Goal: Task Accomplishment & Management: Use online tool/utility

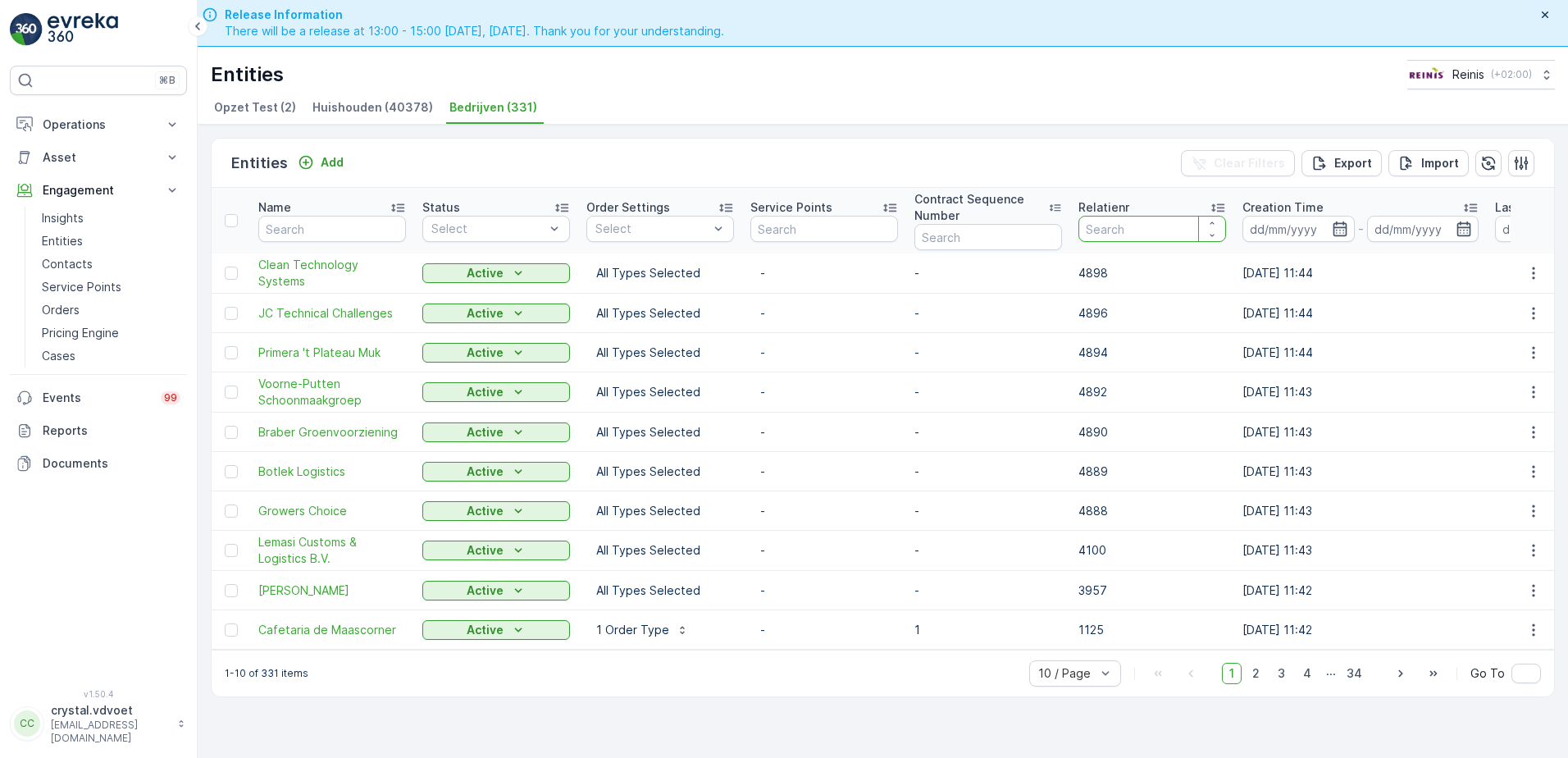
click at [1102, 228] on input "number" at bounding box center [1153, 229] width 148 height 26
type input "03"
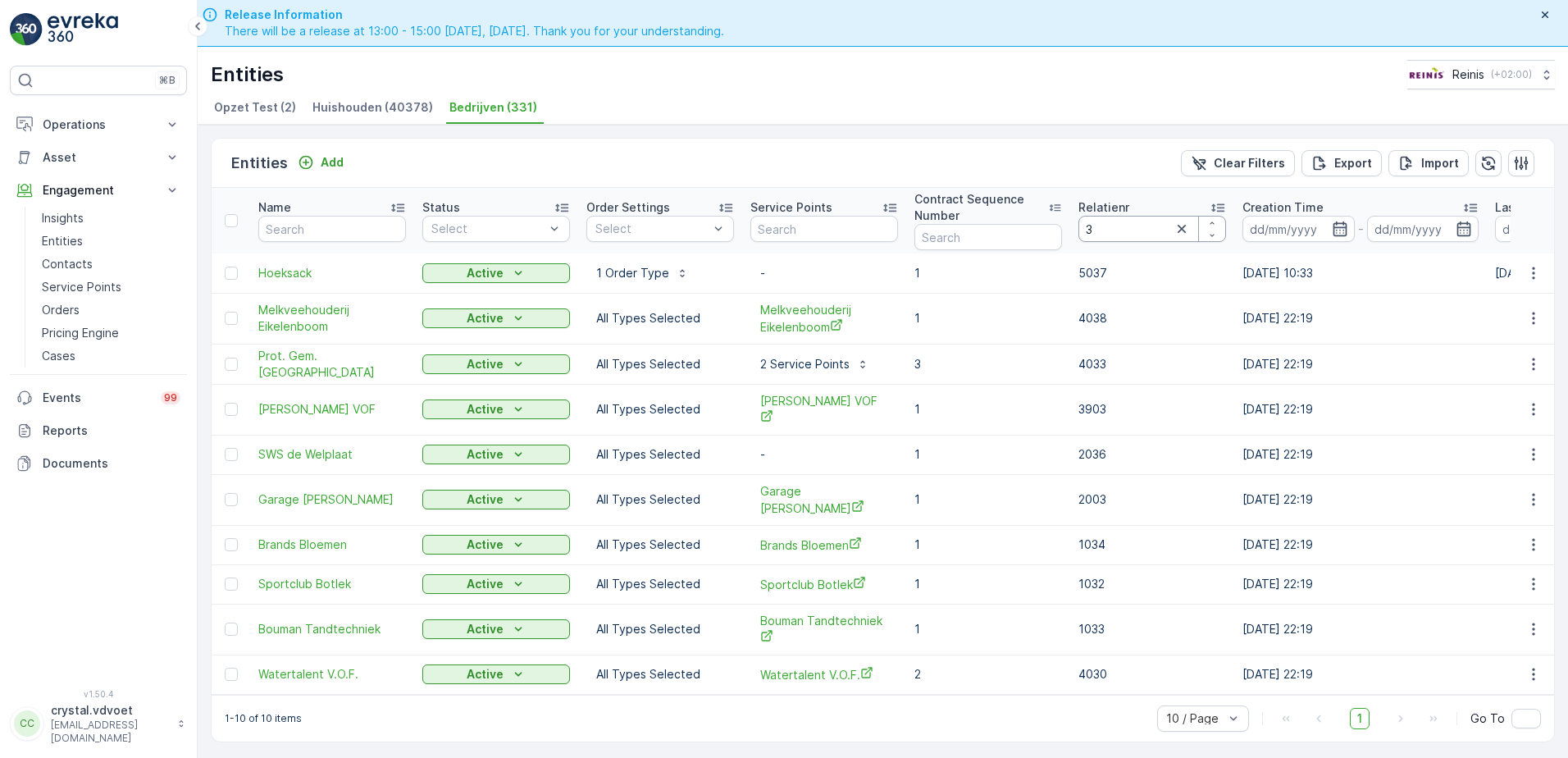
click at [1124, 236] on input "3" at bounding box center [1153, 229] width 148 height 26
type input "1647"
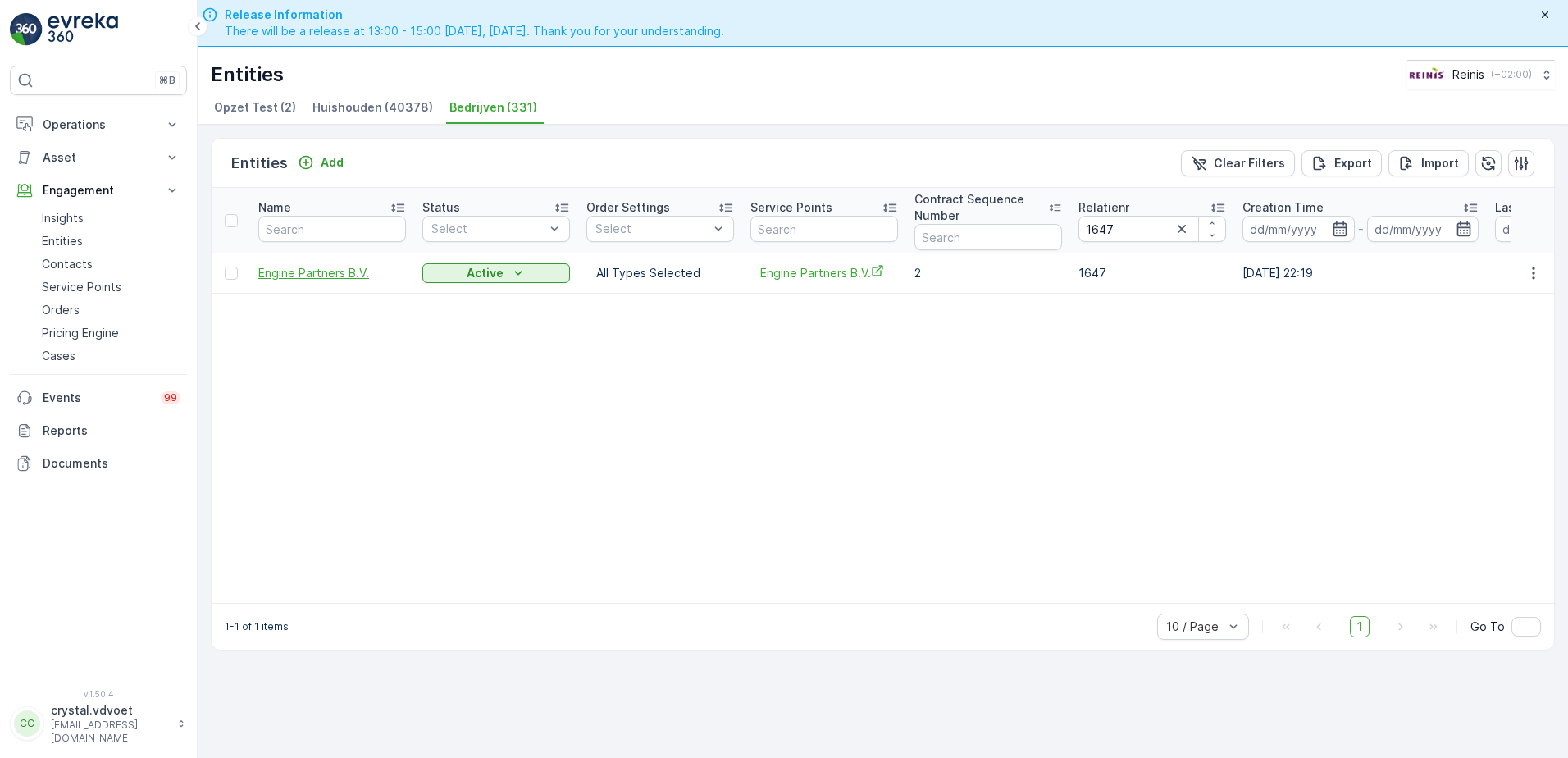
click at [343, 278] on span "Engine Partners B.V." at bounding box center [333, 273] width 148 height 16
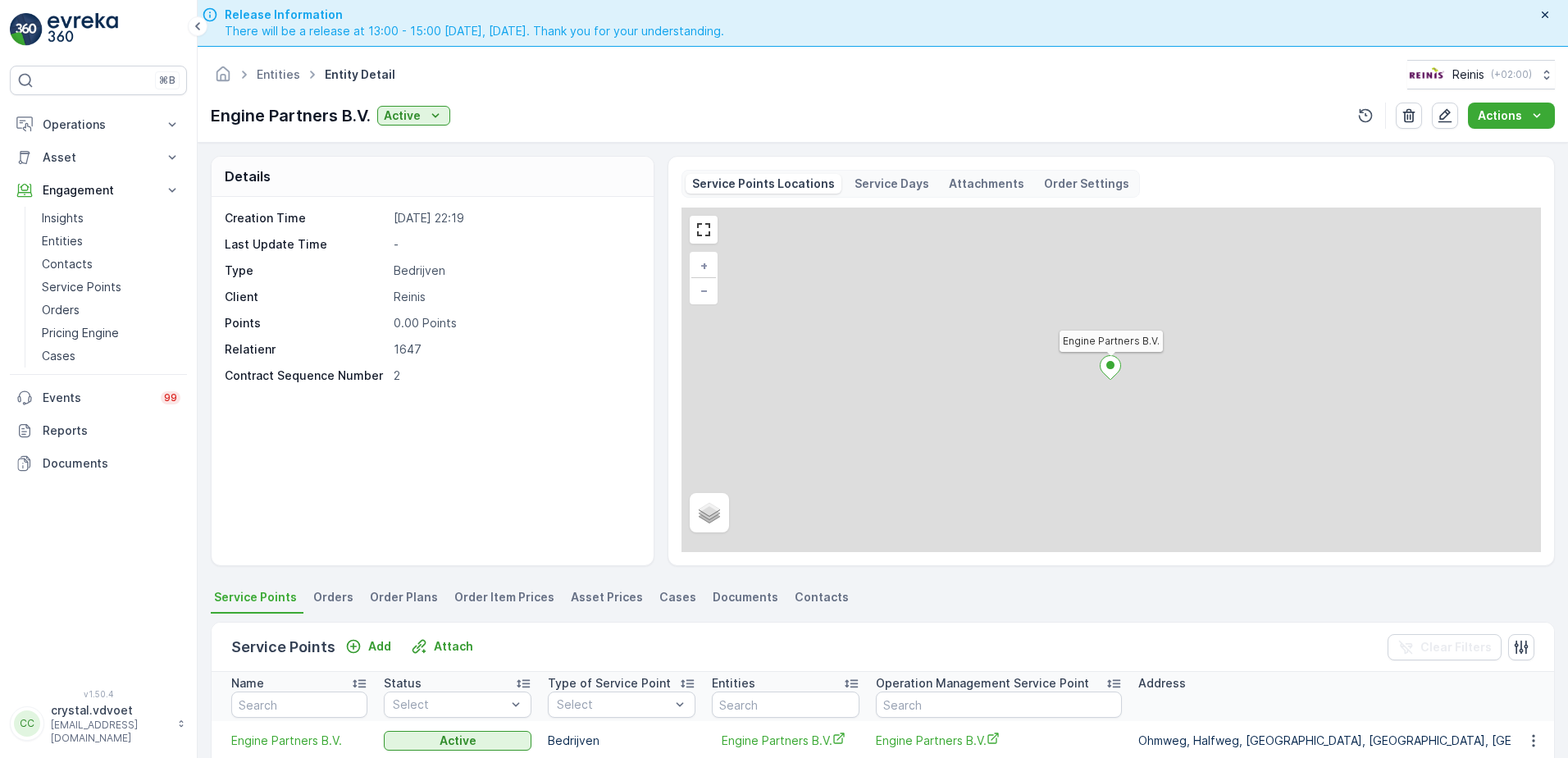
scroll to position [246, 0]
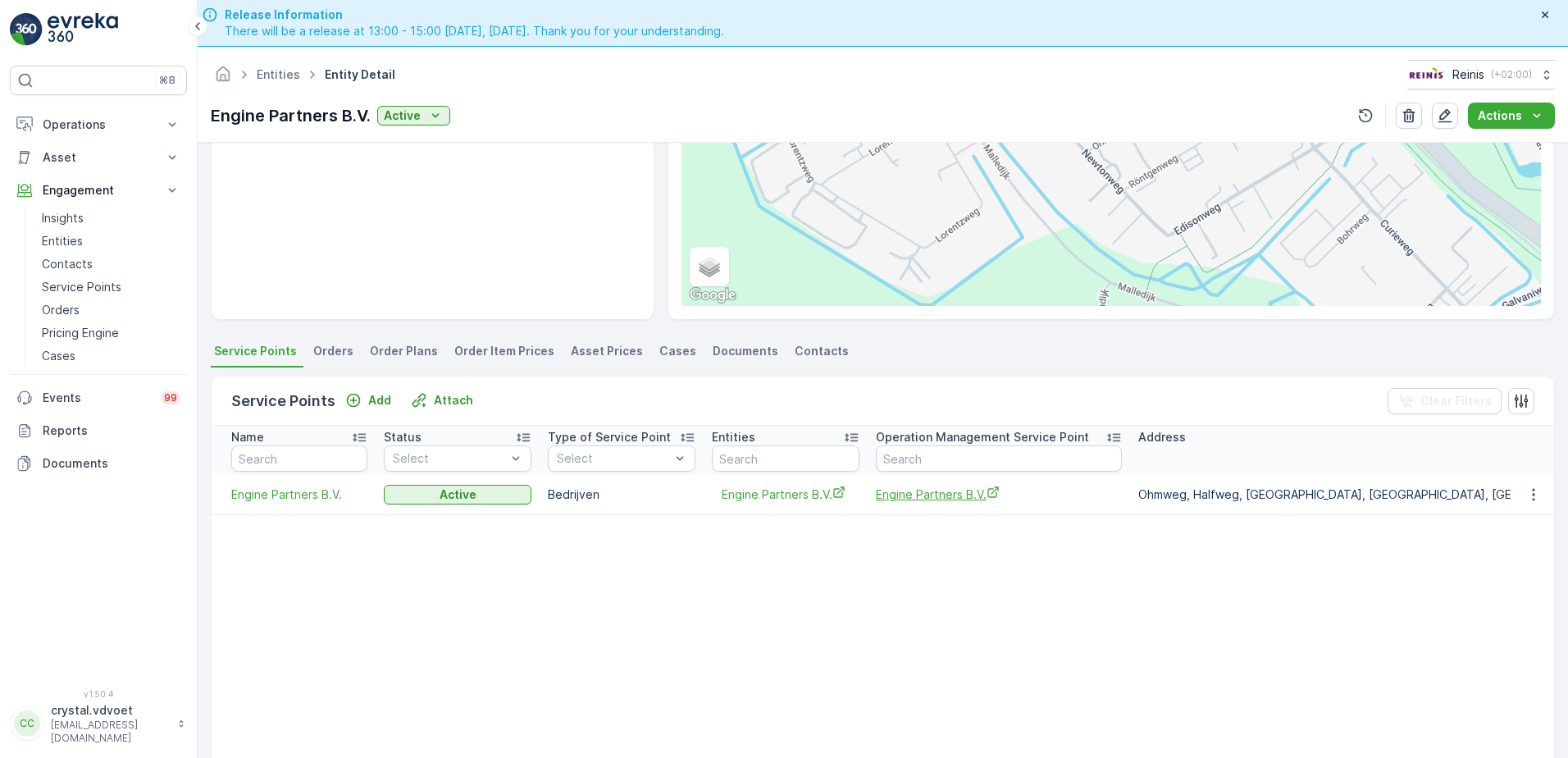
click at [951, 495] on span "Engine Partners B.V." at bounding box center [999, 493] width 246 height 17
click at [953, 497] on span "Engine Partners B.V." at bounding box center [999, 493] width 246 height 17
click at [282, 70] on link "Entities" at bounding box center [279, 74] width 44 height 14
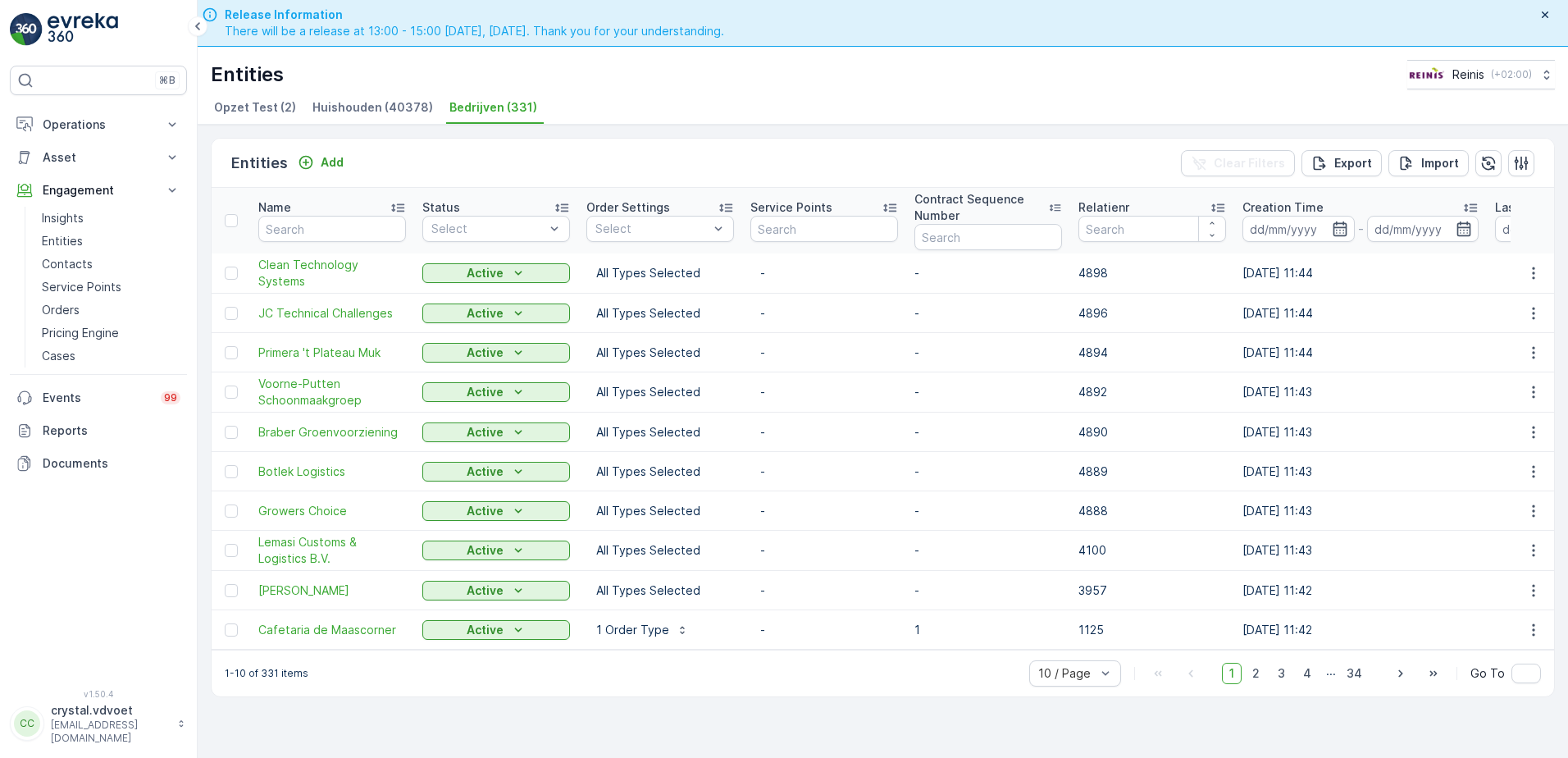
click at [481, 108] on span "Bedrijven (331)" at bounding box center [493, 107] width 88 height 16
click at [1113, 232] on input "number" at bounding box center [1153, 229] width 148 height 26
type input "1654"
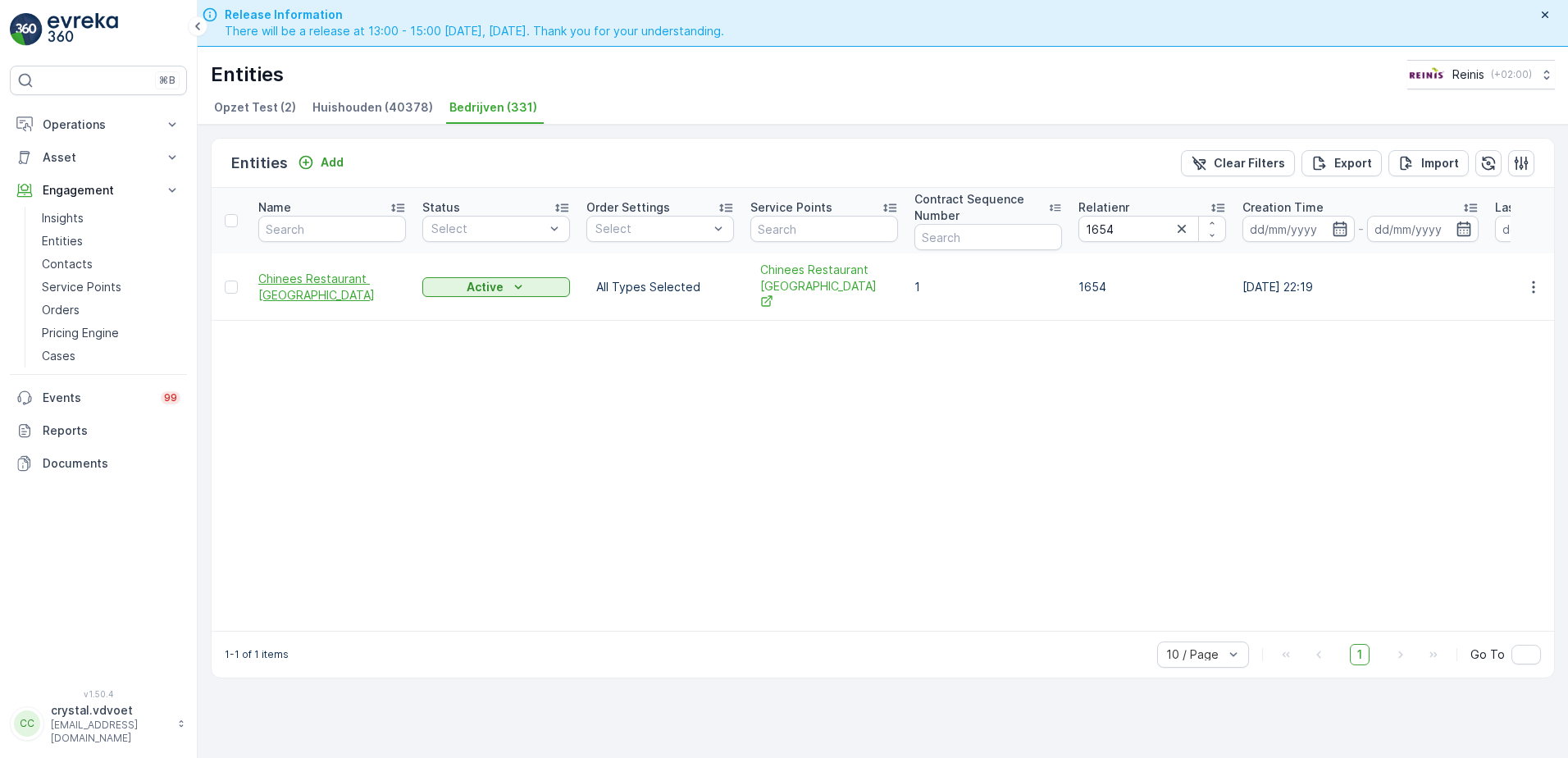
click at [301, 286] on span "Chinees Restaurant De Lange Muur" at bounding box center [333, 287] width 148 height 33
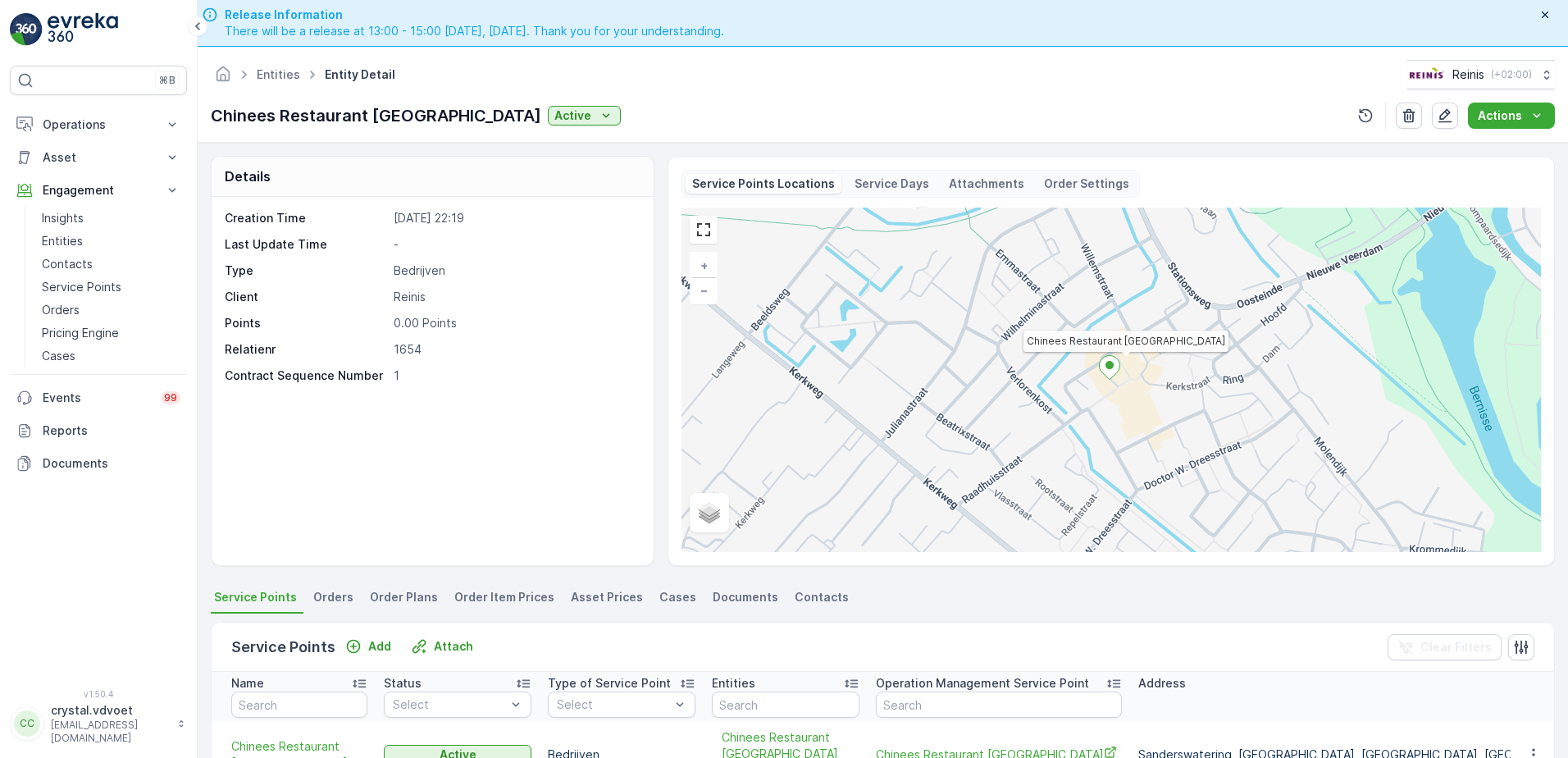
click at [947, 579] on span "Chinees Restaurant De Lange Muur" at bounding box center [999, 753] width 246 height 17
click at [253, 76] on icon at bounding box center [245, 75] width 18 height 18
click at [274, 78] on link "Entities" at bounding box center [279, 74] width 44 height 14
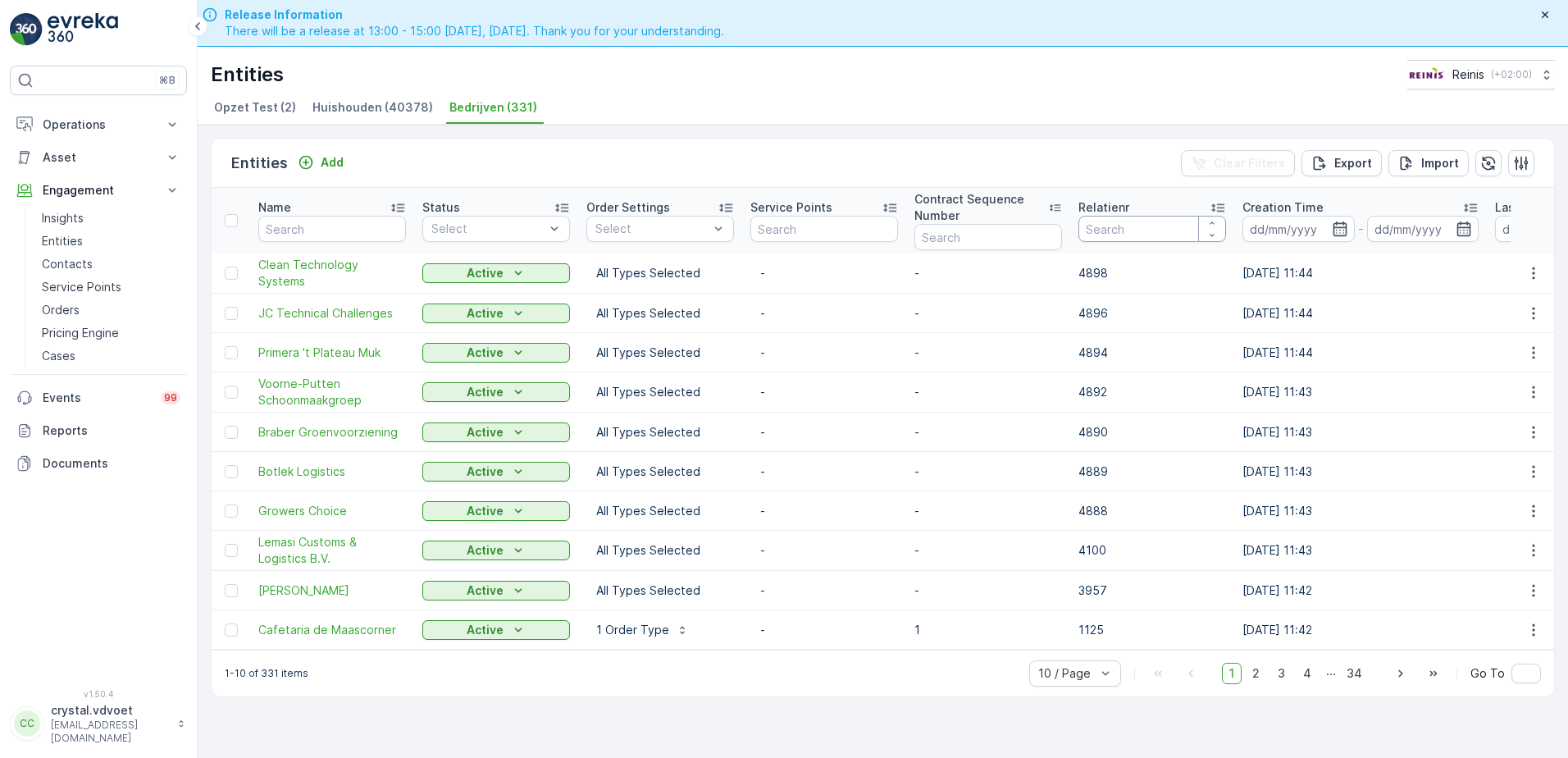
click at [1107, 221] on input "number" at bounding box center [1153, 229] width 148 height 26
type input "1699"
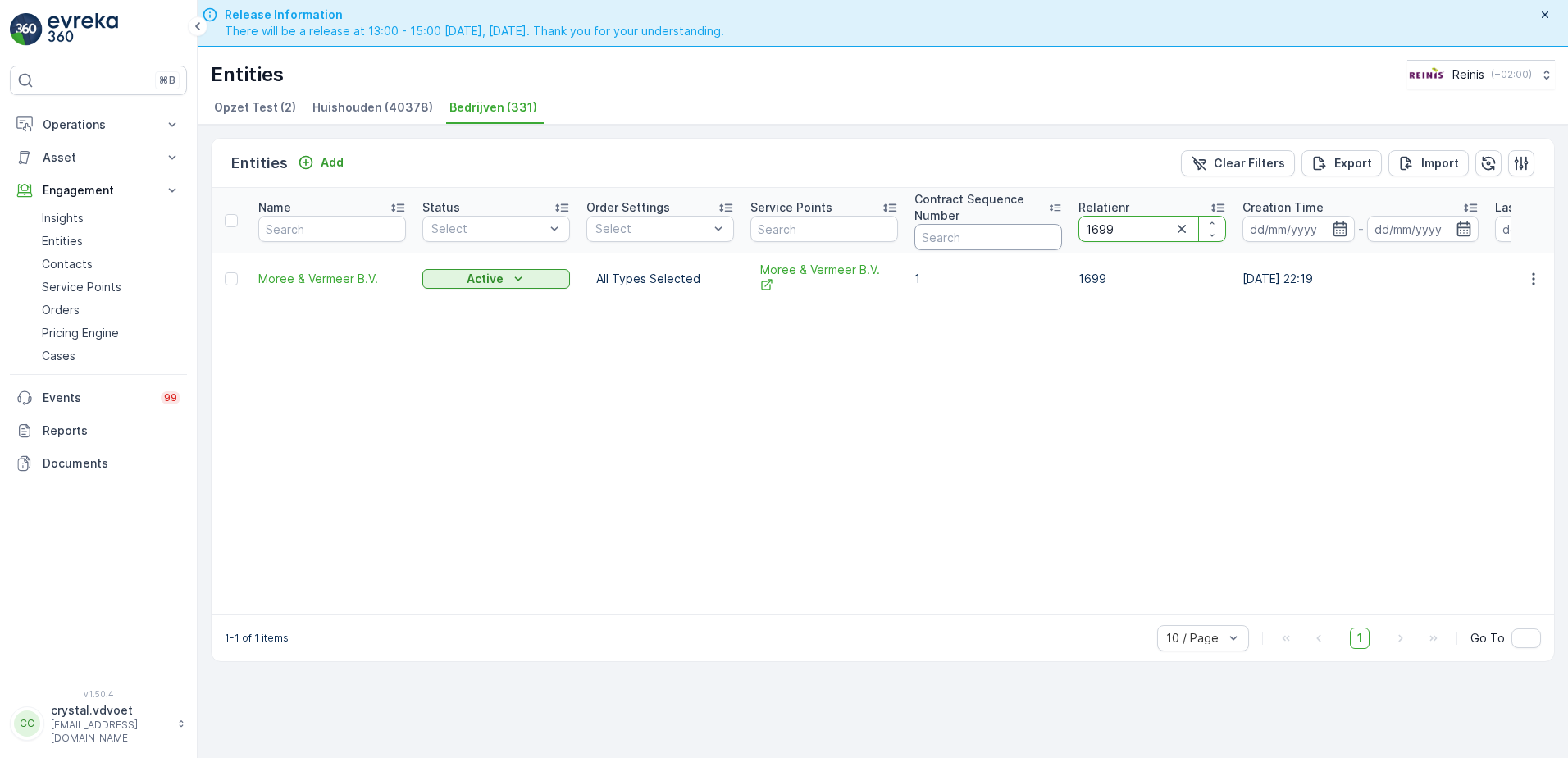
drag, startPoint x: 1122, startPoint y: 236, endPoint x: 1053, endPoint y: 236, distance: 69.0
click at [1053, 236] on tr "Name Status Select Order Settings Select Service Points Contract Sequence Numbe…" at bounding box center [998, 221] width 1572 height 66
type input "1700"
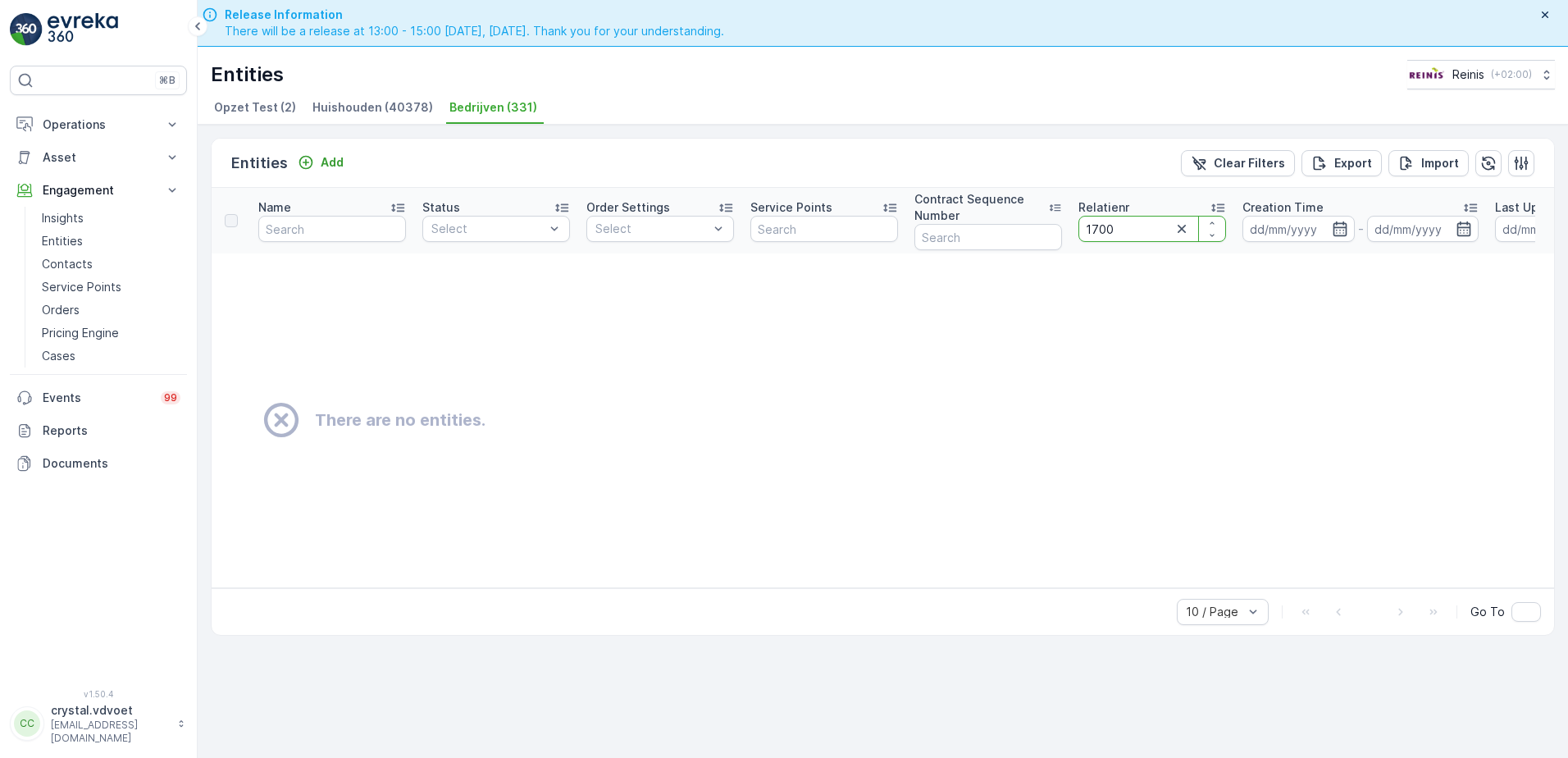
click at [1136, 237] on input "1700" at bounding box center [1153, 229] width 148 height 26
click at [1134, 231] on input "1700" at bounding box center [1153, 229] width 148 height 26
type input "1701"
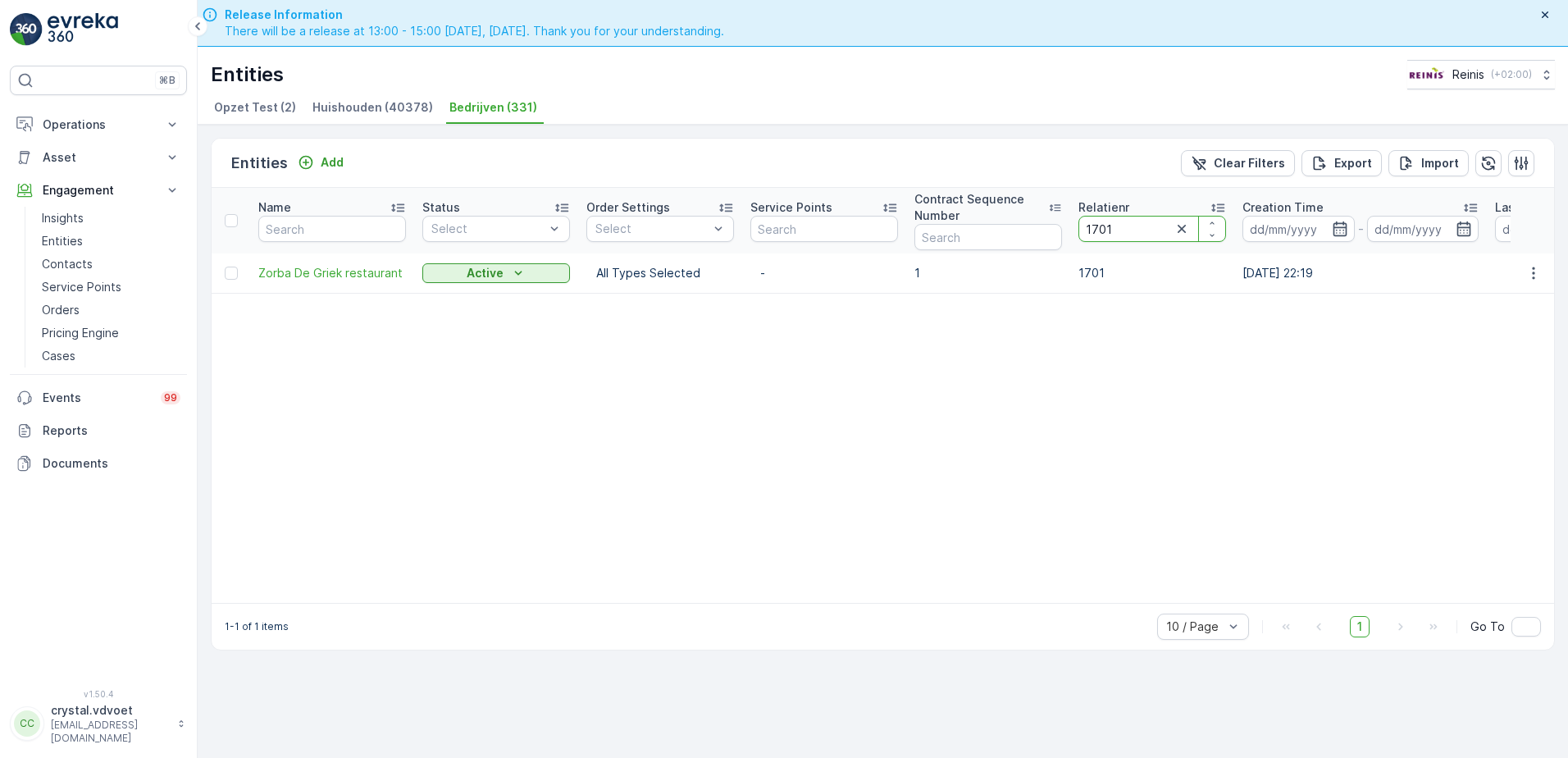
click at [1125, 236] on input "1701" at bounding box center [1153, 229] width 148 height 26
type input "1743"
click at [314, 272] on span "Kok Lexmond B.V" at bounding box center [333, 273] width 148 height 16
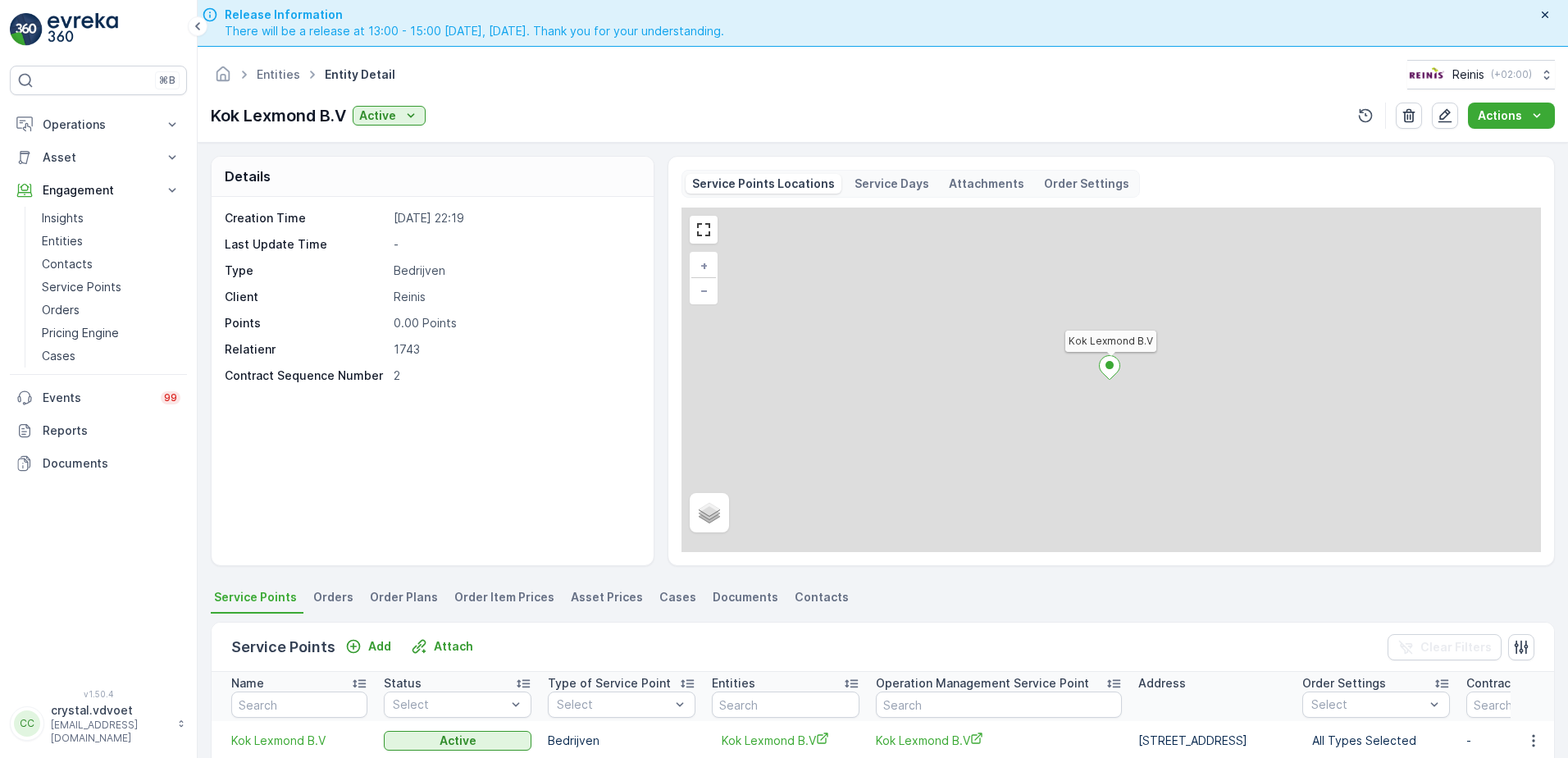
scroll to position [164, 0]
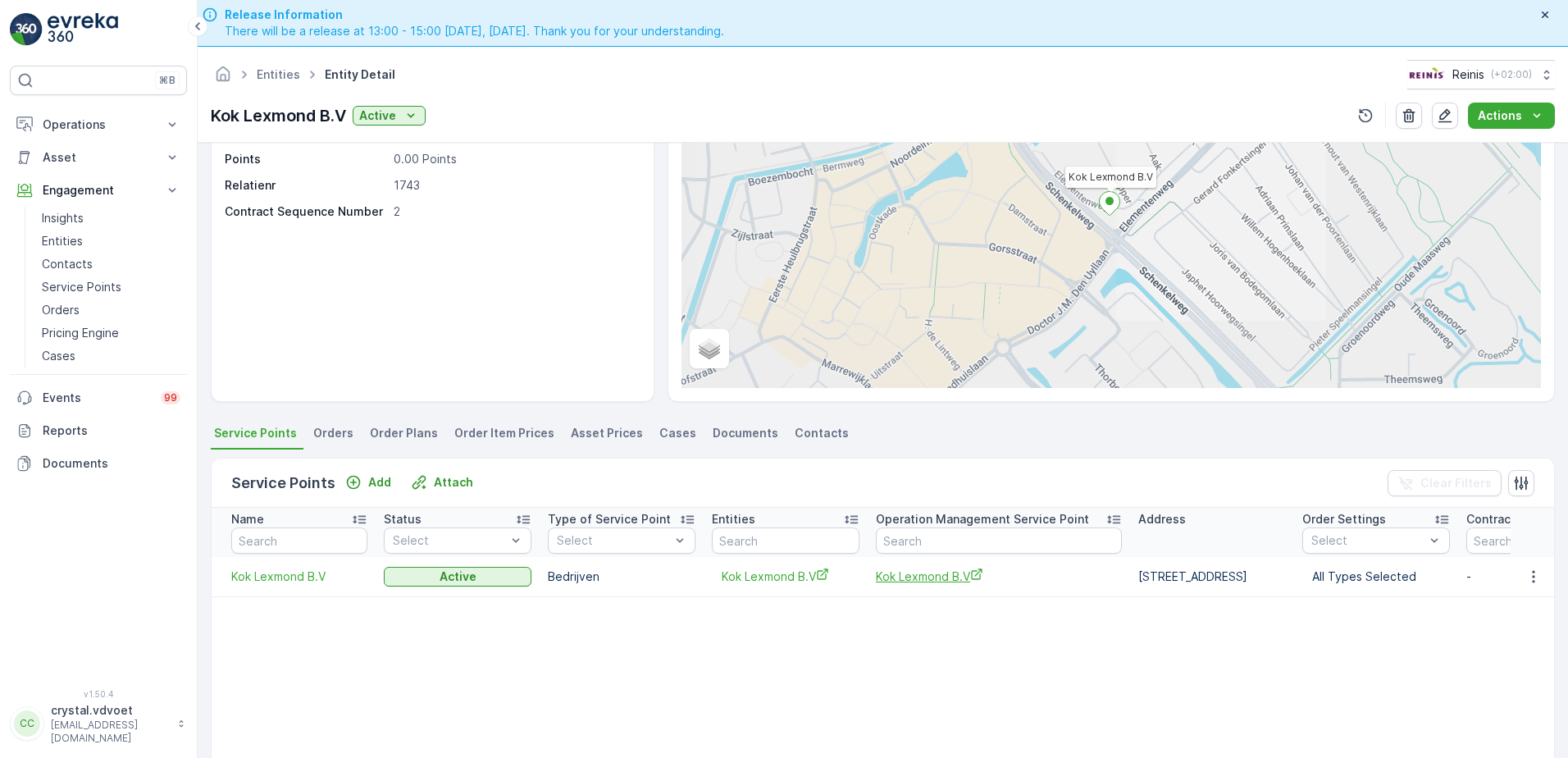
click at [914, 579] on td "Kok Lexmond B.V" at bounding box center [999, 575] width 263 height 39
click at [929, 574] on span "Kok Lexmond B.V" at bounding box center [999, 575] width 246 height 17
click at [282, 68] on link "Entities" at bounding box center [279, 74] width 44 height 14
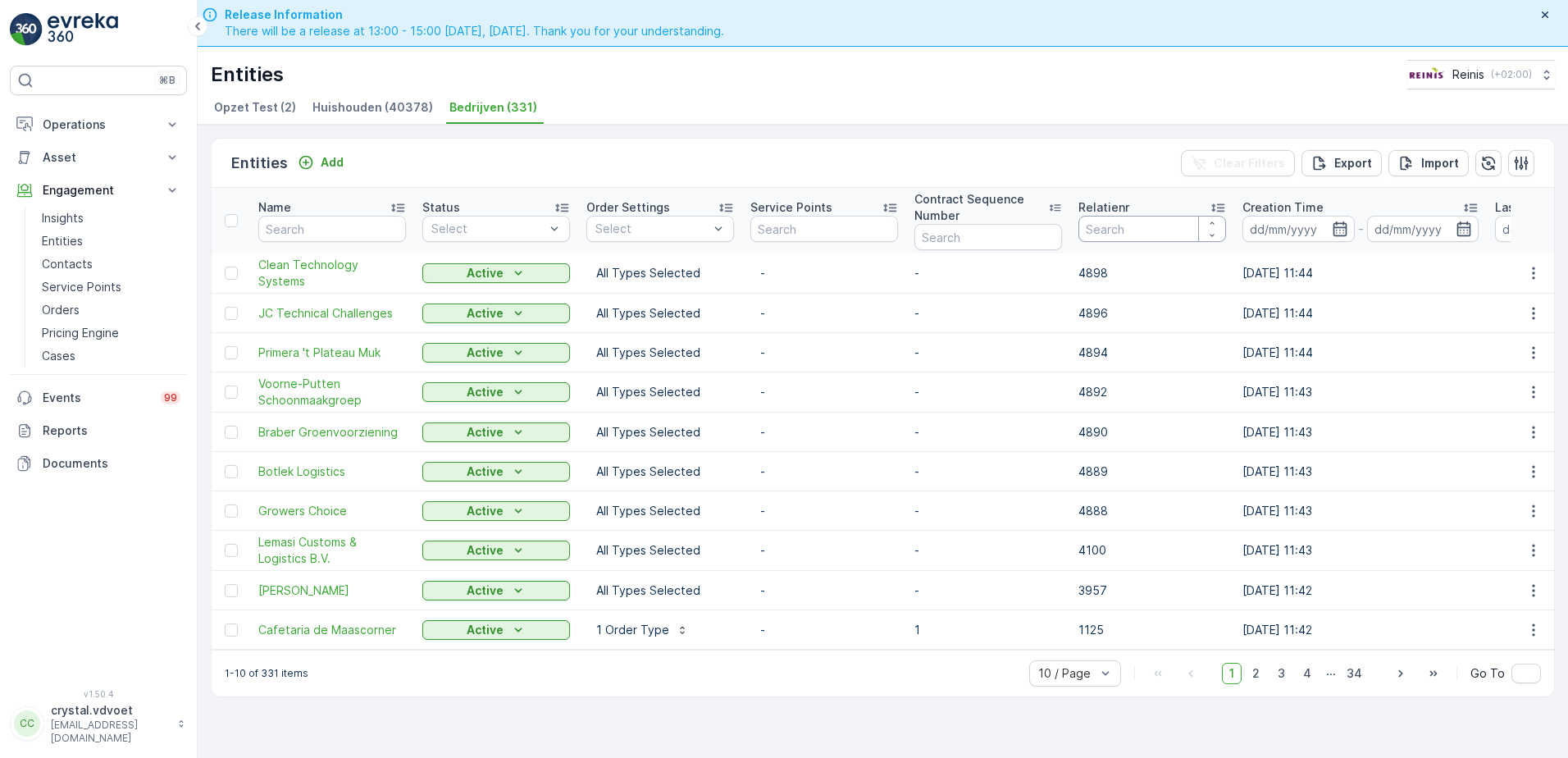
click at [1101, 223] on input "number" at bounding box center [1153, 229] width 148 height 26
type input "1743"
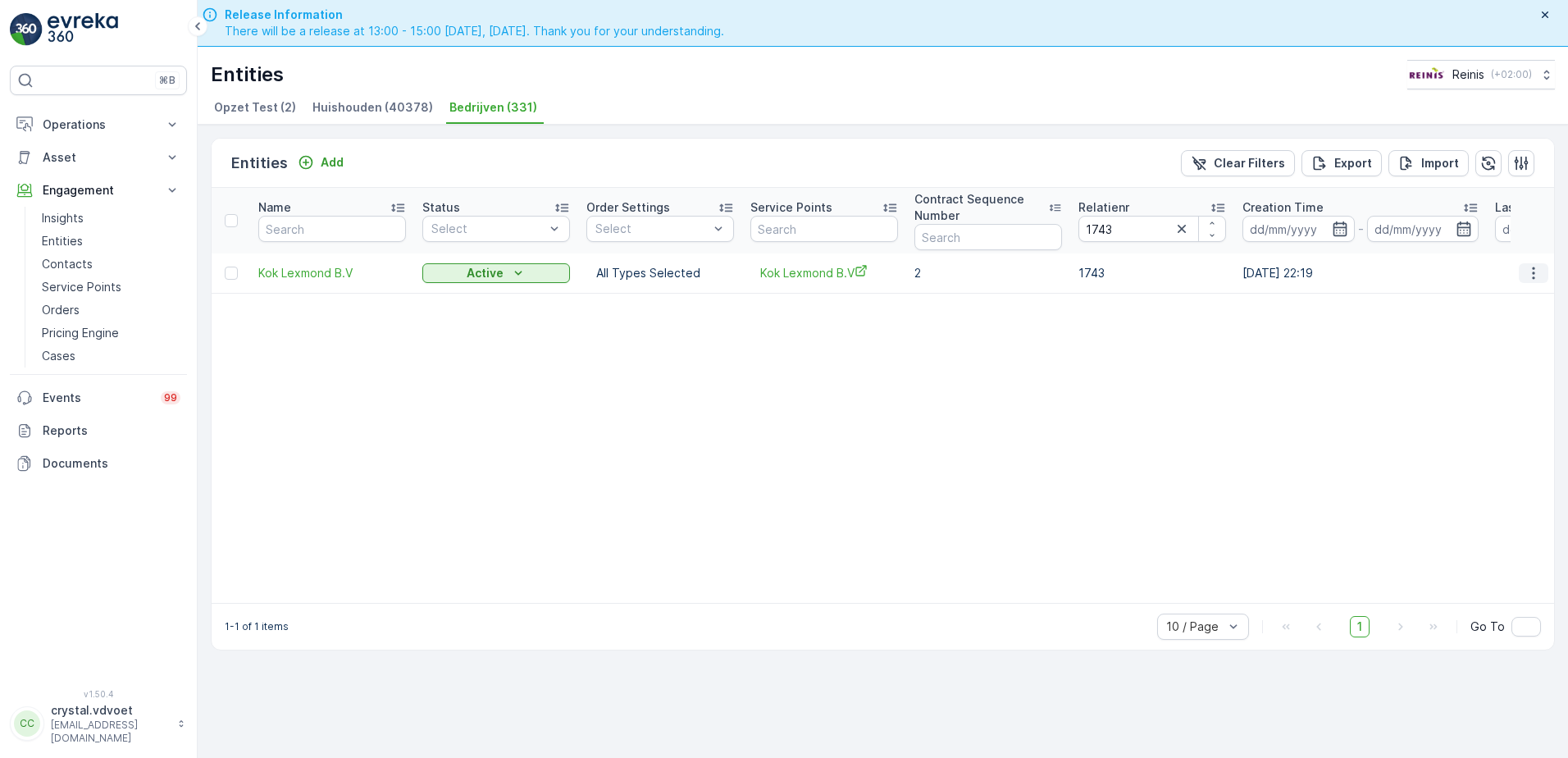
click at [1252, 277] on icon "button" at bounding box center [1533, 273] width 16 height 16
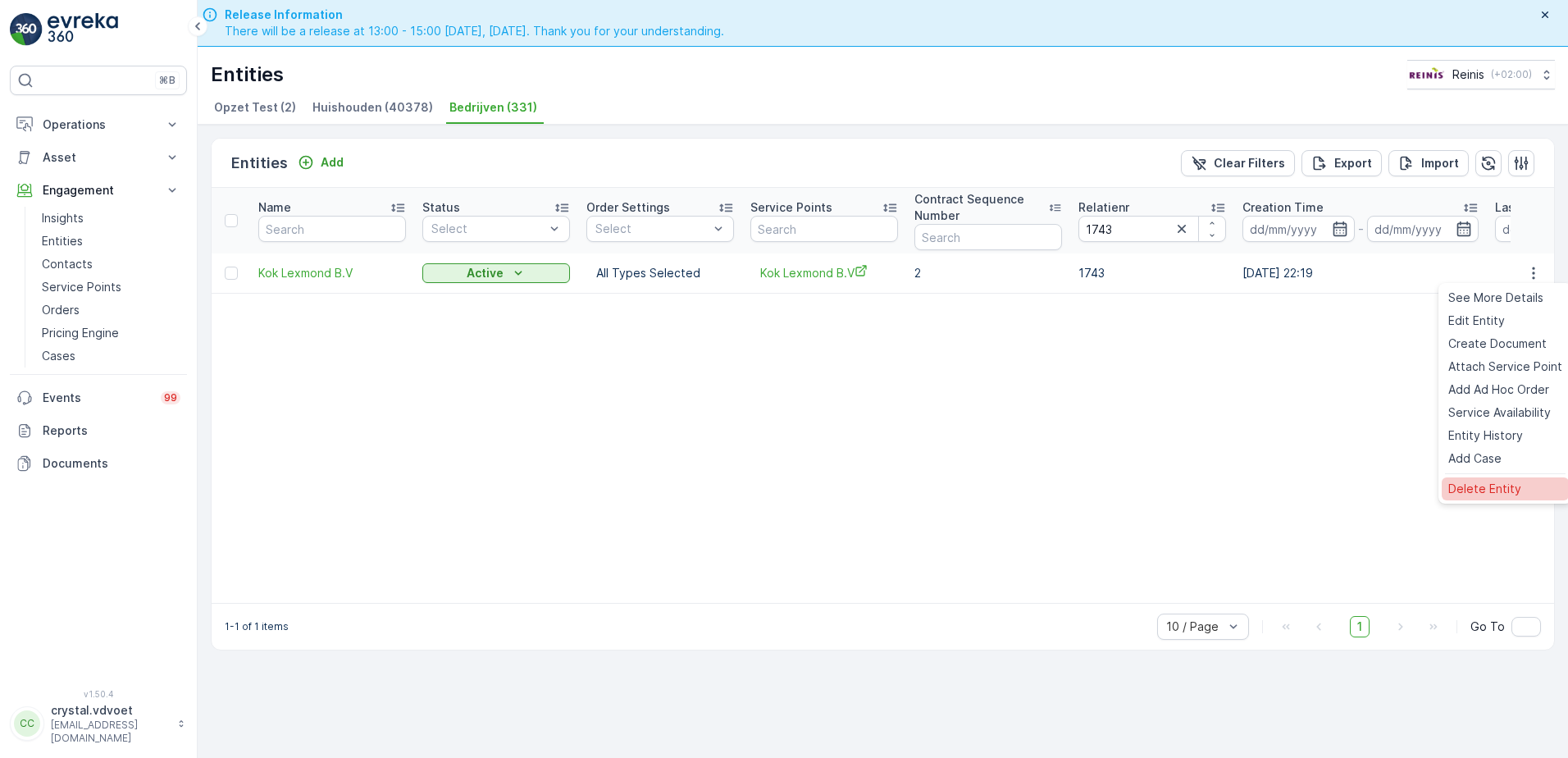
click at [1252, 486] on span "Delete Entity" at bounding box center [1484, 488] width 73 height 16
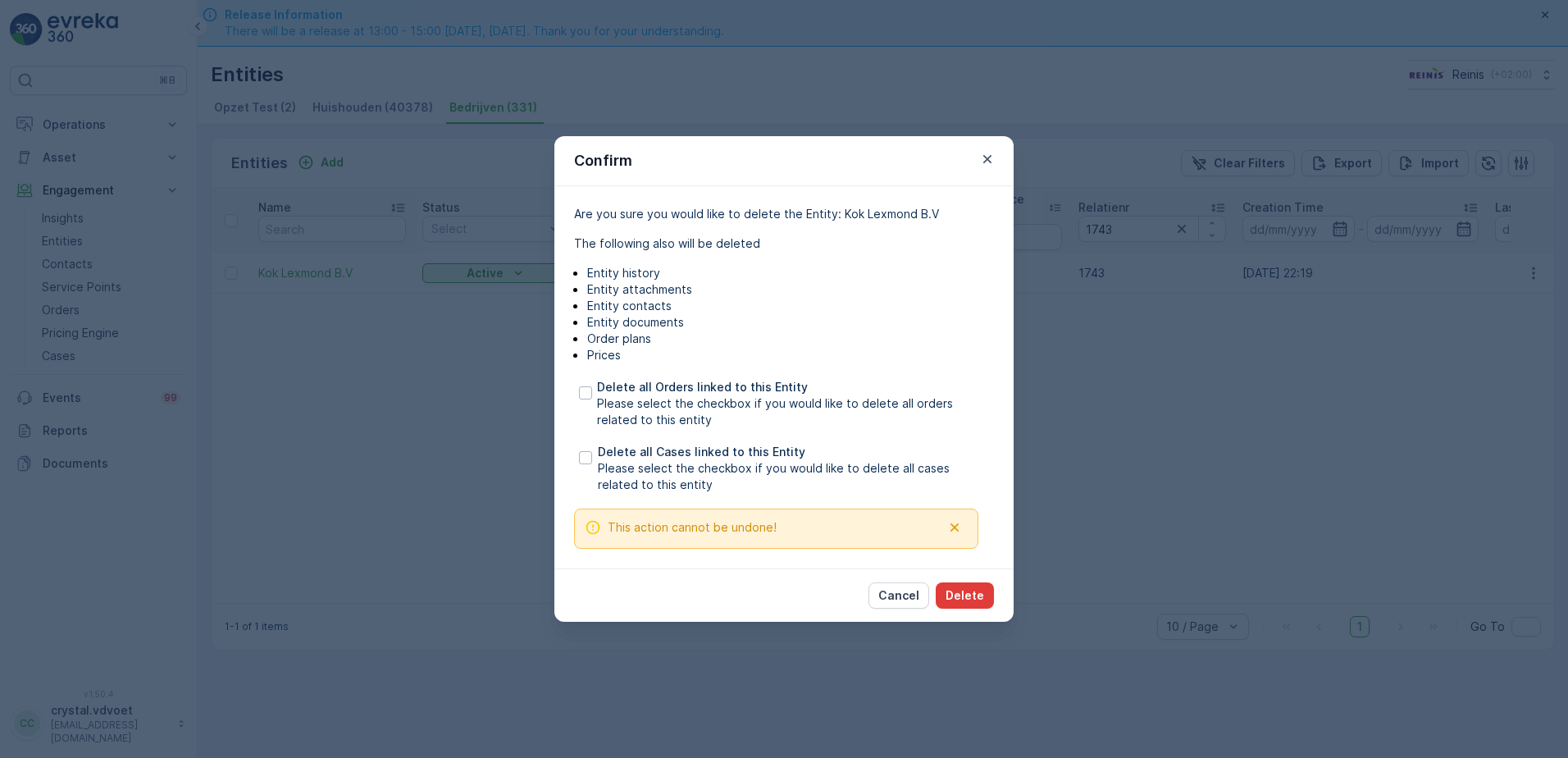
click at [966, 579] on p "Delete" at bounding box center [965, 595] width 39 height 16
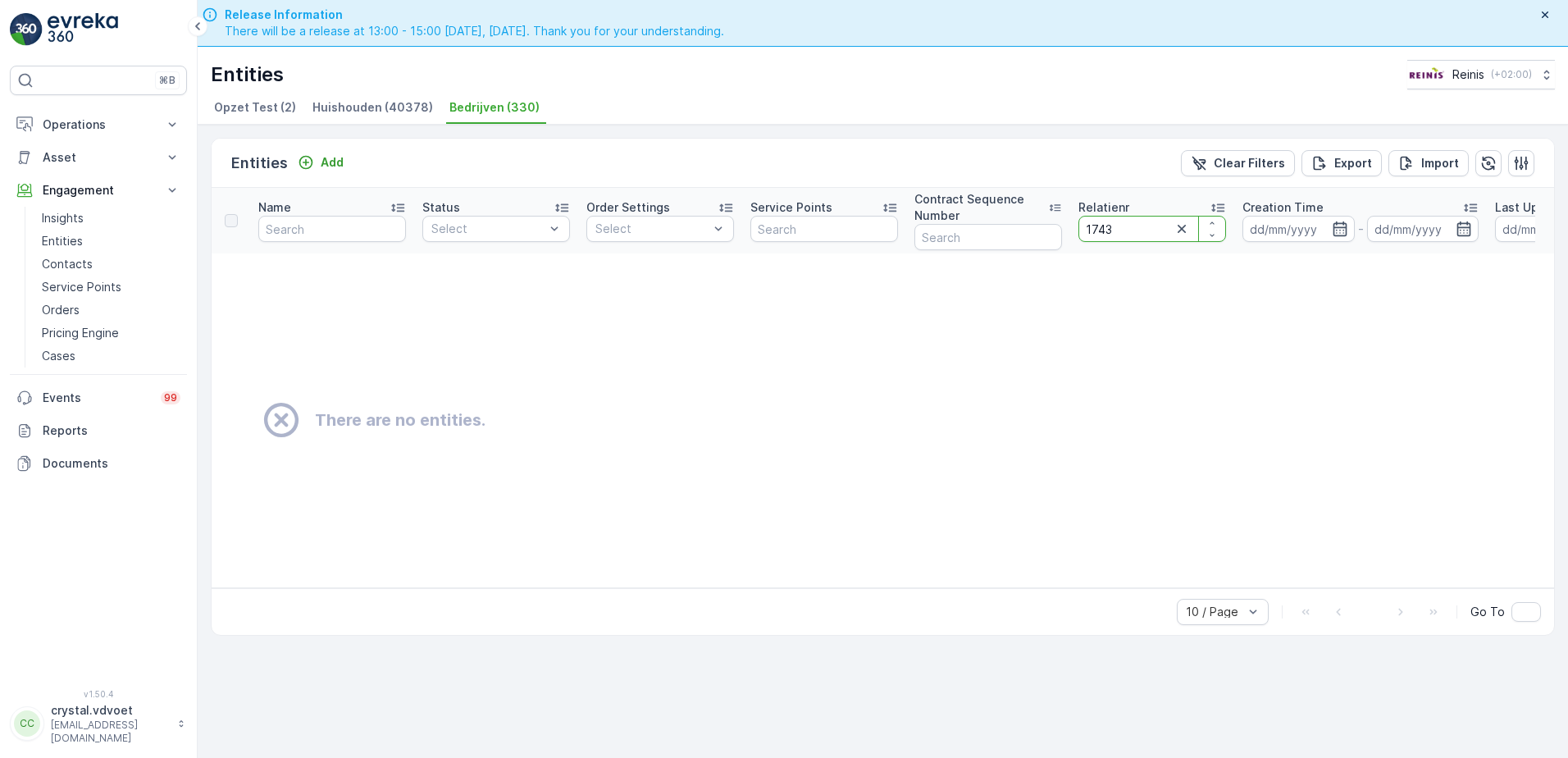
click at [1152, 233] on input "1743" at bounding box center [1153, 229] width 148 height 26
type input "174"
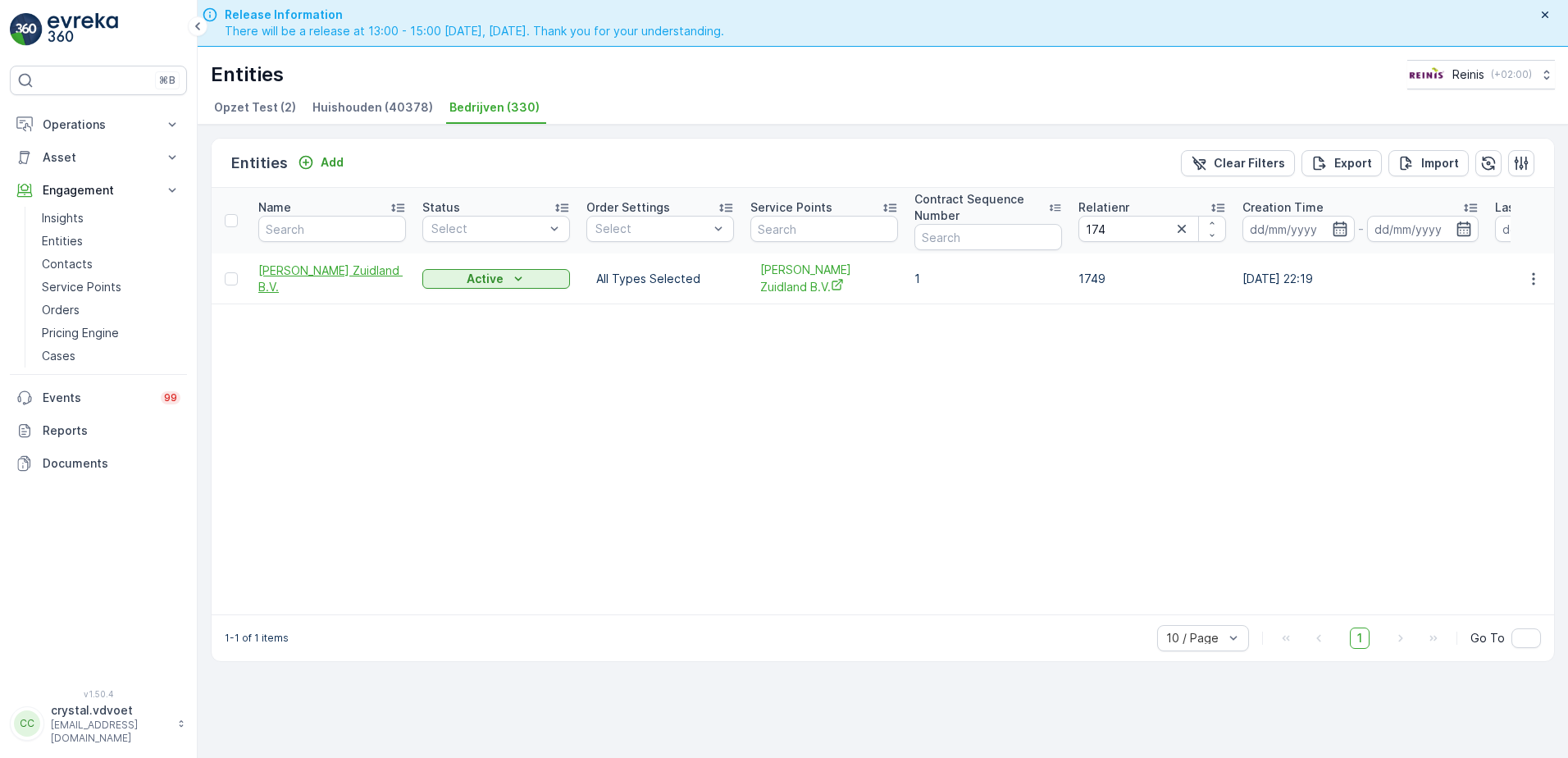
click at [341, 283] on span "B. Minekus Zuidland B.V." at bounding box center [333, 279] width 148 height 33
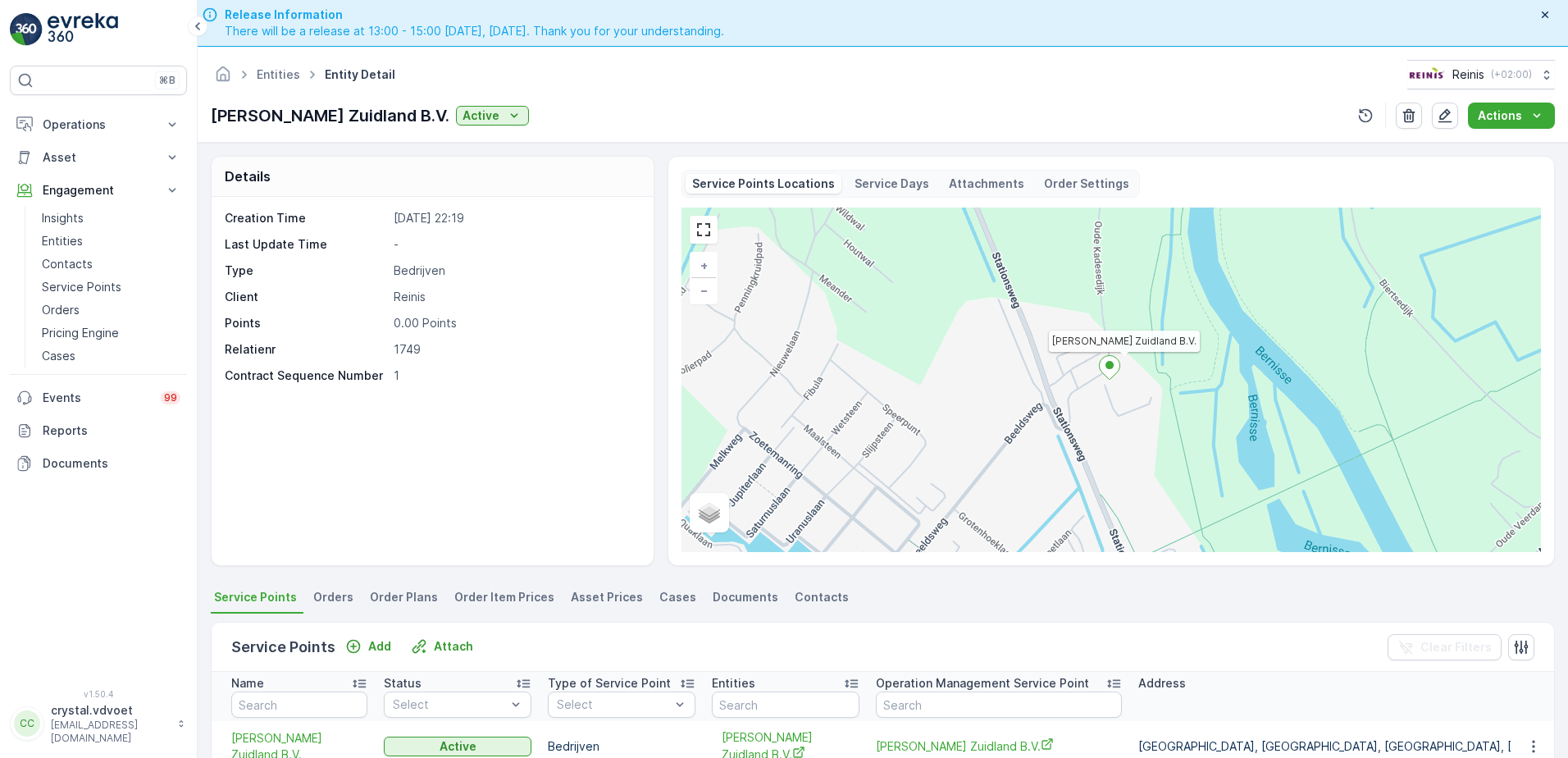
scroll to position [246, 0]
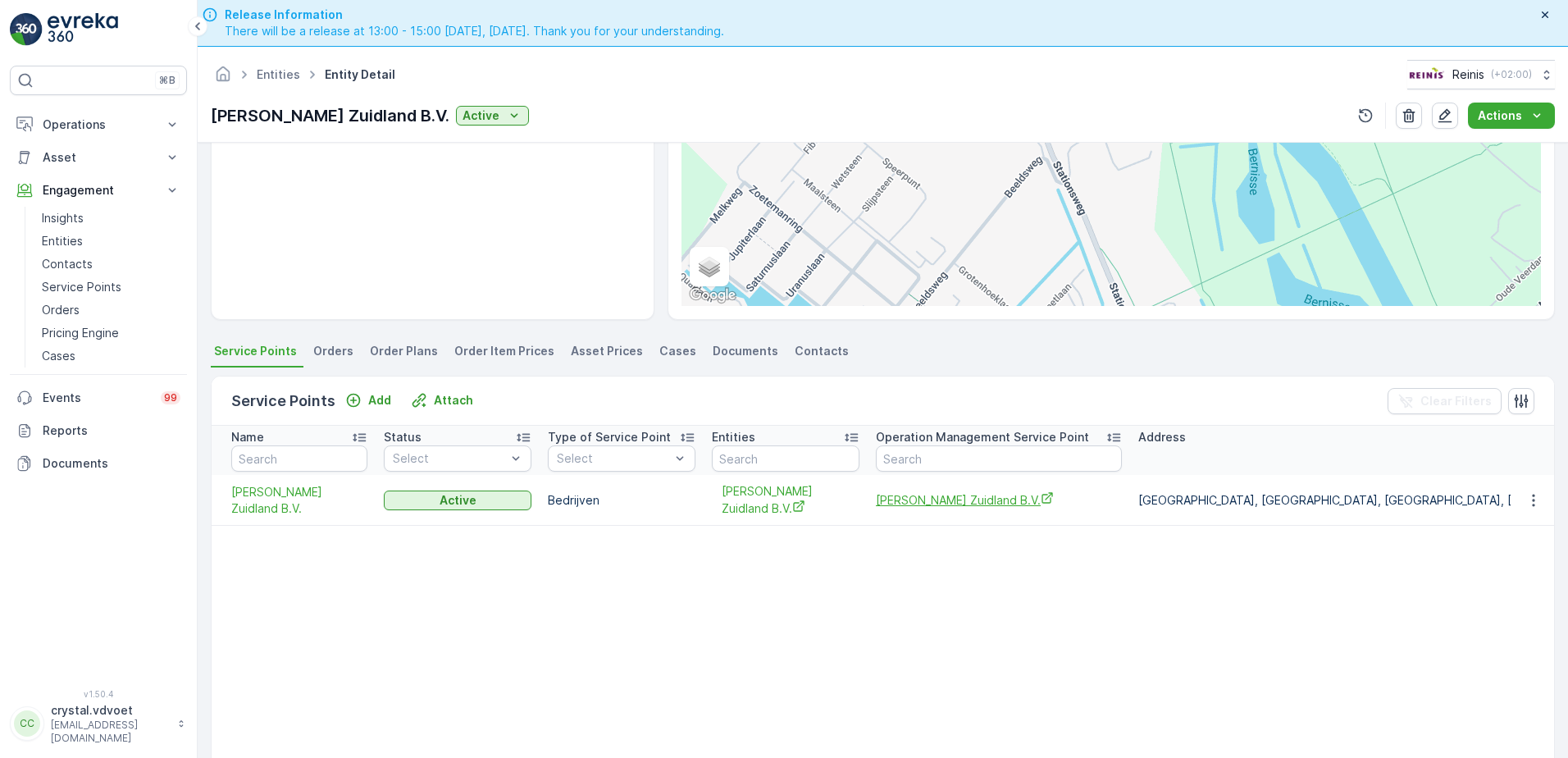
click at [937, 504] on span "[PERSON_NAME] Zuidland B.V." at bounding box center [999, 499] width 246 height 17
click at [275, 68] on link "Entities" at bounding box center [279, 74] width 44 height 14
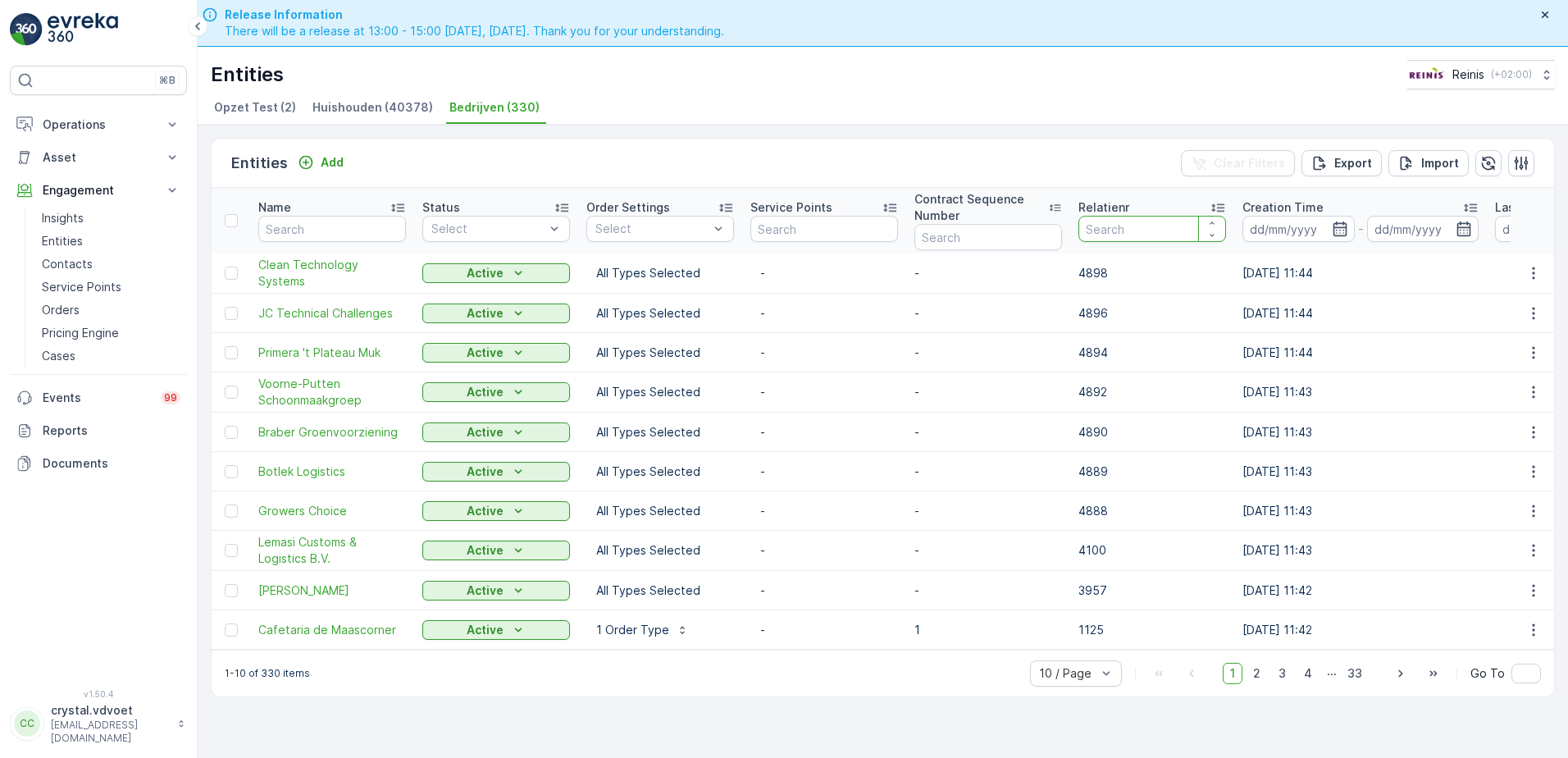
click at [1110, 226] on input "number" at bounding box center [1153, 229] width 148 height 26
type input "1760"
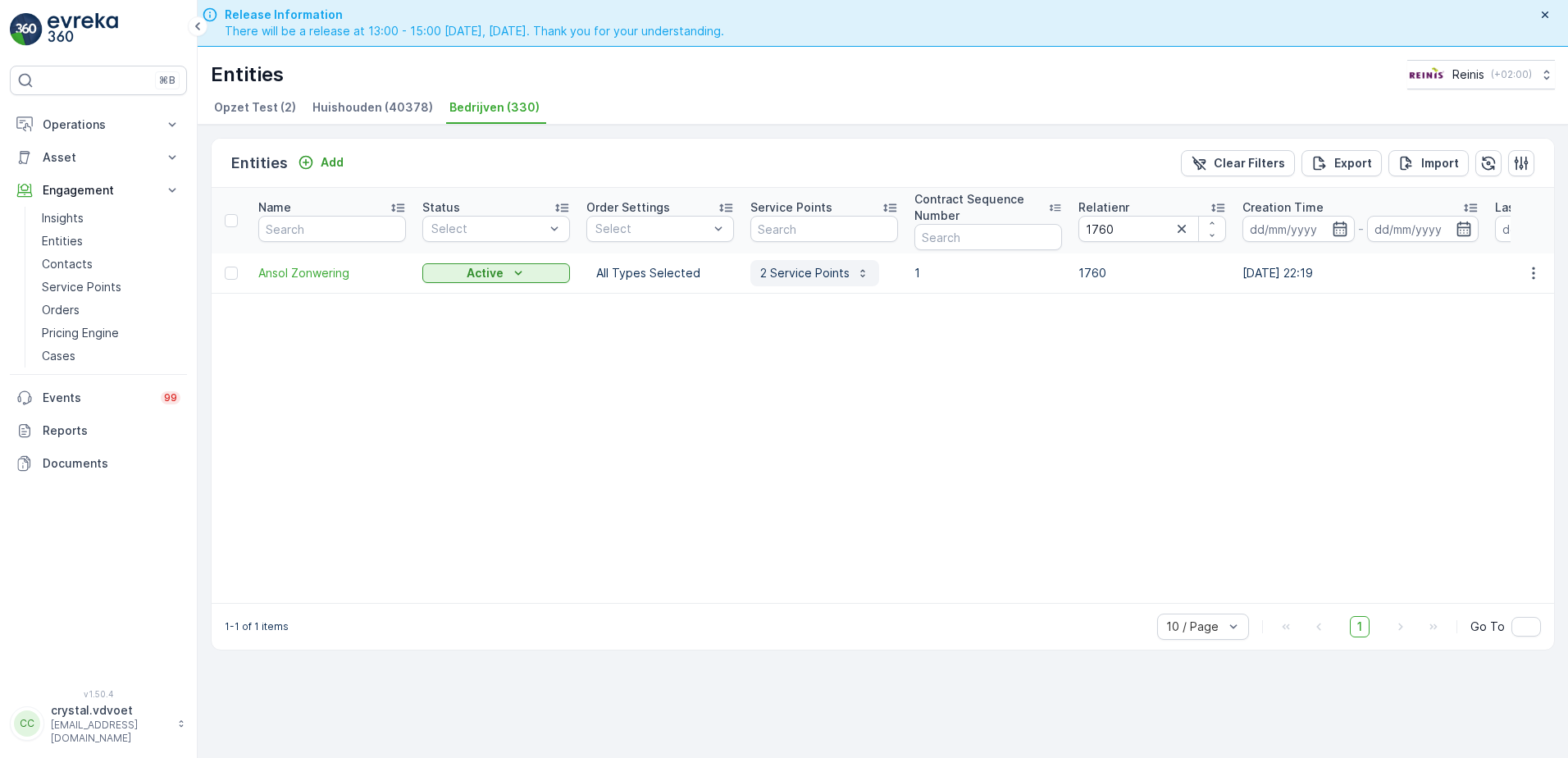
click at [831, 276] on p "2 Service Points" at bounding box center [804, 273] width 89 height 16
click at [814, 300] on span "Ansol Zonwering" at bounding box center [849, 304] width 182 height 17
click at [328, 275] on span "Ansol Zonwering" at bounding box center [333, 273] width 148 height 16
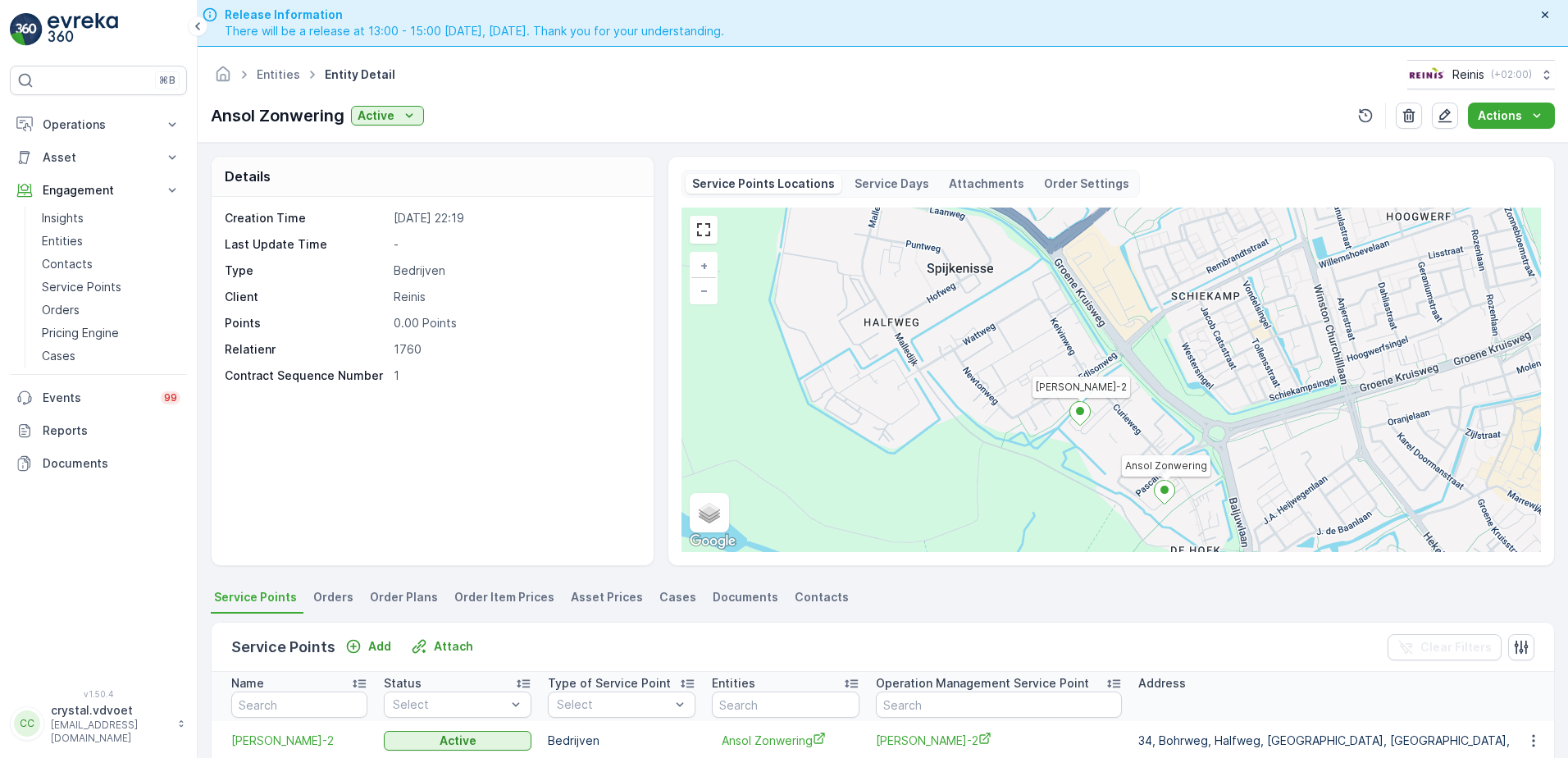
scroll to position [164, 0]
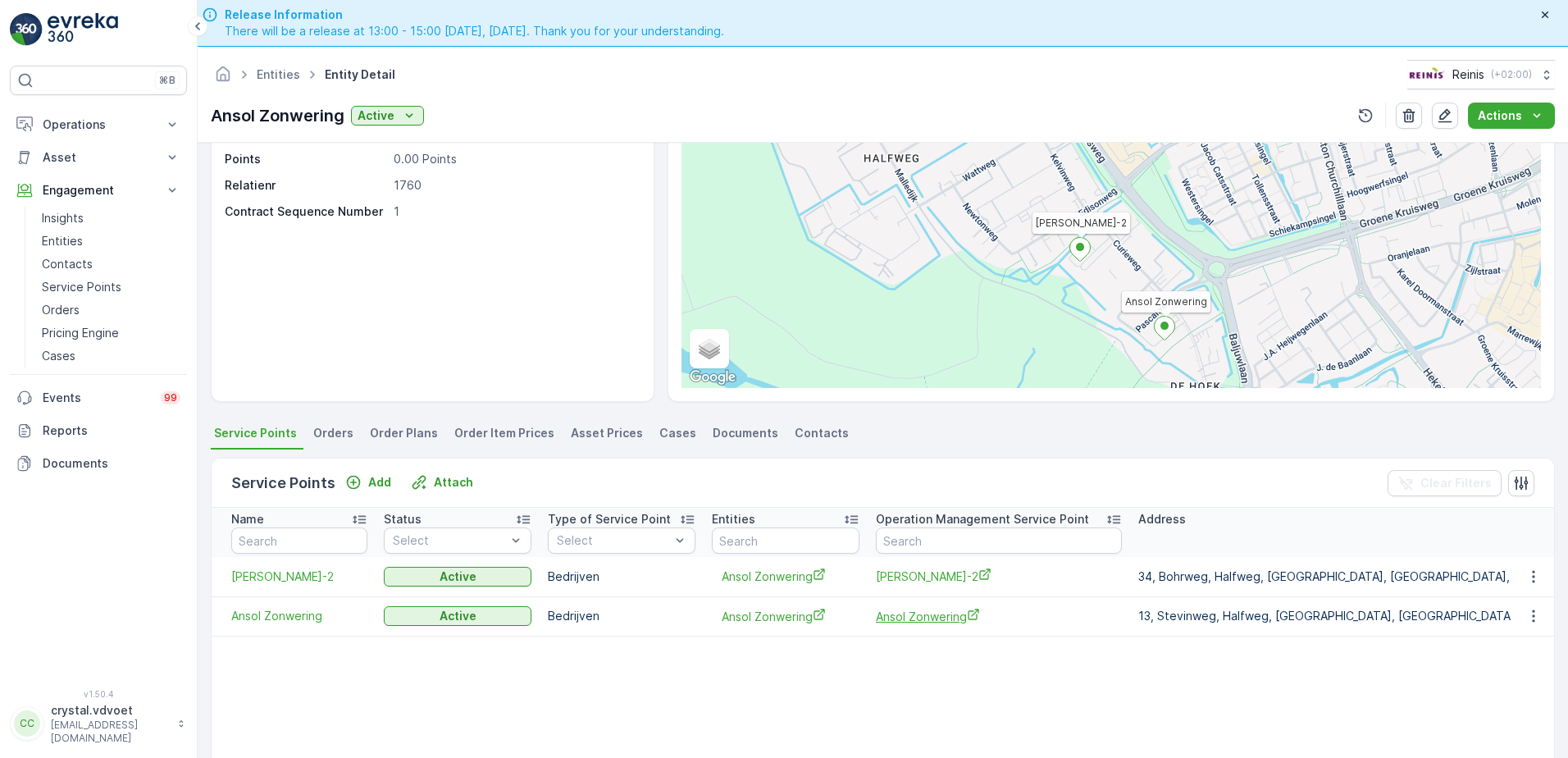
click at [922, 579] on span "Ansol Zonwering" at bounding box center [999, 615] width 246 height 17
click at [267, 79] on link "Entities" at bounding box center [279, 74] width 44 height 14
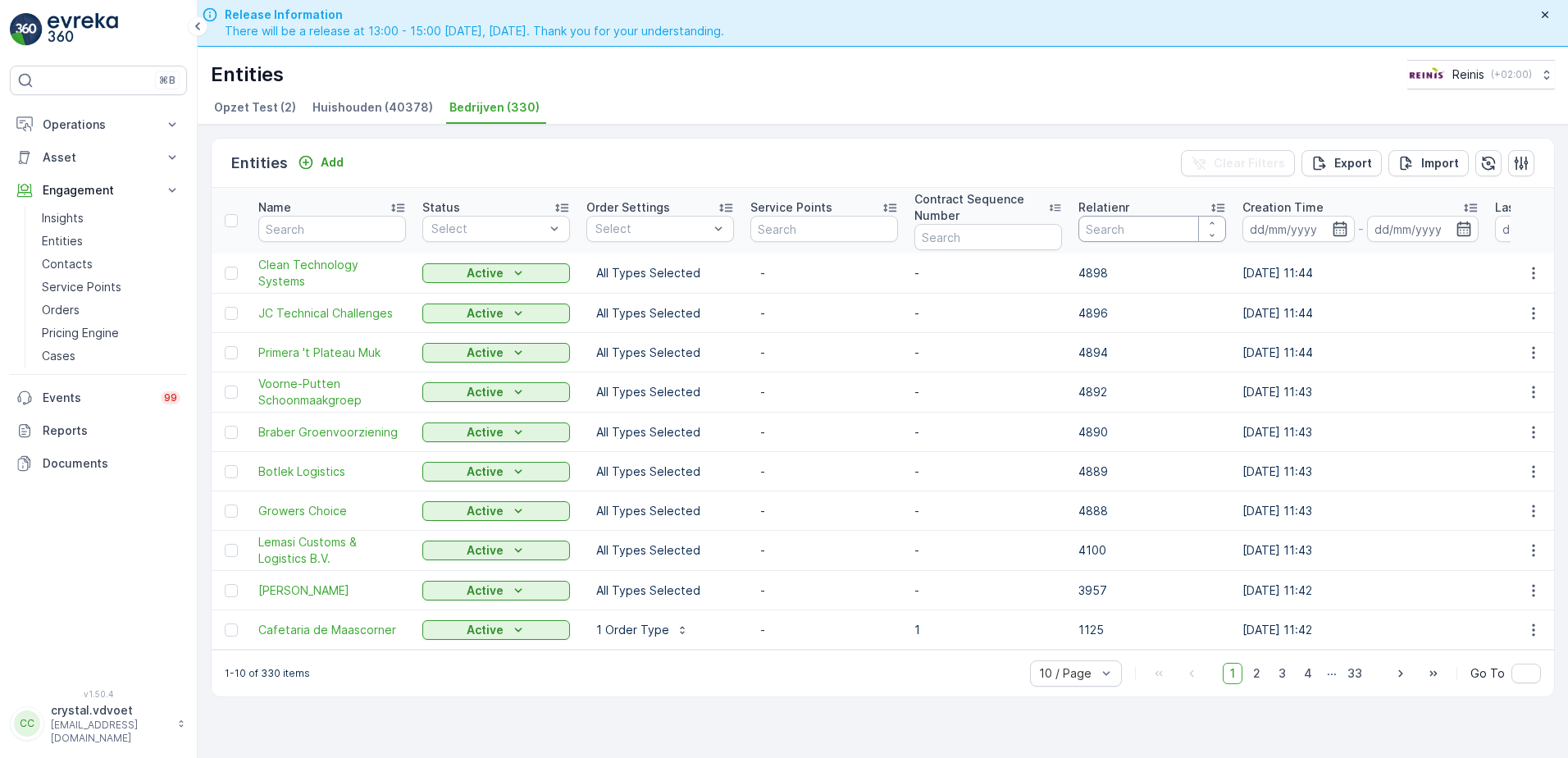
click at [1114, 233] on input "number" at bounding box center [1153, 229] width 148 height 26
type input "1760"
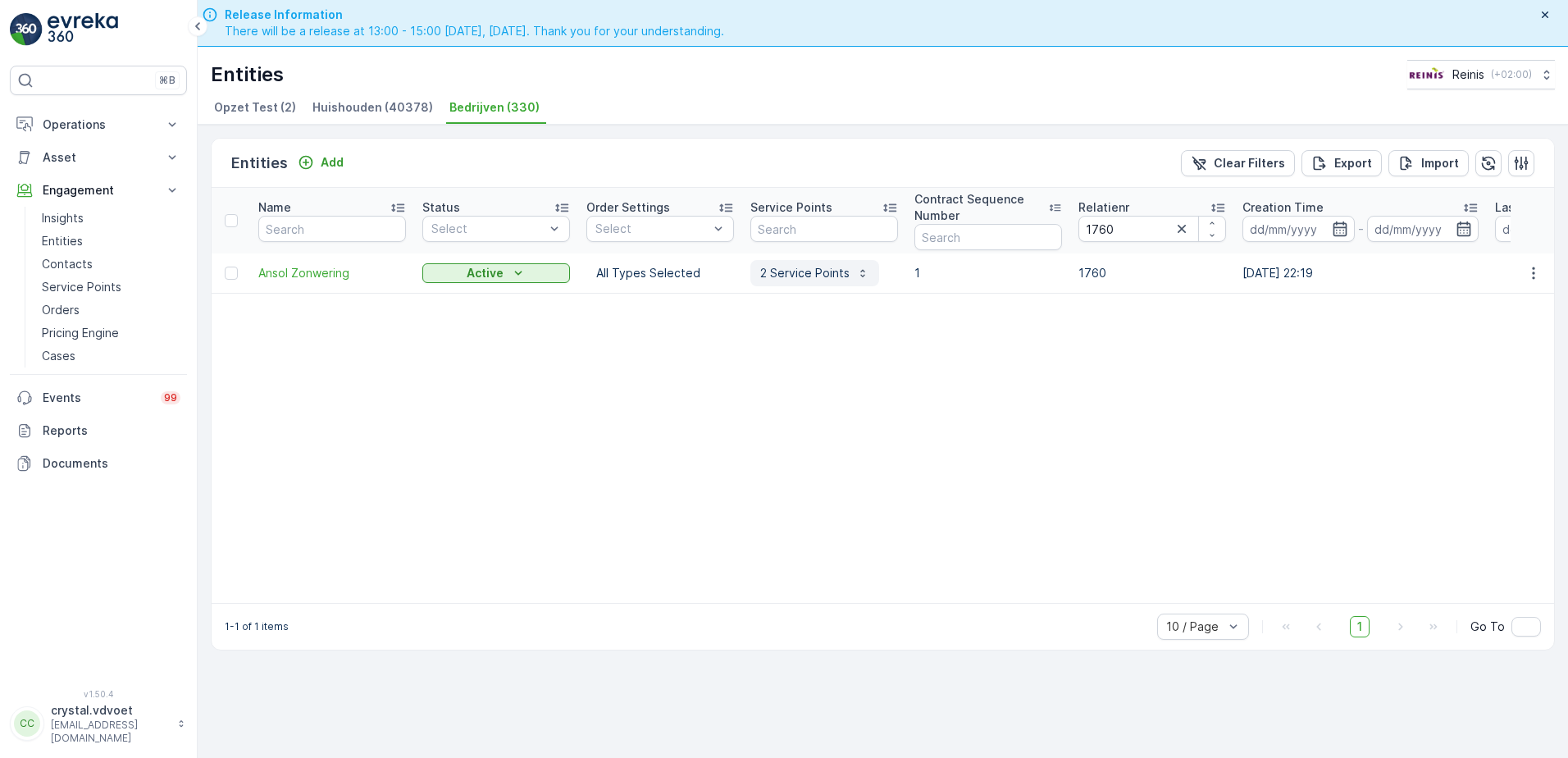
click at [808, 272] on p "2 Service Points" at bounding box center [804, 273] width 89 height 16
click at [816, 329] on span "Ansol Zonwering-2" at bounding box center [849, 322] width 182 height 17
click at [813, 300] on span "Ansol Zonwering" at bounding box center [849, 304] width 182 height 17
drag, startPoint x: 1143, startPoint y: 218, endPoint x: 1035, endPoint y: 241, distance: 110.4
click at [1037, 240] on tr "Name Status Select Order Settings Select Service Points Contract Sequence Numbe…" at bounding box center [998, 221] width 1572 height 66
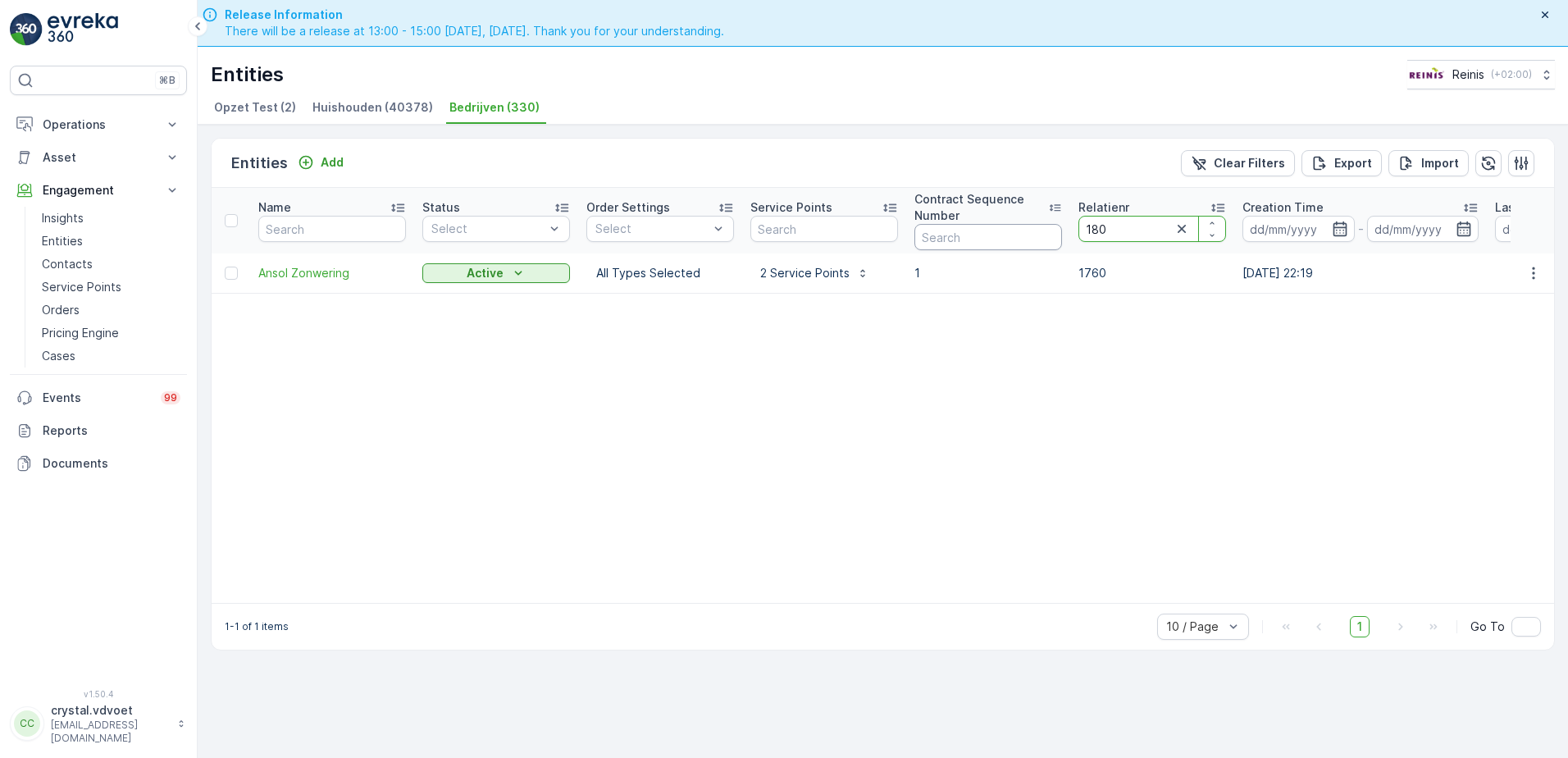
type input "1805"
click at [270, 275] on span "Vacustock B.V." at bounding box center [333, 273] width 148 height 16
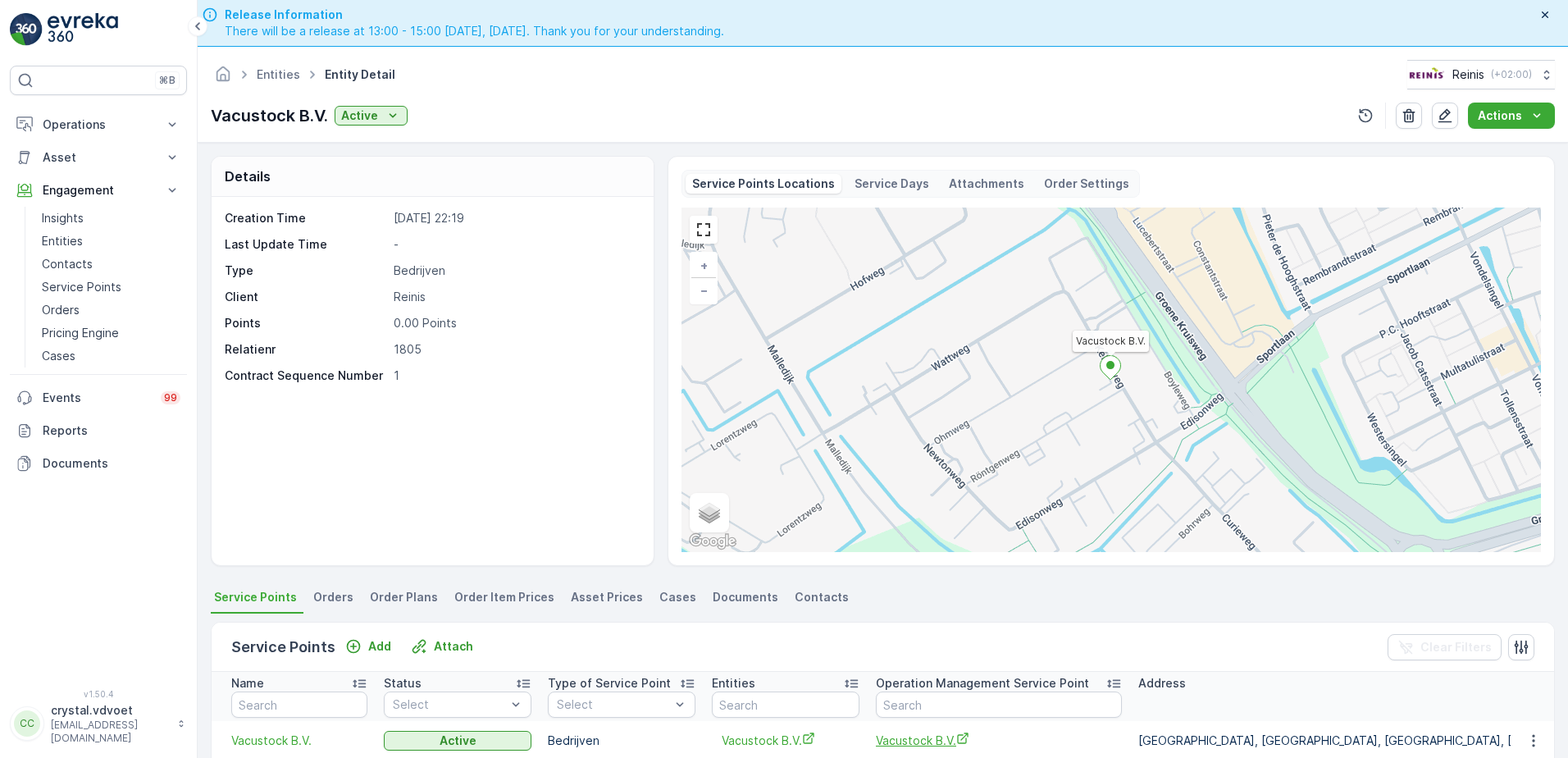
click at [919, 579] on span "Vacustock B.V." at bounding box center [999, 739] width 246 height 17
click at [277, 79] on link "Entities" at bounding box center [279, 74] width 44 height 14
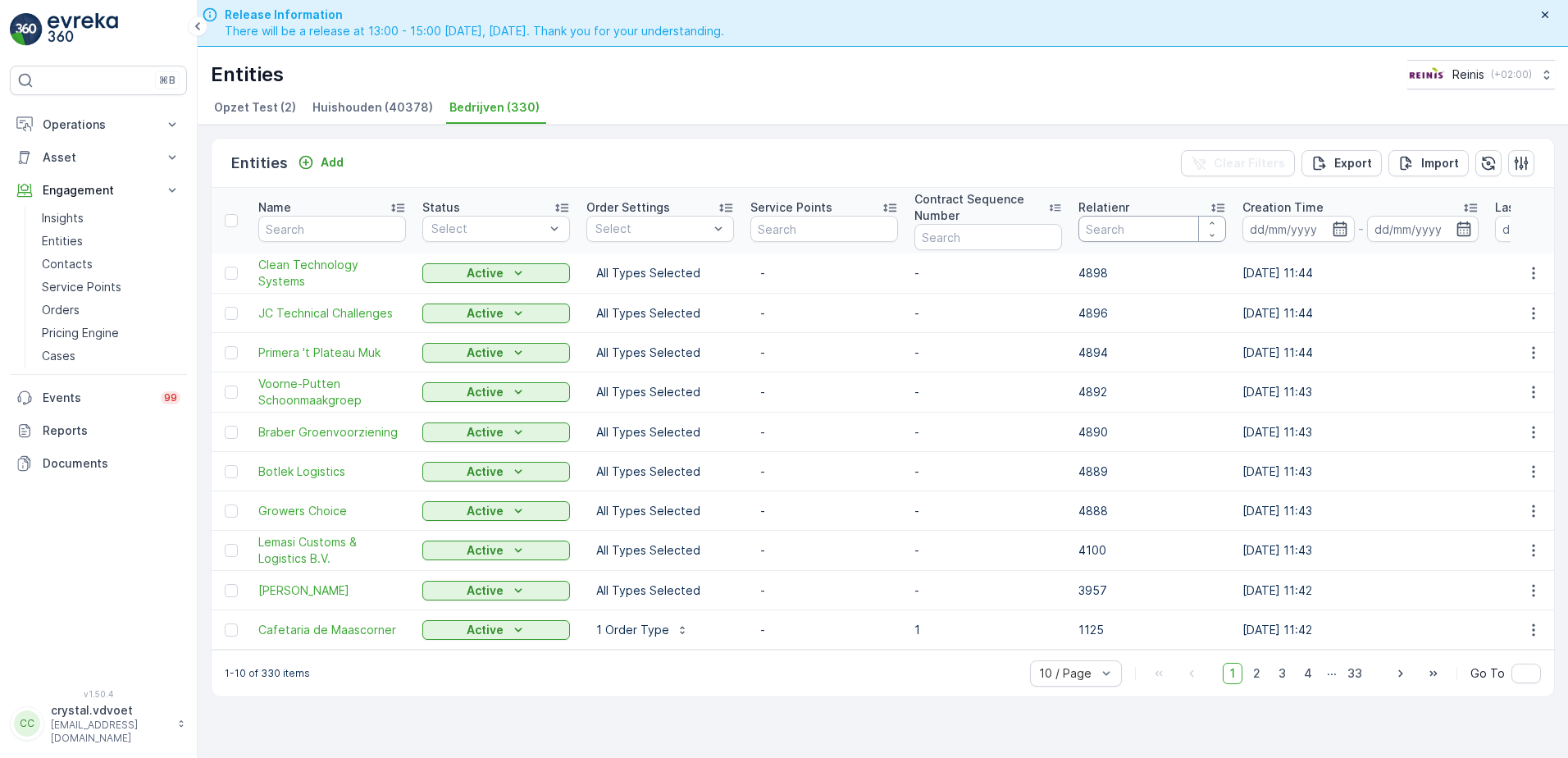
click at [1127, 232] on input "number" at bounding box center [1153, 229] width 148 height 26
type input "1809"
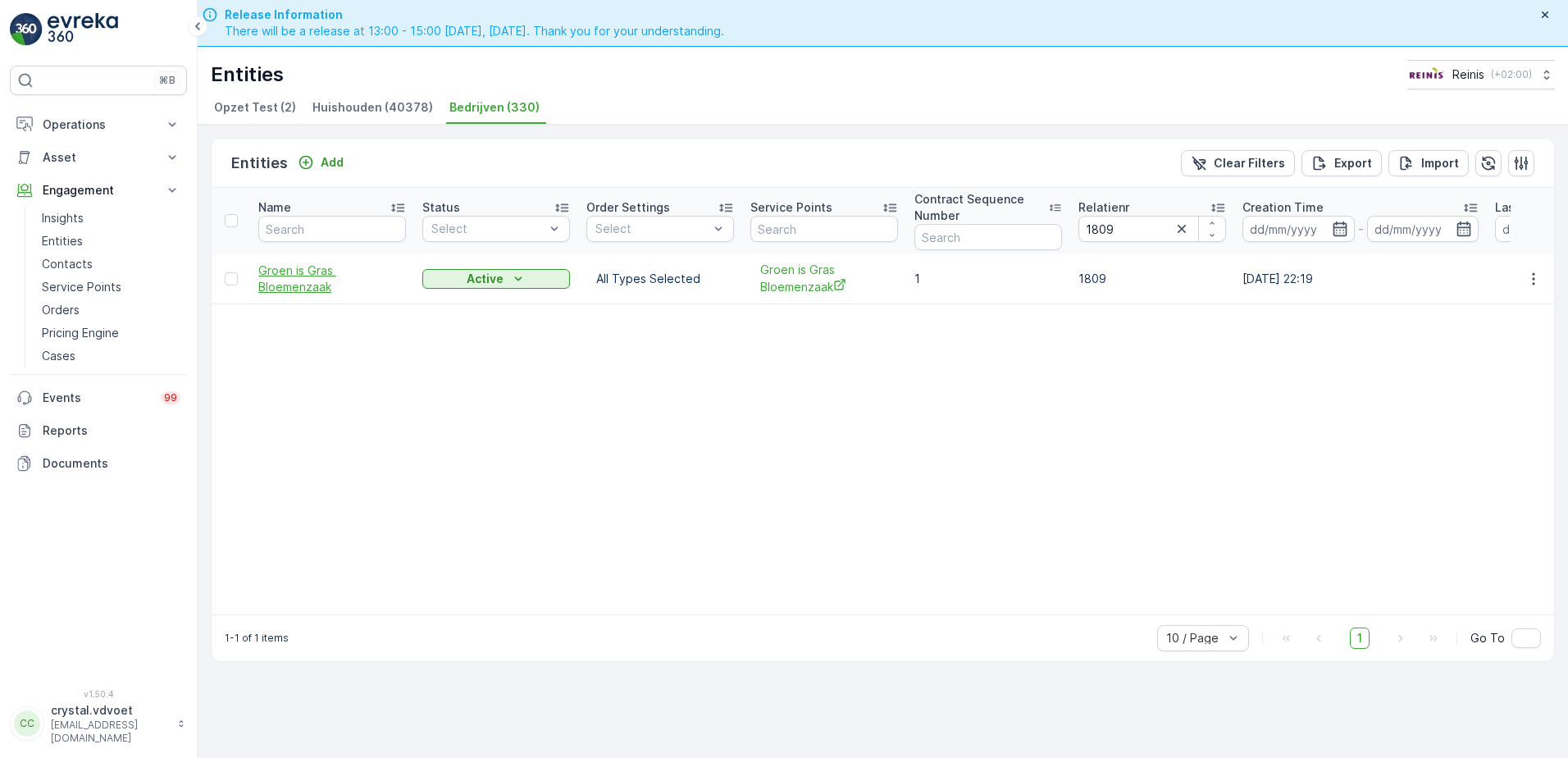
click at [333, 284] on span "Groen is Gras Bloemenzaak" at bounding box center [333, 279] width 148 height 33
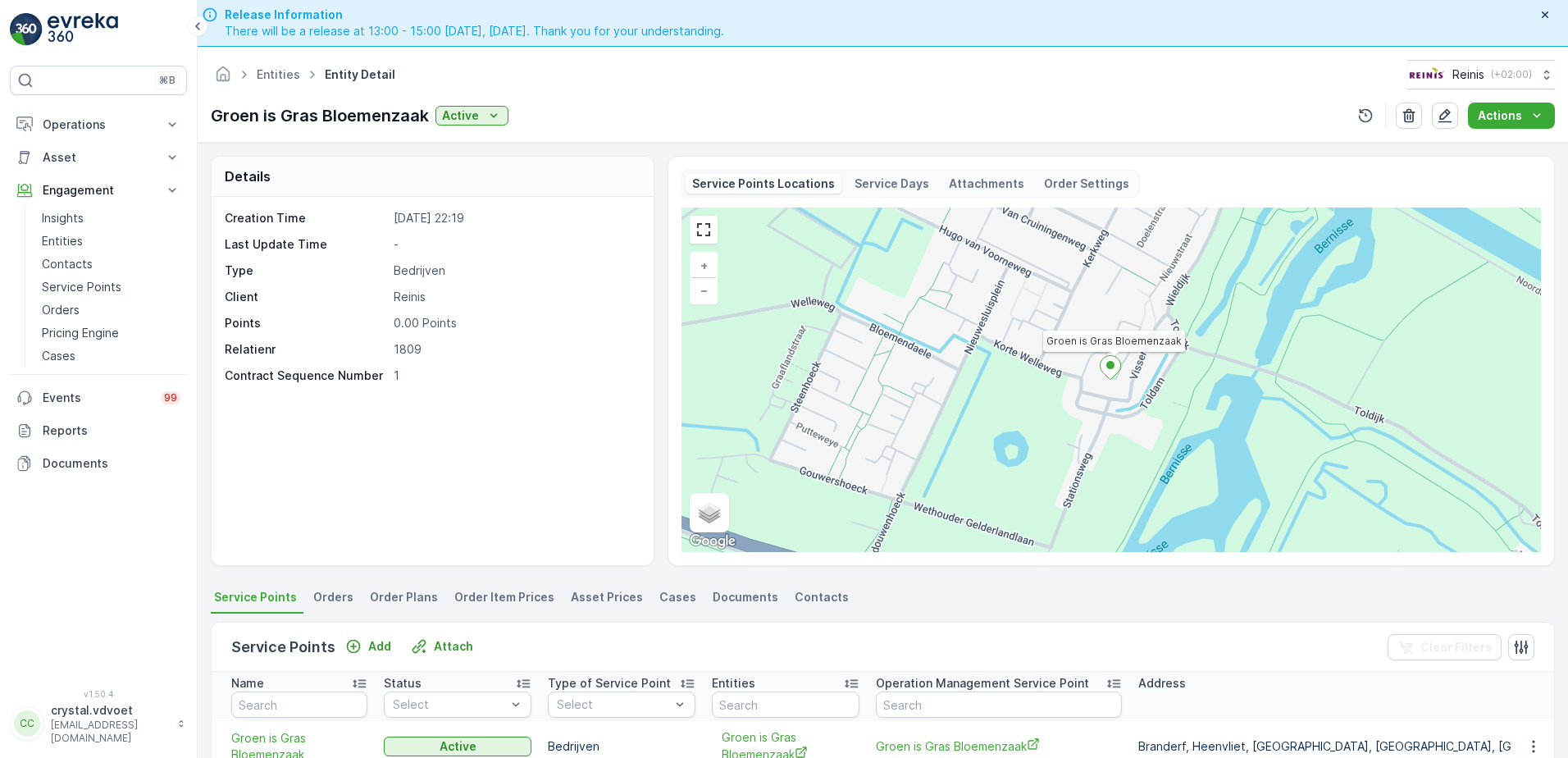
scroll to position [164, 0]
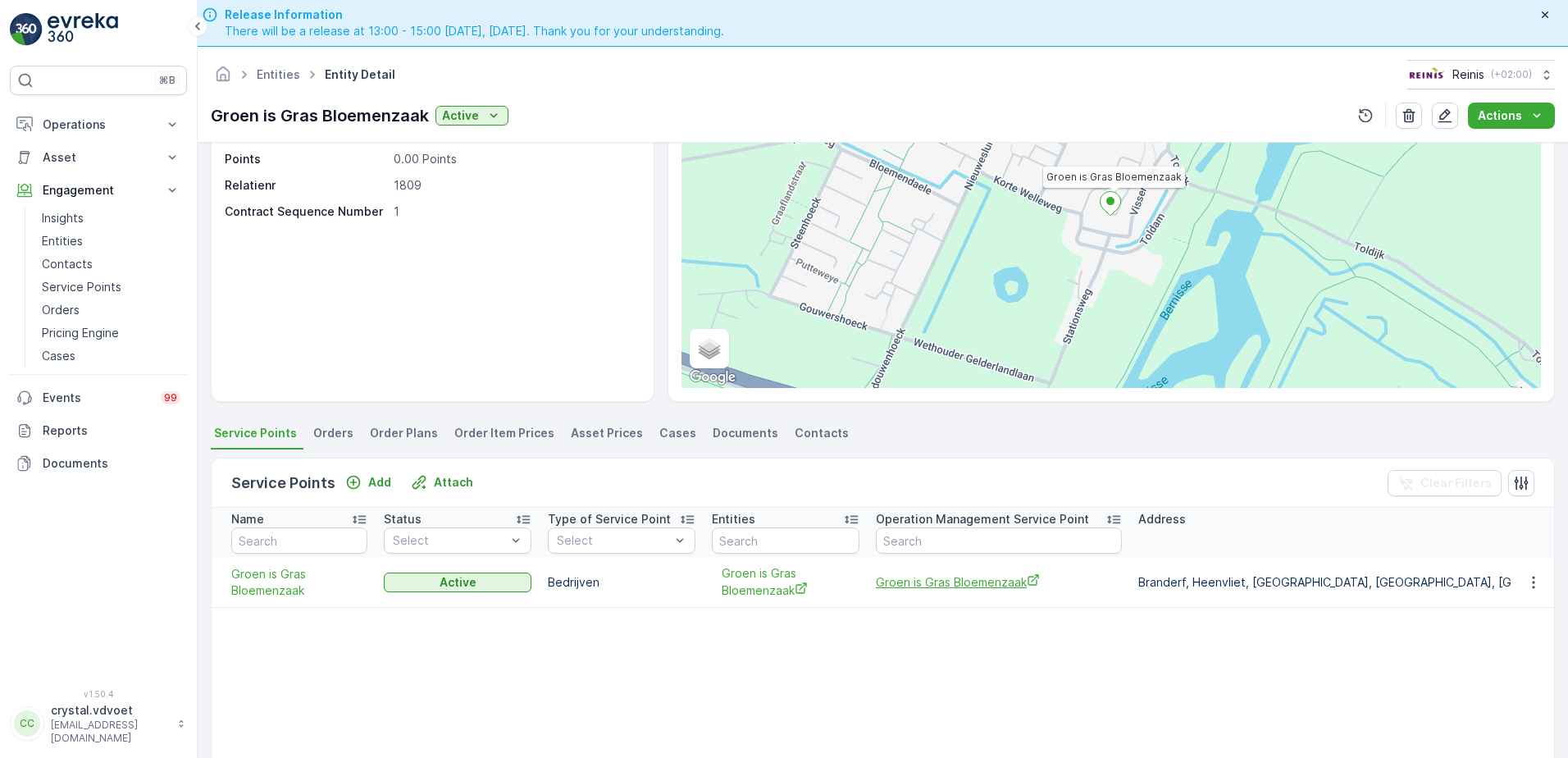
click at [974, 579] on span "Groen is Gras Bloemenzaak" at bounding box center [999, 581] width 246 height 17
click at [941, 578] on span "Groen is Gras Bloemenzaak" at bounding box center [999, 581] width 246 height 17
click at [267, 76] on link "Entities" at bounding box center [279, 74] width 44 height 14
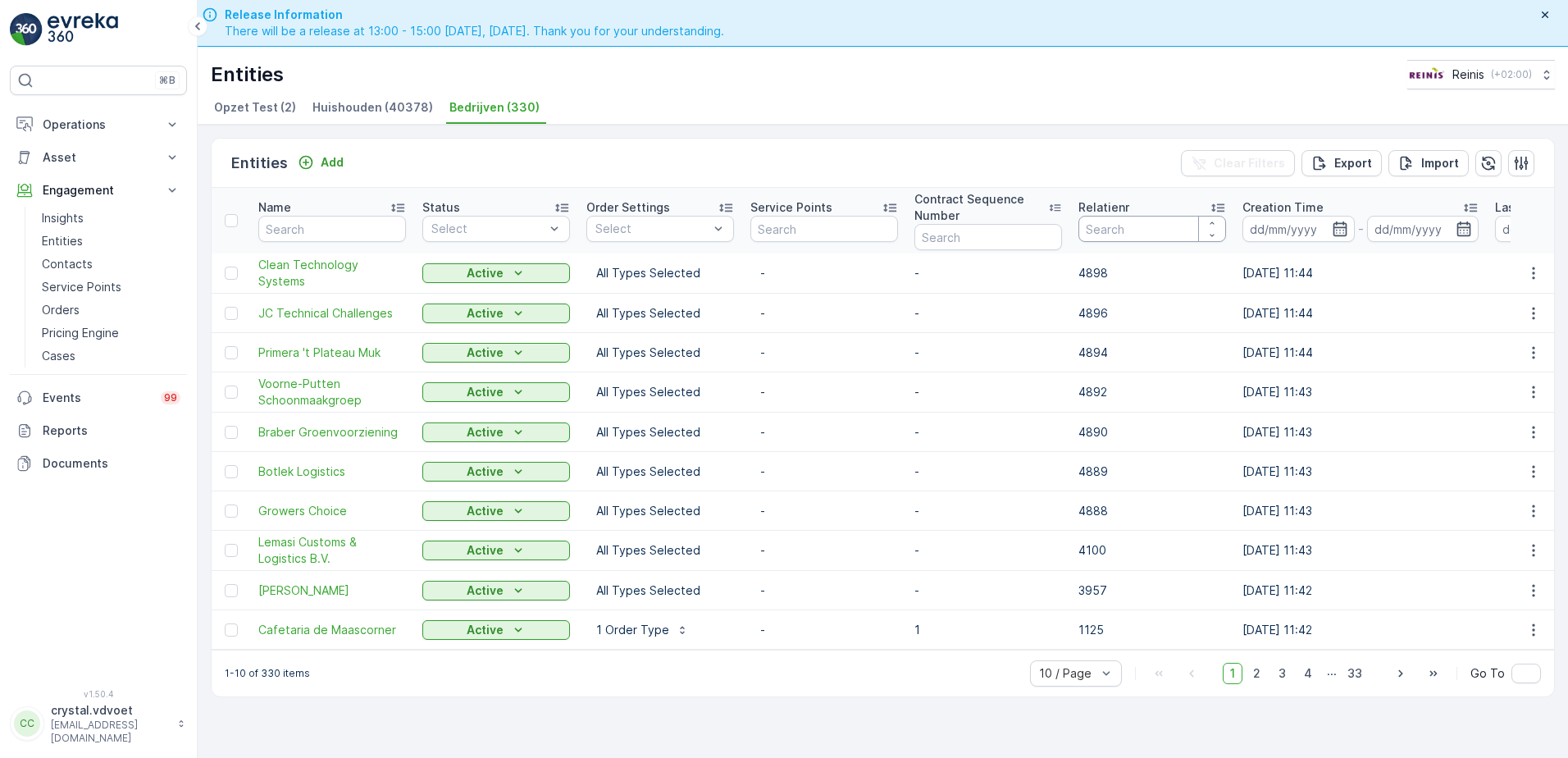
click at [1122, 233] on input "number" at bounding box center [1153, 229] width 148 height 26
type input "1825"
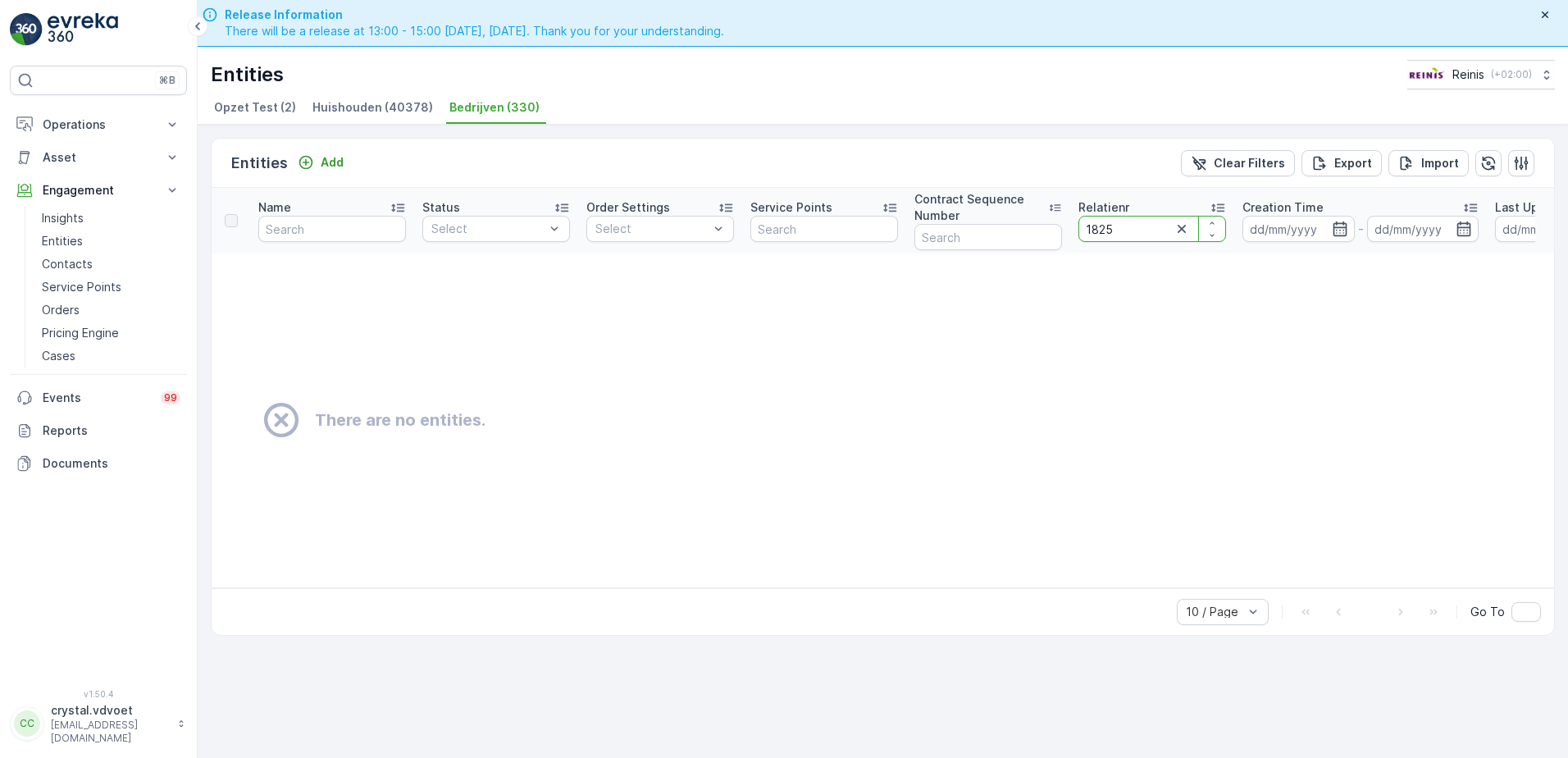
click at [1130, 228] on input "1825" at bounding box center [1153, 229] width 148 height 26
type input "1823"
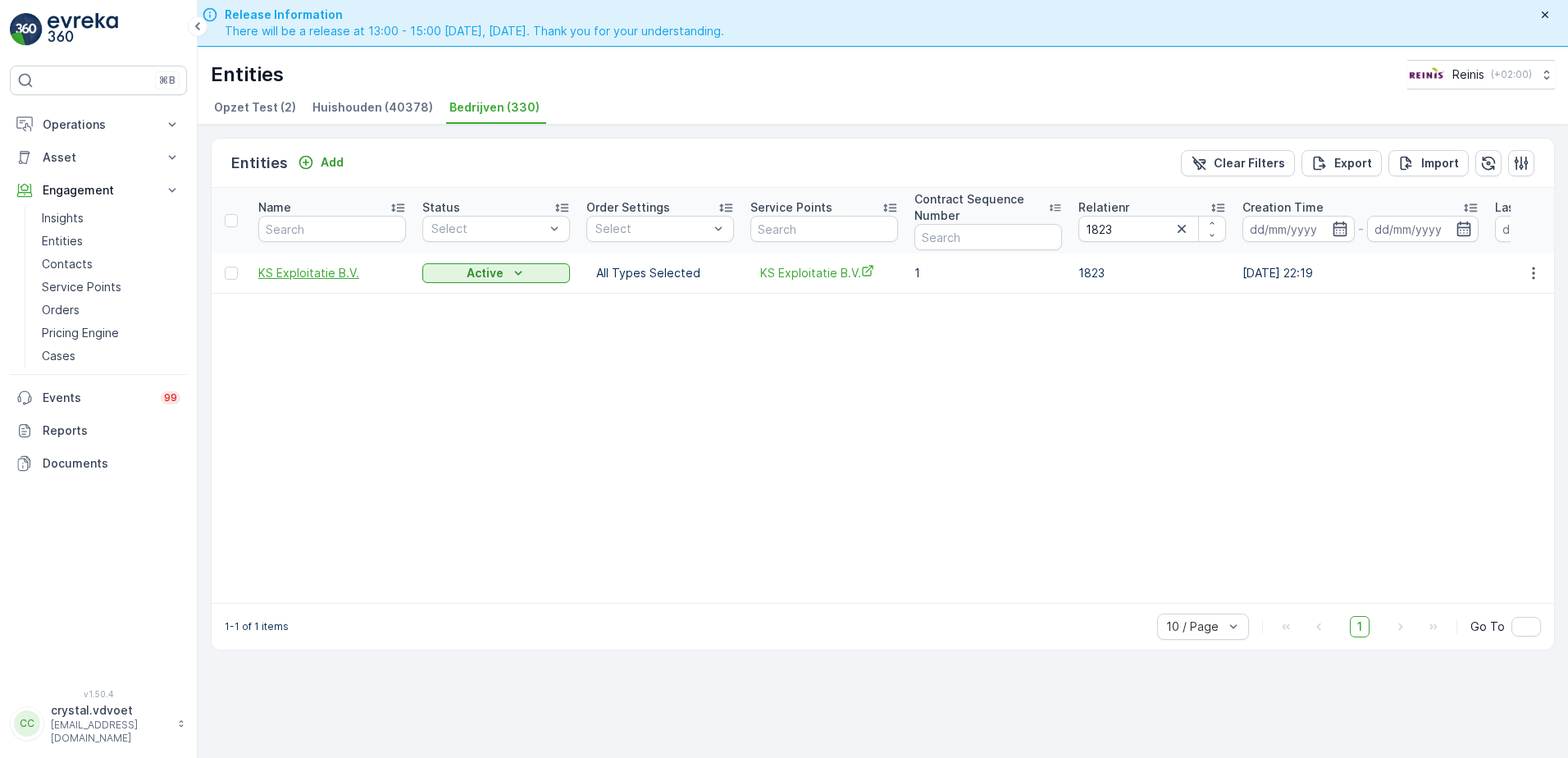
click at [295, 271] on td "KS Exploitatie B.V." at bounding box center [332, 273] width 164 height 39
click at [295, 271] on span "KS Exploitatie B.V." at bounding box center [333, 273] width 148 height 16
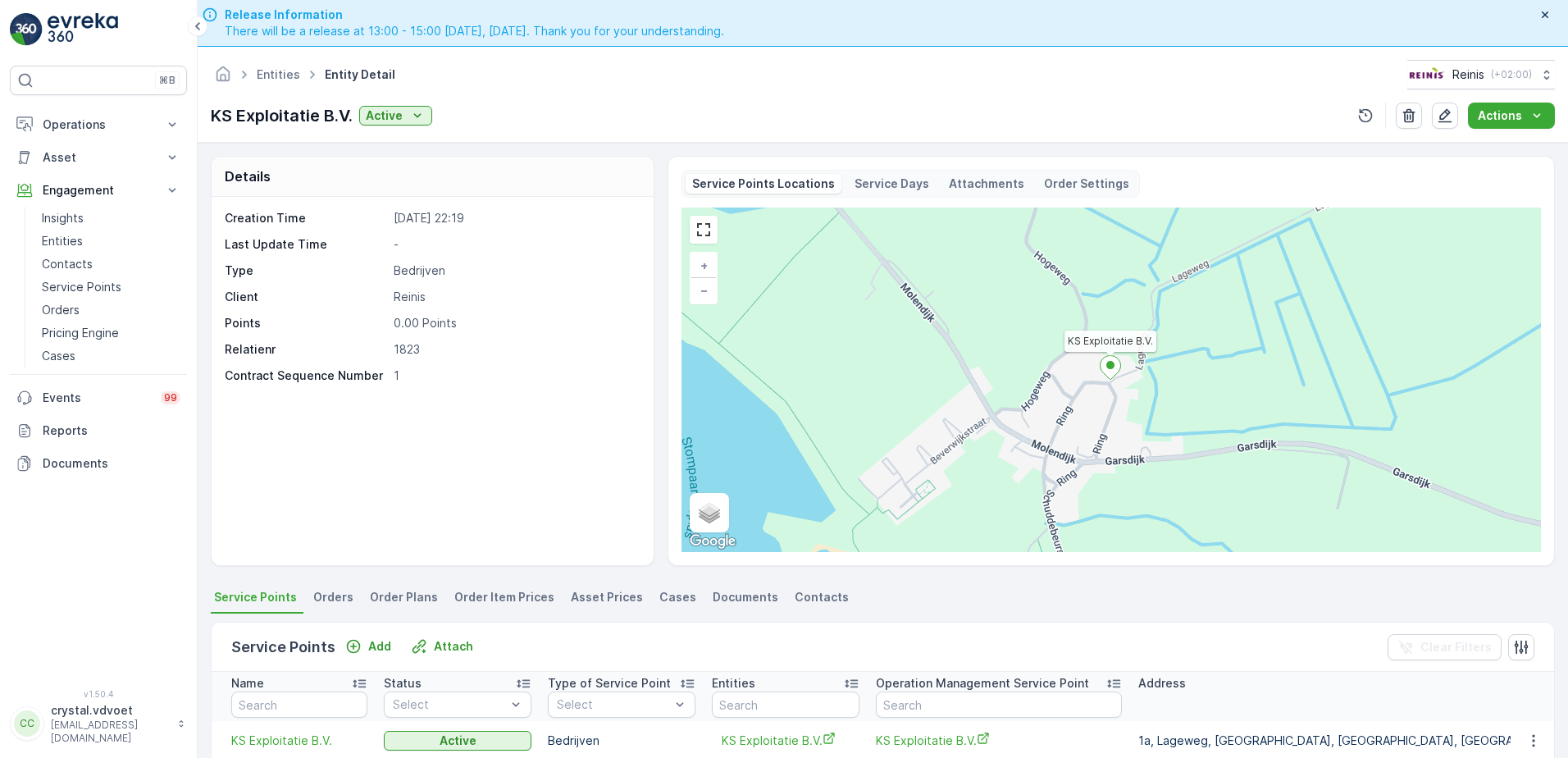
scroll to position [82, 0]
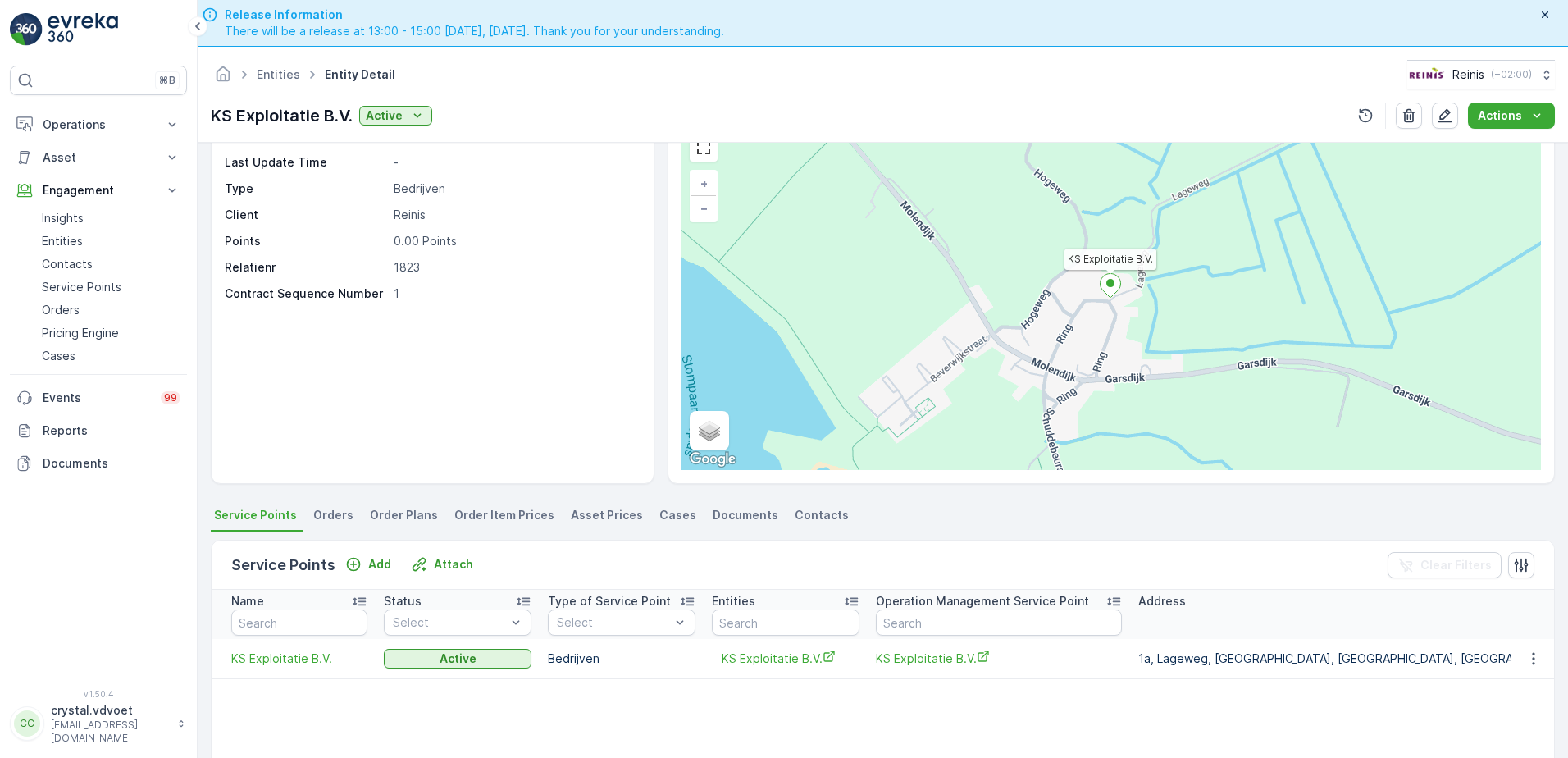
click at [926, 579] on span "KS Exploitatie B.V." at bounding box center [999, 657] width 246 height 17
click at [282, 76] on link "Entities" at bounding box center [279, 74] width 44 height 14
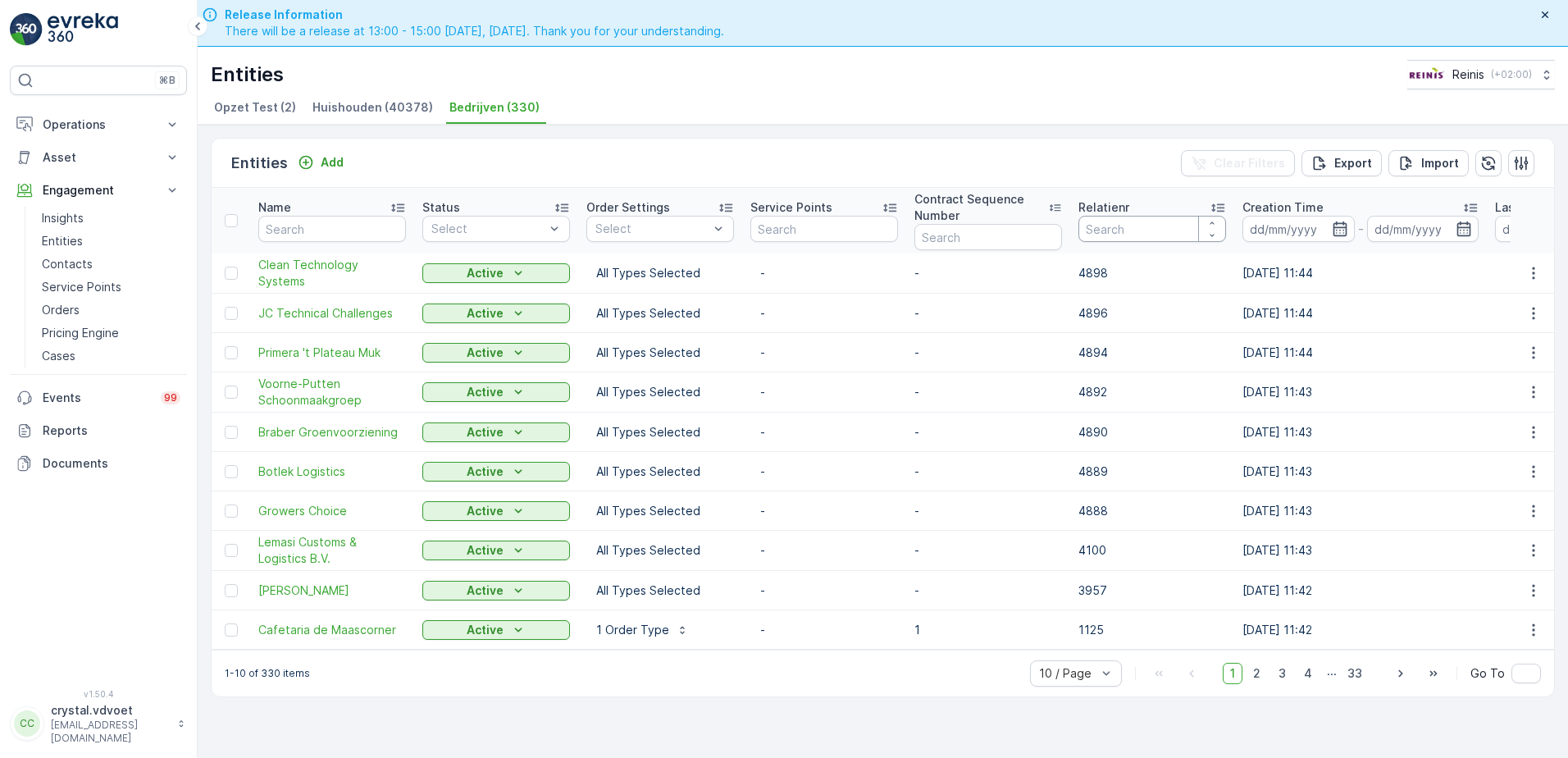
click at [1164, 224] on input "number" at bounding box center [1153, 229] width 148 height 26
type input "1834"
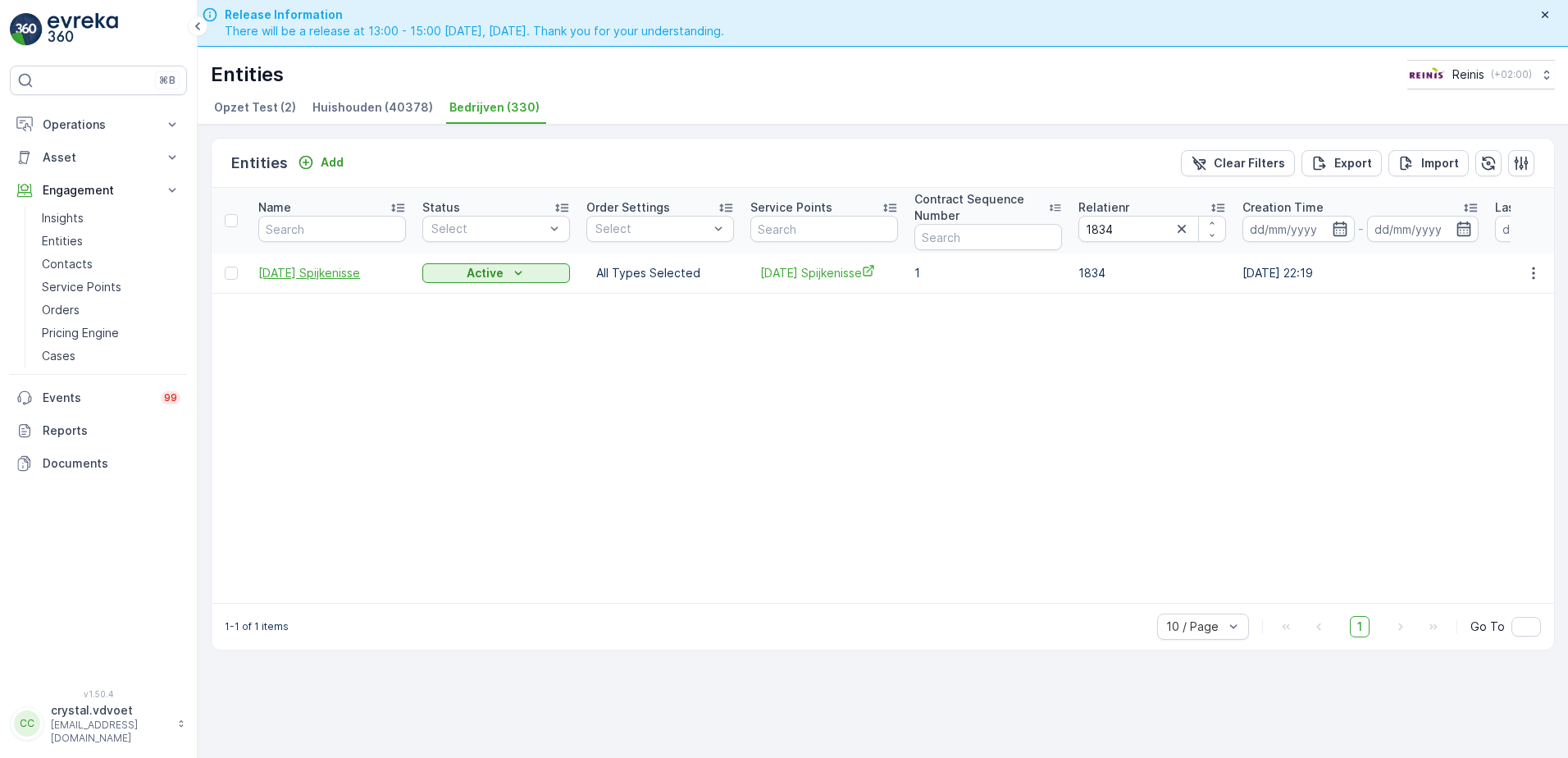
click at [352, 268] on span "Sunday's Spijkenisse" at bounding box center [333, 273] width 148 height 16
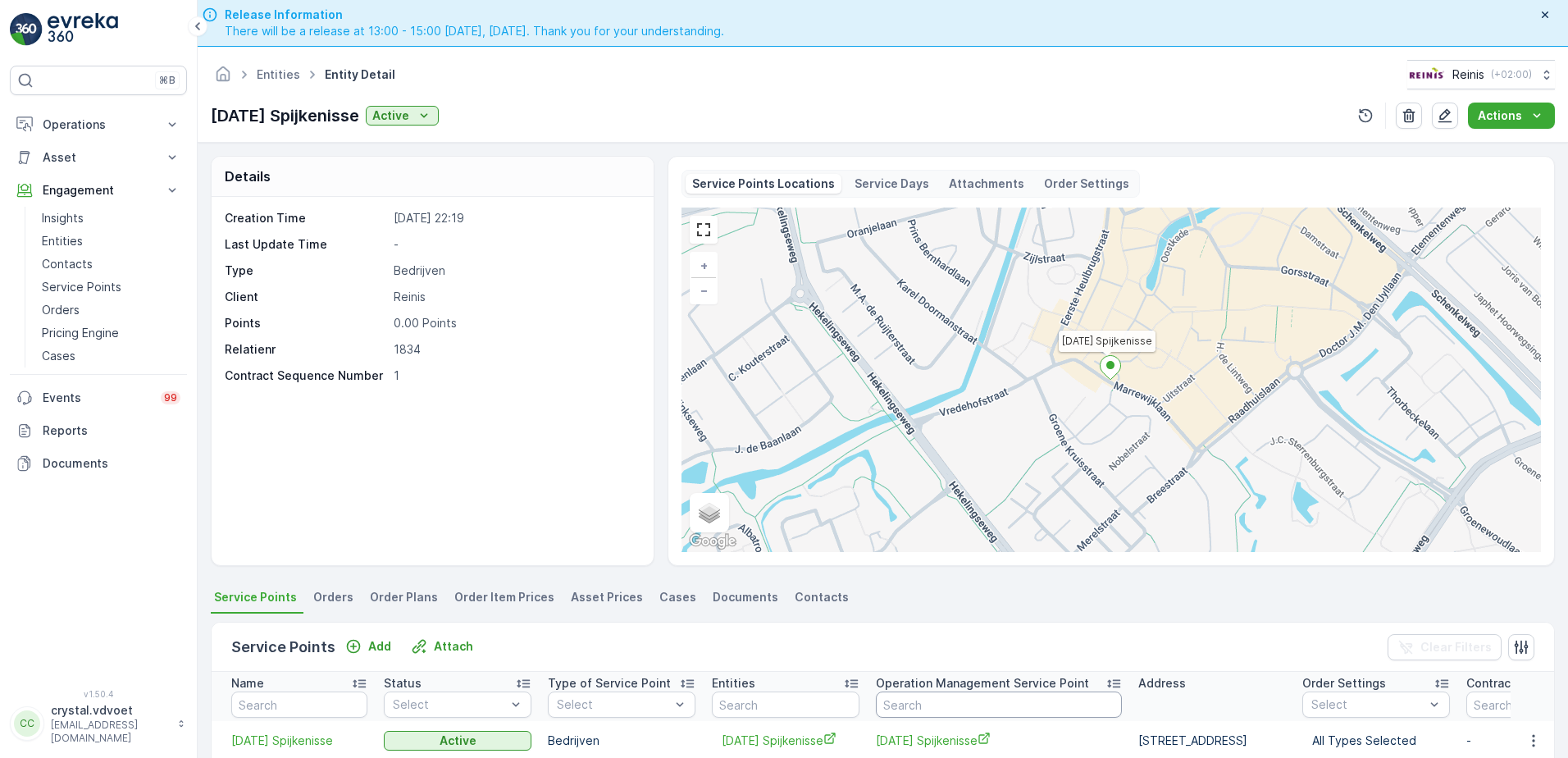
scroll to position [82, 0]
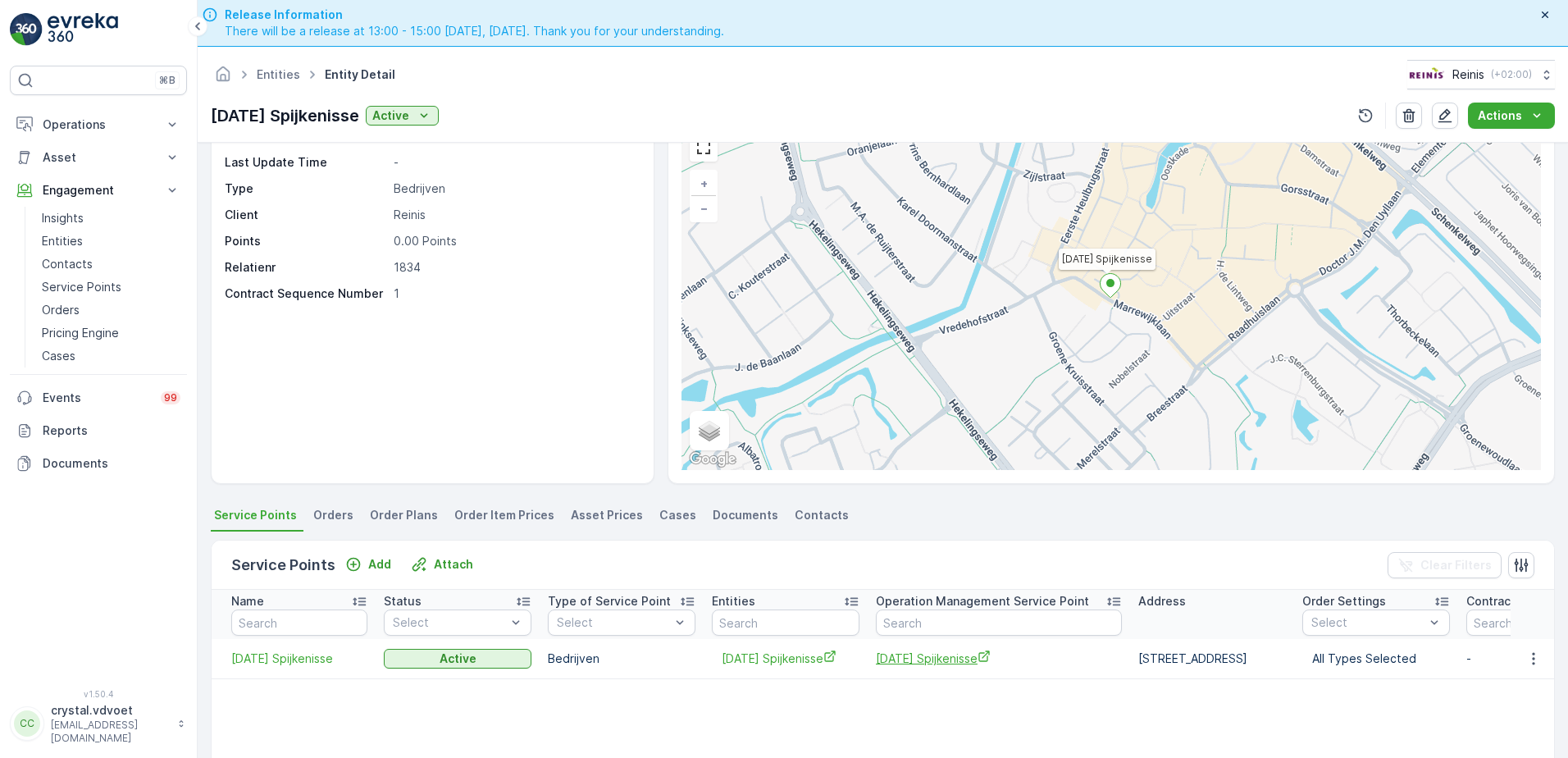
click at [920, 579] on span "Sunday's Spijkenisse" at bounding box center [999, 657] width 246 height 17
click at [282, 75] on link "Entities" at bounding box center [279, 74] width 44 height 14
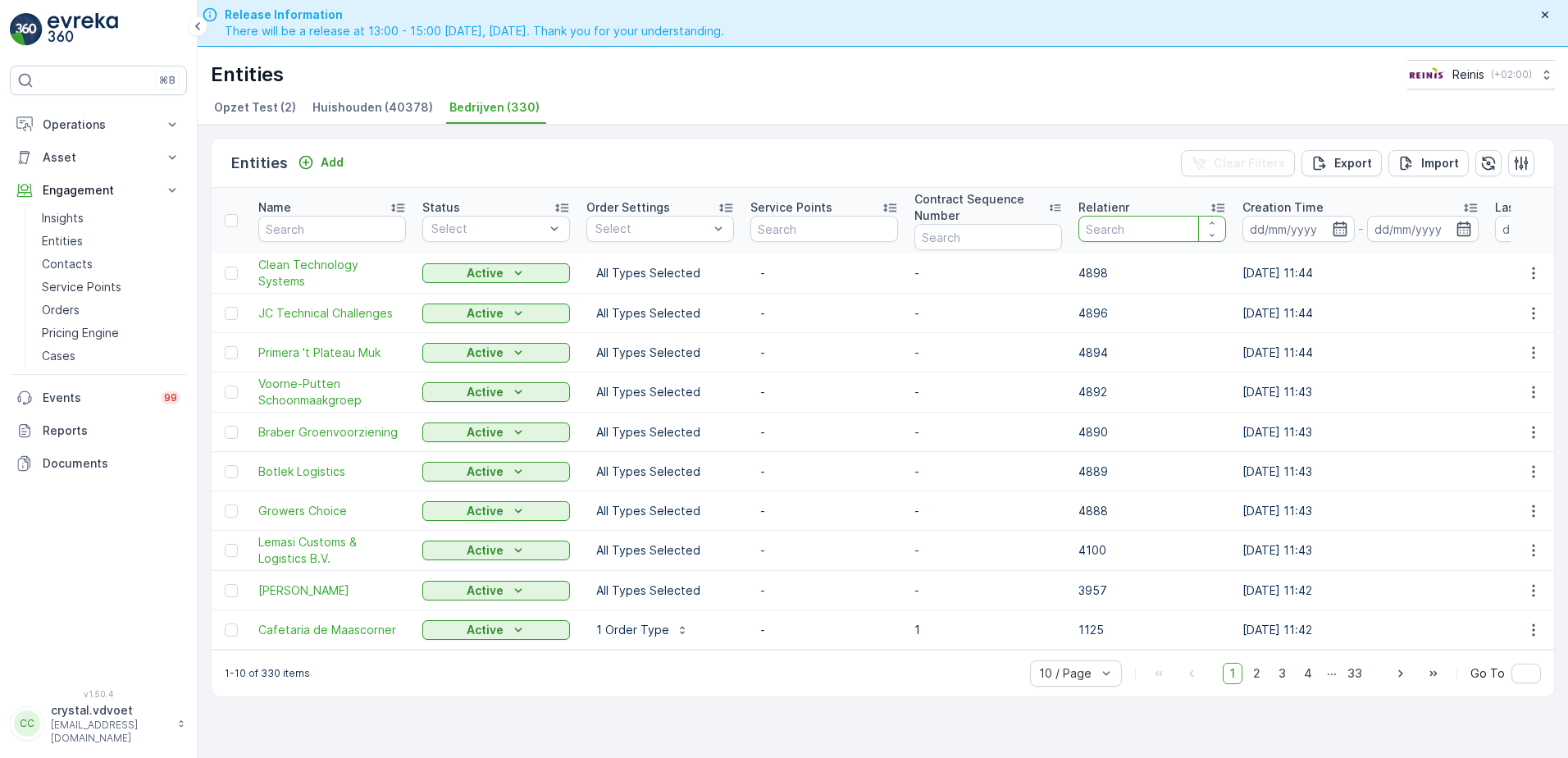
click at [1117, 229] on input "number" at bounding box center [1153, 229] width 148 height 26
type input "1954"
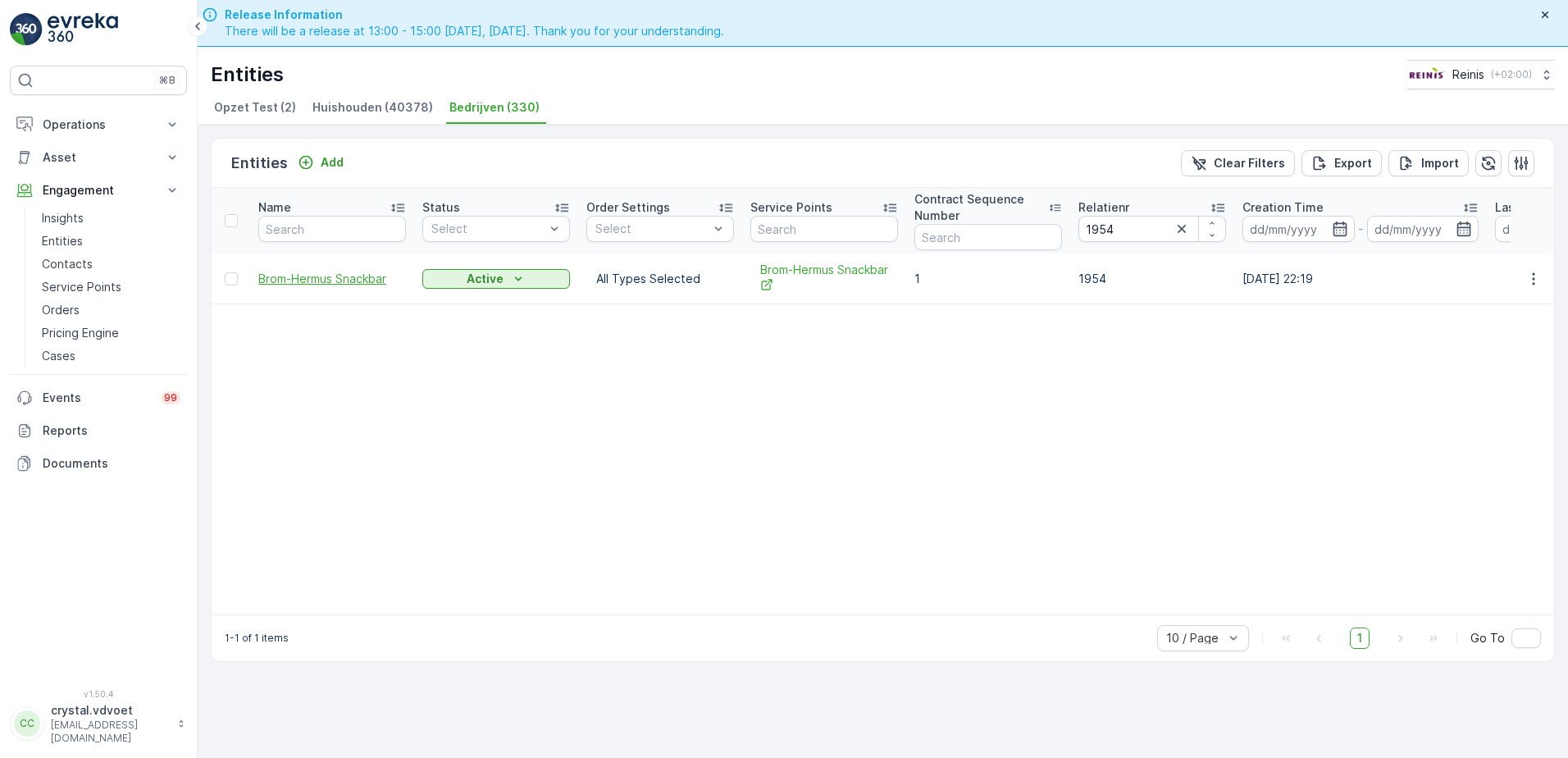
click at [326, 280] on span "Brom-Hermus Snackbar" at bounding box center [333, 279] width 148 height 16
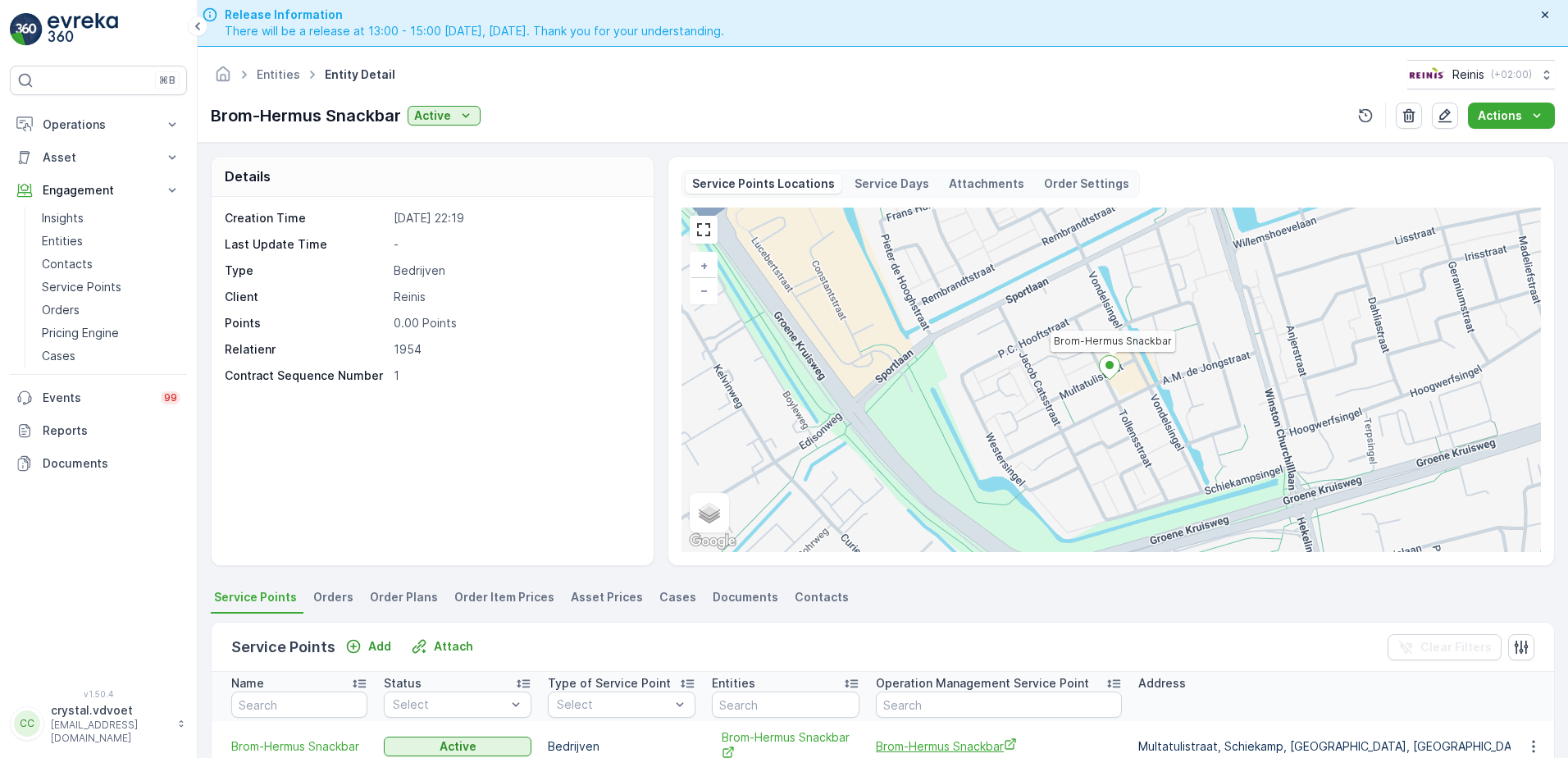
click at [960, 579] on span "Brom-Hermus Snackbar" at bounding box center [999, 745] width 246 height 17
click at [295, 74] on link "Entities" at bounding box center [279, 74] width 44 height 14
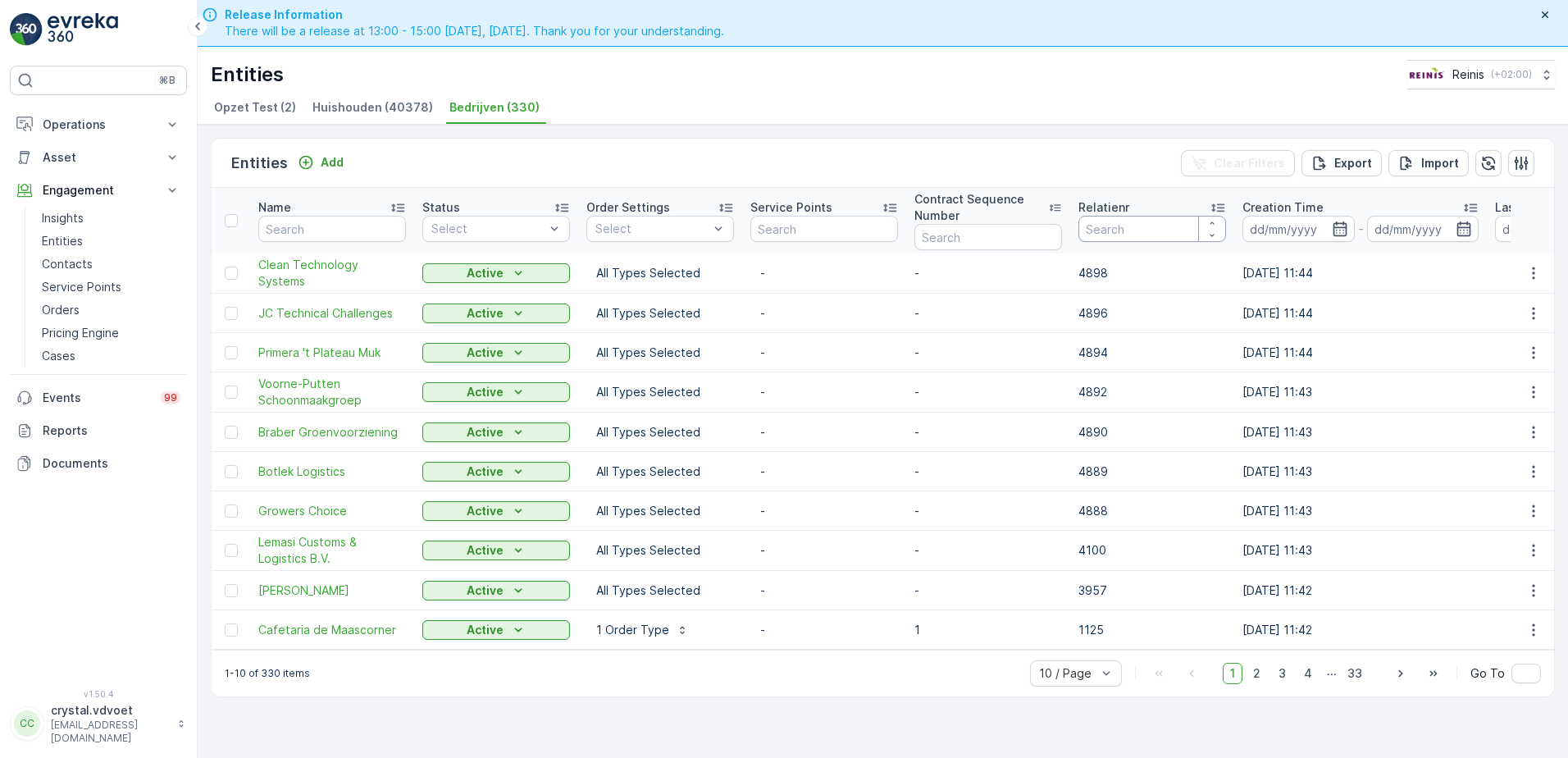
click at [1140, 230] on input "number" at bounding box center [1153, 229] width 148 height 26
type input "1971"
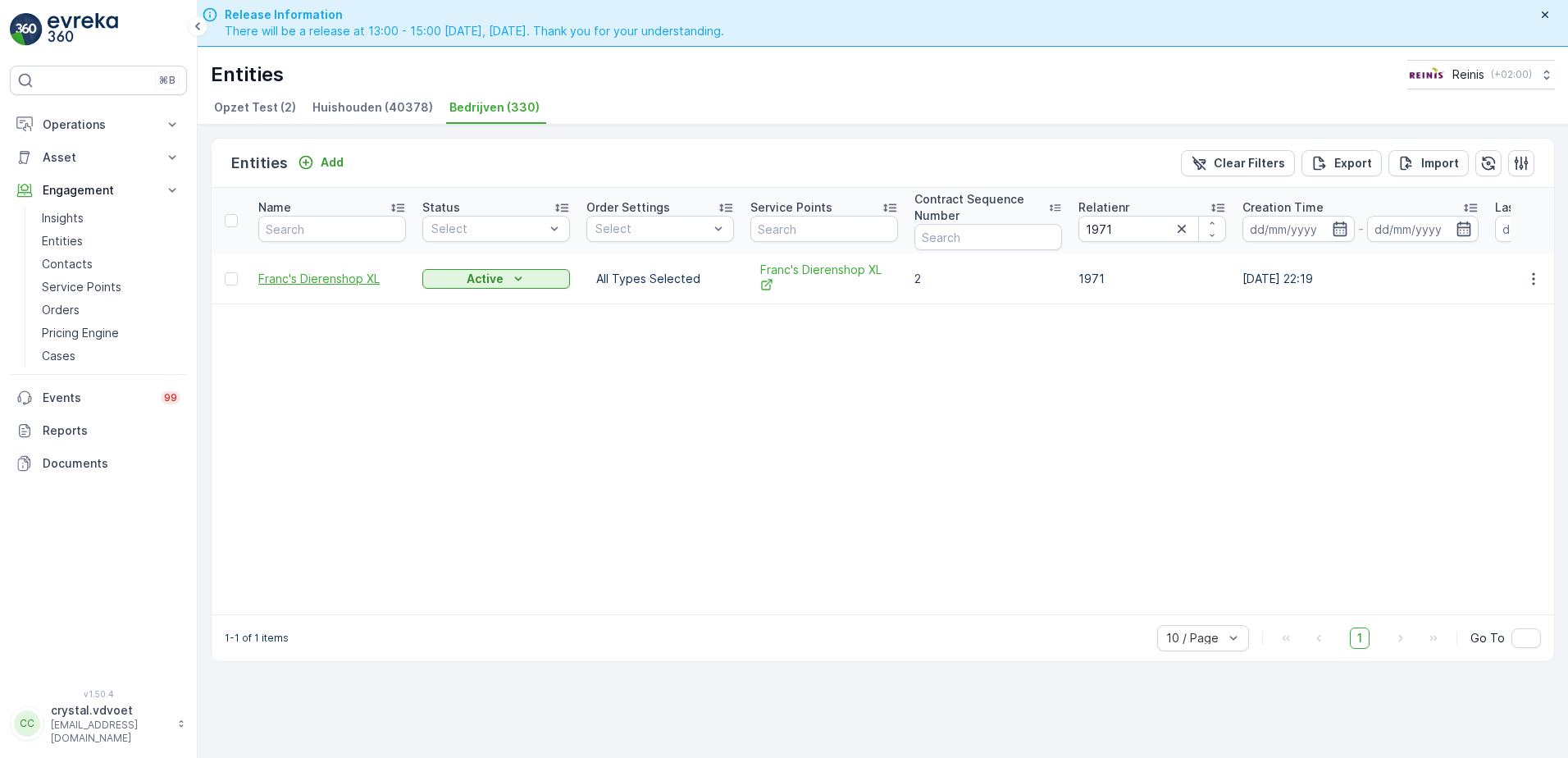
click at [376, 278] on span "Franc's Dierenshop XL" at bounding box center [333, 279] width 148 height 16
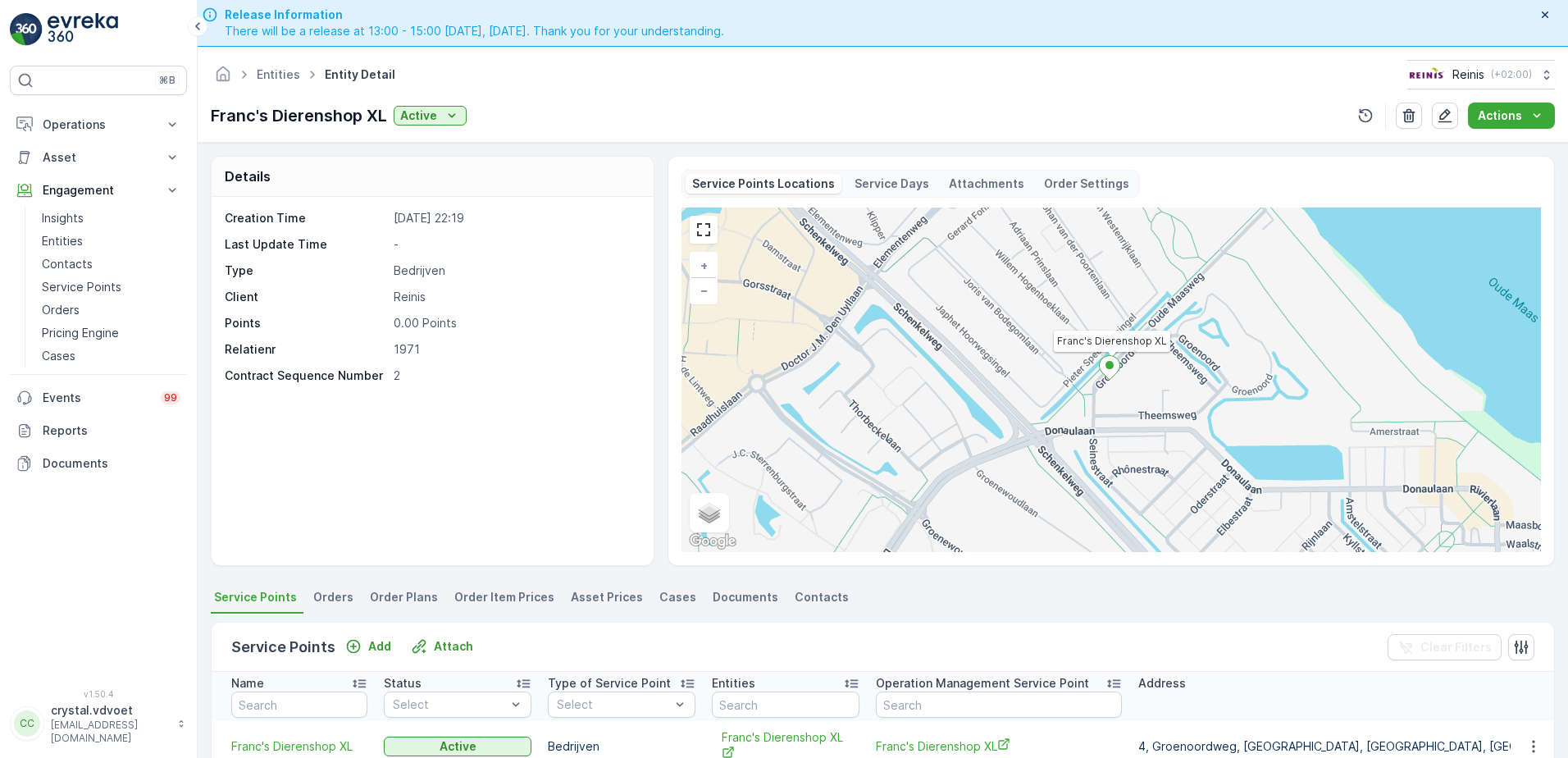
scroll to position [82, 0]
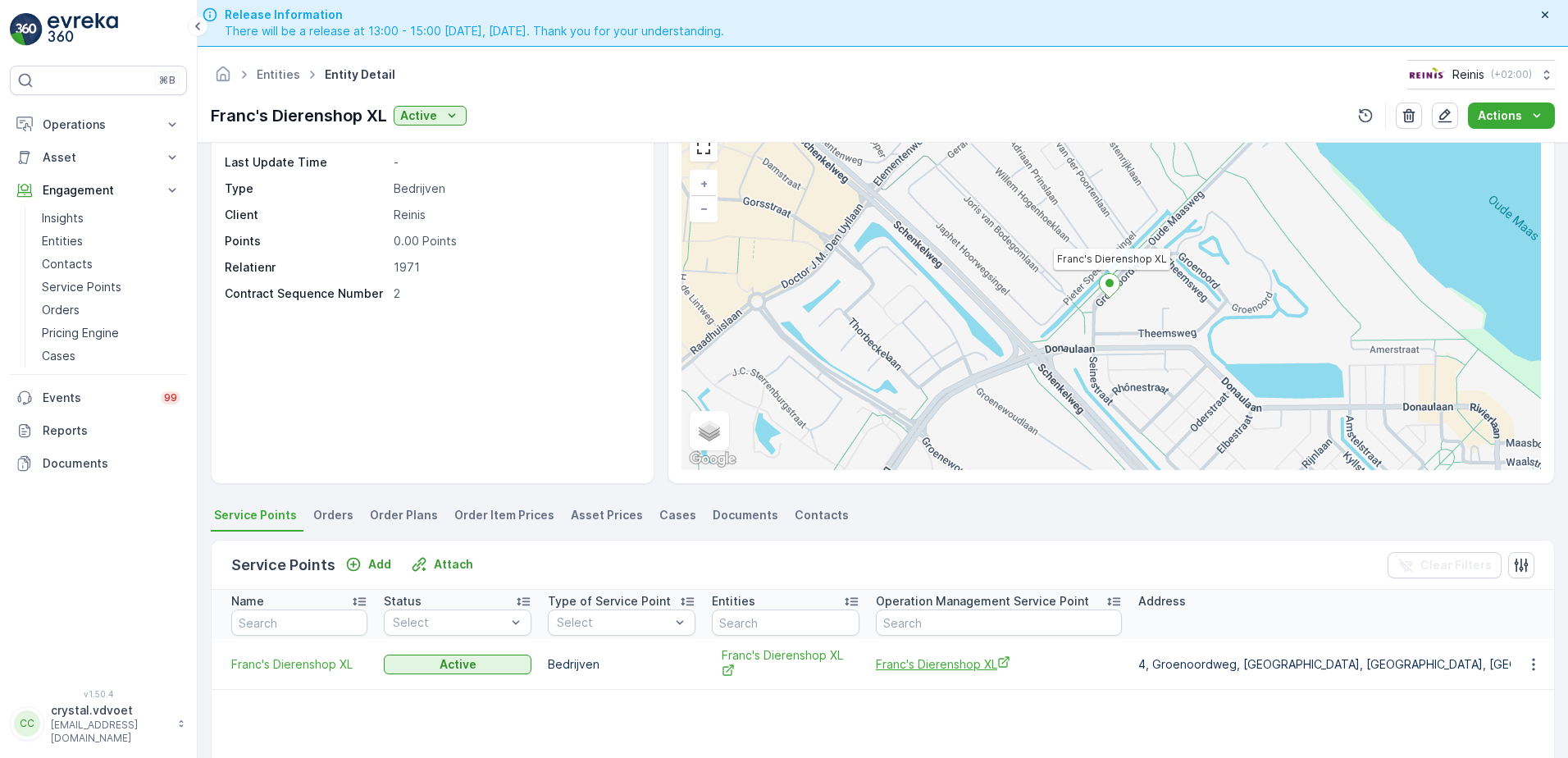
click at [923, 579] on span "Franc's Dierenshop XL" at bounding box center [999, 663] width 246 height 17
click at [931, 579] on span "Franc's Dierenshop XL" at bounding box center [999, 663] width 246 height 17
click at [943, 579] on span "Franc's Dierenshop XL" at bounding box center [999, 663] width 246 height 17
click at [264, 68] on link "Entities" at bounding box center [279, 74] width 44 height 14
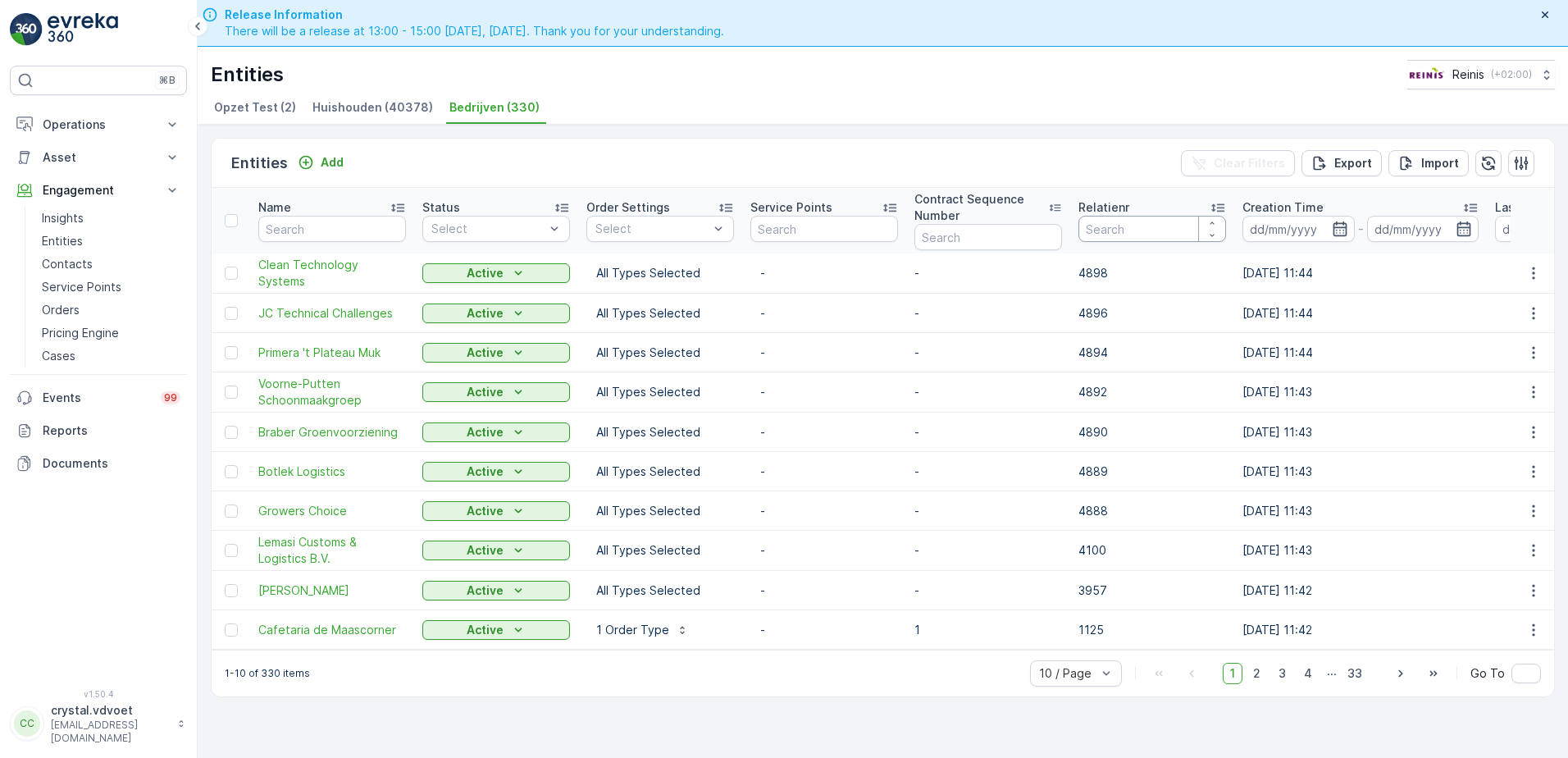
click at [1105, 224] on input "number" at bounding box center [1153, 229] width 148 height 26
type input "1995"
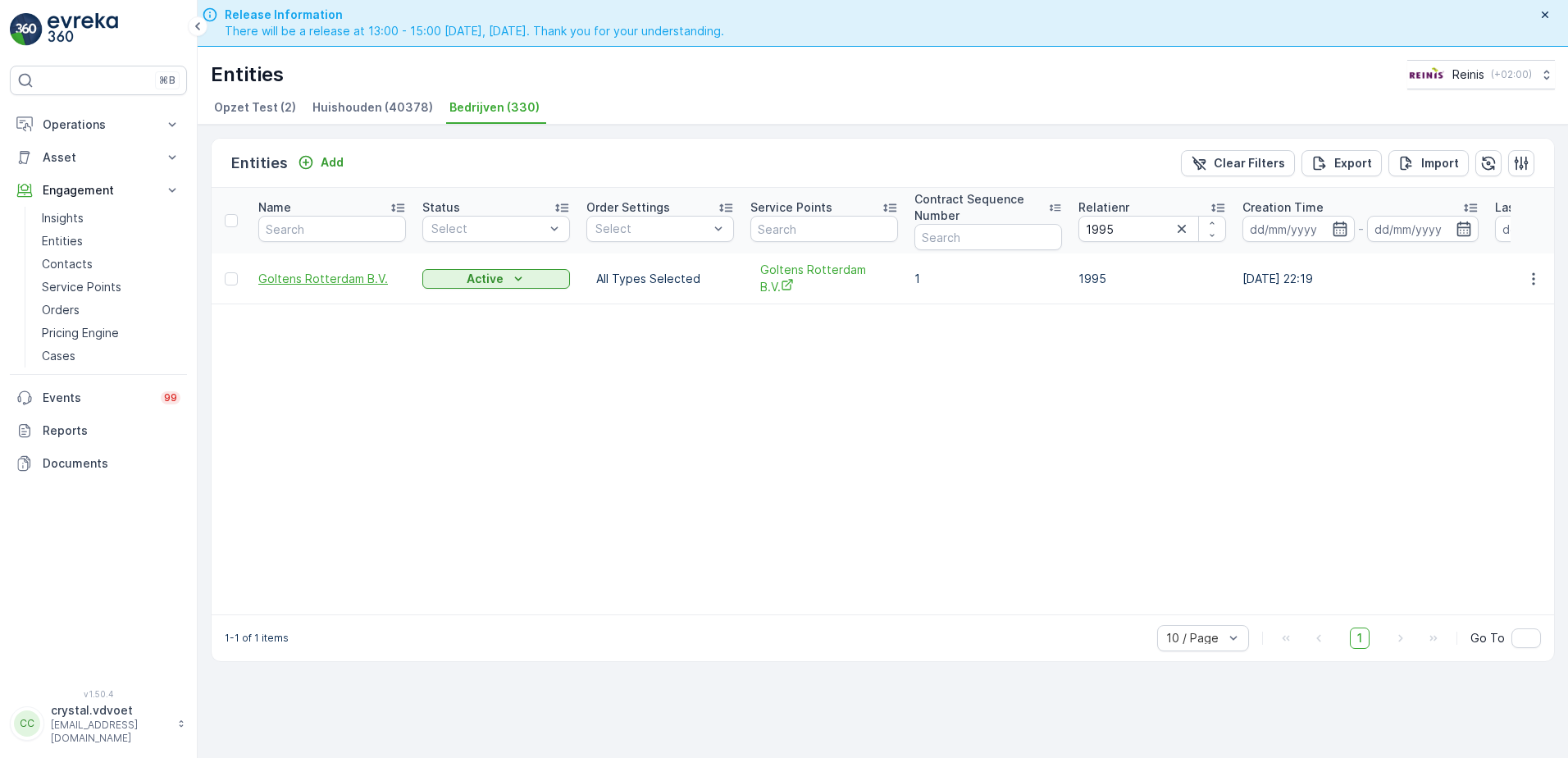
click at [281, 277] on span "Goltens Rotterdam B.V." at bounding box center [333, 279] width 148 height 16
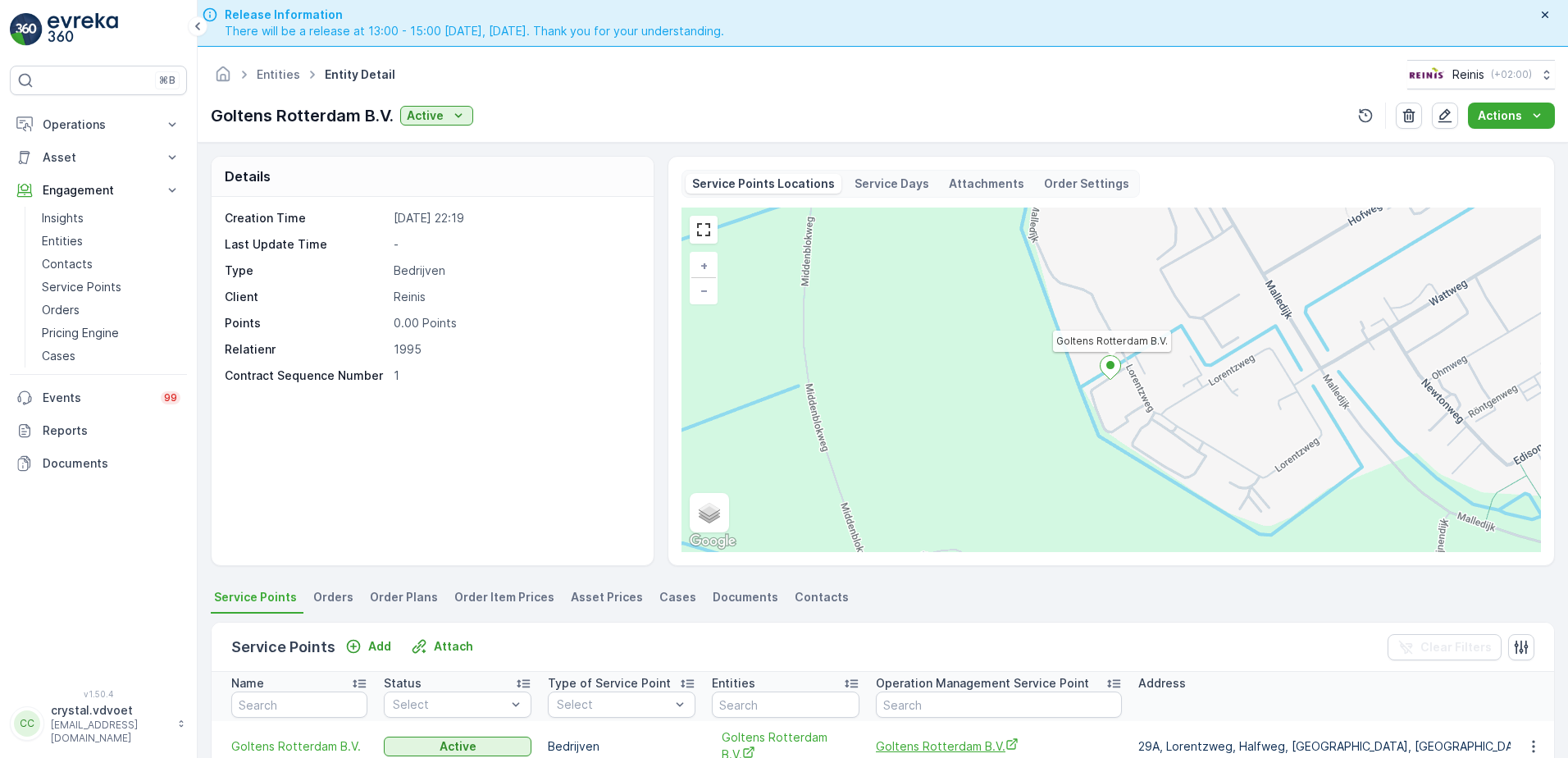
click at [978, 579] on span "Goltens Rotterdam B.V." at bounding box center [999, 745] width 246 height 17
click at [279, 76] on link "Entities" at bounding box center [279, 74] width 44 height 14
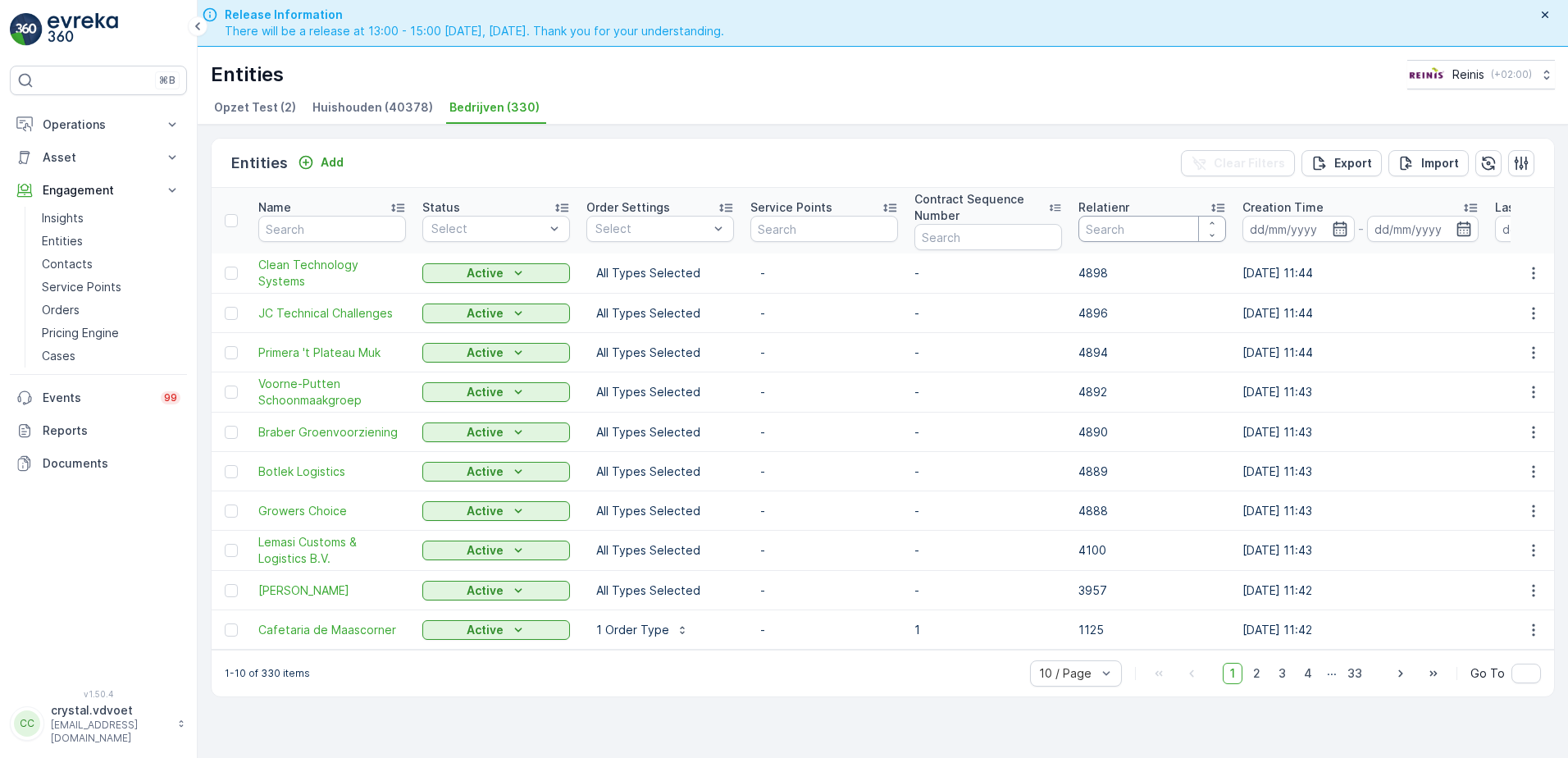
click at [1107, 233] on input "number" at bounding box center [1153, 229] width 148 height 26
type input "2036"
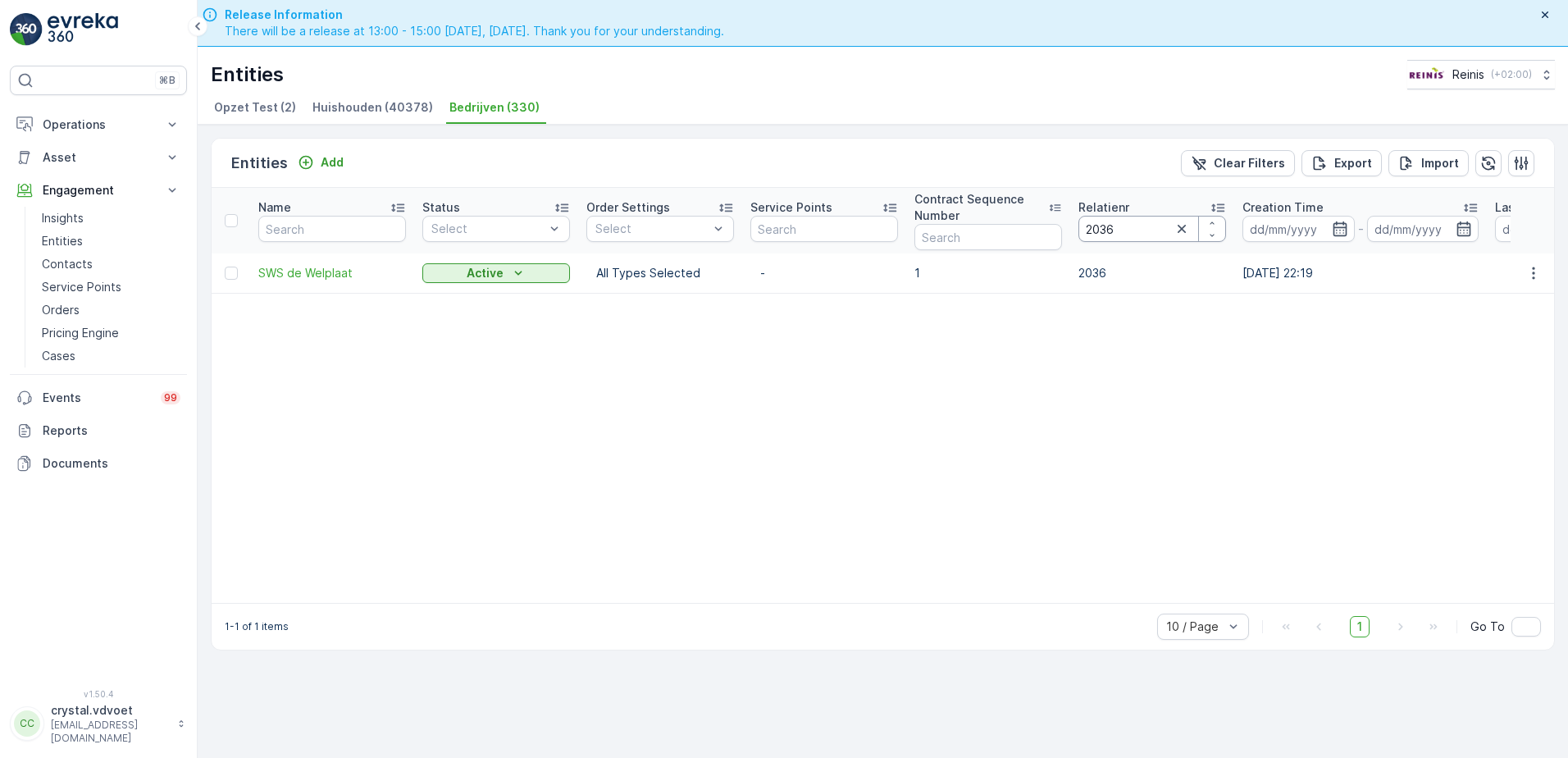
drag, startPoint x: 1120, startPoint y: 232, endPoint x: 896, endPoint y: 211, distance: 225.0
click at [895, 211] on tr "Name Status Select Order Settings Select Service Points Contract Sequence Numbe…" at bounding box center [998, 221] width 1572 height 66
type input "2049"
click at [268, 279] on span "HUBO Ron Eijgelsheim BV" at bounding box center [333, 279] width 148 height 16
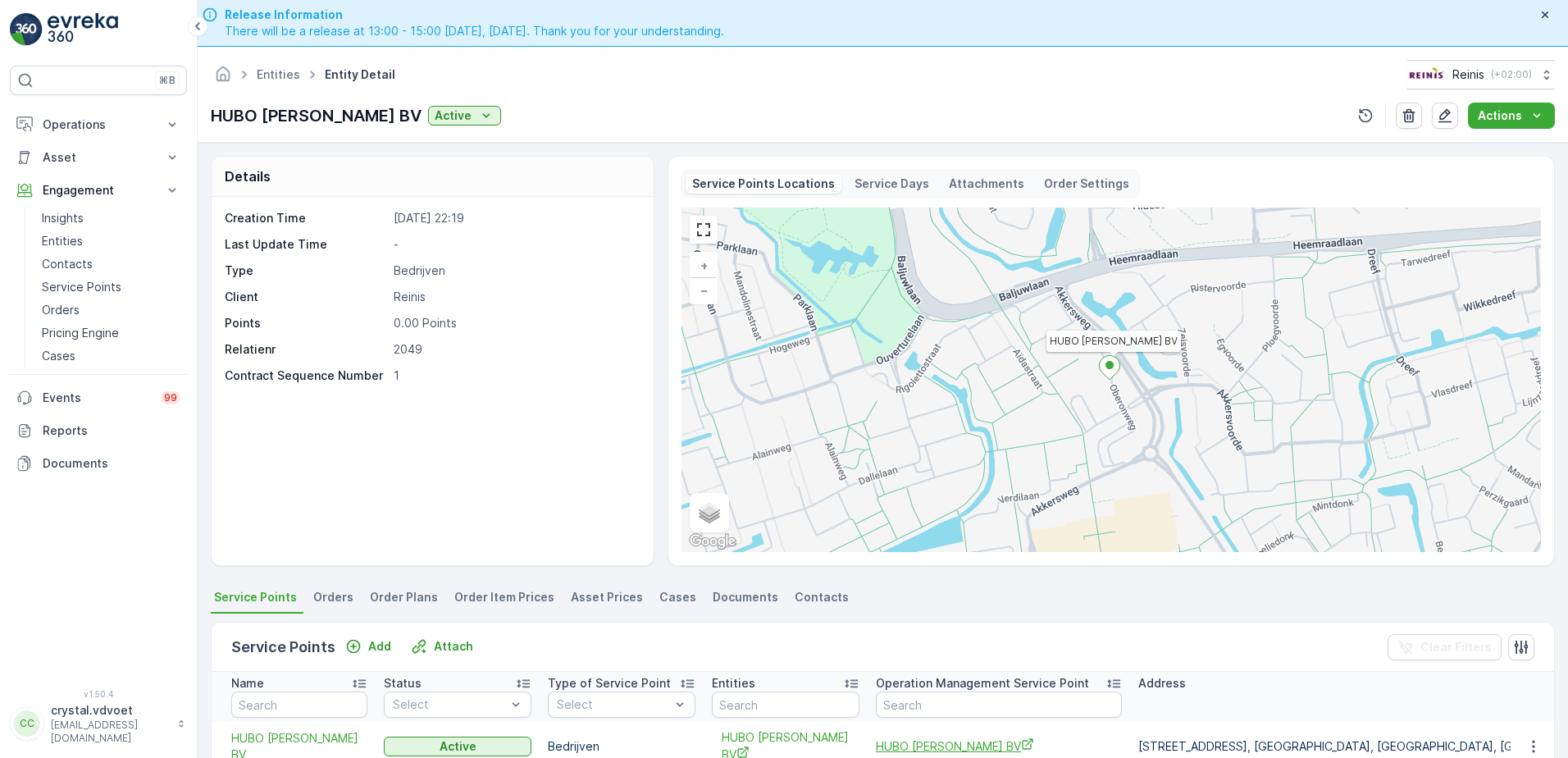
click at [969, 579] on span "HUBO Ron Eijgelsheim BV" at bounding box center [999, 745] width 246 height 17
click at [943, 579] on span "HUBO Ron Eijgelsheim BV" at bounding box center [999, 745] width 246 height 17
click at [277, 75] on link "Entities" at bounding box center [279, 74] width 44 height 14
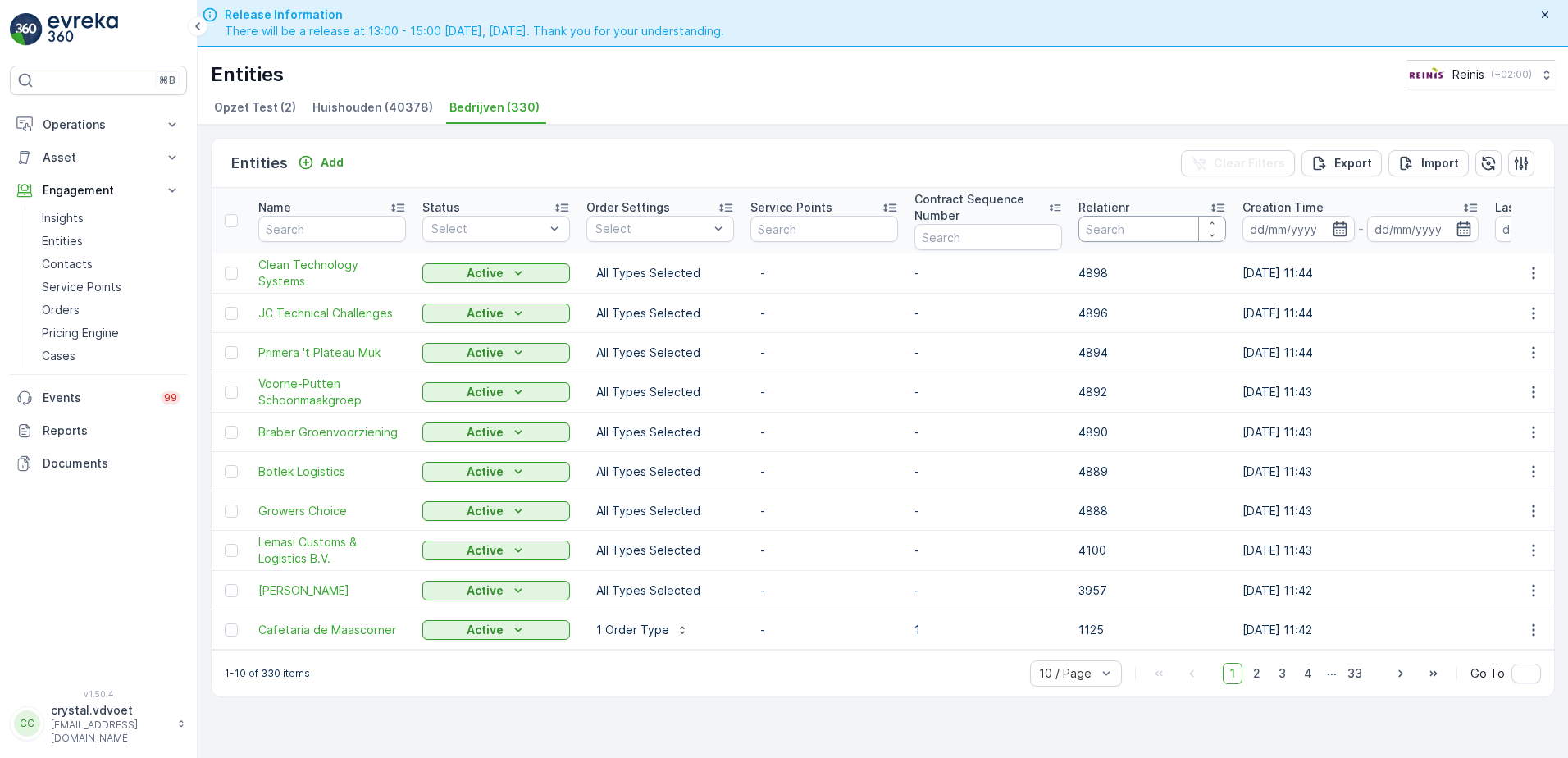
click at [1144, 235] on input "number" at bounding box center [1153, 229] width 148 height 26
type input "2087"
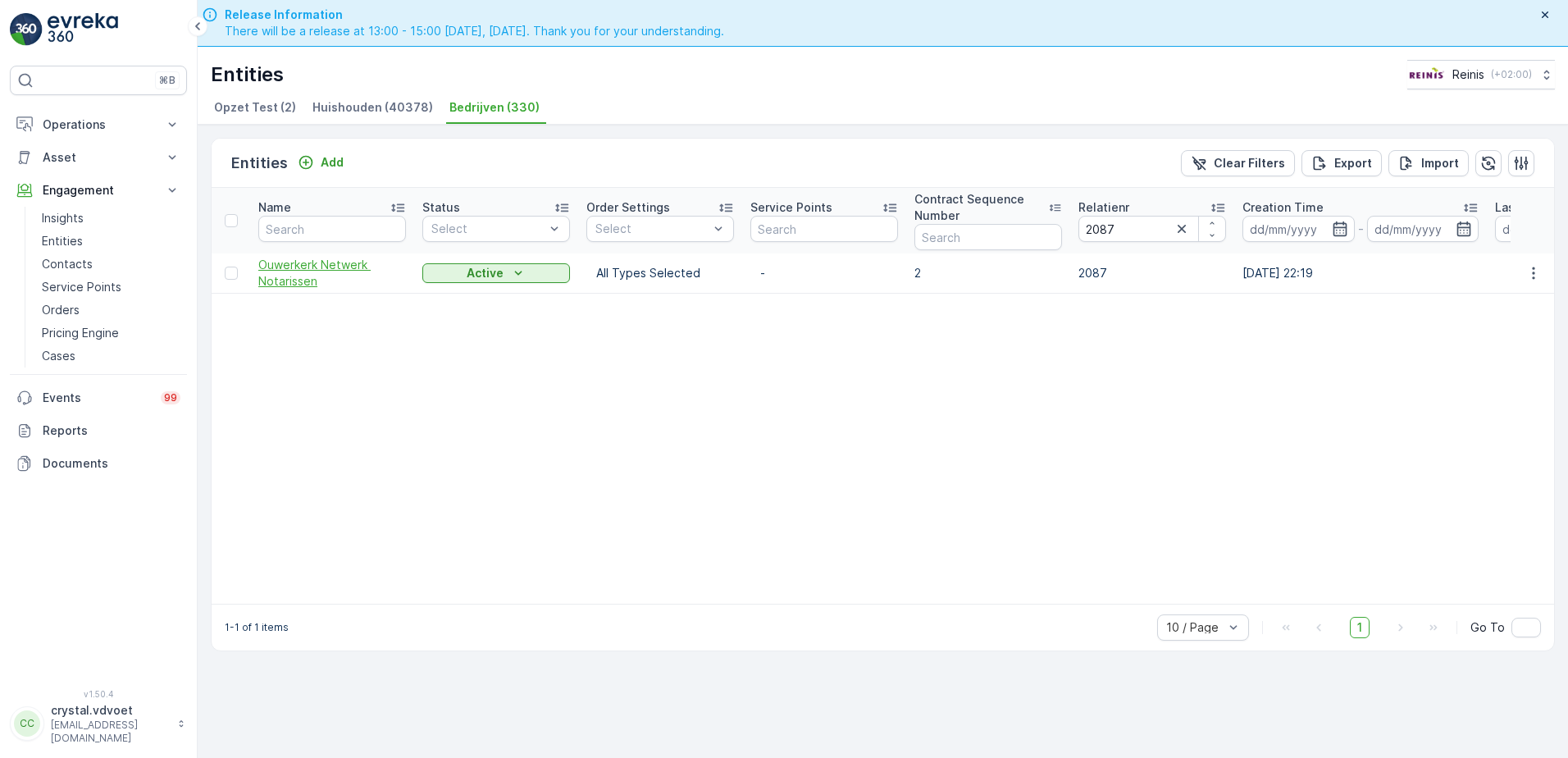
click at [305, 266] on span "Ouwerkerk Netwerk Notarissen" at bounding box center [333, 273] width 148 height 33
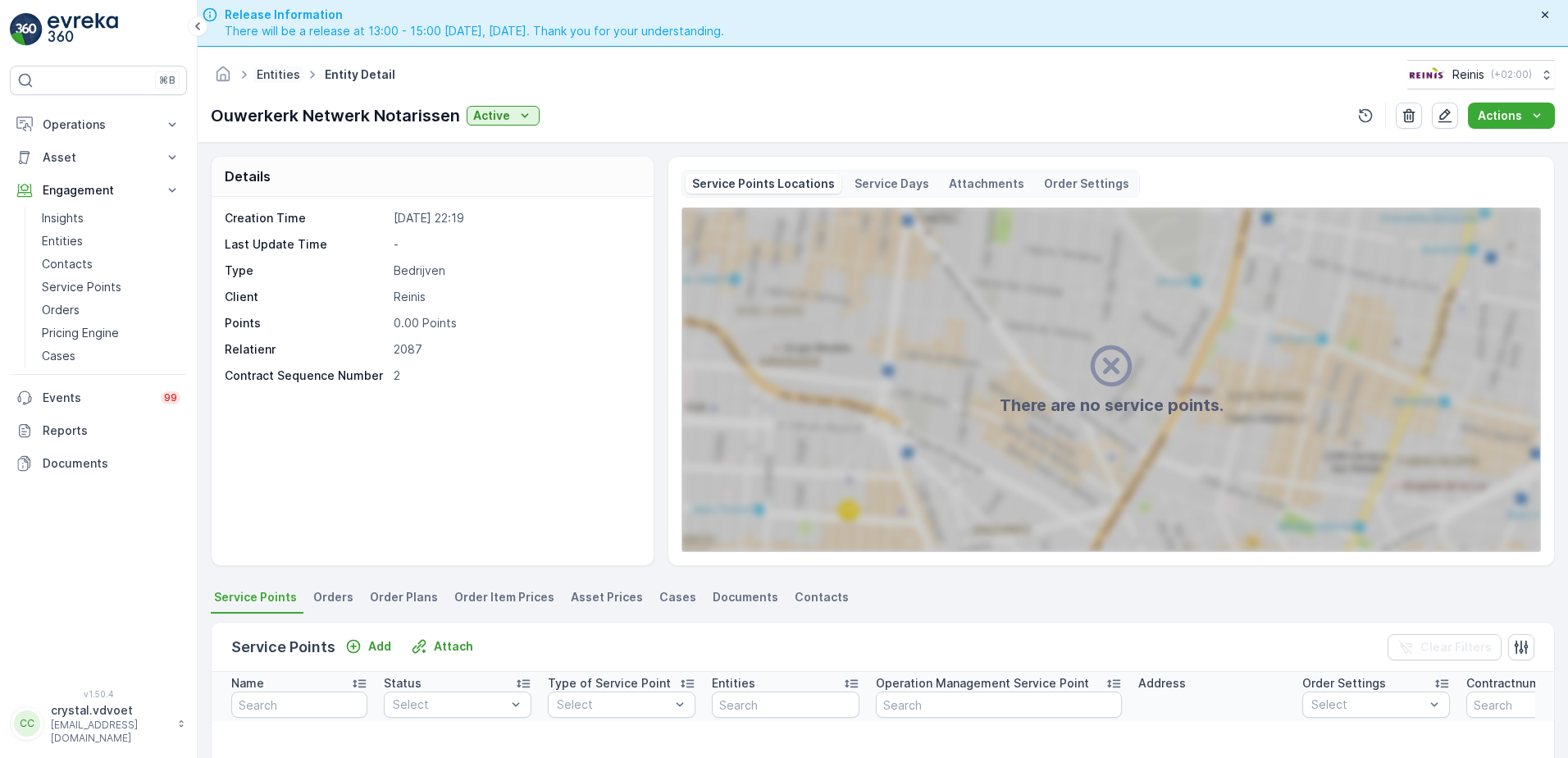
click at [279, 79] on link "Entities" at bounding box center [279, 74] width 44 height 14
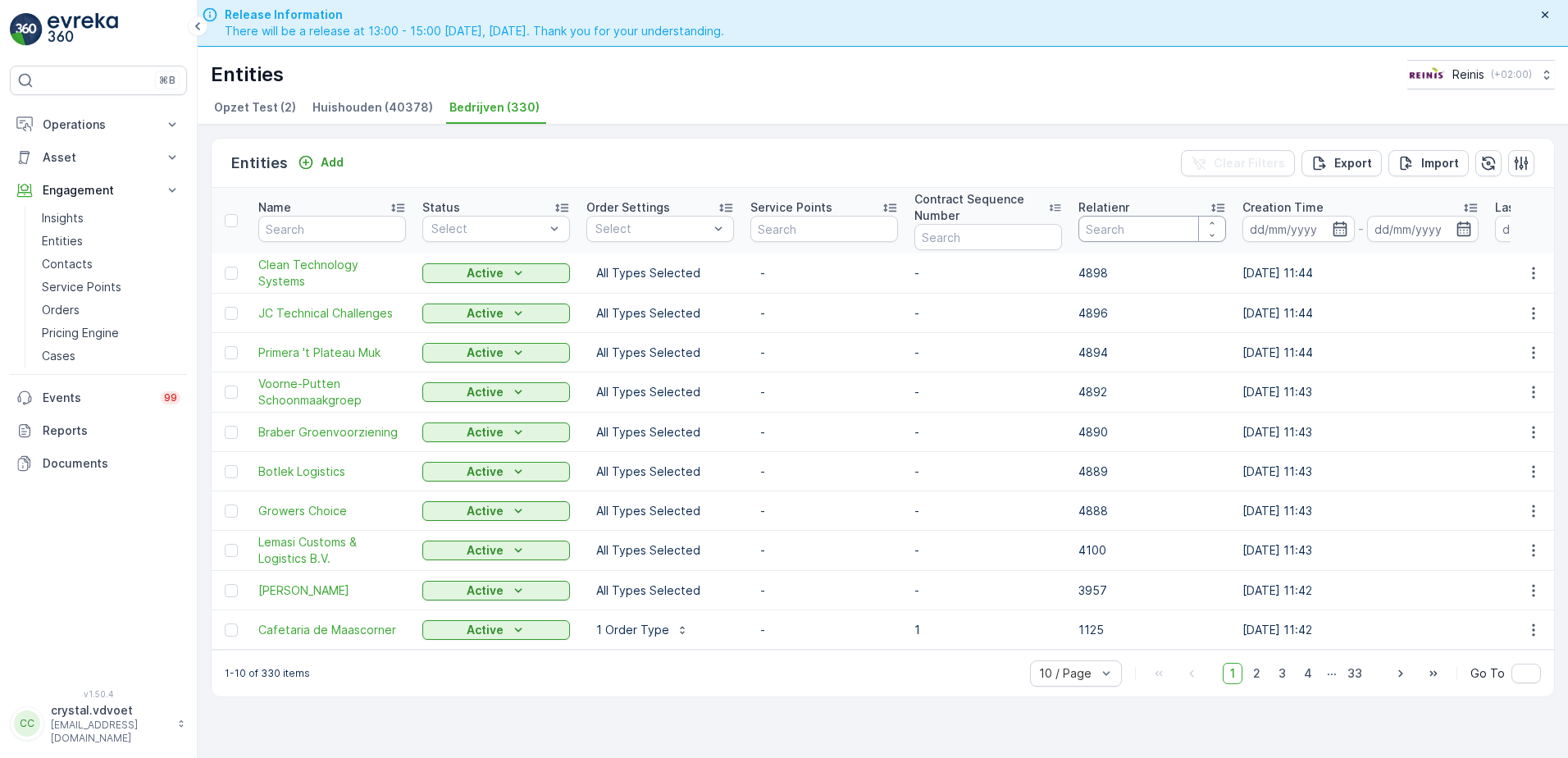
click at [1108, 225] on input "number" at bounding box center [1153, 229] width 148 height 26
type input "2096"
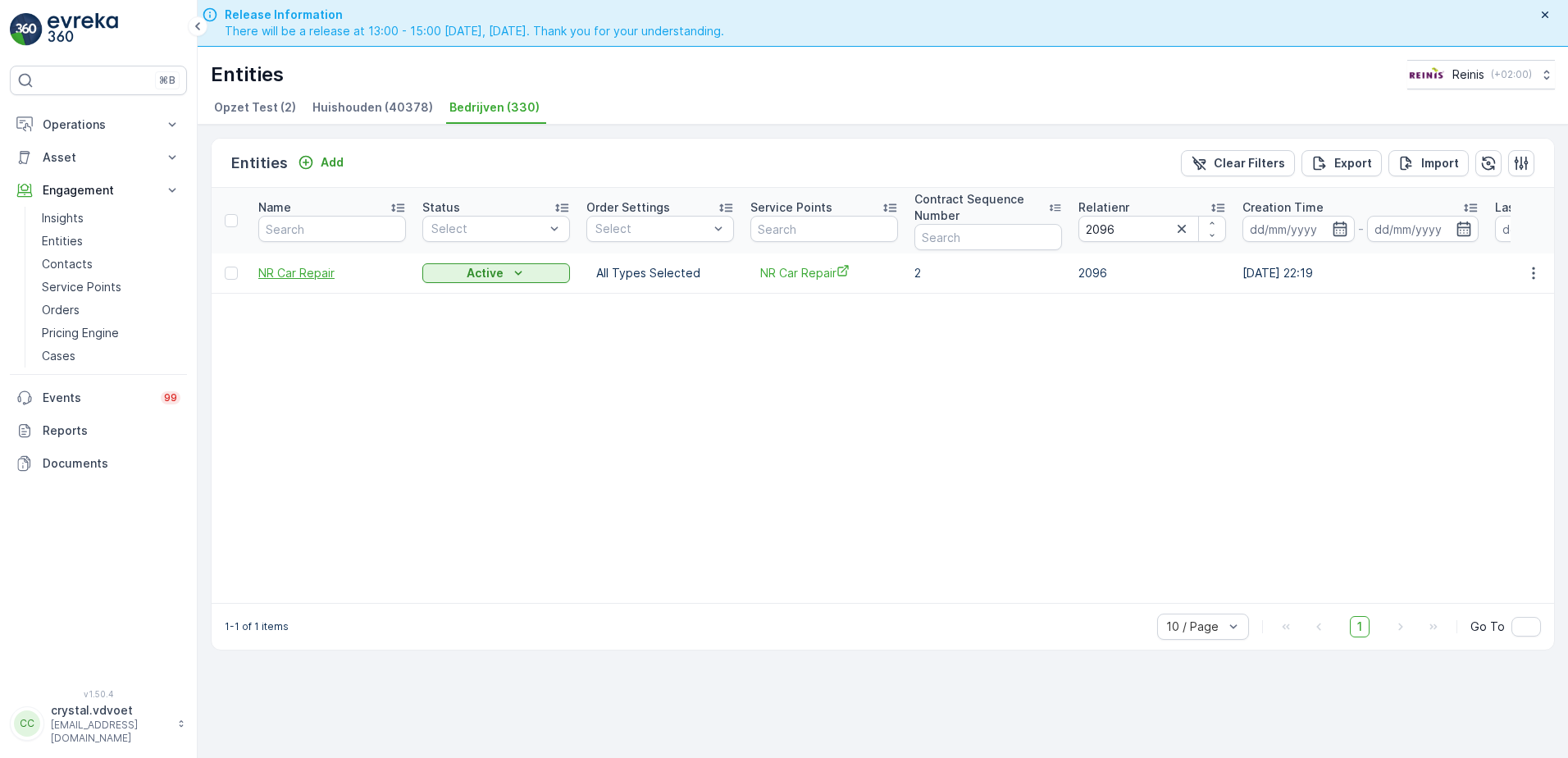
click at [299, 283] on td "NR Car Repair" at bounding box center [332, 273] width 164 height 39
click at [297, 275] on span "NR Car Repair" at bounding box center [333, 273] width 148 height 16
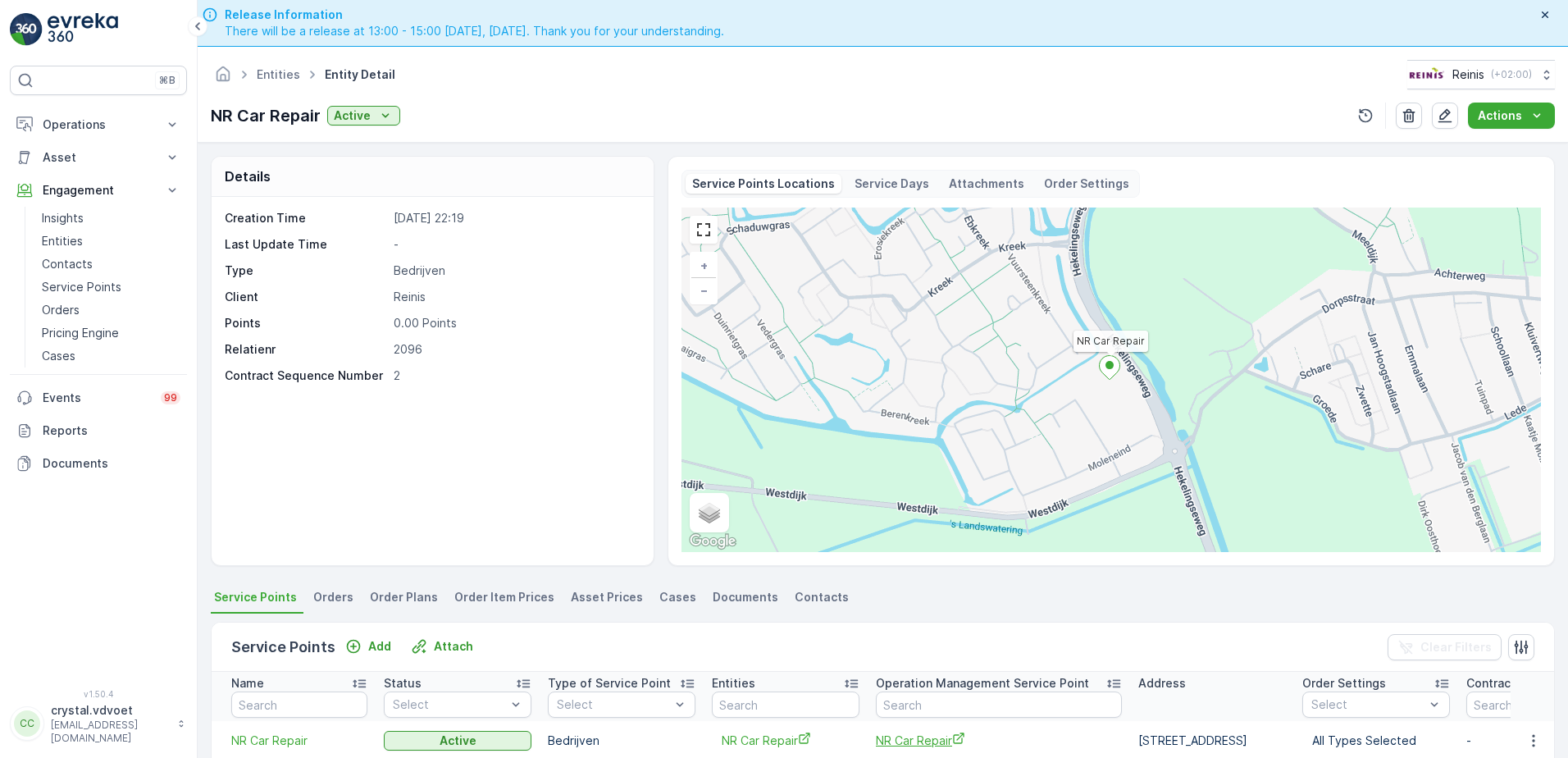
click at [920, 579] on span "NR Car Repair" at bounding box center [999, 739] width 246 height 17
click at [283, 71] on link "Entities" at bounding box center [279, 74] width 44 height 14
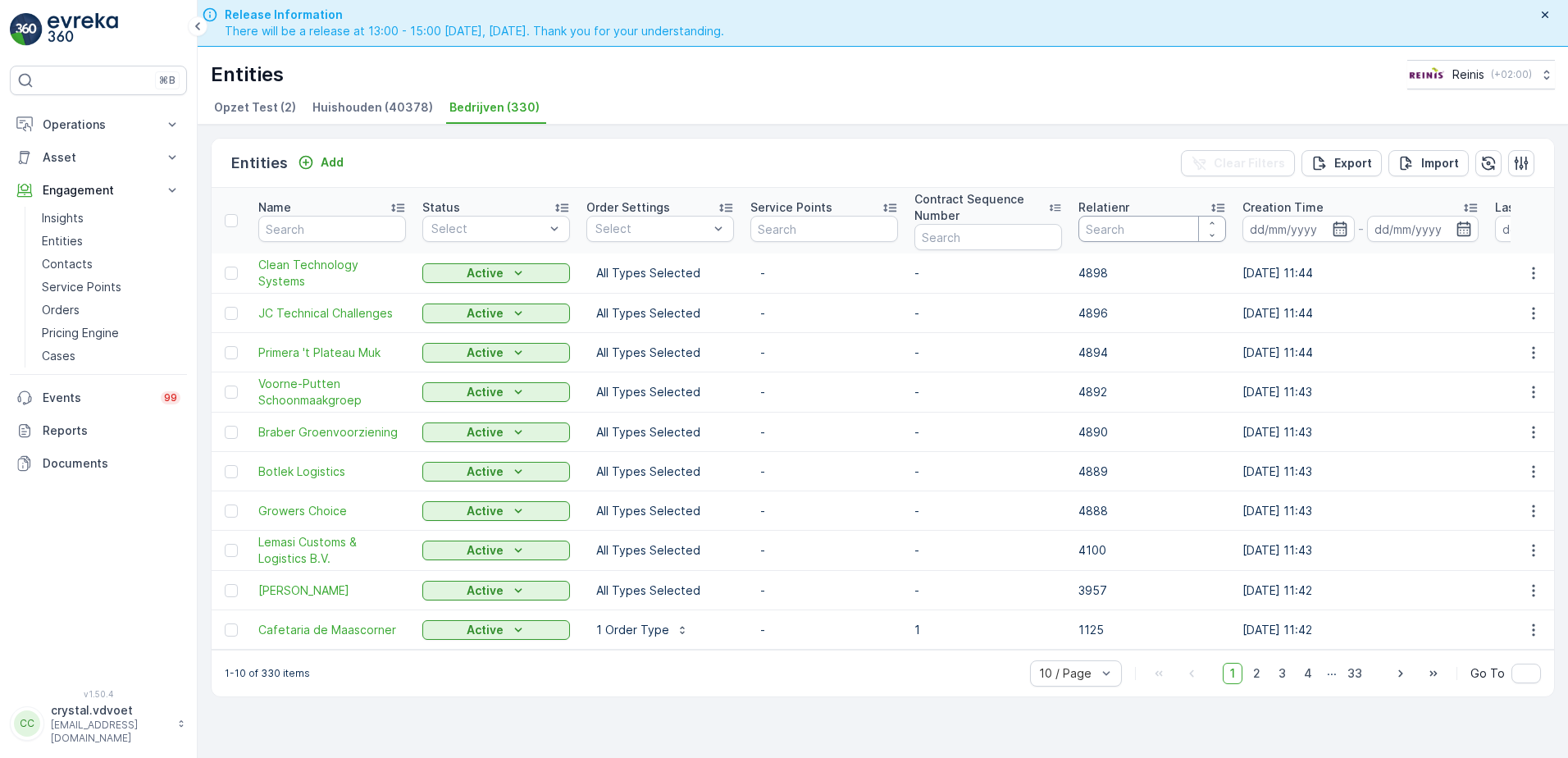
click at [1126, 225] on input "number" at bounding box center [1153, 229] width 148 height 26
type input "2102"
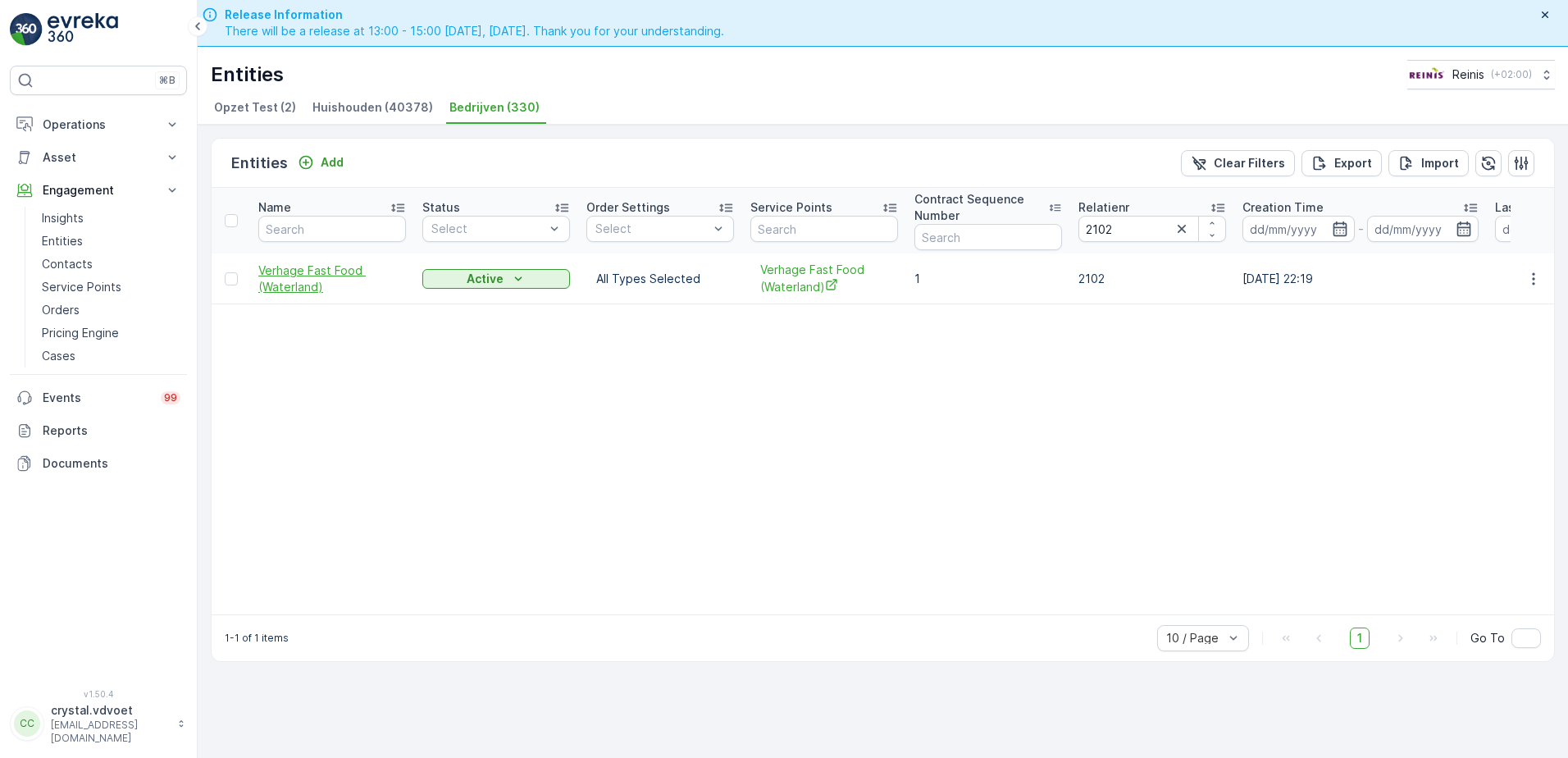
click at [325, 277] on span "Verhage Fast Food (Waterland)" at bounding box center [333, 279] width 148 height 33
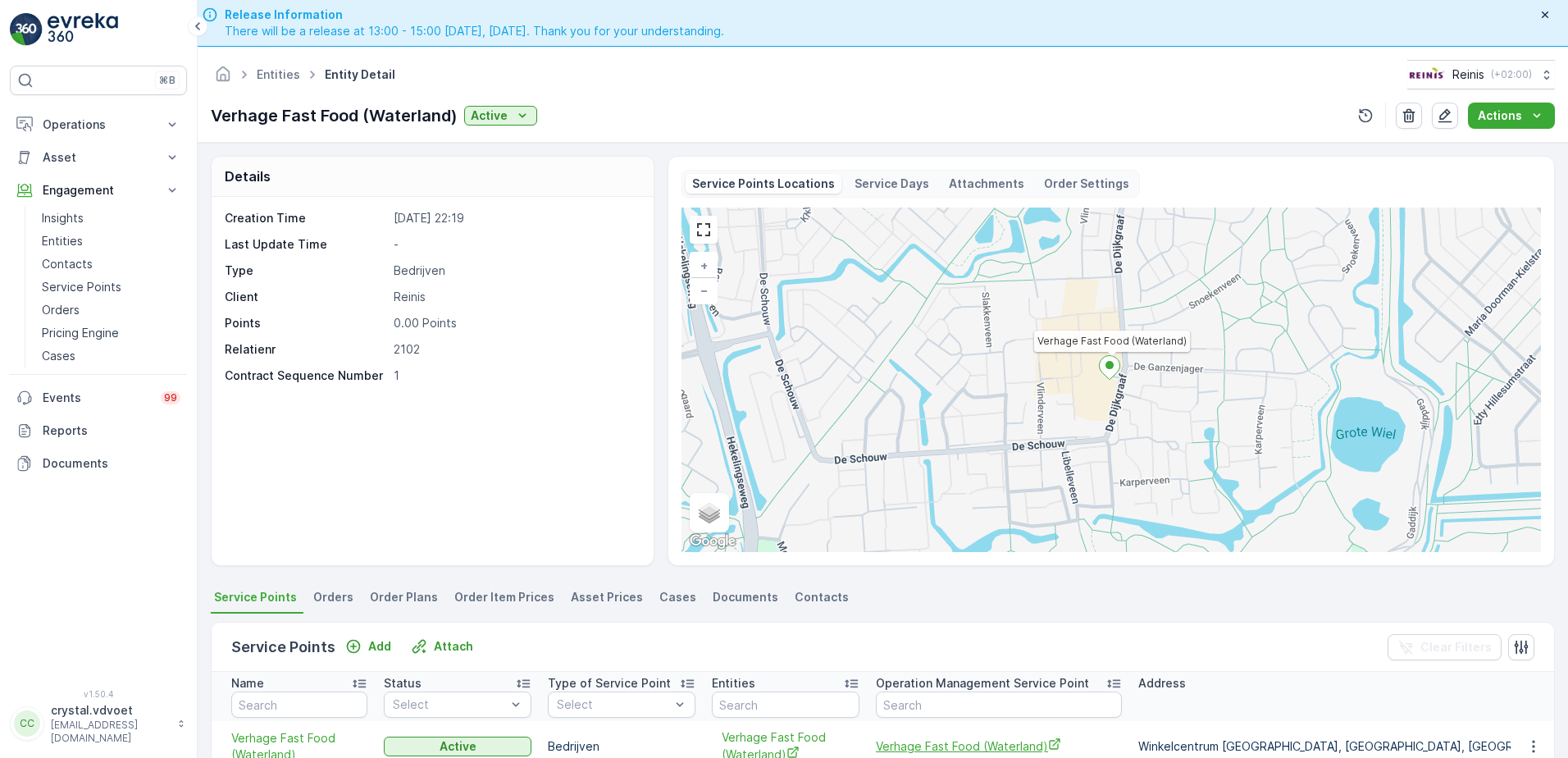
click at [936, 579] on span "Verhage Fast Food (Waterland)" at bounding box center [999, 745] width 246 height 17
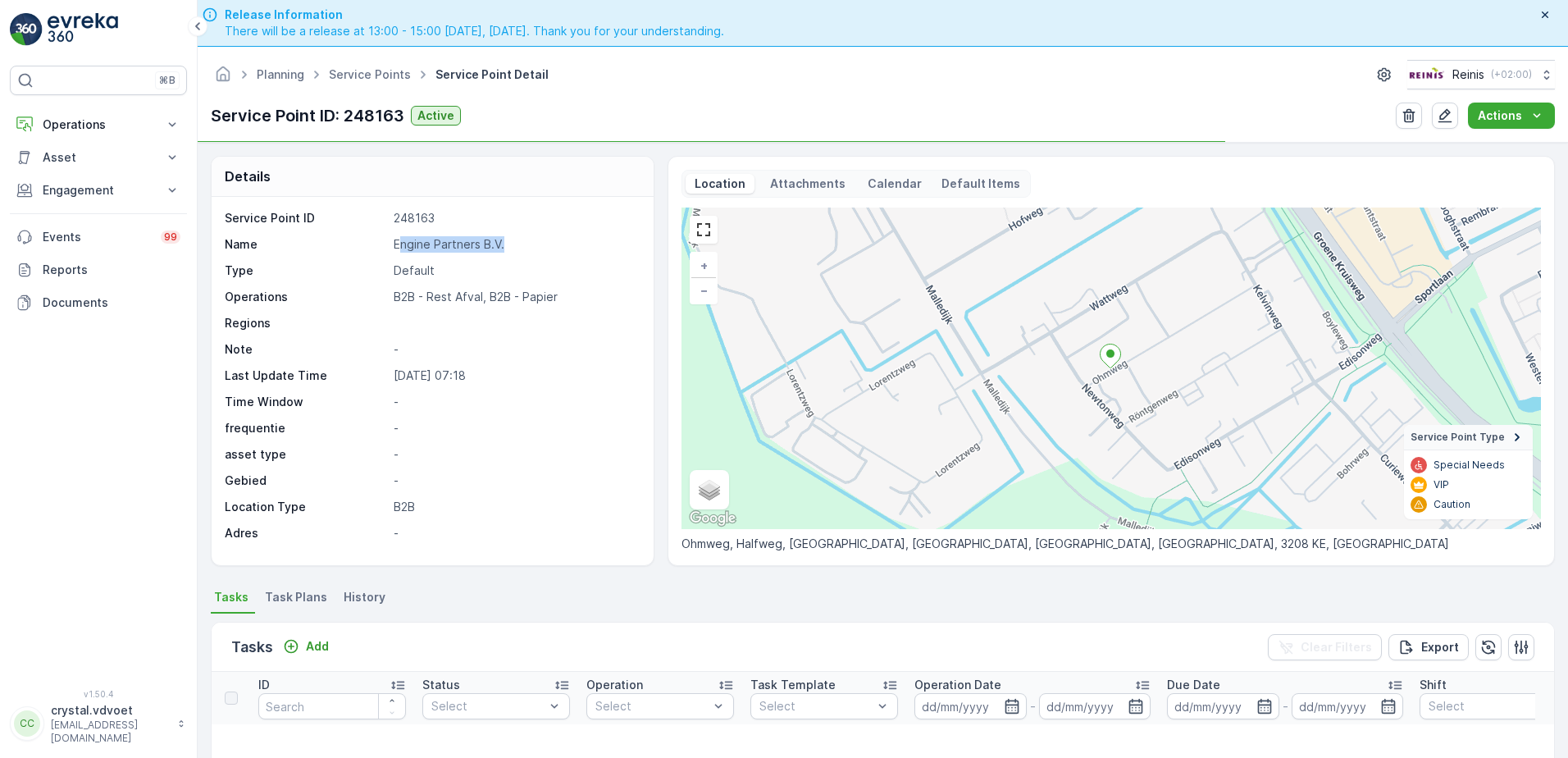
drag, startPoint x: 491, startPoint y: 242, endPoint x: 400, endPoint y: 248, distance: 91.2
click at [400, 248] on p "Engine Partners B.V." at bounding box center [514, 244] width 243 height 16
drag, startPoint x: 400, startPoint y: 248, endPoint x: 509, endPoint y: 242, distance: 109.2
click at [509, 242] on p "Engine Partners B.V." at bounding box center [514, 244] width 243 height 16
drag, startPoint x: 509, startPoint y: 242, endPoint x: 400, endPoint y: 242, distance: 109.0
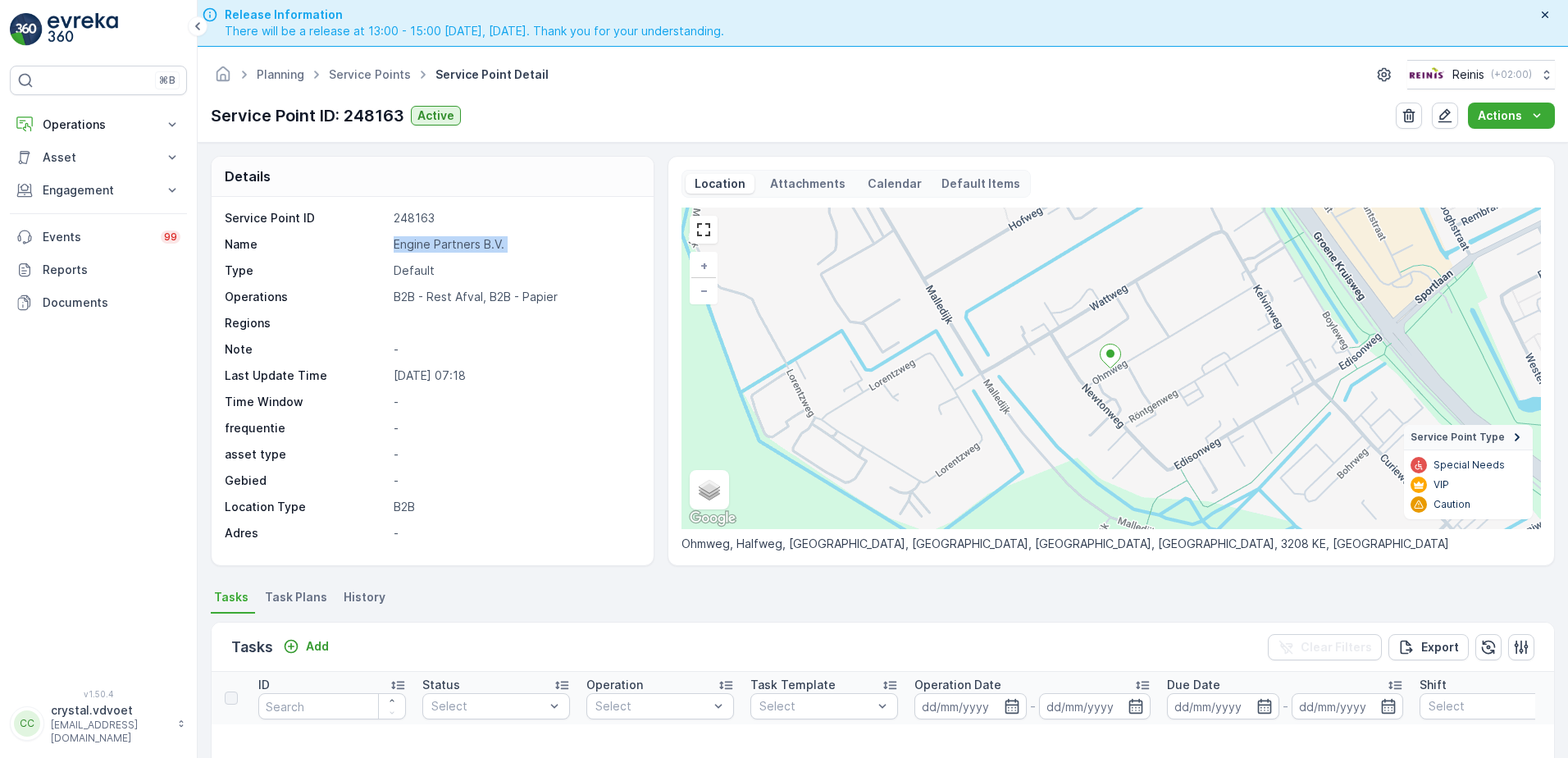
click at [400, 242] on p "Engine Partners B.V." at bounding box center [514, 244] width 243 height 16
click at [314, 596] on span "Task Plans" at bounding box center [296, 596] width 62 height 16
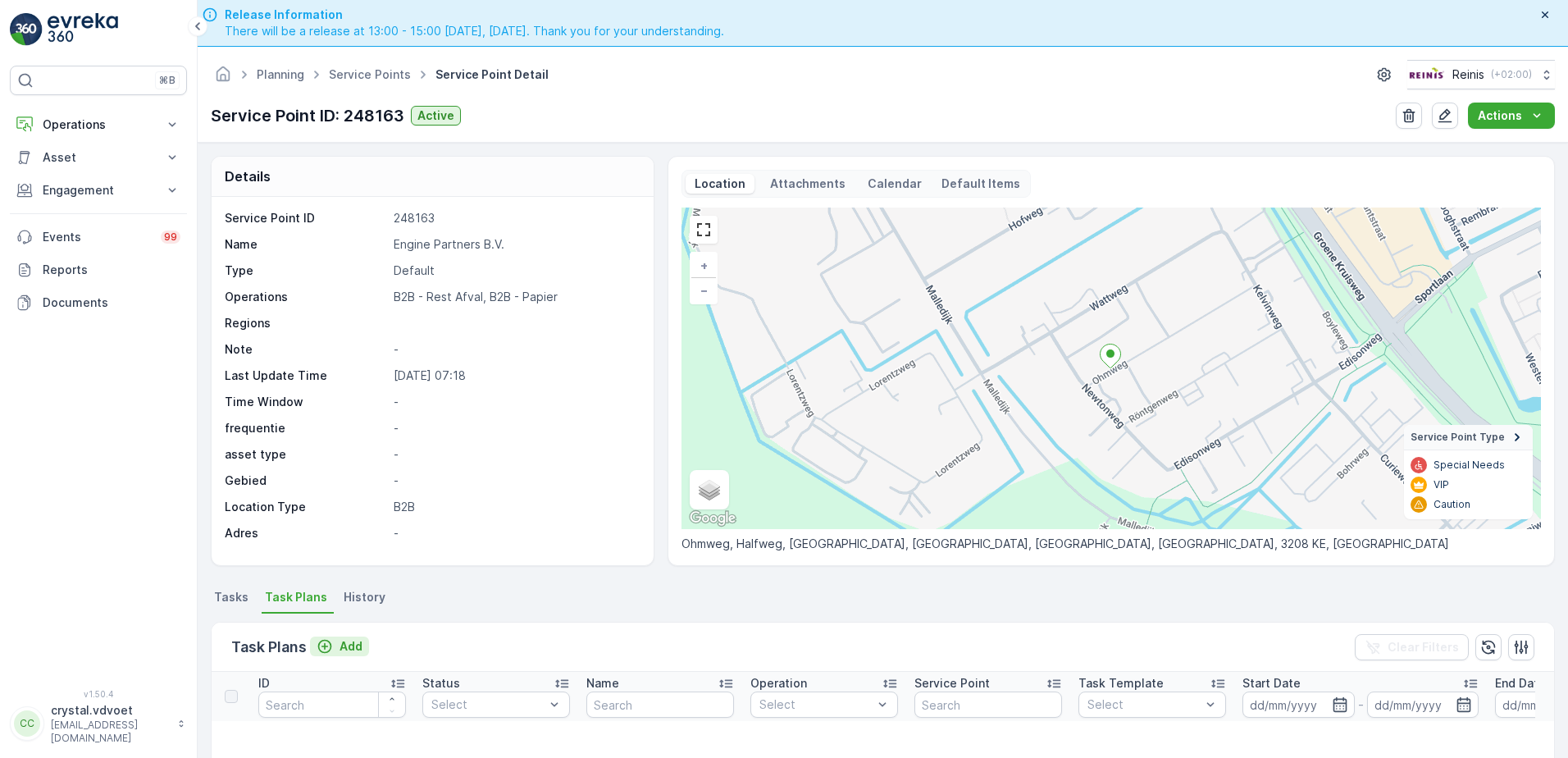
click at [352, 640] on p "Add" at bounding box center [351, 646] width 23 height 16
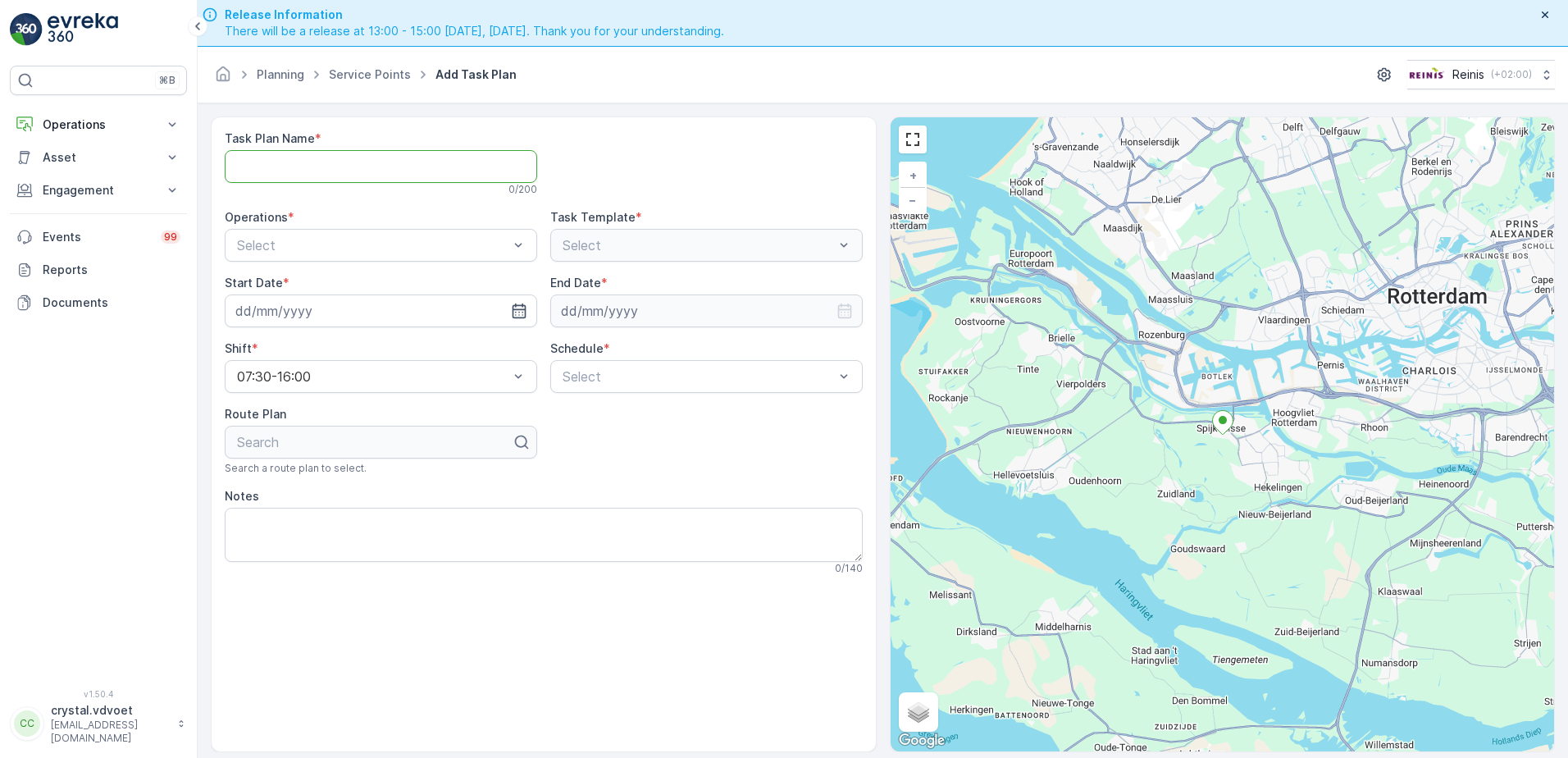
paste Name "Engine Partners B.V."
type Name "Engine Partners B.V."
click at [337, 291] on div "B2B - Papier" at bounding box center [381, 285] width 293 height 15
click at [413, 298] on input at bounding box center [381, 311] width 313 height 33
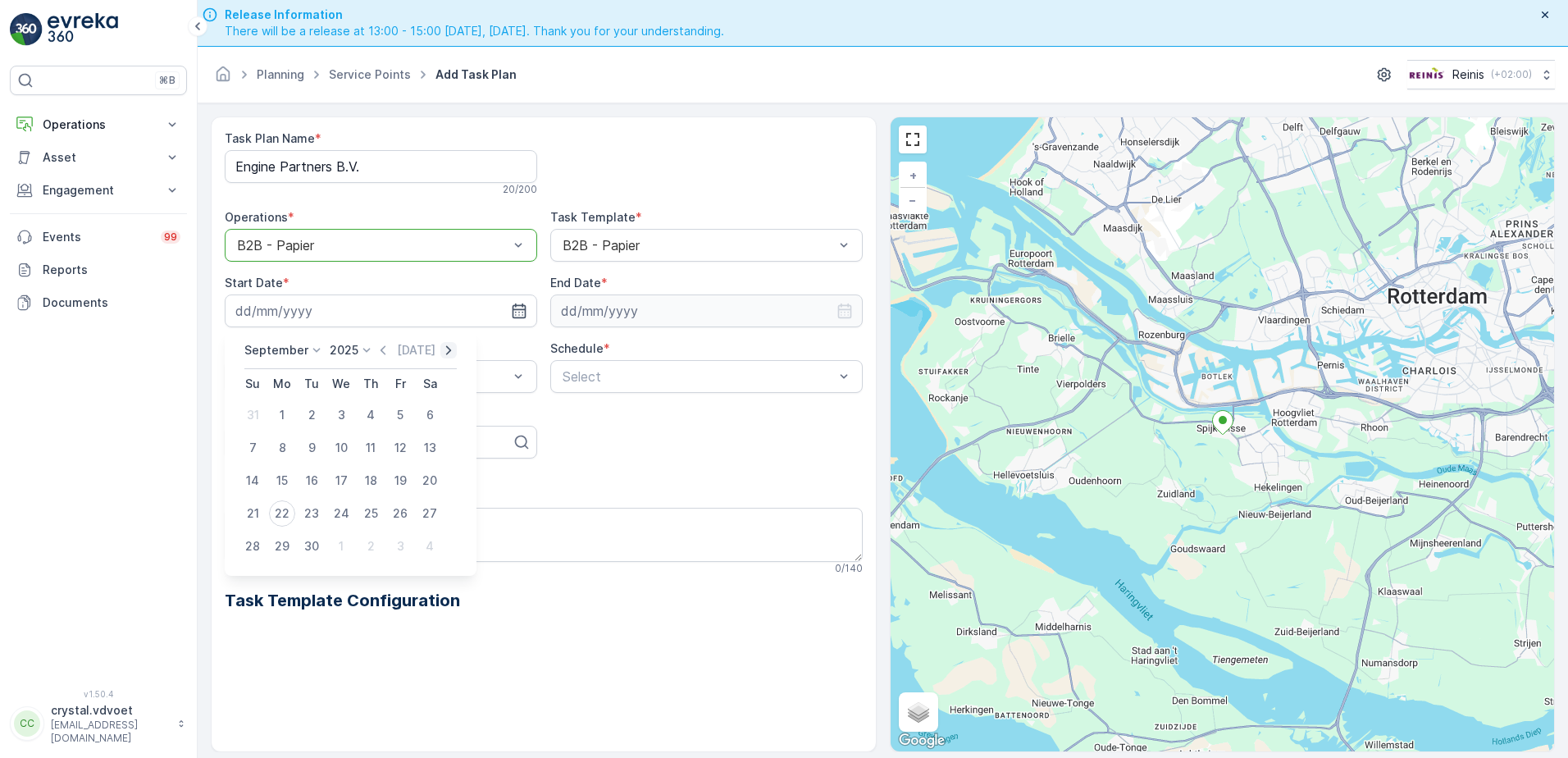
click at [440, 349] on icon "button" at bounding box center [448, 350] width 16 height 16
click at [279, 448] on div "6" at bounding box center [282, 447] width 26 height 26
type input "[DATE]"
click at [666, 311] on input at bounding box center [706, 311] width 313 height 33
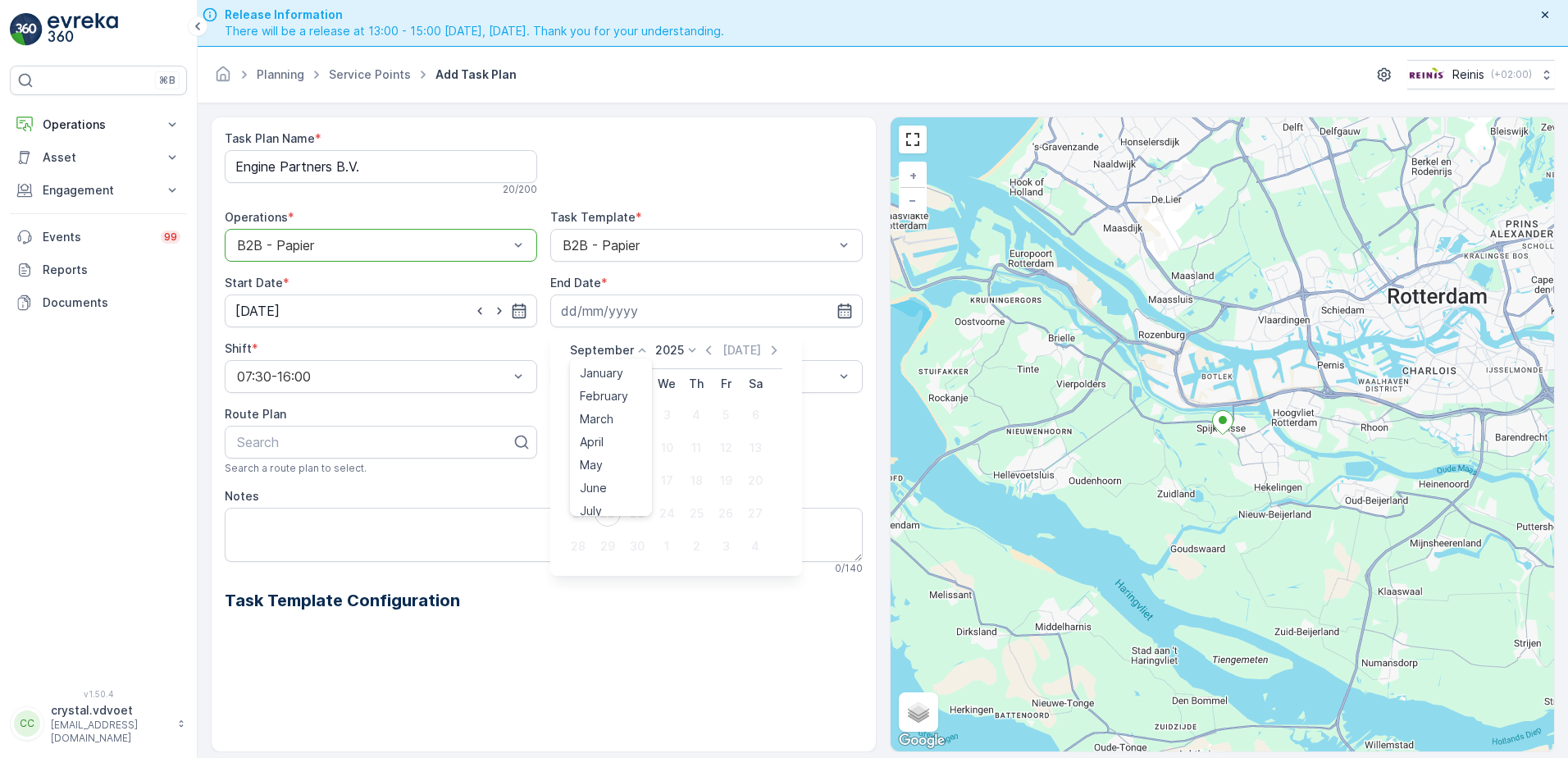
click at [619, 350] on p "September" at bounding box center [602, 350] width 64 height 16
click at [618, 497] on span "December" at bounding box center [607, 500] width 57 height 16
click at [675, 346] on p "2025" at bounding box center [664, 350] width 29 height 16
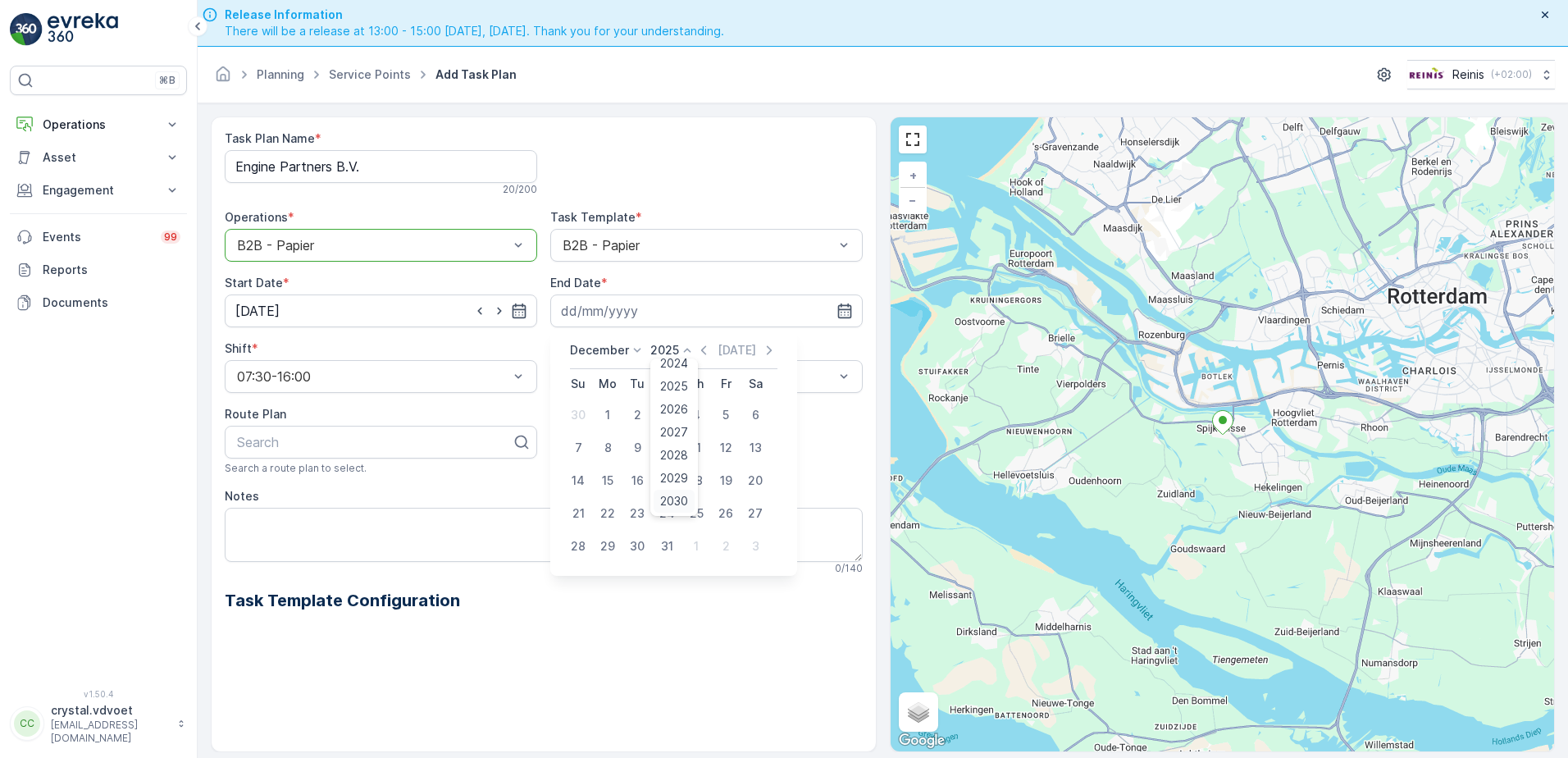
click at [680, 496] on span "2030" at bounding box center [674, 500] width 28 height 16
click at [636, 543] on div "31" at bounding box center [637, 546] width 26 height 26
type input "31.12.2030"
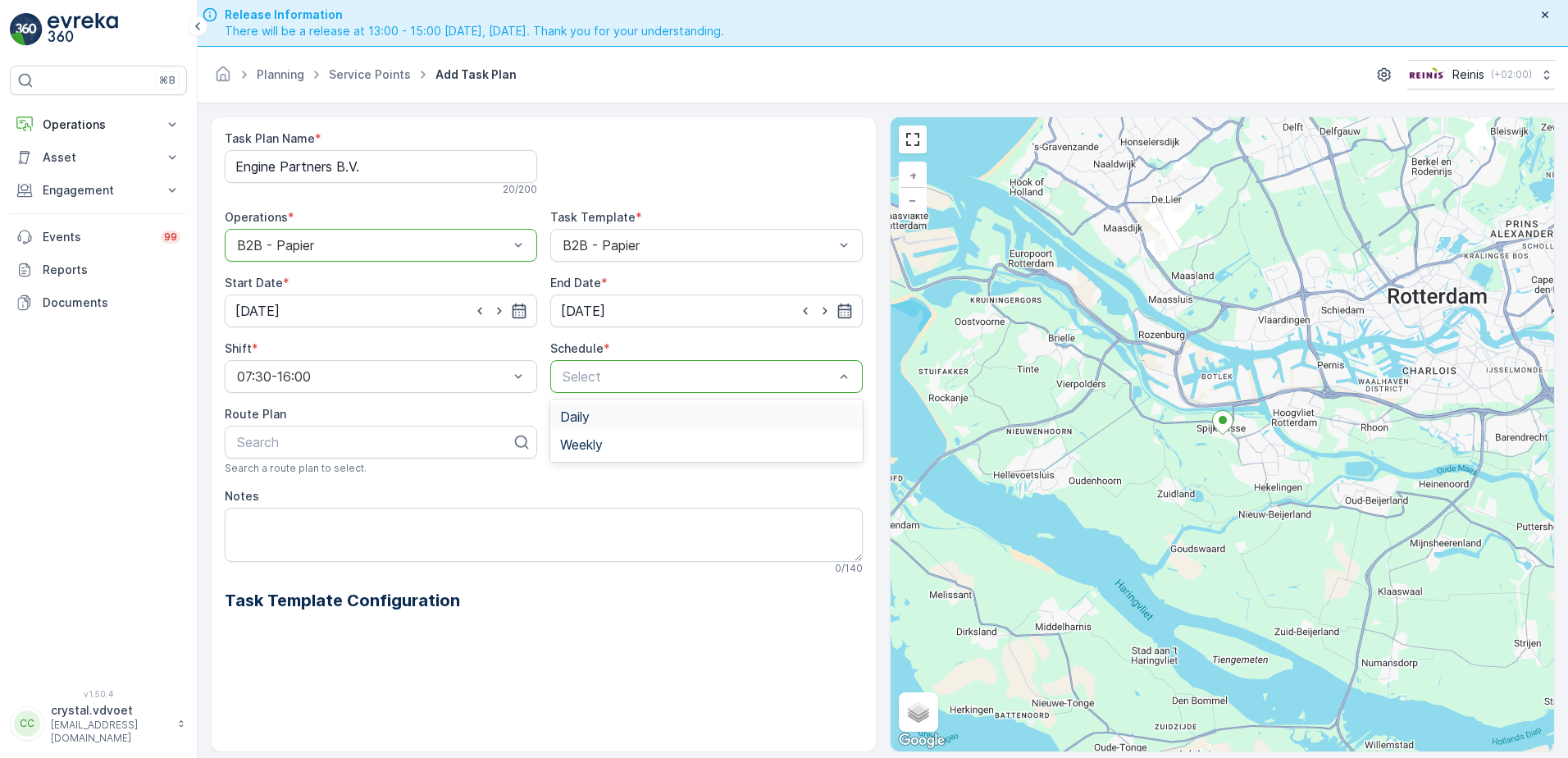
click at [623, 387] on div "Select" at bounding box center [706, 376] width 313 height 33
click at [615, 410] on div "Daily" at bounding box center [706, 416] width 293 height 15
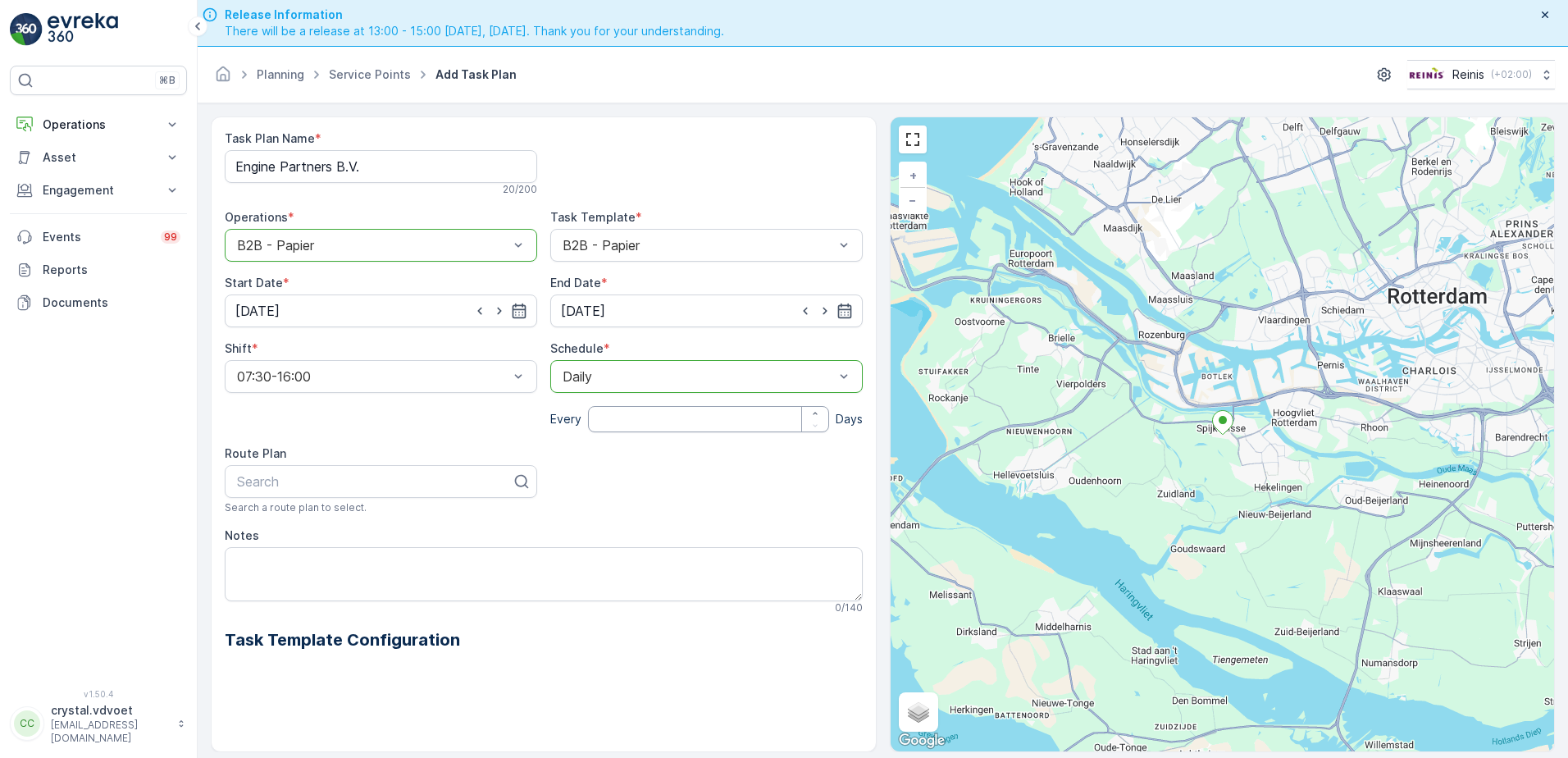
click at [626, 411] on input "number" at bounding box center [708, 418] width 241 height 26
type input "14"
click at [286, 565] on textarea "Notes" at bounding box center [543, 574] width 638 height 54
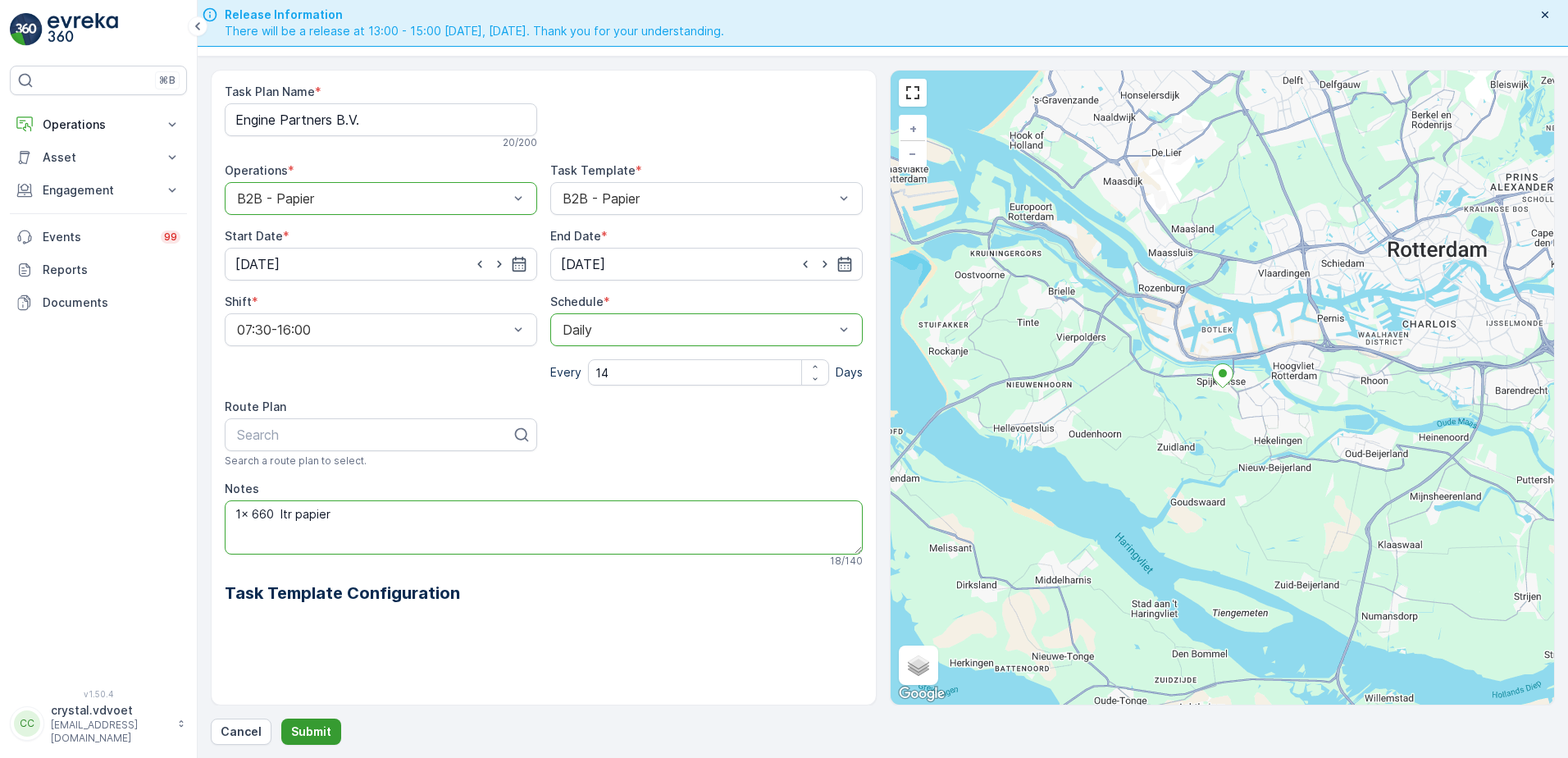
type textarea "1x 660 ltr papier"
click at [325, 731] on p "Submit" at bounding box center [311, 731] width 40 height 16
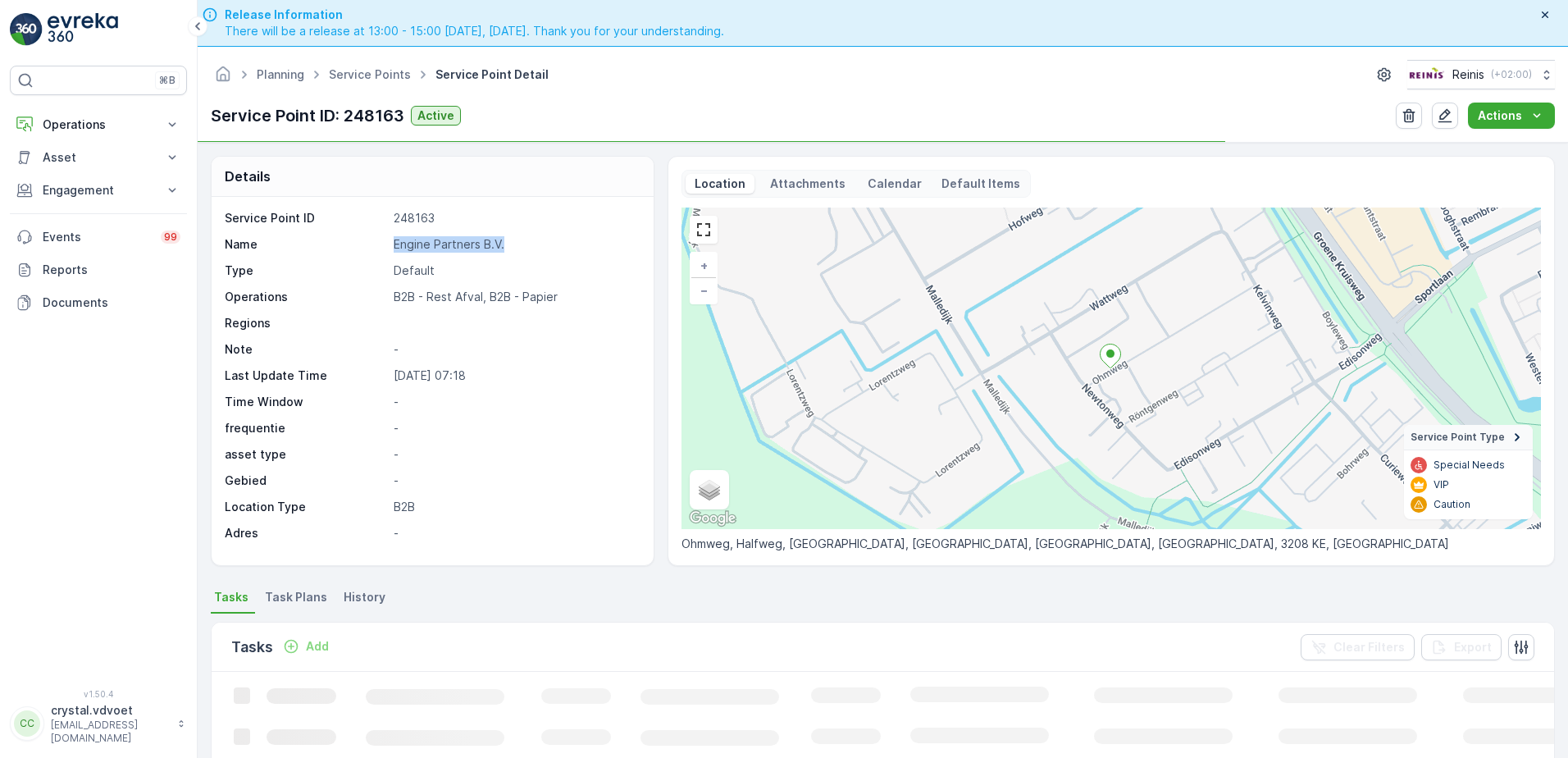
drag, startPoint x: 511, startPoint y: 242, endPoint x: 386, endPoint y: 247, distance: 125.1
click at [386, 247] on div "Name Engine Partners B.V." at bounding box center [430, 244] width 411 height 16
drag, startPoint x: 386, startPoint y: 247, endPoint x: 403, endPoint y: 249, distance: 17.1
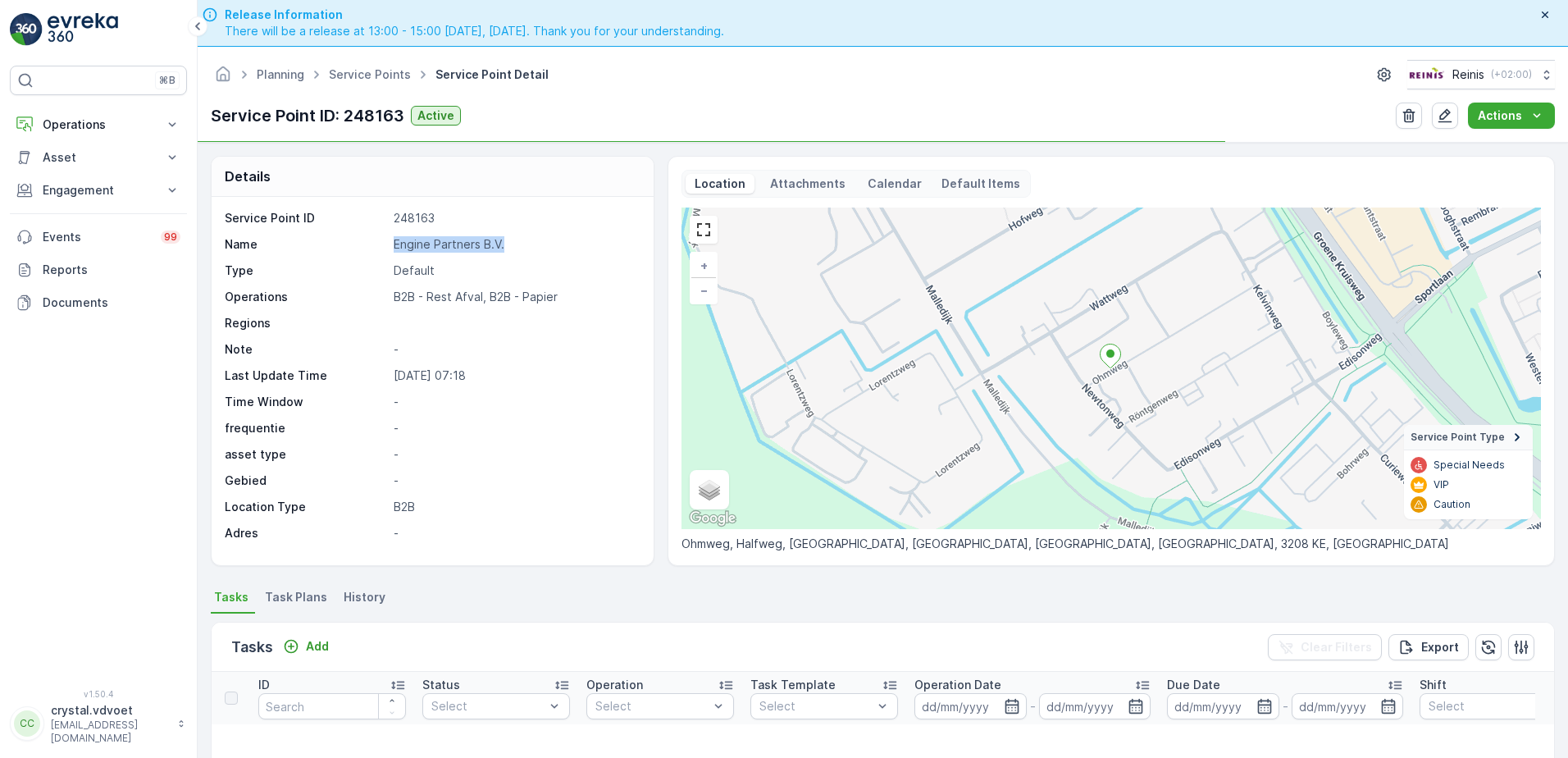
copy div "Engine Partners B.V."
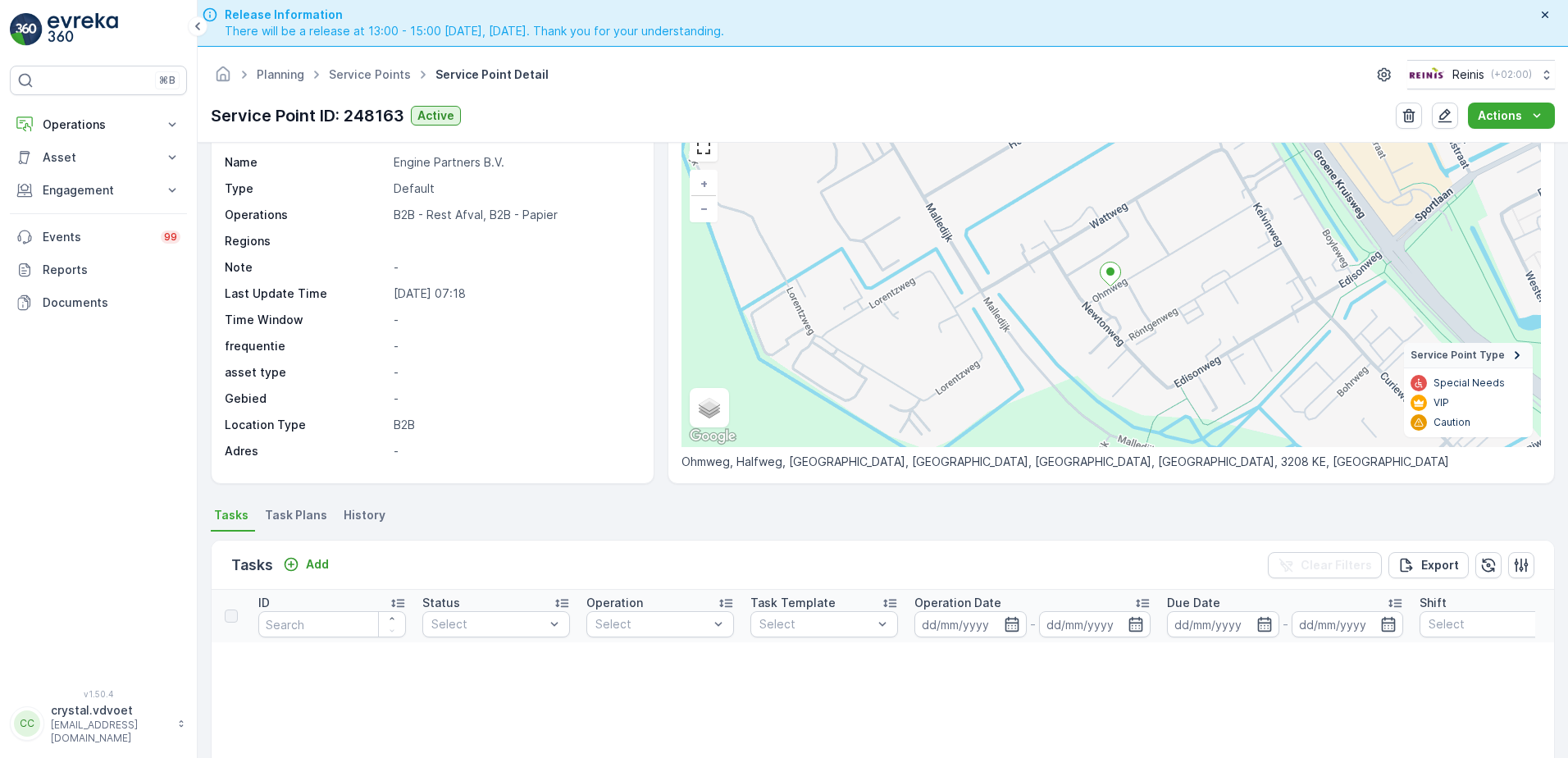
click at [287, 518] on span "Task Plans" at bounding box center [296, 514] width 62 height 16
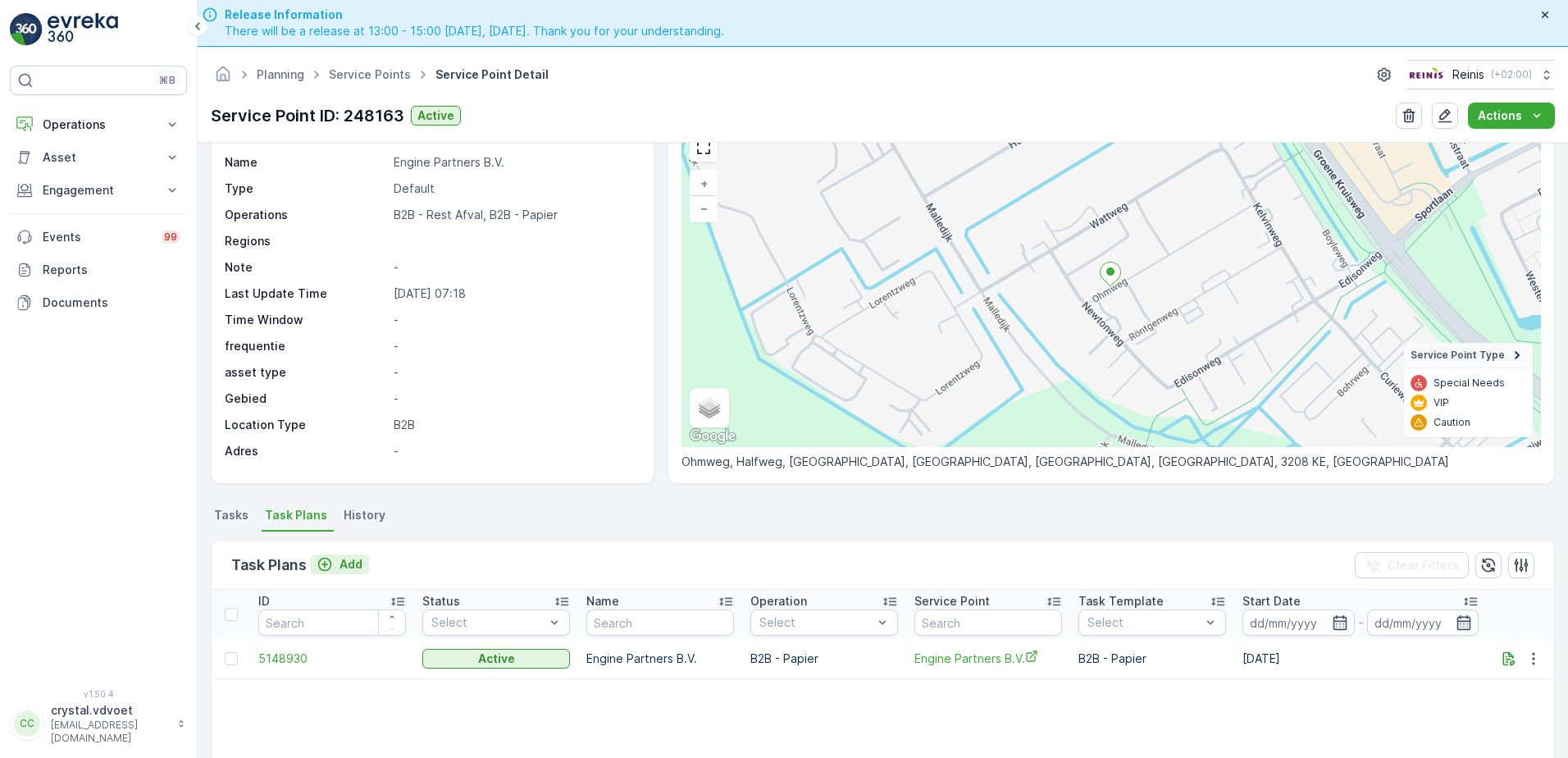
click at [334, 565] on div "Add" at bounding box center [340, 564] width 46 height 16
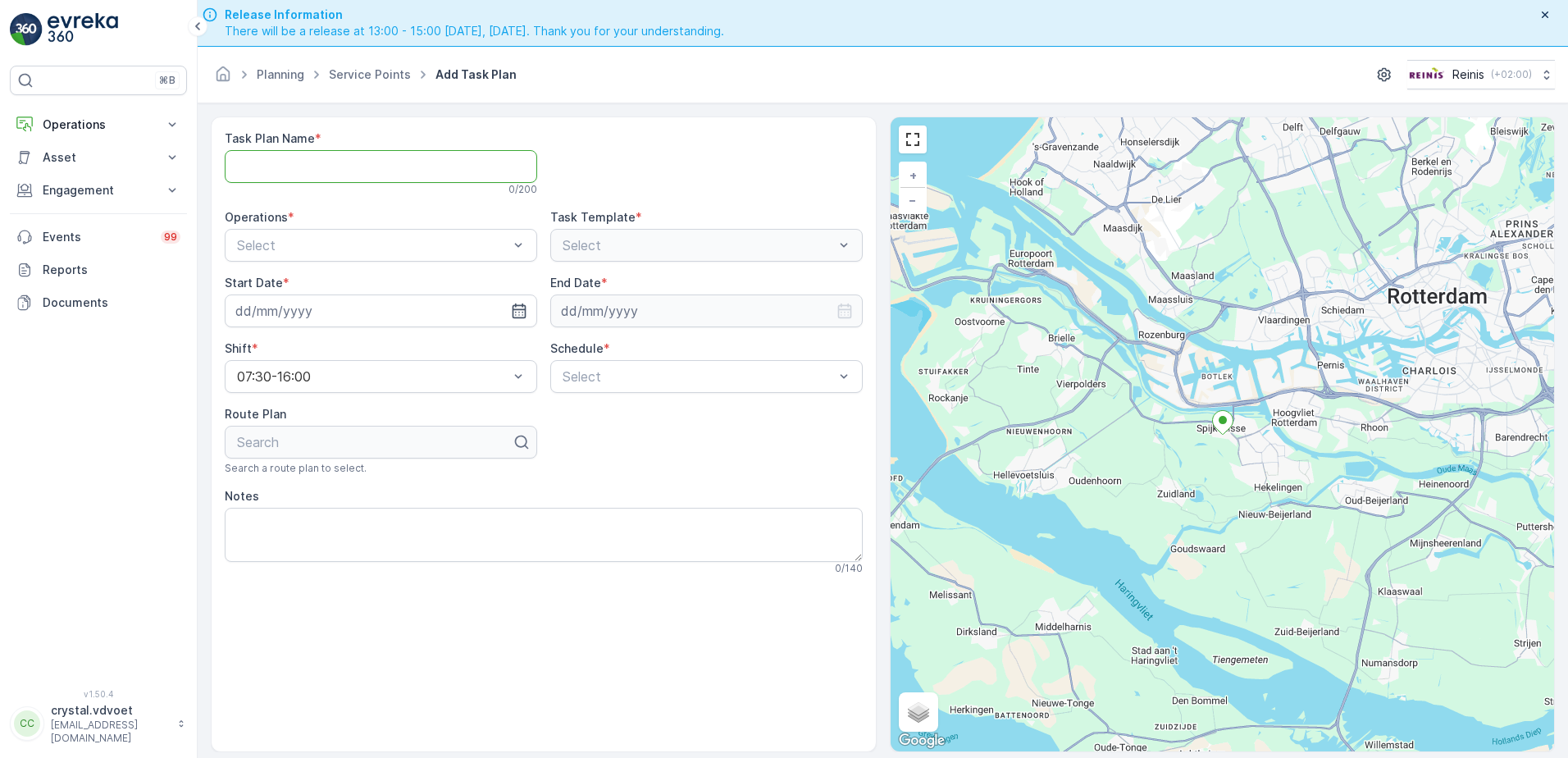
paste Name "Engine Partners B.V."
type Name "Engine Partners B.V."
click at [261, 309] on span "B2B - Rest Afval" at bounding box center [287, 313] width 104 height 15
click at [515, 319] on icon "button" at bounding box center [518, 311] width 14 height 15
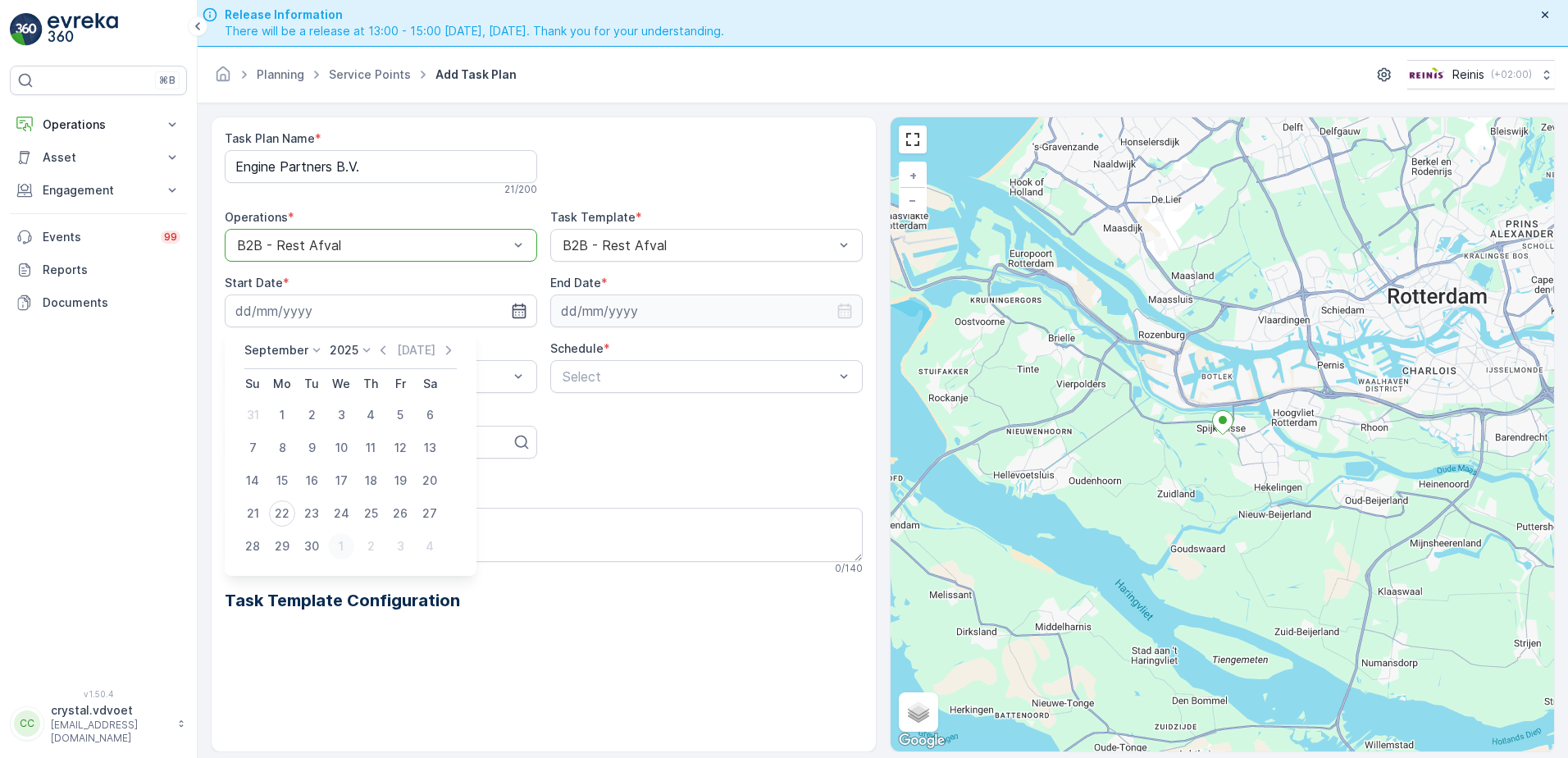
click at [341, 542] on div "1" at bounding box center [341, 546] width 26 height 26
type input "[DATE]"
click at [685, 310] on input at bounding box center [706, 311] width 313 height 33
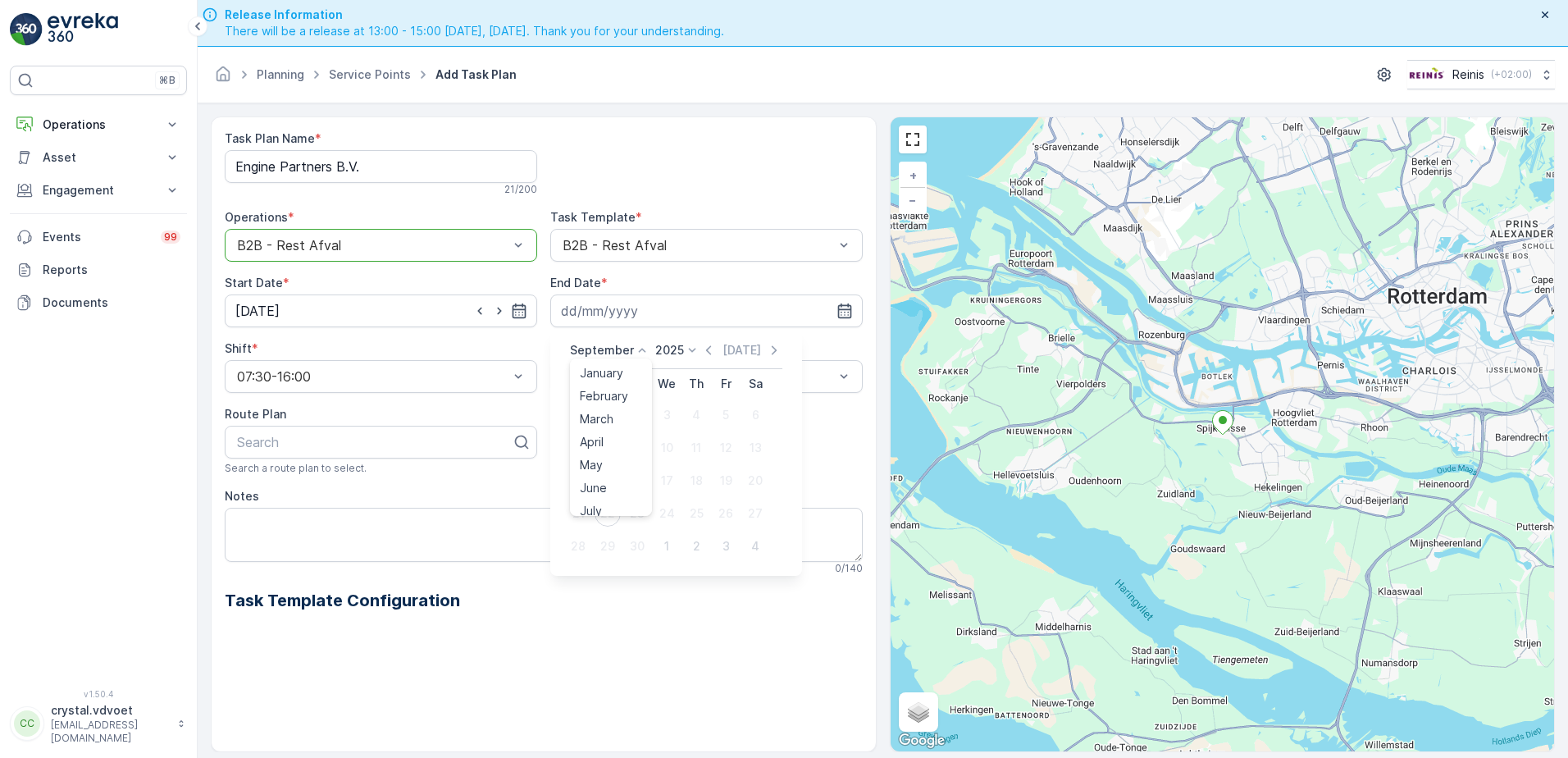
click at [602, 351] on p "September" at bounding box center [602, 350] width 64 height 16
click at [620, 504] on span "December" at bounding box center [607, 500] width 57 height 16
click at [685, 351] on icon at bounding box center [687, 350] width 7 height 4
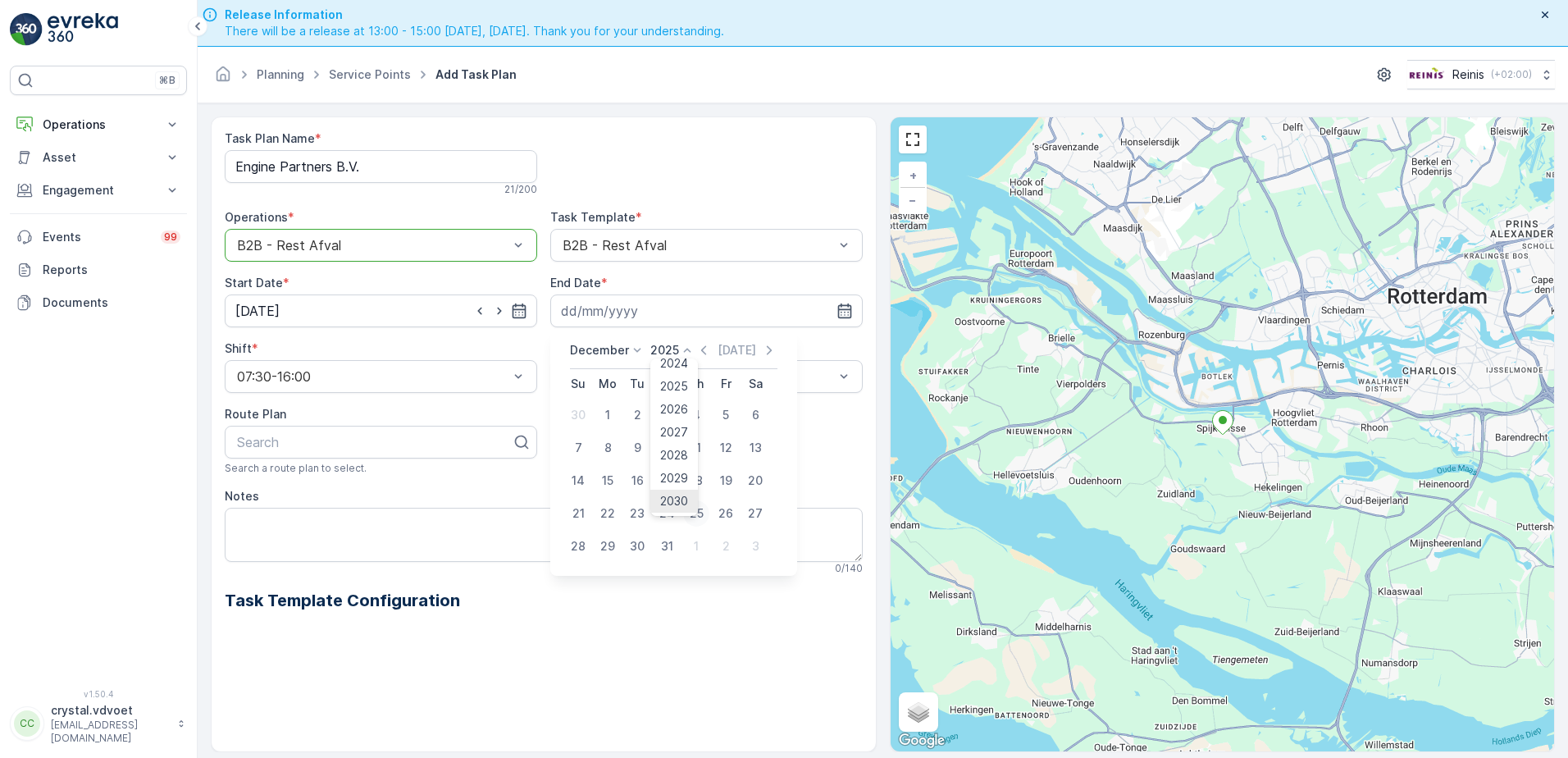
click at [691, 499] on li "2030" at bounding box center [674, 500] width 48 height 23
click at [670, 354] on p "2025" at bounding box center [664, 350] width 29 height 16
click at [664, 504] on span "2030" at bounding box center [674, 500] width 28 height 16
click at [632, 547] on div "31" at bounding box center [637, 546] width 26 height 26
type input "31.12.2030"
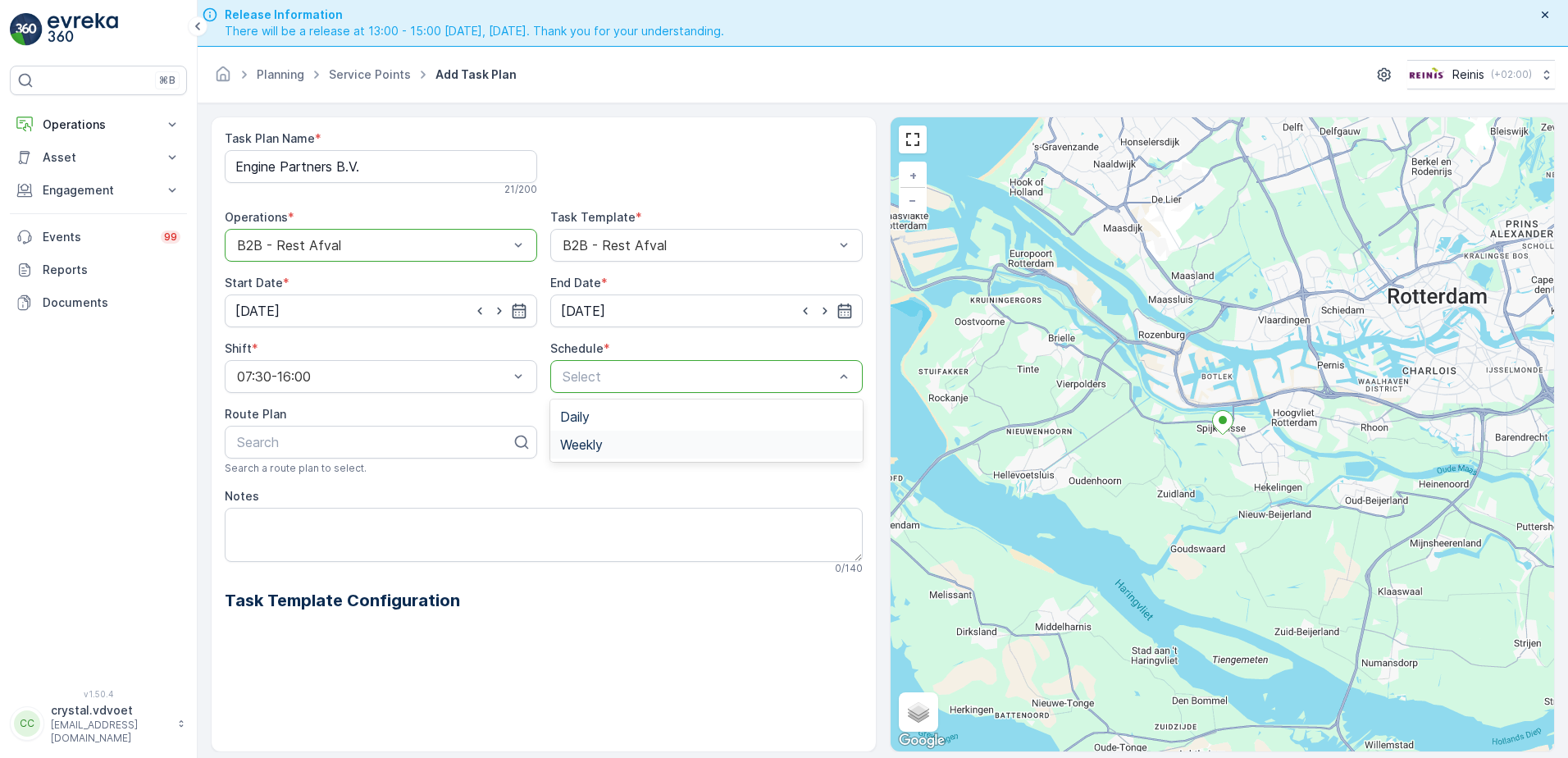
click at [620, 437] on div "Weekly" at bounding box center [706, 444] width 293 height 15
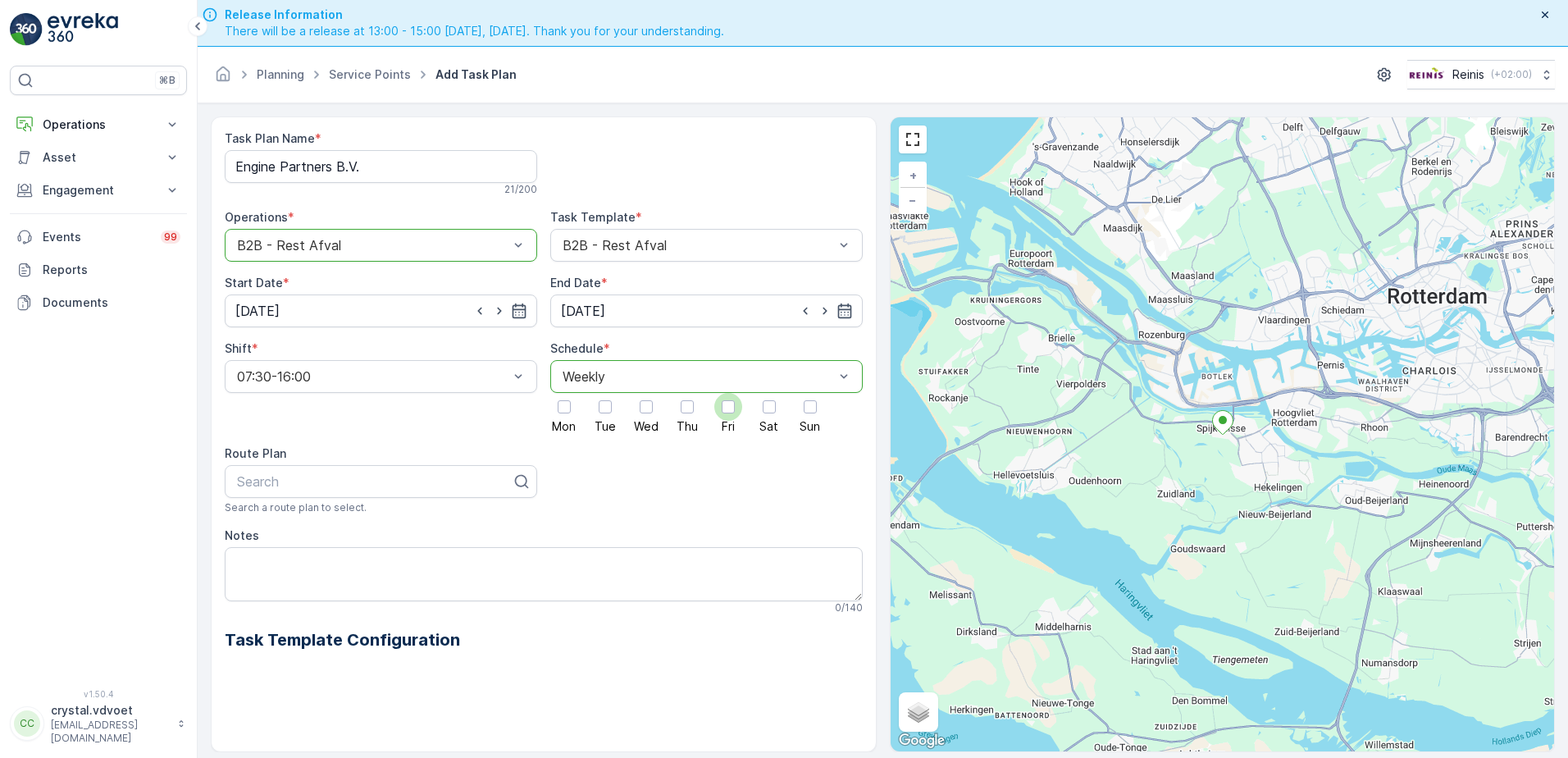
click at [730, 410] on div at bounding box center [727, 406] width 13 height 13
click at [728, 392] on input "Fri" at bounding box center [728, 392] width 0 height 0
click at [242, 561] on textarea "Notes" at bounding box center [543, 574] width 638 height 54
type textarea "1x 660 ltr rest"
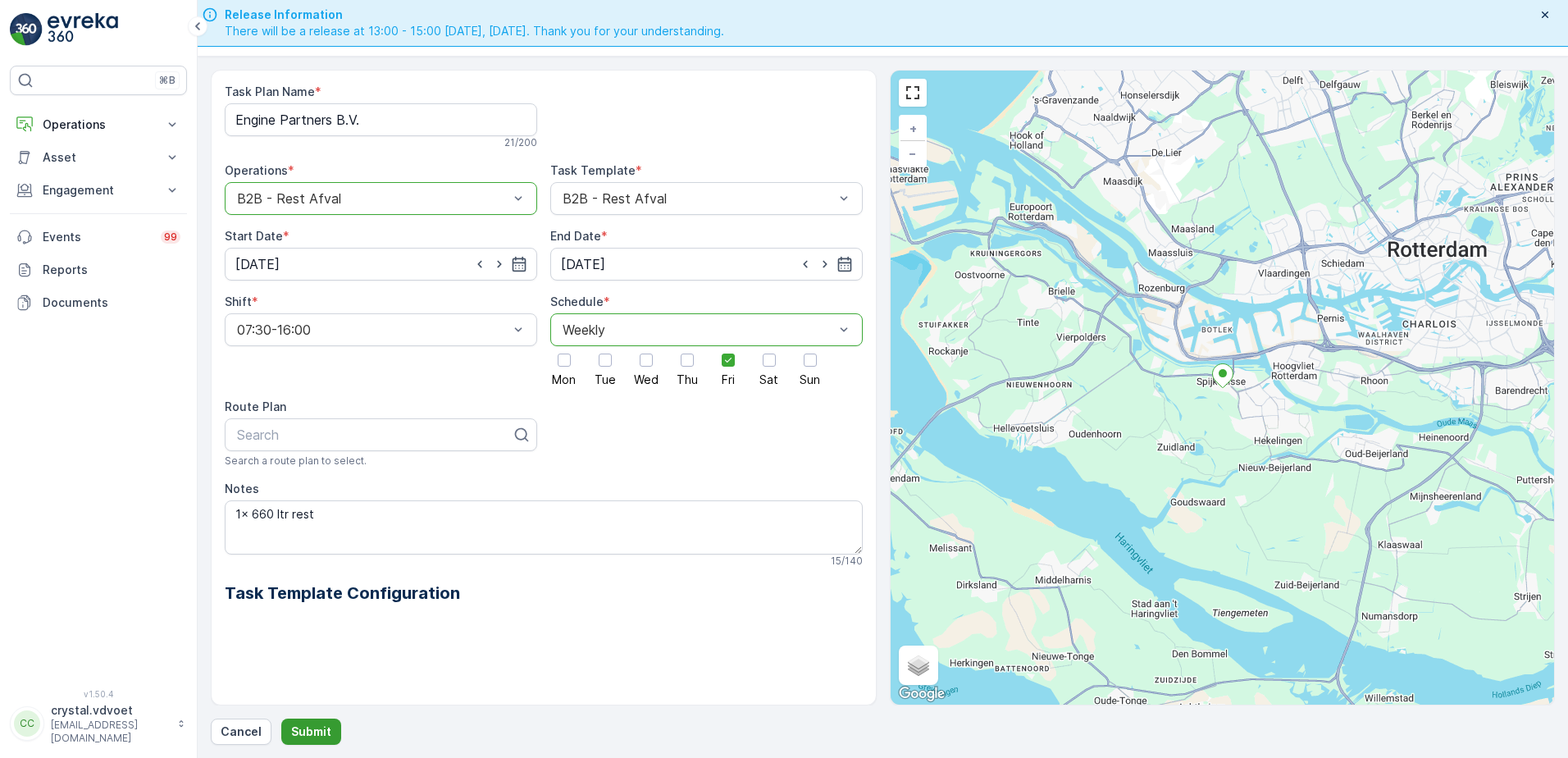
click at [298, 721] on button "Submit" at bounding box center [312, 731] width 60 height 26
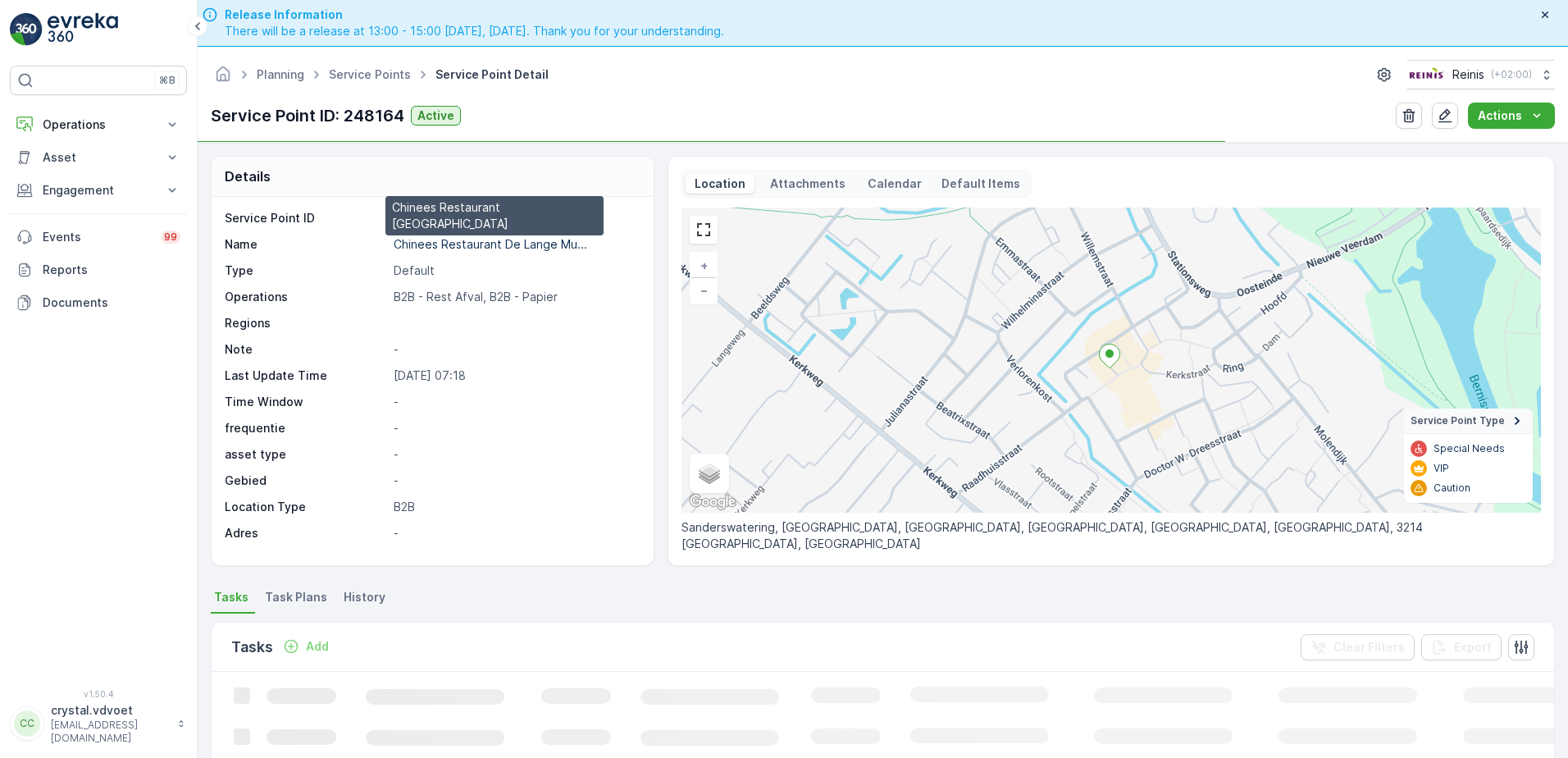
click at [517, 245] on p "Chinees Restaurant De Lange Mu..." at bounding box center [490, 244] width 194 height 14
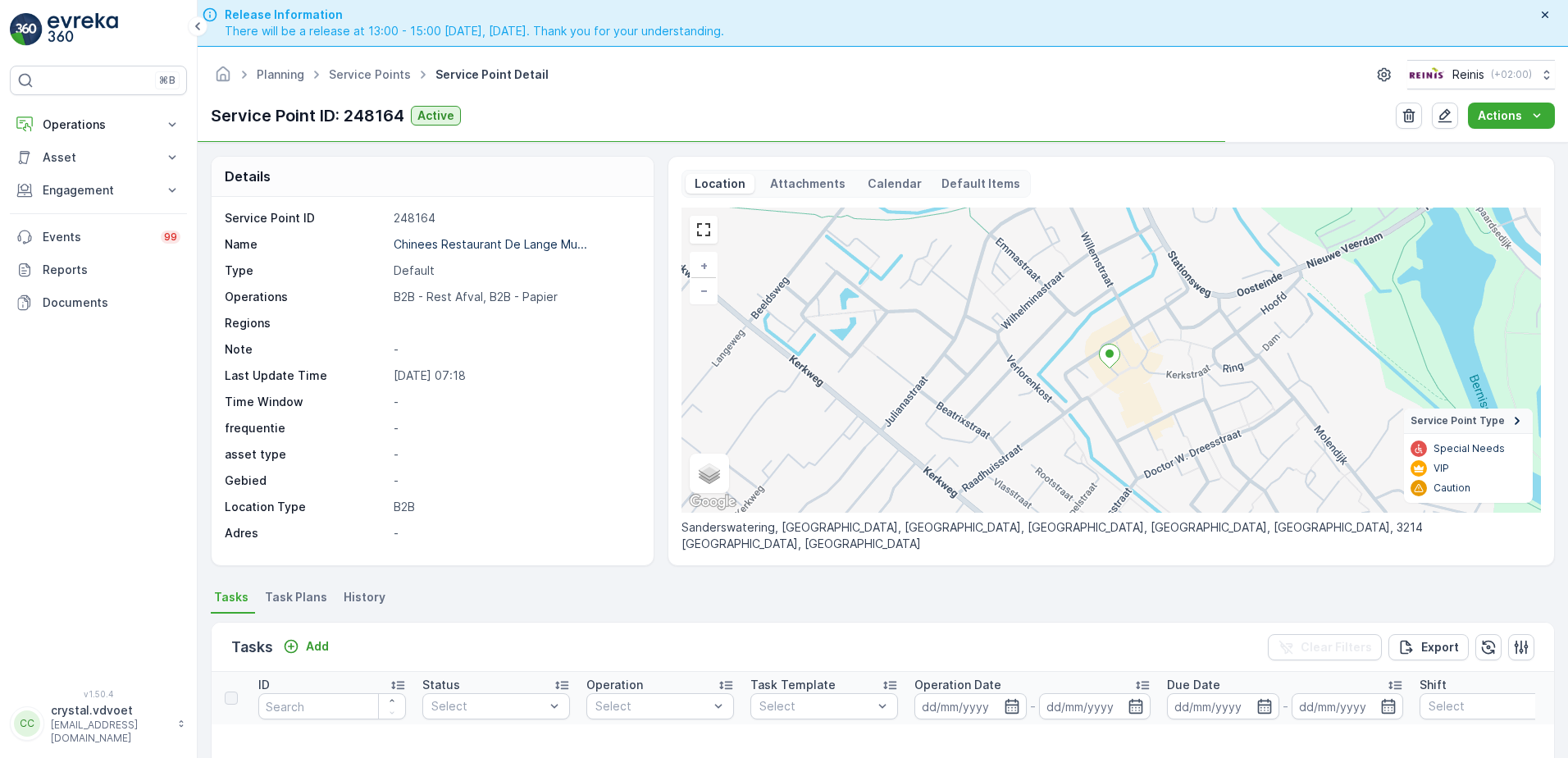
click at [298, 596] on span "Task Plans" at bounding box center [296, 596] width 62 height 16
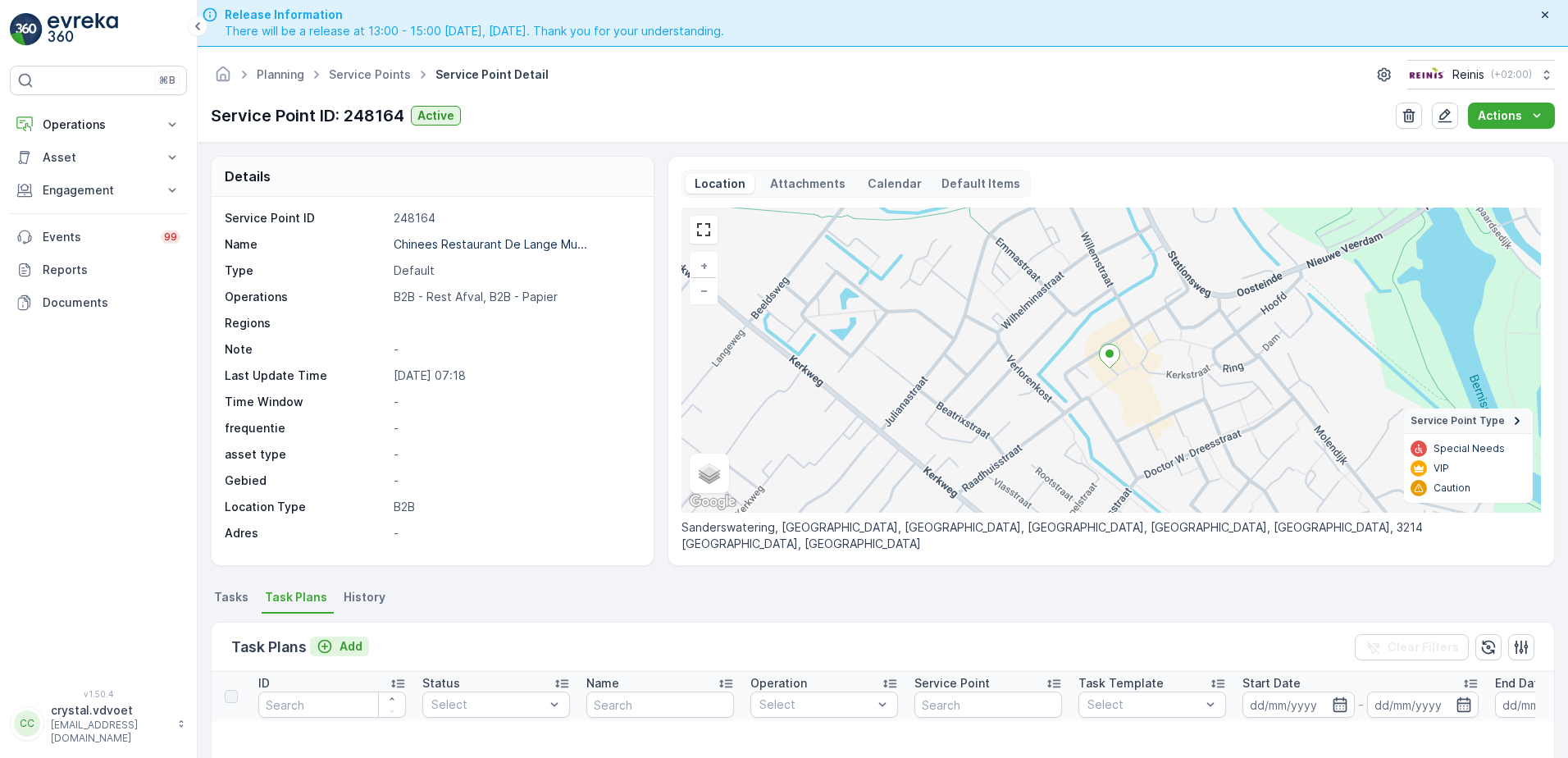
click at [330, 647] on icon "Add" at bounding box center [325, 646] width 16 height 16
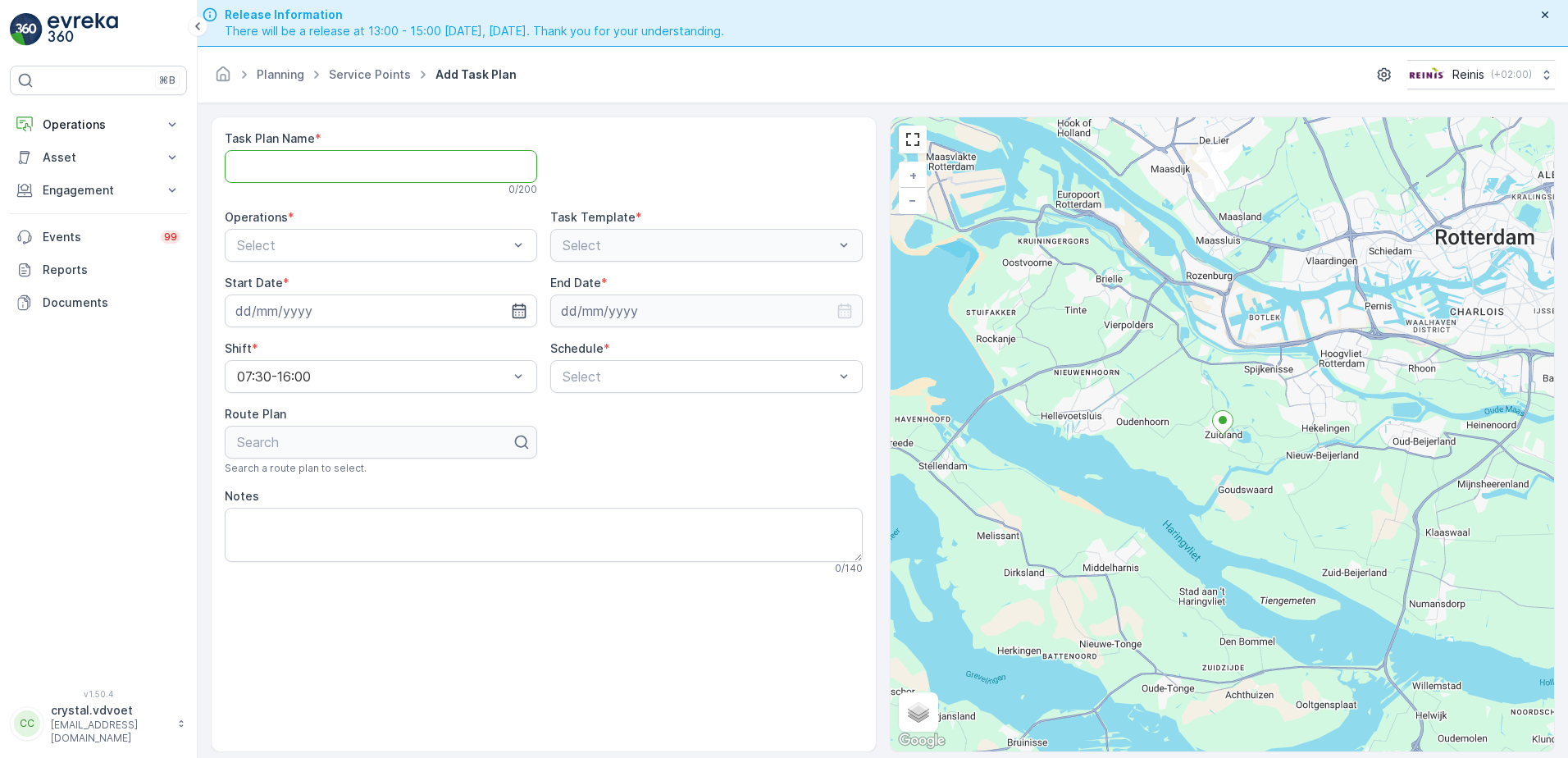
paste Name "Chinees Restaurant De Lange Muur"
type Name "Chinees Restaurant De Lange Muur"
click at [338, 314] on div "B2B - Rest Afval" at bounding box center [381, 313] width 293 height 15
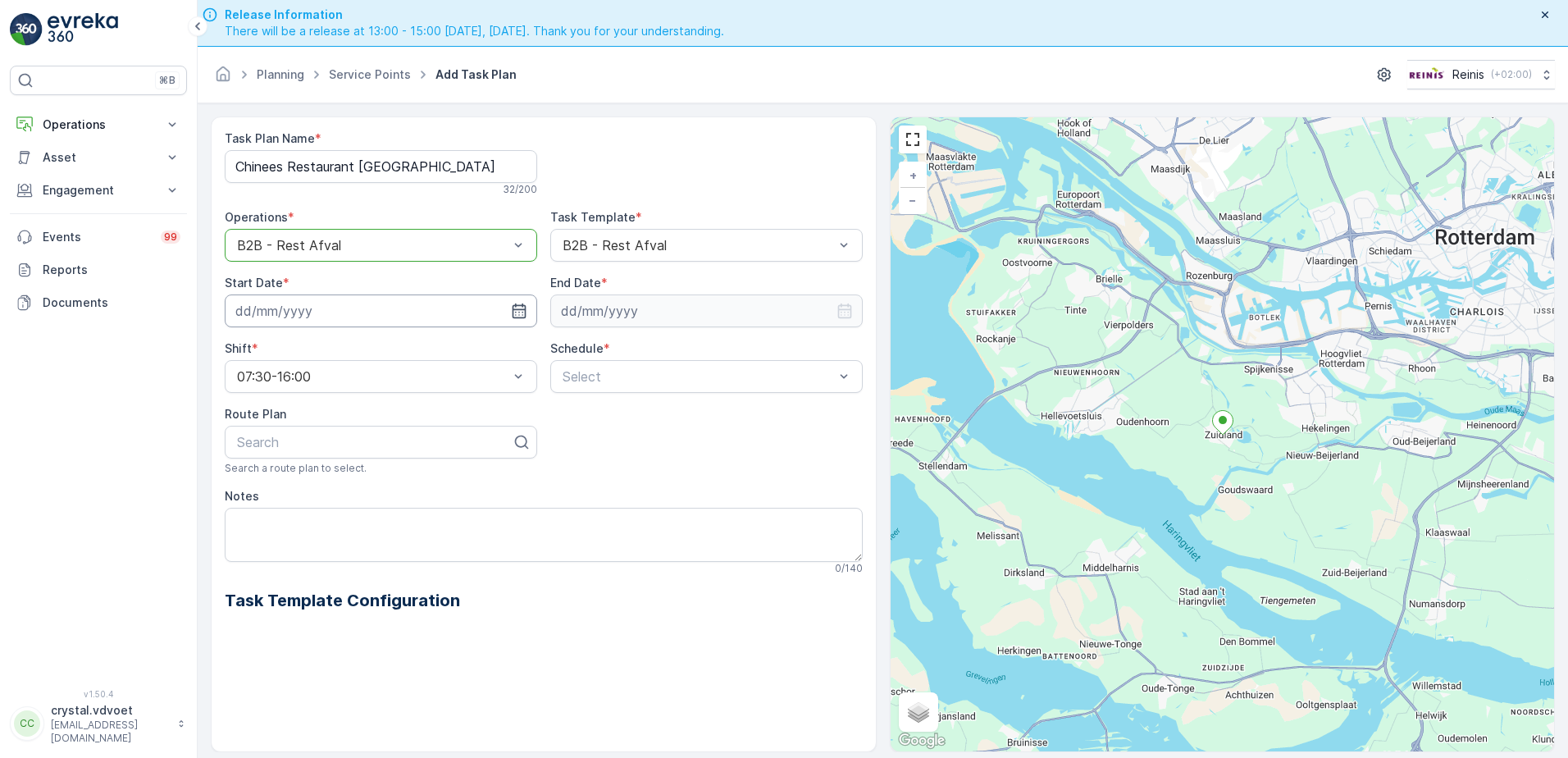
click at [352, 318] on input at bounding box center [381, 311] width 313 height 33
click at [339, 552] on div "1" at bounding box center [341, 546] width 26 height 26
type input "[DATE]"
click at [650, 322] on input at bounding box center [706, 311] width 313 height 33
click at [609, 345] on p "September" at bounding box center [602, 350] width 64 height 16
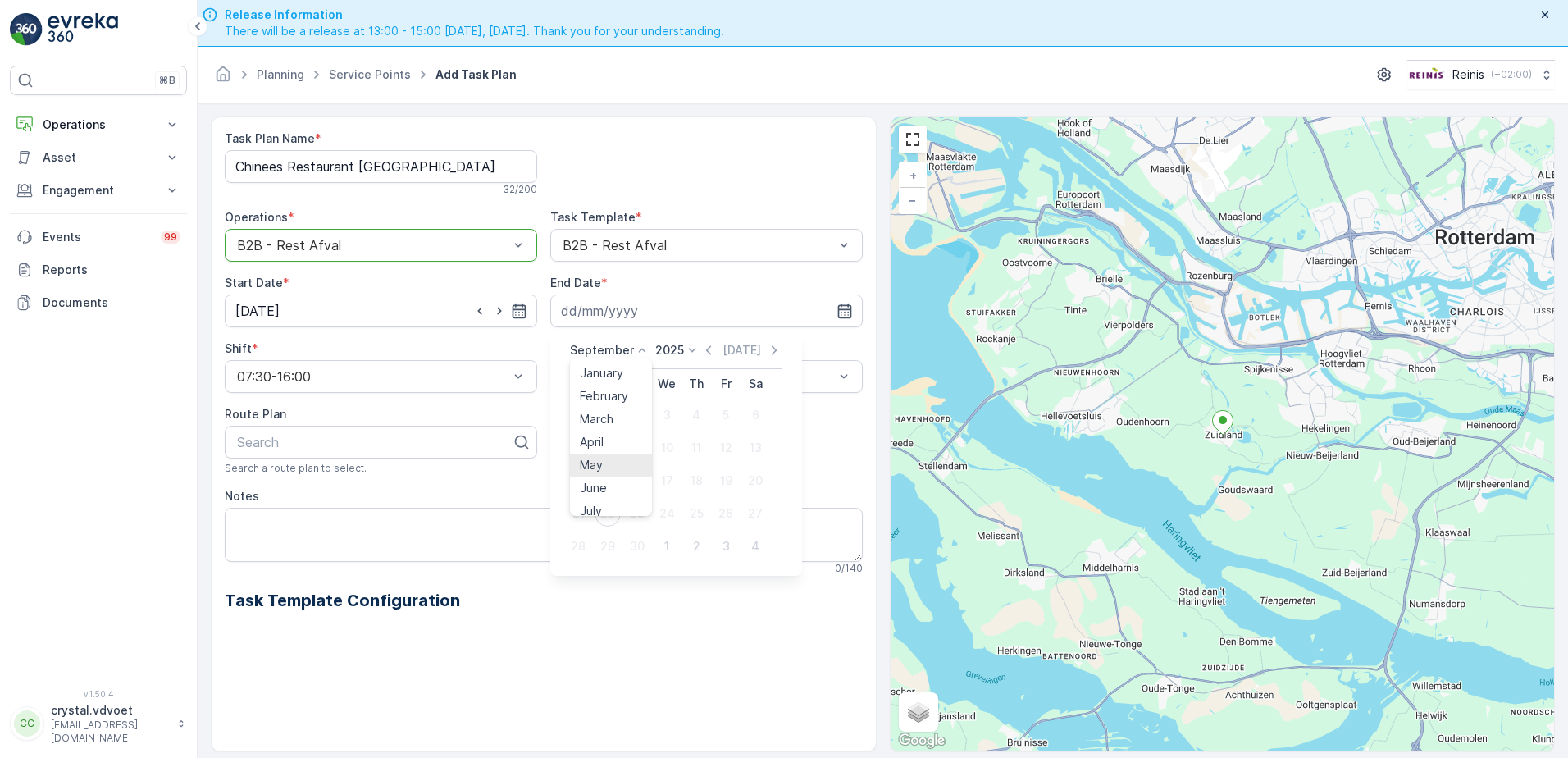
scroll to position [125, 0]
click at [601, 502] on span "December" at bounding box center [607, 500] width 57 height 16
click at [683, 348] on icon at bounding box center [687, 350] width 16 height 16
click at [674, 494] on span "2030" at bounding box center [674, 500] width 28 height 16
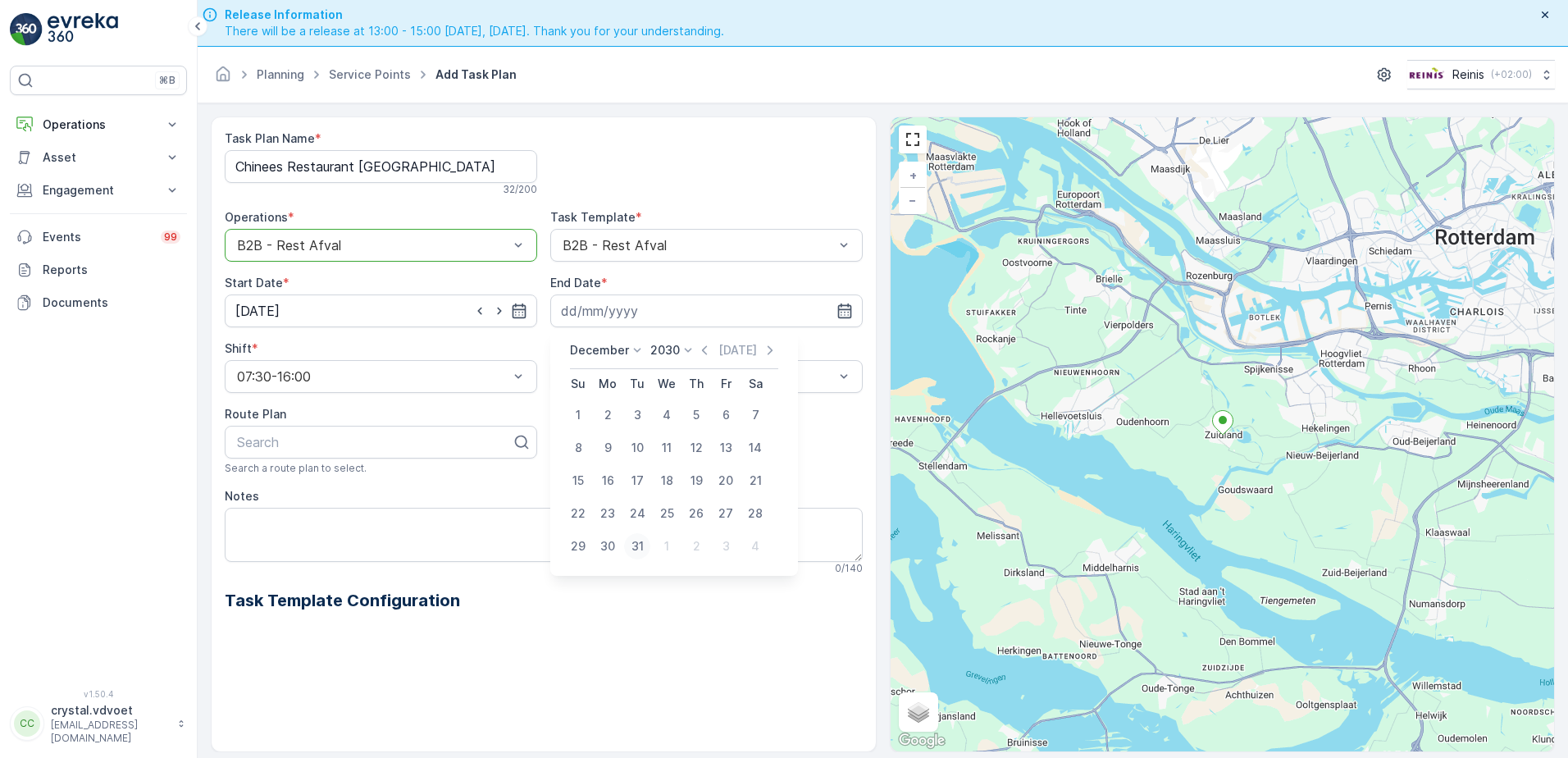
click at [634, 545] on div "31" at bounding box center [637, 546] width 26 height 26
type input "[DATE]"
click at [670, 449] on div "Weekly" at bounding box center [706, 444] width 293 height 15
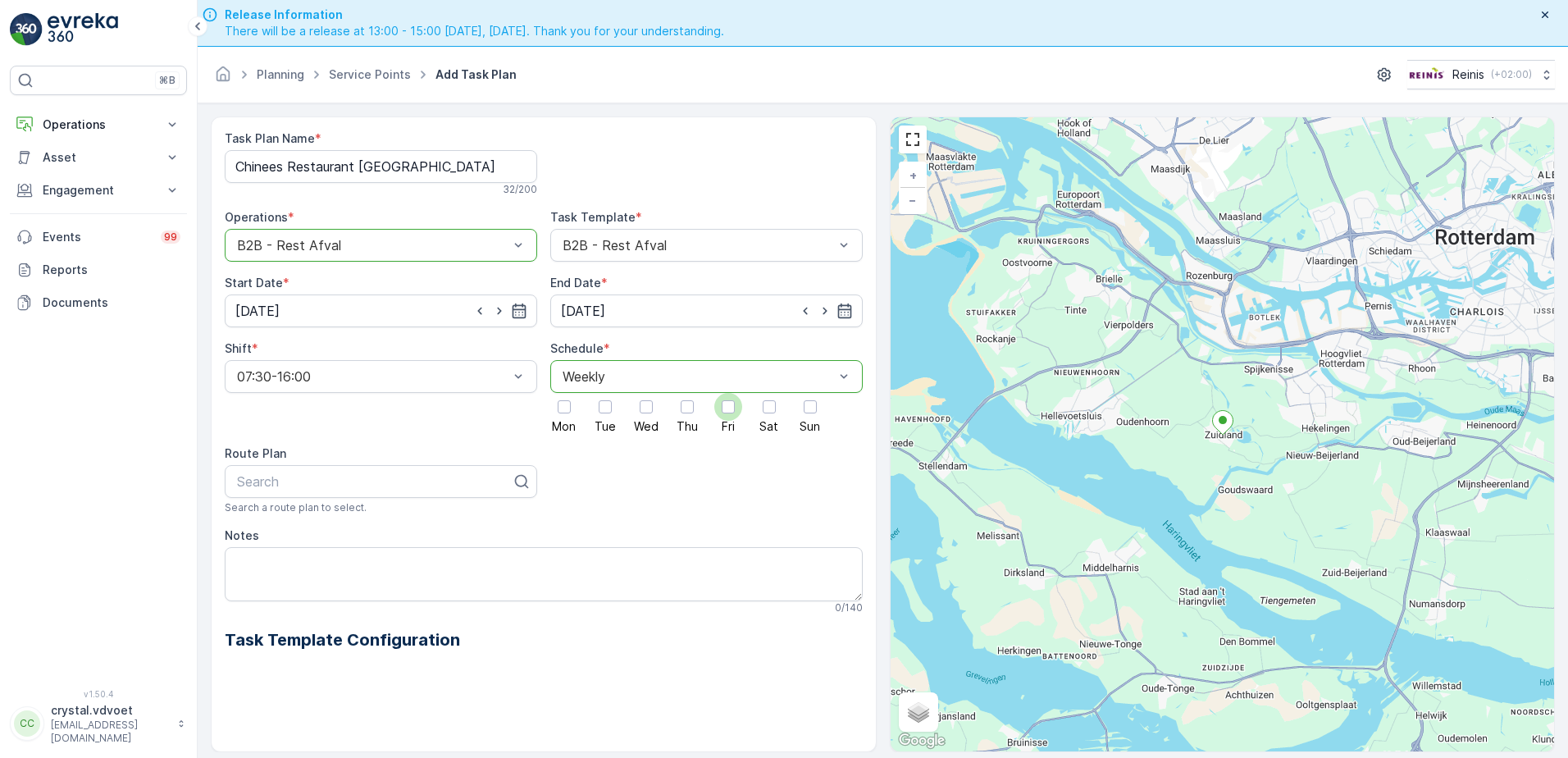
click at [723, 405] on div at bounding box center [727, 406] width 13 height 13
click at [728, 392] on input "Fri" at bounding box center [728, 392] width 0 height 0
click at [243, 555] on textarea "Notes" at bounding box center [543, 574] width 638 height 54
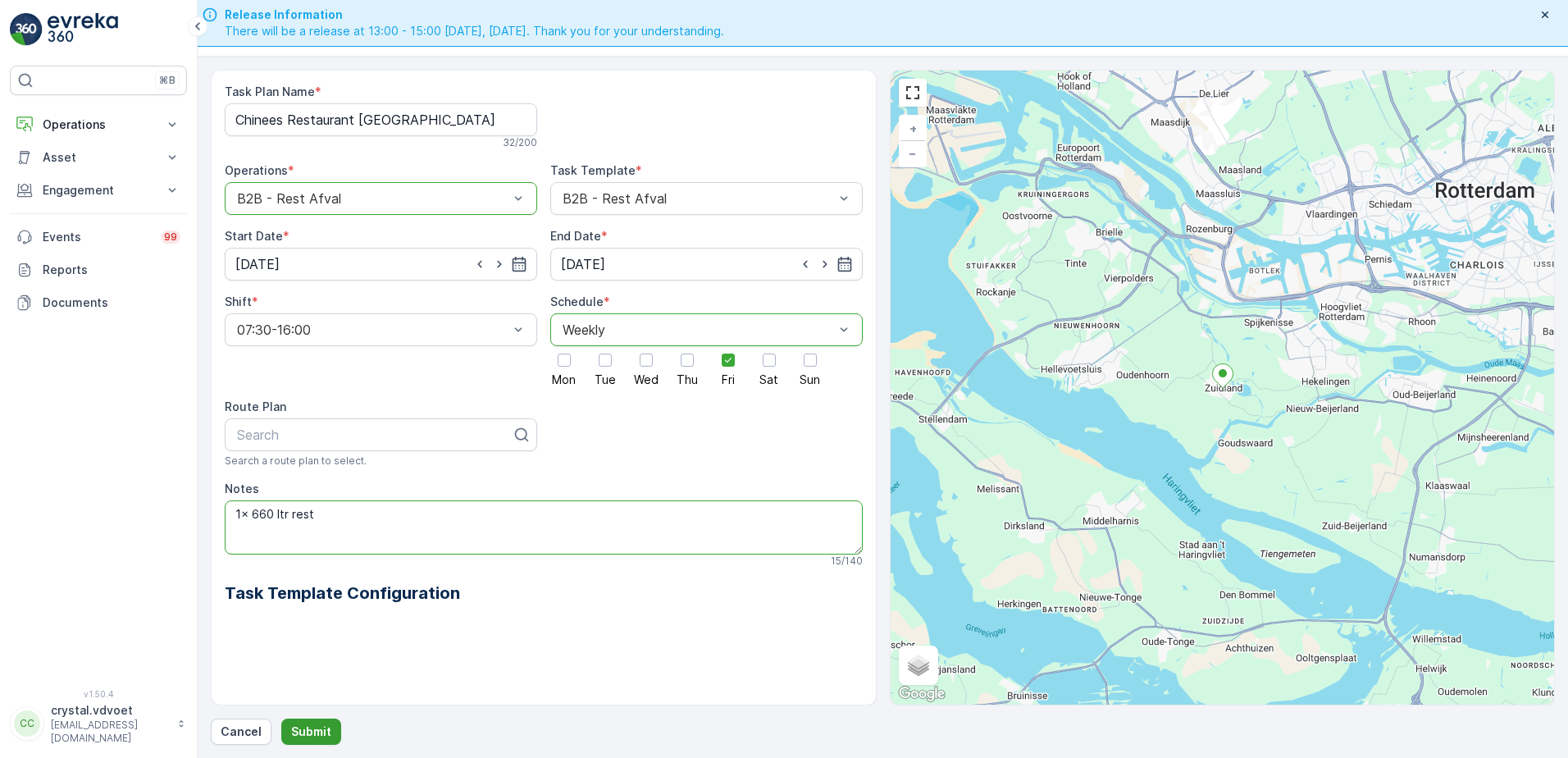
type textarea "1x 660 ltr rest"
click at [308, 730] on p "Submit" at bounding box center [311, 731] width 40 height 16
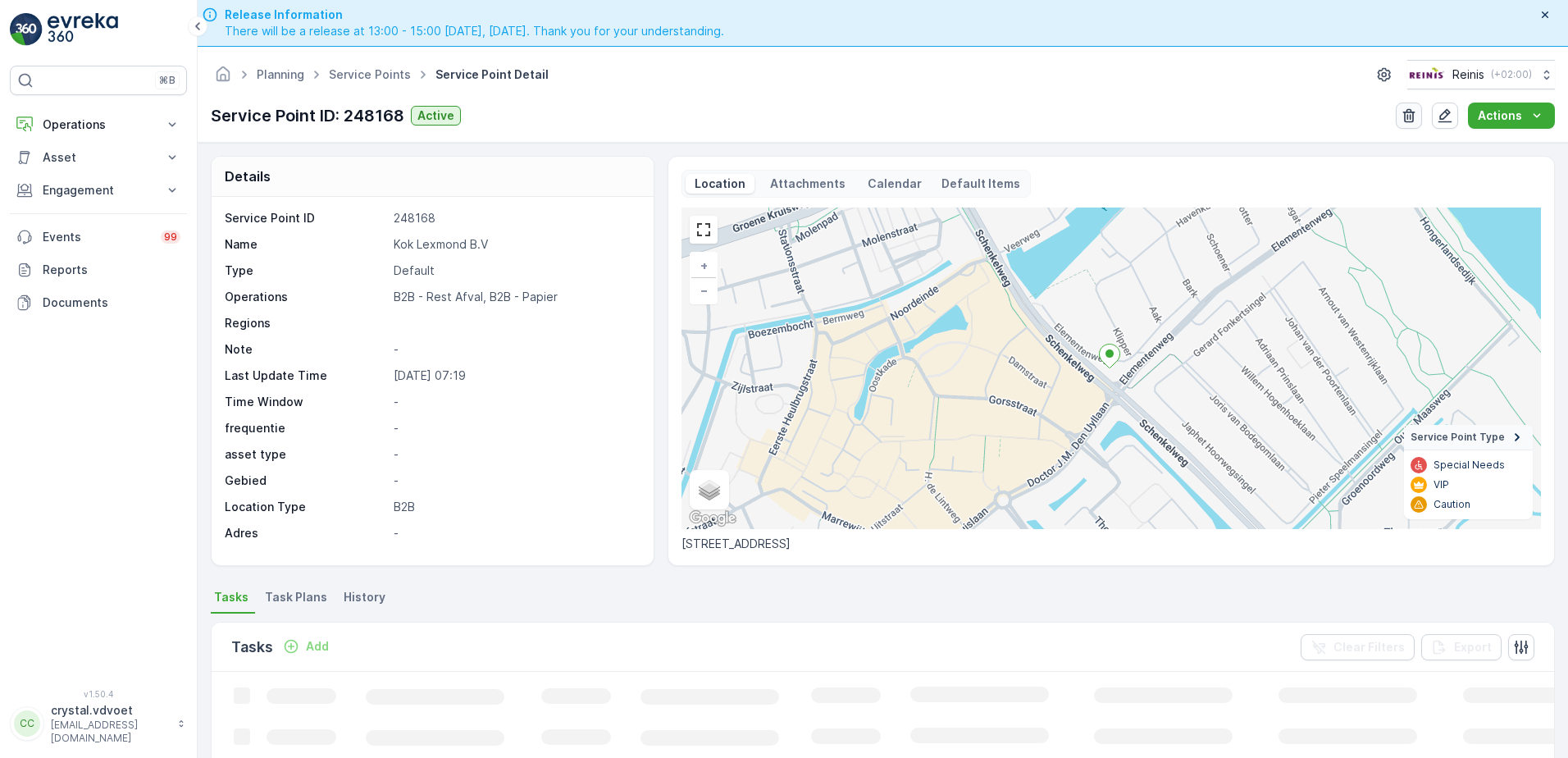
click at [1411, 115] on icon "button" at bounding box center [1408, 116] width 16 height 16
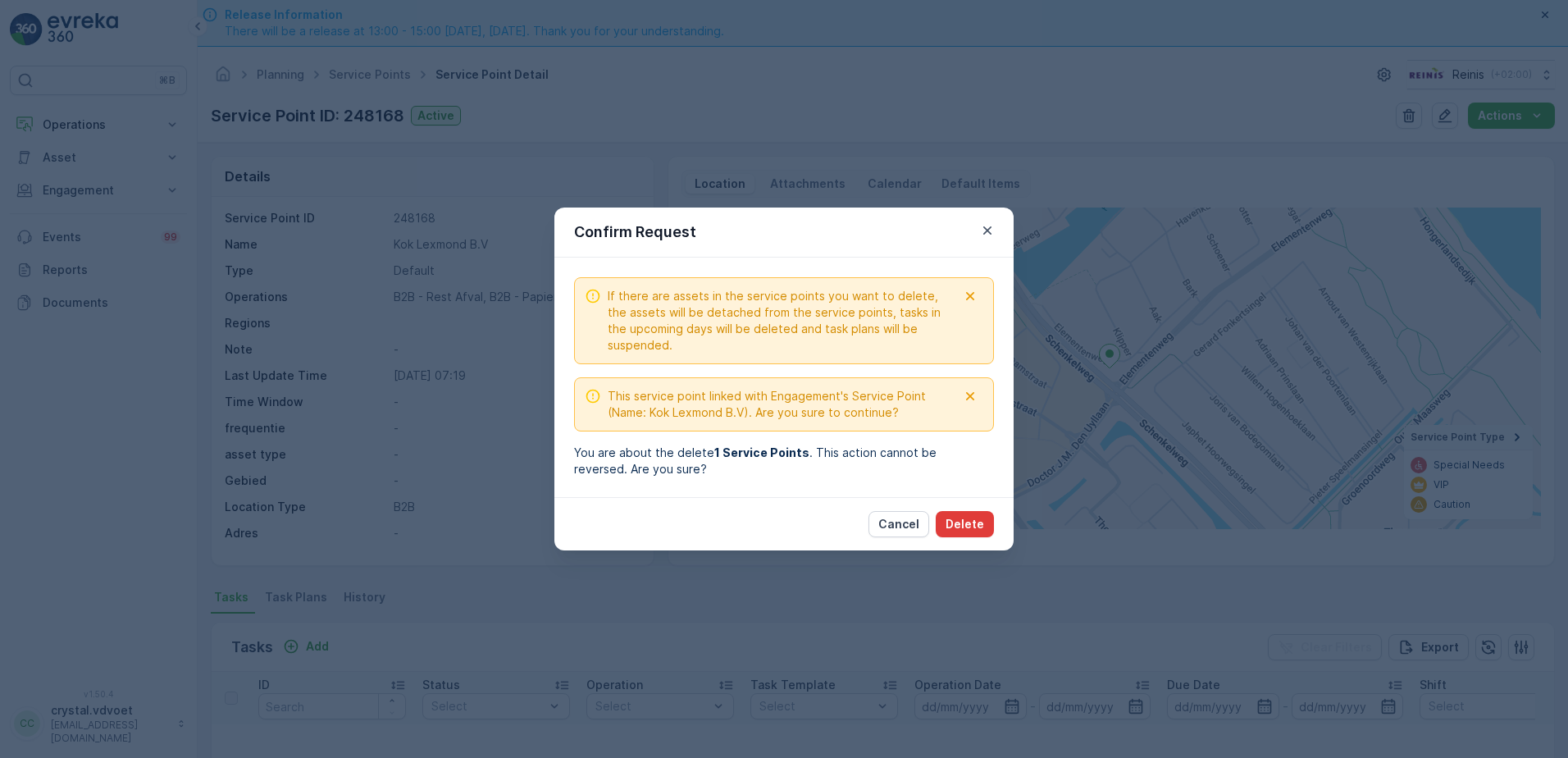
click at [972, 515] on button "Delete" at bounding box center [965, 523] width 58 height 26
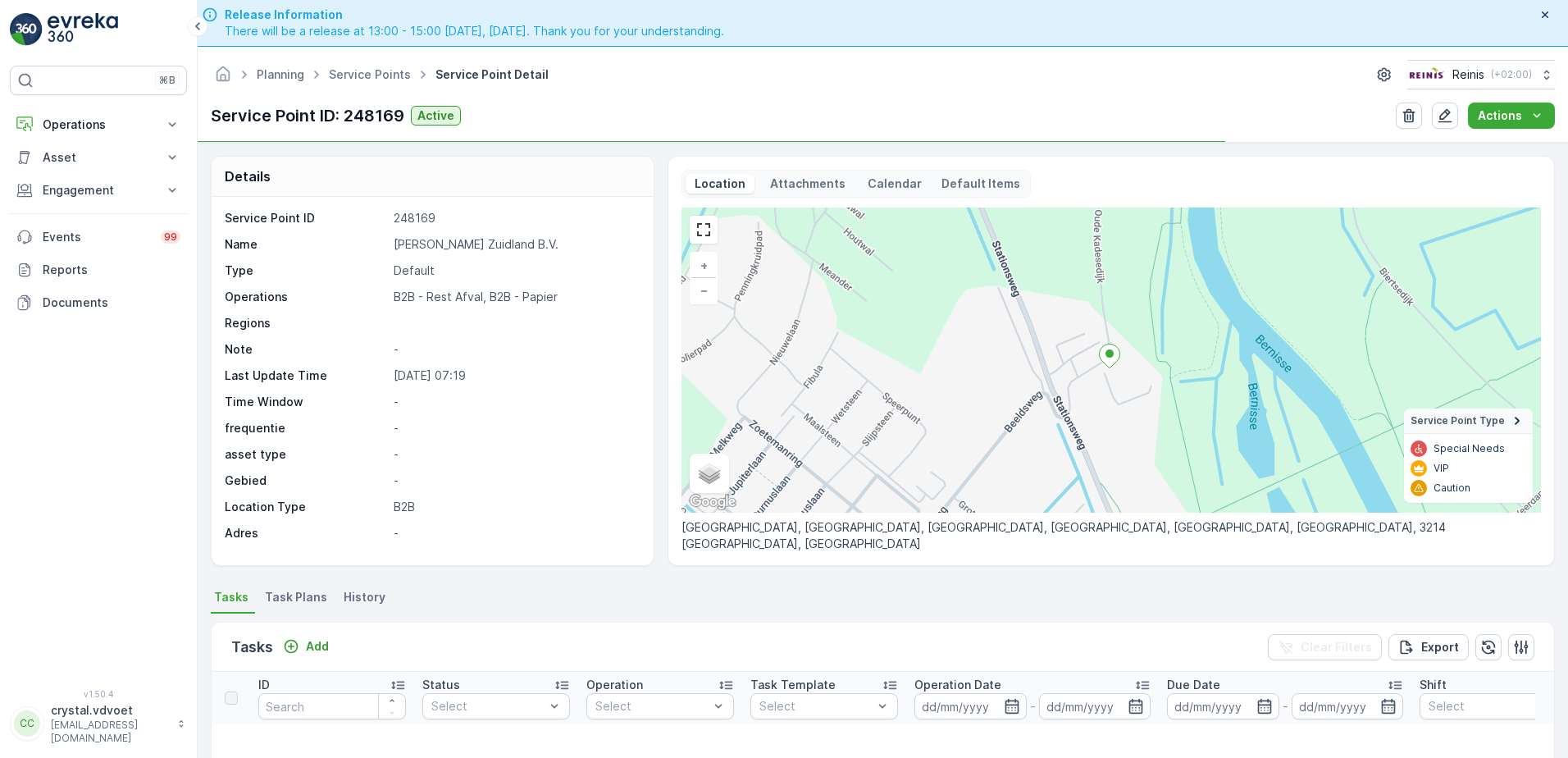
click at [470, 245] on p "B. Minekus Zuidland B.V." at bounding box center [514, 244] width 243 height 16
drag, startPoint x: 548, startPoint y: 241, endPoint x: 372, endPoint y: 255, distance: 176.6
click at [372, 255] on div "Service Point ID 248169 Name B. Minekus Zuidland B.V. Type Default Operations B…" at bounding box center [430, 376] width 411 height 332
drag, startPoint x: 372, startPoint y: 255, endPoint x: 501, endPoint y: 251, distance: 129.1
copy div "B. Minekus Zuidland B.V."
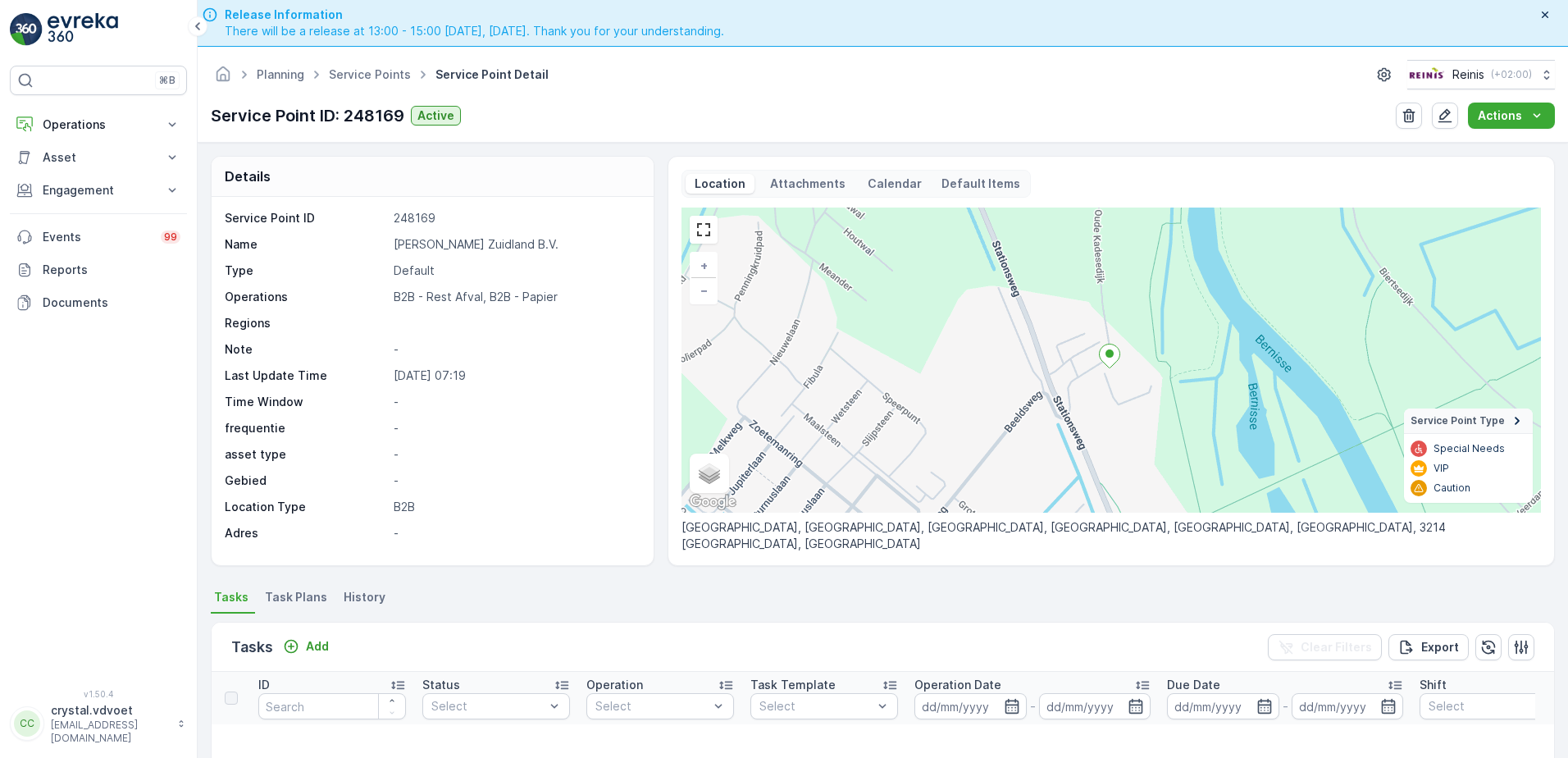
click at [312, 600] on span "Task Plans" at bounding box center [296, 596] width 62 height 16
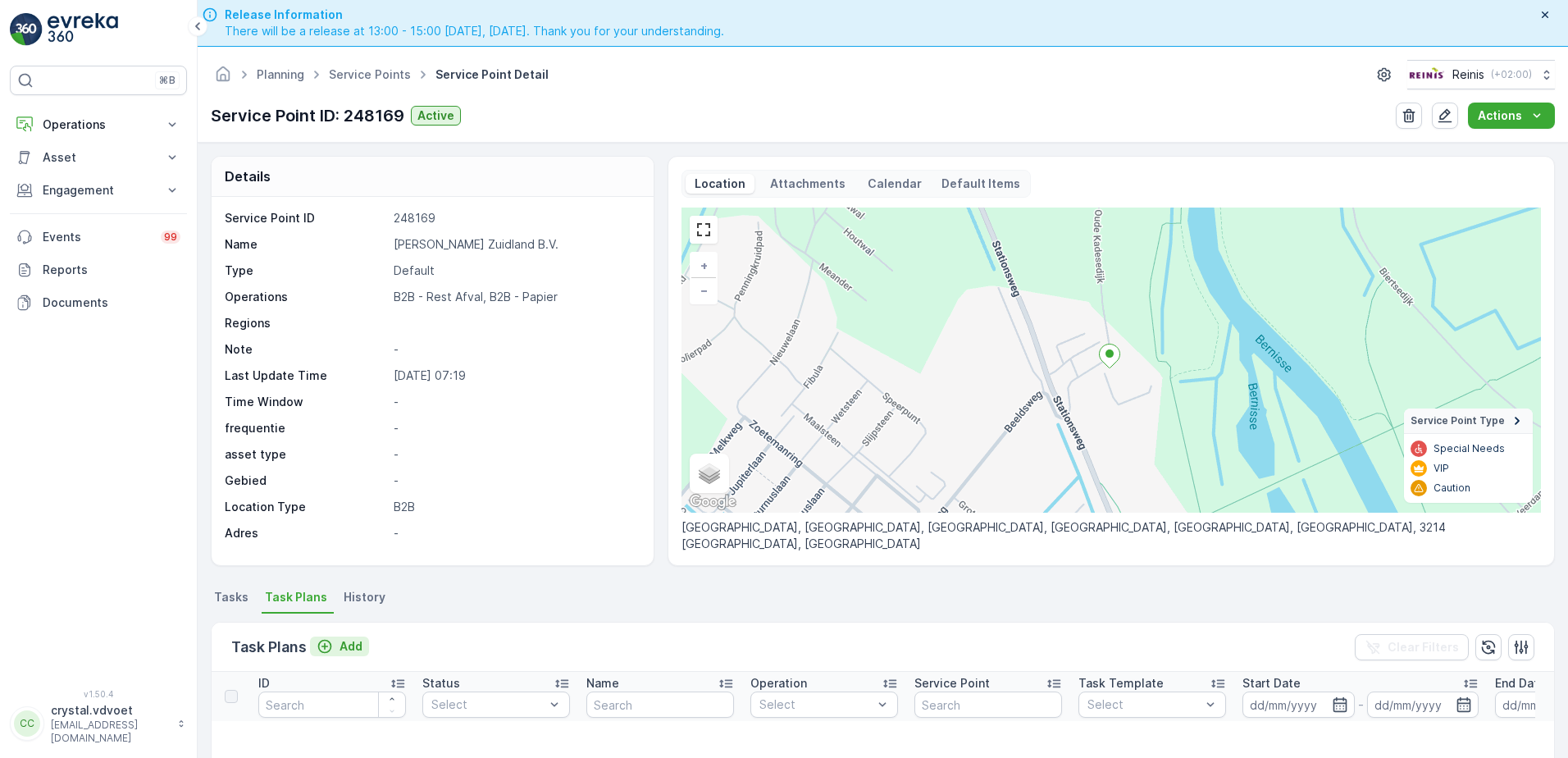
click at [333, 648] on icon "Add" at bounding box center [325, 646] width 16 height 16
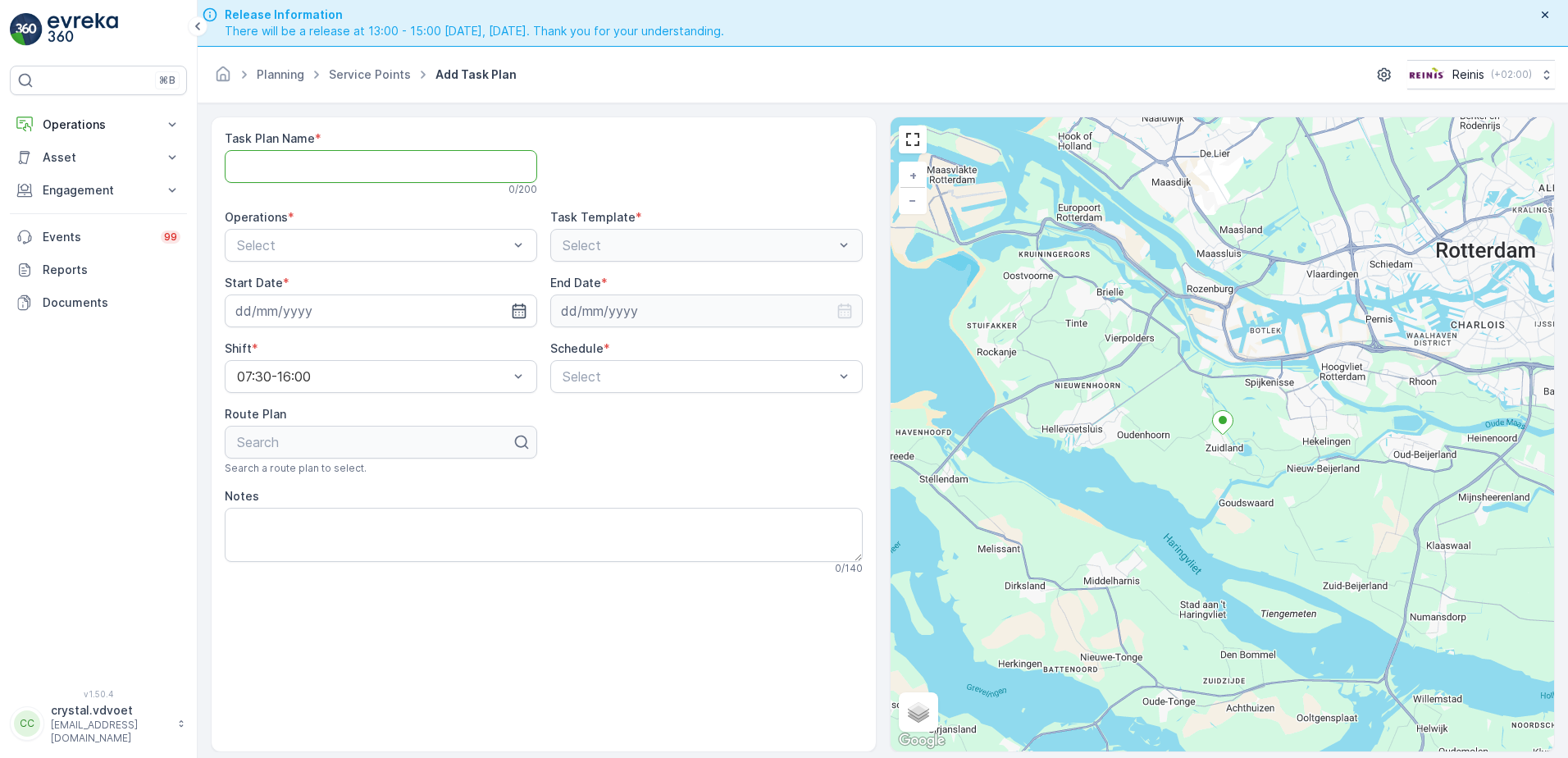
paste Name "B. Minekus Zuidland B.V."
type Name "B. Minekus Zuidland B.V."
click at [396, 304] on div "B2B - Rest Afval" at bounding box center [381, 314] width 313 height 28
click at [526, 311] on div at bounding box center [381, 311] width 313 height 33
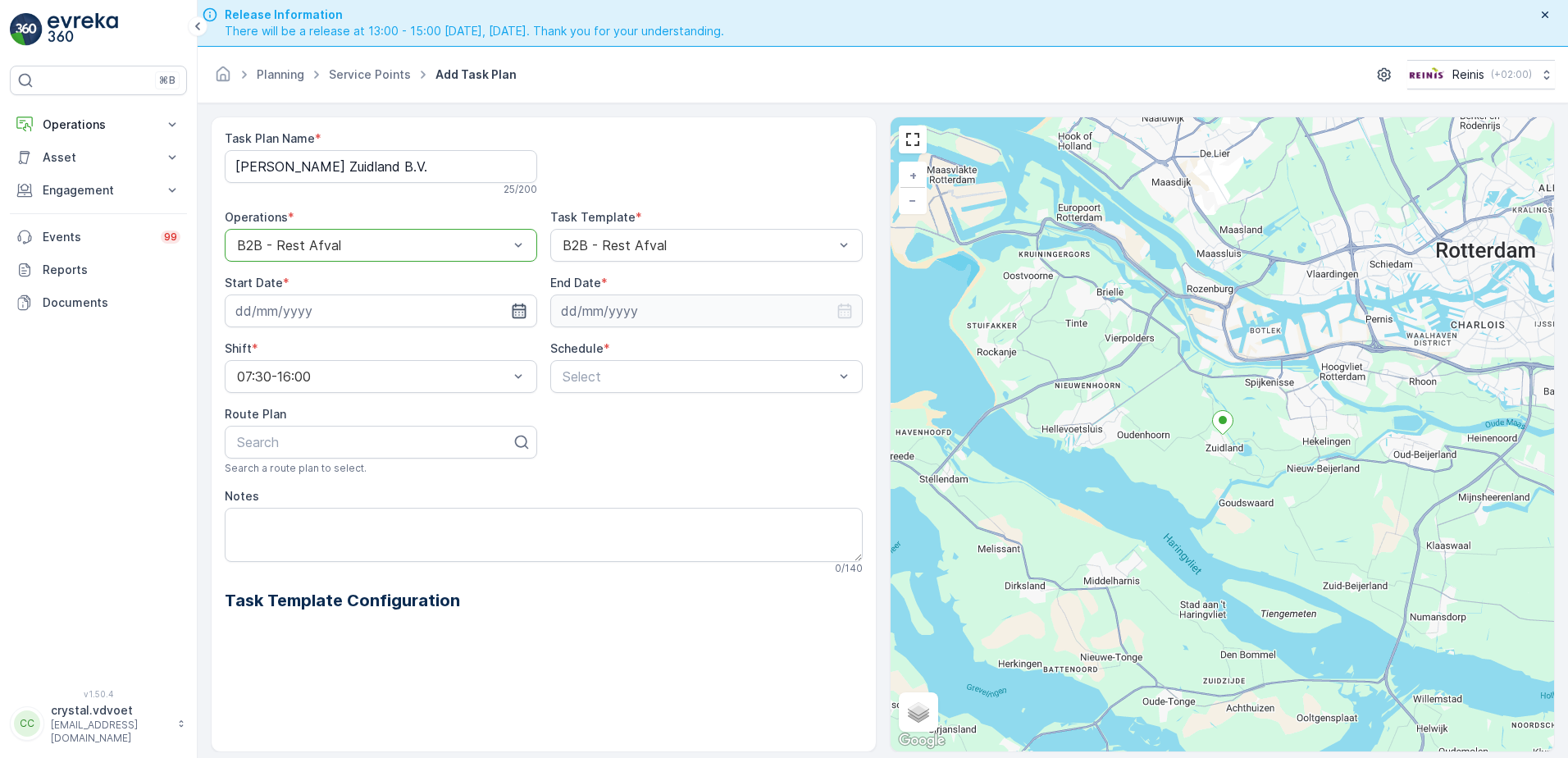
click at [520, 309] on icon "button" at bounding box center [518, 311] width 16 height 16
click at [344, 546] on div "1" at bounding box center [341, 546] width 26 height 26
type input "[DATE]"
click at [662, 318] on input at bounding box center [706, 311] width 313 height 33
click at [616, 352] on p "September" at bounding box center [602, 350] width 64 height 16
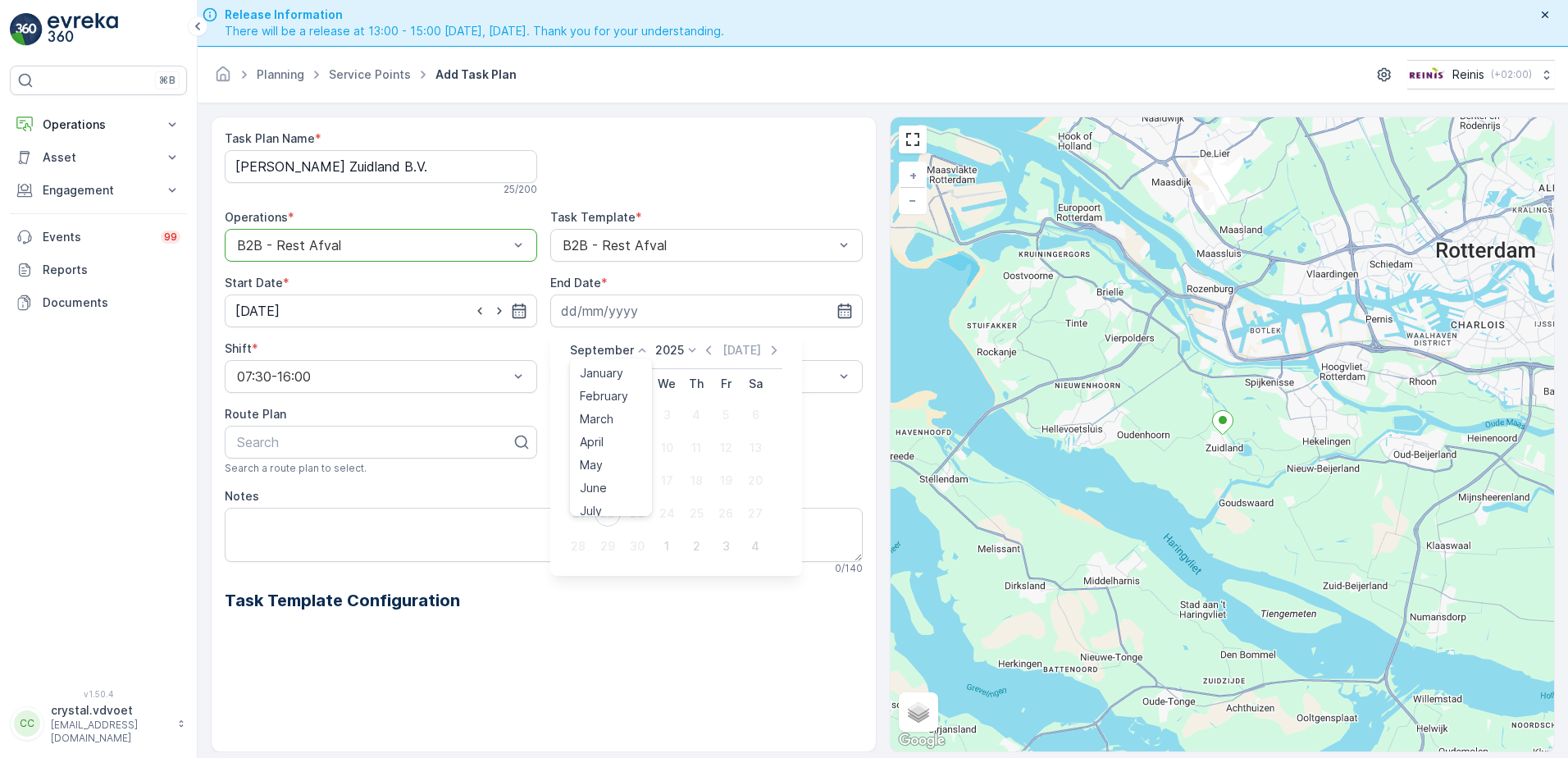
scroll to position [125, 0]
click at [621, 492] on span "December" at bounding box center [607, 500] width 57 height 16
click at [674, 349] on p "2025" at bounding box center [664, 350] width 29 height 16
click at [681, 497] on span "2030" at bounding box center [674, 500] width 28 height 16
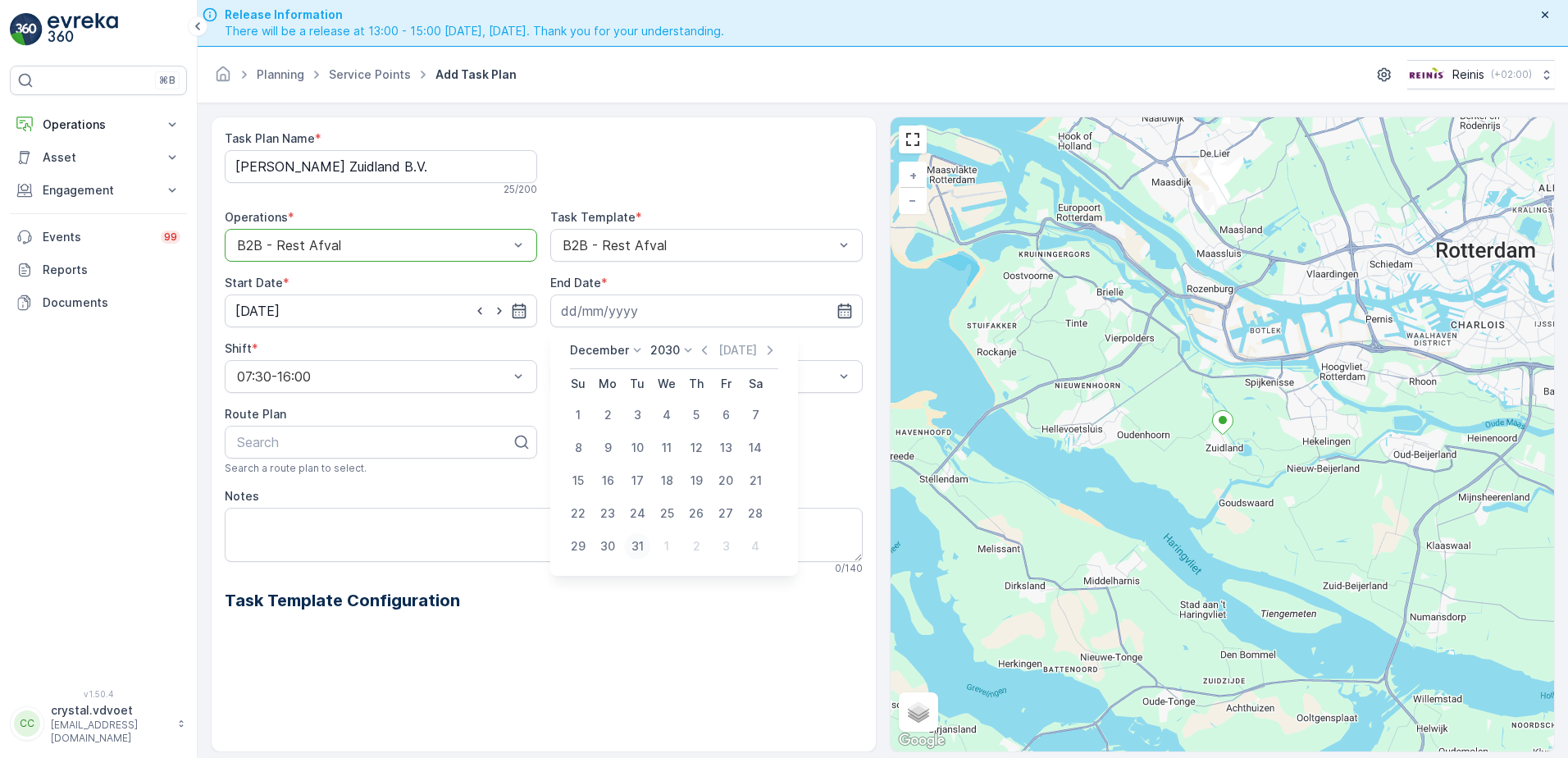
click at [634, 546] on div "31" at bounding box center [637, 546] width 26 height 26
type input "[DATE]"
click at [667, 438] on div "Weekly" at bounding box center [706, 444] width 293 height 15
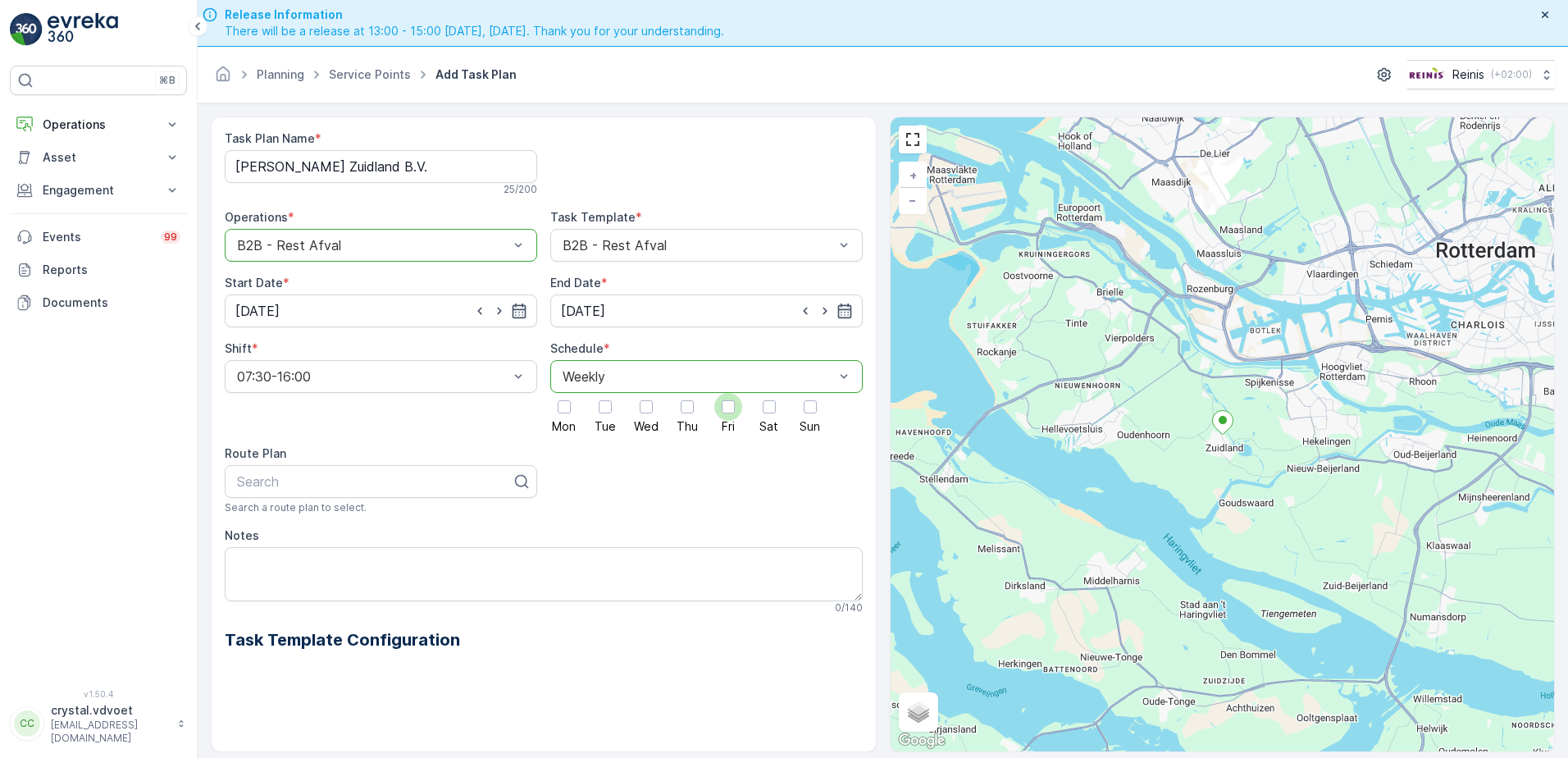
click at [721, 413] on div at bounding box center [728, 406] width 28 height 28
click at [728, 392] on input "Fri" at bounding box center [728, 392] width 0 height 0
click at [268, 562] on textarea "Notes" at bounding box center [543, 574] width 638 height 54
click at [264, 557] on textarea "1x 660 ltr rest" at bounding box center [543, 574] width 638 height 54
click at [329, 570] on textarea "1x 1100 ltr rest" at bounding box center [543, 574] width 638 height 54
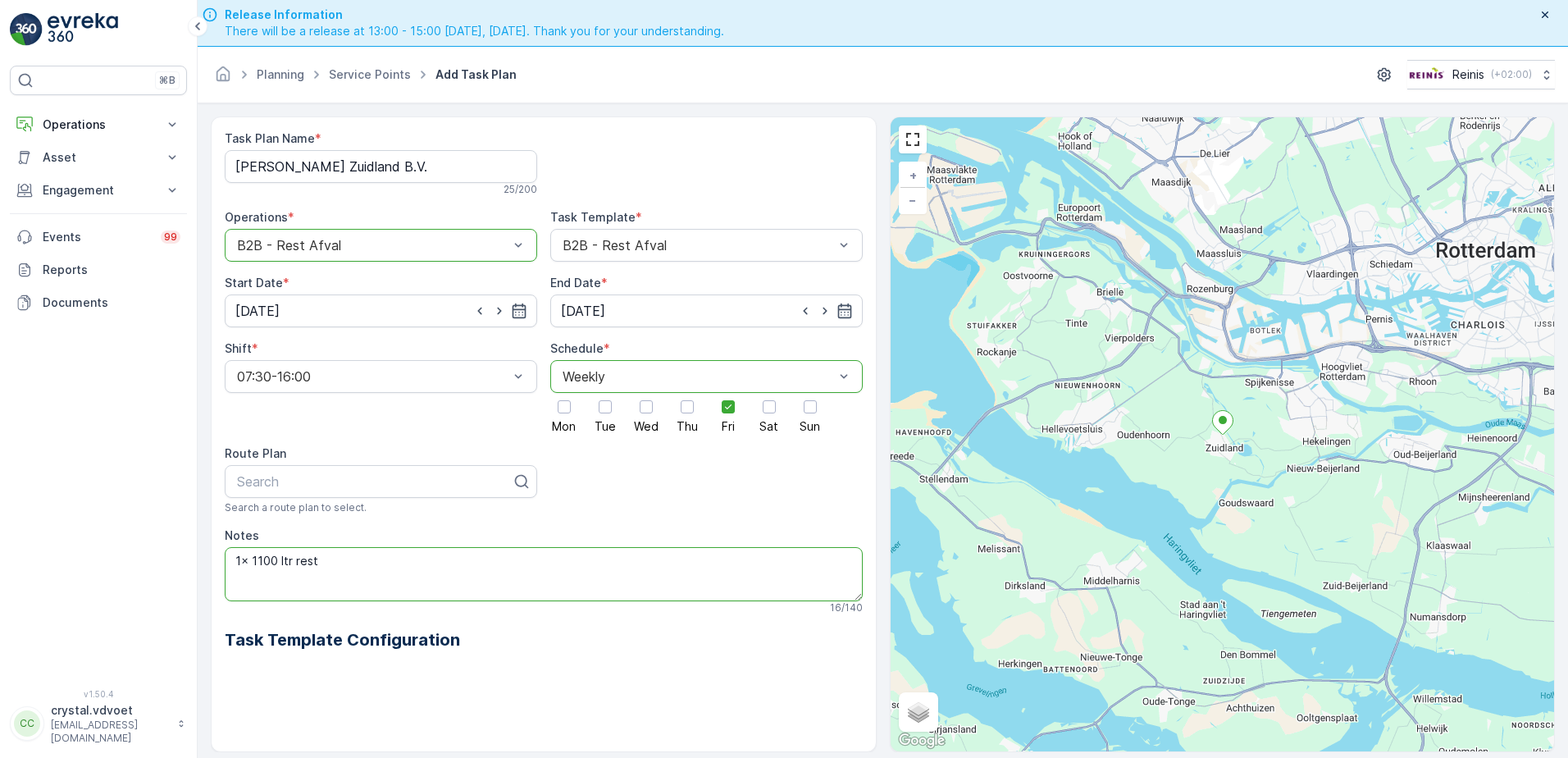
scroll to position [47, 0]
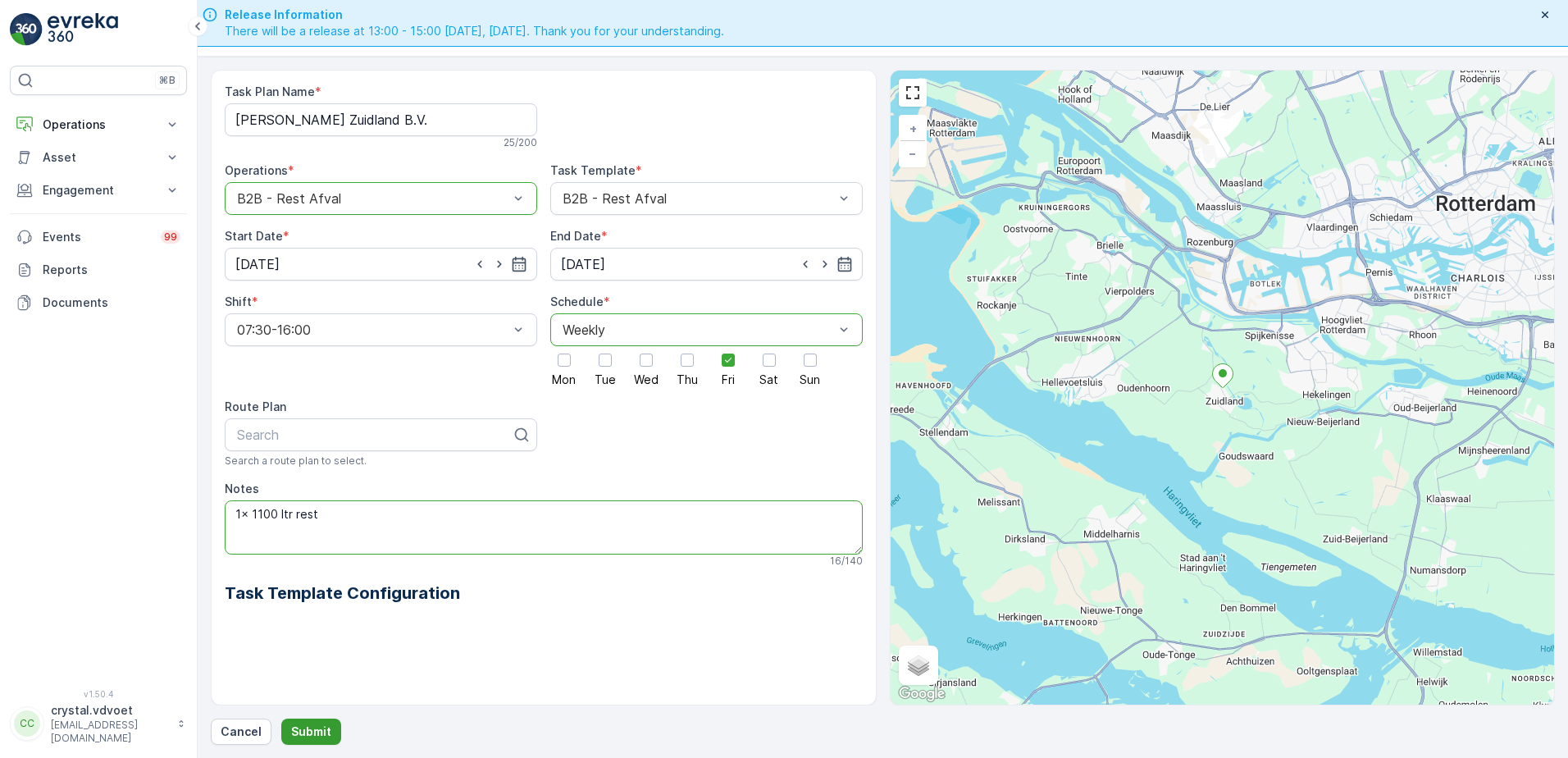
type textarea "1x 1100 ltr rest"
click at [317, 729] on p "Submit" at bounding box center [311, 731] width 40 height 16
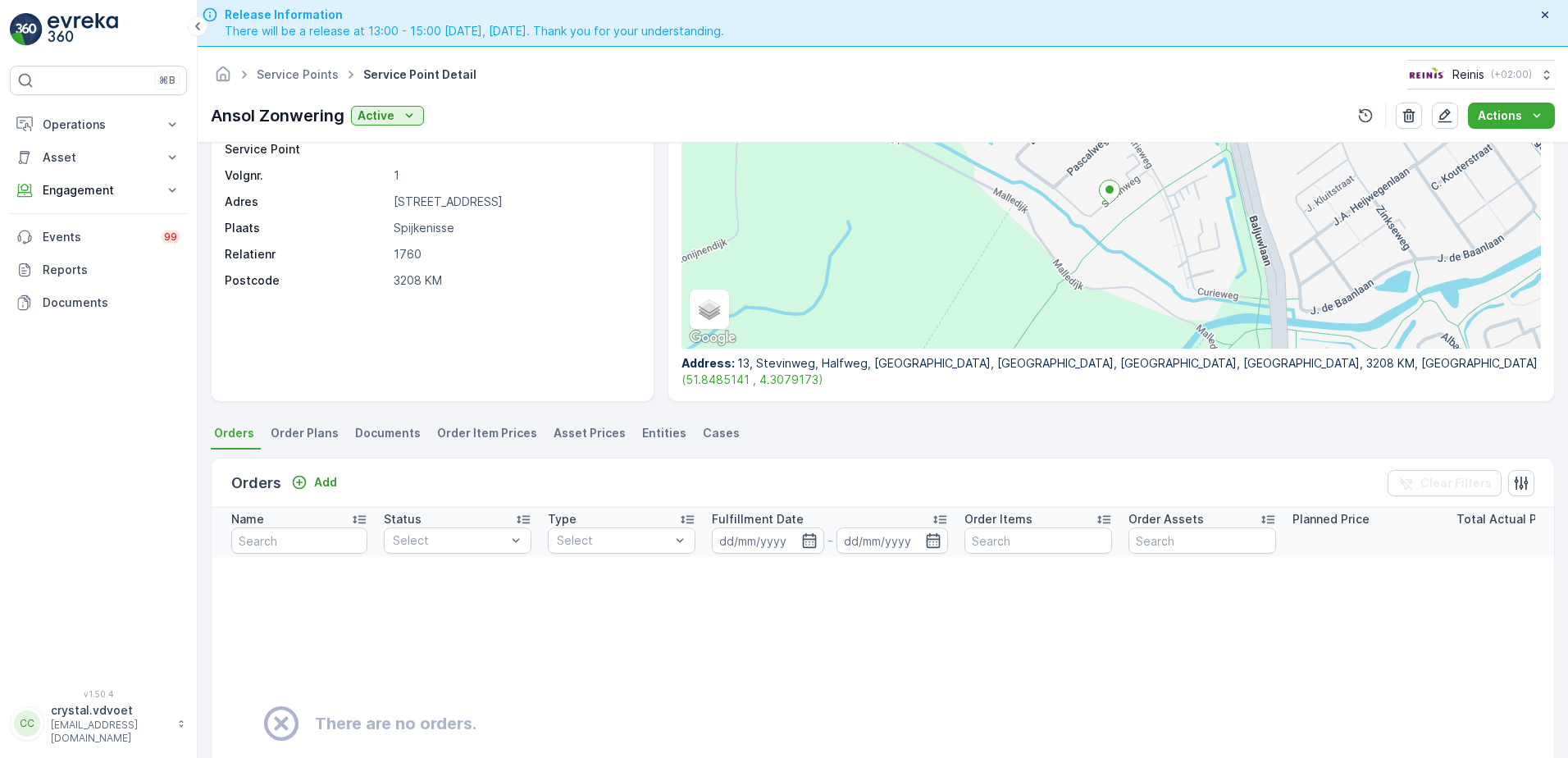
scroll to position [82, 0]
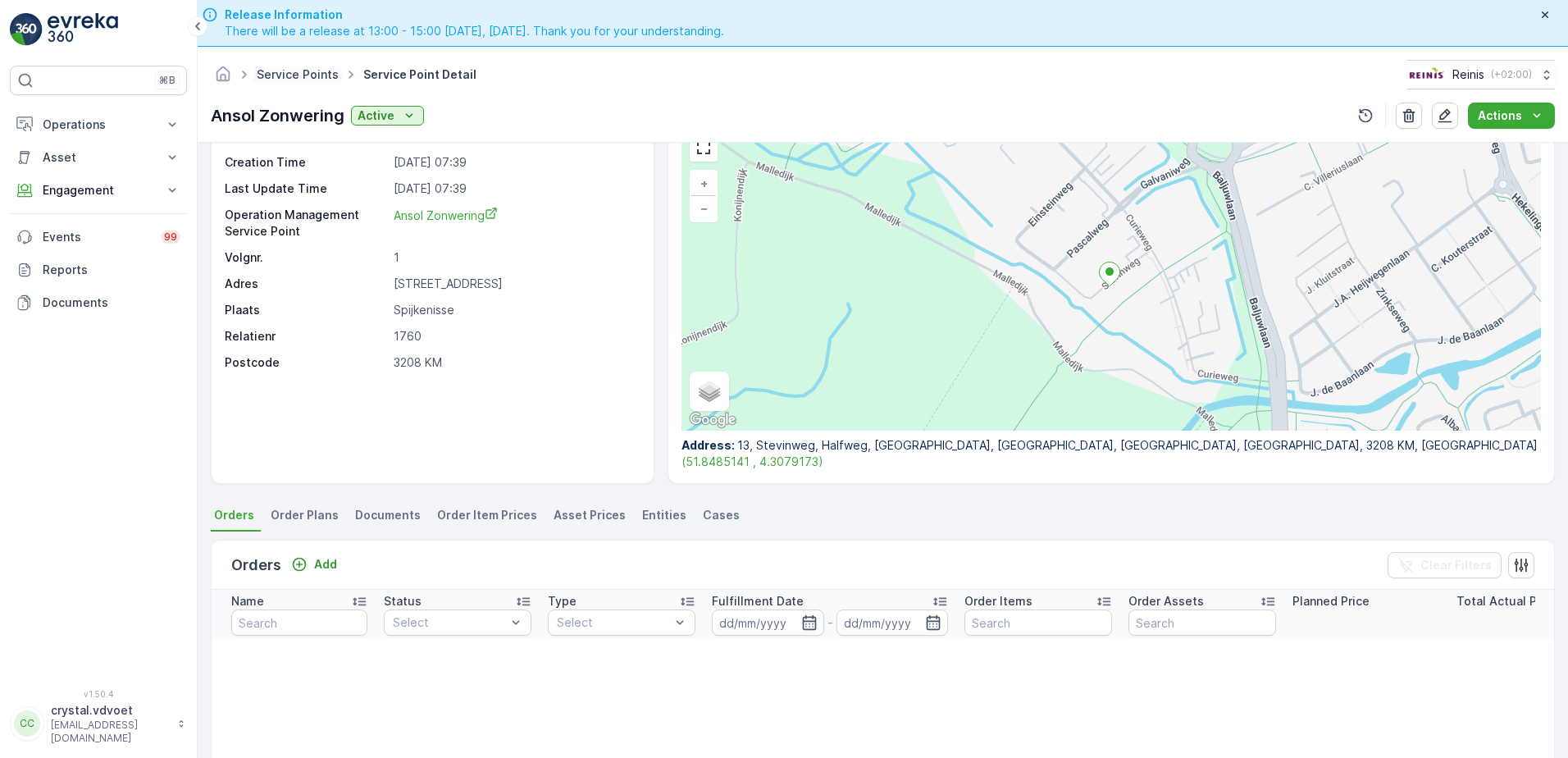
click at [301, 67] on link "Service Points" at bounding box center [298, 74] width 82 height 14
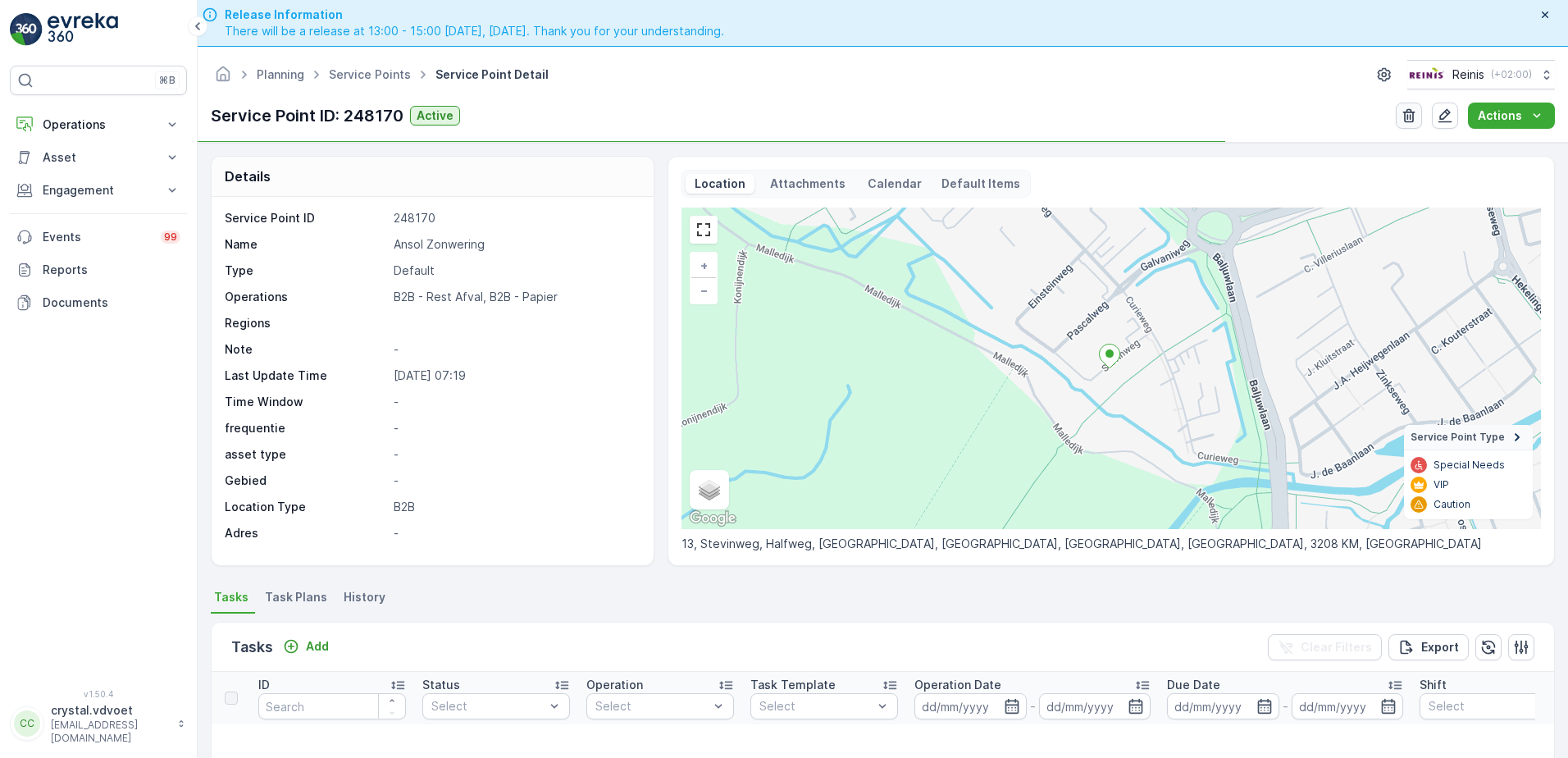
click at [1406, 119] on icon "button" at bounding box center [1409, 116] width 12 height 14
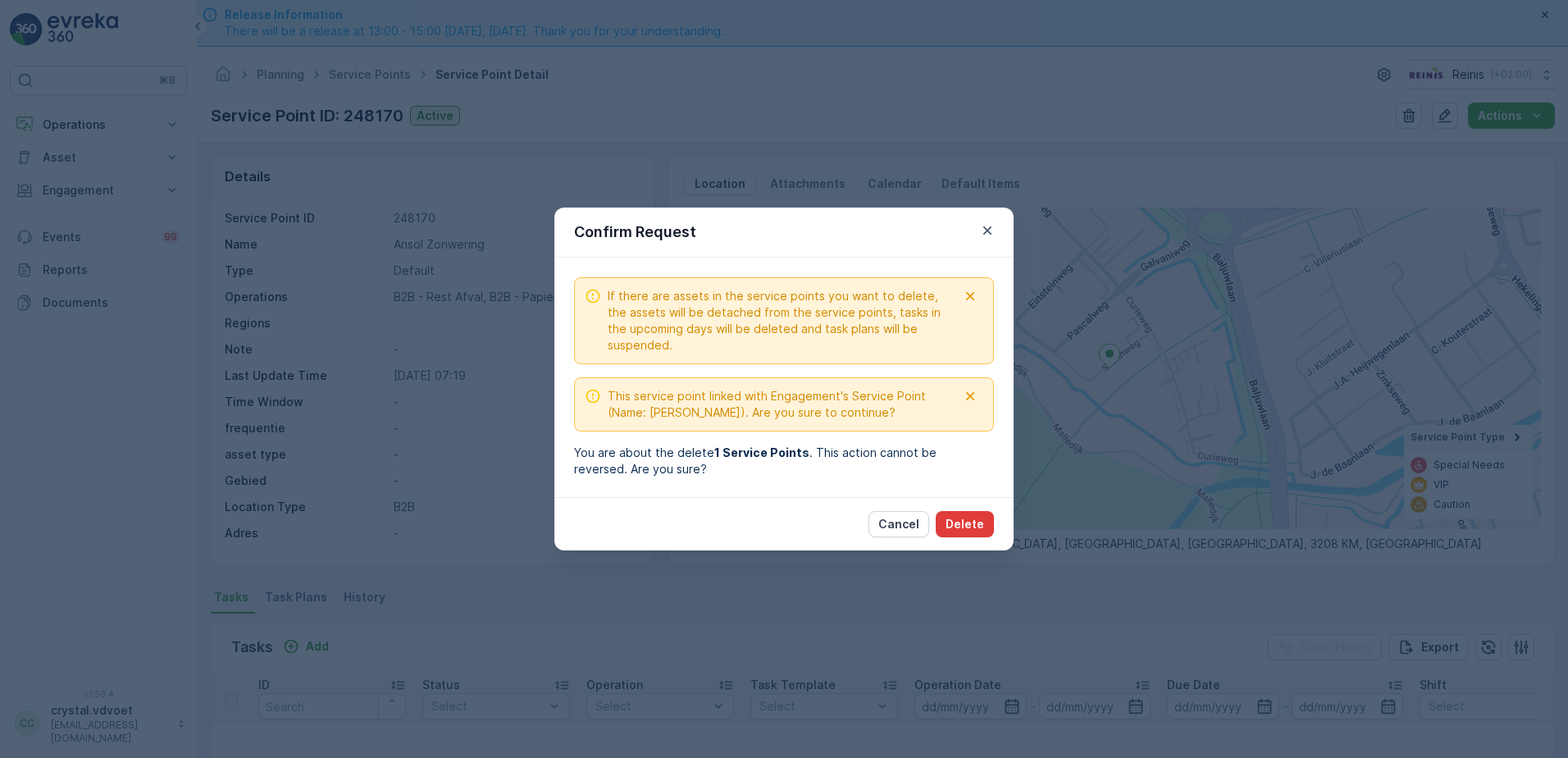
click at [974, 520] on p "Delete" at bounding box center [965, 523] width 39 height 16
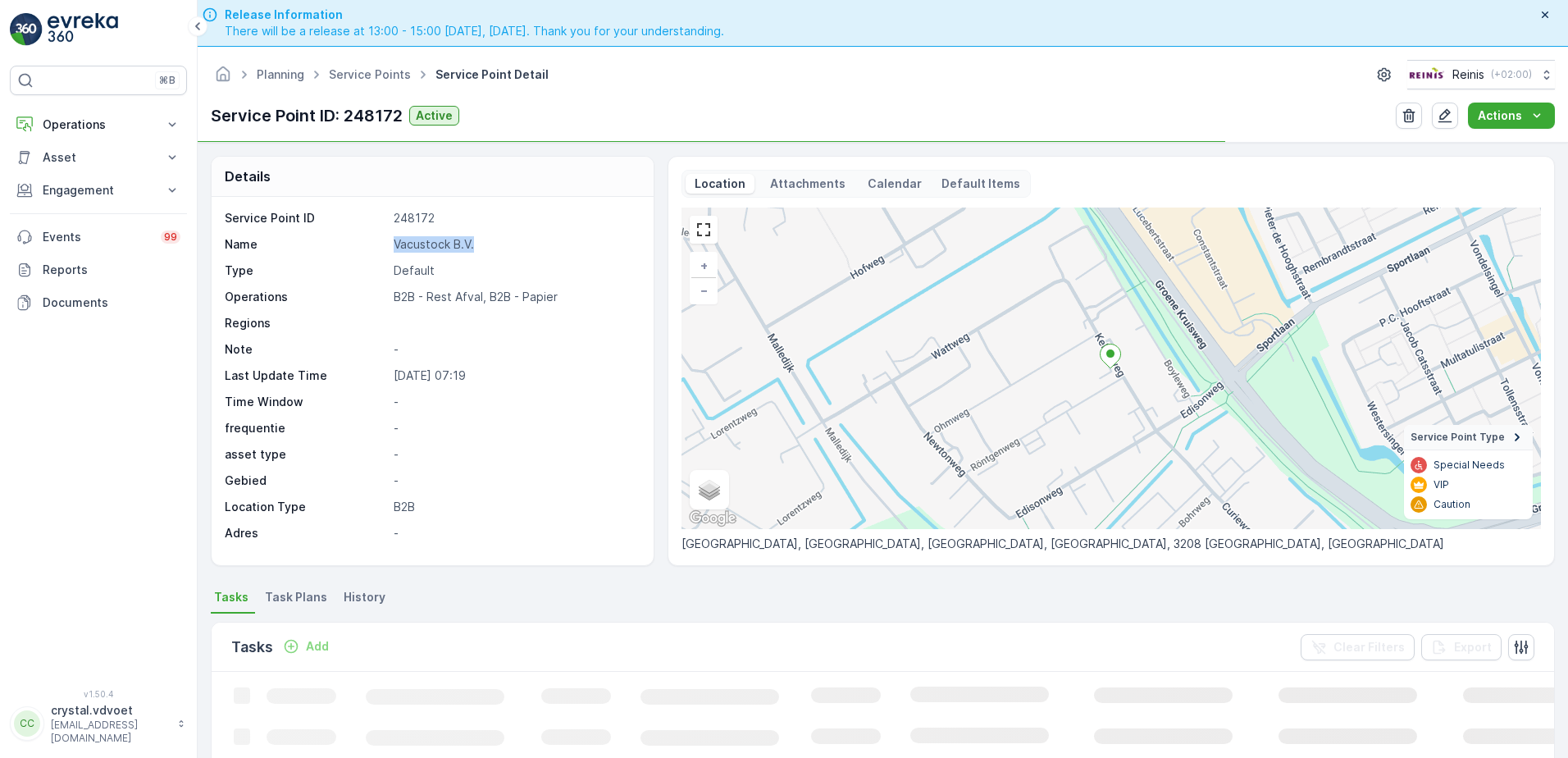
drag, startPoint x: 478, startPoint y: 248, endPoint x: 393, endPoint y: 252, distance: 85.1
click at [393, 252] on p "Vacustock B.V." at bounding box center [514, 244] width 243 height 16
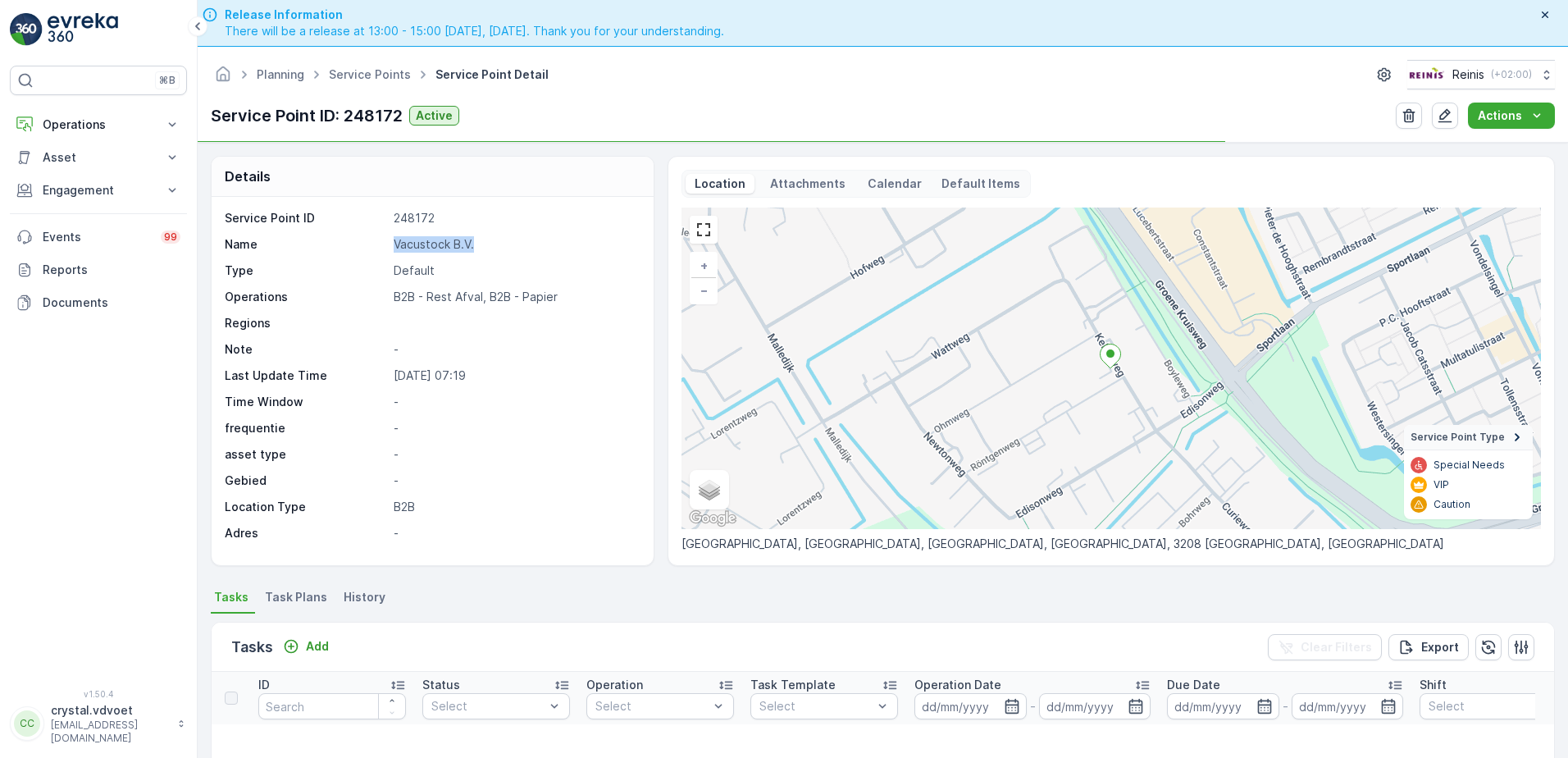
drag, startPoint x: 481, startPoint y: 244, endPoint x: 386, endPoint y: 246, distance: 95.0
click at [386, 246] on div "Name Vacustock B.V." at bounding box center [430, 244] width 411 height 16
drag, startPoint x: 386, startPoint y: 246, endPoint x: 429, endPoint y: 244, distance: 43.0
click at [307, 597] on span "Task Plans" at bounding box center [296, 596] width 62 height 16
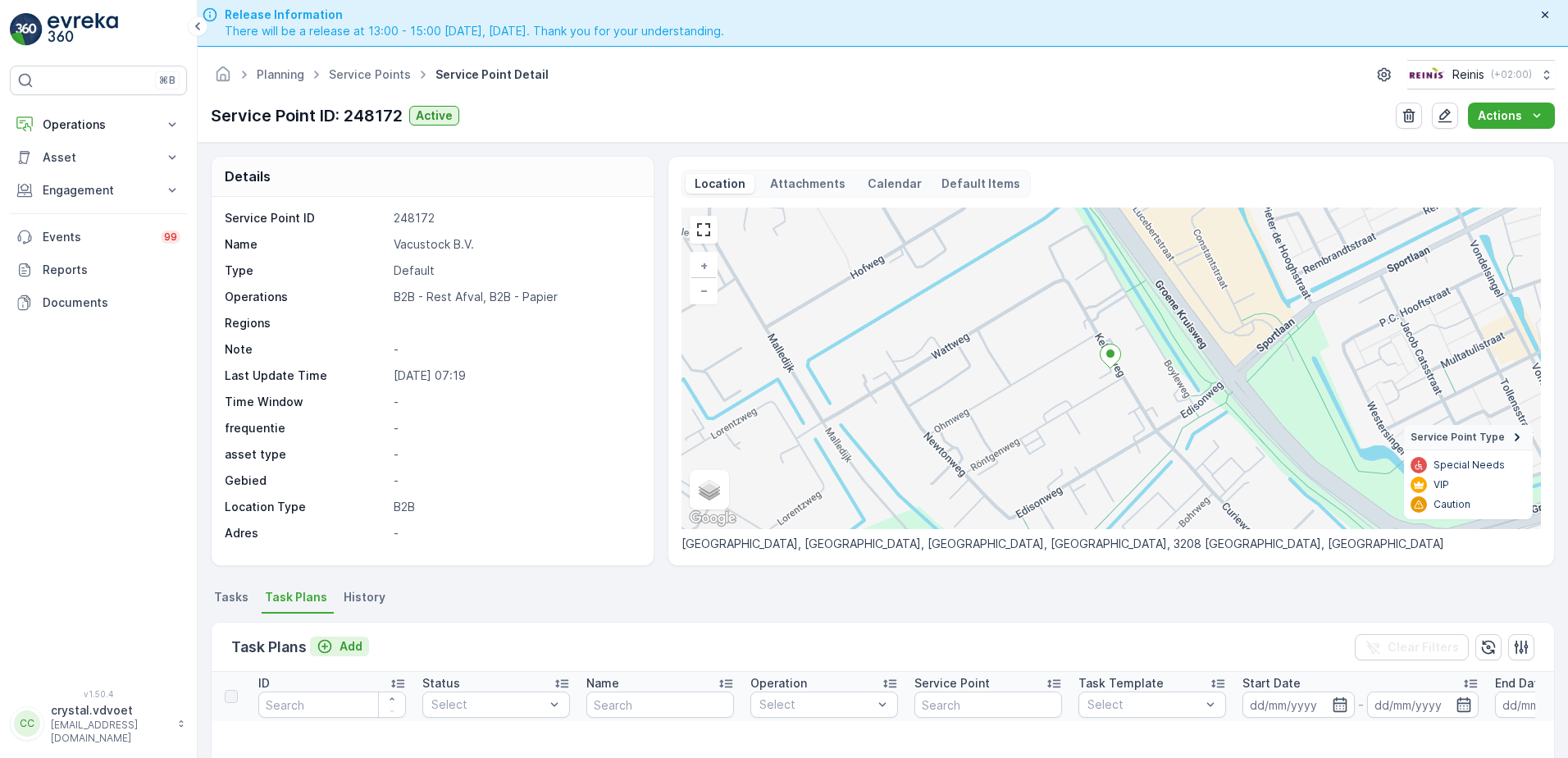
click at [329, 648] on icon "Add" at bounding box center [325, 646] width 16 height 16
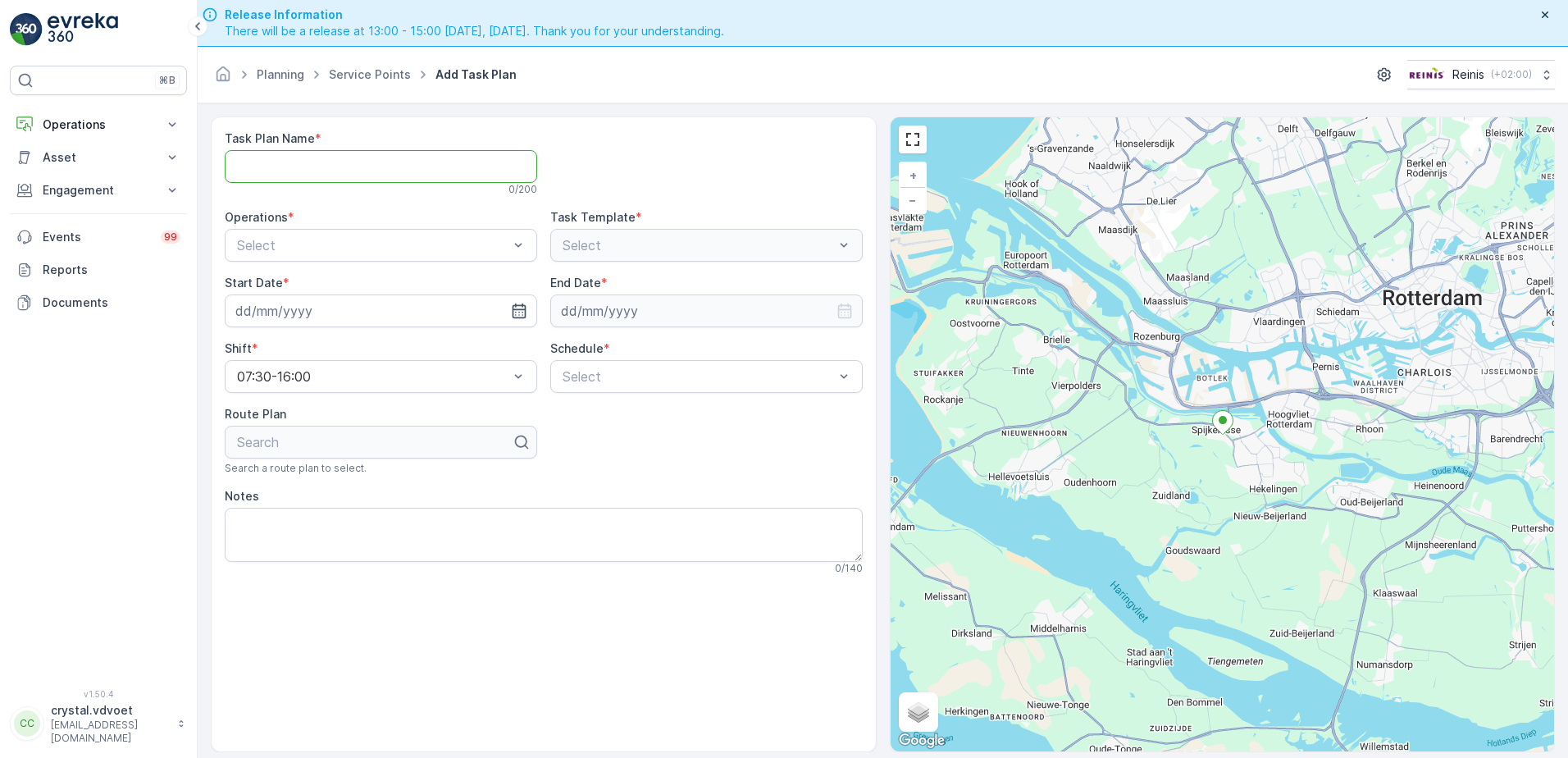
paste Name "Vacustock B.V."
type Name "Vacustock B.V."
click at [354, 311] on div "B2B - Rest Afval" at bounding box center [381, 313] width 293 height 15
click at [515, 304] on icon "button" at bounding box center [518, 311] width 16 height 16
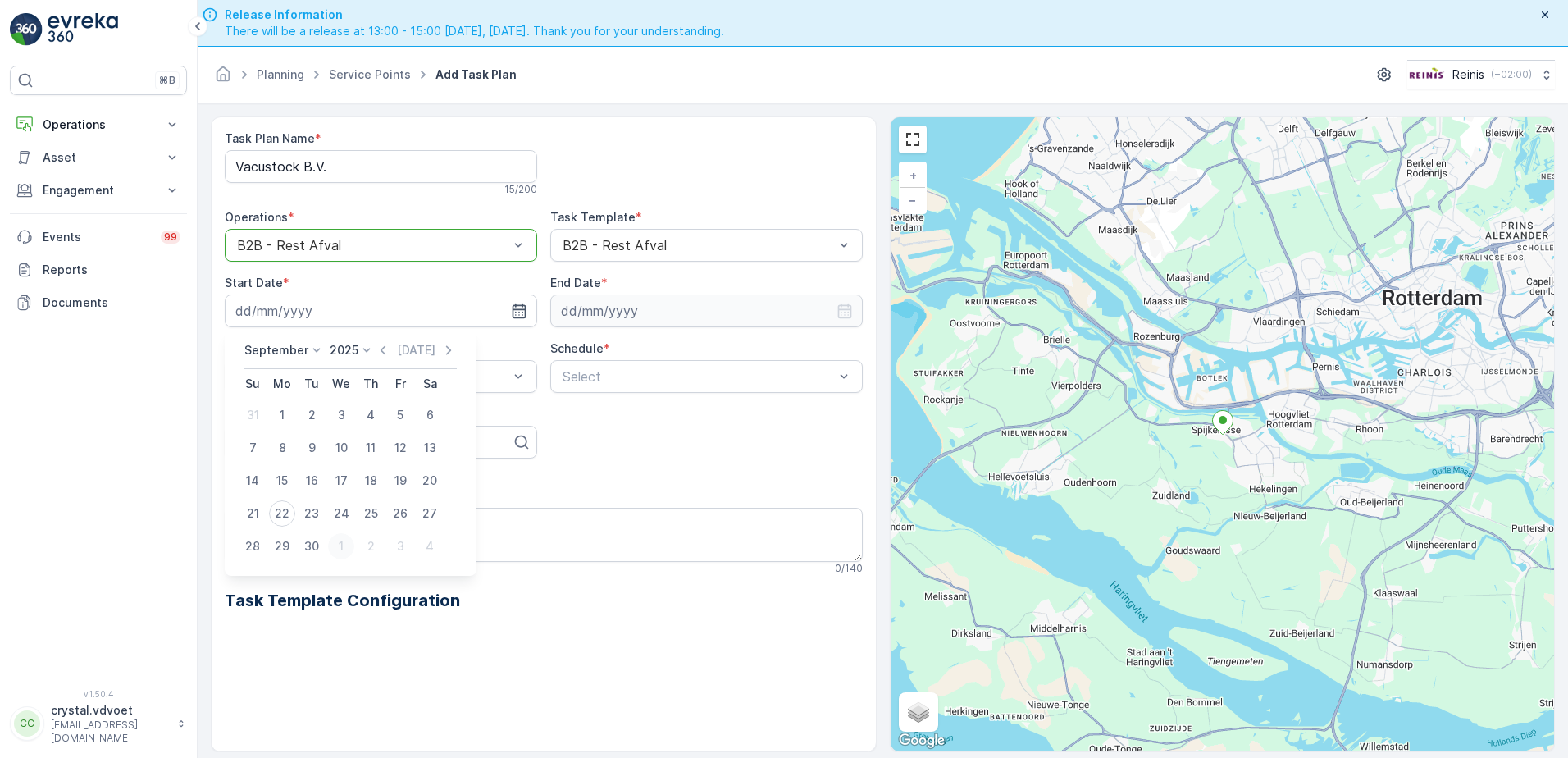
click at [345, 542] on div "1" at bounding box center [341, 546] width 26 height 26
type input "[DATE]"
click at [616, 304] on input at bounding box center [706, 311] width 313 height 33
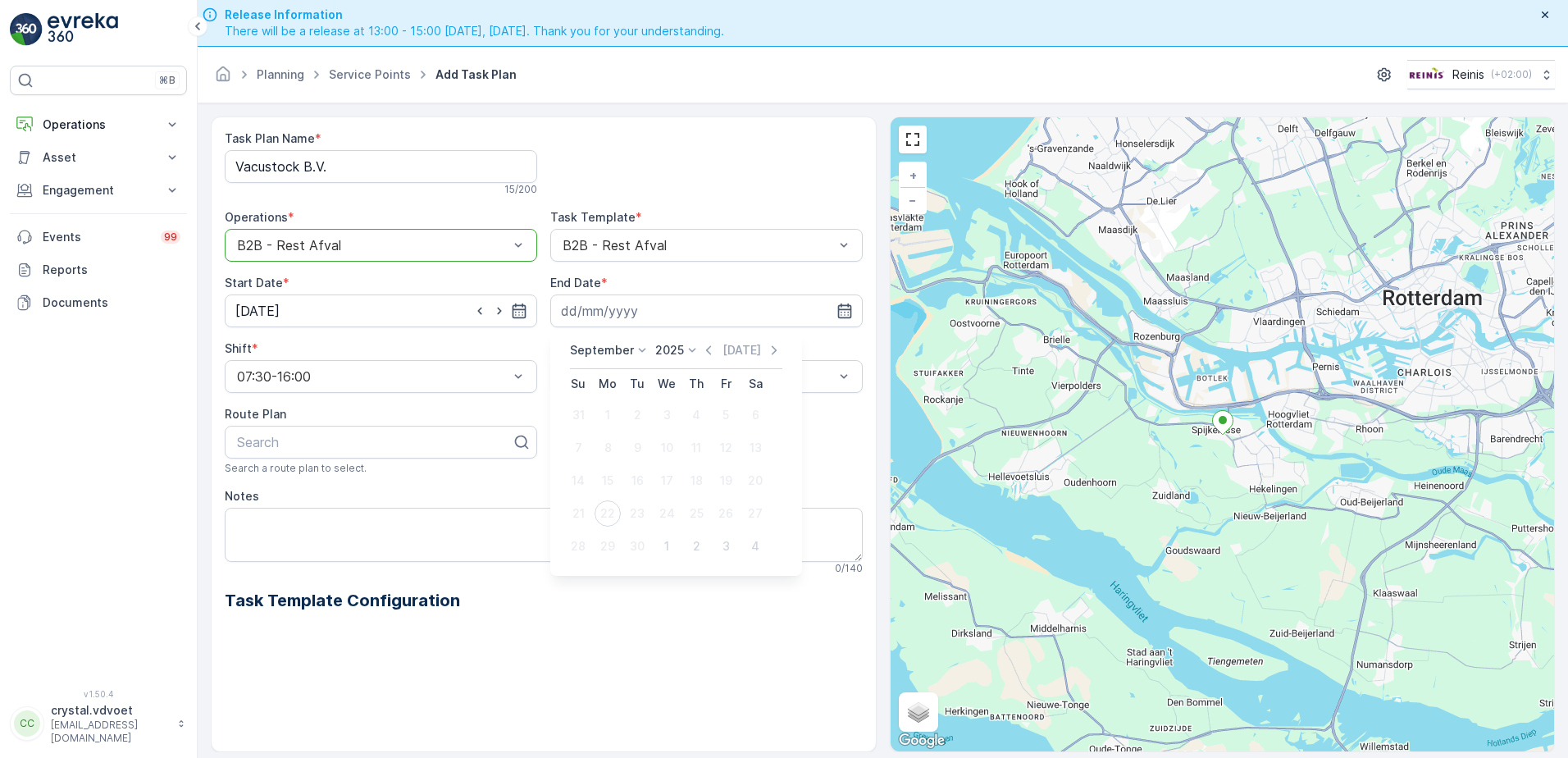
click at [588, 359] on div "[DATE] [DATE]" at bounding box center [676, 355] width 213 height 27
click at [593, 351] on p "September" at bounding box center [602, 350] width 64 height 16
click at [602, 500] on span "December" at bounding box center [607, 500] width 57 height 16
click at [663, 351] on p "2025" at bounding box center [664, 350] width 29 height 16
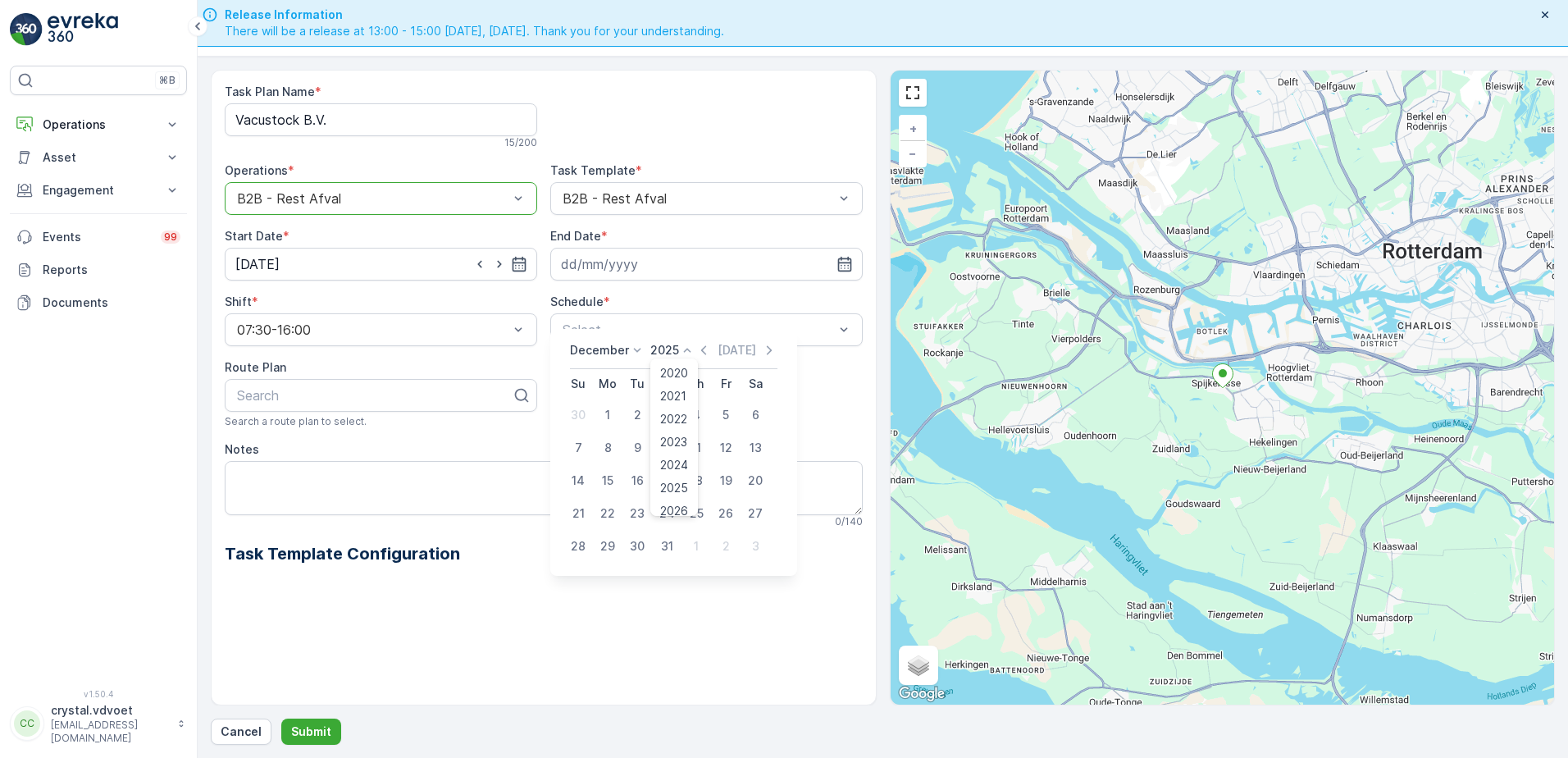
scroll to position [102, 0]
click at [675, 459] on span "2030" at bounding box center [674, 454] width 28 height 16
click at [625, 494] on div "31" at bounding box center [637, 499] width 26 height 26
type input "[DATE]"
click at [602, 405] on span "Weekly" at bounding box center [581, 397] width 43 height 15
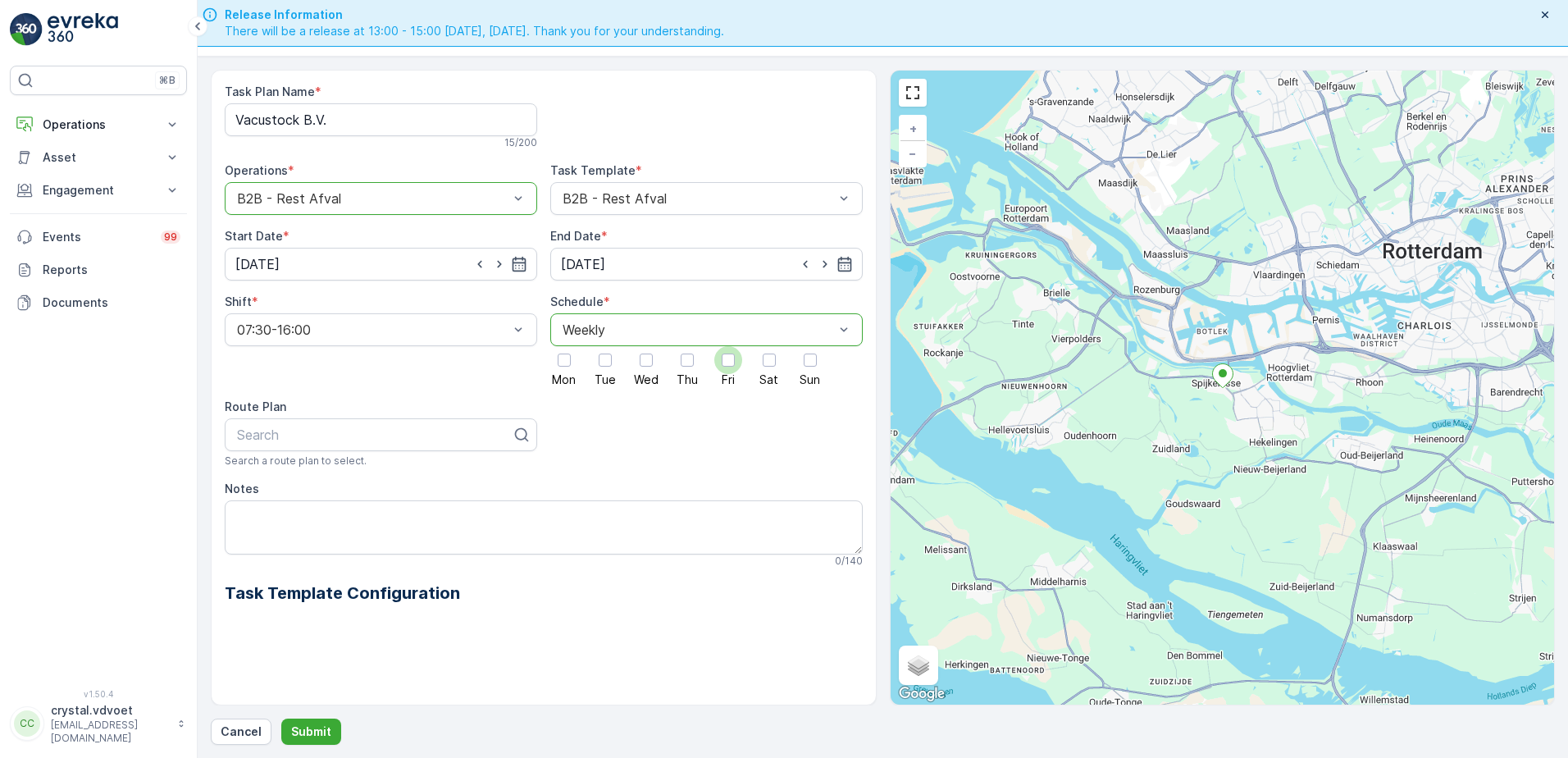
click at [725, 355] on div at bounding box center [727, 360] width 13 height 13
click at [728, 346] on input "Fri" at bounding box center [728, 346] width 0 height 0
click at [251, 511] on textarea "Notes" at bounding box center [543, 527] width 638 height 54
type textarea "2x 1600 ltr rest"
click at [312, 732] on p "Submit" at bounding box center [311, 731] width 40 height 16
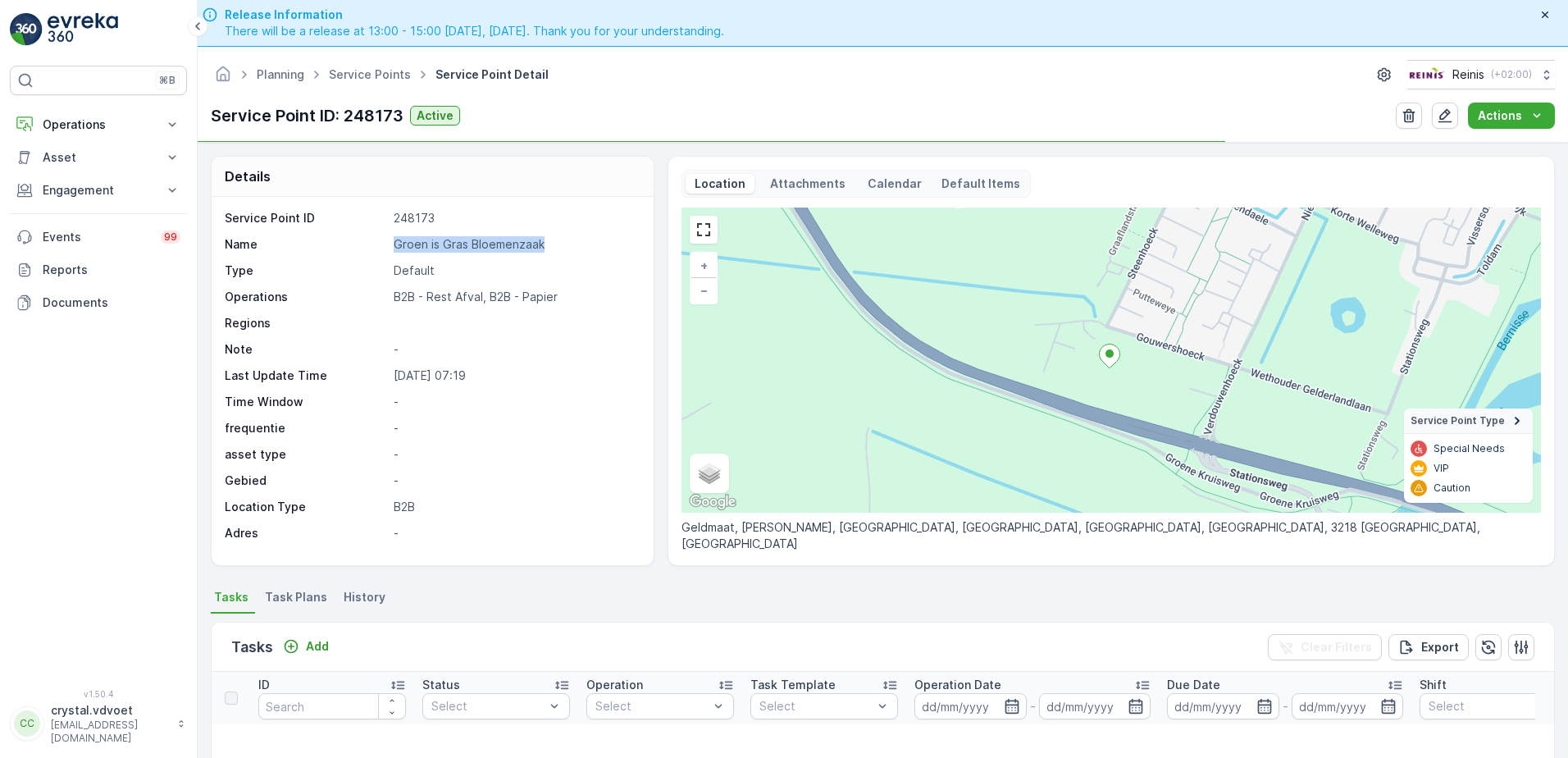
drag, startPoint x: 545, startPoint y: 245, endPoint x: 358, endPoint y: 235, distance: 187.3
click at [358, 235] on div "Service Point ID 248173 Name Groen is Gras Bloemenzaak Type Default Operations …" at bounding box center [430, 376] width 411 height 332
drag, startPoint x: 358, startPoint y: 235, endPoint x: 431, endPoint y: 241, distance: 73.2
copy div "Groen is Gras Bloemenzaak"
click at [302, 595] on span "Task Plans" at bounding box center [296, 596] width 62 height 16
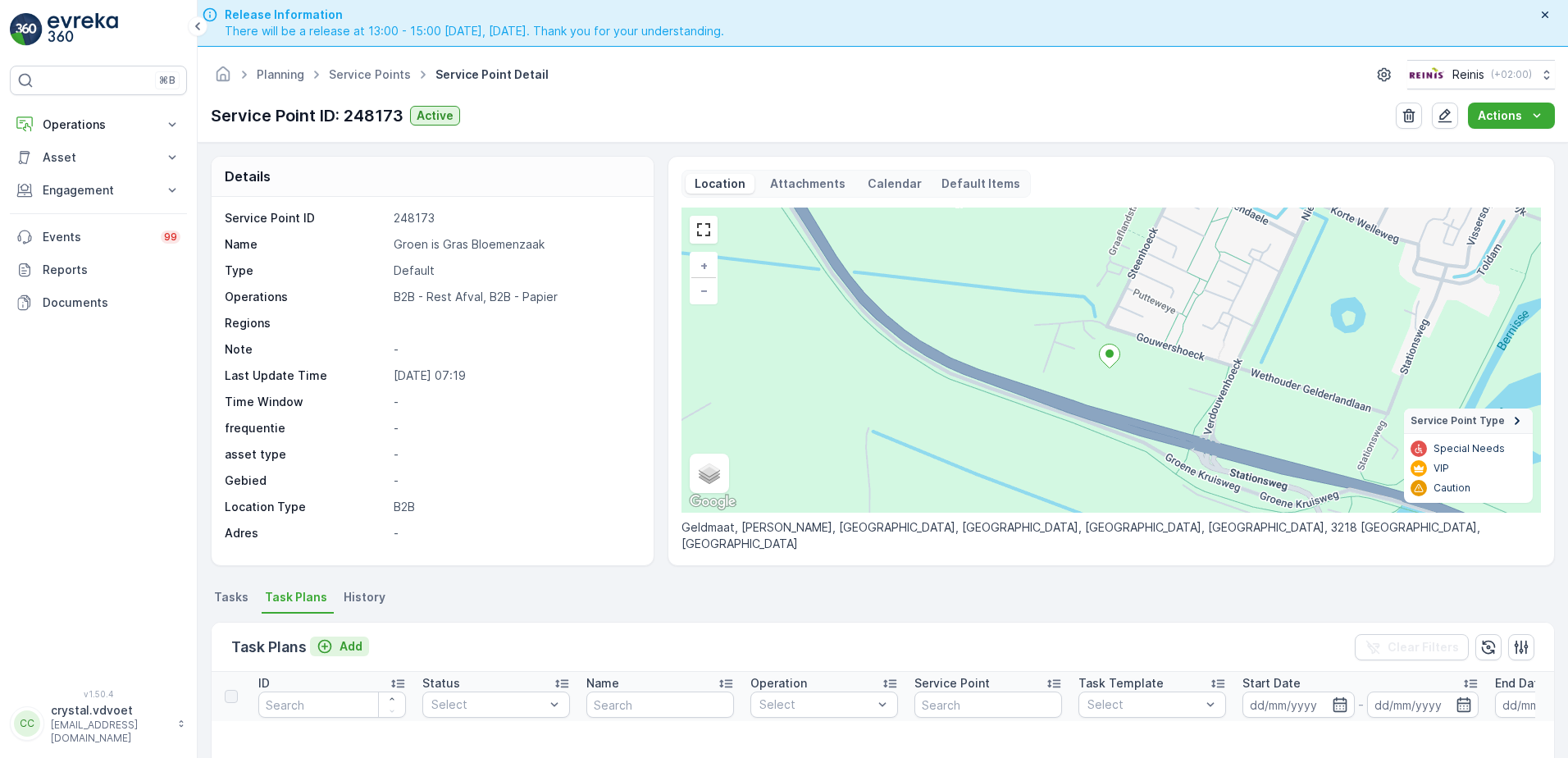
click at [353, 651] on p "Add" at bounding box center [351, 646] width 23 height 16
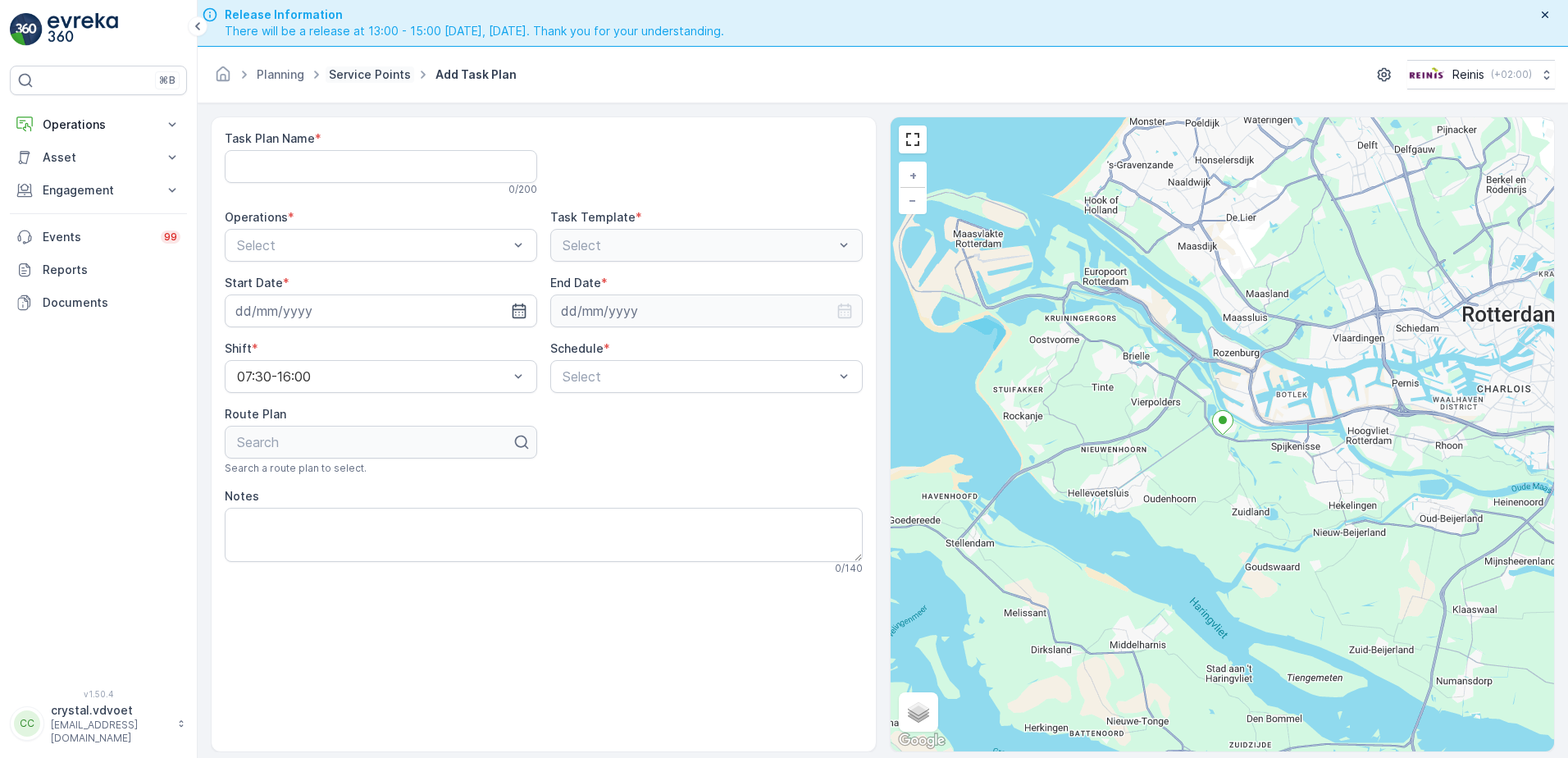
click at [360, 76] on link "Service Points" at bounding box center [370, 74] width 82 height 14
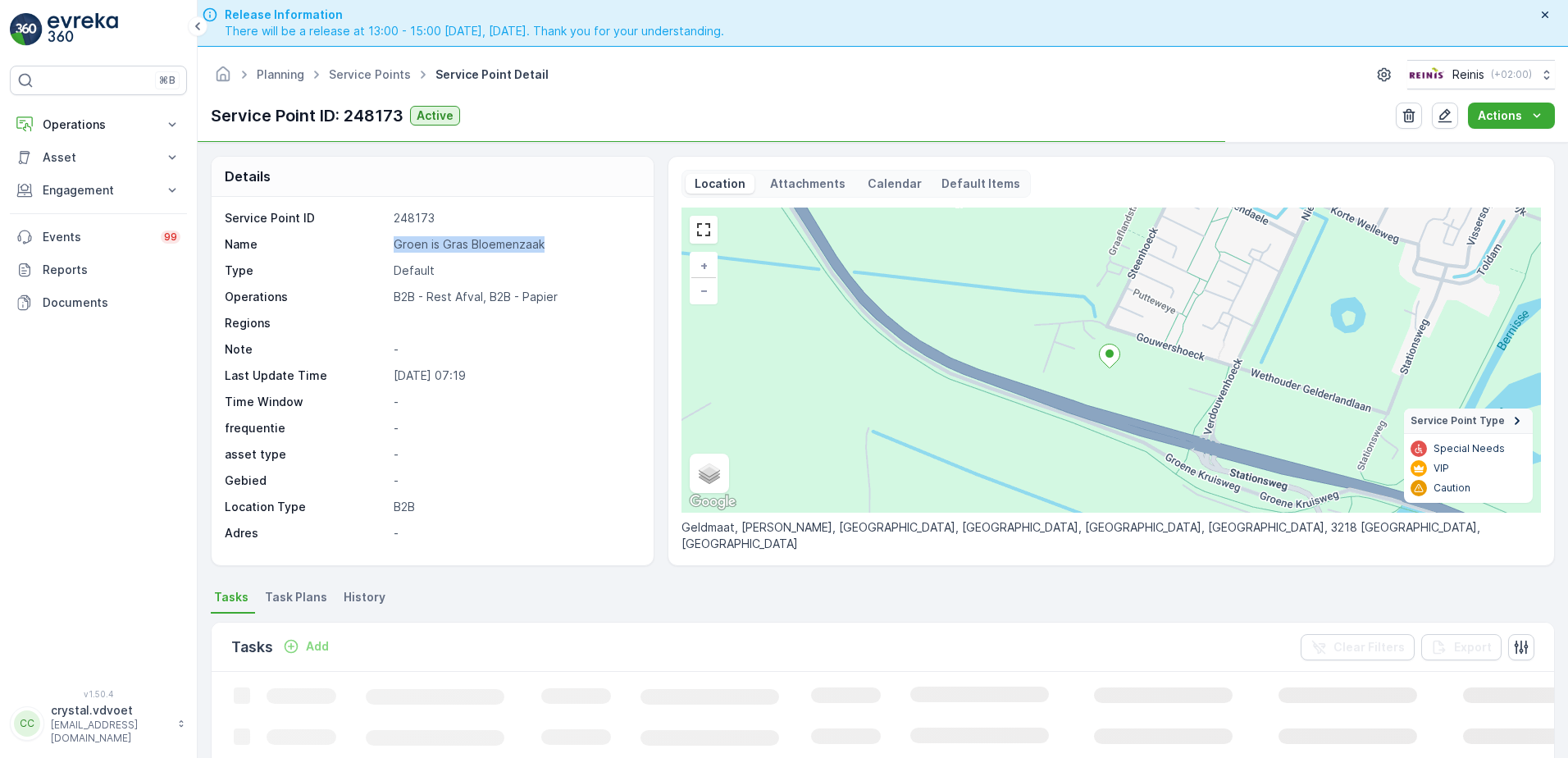
drag, startPoint x: 543, startPoint y: 241, endPoint x: 348, endPoint y: 241, distance: 195.0
click at [348, 241] on div "Name [PERSON_NAME] is Gras Bloemenzaak" at bounding box center [430, 244] width 411 height 16
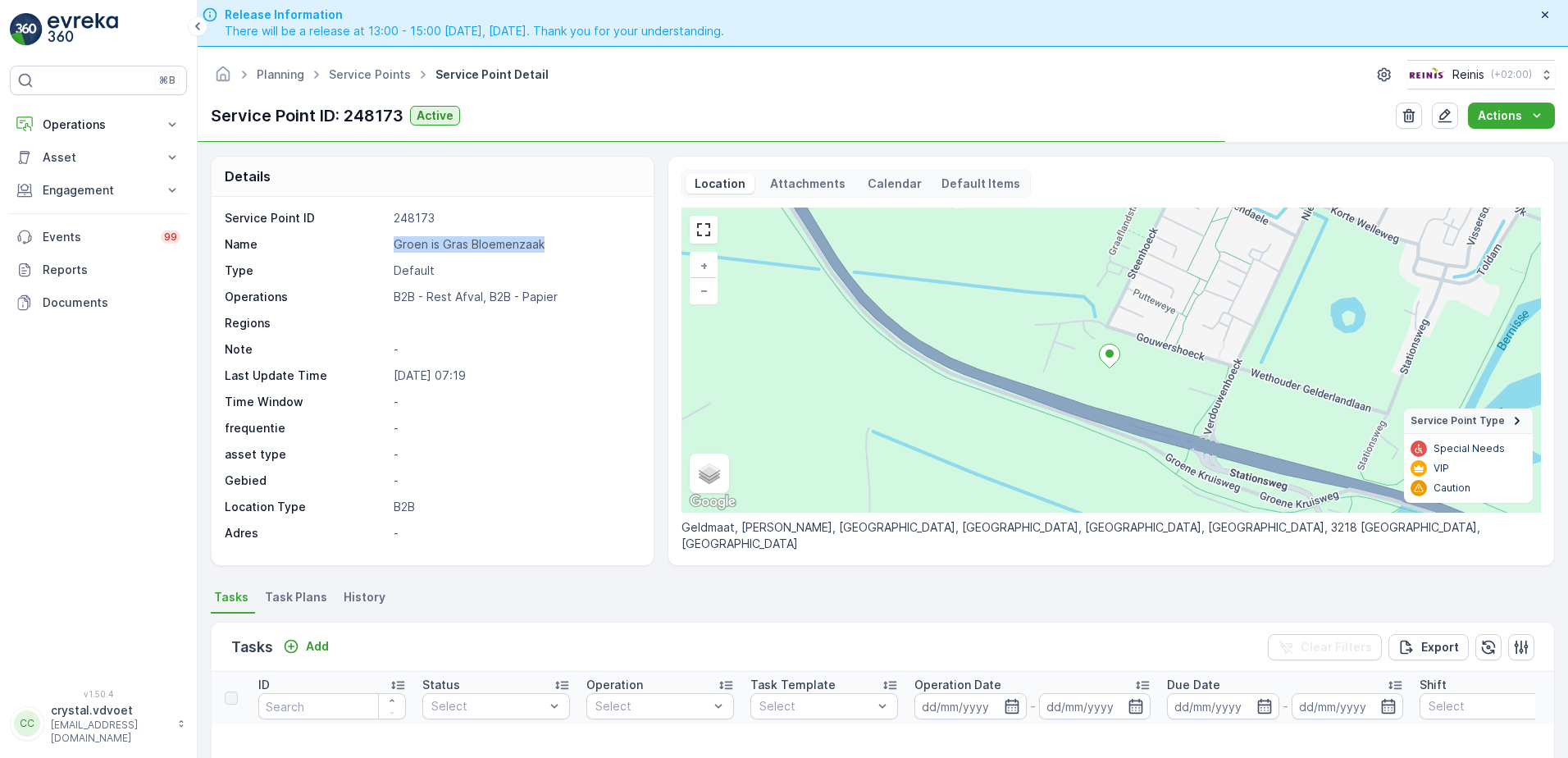
drag, startPoint x: 348, startPoint y: 241, endPoint x: 396, endPoint y: 247, distance: 48.4
copy div "Groen is Gras Bloemenzaak"
click at [304, 596] on span "Task Plans" at bounding box center [296, 596] width 62 height 16
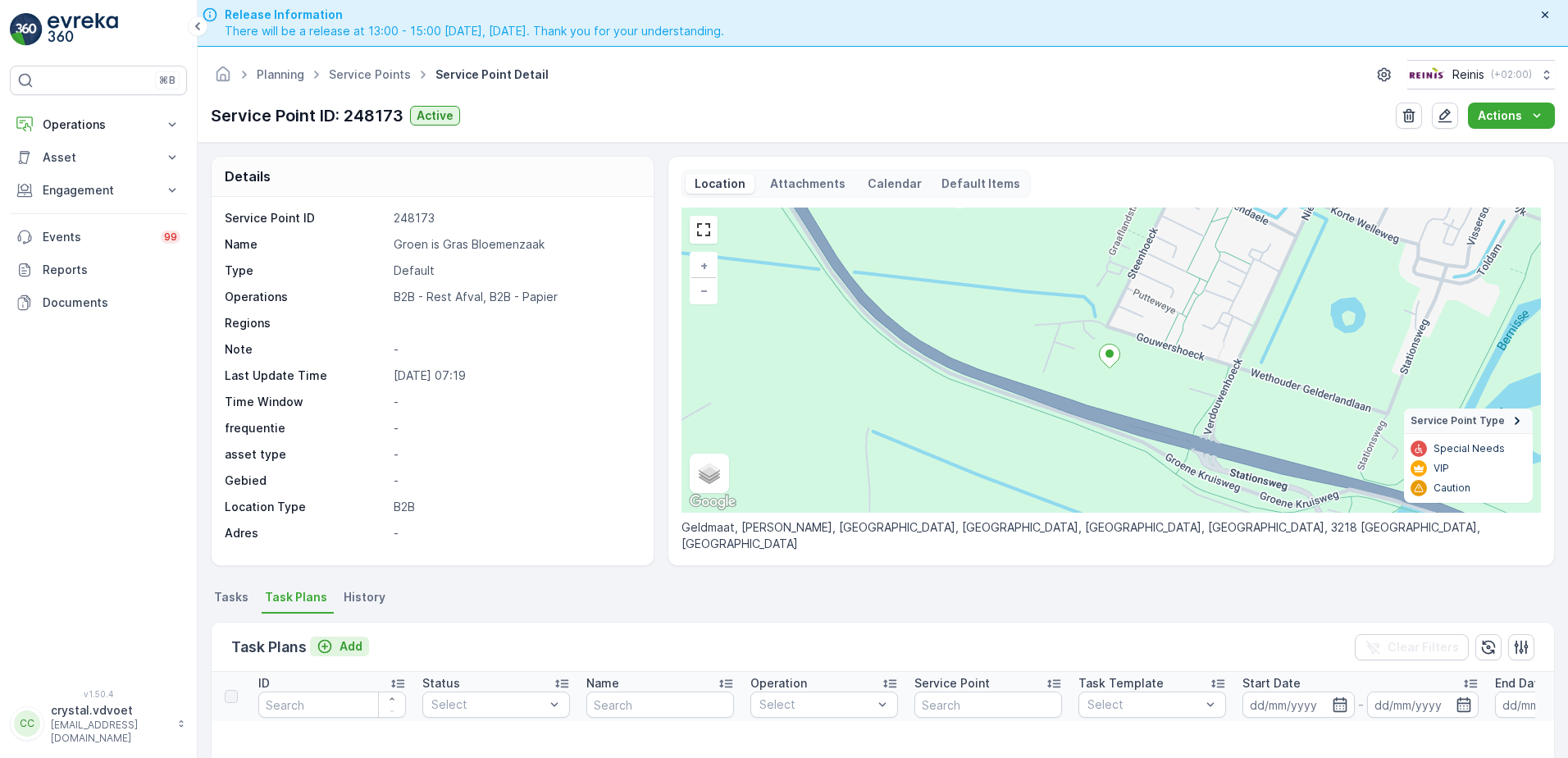
click at [332, 648] on icon "Add" at bounding box center [326, 646] width 14 height 14
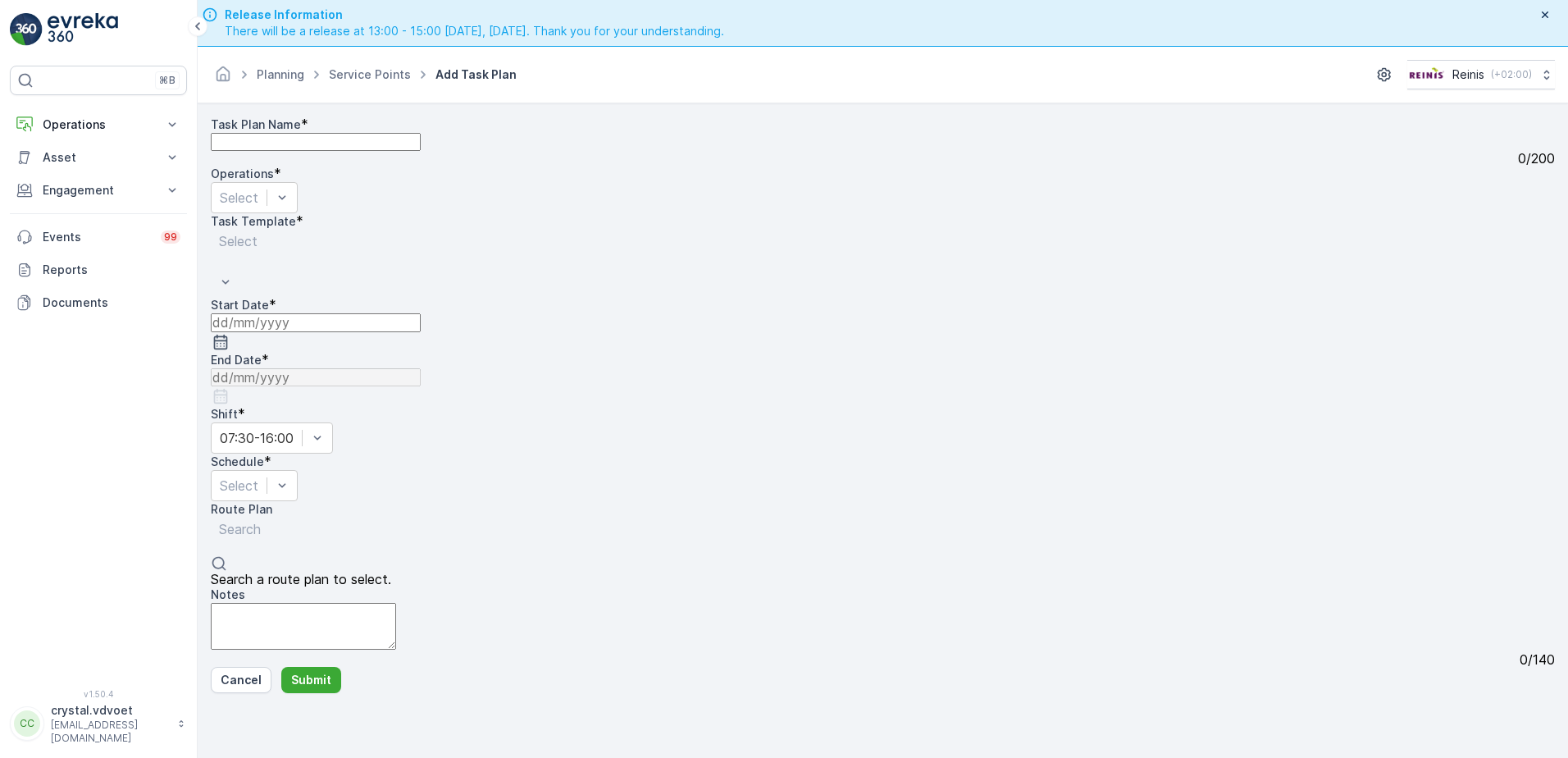
click at [283, 151] on Name "Task Plan Name" at bounding box center [316, 142] width 210 height 18
paste Name "Groen is Gras Bloemenzaak"
type Name "Groen is Gras Bloemenzaak"
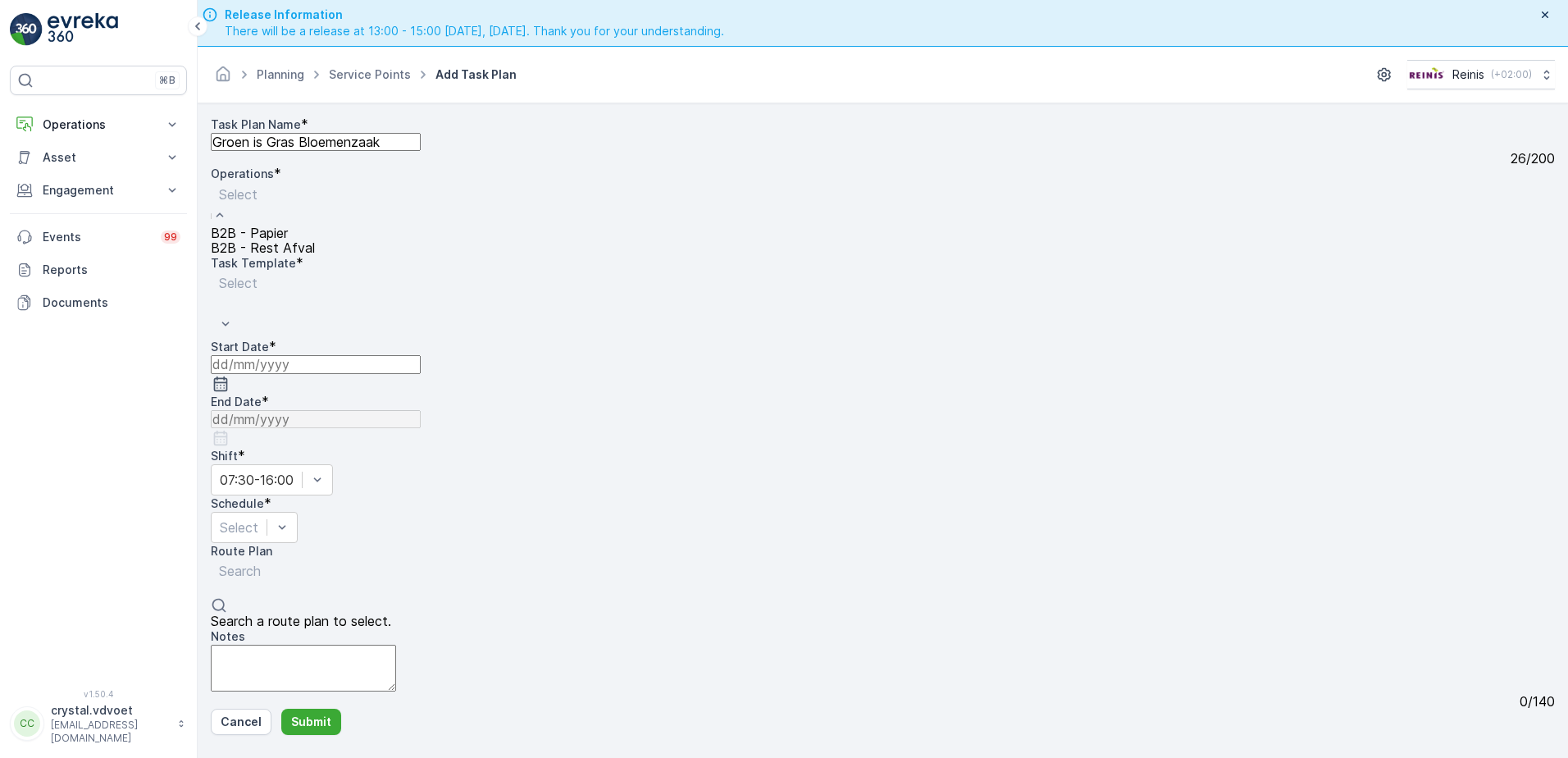
click at [315, 255] on div "B2B - Rest Afval" at bounding box center [263, 248] width 104 height 15
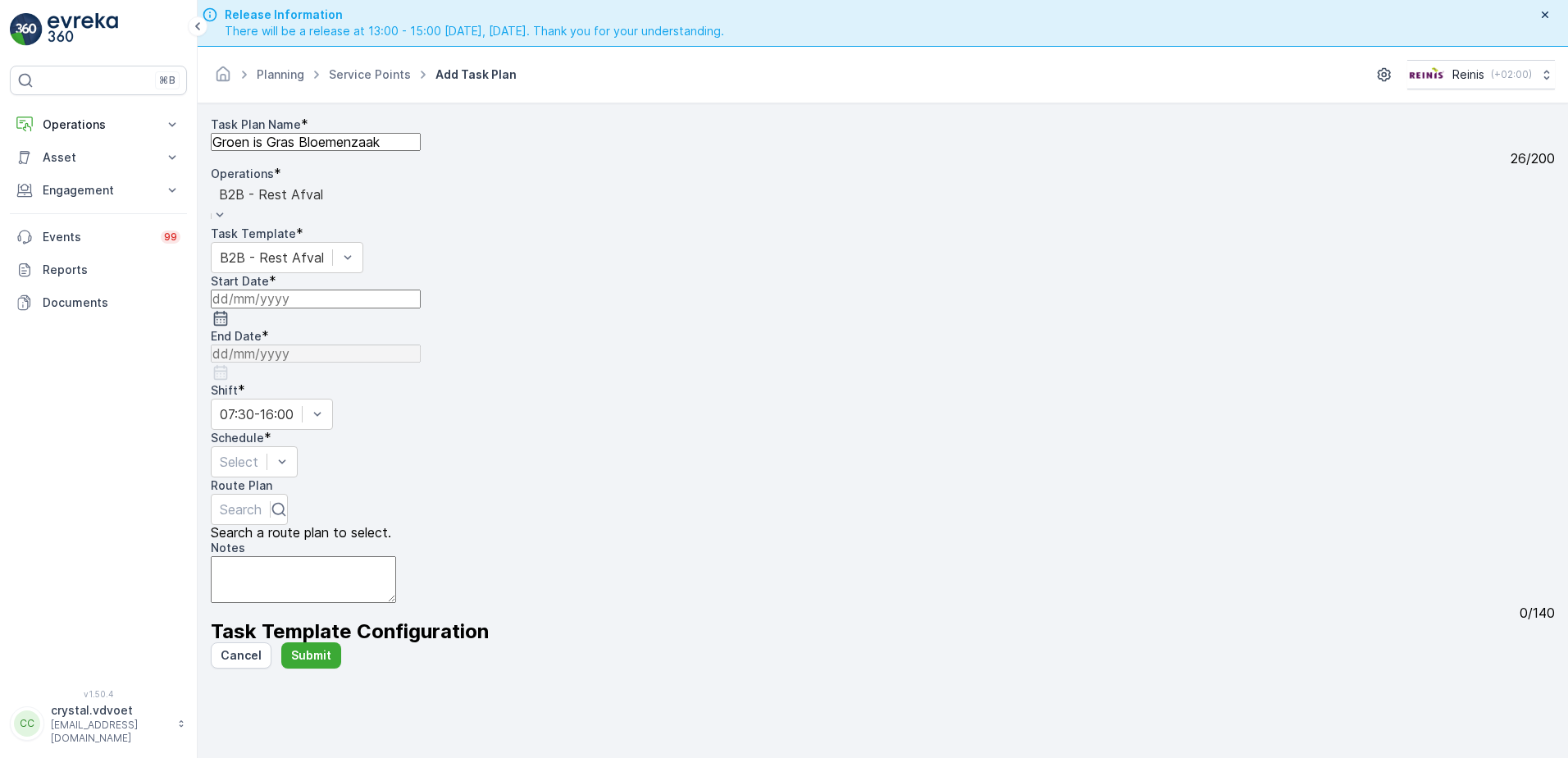
click at [420, 308] on input at bounding box center [316, 299] width 210 height 18
click at [351, 641] on div "1" at bounding box center [354, 648] width 6 height 15
click at [275, 312] on icon "button" at bounding box center [267, 318] width 16 height 16
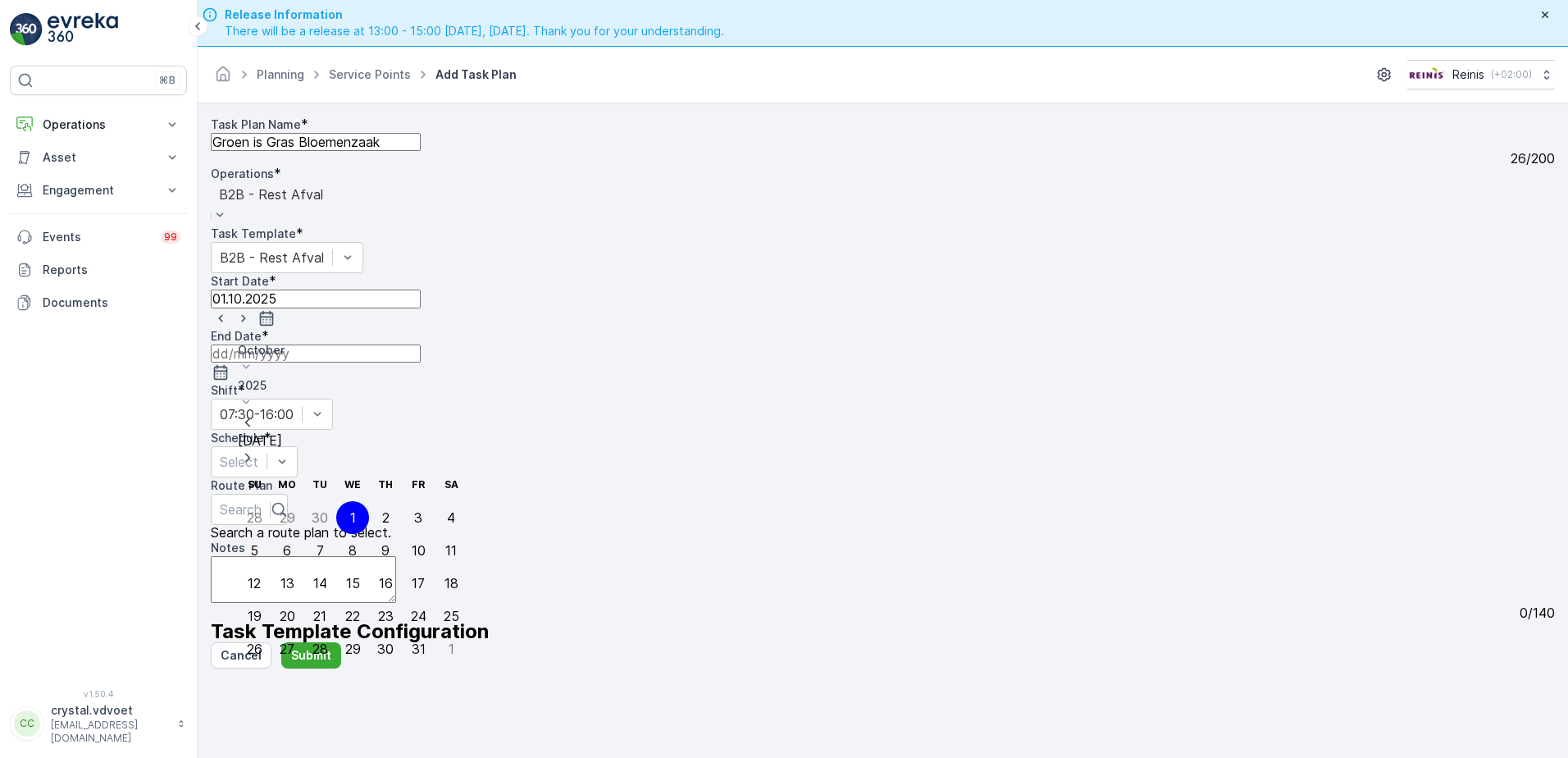
click at [420, 345] on input at bounding box center [316, 354] width 210 height 18
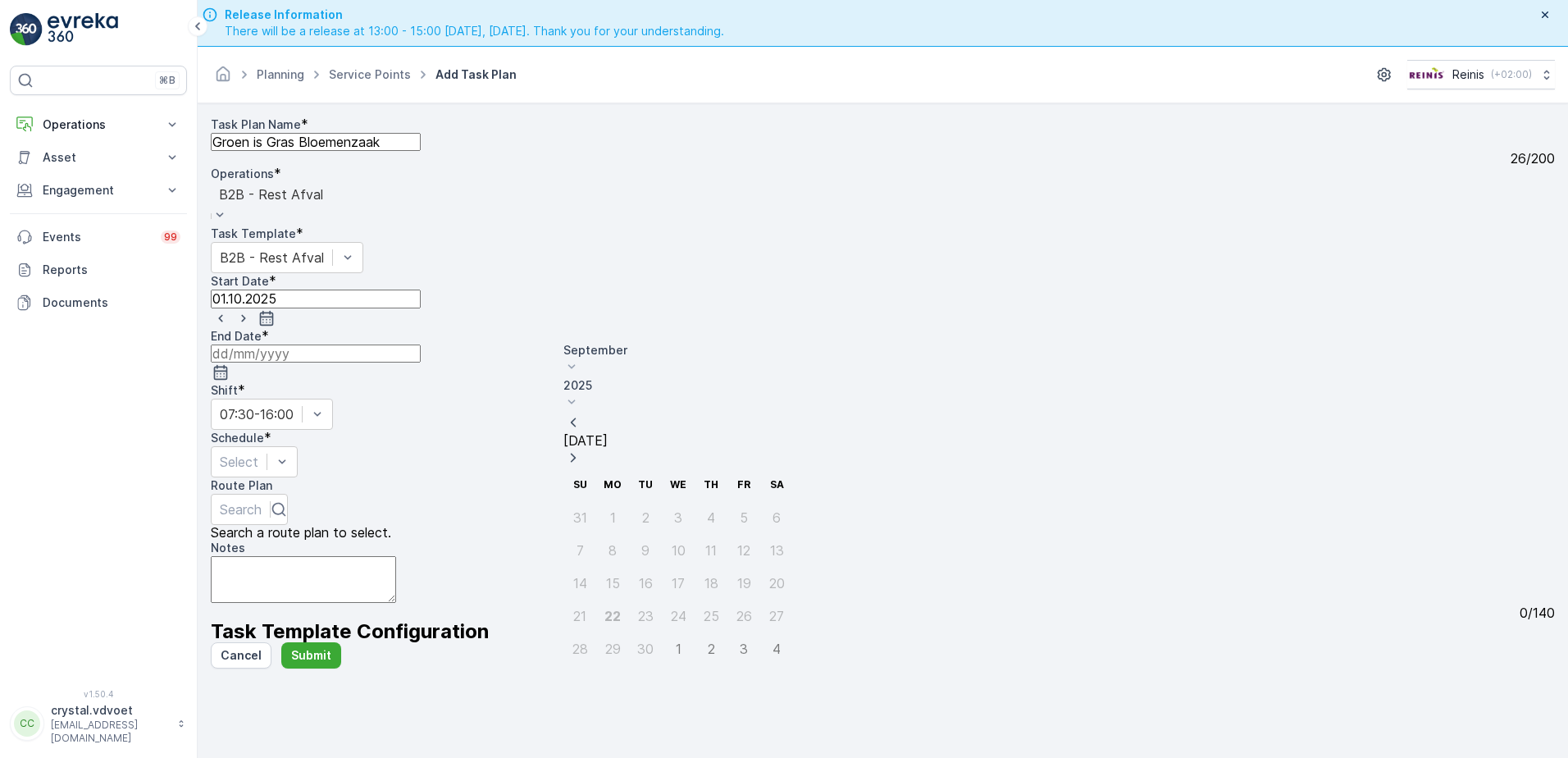
click at [631, 357] on div "September" at bounding box center [678, 359] width 230 height 35
click at [604, 565] on span "December" at bounding box center [611, 573] width 57 height 16
click at [673, 378] on p "2025" at bounding box center [678, 385] width 230 height 16
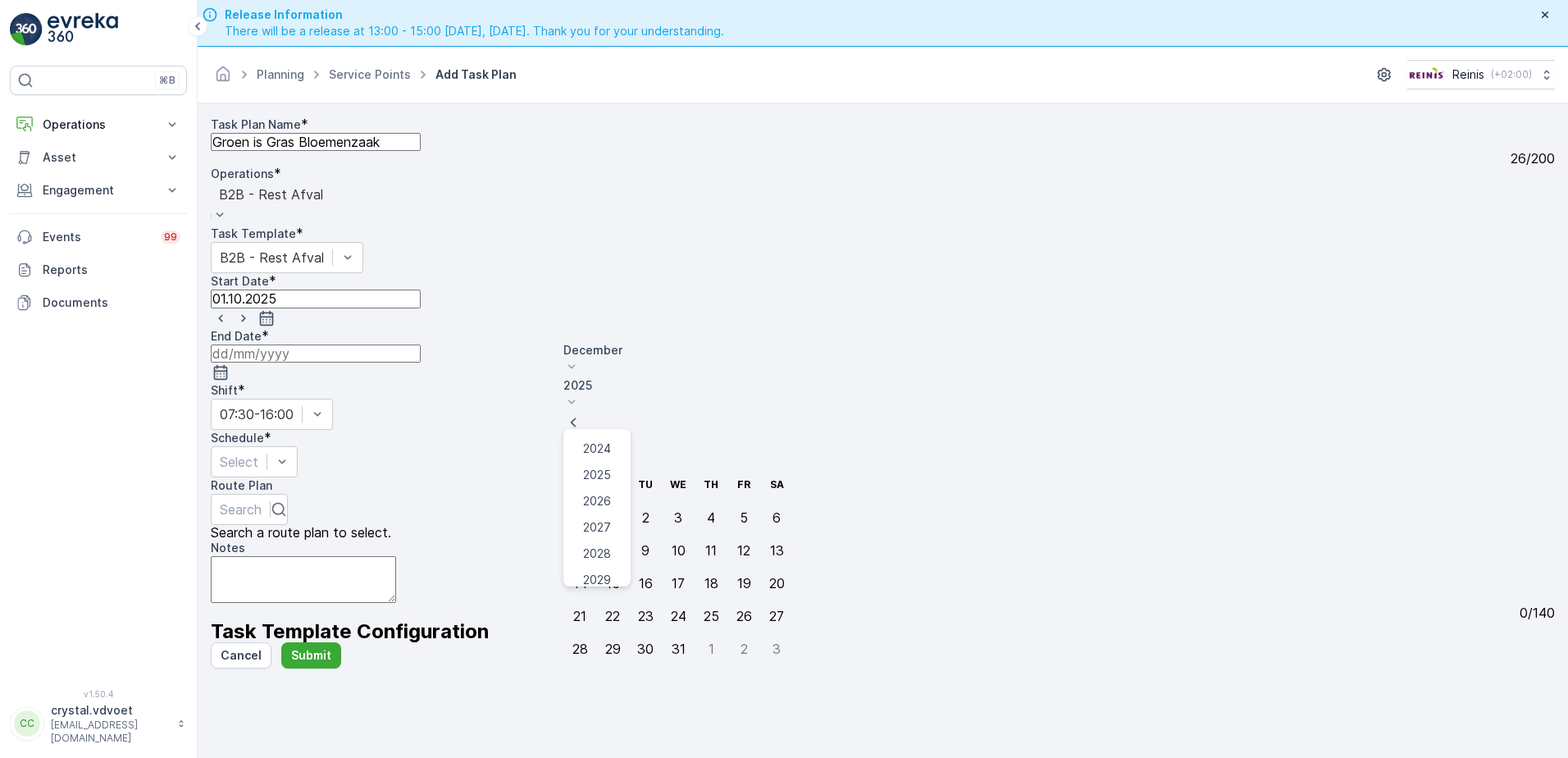
click at [611, 598] on span "2030" at bounding box center [597, 606] width 28 height 16
click at [639, 641] on div "31" at bounding box center [646, 648] width 14 height 15
click at [679, 392] on div "Task Plan Name * Groen is Gras Bloemenzaak 26 / 200 Operations * option B2B - R…" at bounding box center [883, 379] width 1344 height 525
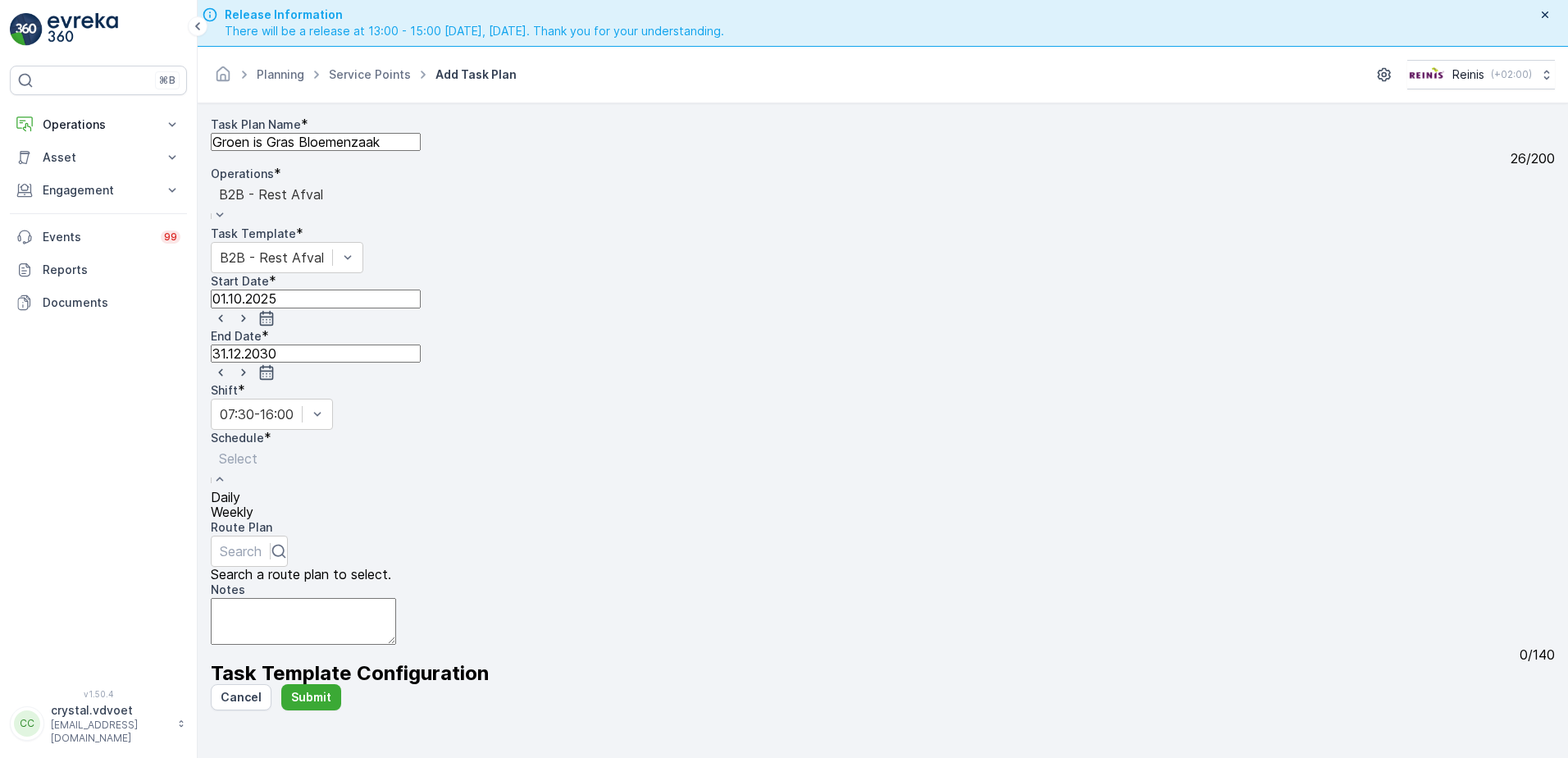
click at [266, 504] on div "Weekly" at bounding box center [238, 511] width 55 height 15
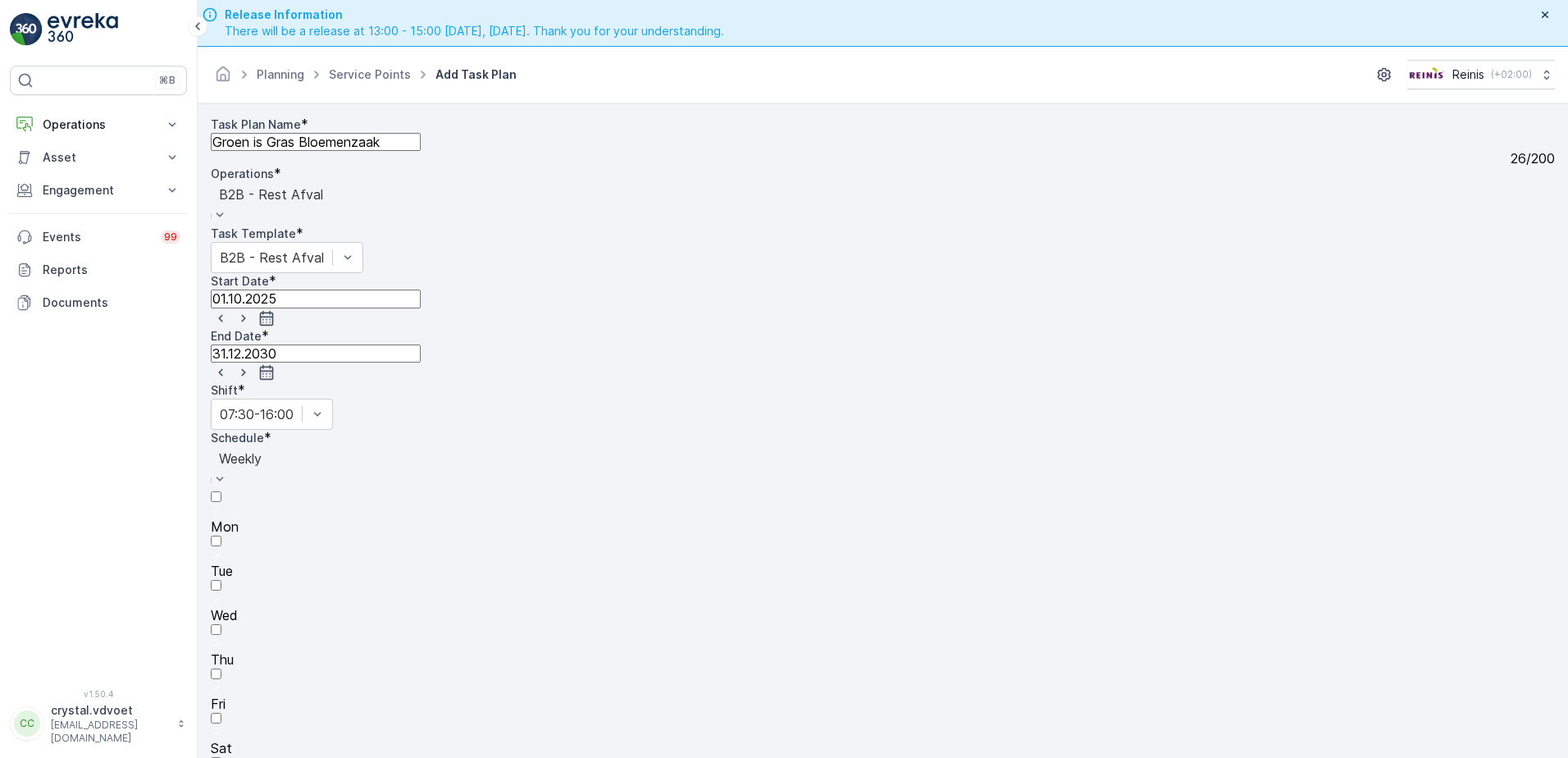
click at [722, 681] on div at bounding box center [883, 688] width 1344 height 15
click at [222, 668] on input "Fri" at bounding box center [216, 673] width 11 height 11
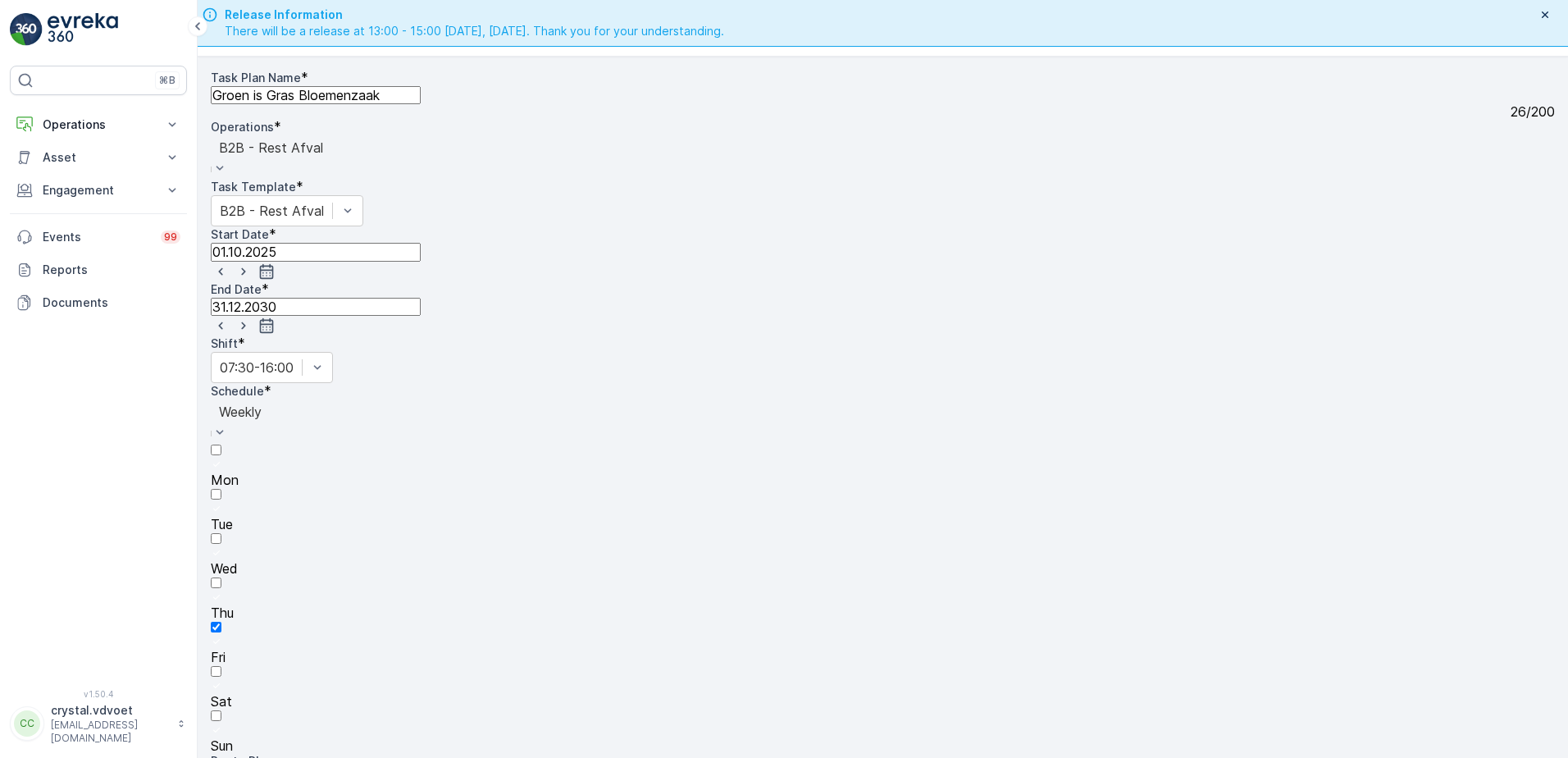
type textarea "1x 660 ltr rest"
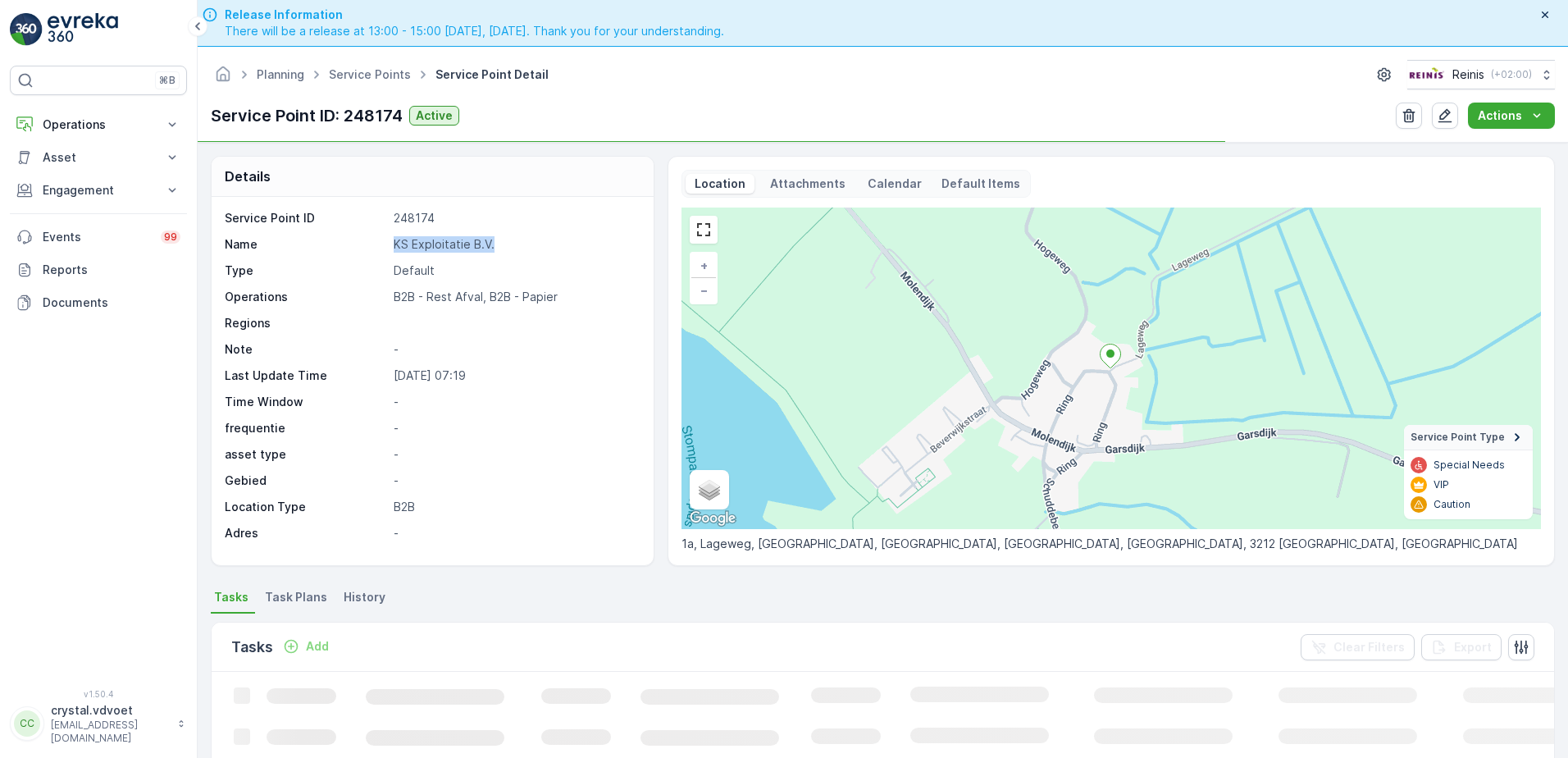
drag, startPoint x: 499, startPoint y: 243, endPoint x: 378, endPoint y: 235, distance: 121.3
click at [378, 235] on div "Service Point ID 248174 Name KS Exploitatie B.V. Type Default Operations B2B - …" at bounding box center [430, 376] width 411 height 332
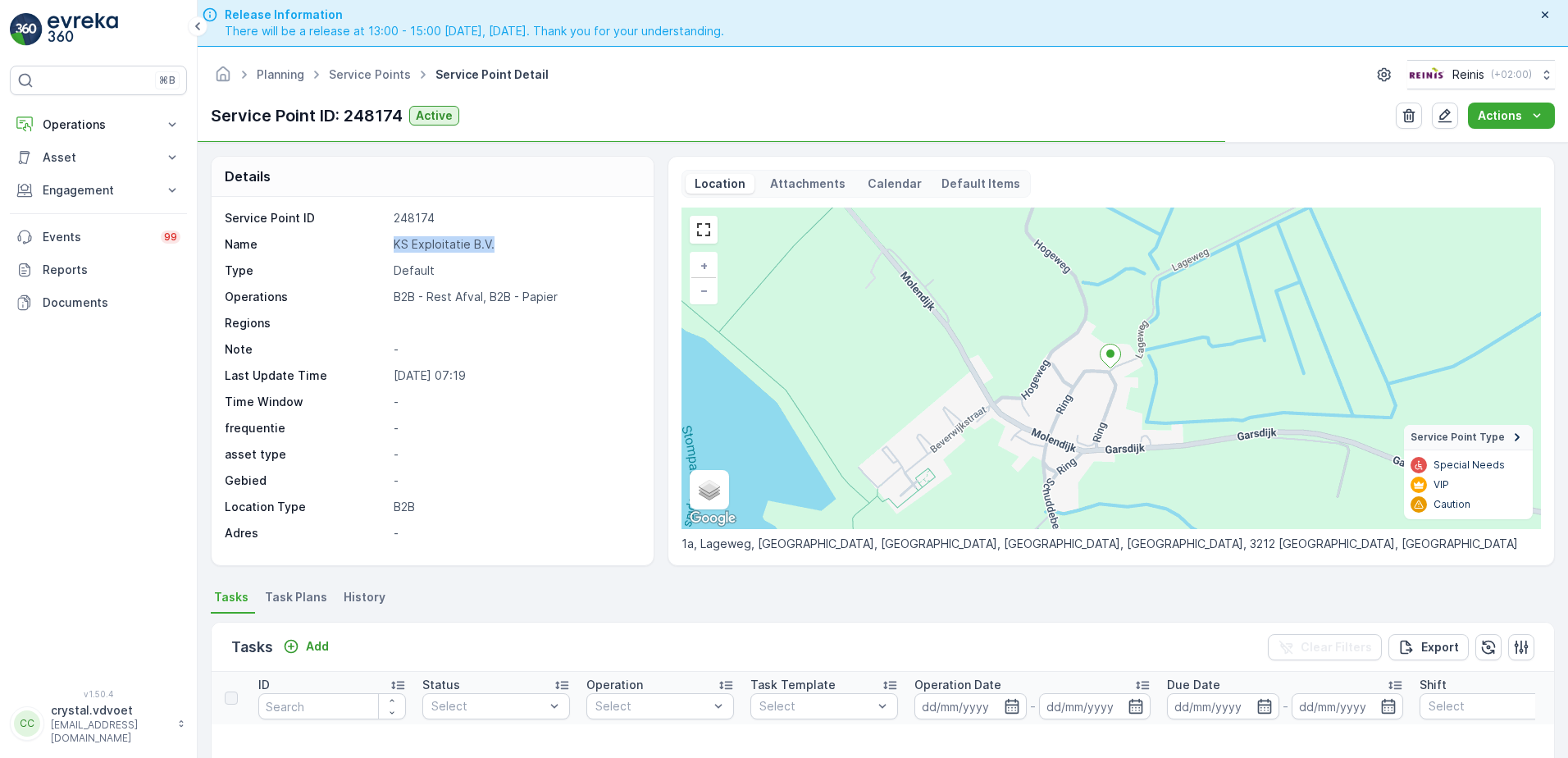
drag, startPoint x: 378, startPoint y: 235, endPoint x: 448, endPoint y: 236, distance: 70.0
copy div "KS Exploitatie B.V."
click at [307, 594] on span "Task Plans" at bounding box center [296, 596] width 62 height 16
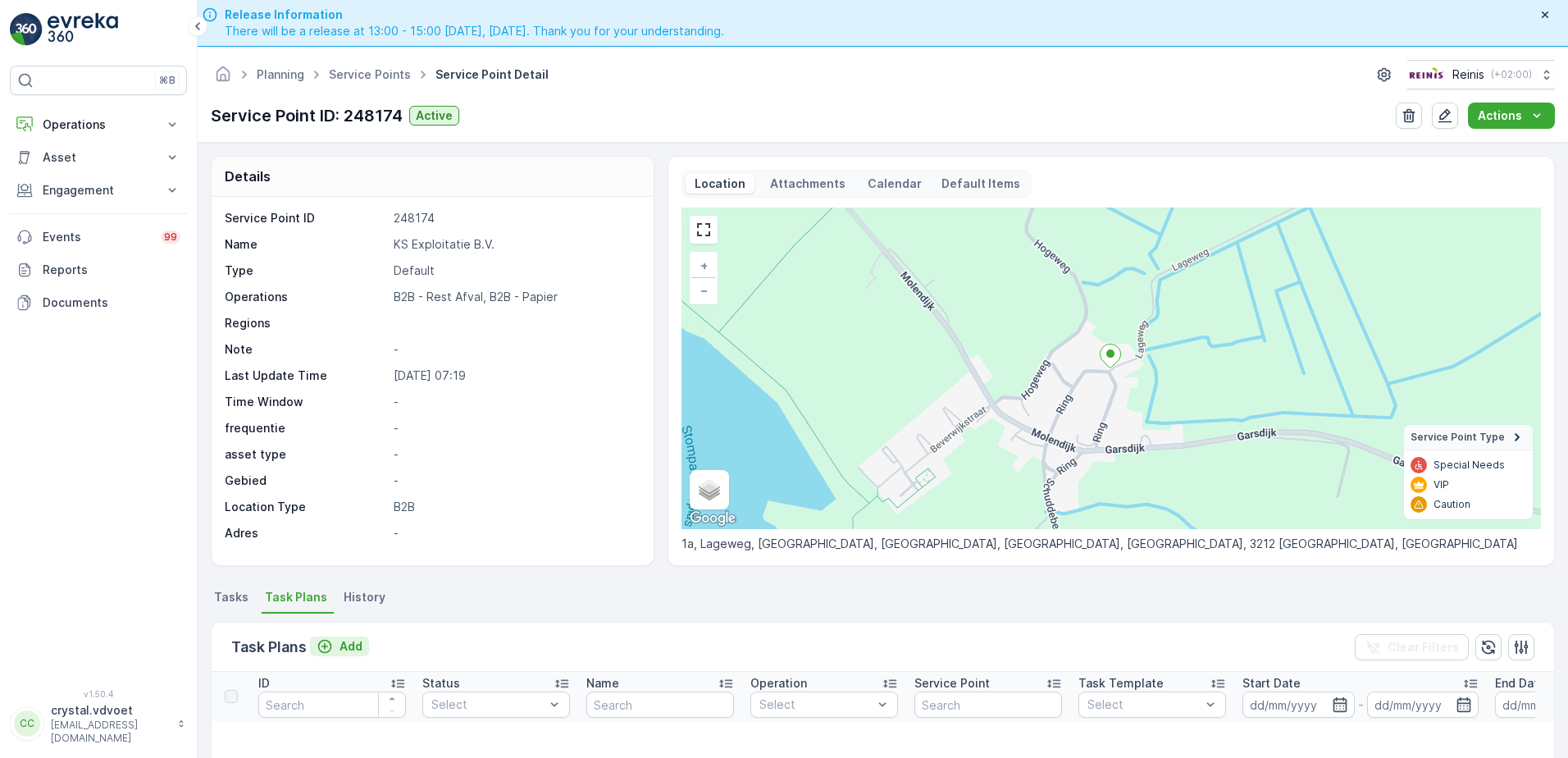
click at [329, 648] on icon "Add" at bounding box center [325, 646] width 16 height 16
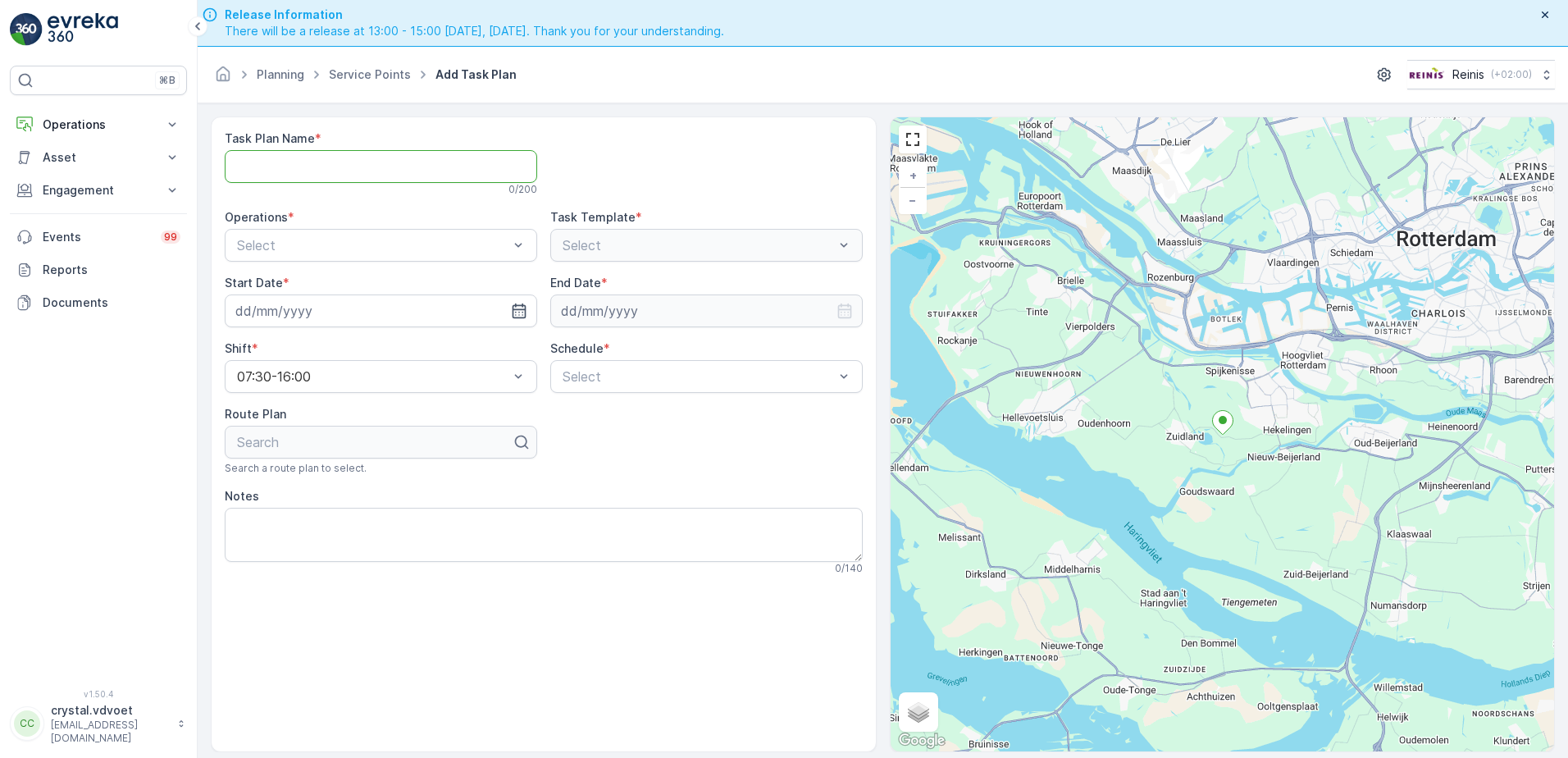
paste Name "KS Exploitatie B.V."
type Name "KS Exploitatie B.V."
click at [378, 314] on div "B2B - Rest Afval" at bounding box center [381, 313] width 293 height 15
click at [499, 297] on input at bounding box center [381, 311] width 313 height 33
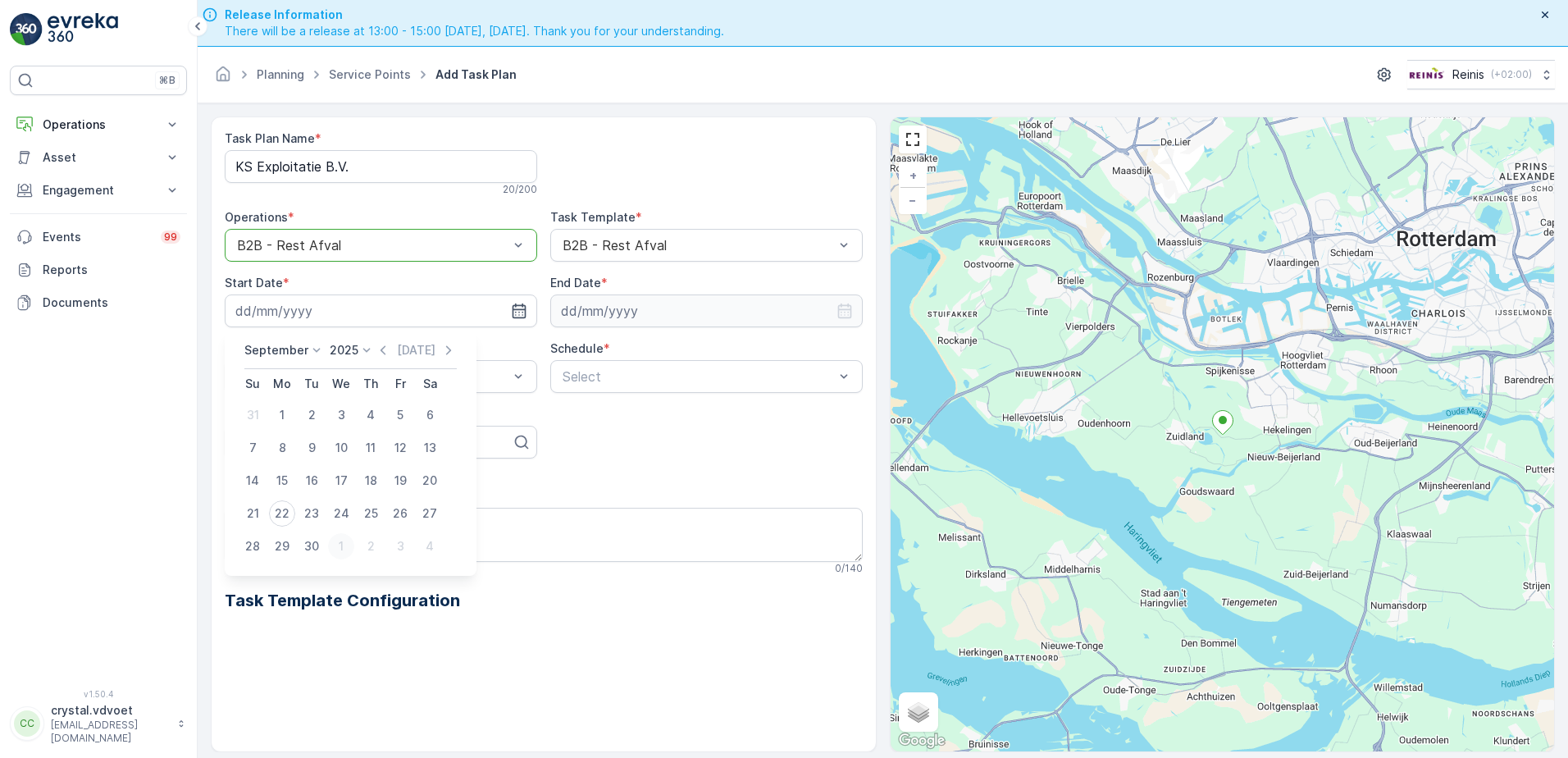
click at [336, 547] on div "1" at bounding box center [341, 546] width 26 height 26
type input "[DATE]"
click at [638, 305] on input at bounding box center [706, 311] width 313 height 33
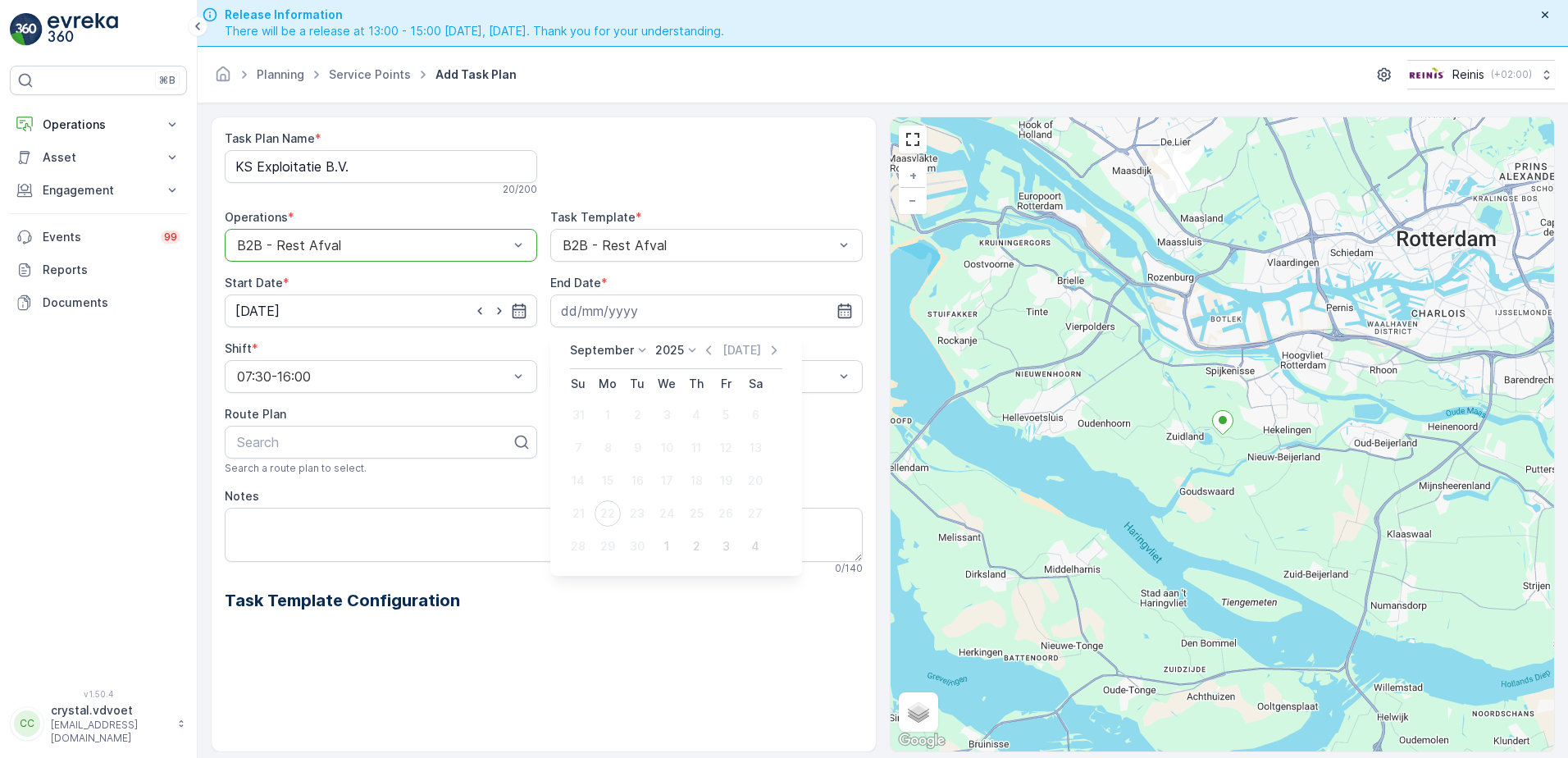
click at [634, 351] on icon at bounding box center [642, 350] width 16 height 16
click at [618, 496] on span "December" at bounding box center [607, 500] width 57 height 16
click at [671, 353] on p "2025" at bounding box center [664, 350] width 29 height 16
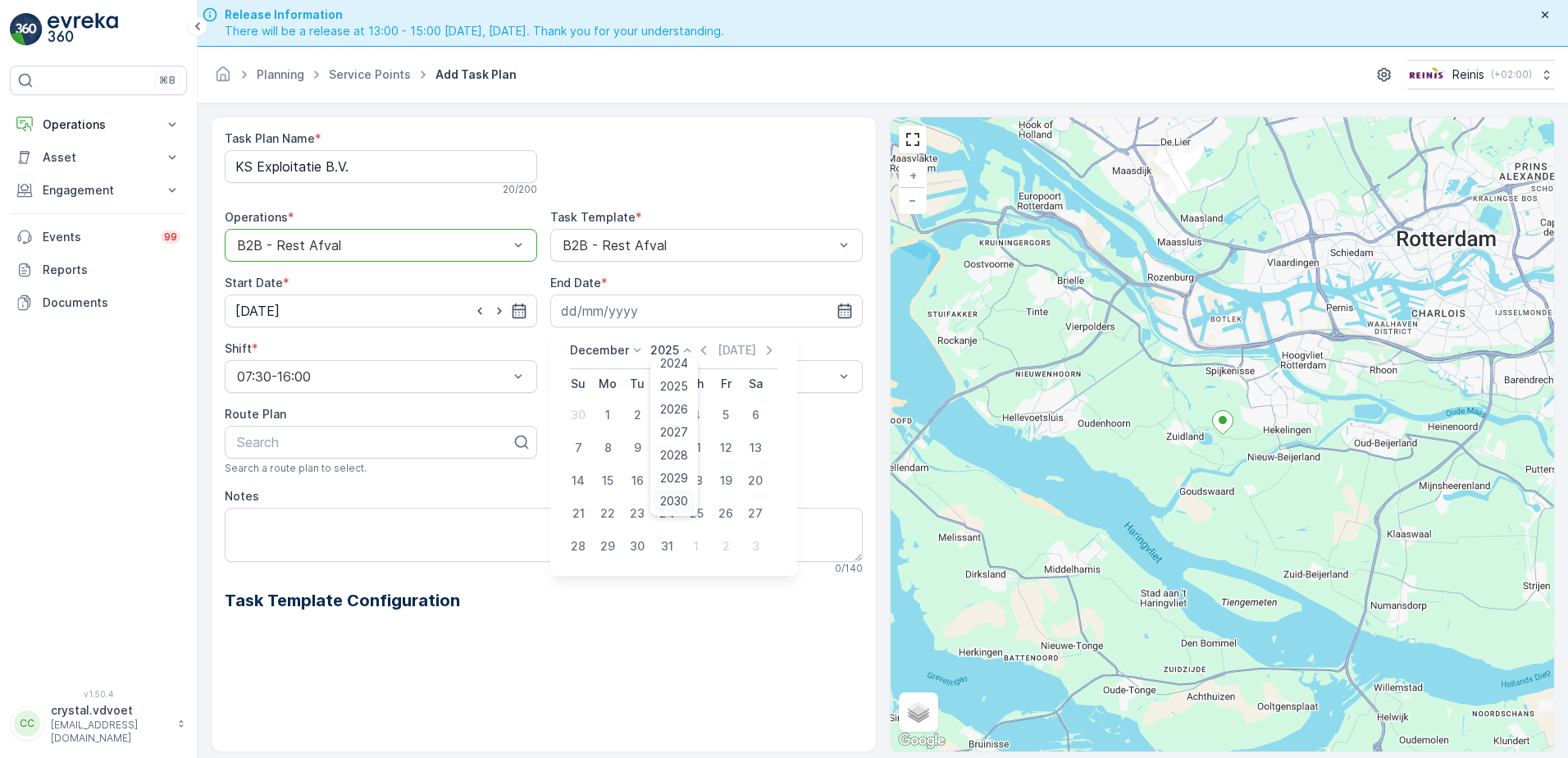
click at [677, 496] on span "2030" at bounding box center [674, 500] width 28 height 16
click at [636, 545] on div "31" at bounding box center [637, 546] width 26 height 26
type input "[DATE]"
click at [630, 449] on div "Weekly" at bounding box center [706, 444] width 293 height 15
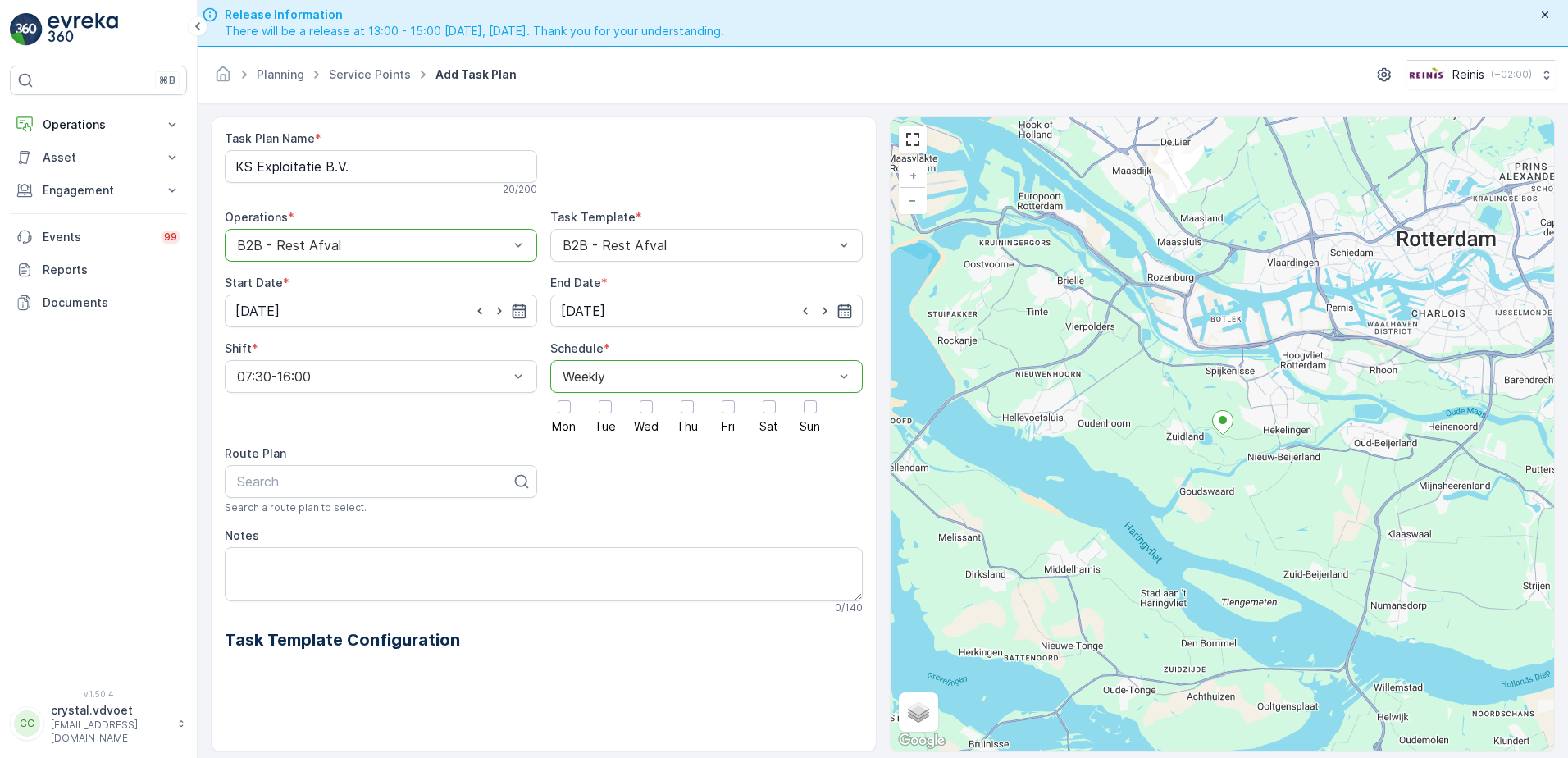
click at [763, 377] on div at bounding box center [698, 376] width 275 height 15
click at [631, 414] on div "Daily" at bounding box center [706, 416] width 293 height 15
click at [512, 312] on icon "button" at bounding box center [518, 311] width 14 height 15
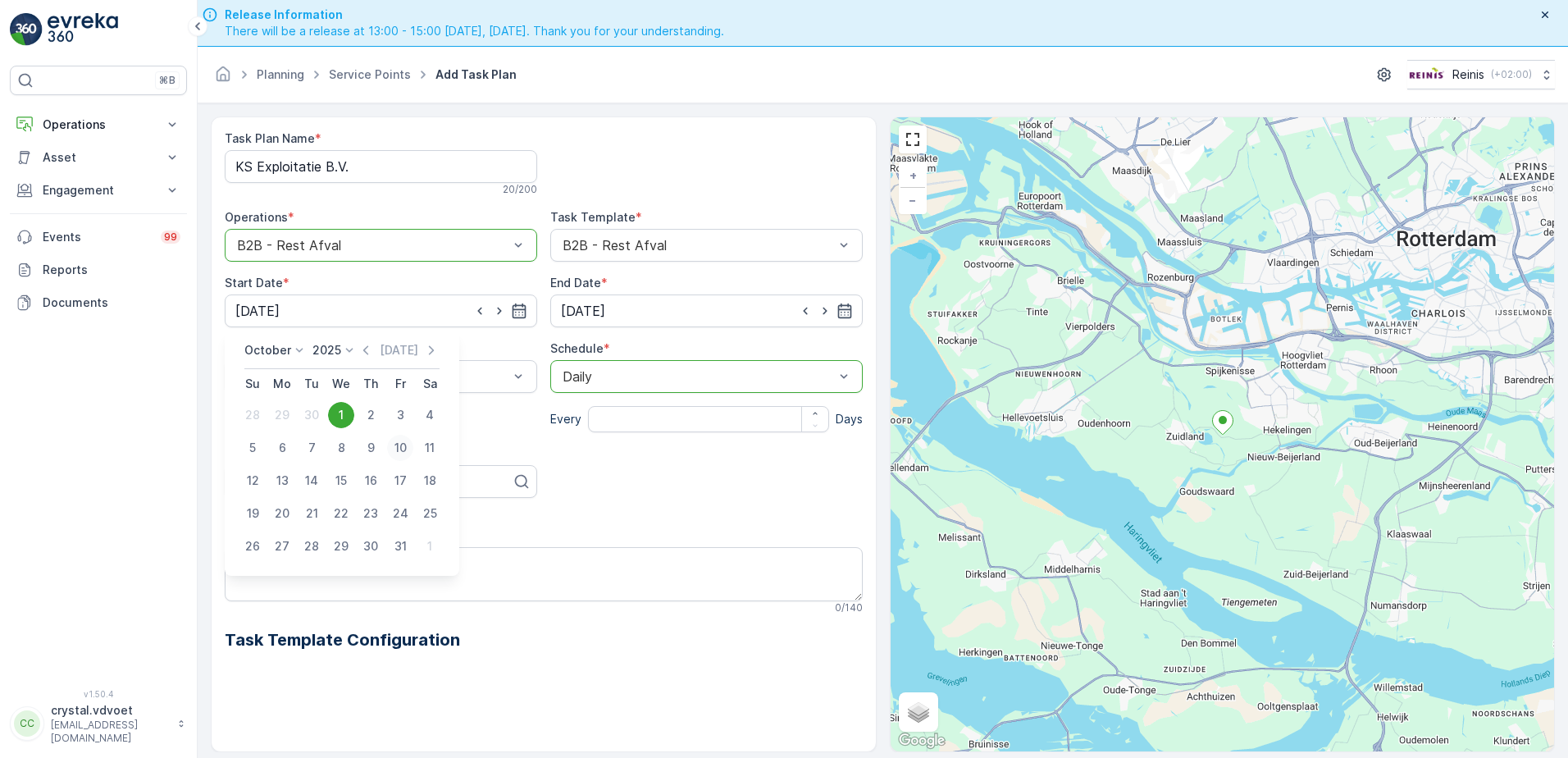
click at [389, 451] on div "10" at bounding box center [400, 447] width 26 height 26
type input "10.10.2025"
click at [645, 419] on input "number" at bounding box center [708, 418] width 241 height 26
type input "14"
click at [238, 560] on textarea "Notes" at bounding box center [543, 574] width 638 height 54
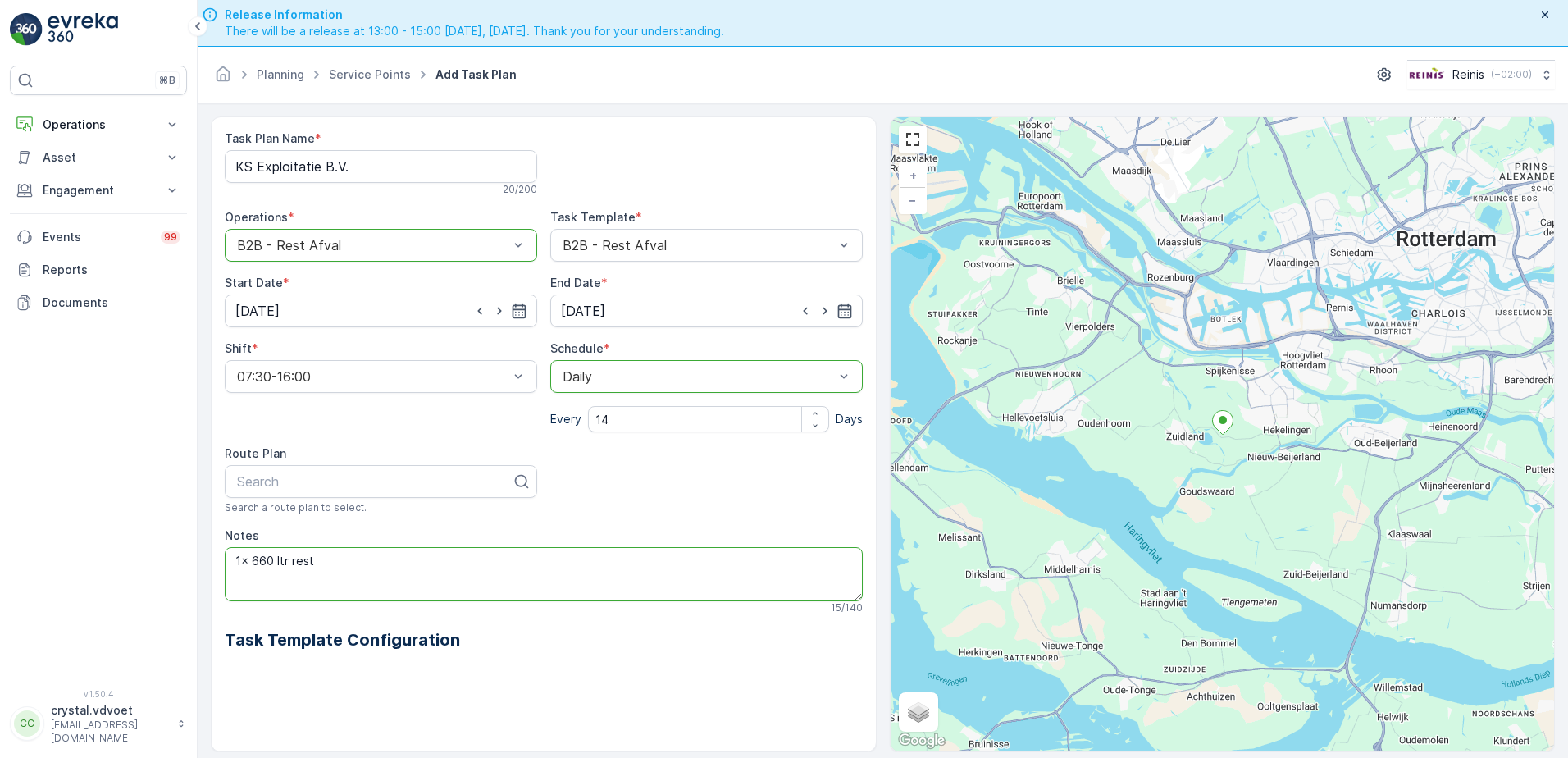
scroll to position [47, 0]
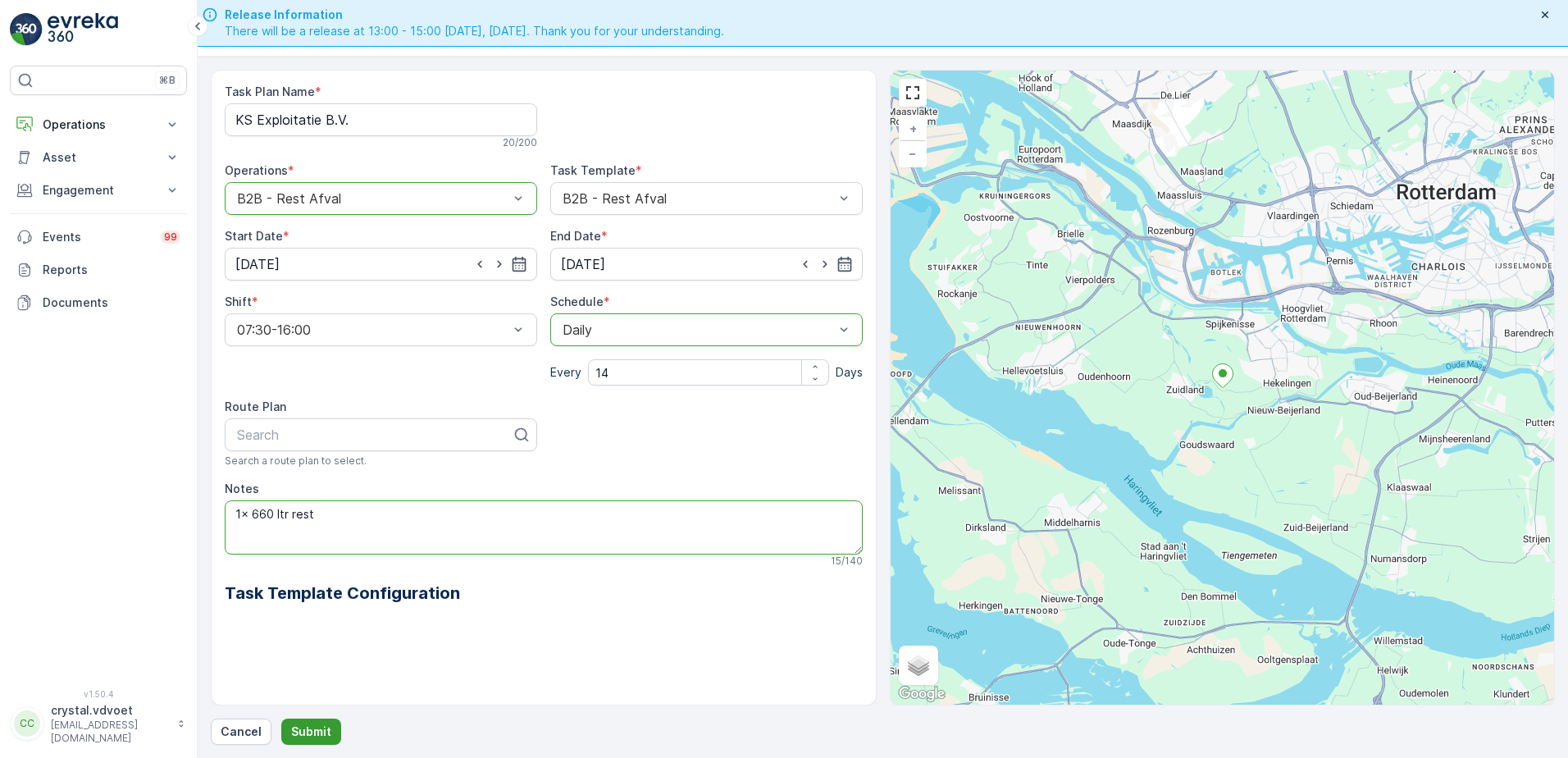
type textarea "1x 660 ltr rest"
click at [305, 739] on p "Submit" at bounding box center [311, 731] width 40 height 16
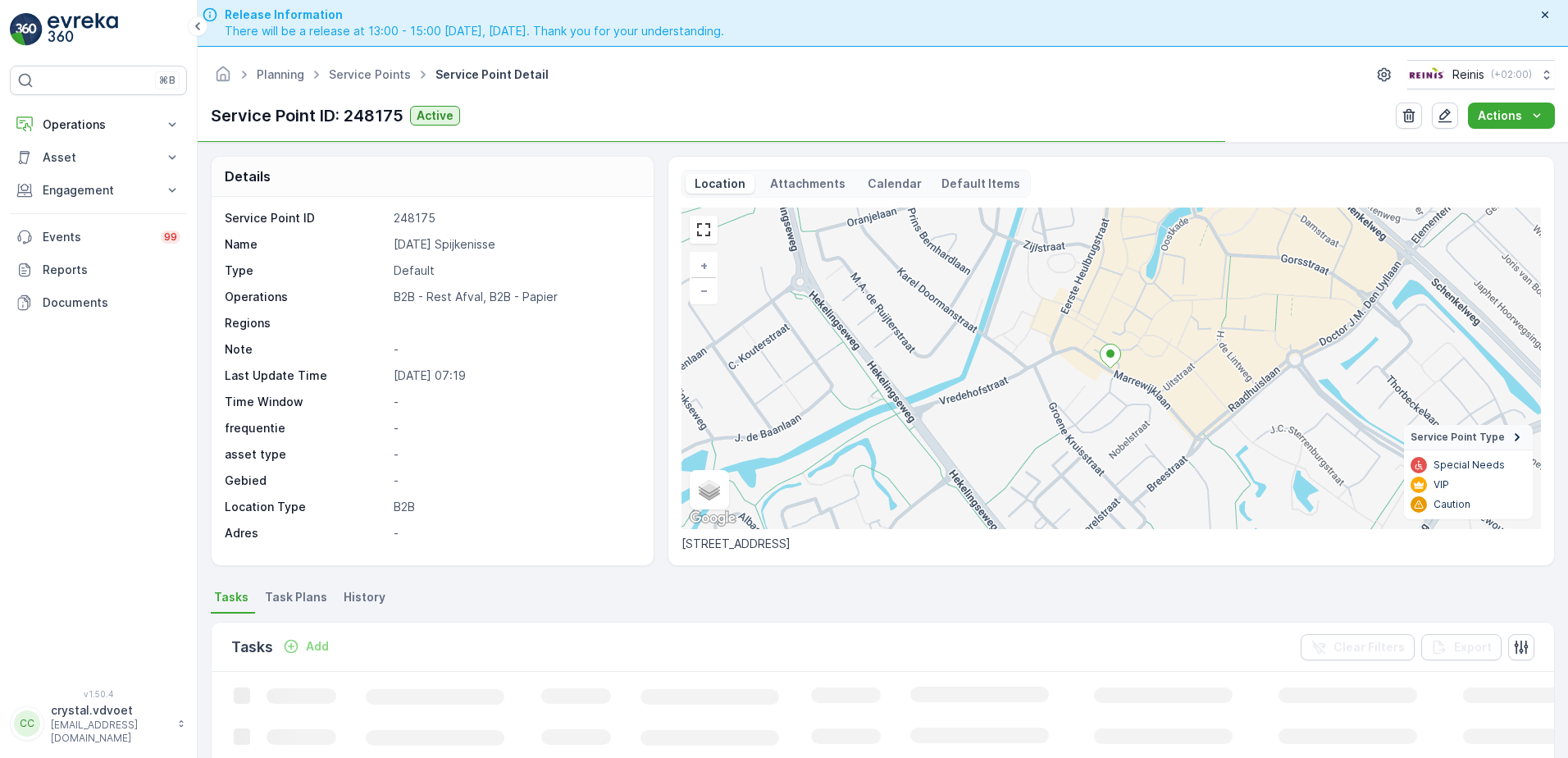
drag, startPoint x: 505, startPoint y: 240, endPoint x: 382, endPoint y: 253, distance: 123.7
click at [382, 253] on div "Service Point ID 248175 Name [DATE] Spijkenisse Type Default Operations B2B - R…" at bounding box center [430, 376] width 411 height 332
drag, startPoint x: 382, startPoint y: 253, endPoint x: 407, endPoint y: 250, distance: 25.2
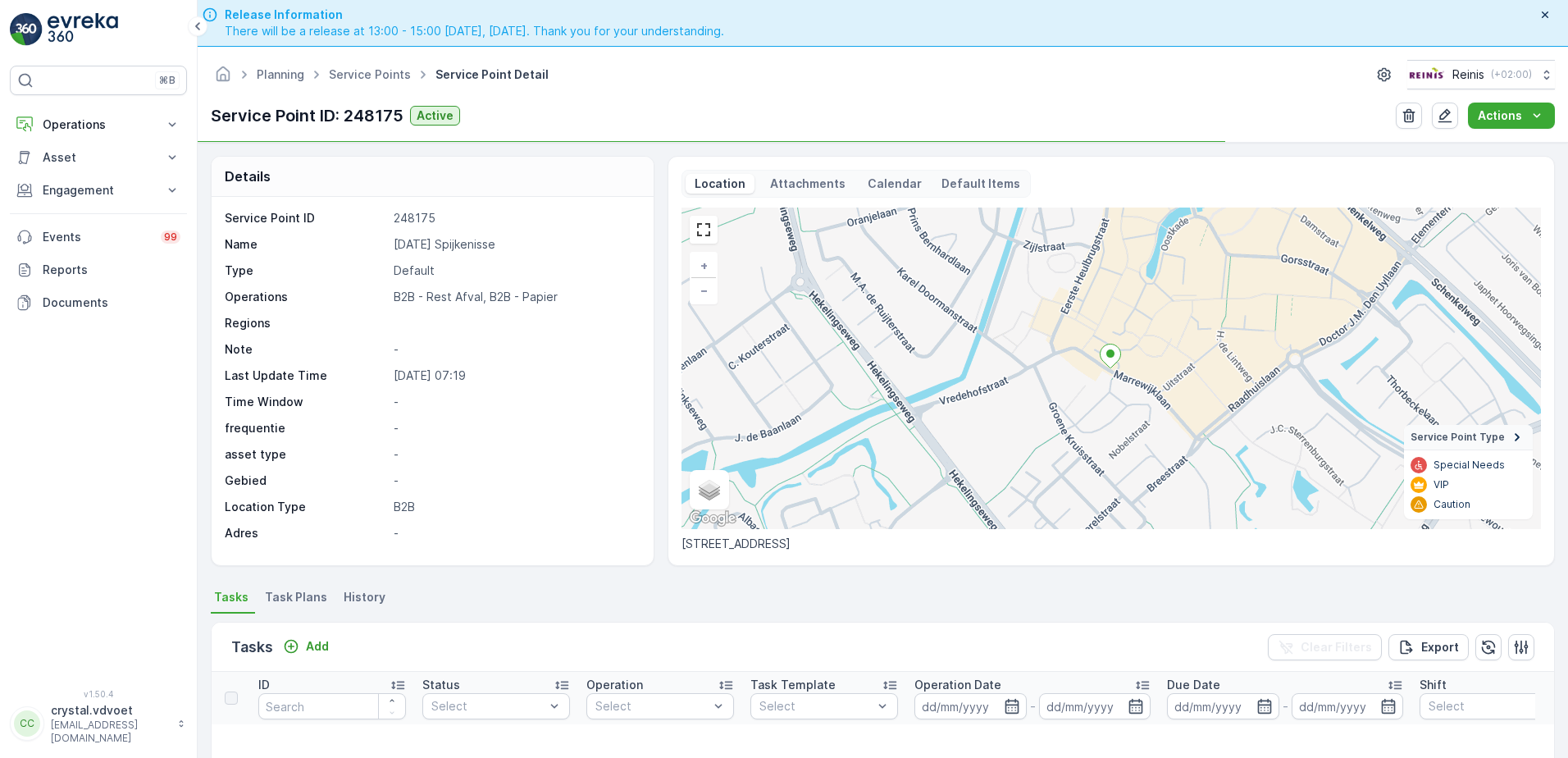
copy div "[DATE] Spijkenisse"
click at [306, 600] on span "Task Plans" at bounding box center [296, 596] width 62 height 16
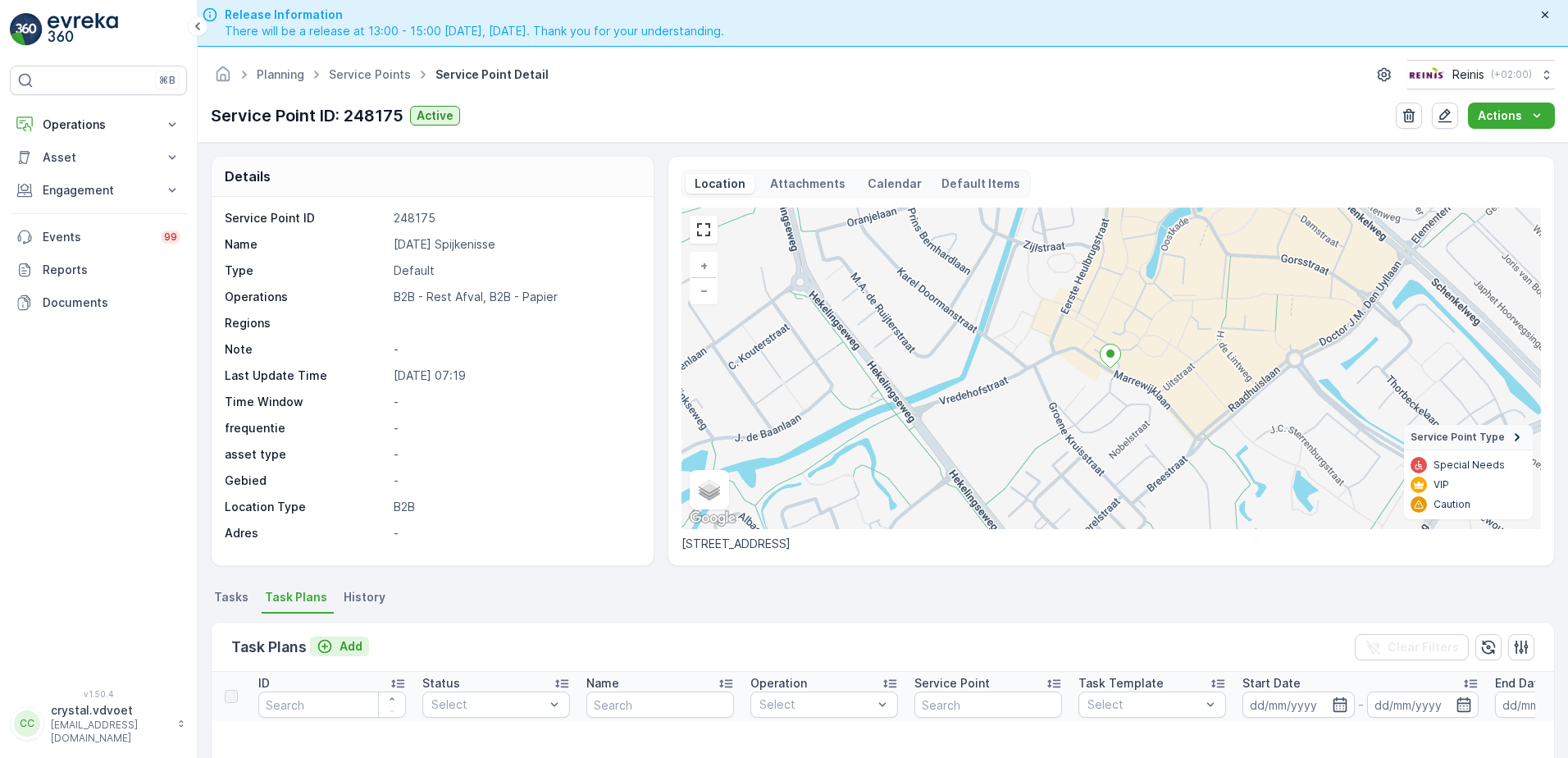
click at [333, 648] on icon "Add" at bounding box center [325, 646] width 16 height 16
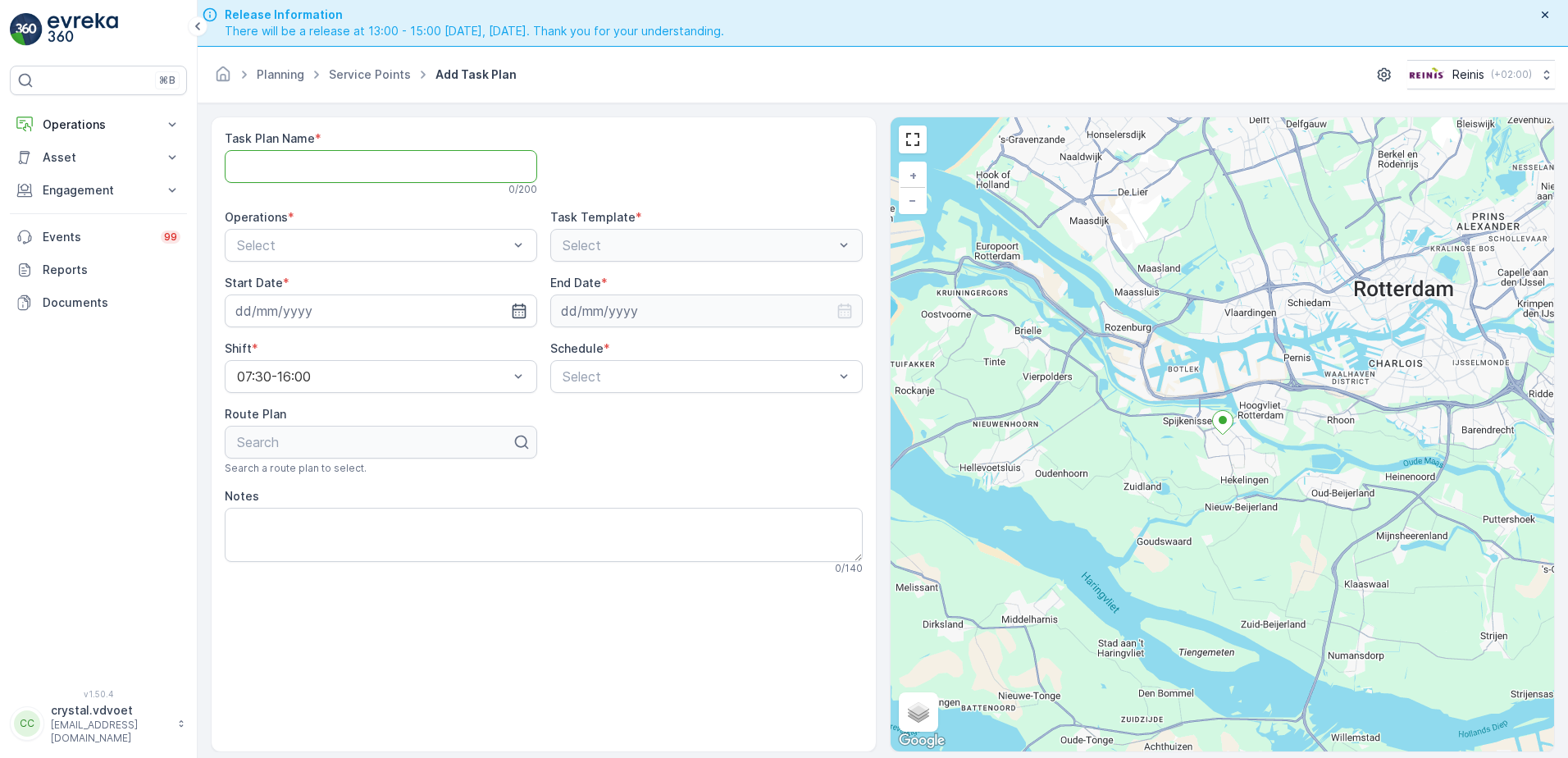
click at [314, 167] on Name "Task Plan Name" at bounding box center [381, 166] width 313 height 33
paste Name "Sunday's Spijkenisse"
type Name "Sunday's Spijkenisse"
click at [444, 309] on div "B2B - Rest Afval" at bounding box center [381, 313] width 293 height 15
click at [508, 310] on input at bounding box center [381, 311] width 313 height 33
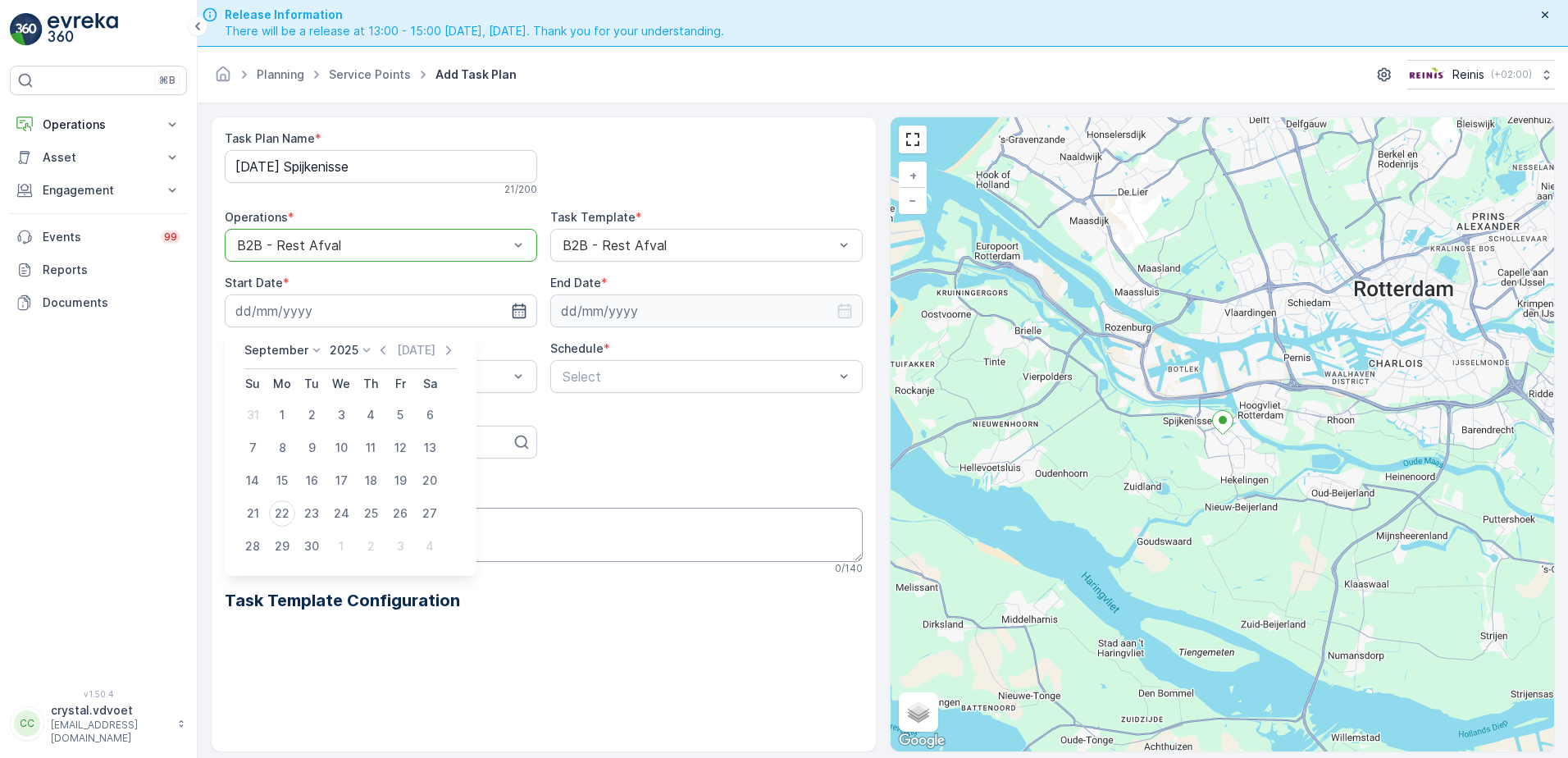
click at [343, 550] on div "1" at bounding box center [341, 546] width 26 height 26
type input "[DATE]"
click at [648, 309] on input at bounding box center [706, 311] width 313 height 33
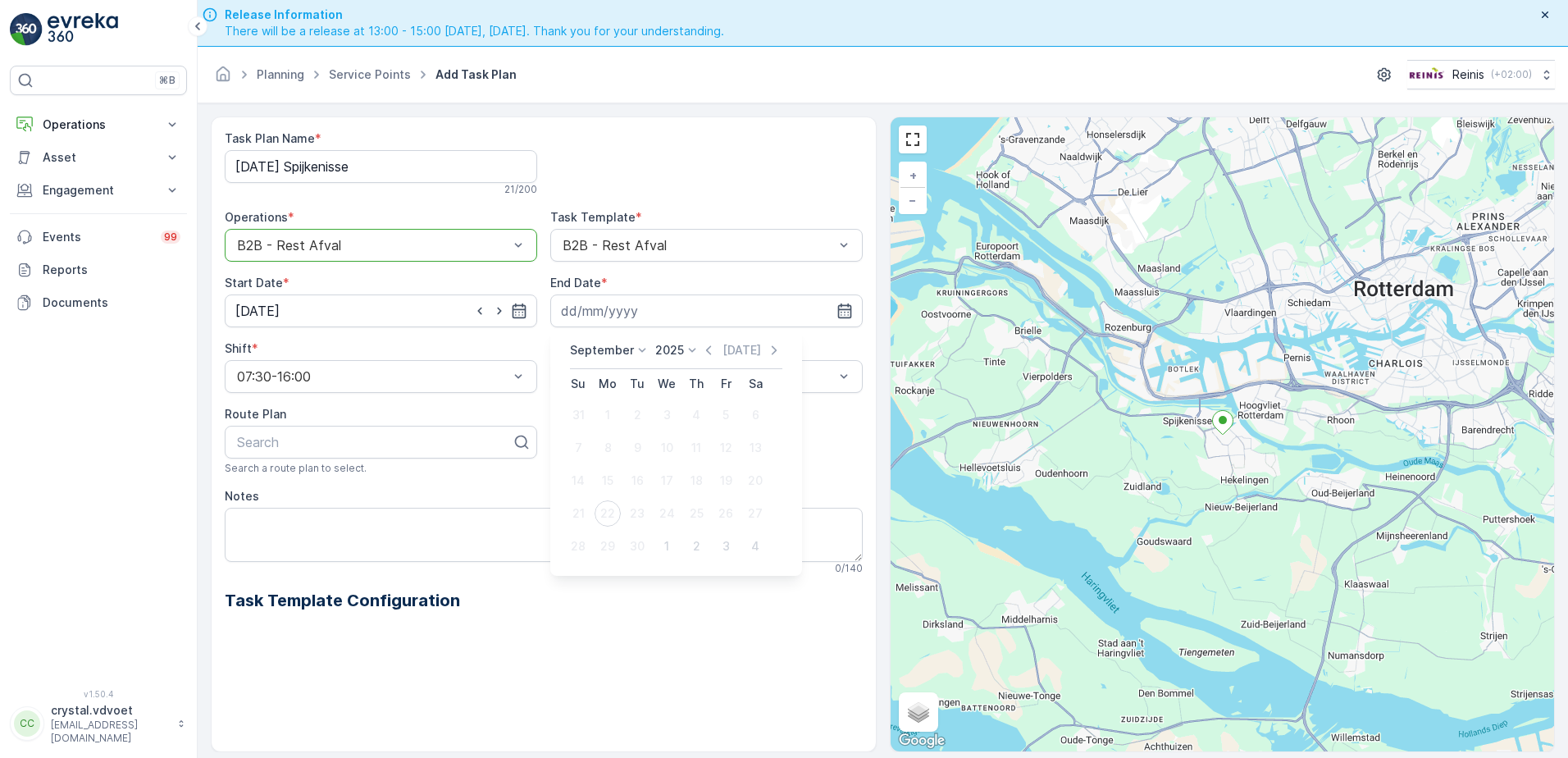
click at [616, 355] on p "September" at bounding box center [602, 350] width 64 height 16
click at [602, 504] on span "December" at bounding box center [607, 500] width 57 height 16
click at [673, 344] on p "2025" at bounding box center [664, 350] width 29 height 16
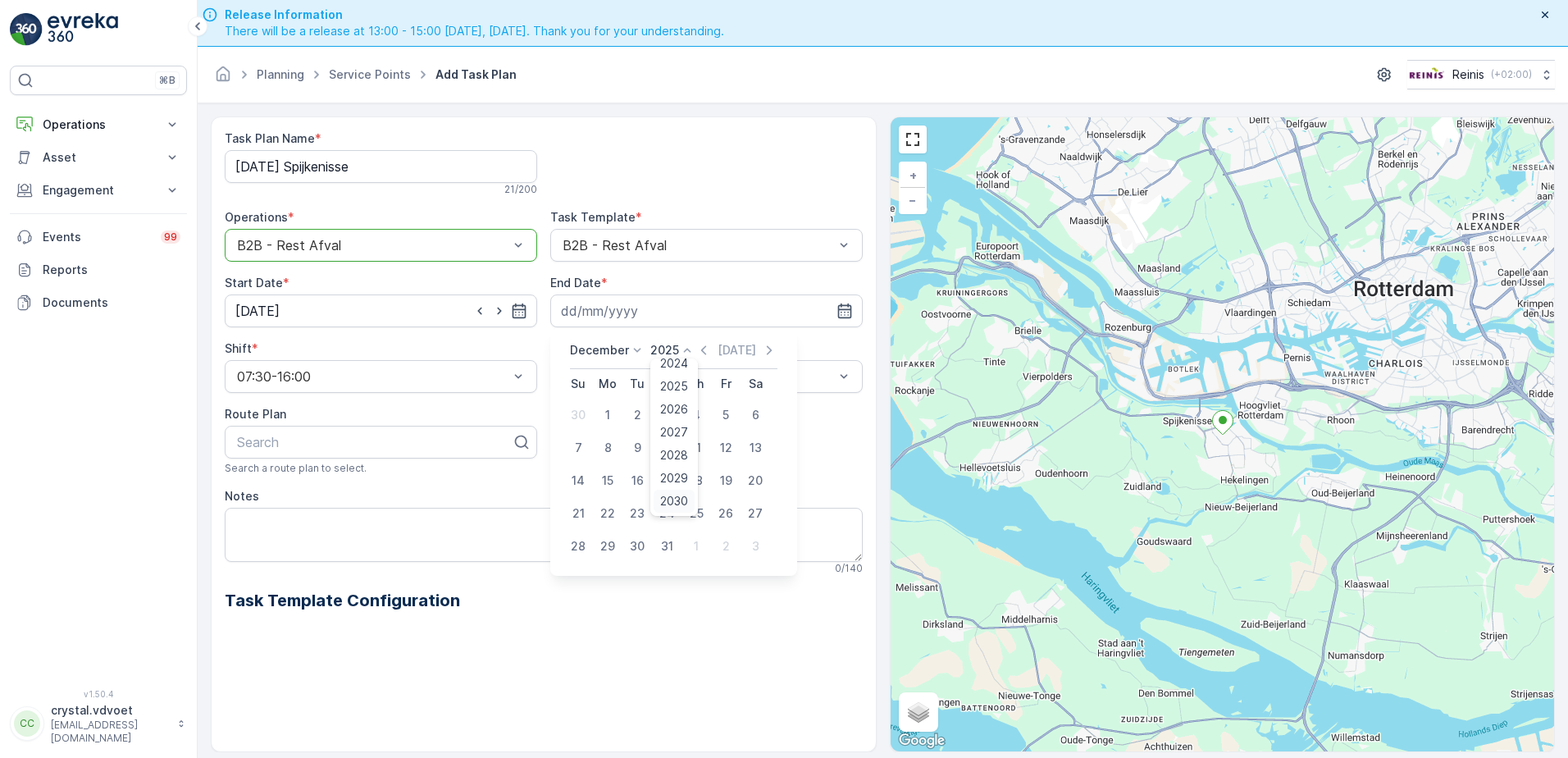
click at [674, 497] on span "2030" at bounding box center [674, 500] width 28 height 16
click at [629, 547] on div "31" at bounding box center [637, 546] width 26 height 26
type input "[DATE]"
click at [653, 437] on div "Weekly" at bounding box center [706, 444] width 293 height 15
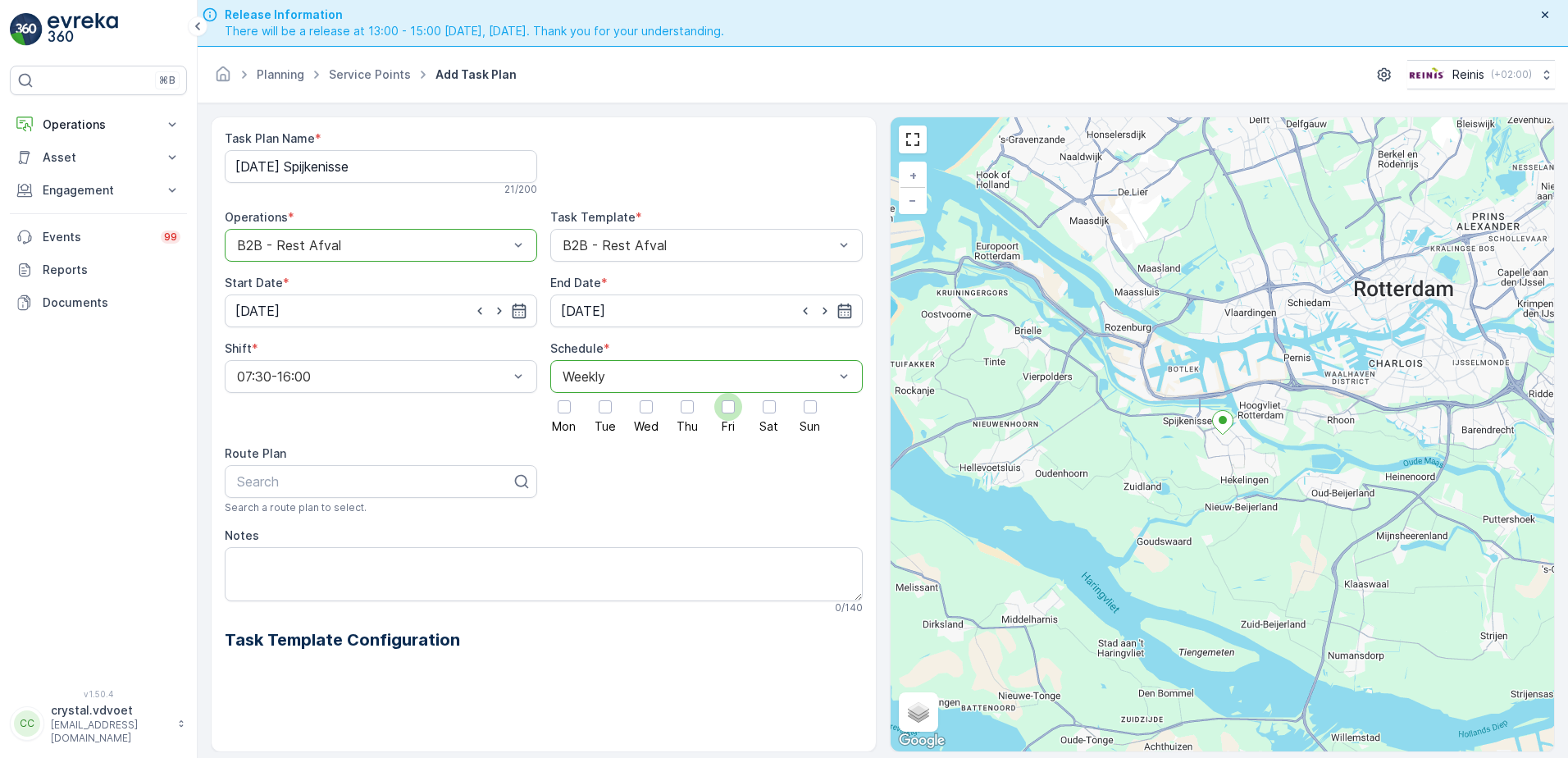
click at [725, 412] on div at bounding box center [727, 406] width 13 height 13
click at [728, 392] on input "Fri" at bounding box center [728, 392] width 0 height 0
drag, startPoint x: 222, startPoint y: 556, endPoint x: 228, endPoint y: 565, distance: 10.8
click at [228, 565] on div "Task Plan Name * Sunday's Spijkenisse 21 / 200 Operations * option B2B - Rest A…" at bounding box center [543, 434] width 666 height 635
click at [240, 561] on textarea "Notes" at bounding box center [543, 574] width 638 height 54
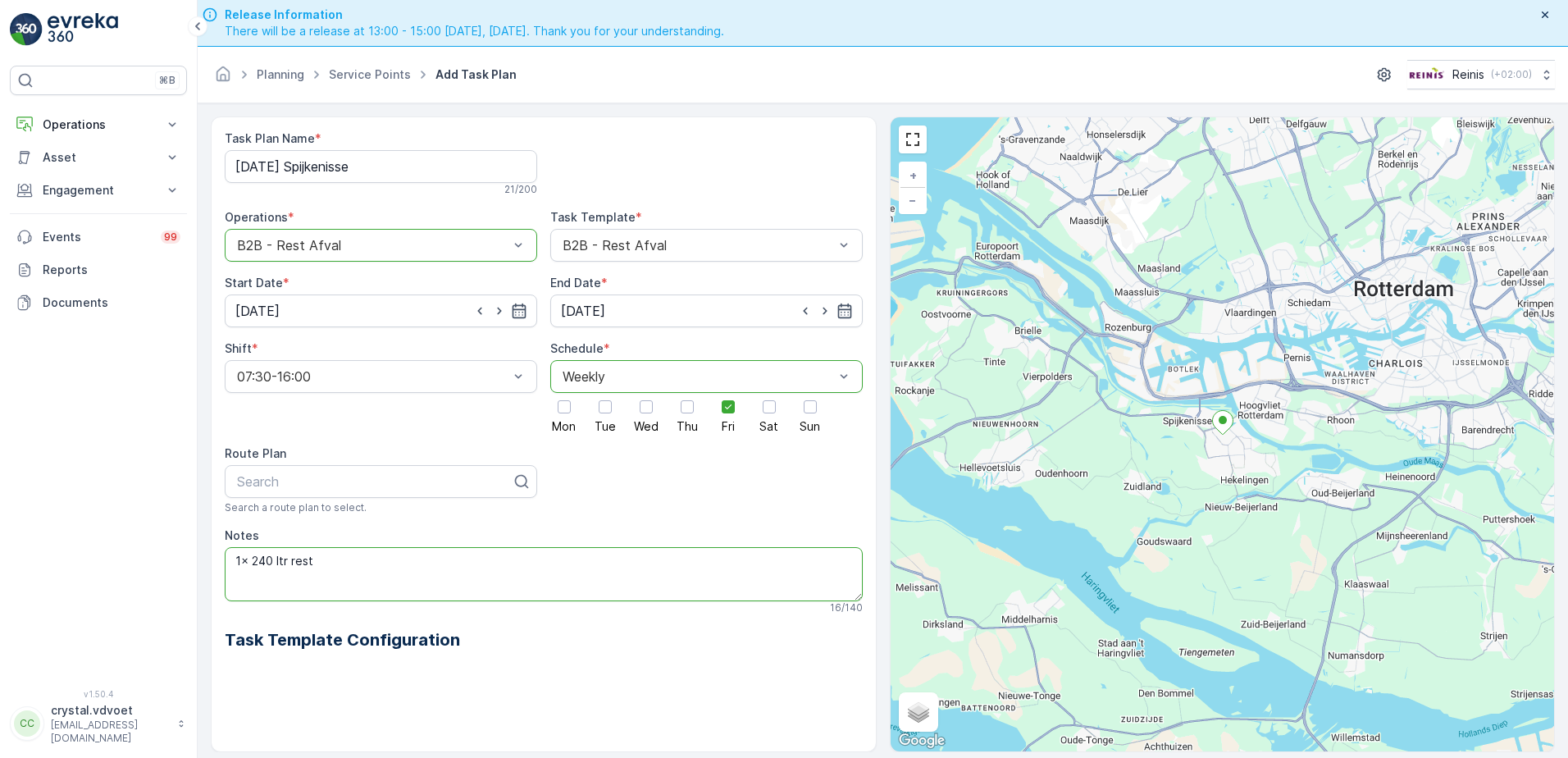
click at [235, 572] on textarea "1x 240 ltr rest" at bounding box center [543, 574] width 638 height 54
paste textarea "na 9:30 legen"
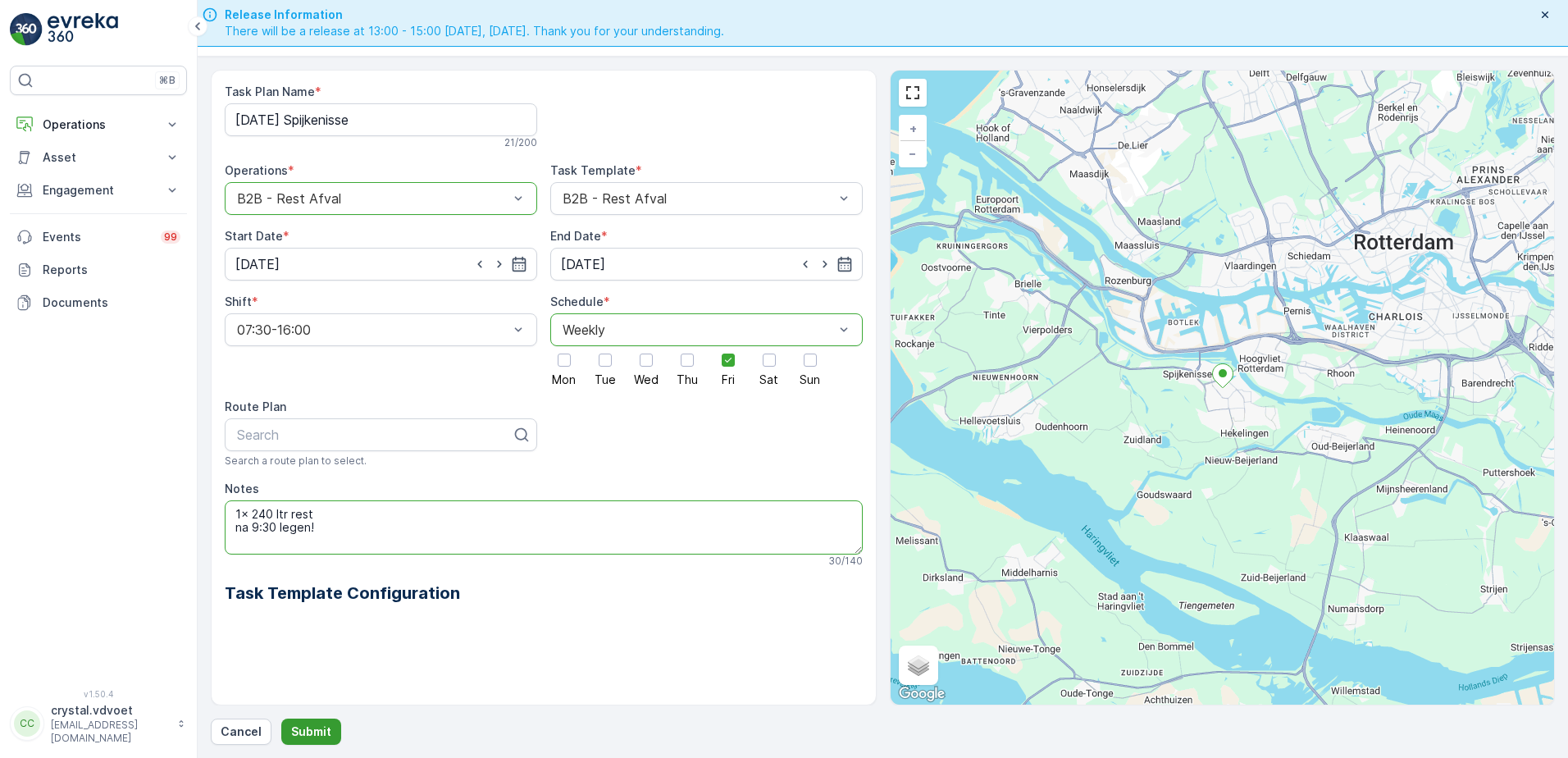
type textarea "1x 240 ltr rest na 9:30 legen!"
click at [312, 728] on p "Submit" at bounding box center [311, 731] width 40 height 16
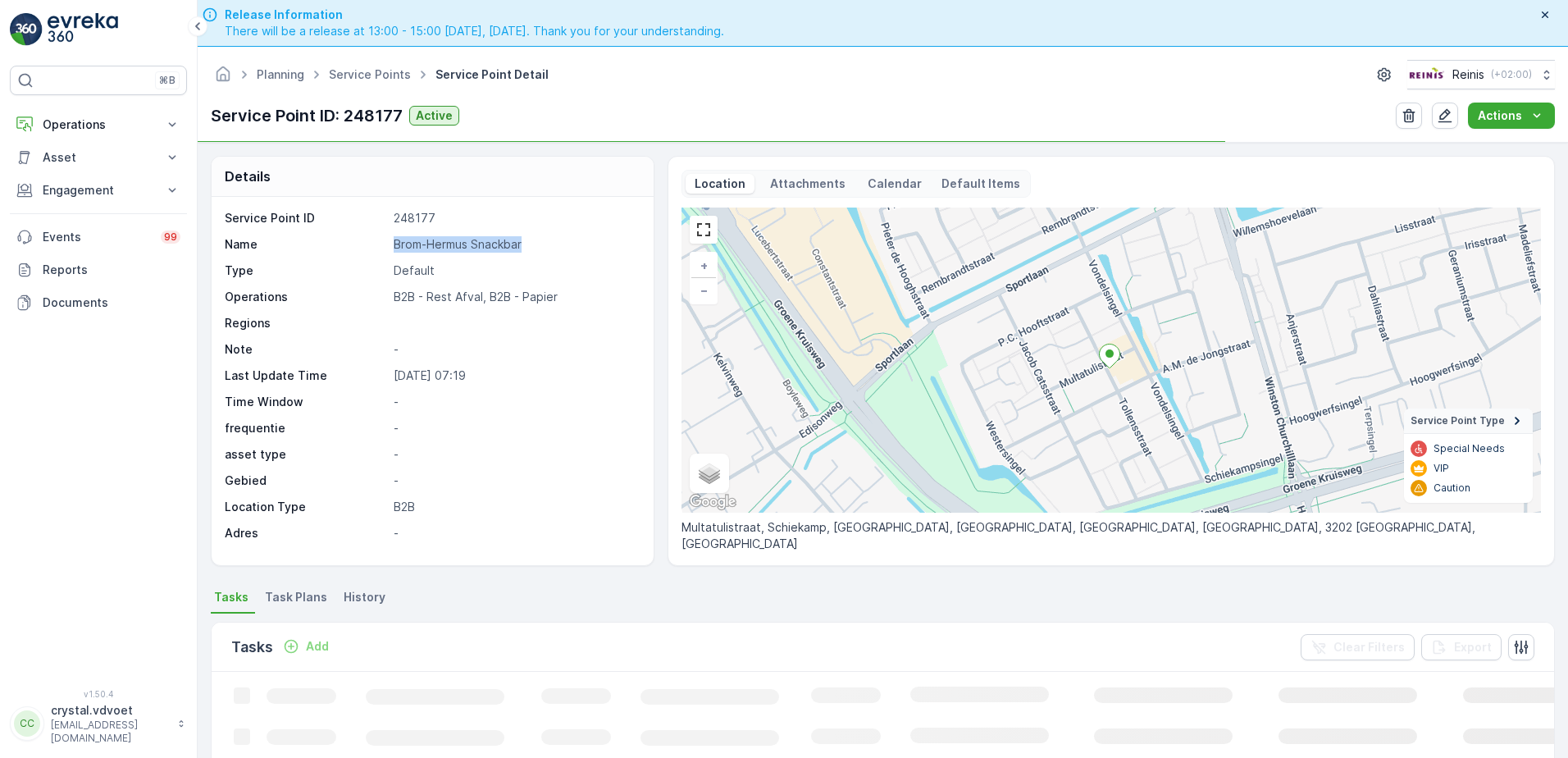
drag, startPoint x: 529, startPoint y: 245, endPoint x: 374, endPoint y: 246, distance: 155.0
click at [374, 246] on div "Name Brom-[PERSON_NAME]" at bounding box center [430, 244] width 411 height 16
drag, startPoint x: 374, startPoint y: 246, endPoint x: 404, endPoint y: 241, distance: 30.4
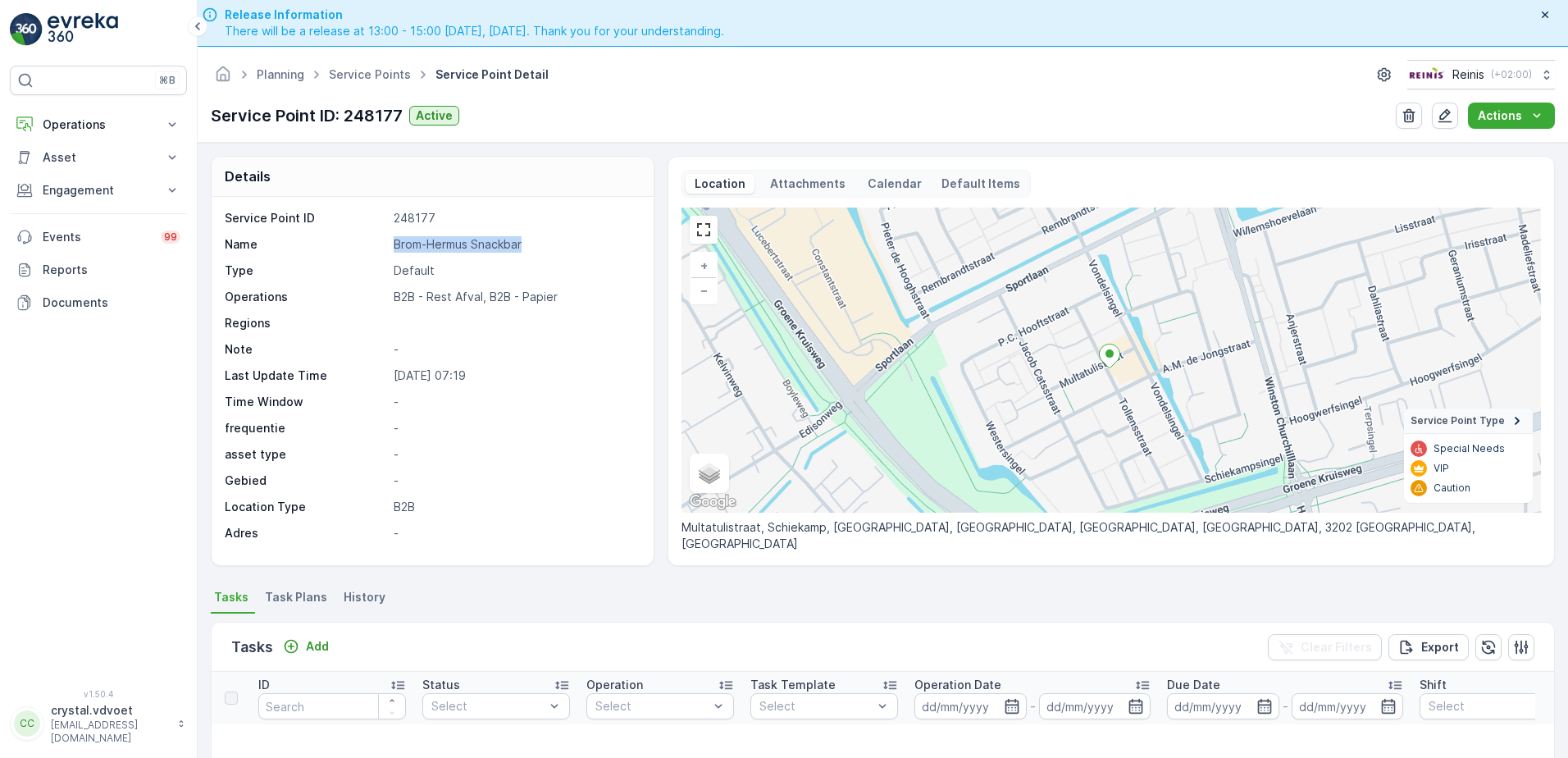
click at [297, 589] on span "Task Plans" at bounding box center [296, 596] width 62 height 16
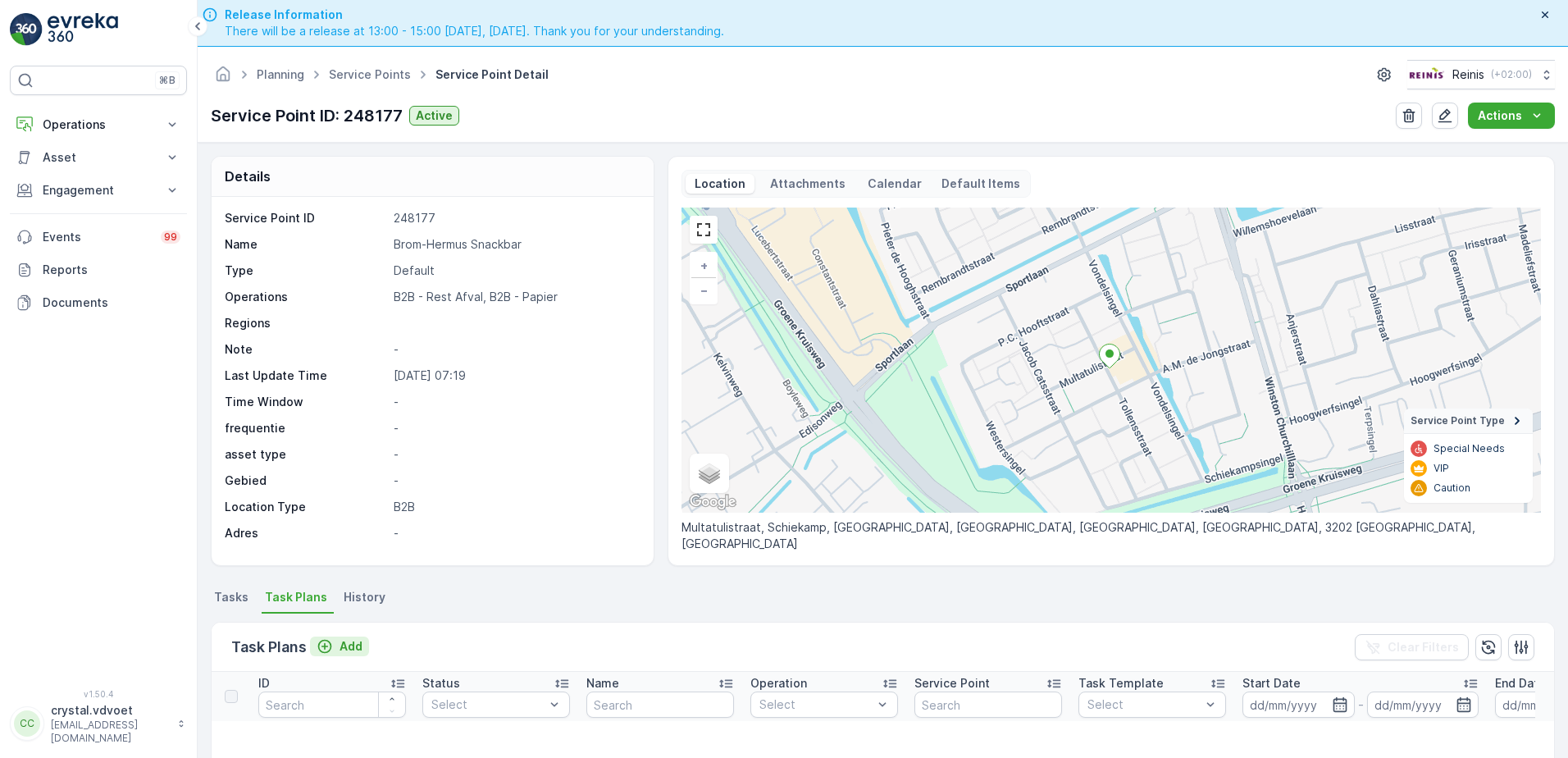
click at [346, 647] on p "Add" at bounding box center [351, 646] width 23 height 16
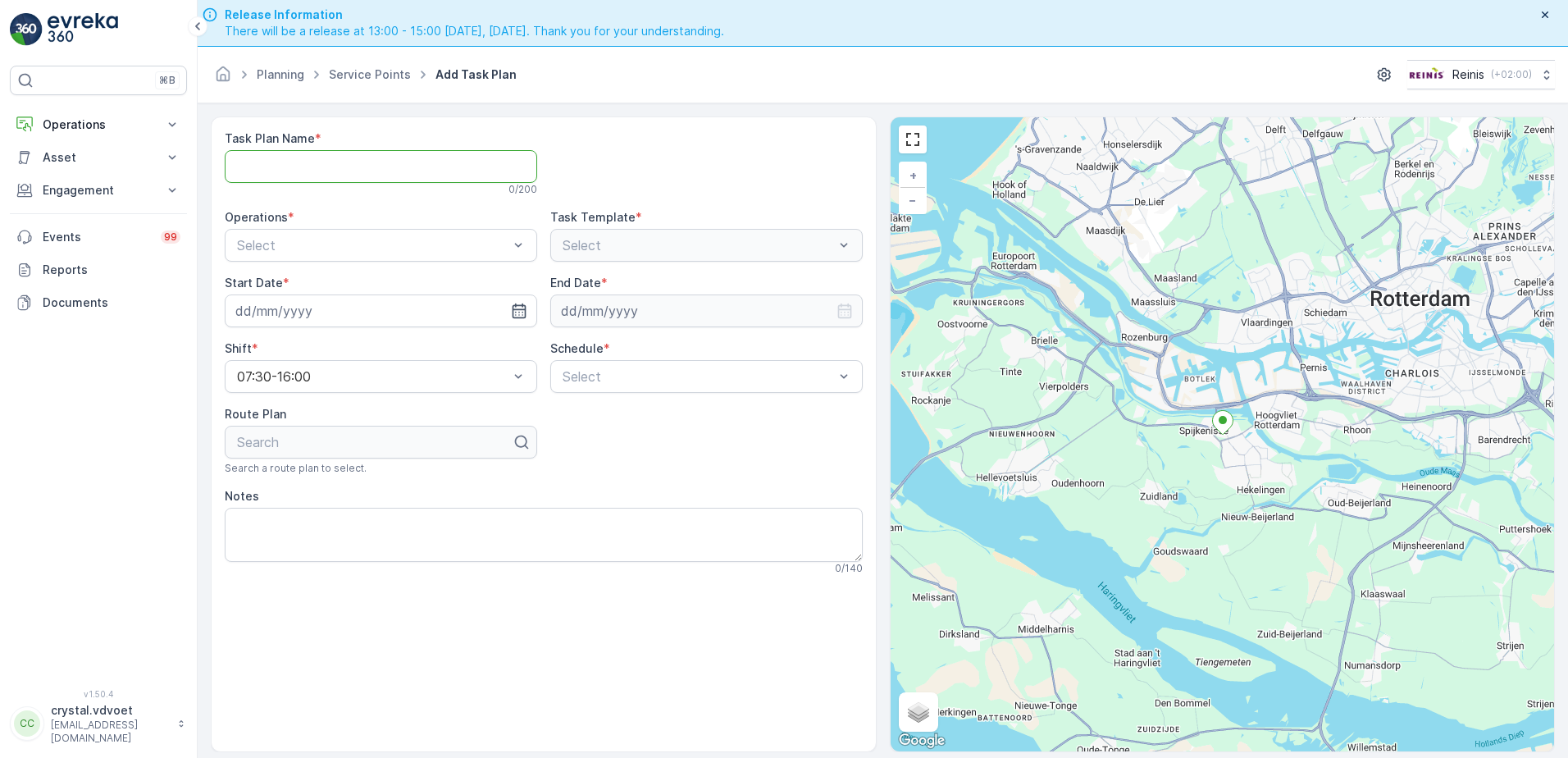
paste Name "Brom-Hermus Snackbar"
type Name "Brom-Hermus Snackbar"
click at [319, 305] on div "B2B - Rest Afval" at bounding box center [381, 314] width 313 height 28
click at [504, 313] on input at bounding box center [381, 311] width 313 height 33
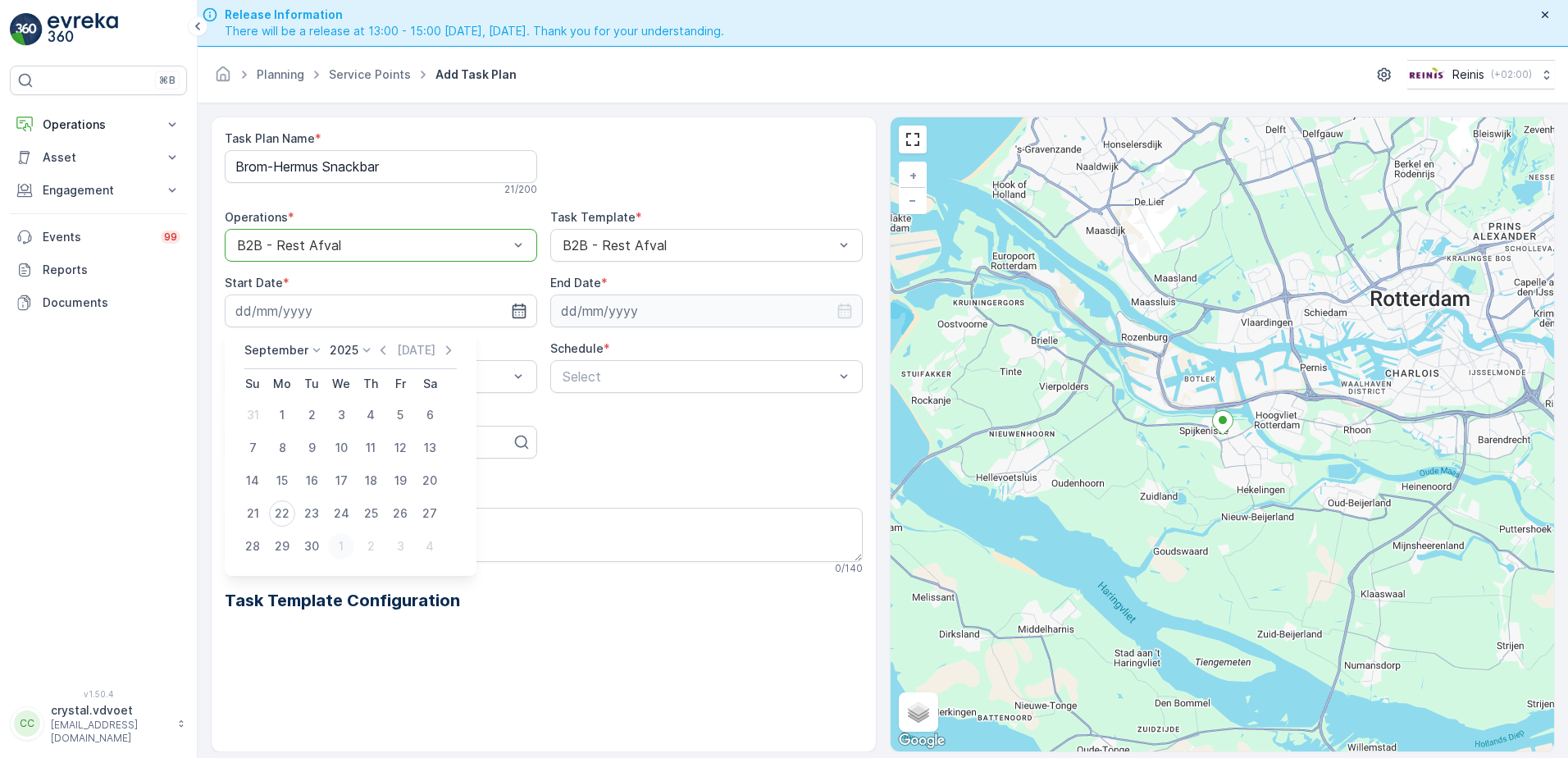
click at [330, 548] on div "1" at bounding box center [341, 546] width 26 height 26
type input "[DATE]"
click at [643, 293] on div "End Date *" at bounding box center [706, 301] width 313 height 53
click at [622, 314] on input at bounding box center [706, 311] width 313 height 33
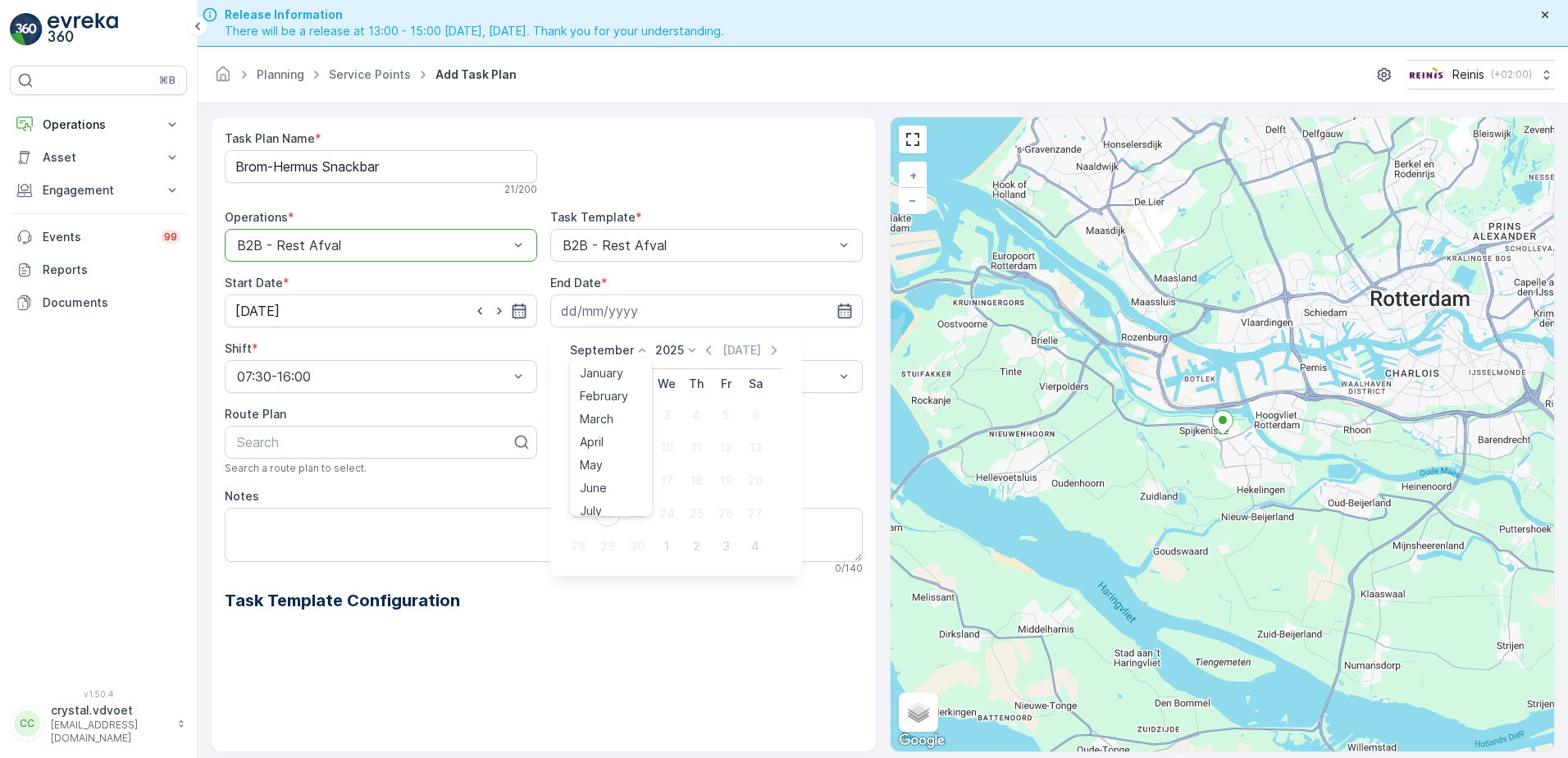
click at [595, 348] on p "September" at bounding box center [602, 350] width 64 height 16
click at [618, 501] on span "December" at bounding box center [607, 500] width 57 height 16
click at [668, 348] on p "2025" at bounding box center [664, 350] width 29 height 16
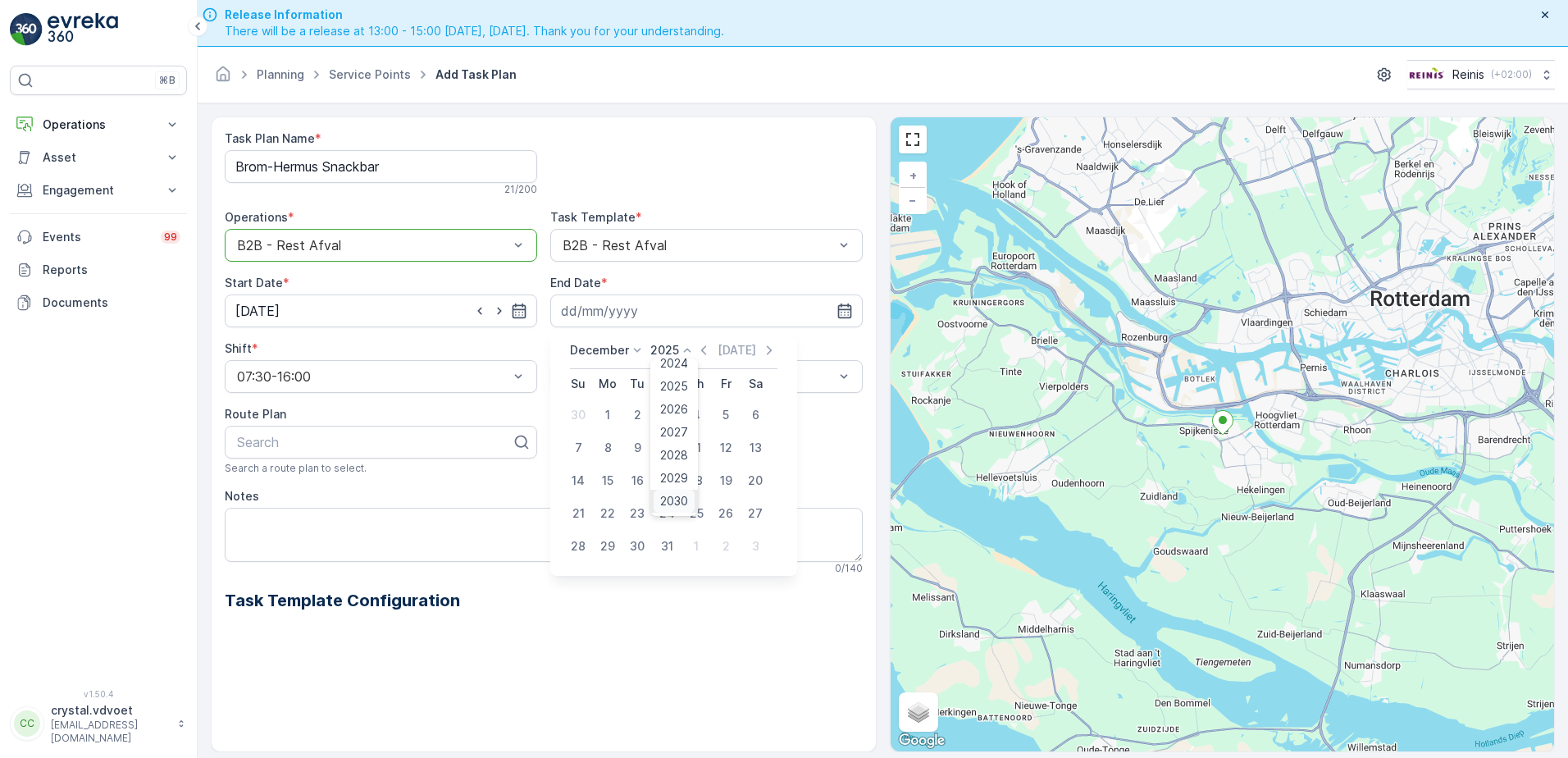
click at [676, 502] on span "2030" at bounding box center [674, 500] width 28 height 16
click at [633, 544] on div "31" at bounding box center [637, 546] width 26 height 26
type input "[DATE]"
click at [619, 387] on div "Select" at bounding box center [706, 376] width 313 height 33
click at [602, 445] on span "Weekly" at bounding box center [581, 444] width 43 height 15
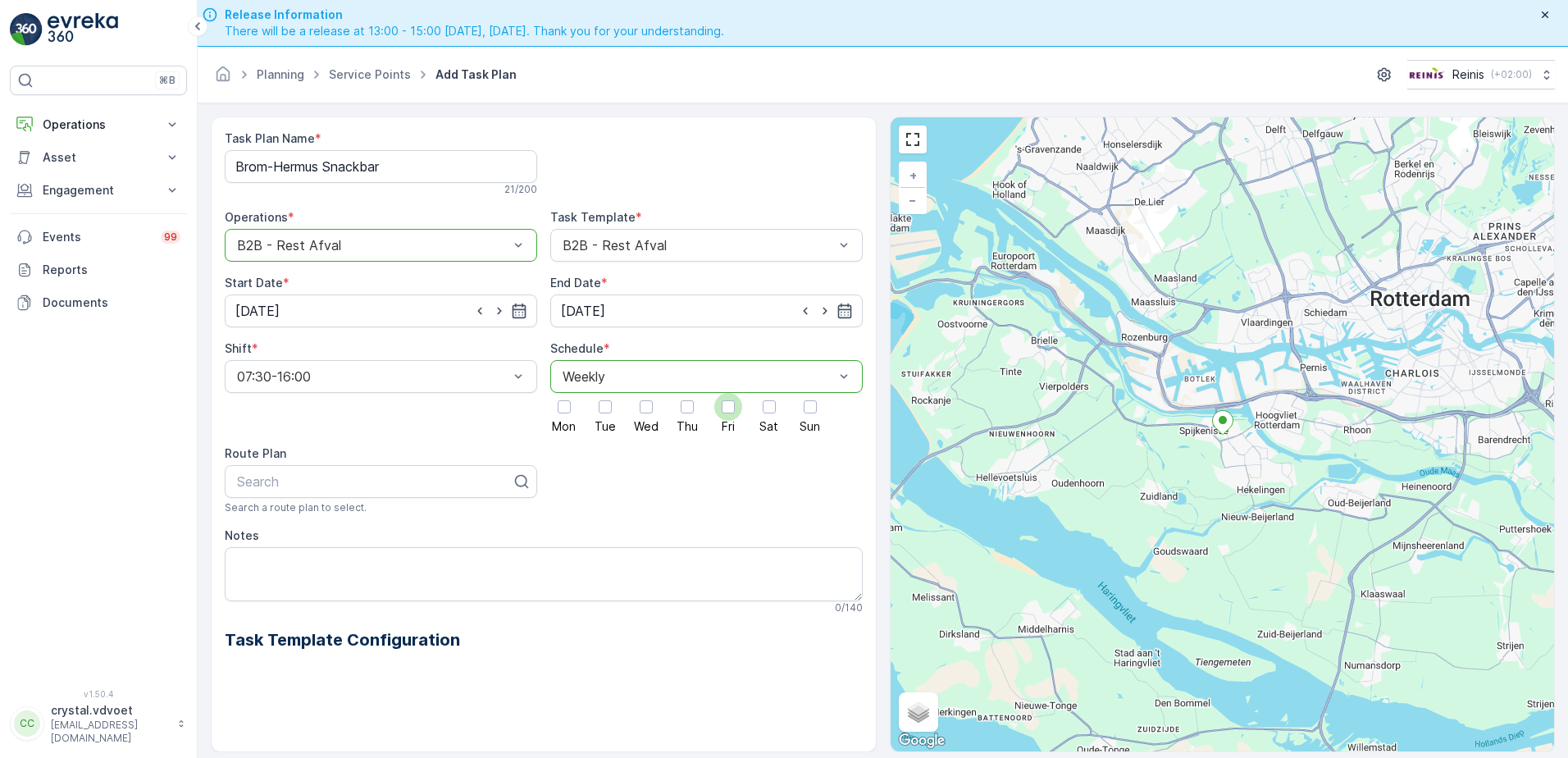
click at [735, 409] on div at bounding box center [728, 406] width 28 height 28
click at [728, 392] on input "Fri" at bounding box center [728, 392] width 0 height 0
click at [252, 556] on textarea "Notes" at bounding box center [543, 574] width 638 height 54
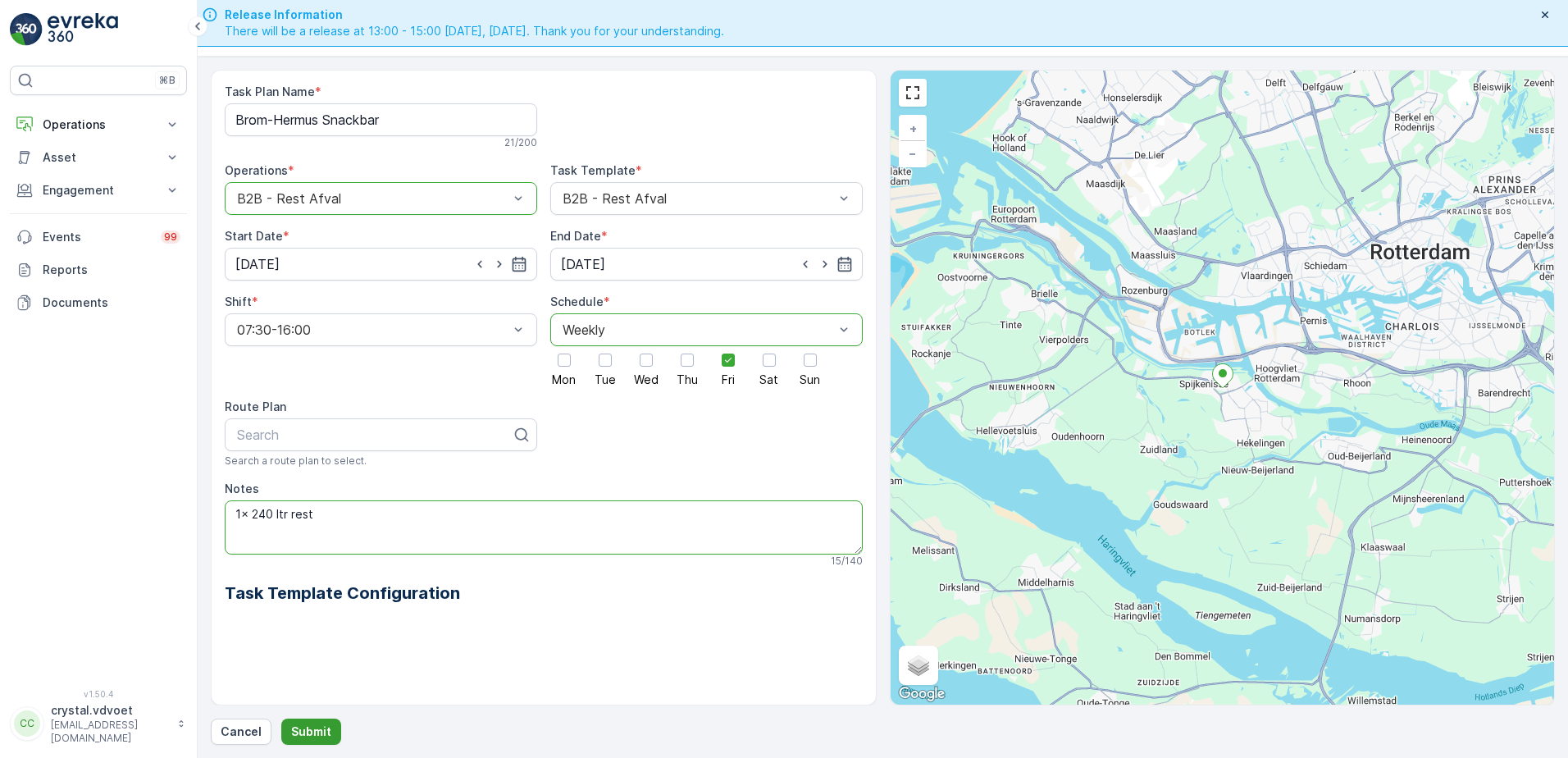
type textarea "1x 240 ltr rest"
click at [317, 723] on p "Submit" at bounding box center [311, 731] width 40 height 16
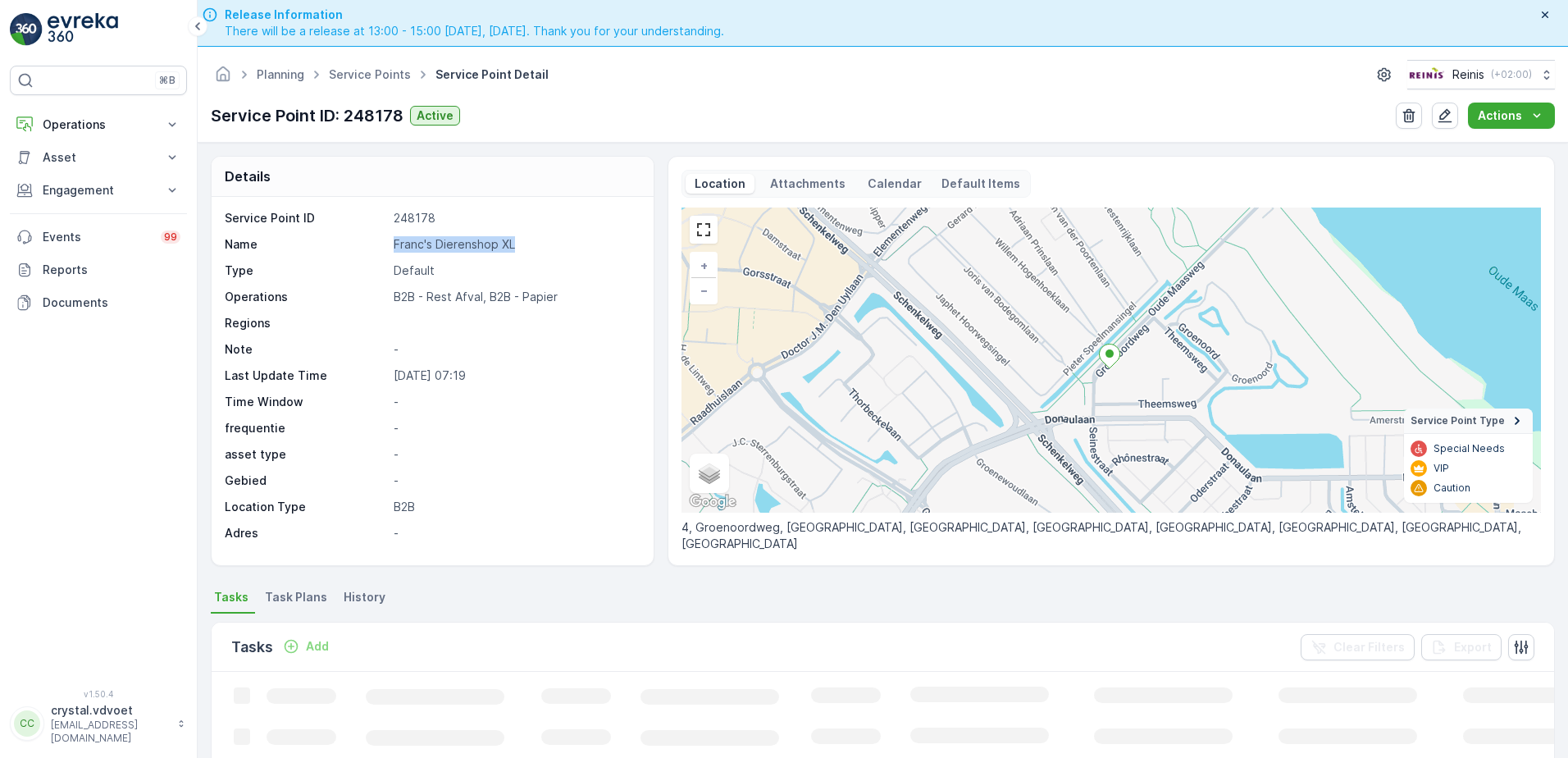
drag, startPoint x: 520, startPoint y: 250, endPoint x: 374, endPoint y: 238, distance: 146.5
click at [374, 238] on div "Name Franc's Dierenshop XL" at bounding box center [430, 244] width 411 height 16
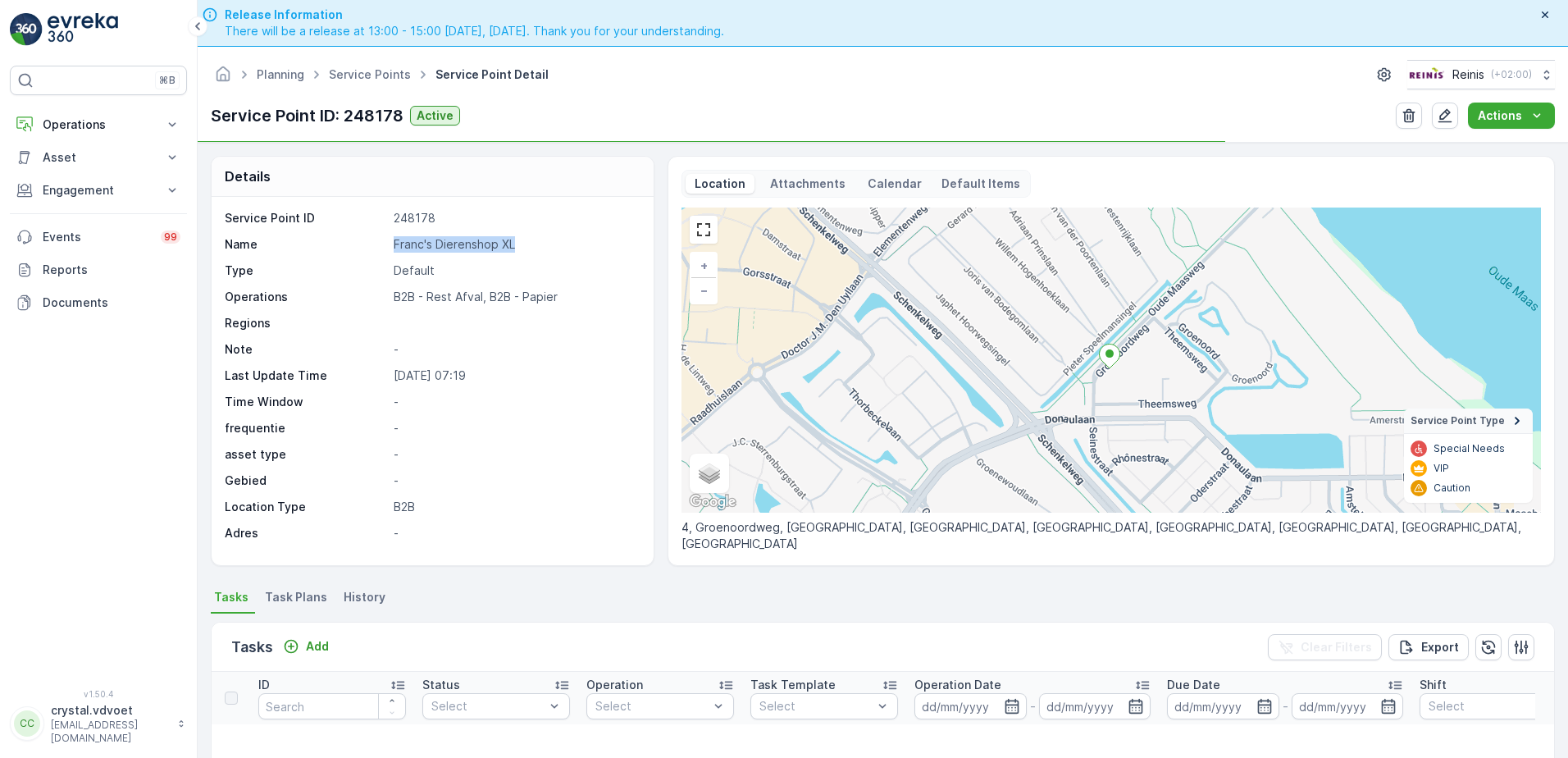
drag, startPoint x: 374, startPoint y: 238, endPoint x: 465, endPoint y: 241, distance: 91.0
click at [273, 594] on span "Task Plans" at bounding box center [296, 596] width 62 height 16
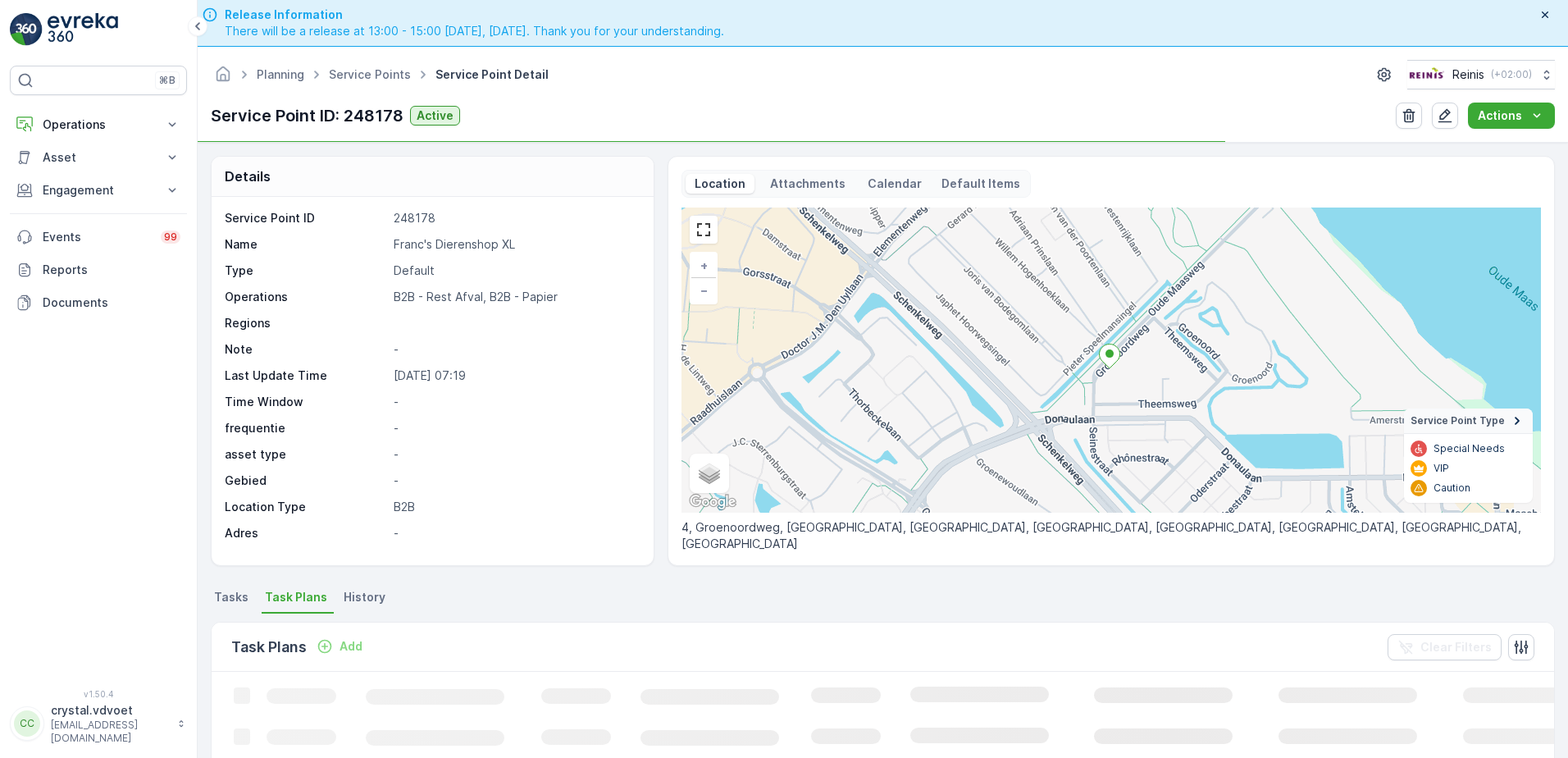
click at [322, 643] on icon "Add" at bounding box center [325, 646] width 16 height 16
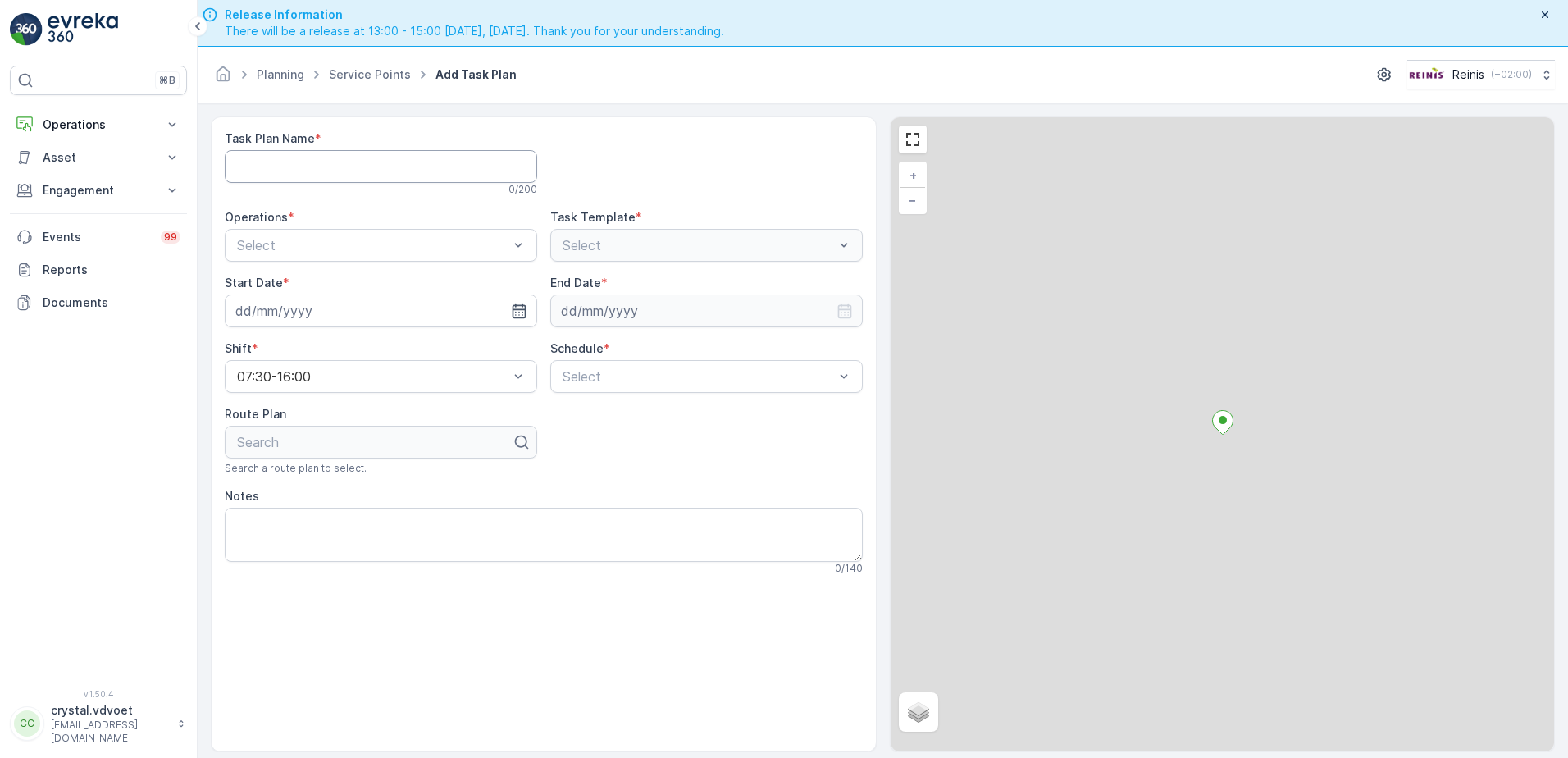
click at [307, 167] on Name "Task Plan Name" at bounding box center [381, 166] width 313 height 33
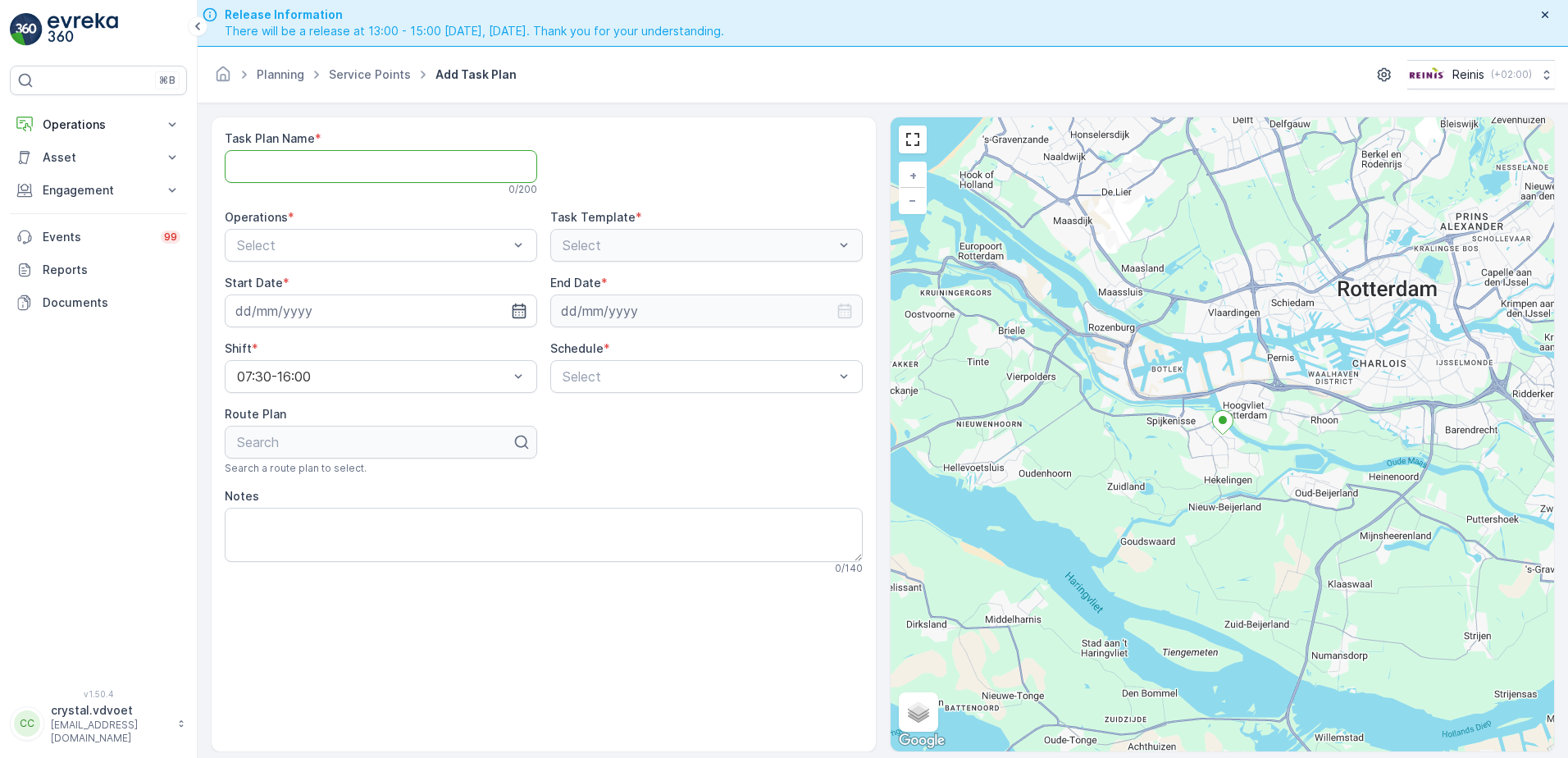
paste Name "Franc's Dierenshop XL"
type Name "Franc's Dierenshop XL"
click at [491, 272] on div "B2B - Papier" at bounding box center [381, 286] width 313 height 28
click at [502, 310] on input at bounding box center [381, 311] width 313 height 33
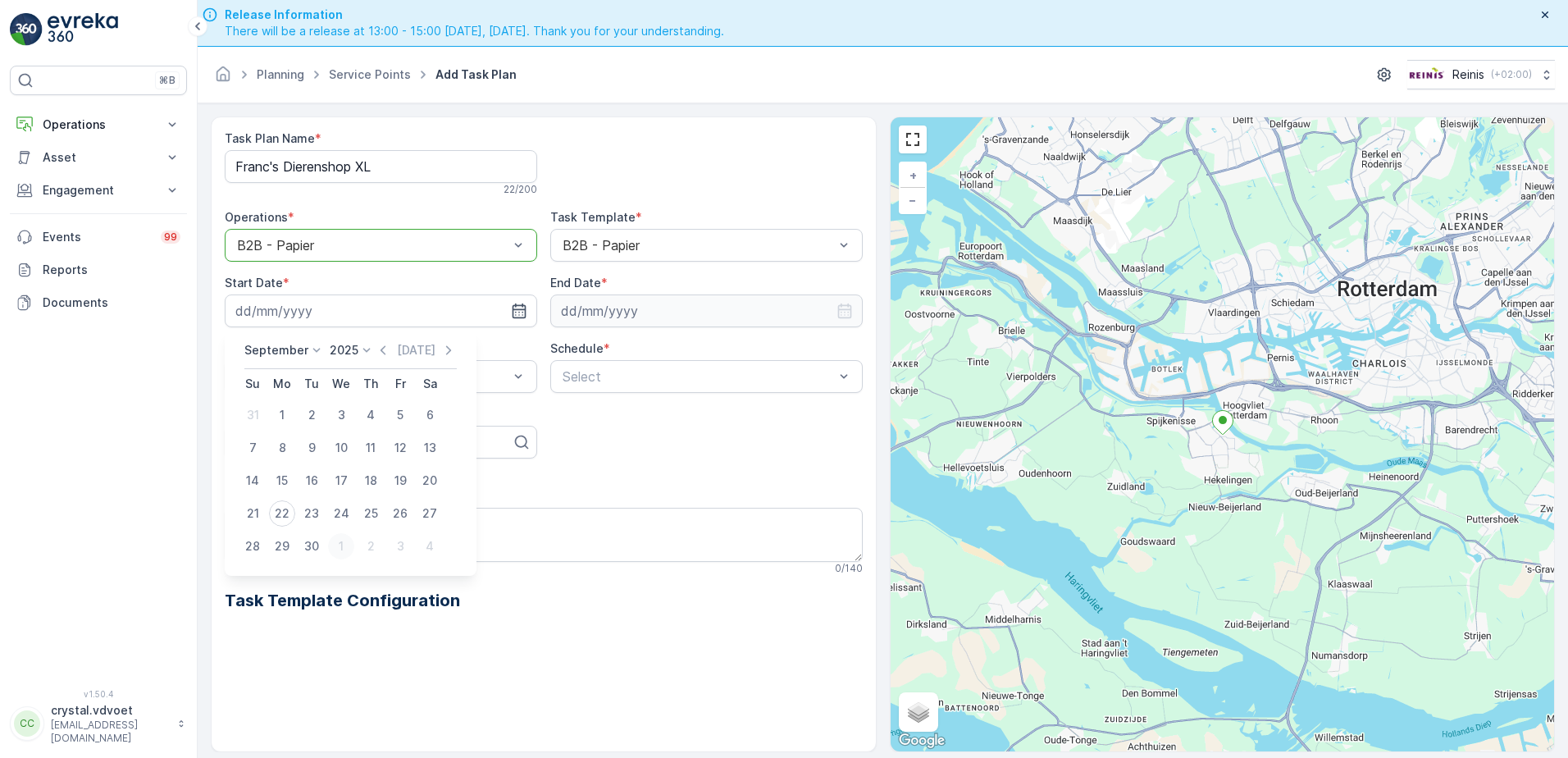
click at [340, 544] on div "1" at bounding box center [341, 546] width 26 height 26
type input "[DATE]"
click at [588, 318] on input at bounding box center [706, 311] width 313 height 33
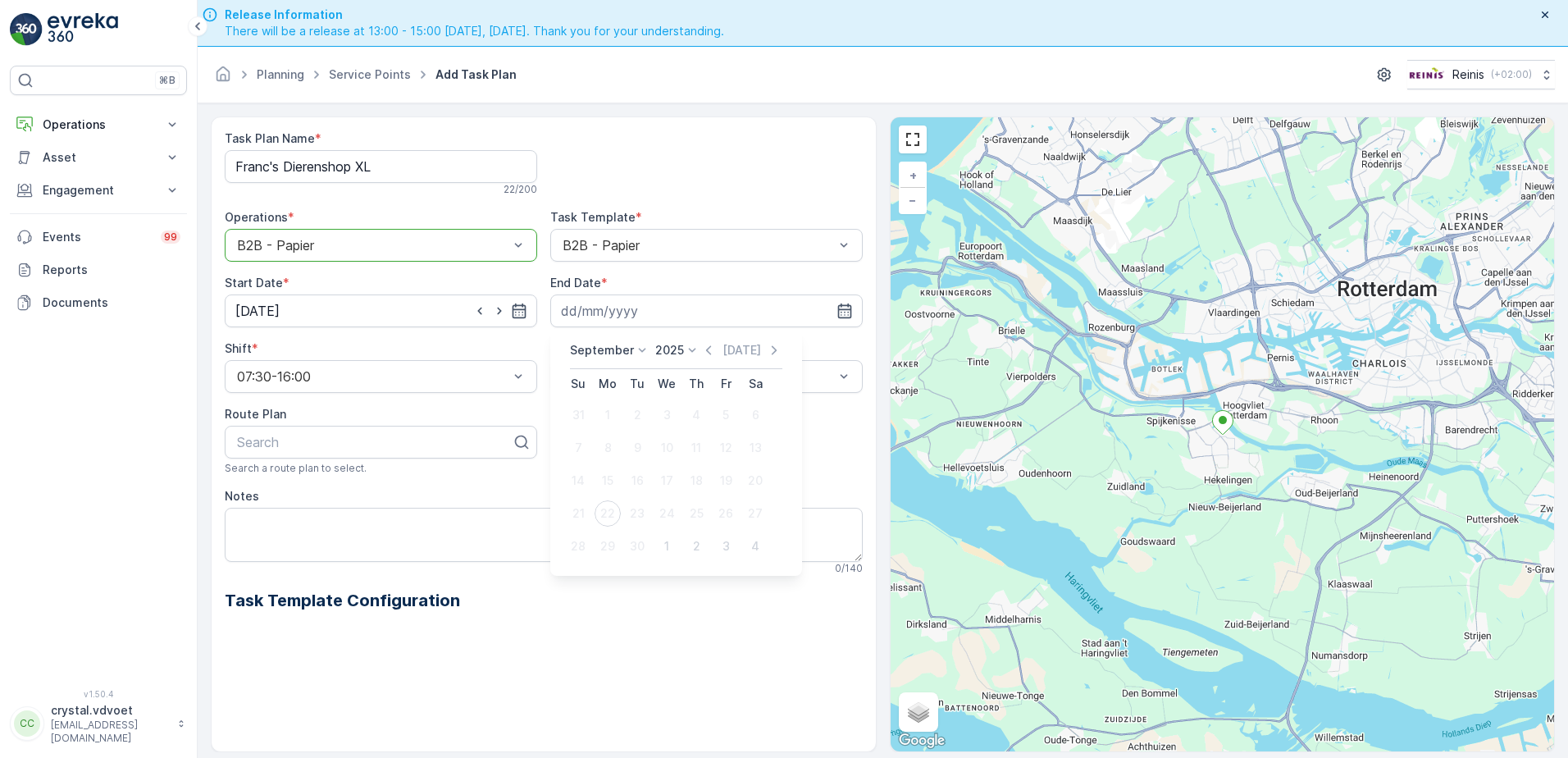
click at [591, 346] on p "September" at bounding box center [602, 350] width 64 height 16
click at [614, 502] on span "December" at bounding box center [607, 500] width 57 height 16
drag, startPoint x: 668, startPoint y: 337, endPoint x: 666, endPoint y: 355, distance: 18.1
click at [666, 355] on div "[DATE] [DATE] Su Mo Tu We Th Fr Sa 30 1 2 3 4 5 6 7 8 9 10 11 12 13 14 15 16 17…" at bounding box center [673, 451] width 247 height 247
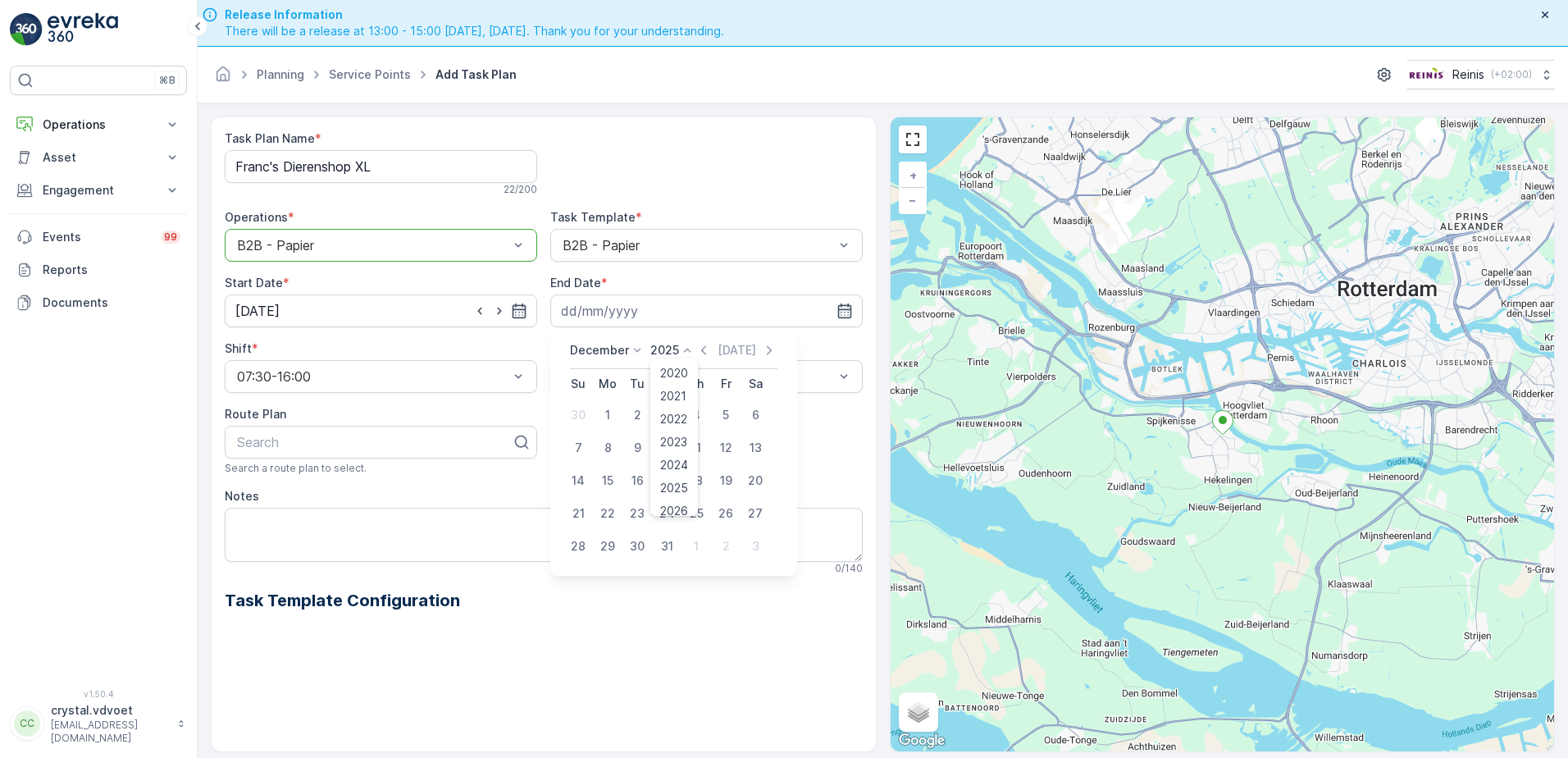
click at [666, 354] on p "2025" at bounding box center [664, 350] width 29 height 16
click at [681, 493] on span "2030" at bounding box center [674, 500] width 28 height 16
click at [637, 550] on div "31" at bounding box center [637, 546] width 26 height 26
type input "[DATE]"
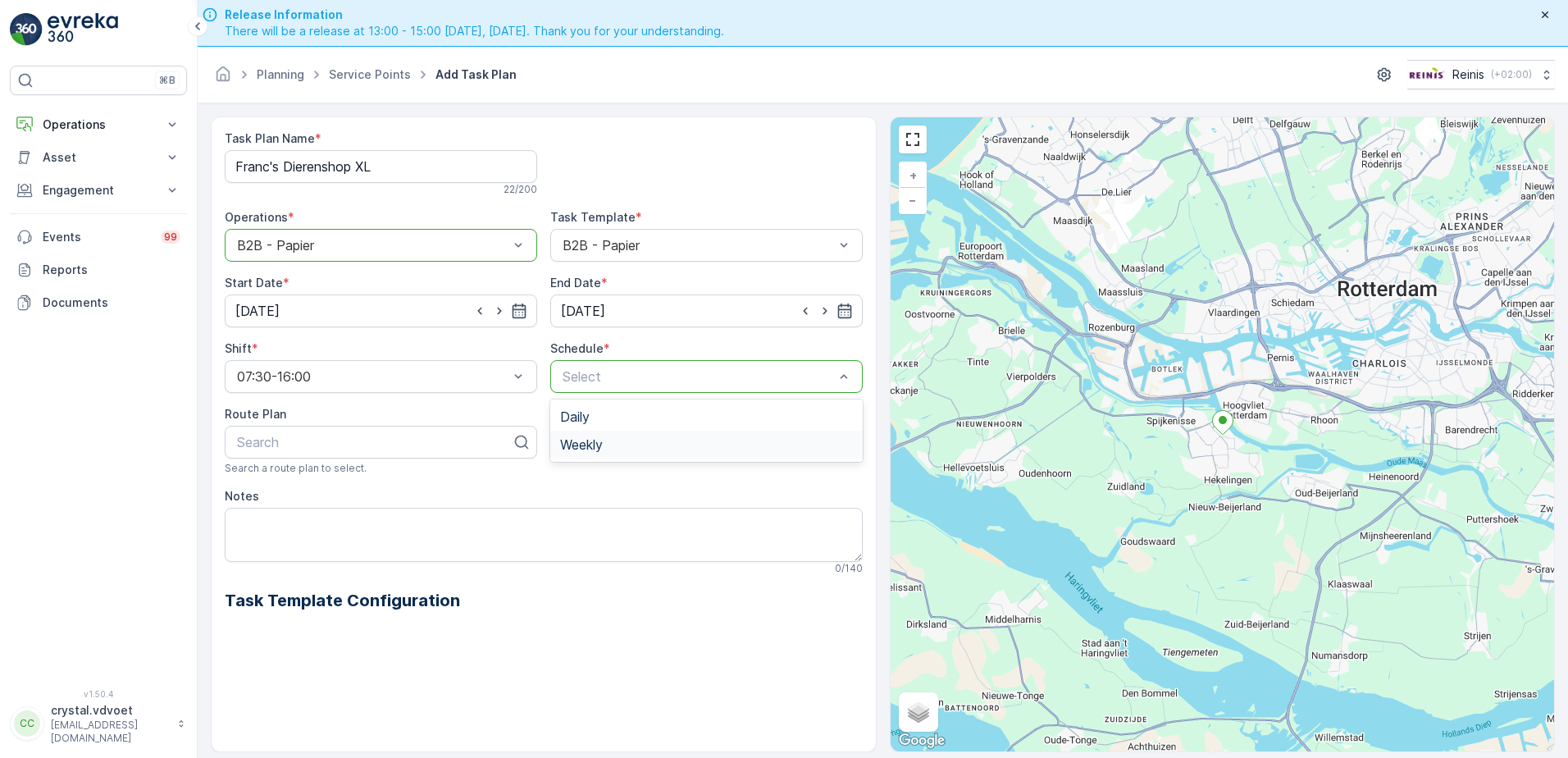
click at [631, 440] on div "Weekly" at bounding box center [706, 444] width 293 height 15
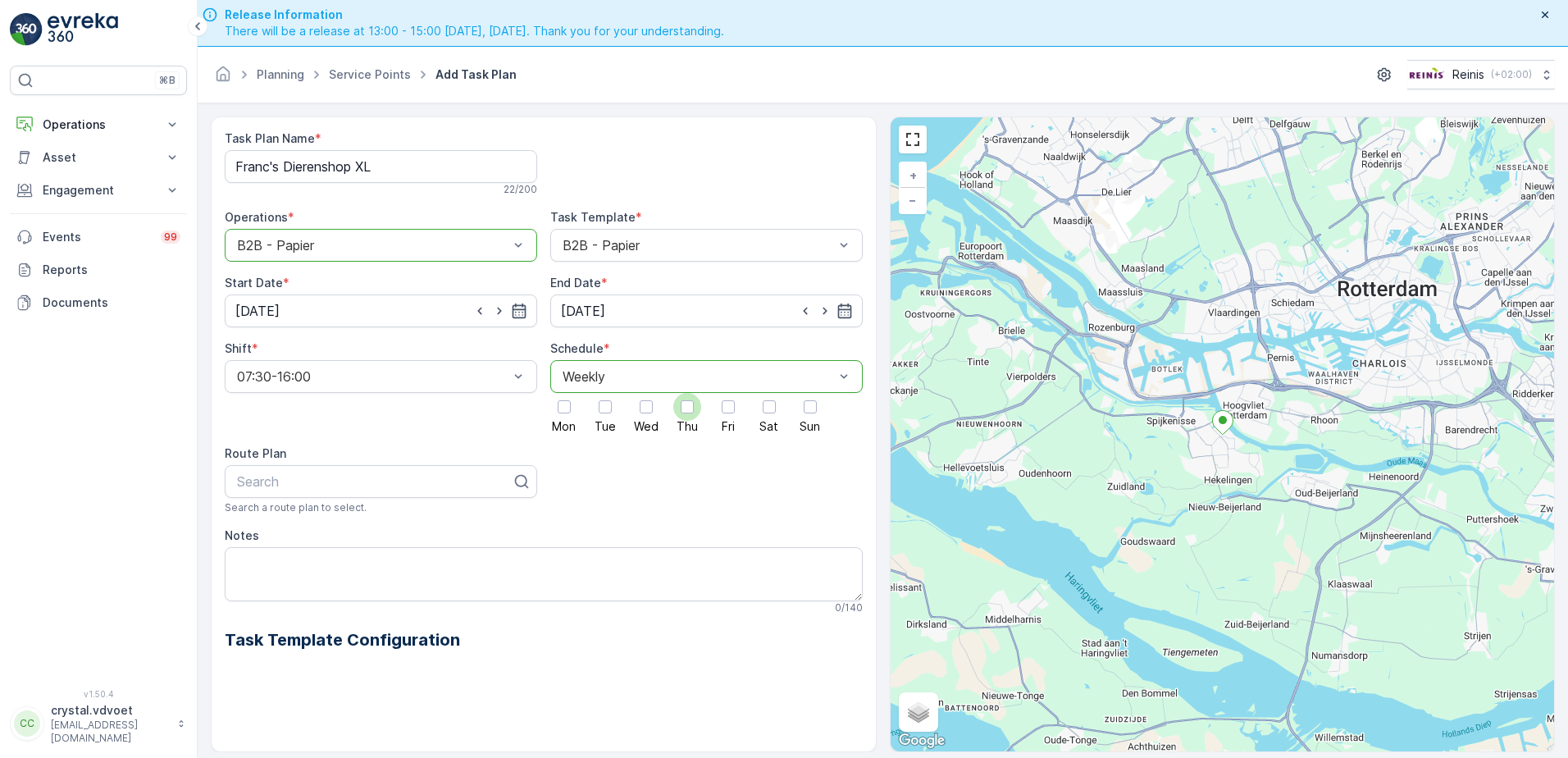
click at [685, 409] on div at bounding box center [686, 406] width 13 height 13
click at [687, 392] on input "Thu" at bounding box center [687, 392] width 0 height 0
click at [245, 561] on textarea "Notes" at bounding box center [543, 574] width 638 height 54
click at [245, 576] on textarea "1x 1100 ltr papier" at bounding box center [543, 574] width 638 height 54
click at [348, 565] on textarea "1x 1100 ltr papier" at bounding box center [543, 574] width 638 height 54
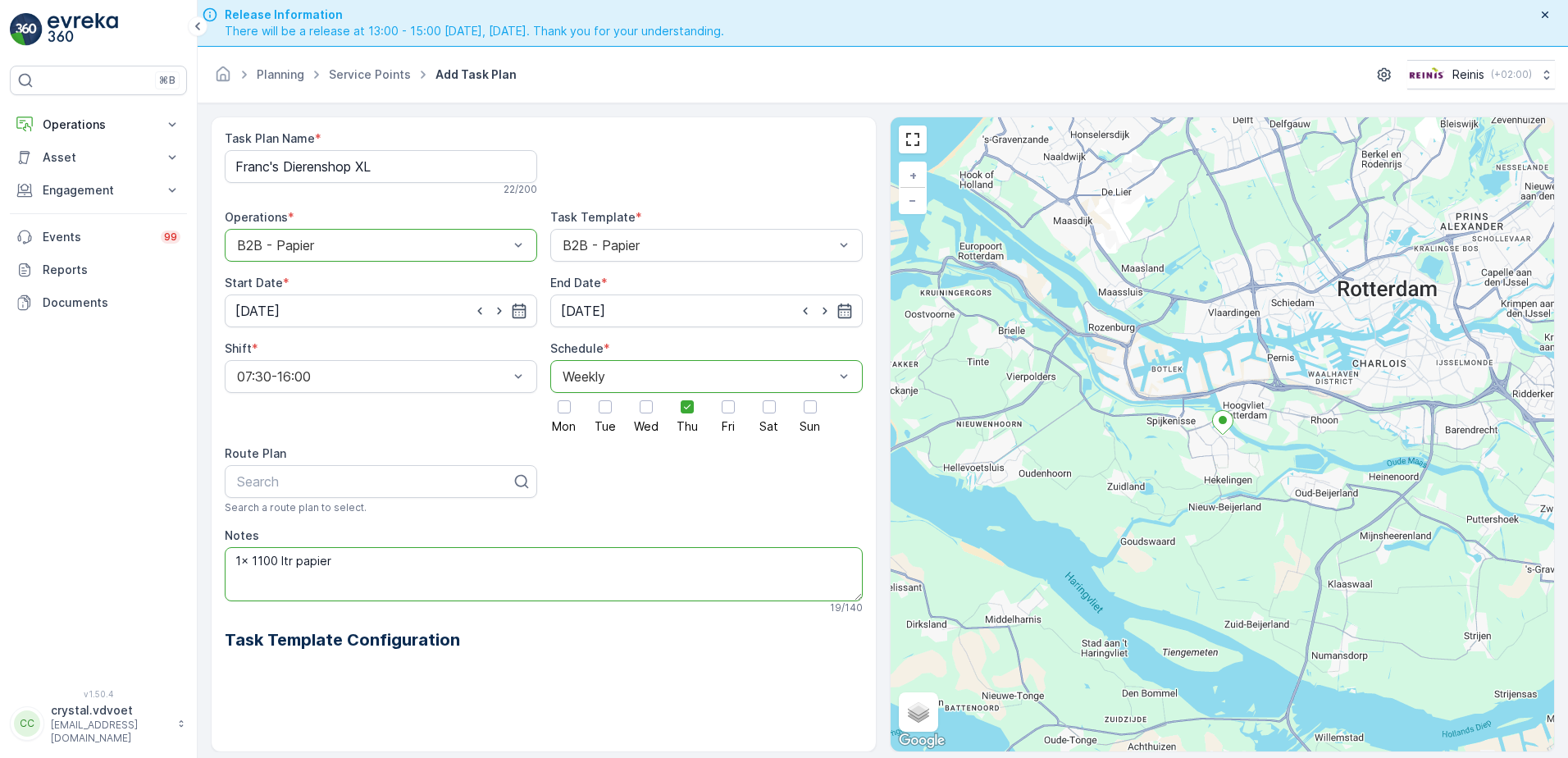
paste textarea "na 9:30 legen!!!"
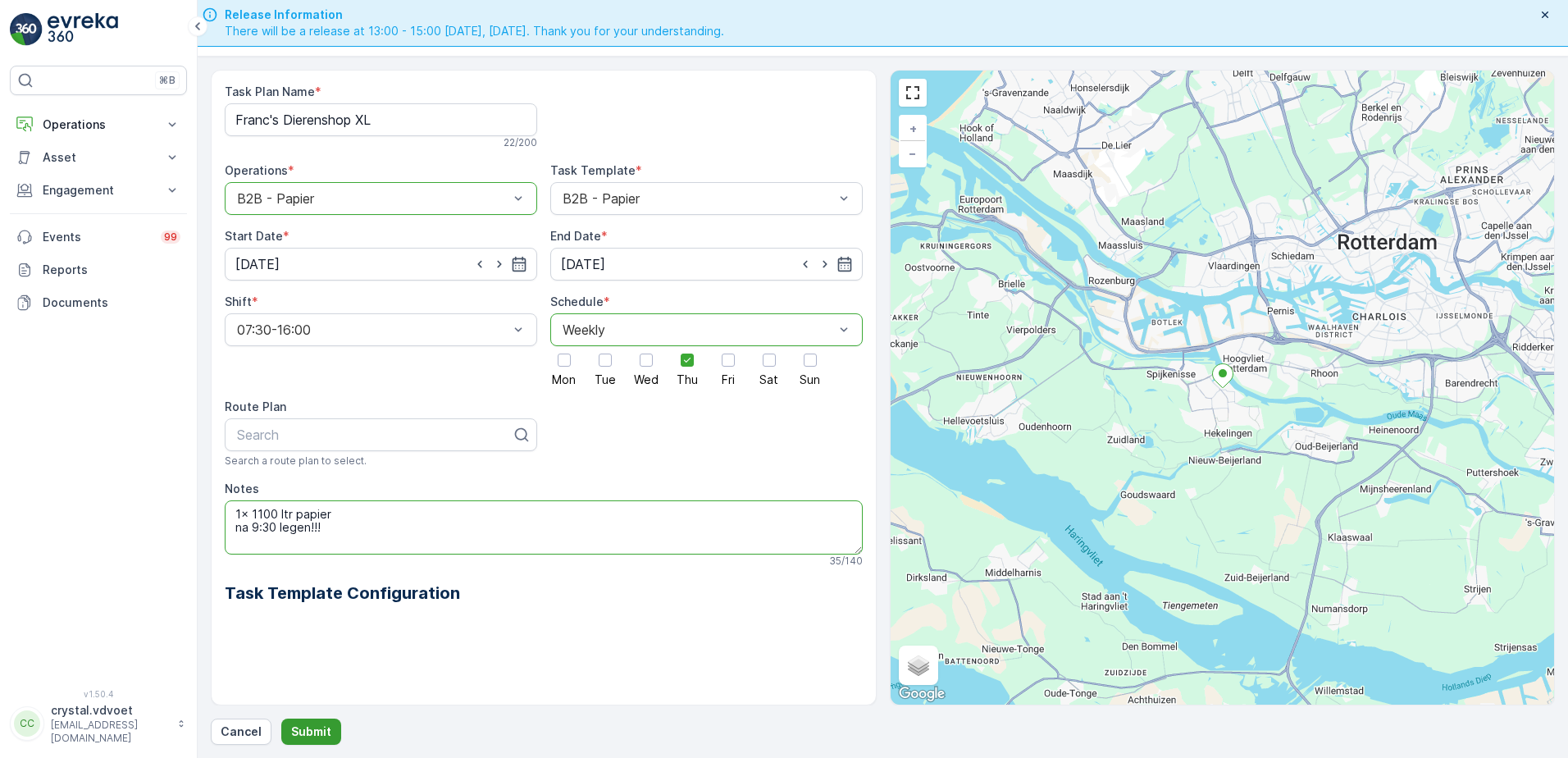
type textarea "1x 1100 ltr papier na 9:30 legen!!!"
click at [303, 734] on p "Submit" at bounding box center [311, 731] width 40 height 16
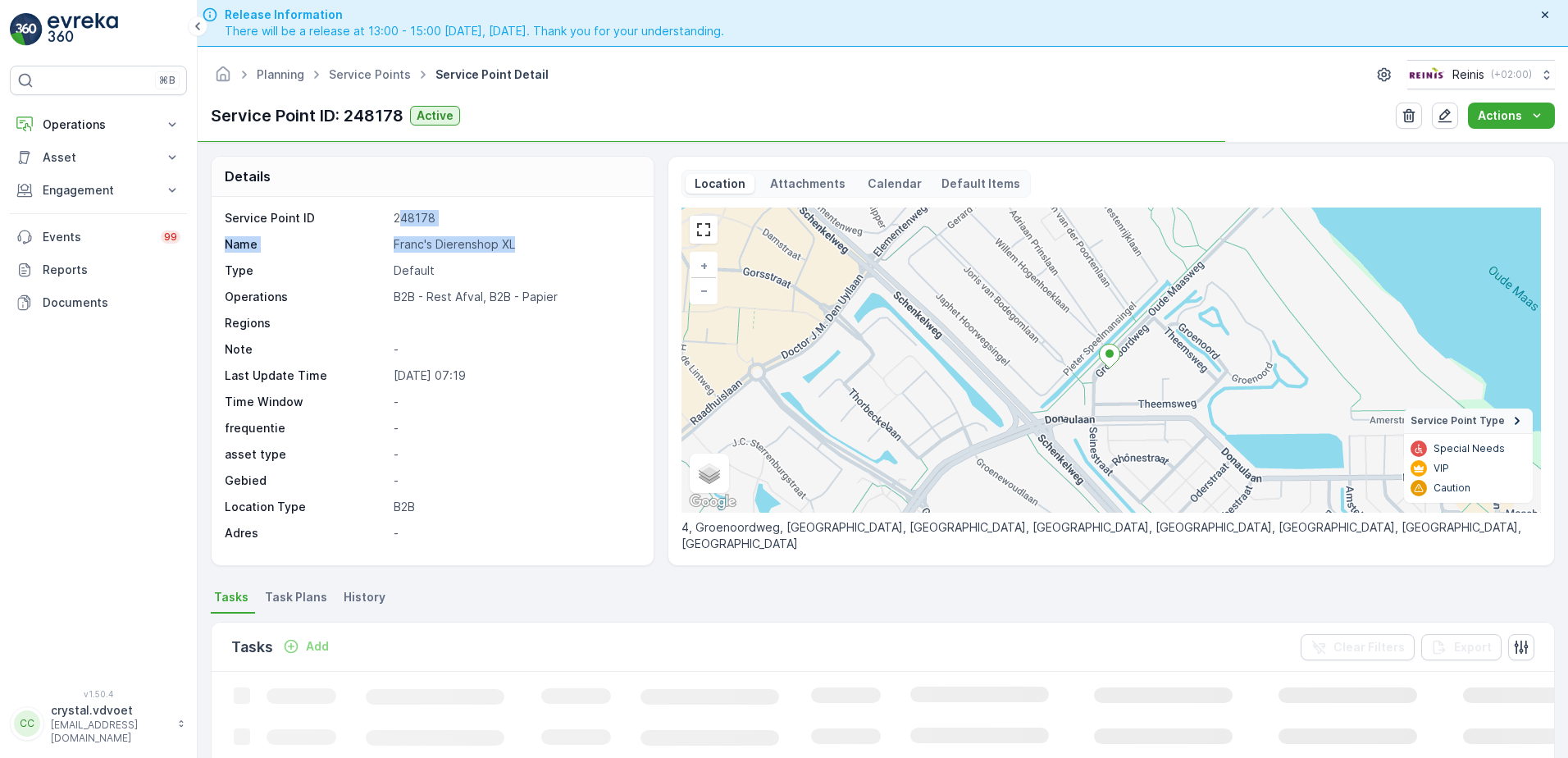
drag, startPoint x: 517, startPoint y: 239, endPoint x: 399, endPoint y: 226, distance: 118.7
click at [399, 226] on div "Service Point ID 248178 Name Franc's Dierenshop XL Type Default Operations B2B …" at bounding box center [430, 376] width 411 height 332
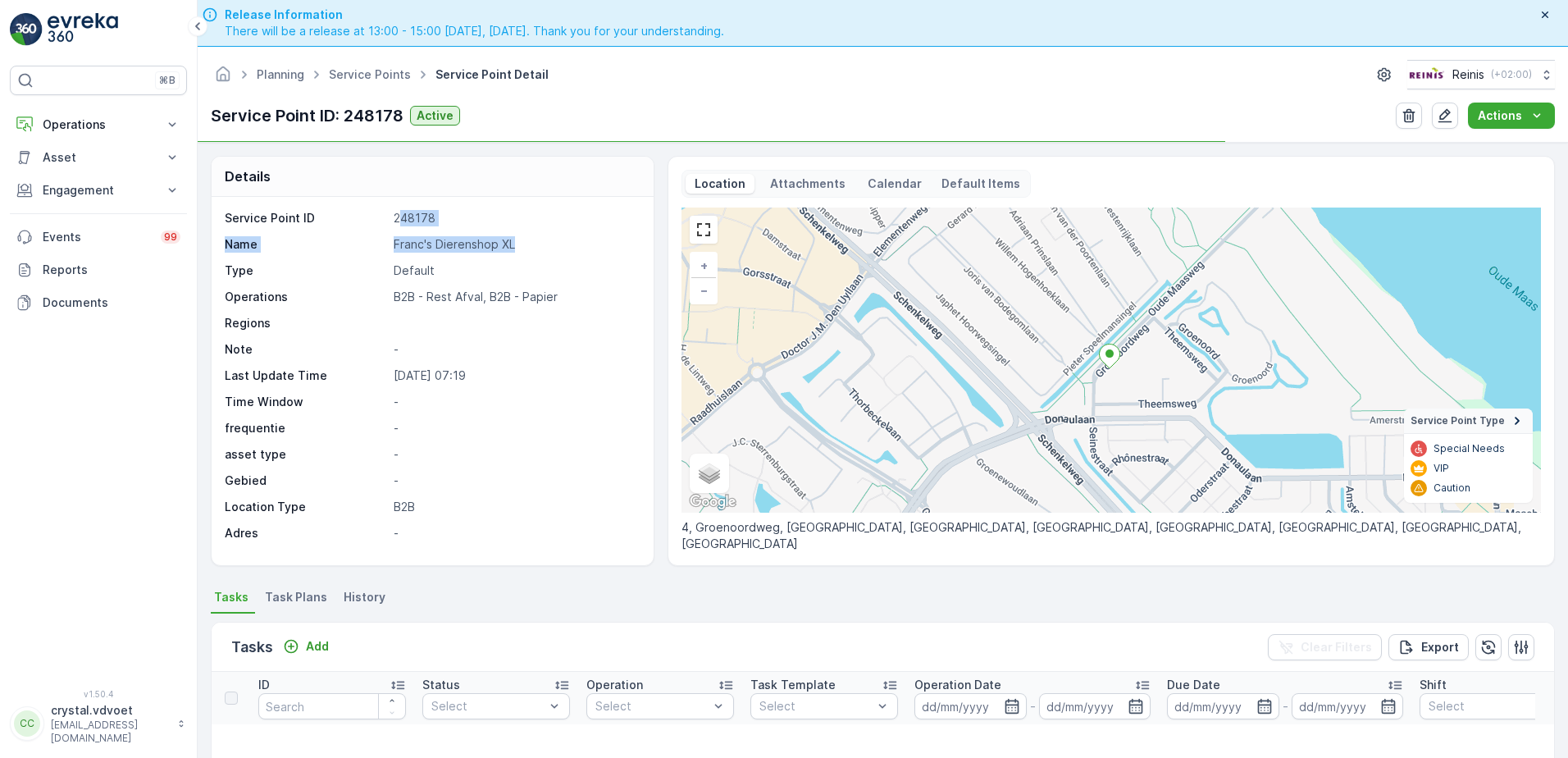
drag, startPoint x: 399, startPoint y: 226, endPoint x: 539, endPoint y: 246, distance: 141.4
click at [539, 246] on p "Franc's Dierenshop XL" at bounding box center [514, 244] width 243 height 16
drag, startPoint x: 524, startPoint y: 247, endPoint x: 382, endPoint y: 241, distance: 142.1
click at [382, 241] on div "Name Franc's Dierenshop XL" at bounding box center [430, 244] width 411 height 16
drag, startPoint x: 382, startPoint y: 241, endPoint x: 414, endPoint y: 245, distance: 32.2
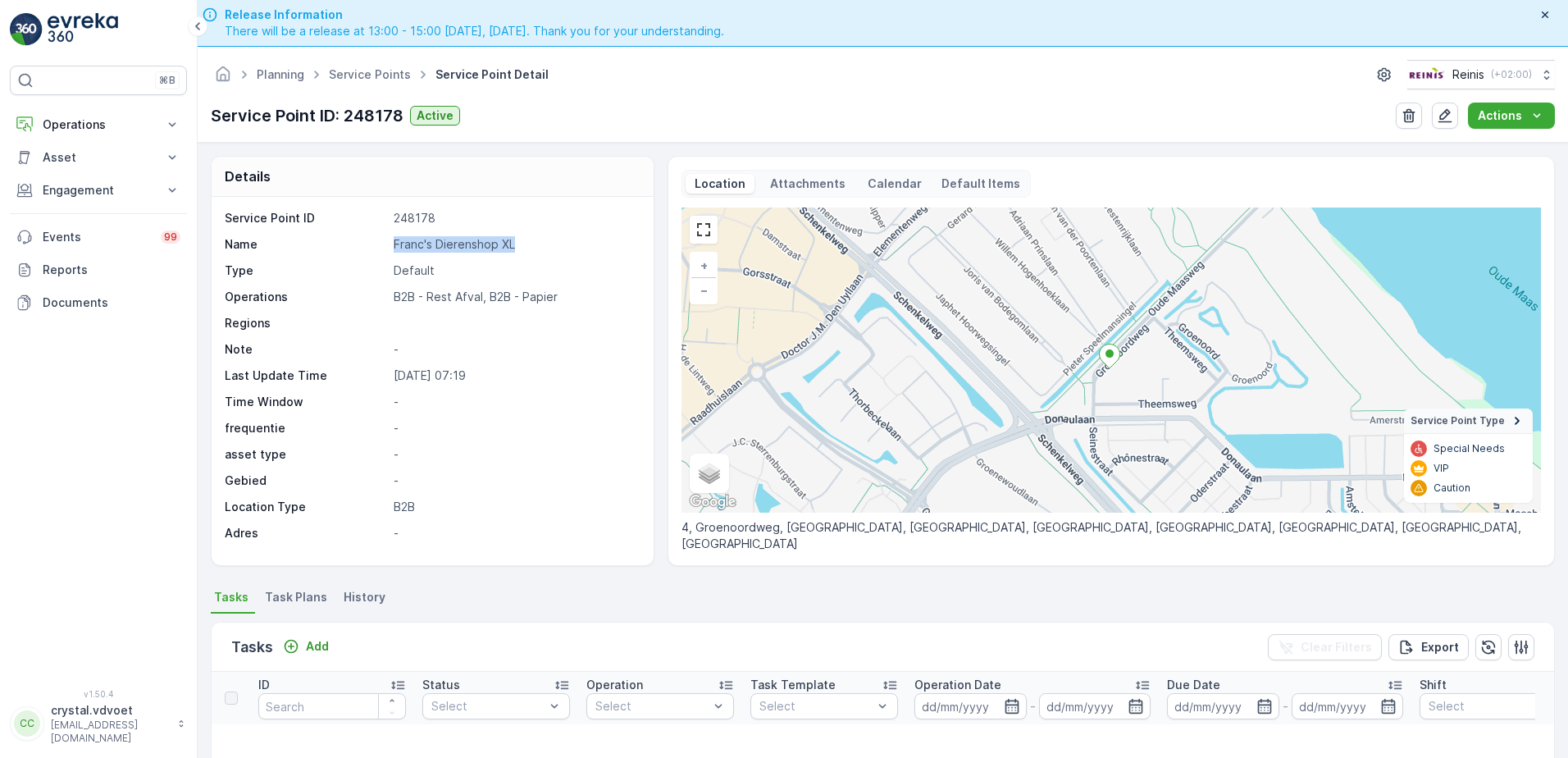
copy div "Franc's Dierenshop XL"
click at [293, 588] on span "Task Plans" at bounding box center [296, 596] width 62 height 16
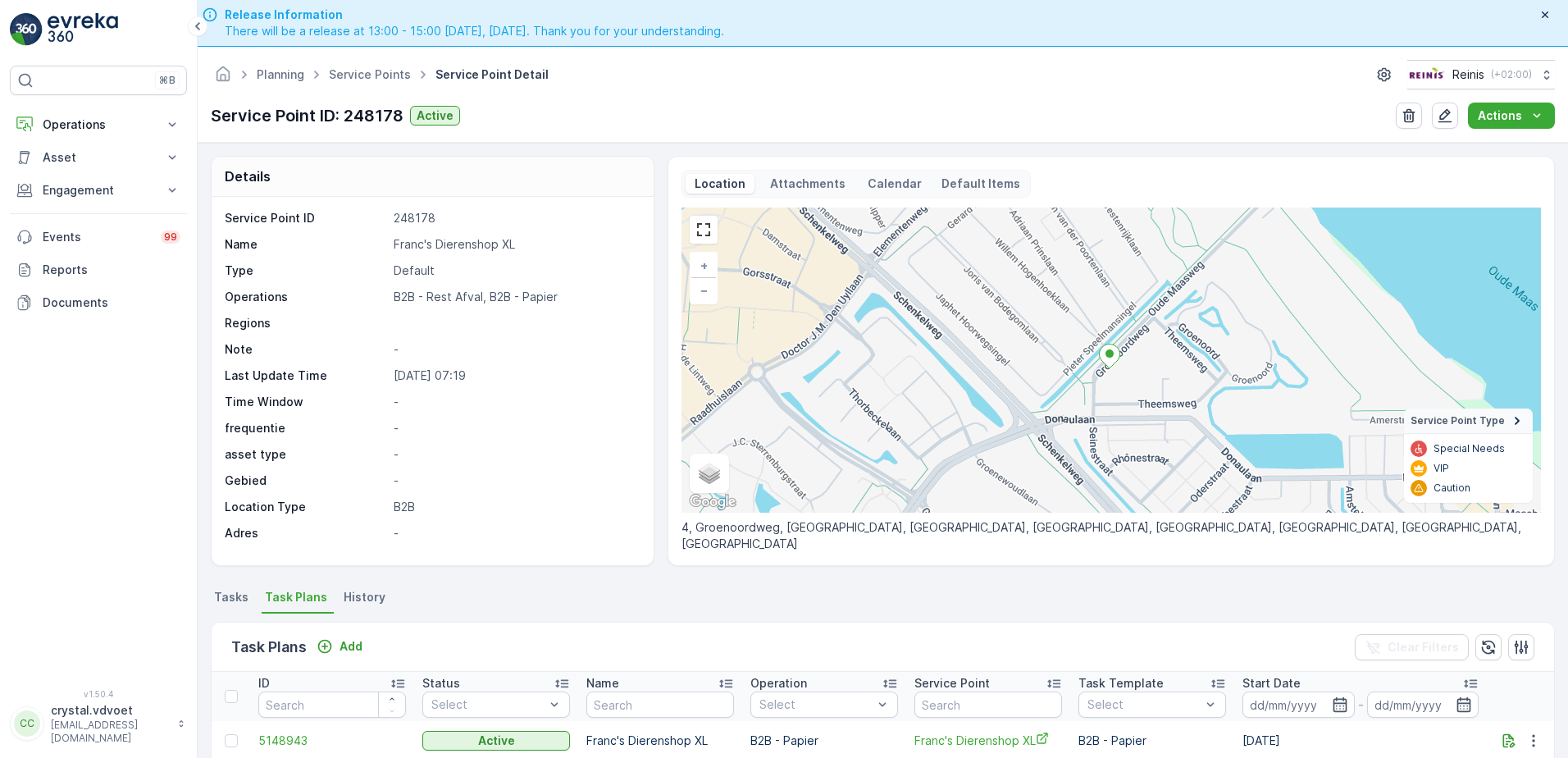
scroll to position [164, 0]
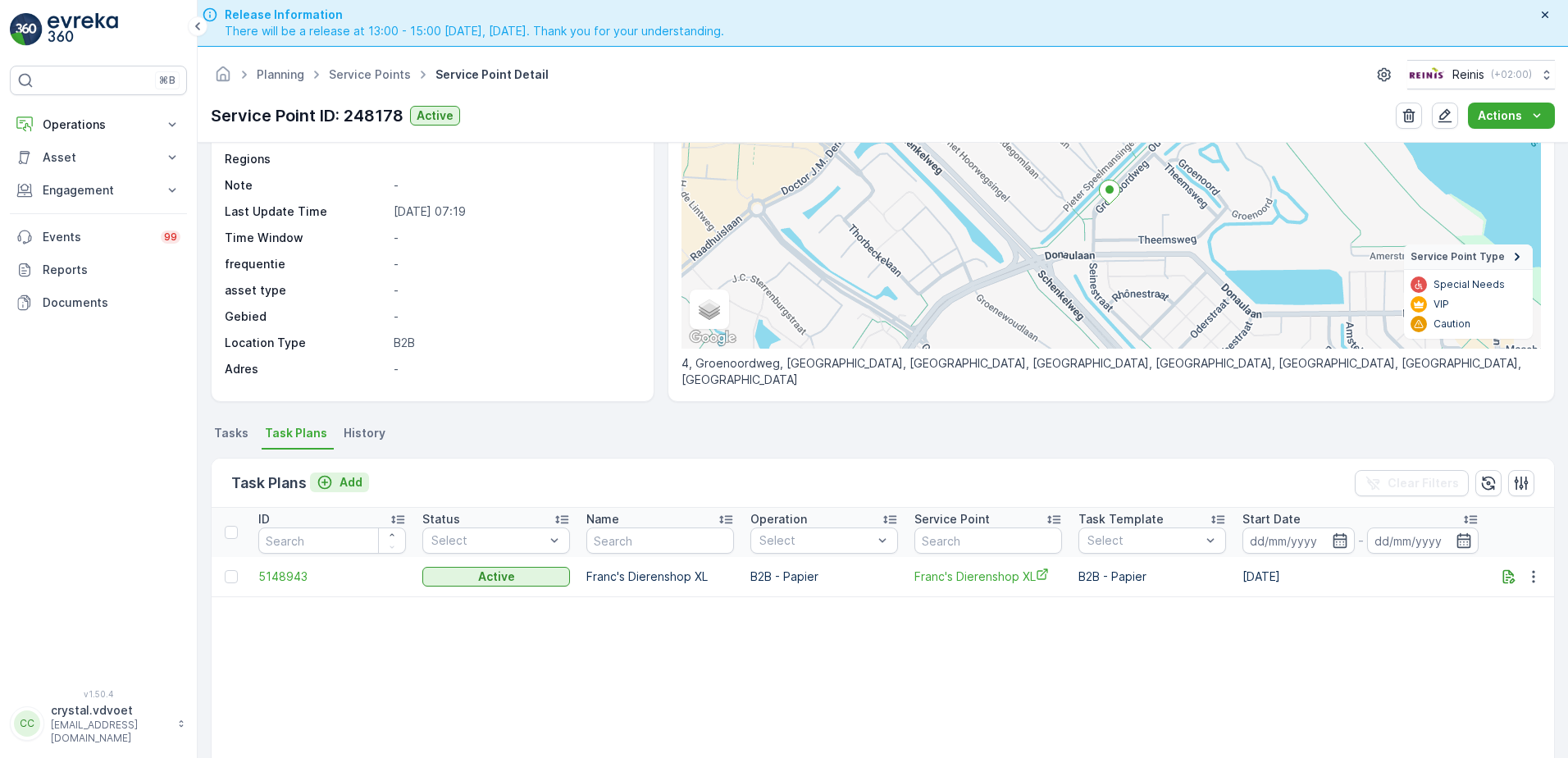
click at [330, 485] on icon "Add" at bounding box center [325, 482] width 16 height 16
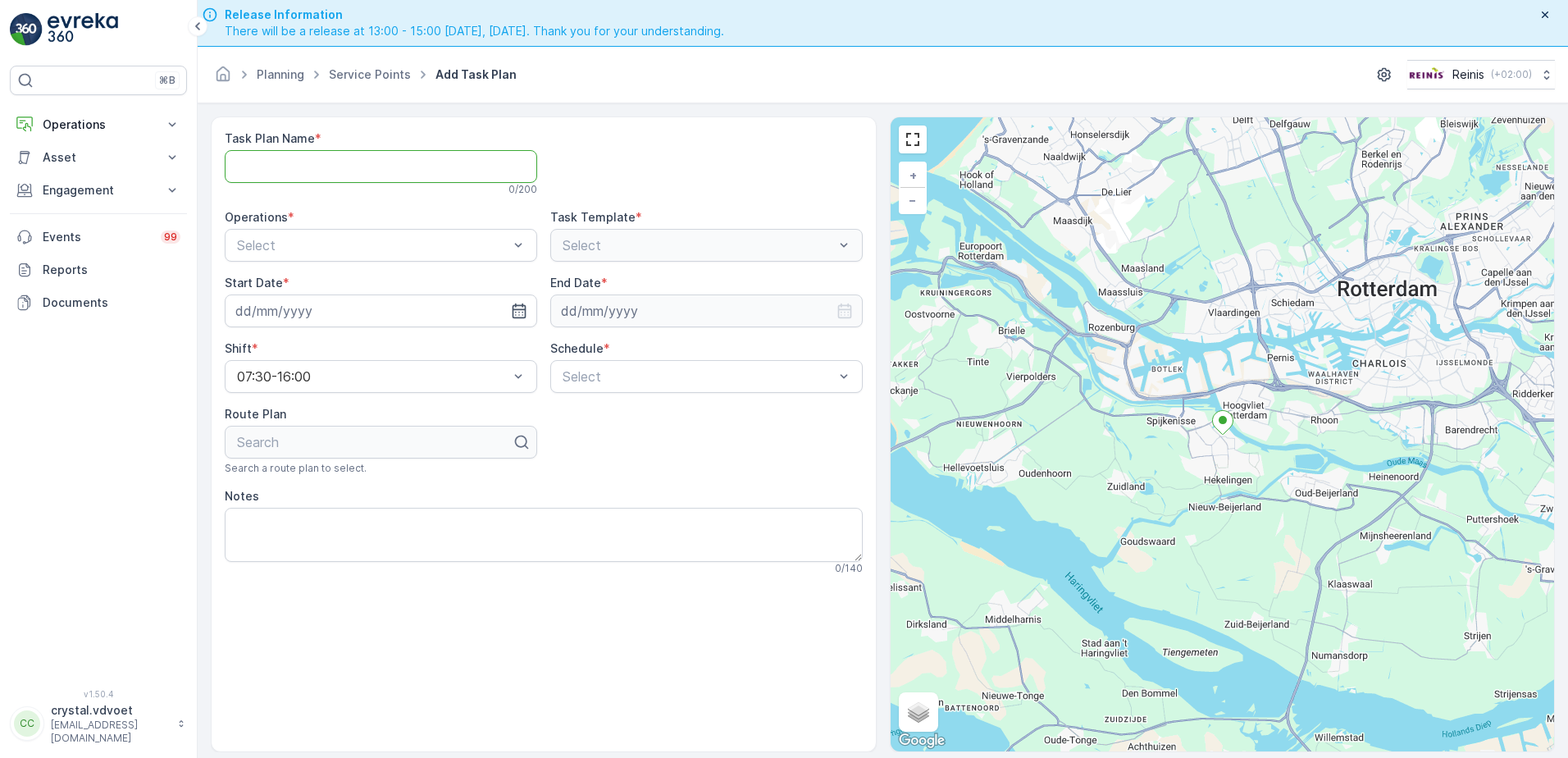
paste Name "Franc's Dierenshop XL"
type Name "Franc's Dierenshop XL"
click at [346, 309] on div "B2B - Rest Afval" at bounding box center [381, 313] width 293 height 15
click at [447, 314] on input at bounding box center [381, 311] width 313 height 33
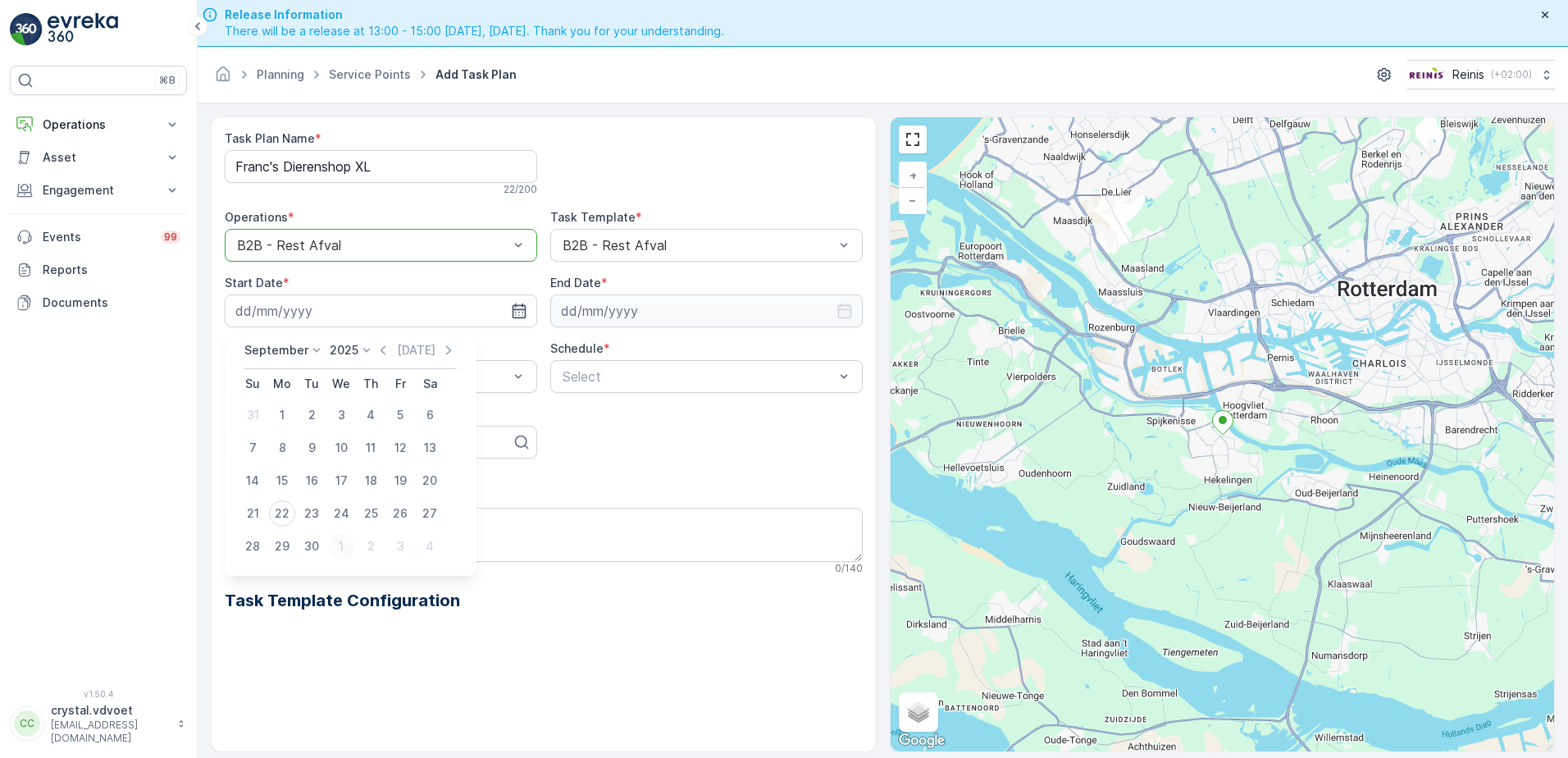
click at [345, 547] on div "1" at bounding box center [341, 546] width 26 height 26
type input "[DATE]"
click at [638, 318] on input at bounding box center [706, 311] width 313 height 33
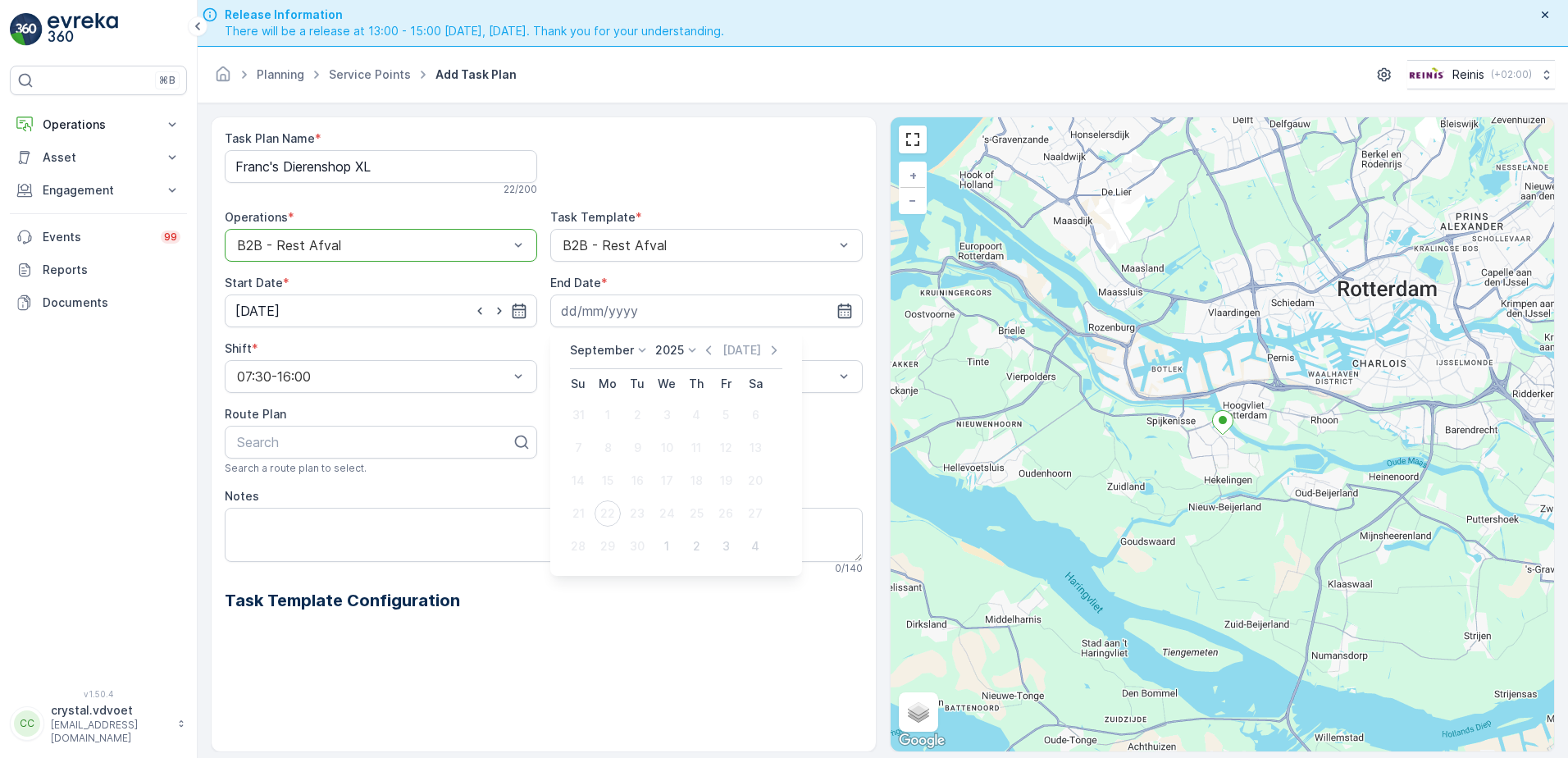
click at [605, 347] on p "September" at bounding box center [602, 350] width 64 height 16
click at [616, 499] on span "December" at bounding box center [607, 500] width 57 height 16
click at [676, 354] on div "2025" at bounding box center [672, 350] width 45 height 16
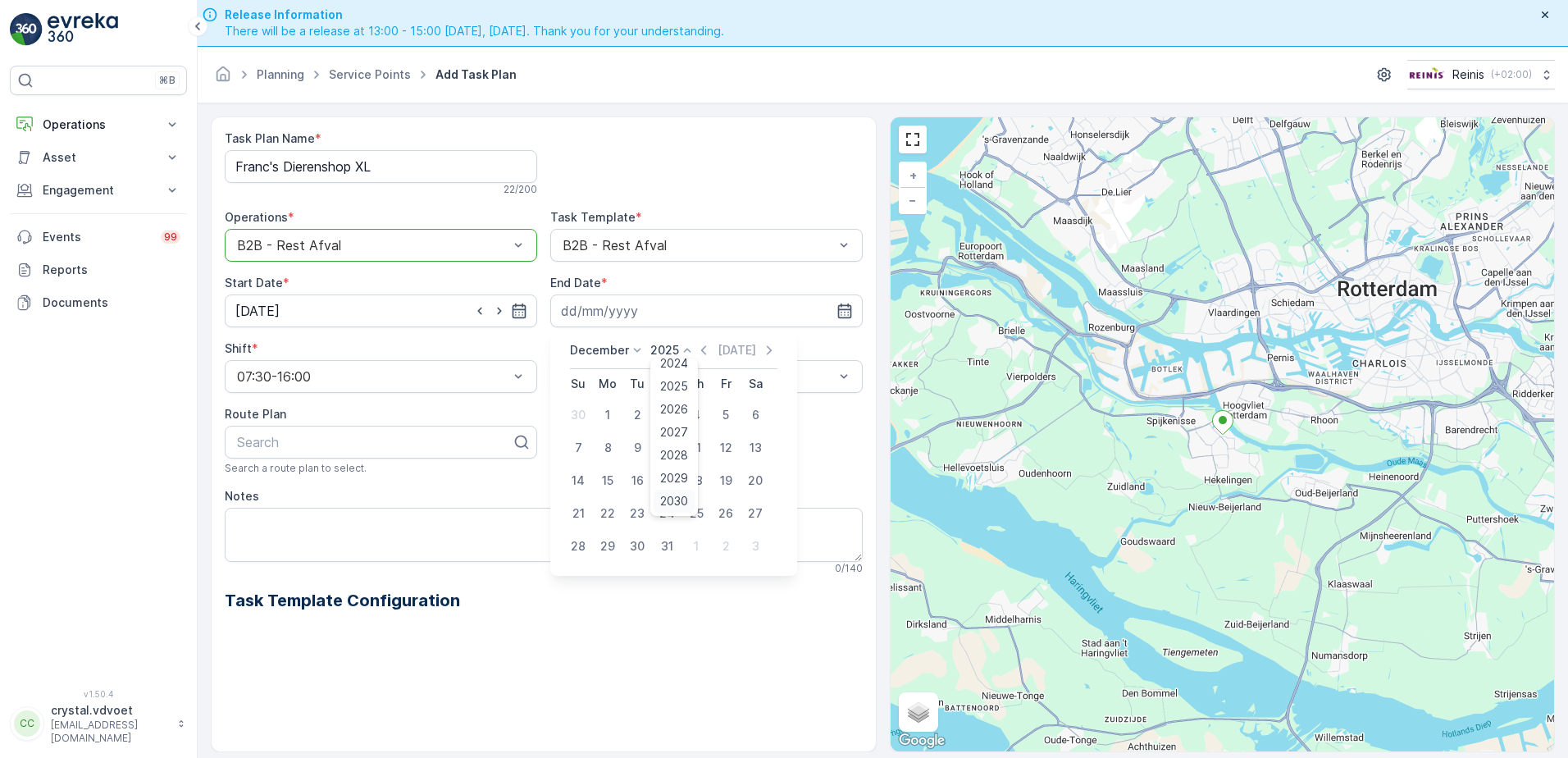
click at [674, 497] on span "2030" at bounding box center [674, 500] width 28 height 16
click at [643, 540] on div "31" at bounding box center [637, 546] width 26 height 26
type input "31.12.2030"
click at [630, 438] on div "Weekly" at bounding box center [706, 444] width 293 height 15
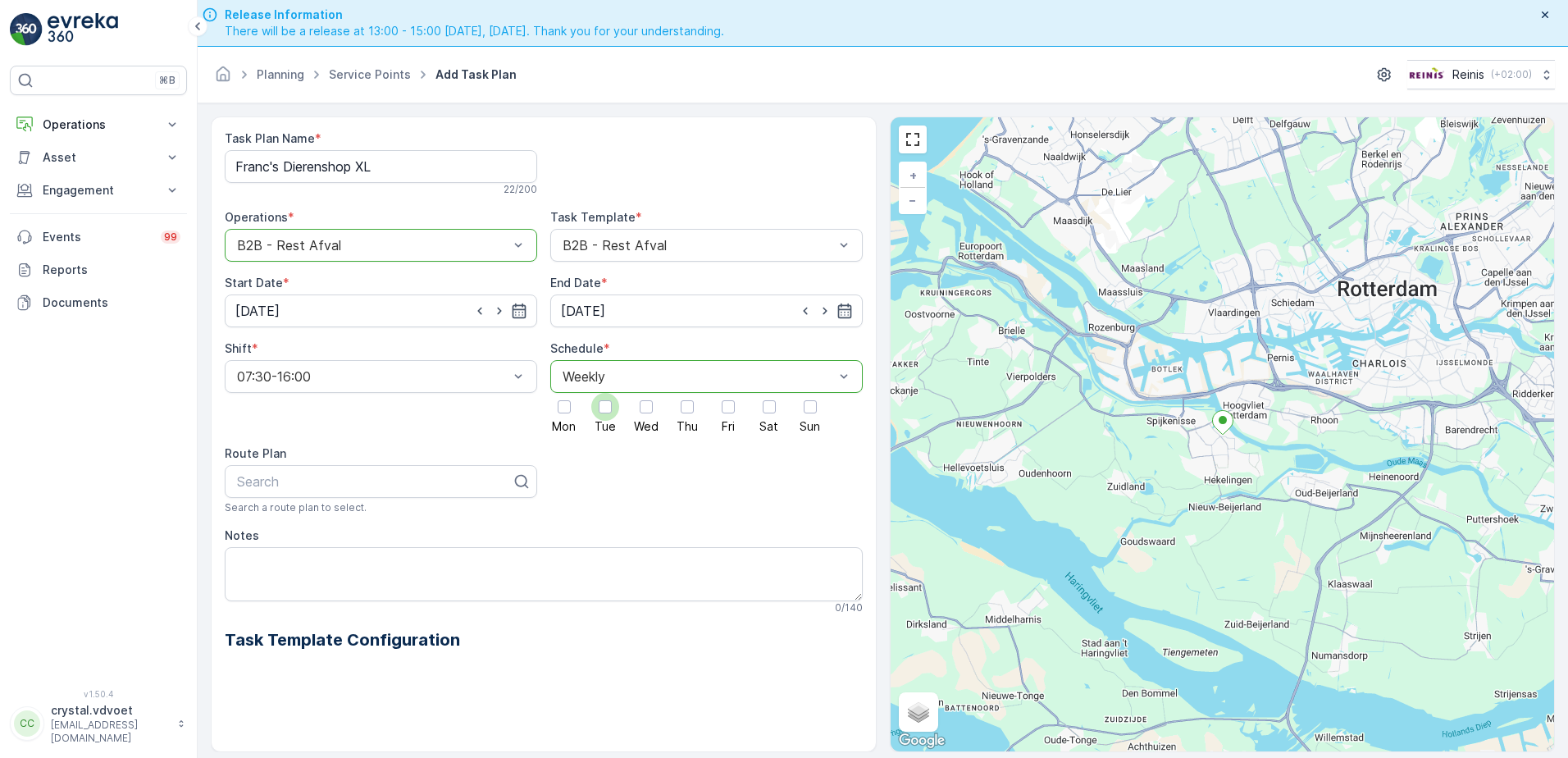
click at [607, 415] on div at bounding box center [605, 406] width 28 height 28
click at [605, 392] on input "Tue" at bounding box center [605, 392] width 0 height 0
click at [236, 566] on textarea "Notes" at bounding box center [543, 574] width 638 height 54
click at [242, 563] on textarea "1x 660 ltr rest" at bounding box center [543, 574] width 638 height 54
click at [232, 575] on textarea "1x 660 ltr rest" at bounding box center [543, 574] width 638 height 54
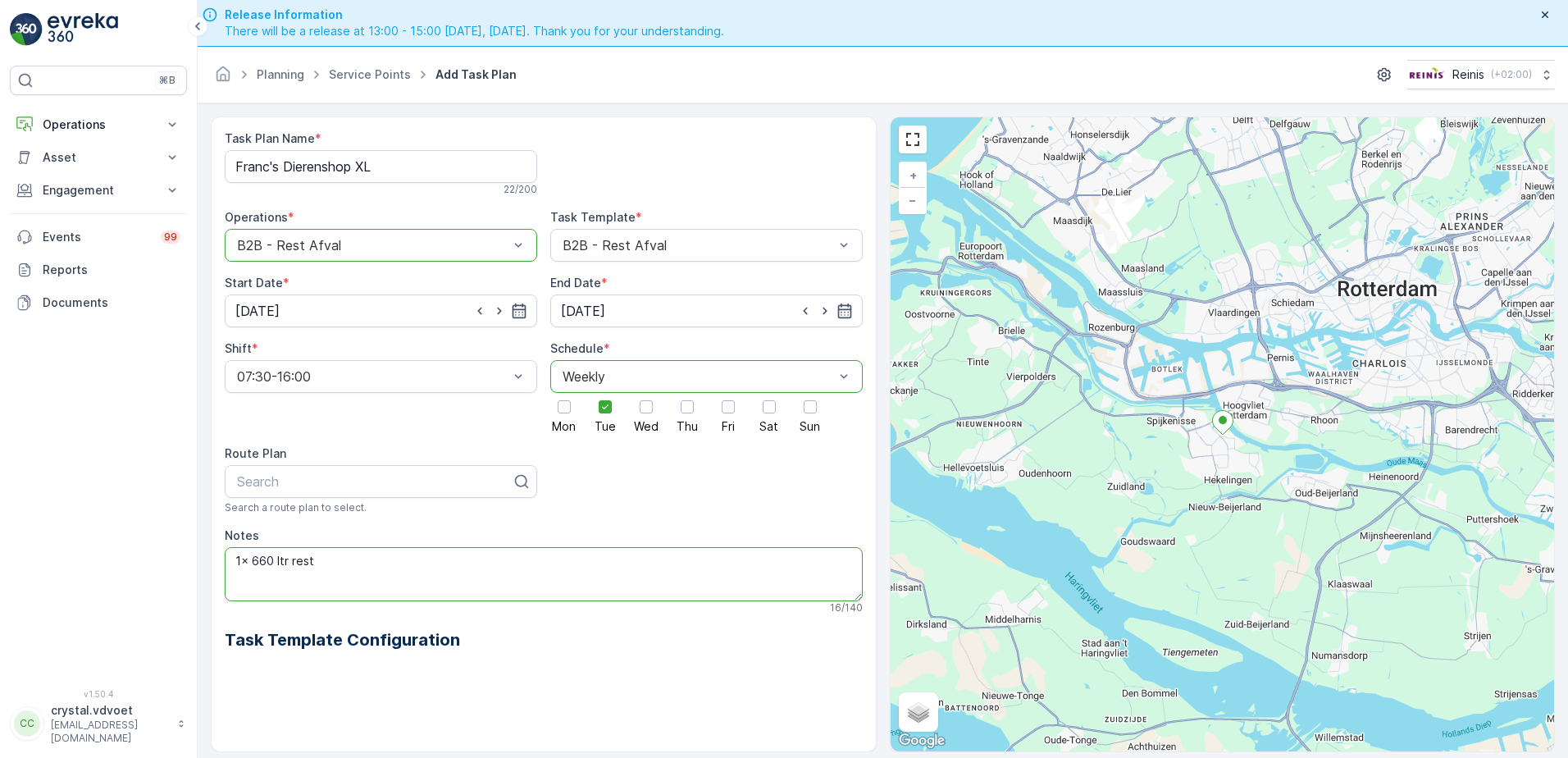
paste textarea "legen na 9:30!!"
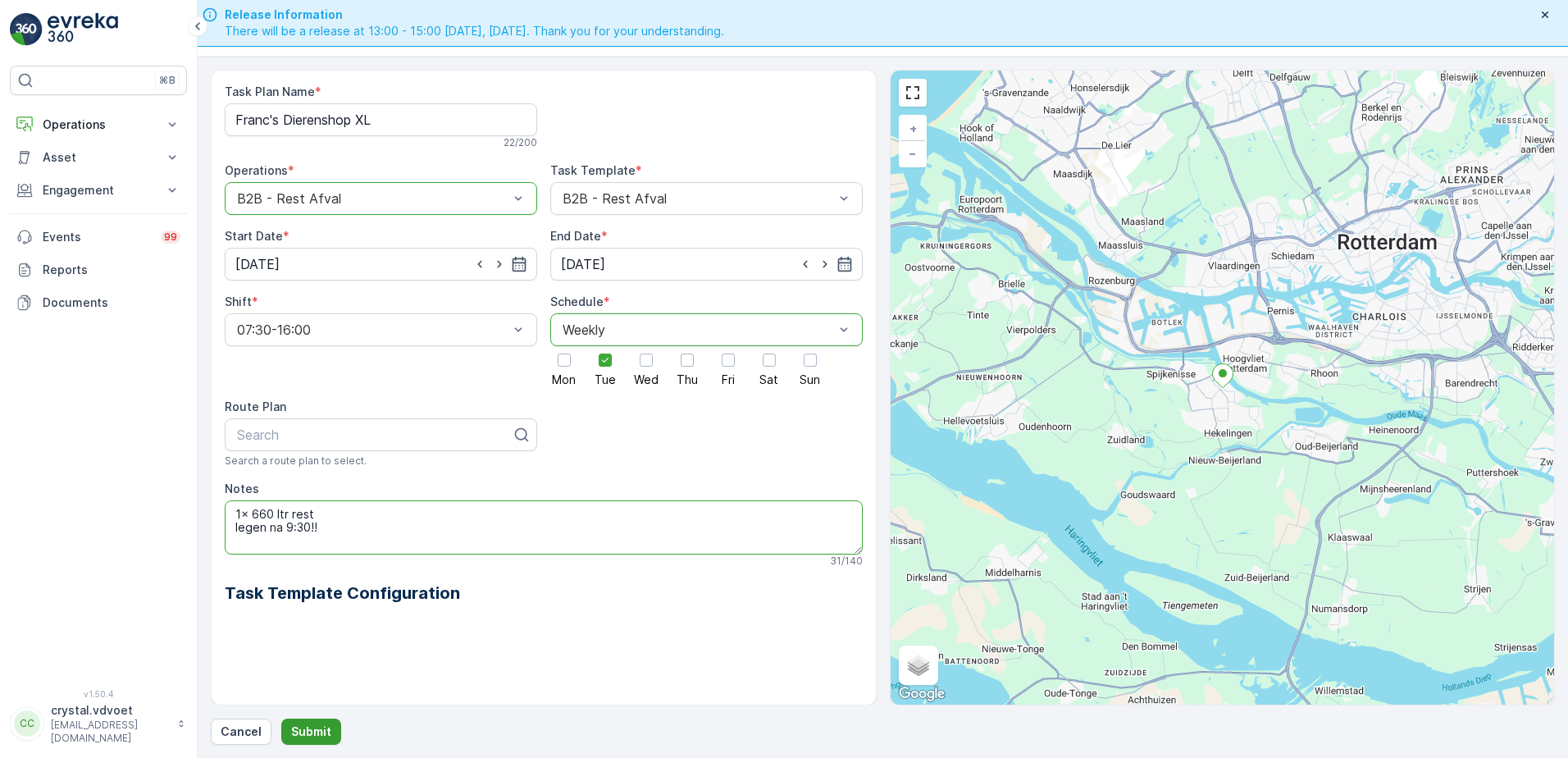
type textarea "1x 660 ltr rest legen na 9:30!!"
click at [313, 734] on p "Submit" at bounding box center [311, 731] width 40 height 16
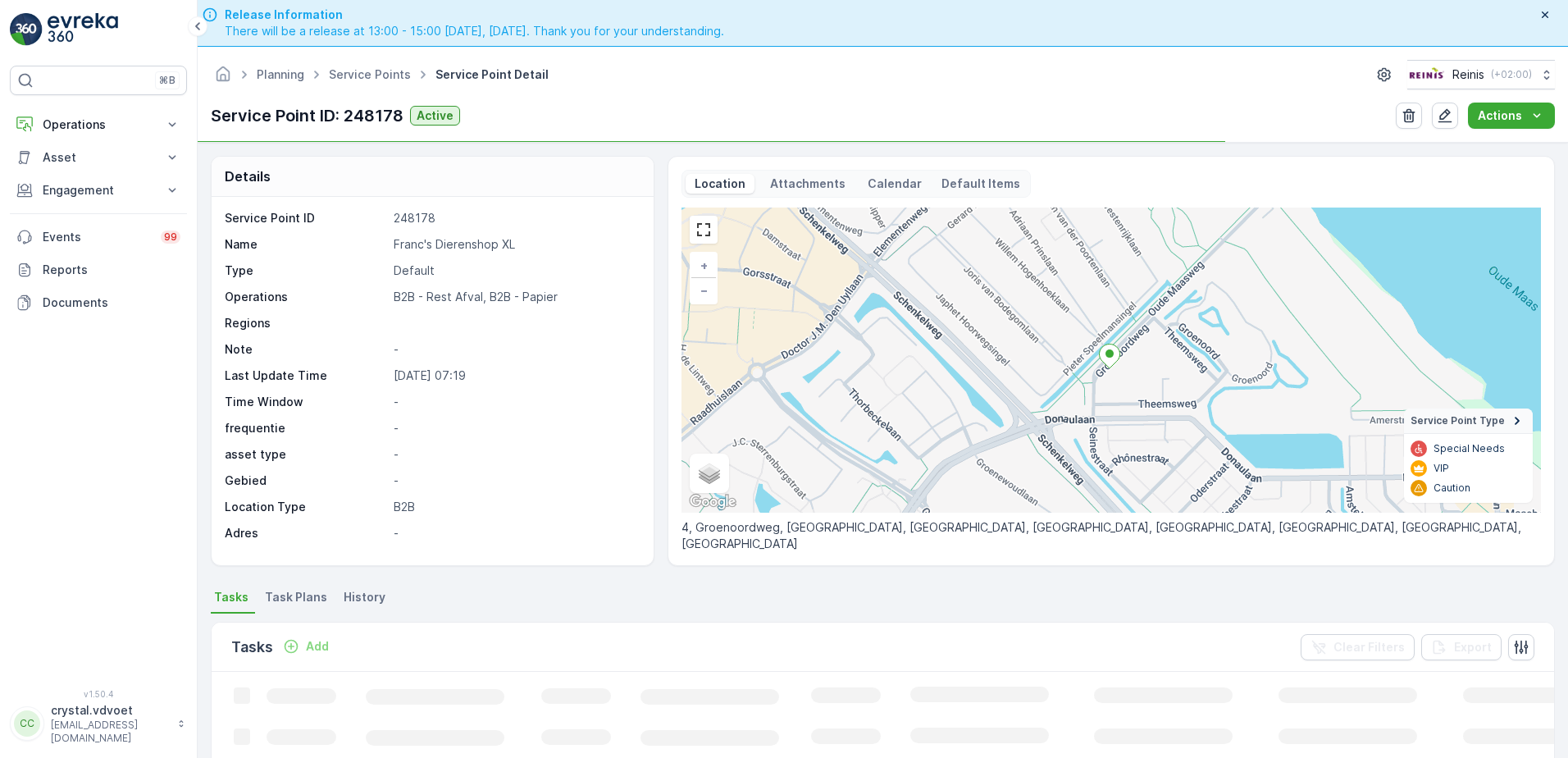
scroll to position [82, 0]
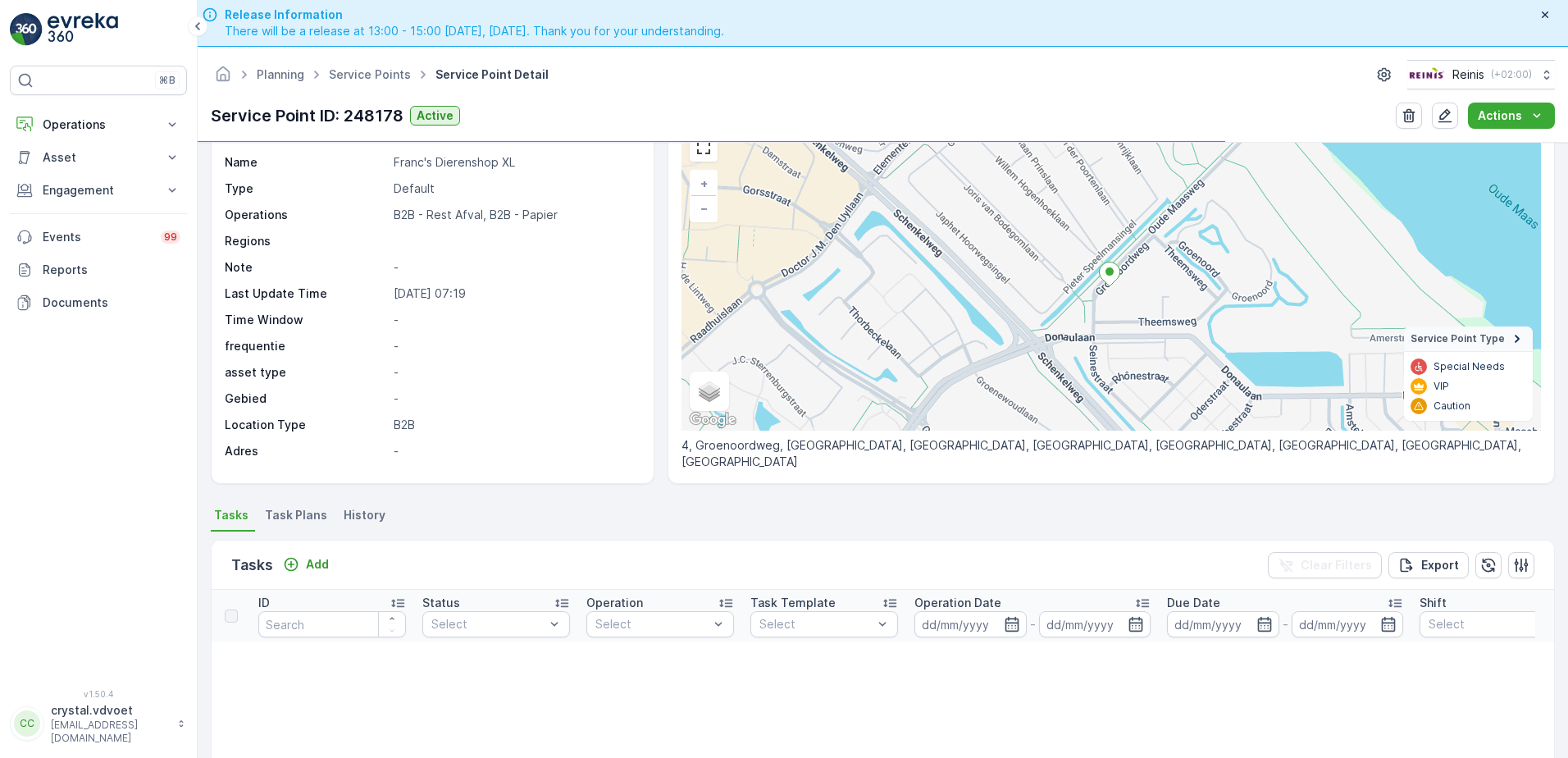
click at [316, 505] on div "Details Service Point ID 248178 Name Franc's Dierenshop XL Type Default Operati…" at bounding box center [883, 473] width 1370 height 662
click at [312, 506] on li "Task Plans" at bounding box center [298, 517] width 72 height 28
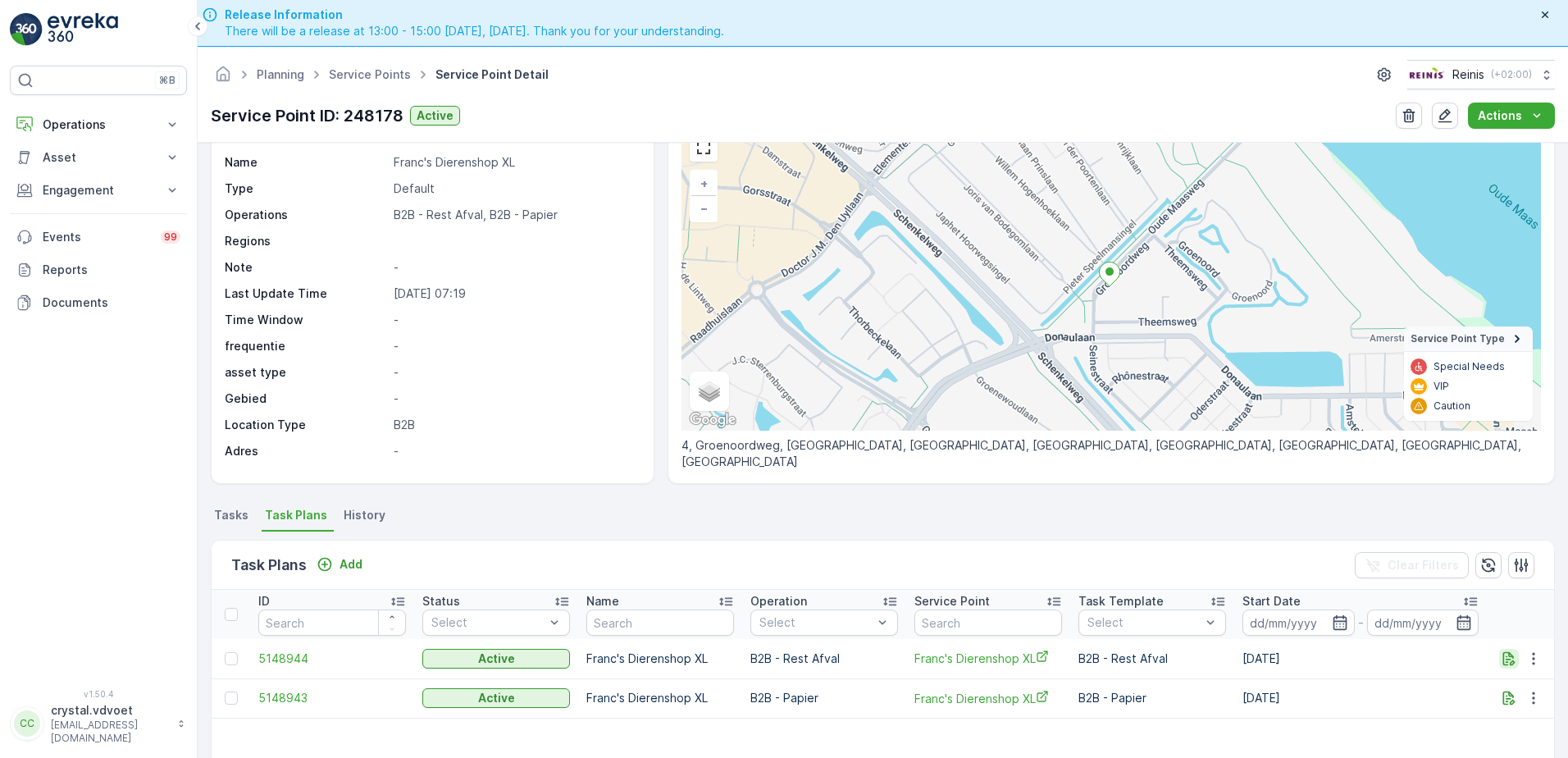
click at [1500, 664] on icon "button" at bounding box center [1508, 658] width 16 height 16
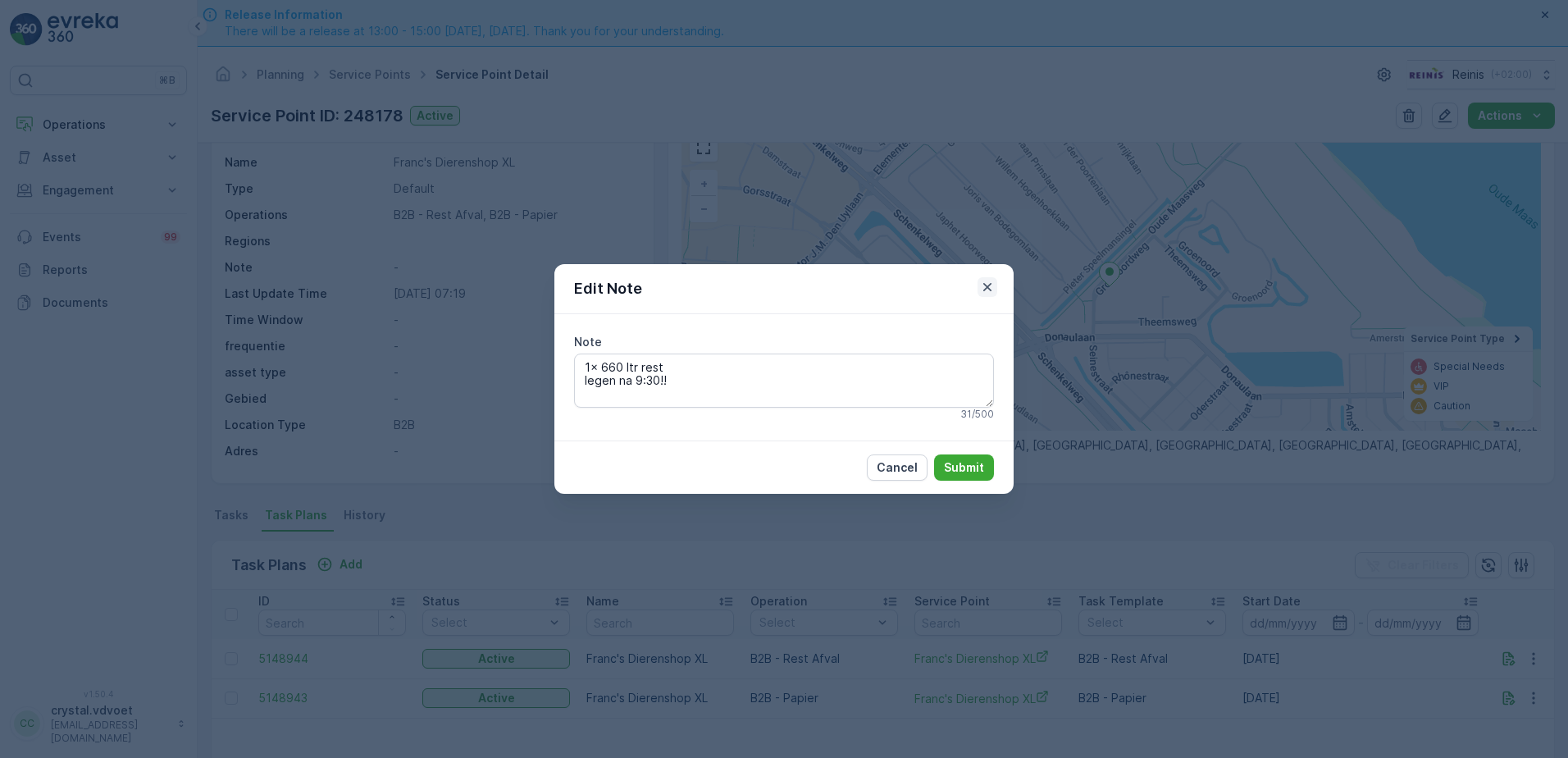
click at [989, 288] on icon "button" at bounding box center [987, 287] width 8 height 8
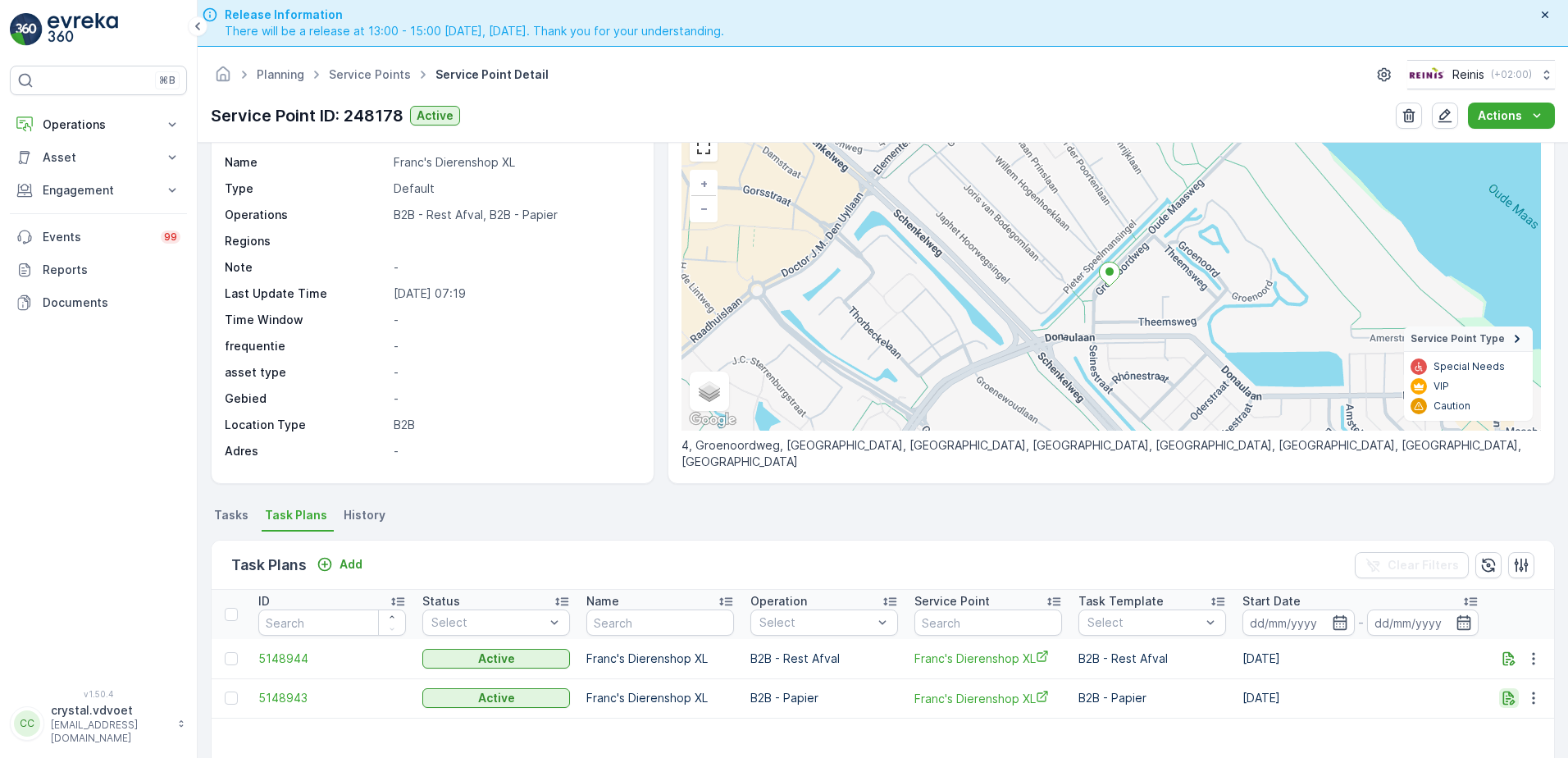
click at [1509, 698] on icon "button" at bounding box center [1508, 697] width 16 height 16
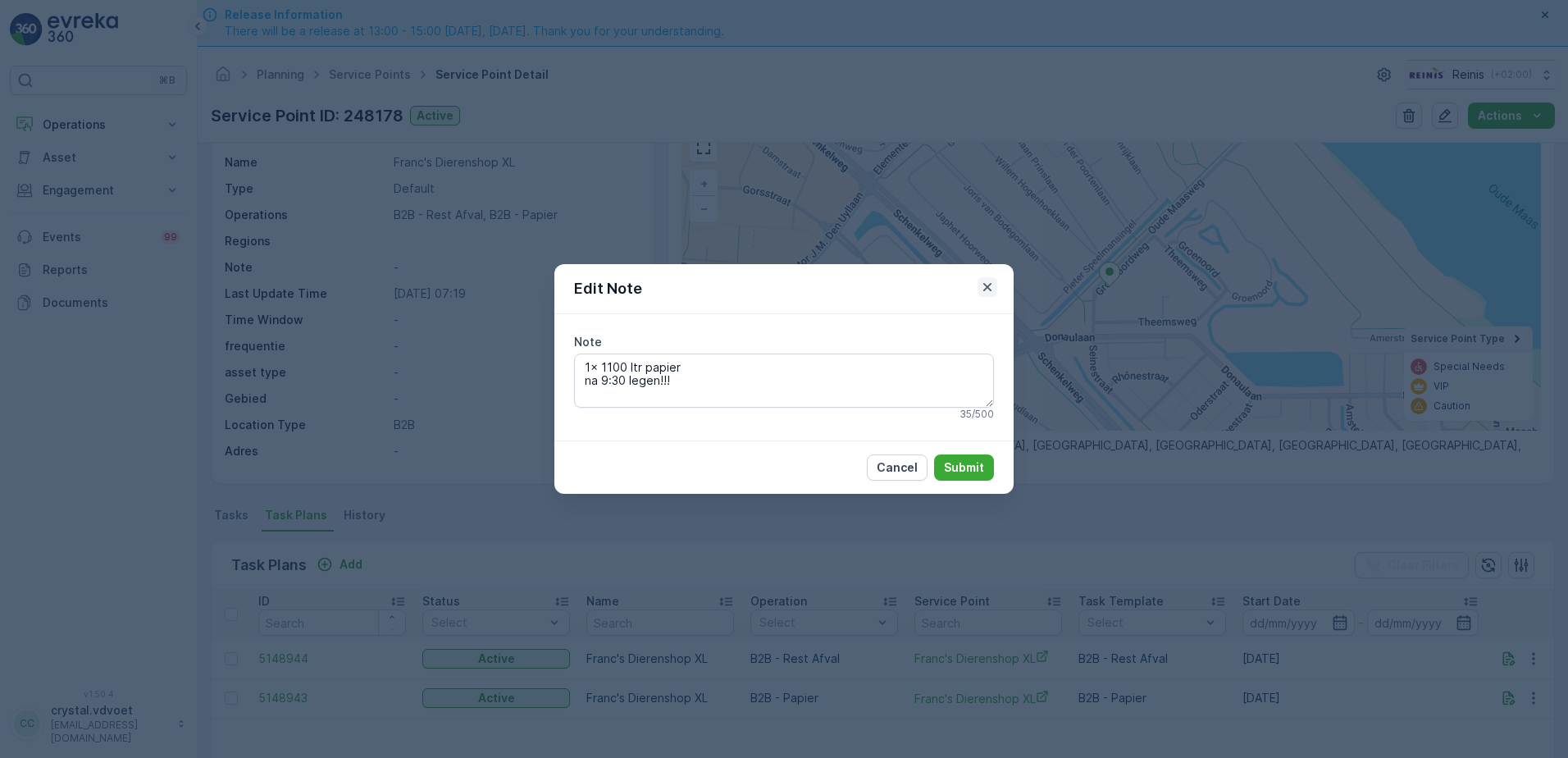
click at [987, 281] on icon "button" at bounding box center [987, 287] width 16 height 16
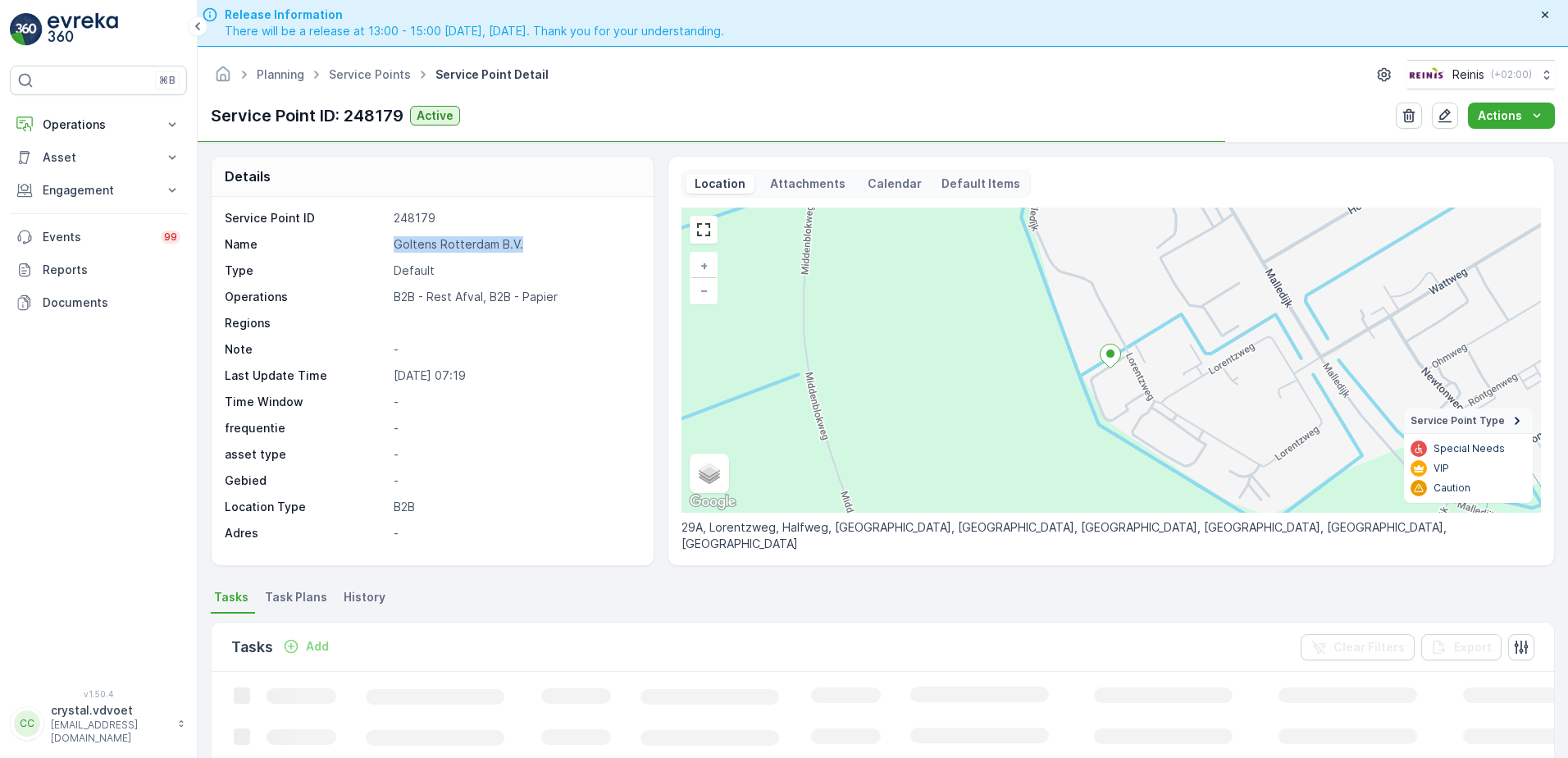
drag, startPoint x: 520, startPoint y: 243, endPoint x: 385, endPoint y: 246, distance: 135.0
click at [385, 246] on div "Name Goltens Rotterdam B.V." at bounding box center [430, 244] width 411 height 16
drag, startPoint x: 385, startPoint y: 246, endPoint x: 455, endPoint y: 250, distance: 70.1
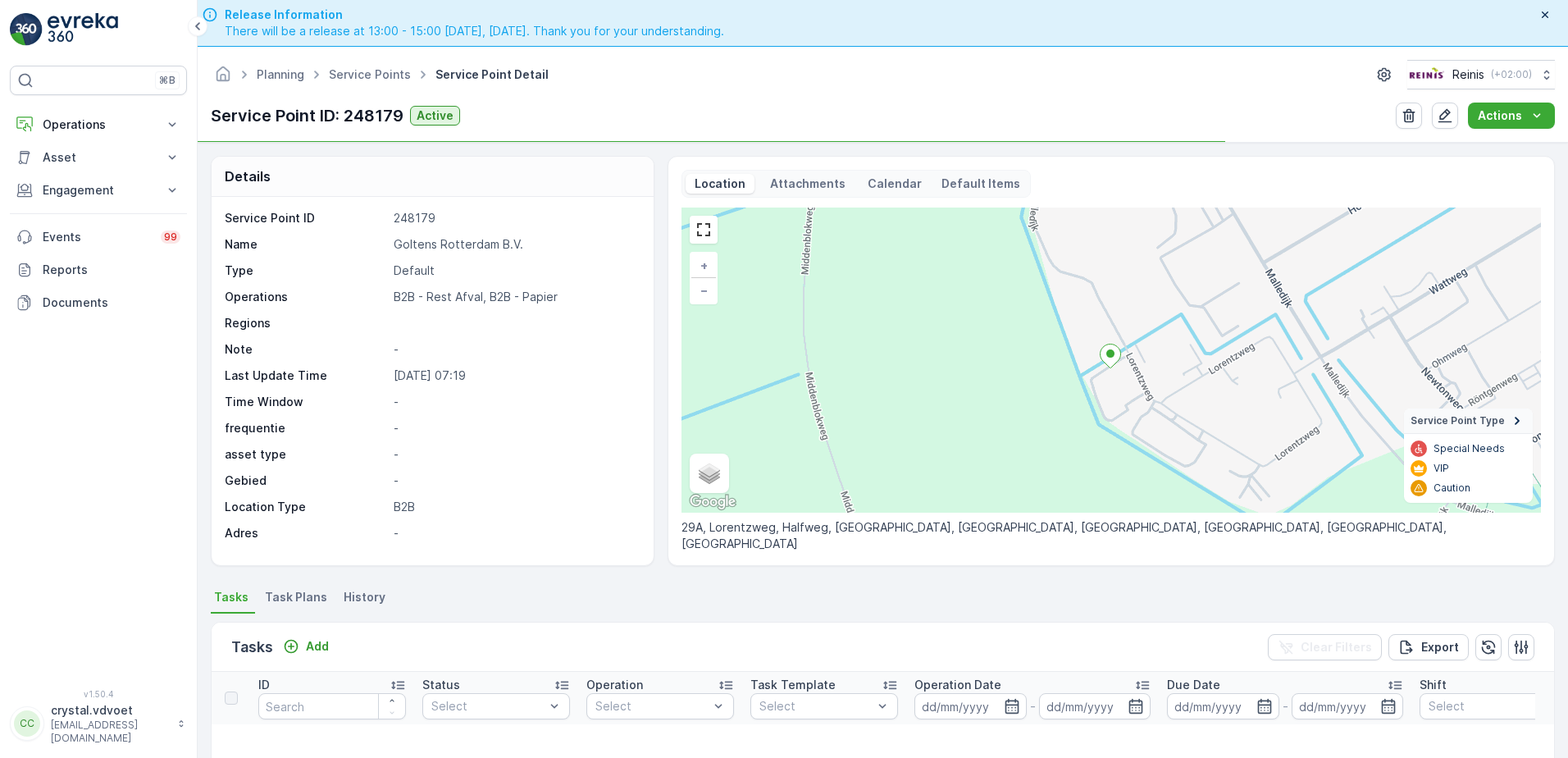
click at [299, 595] on span "Task Plans" at bounding box center [296, 596] width 62 height 16
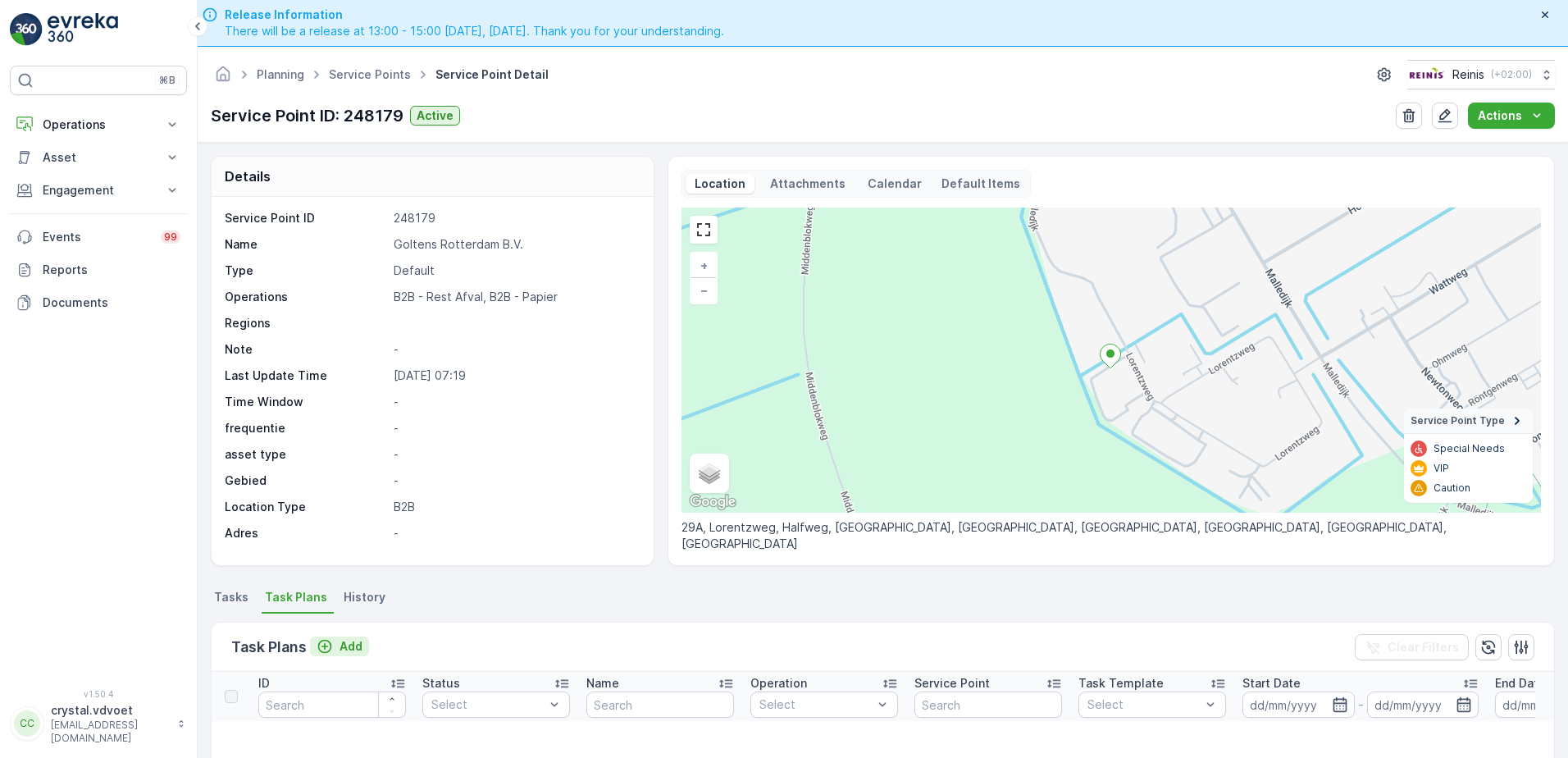
click at [344, 648] on p "Add" at bounding box center [351, 646] width 23 height 16
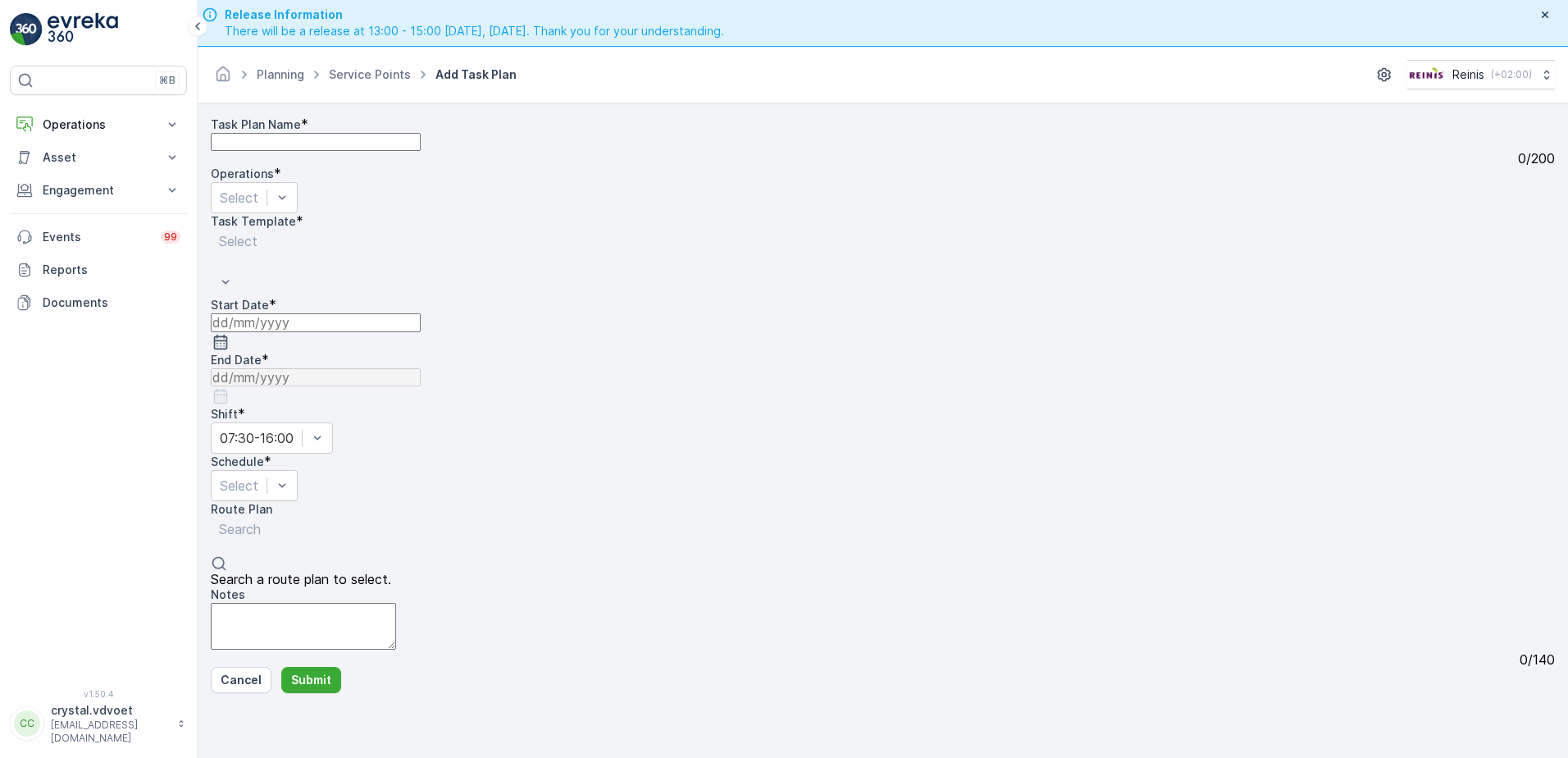
click at [281, 151] on Name "Task Plan Name" at bounding box center [316, 142] width 210 height 18
paste Name "Goltens Rotterdam B.V."
type Name "Goltens Rotterdam B.V."
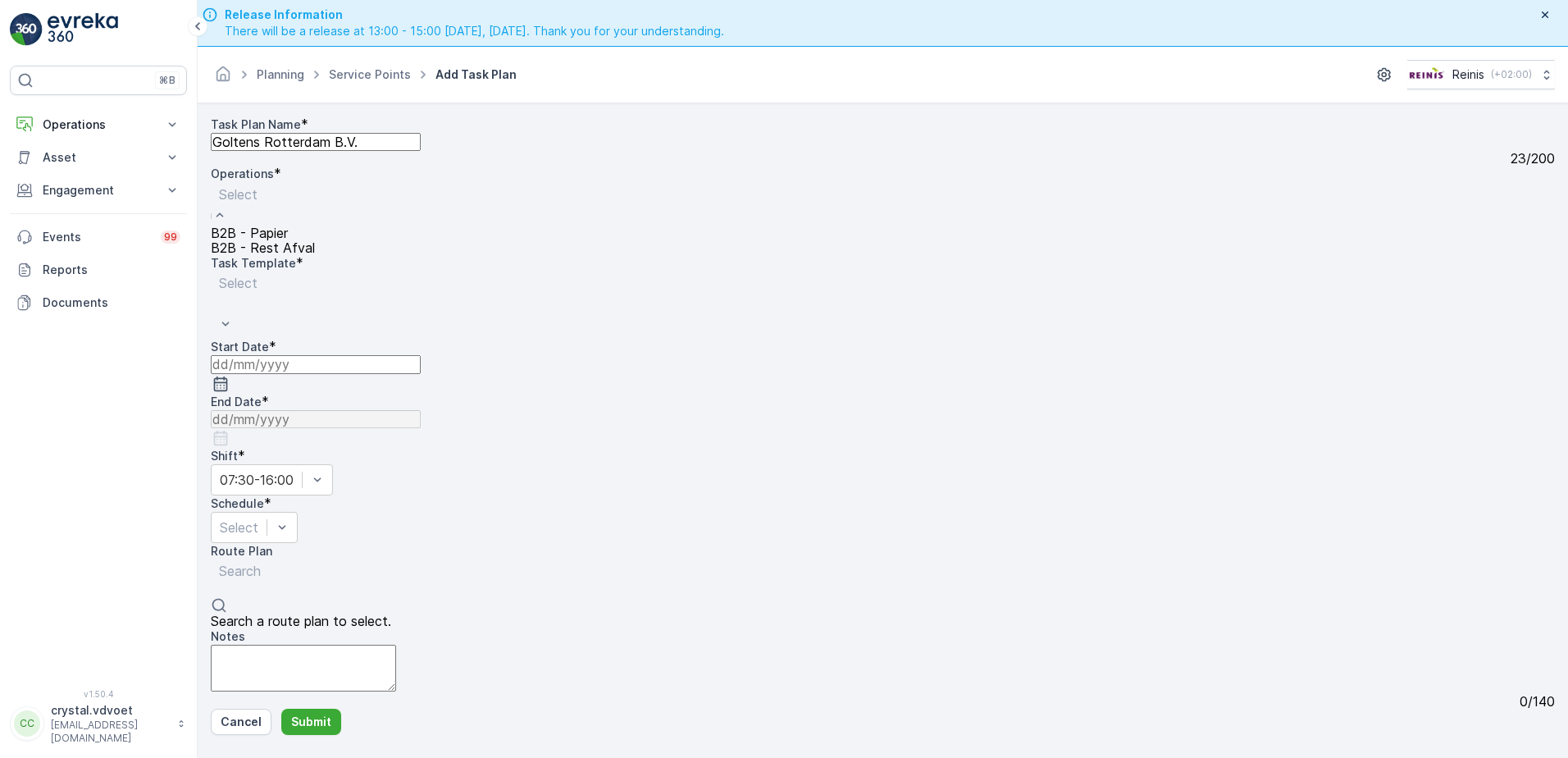
click at [306, 226] on div "Select" at bounding box center [263, 204] width 104 height 44
click at [315, 256] on span "B2B - Rest Afval" at bounding box center [263, 248] width 104 height 16
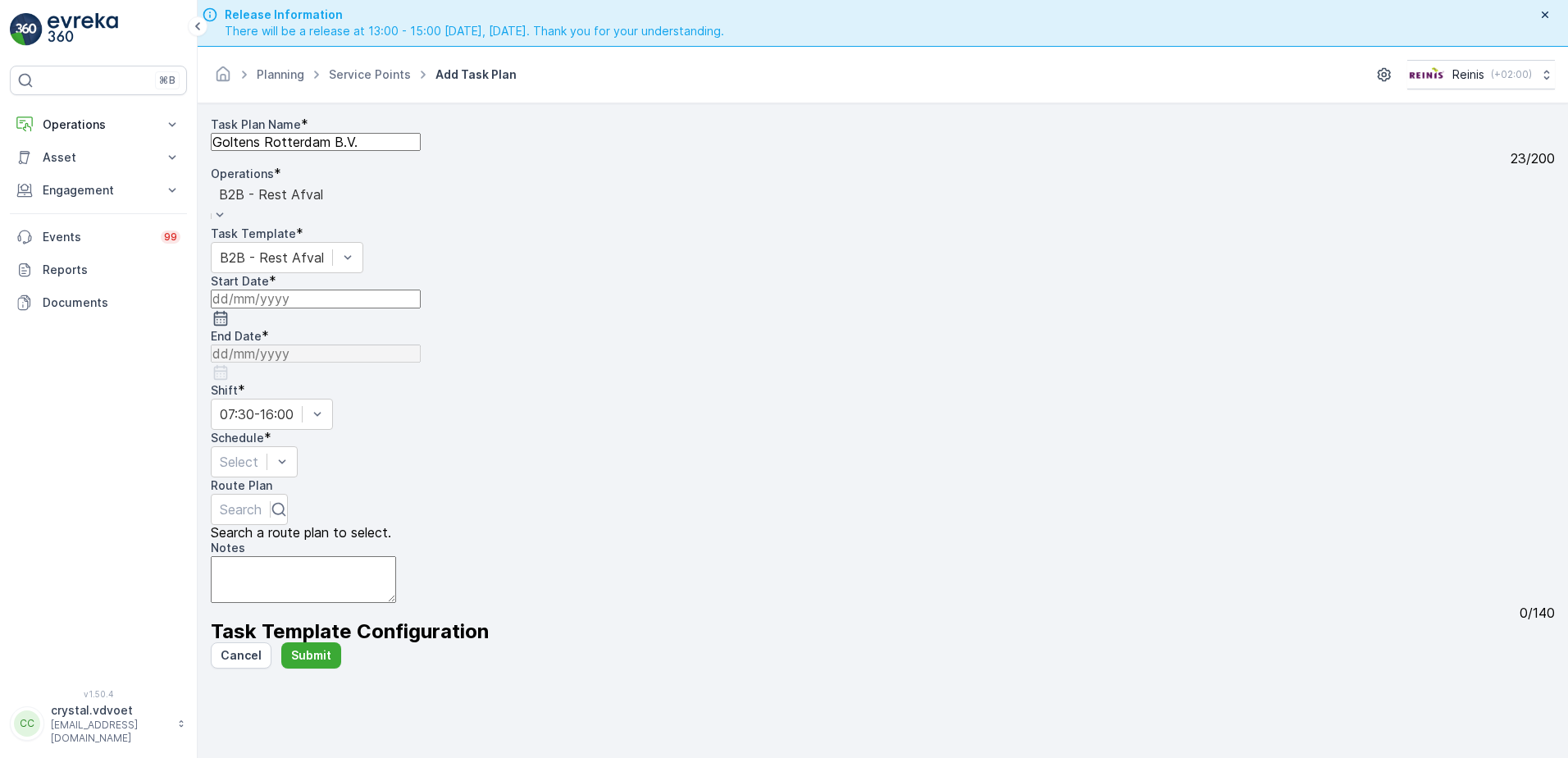
click at [420, 308] on input at bounding box center [316, 299] width 210 height 18
click at [351, 641] on div "1" at bounding box center [354, 648] width 6 height 15
click at [420, 345] on input at bounding box center [316, 354] width 210 height 18
click at [593, 350] on p "September" at bounding box center [678, 350] width 230 height 16
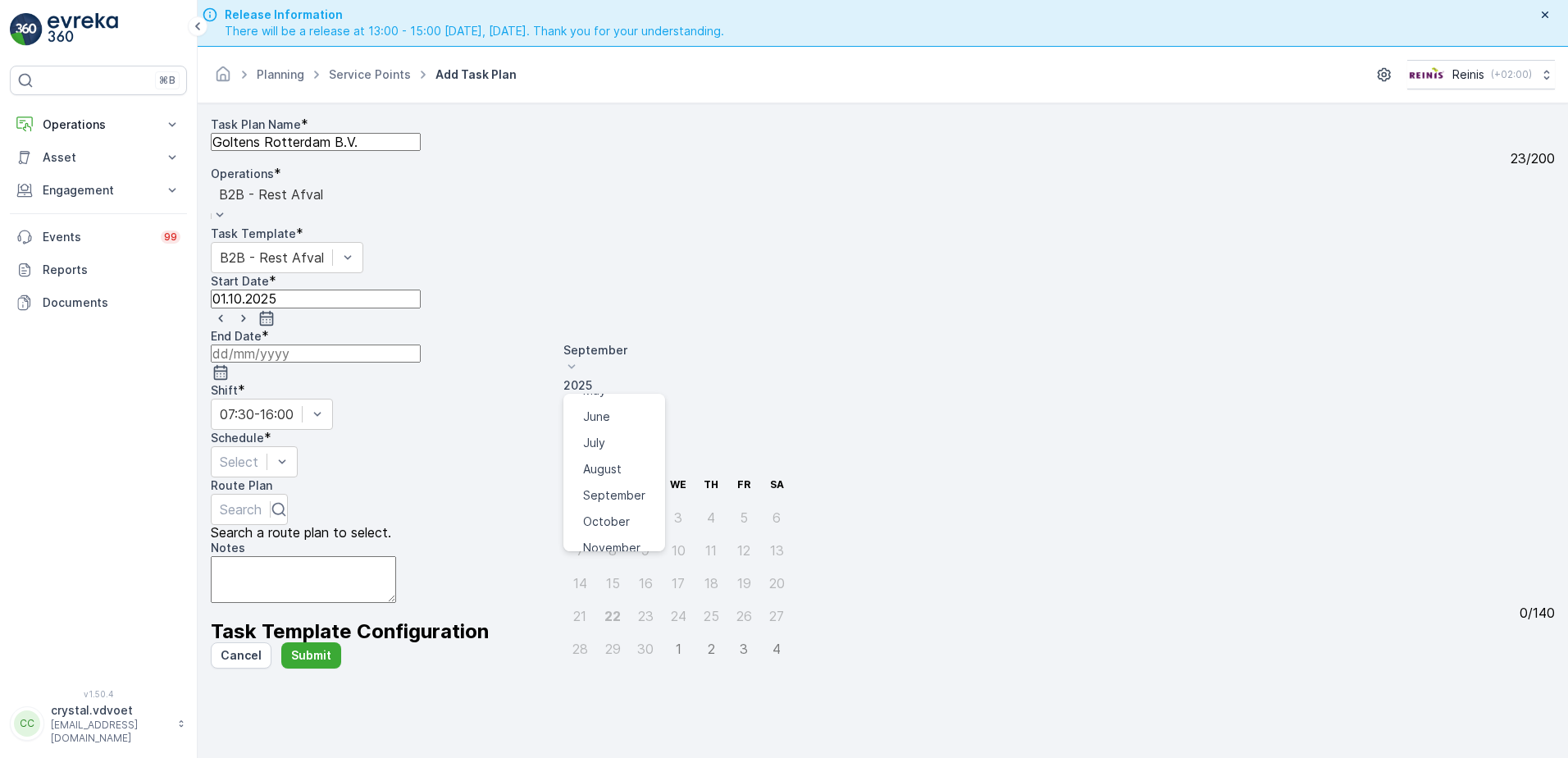
click at [616, 565] on span "December" at bounding box center [611, 573] width 57 height 16
click at [670, 378] on p "2025" at bounding box center [678, 385] width 230 height 16
click at [611, 598] on span "2030" at bounding box center [597, 606] width 28 height 16
click at [639, 641] on div "31" at bounding box center [646, 648] width 14 height 15
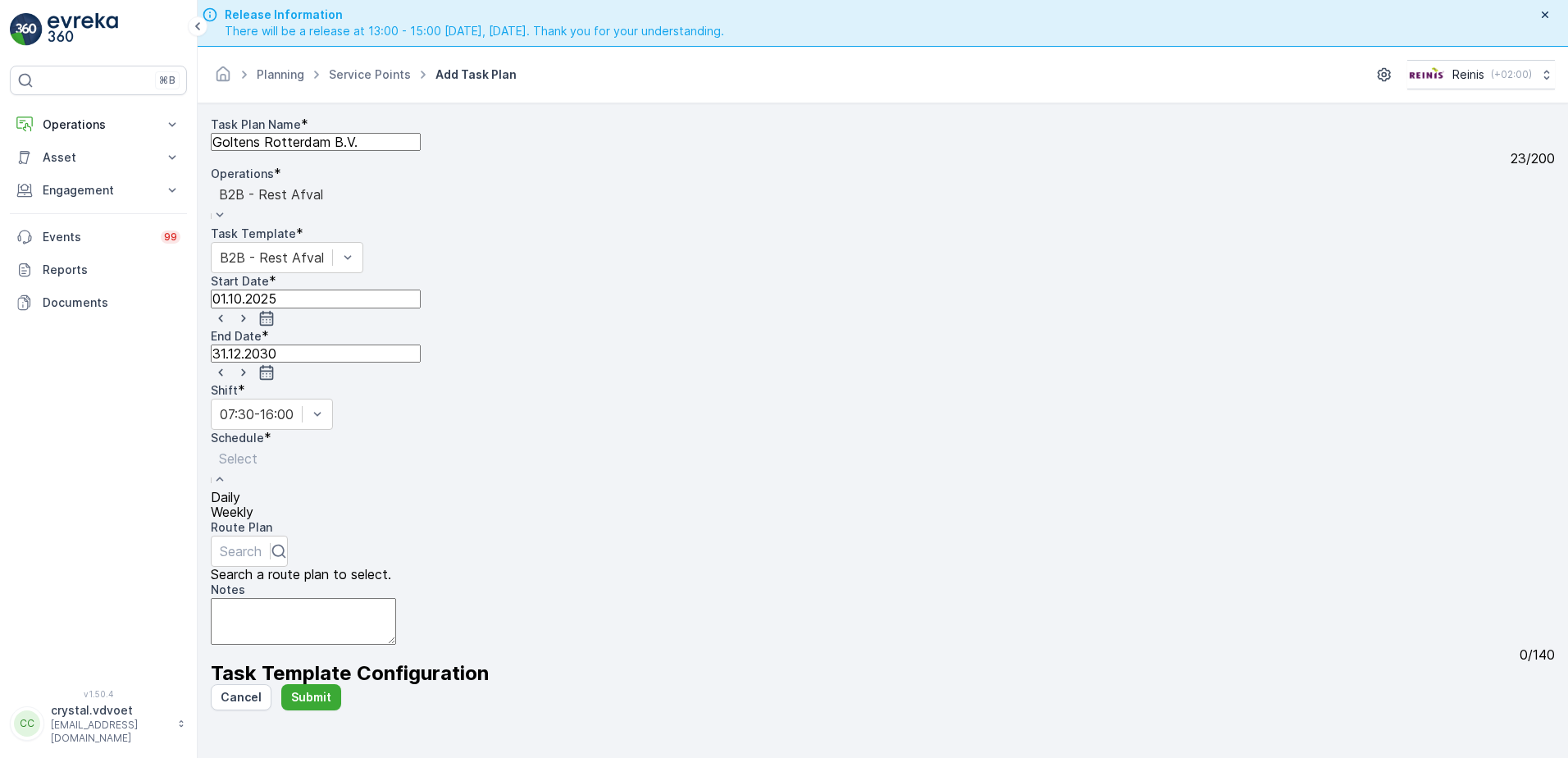
click at [266, 504] on div "Weekly" at bounding box center [238, 511] width 55 height 15
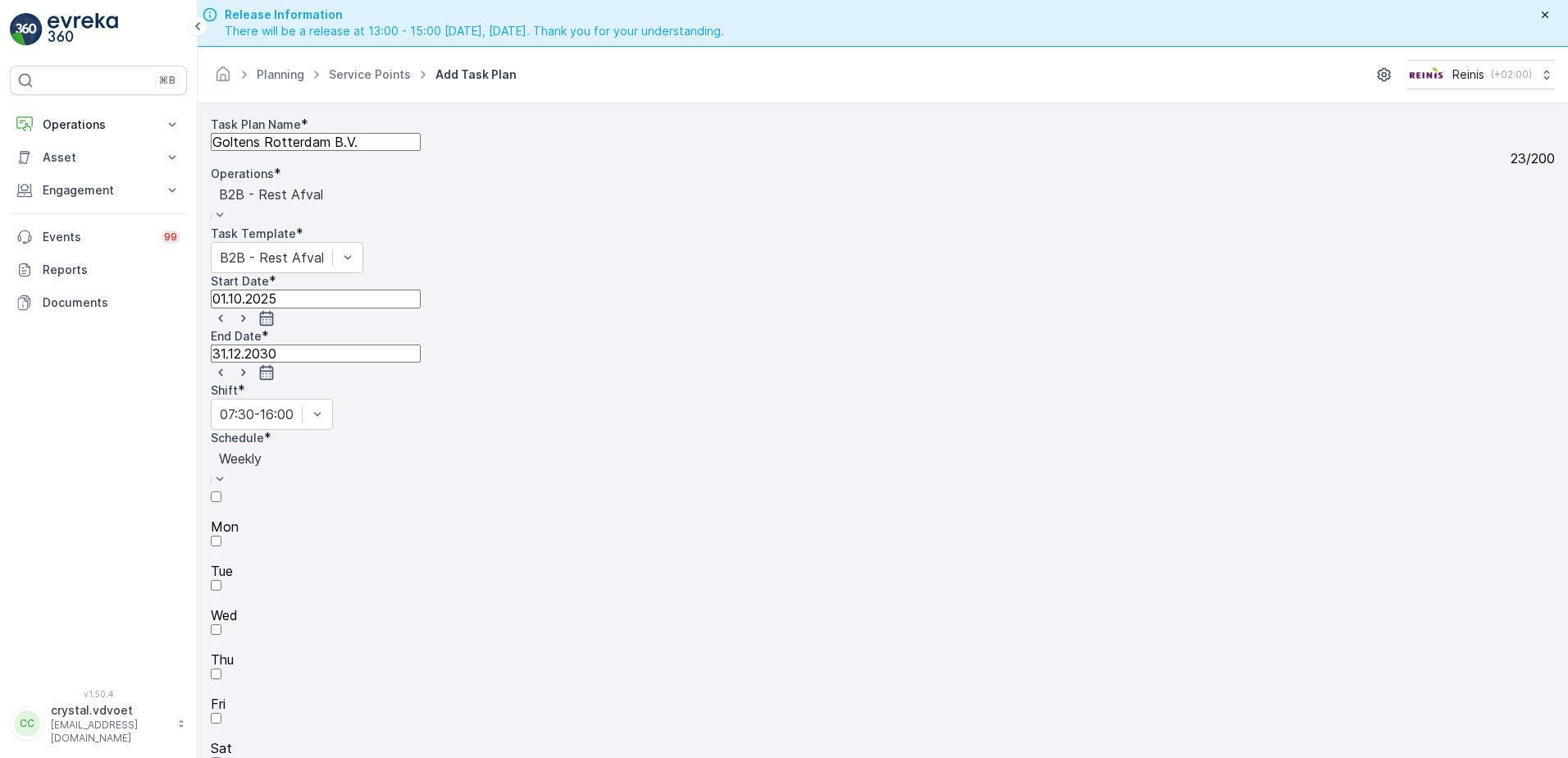
click at [727, 681] on div at bounding box center [883, 688] width 1344 height 15
click at [222, 668] on input "Fri" at bounding box center [216, 673] width 11 height 11
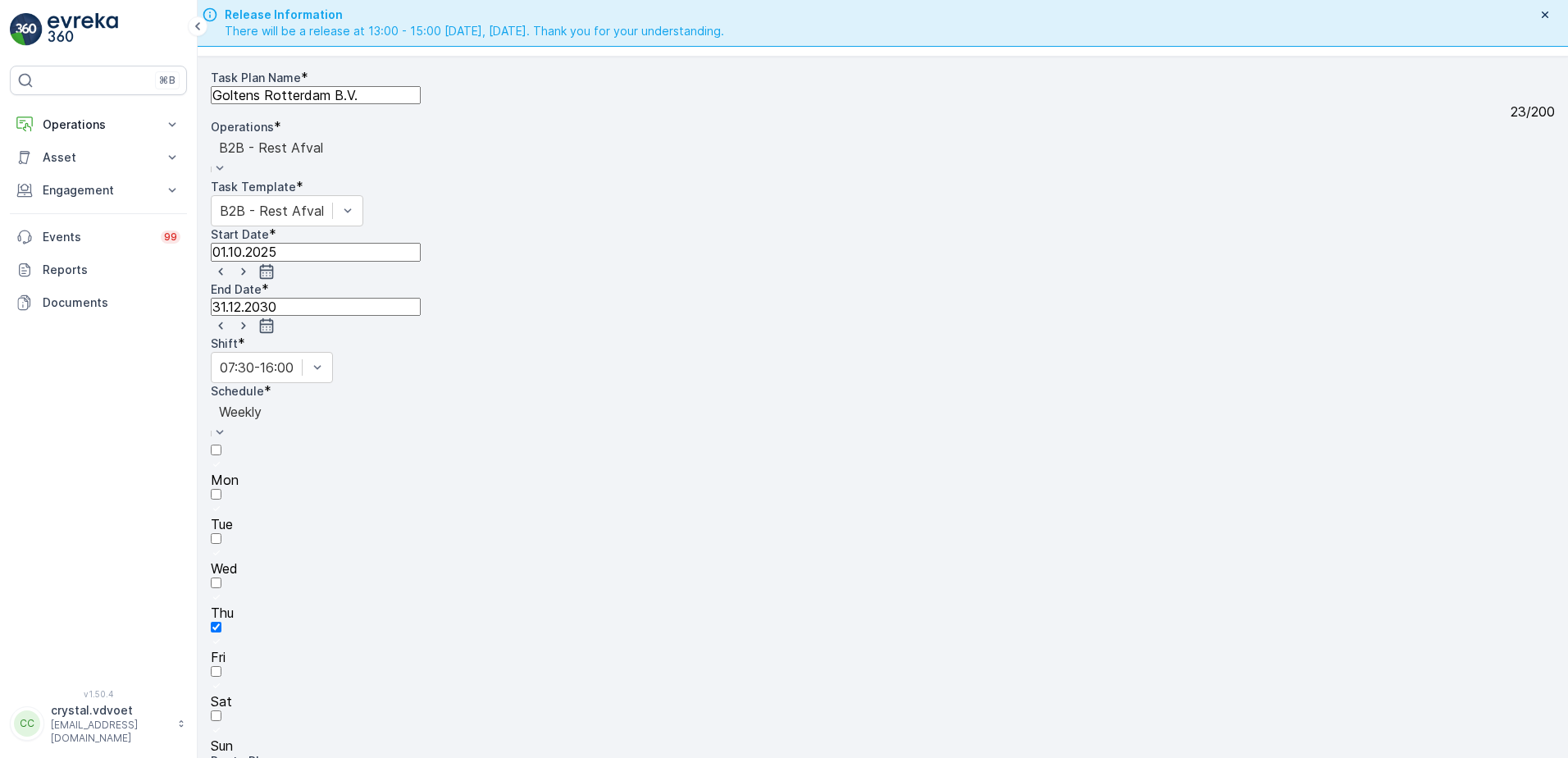
type textarea "3x 1100 ltr rest 4x 240 ltr rest"
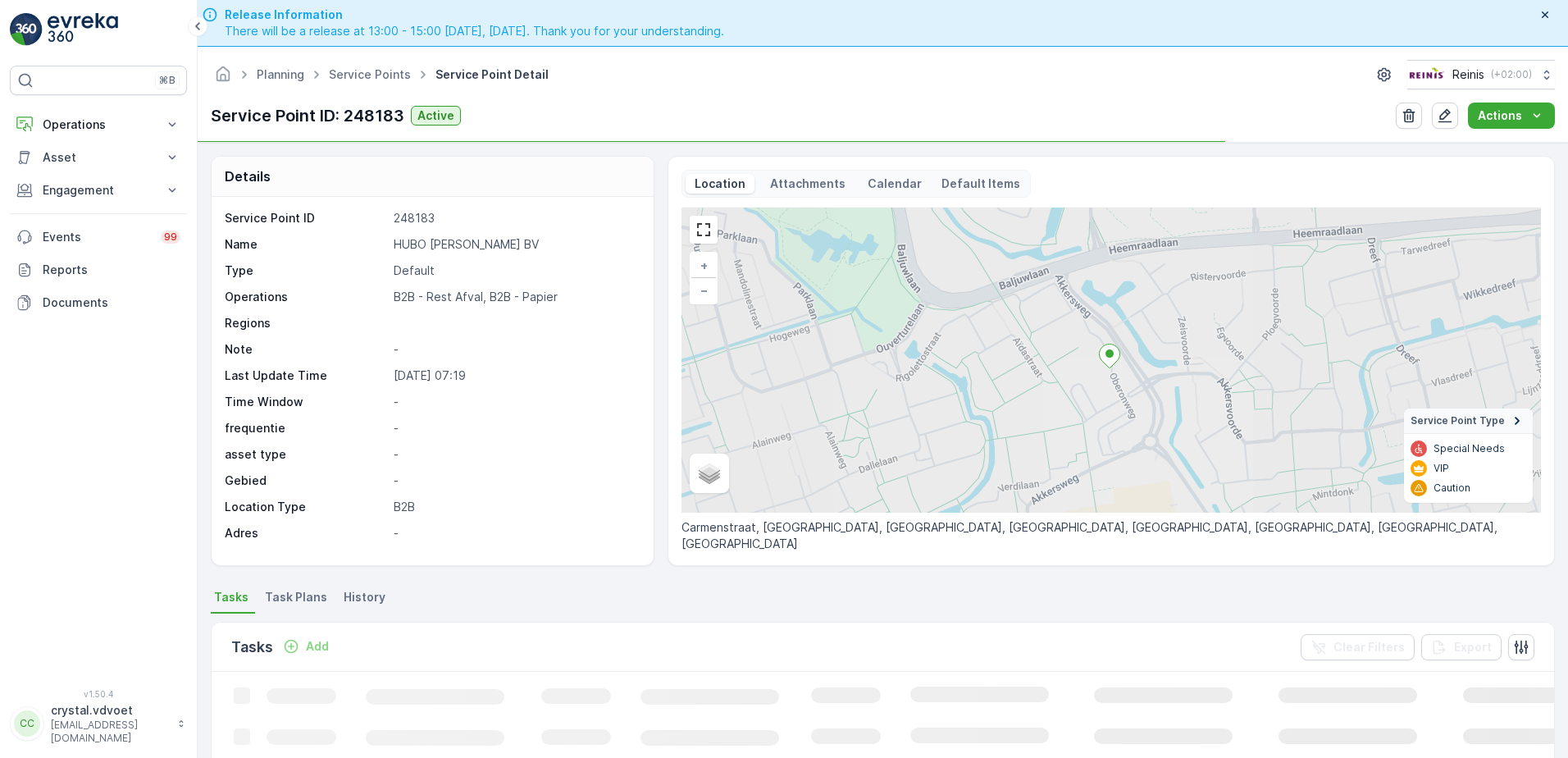
drag, startPoint x: 546, startPoint y: 250, endPoint x: 392, endPoint y: 235, distance: 154.7
click at [392, 235] on div "Service Point ID 248183 Name HUBO [PERSON_NAME] BV Type Default Operations B2B …" at bounding box center [430, 376] width 411 height 332
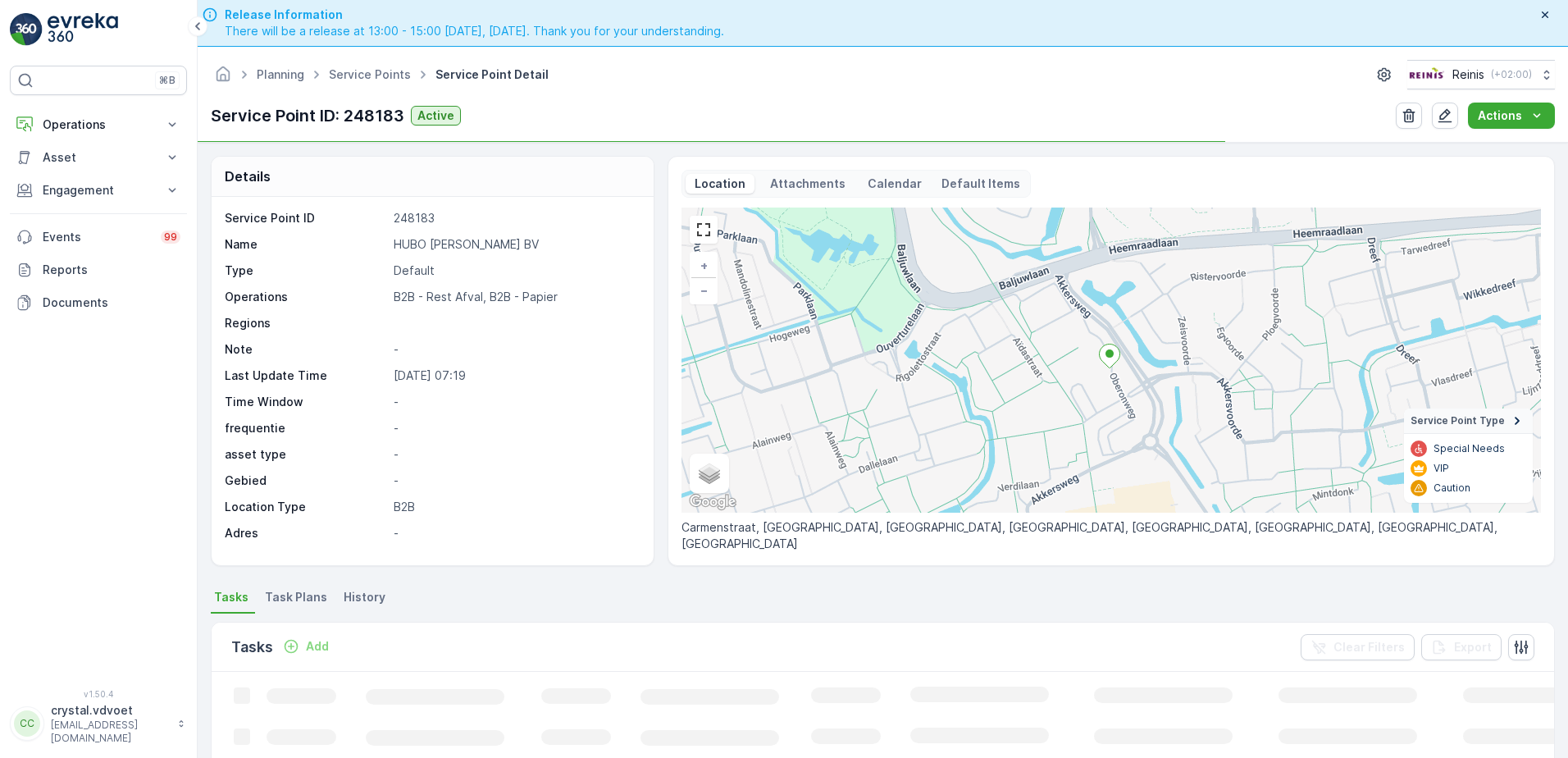
drag, startPoint x: 392, startPoint y: 235, endPoint x: 474, endPoint y: 239, distance: 82.1
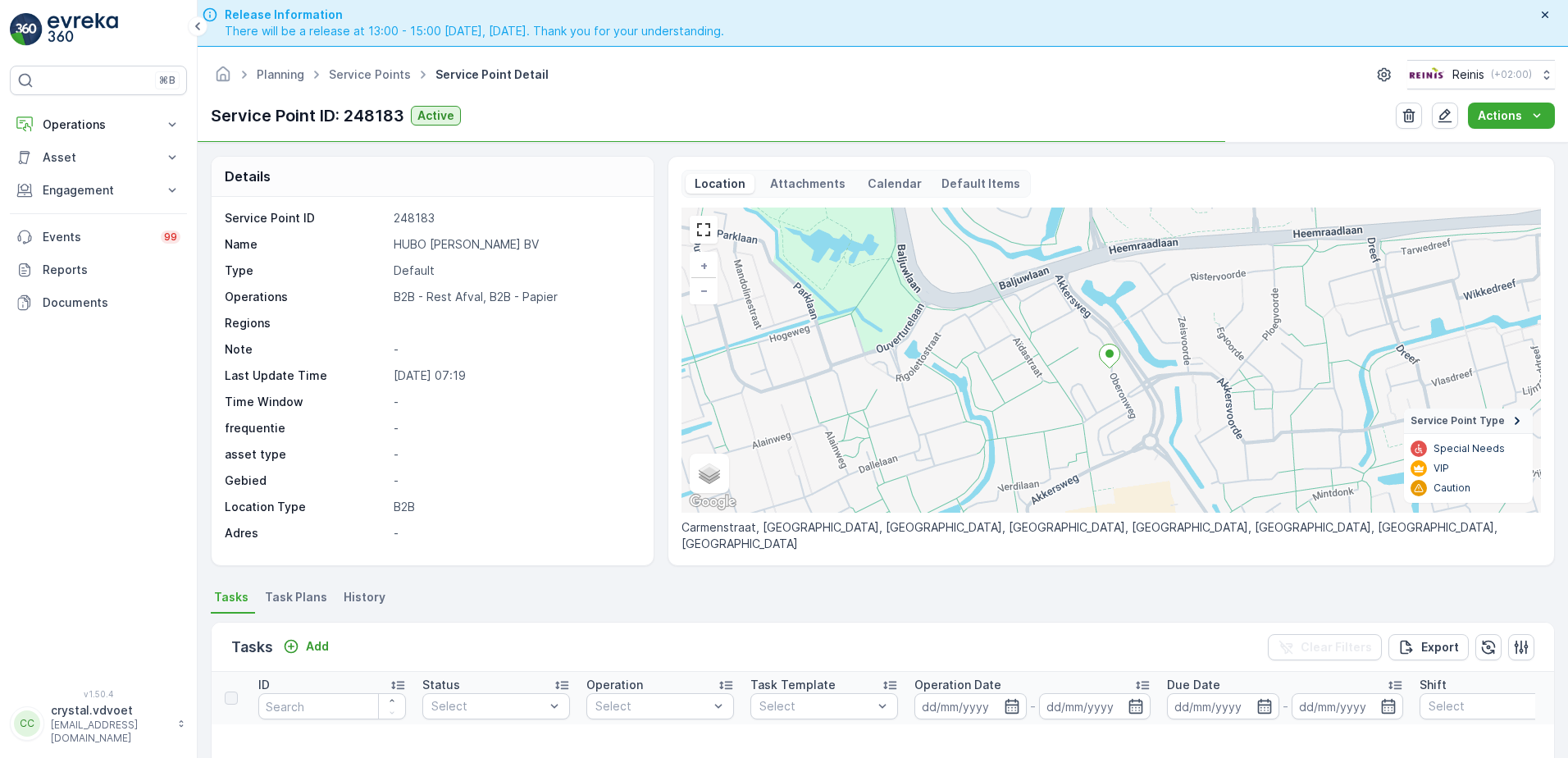
click at [307, 589] on span "Task Plans" at bounding box center [296, 596] width 62 height 16
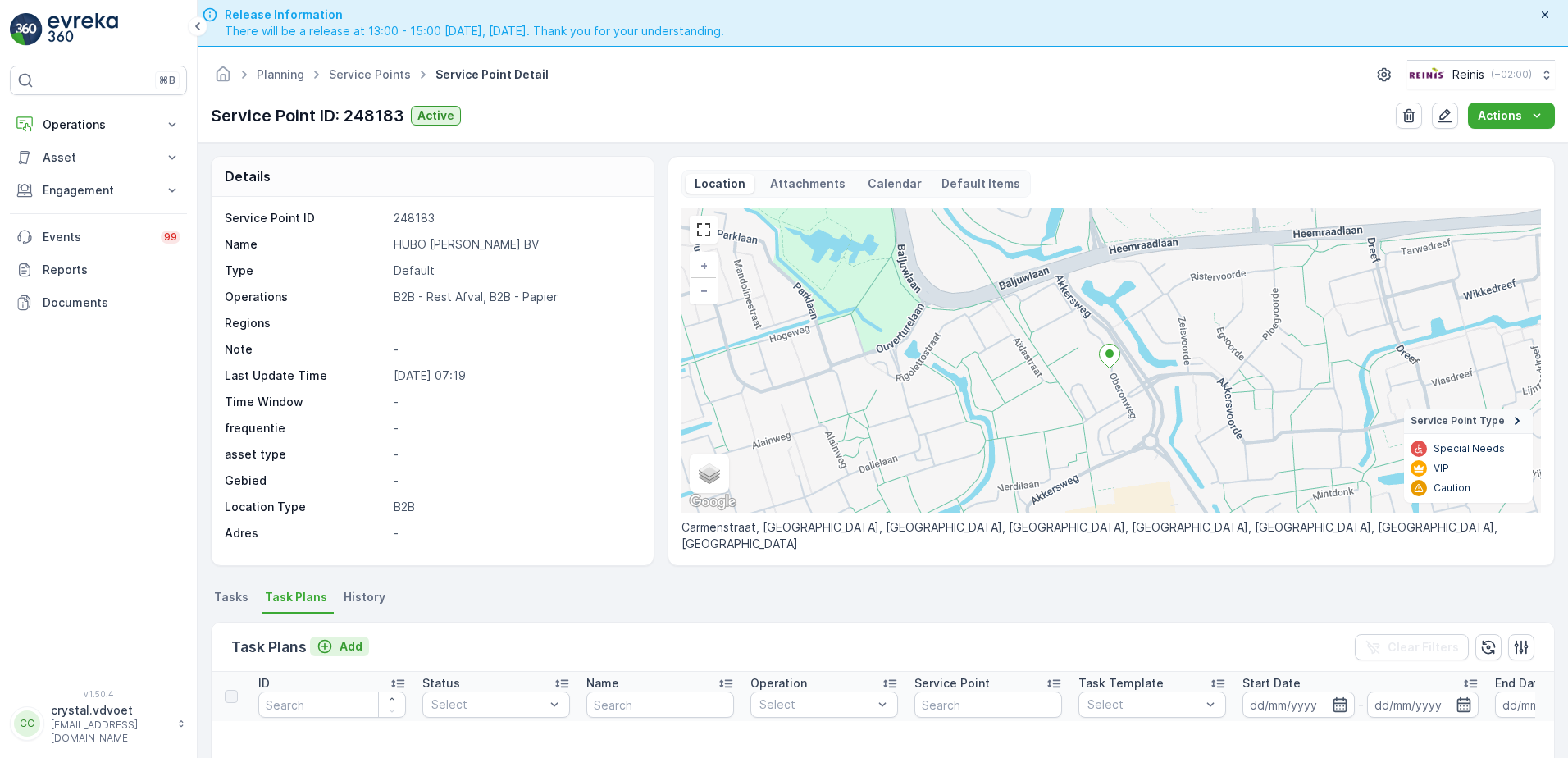
click at [327, 648] on icon "Add" at bounding box center [325, 646] width 16 height 16
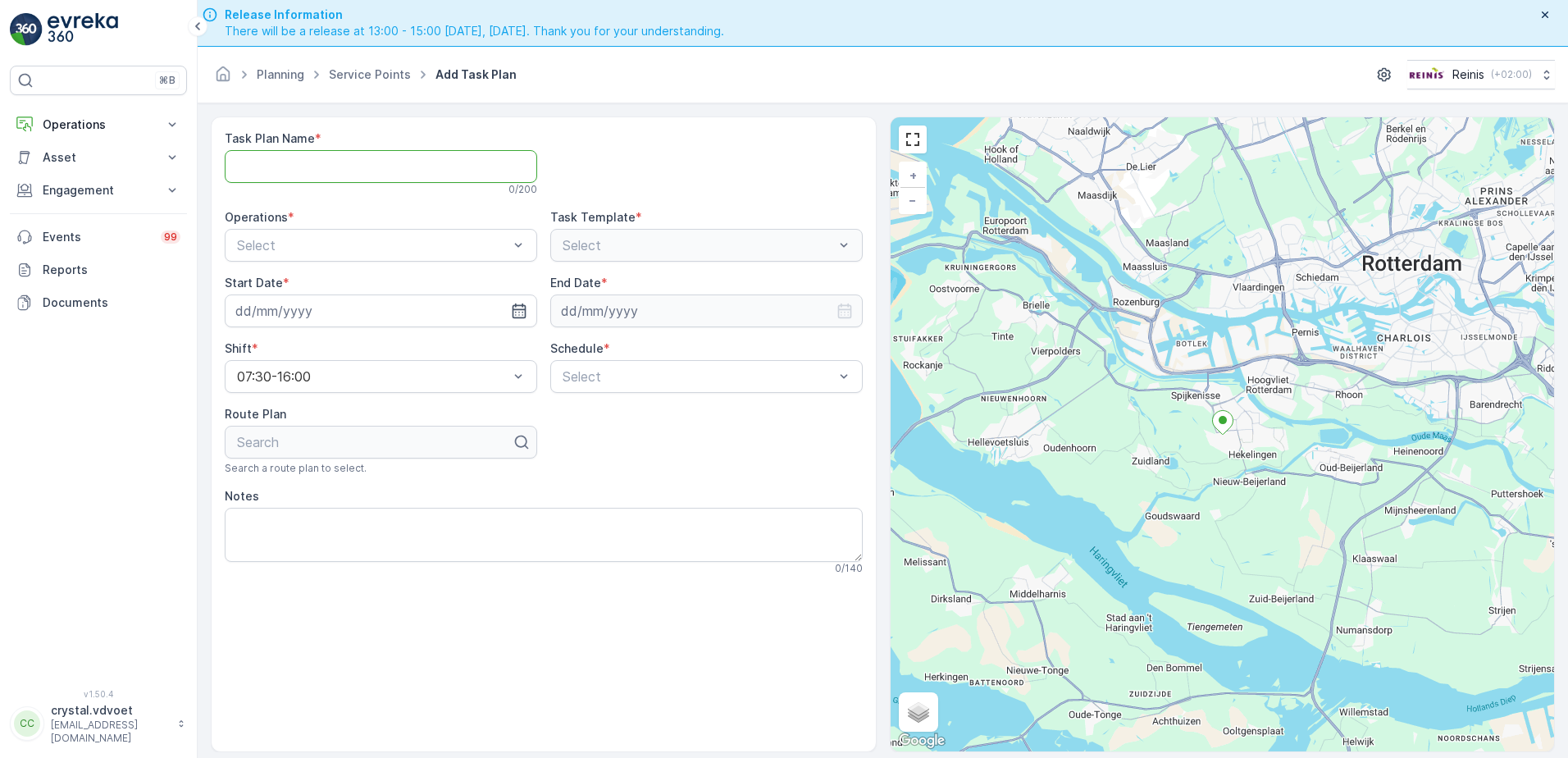
paste Name "HUBO [PERSON_NAME] BV"
type Name "HUBO [PERSON_NAME] BV"
click at [274, 288] on span "B2B - Papier" at bounding box center [273, 285] width 77 height 15
click at [505, 305] on input at bounding box center [381, 311] width 313 height 33
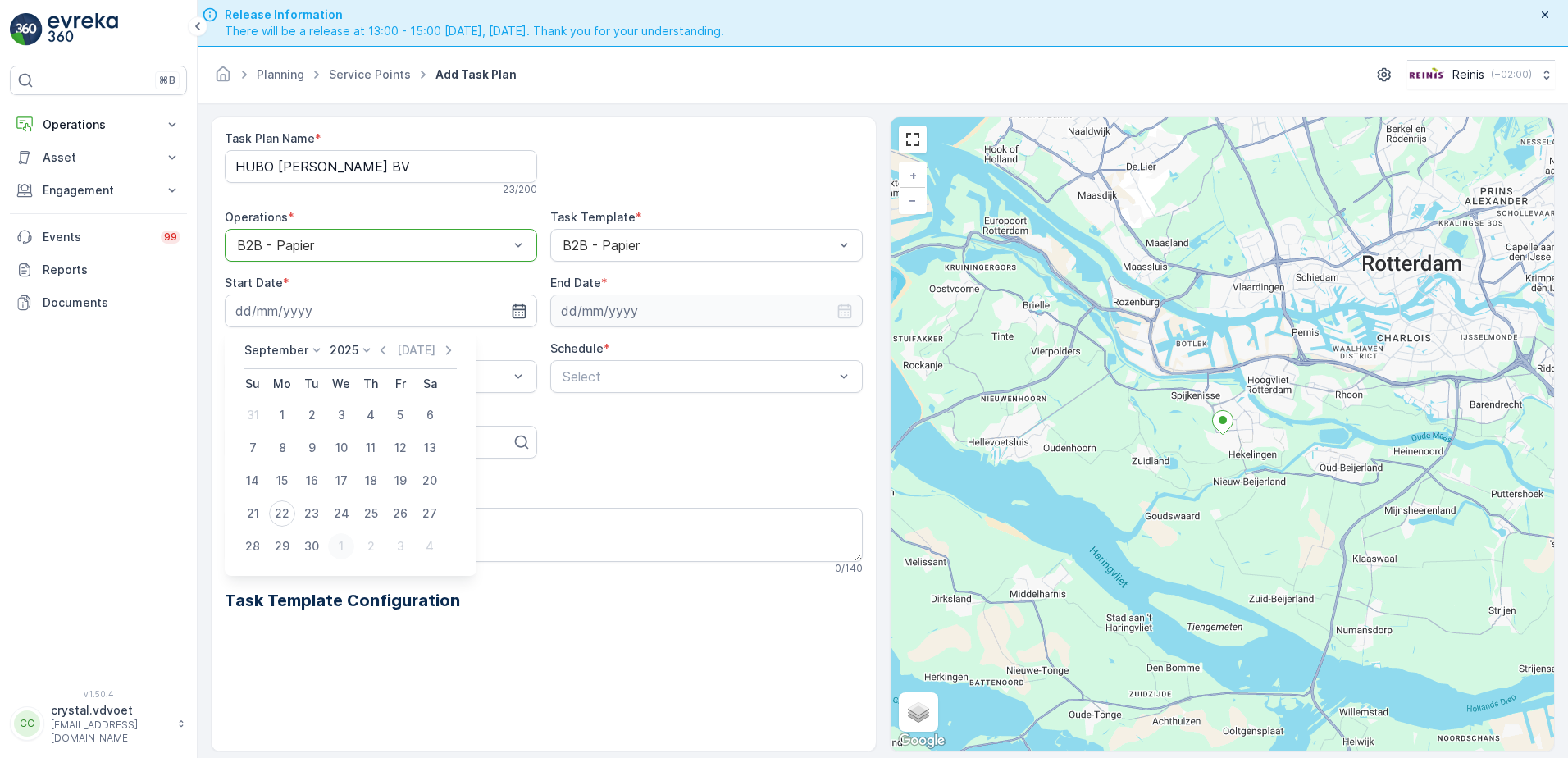
click at [336, 546] on div "1" at bounding box center [341, 546] width 26 height 26
type input "[DATE]"
click at [714, 319] on input at bounding box center [706, 311] width 313 height 33
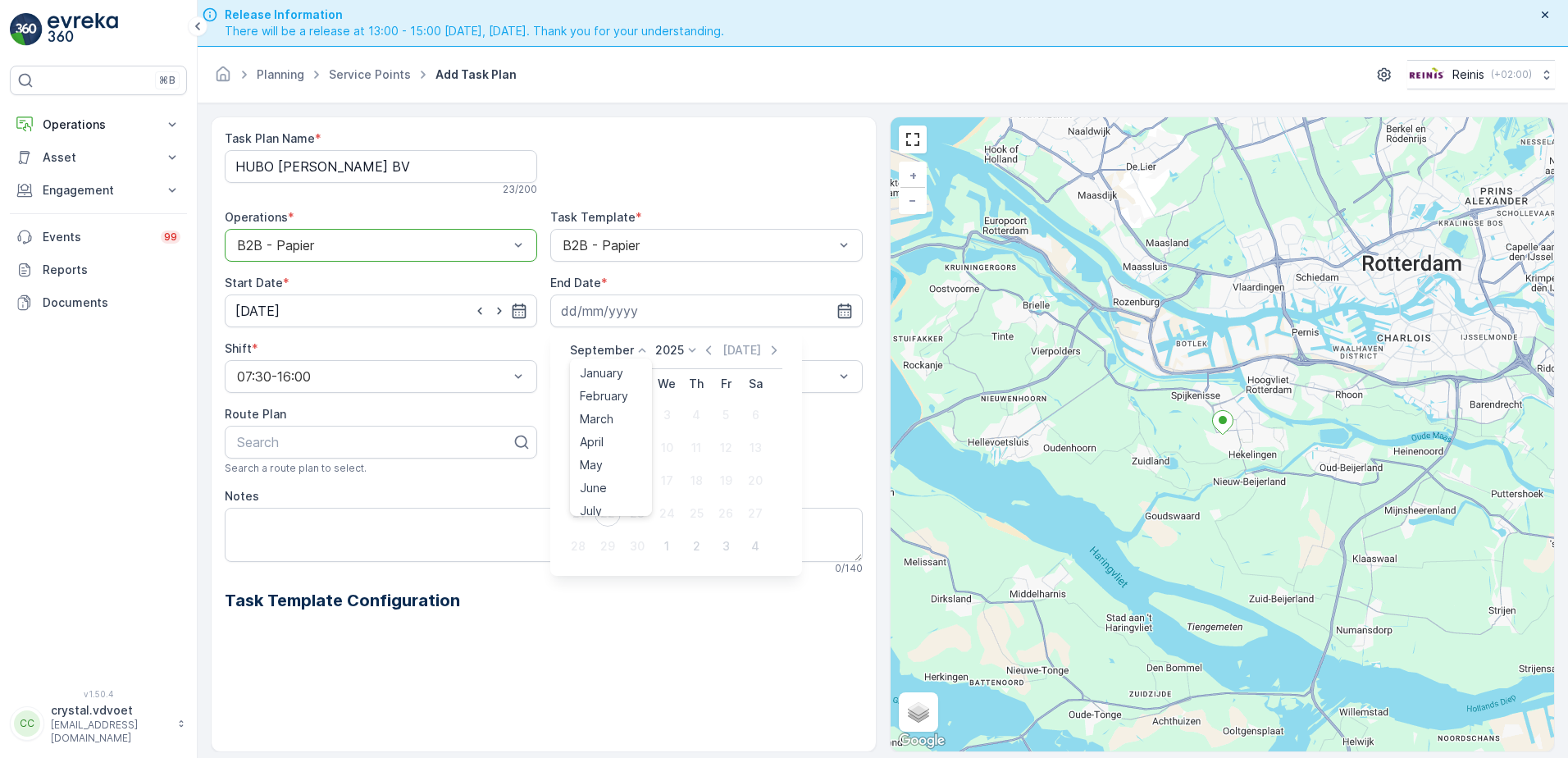
drag, startPoint x: 611, startPoint y: 351, endPoint x: 609, endPoint y: 396, distance: 45.0
click at [610, 351] on p "September" at bounding box center [602, 350] width 64 height 16
click at [610, 488] on div "November" at bounding box center [608, 477] width 71 height 23
click at [613, 353] on p "November" at bounding box center [599, 350] width 59 height 16
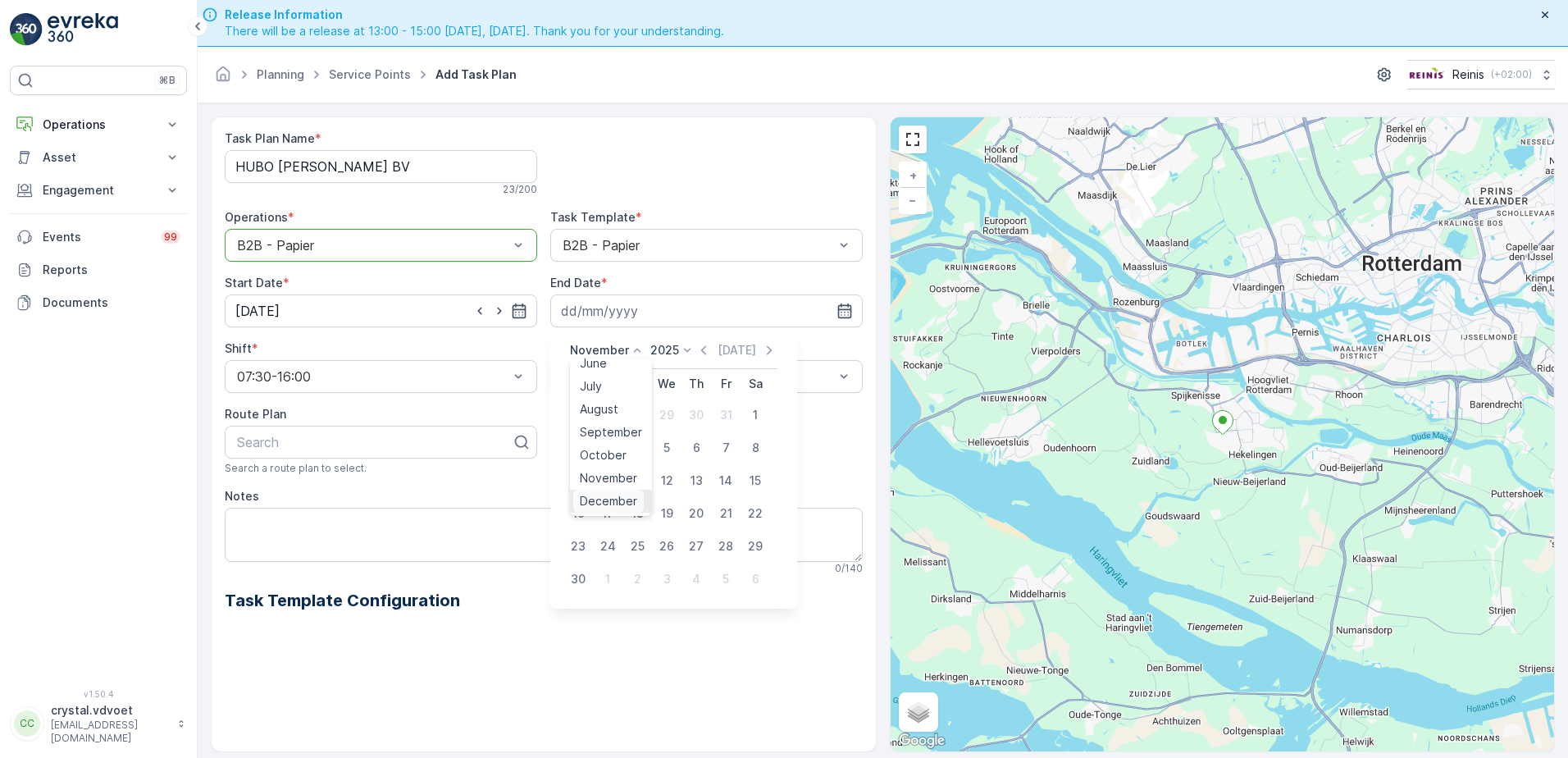
click at [609, 497] on span "December" at bounding box center [607, 500] width 57 height 16
click at [675, 351] on p "2025" at bounding box center [664, 350] width 29 height 16
click at [671, 497] on span "2030" at bounding box center [674, 500] width 28 height 16
click at [631, 544] on div "31" at bounding box center [637, 546] width 26 height 26
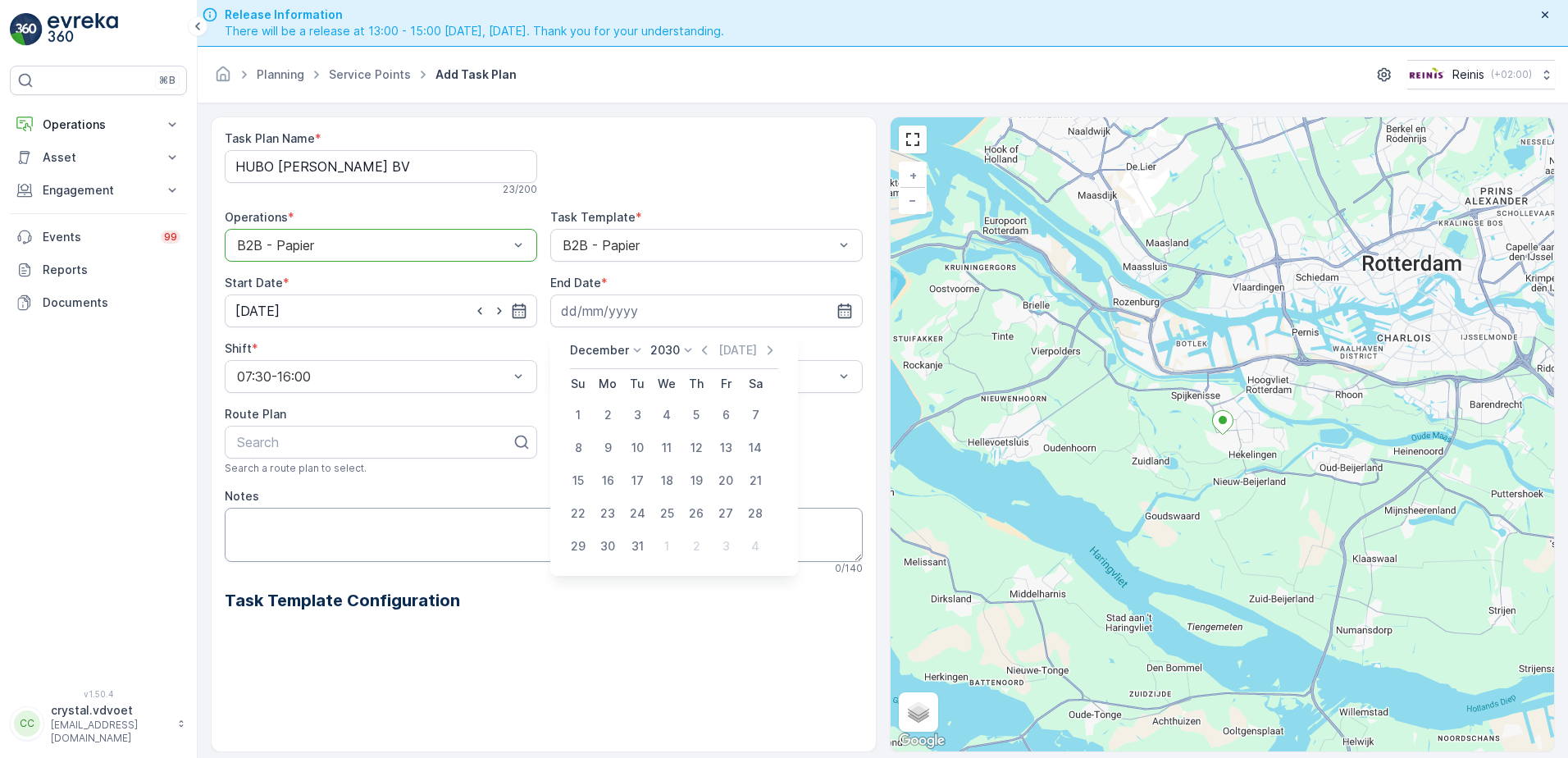
type input "[DATE]"
click at [589, 439] on span "Weekly" at bounding box center [581, 444] width 43 height 15
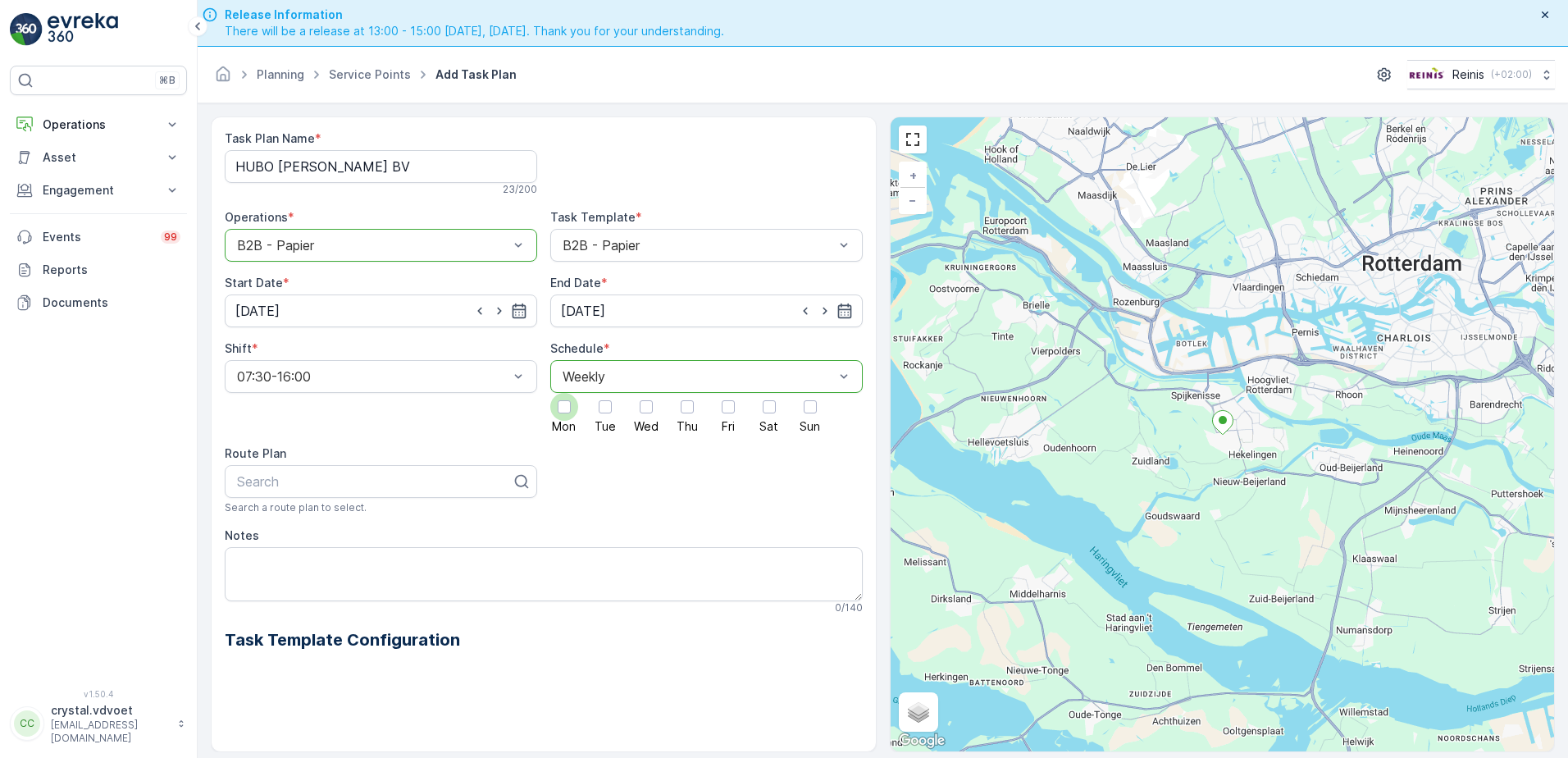
click at [565, 407] on div at bounding box center [563, 406] width 13 height 13
click at [564, 392] on input "Mon" at bounding box center [564, 392] width 0 height 0
click at [675, 412] on div at bounding box center [687, 406] width 28 height 28
click at [687, 392] on input "Thu" at bounding box center [687, 392] width 0 height 0
click at [251, 547] on textarea "Notes" at bounding box center [543, 574] width 638 height 54
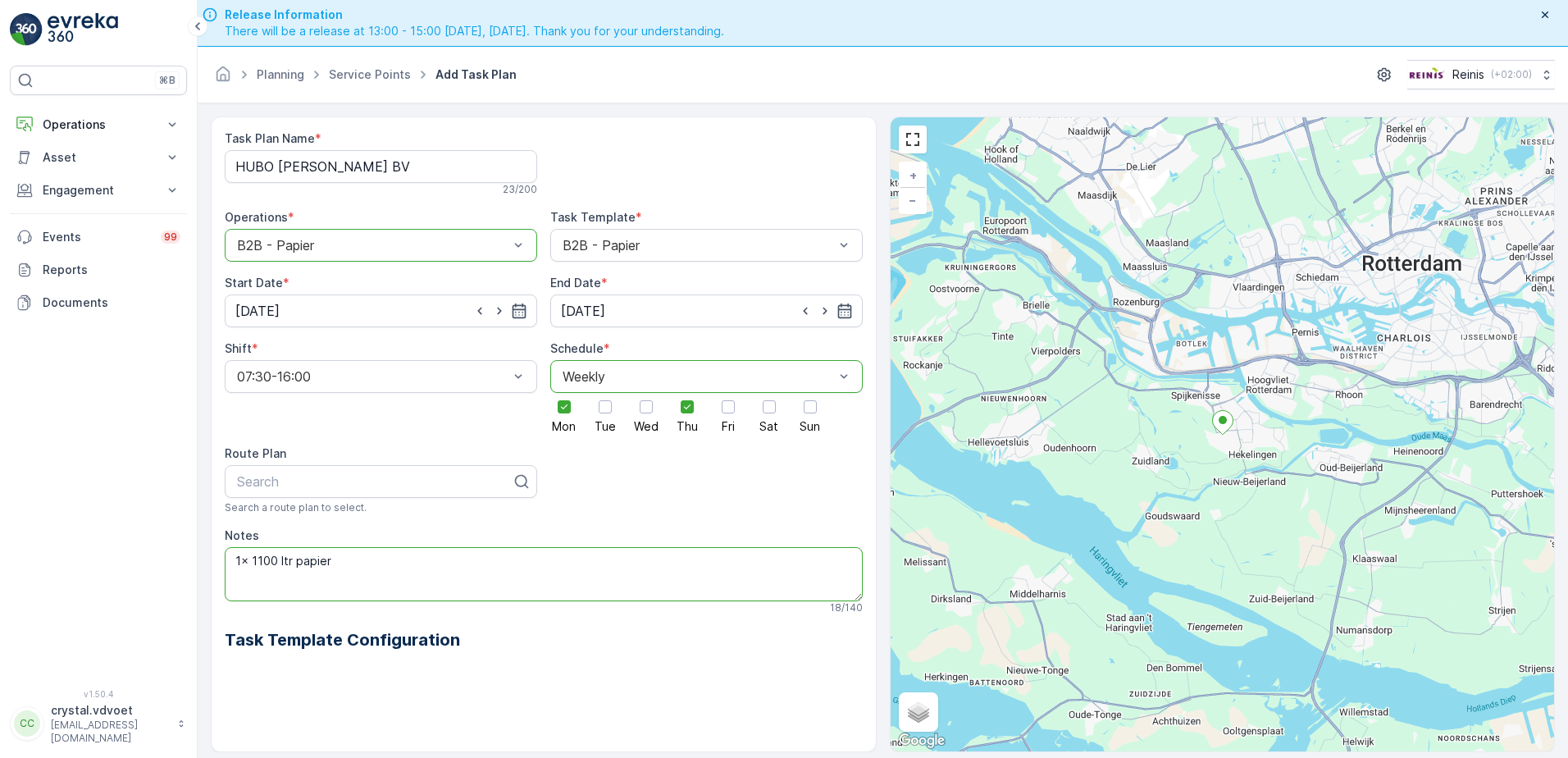
scroll to position [47, 0]
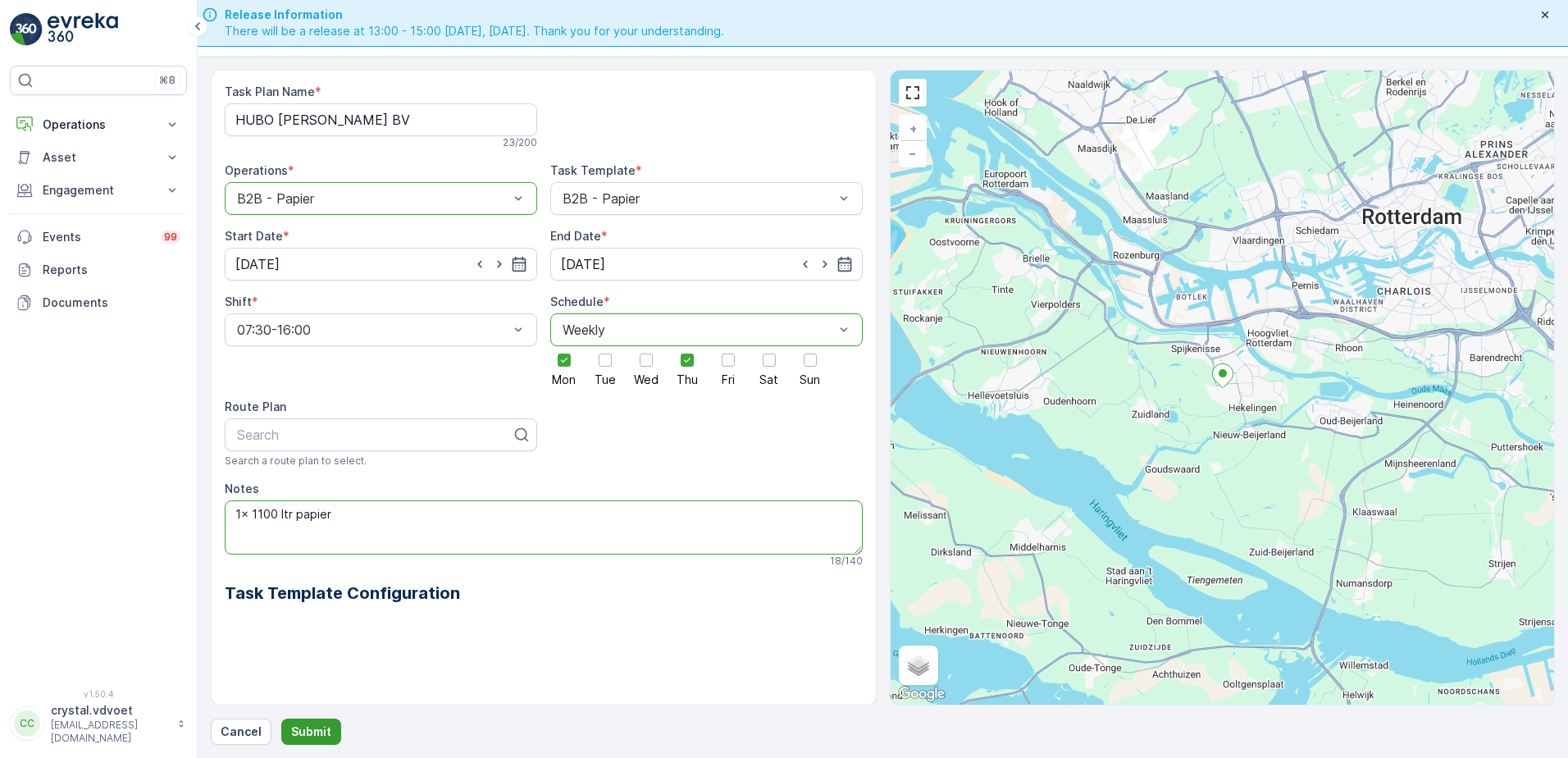
type textarea "1x 1100 ltr papier"
click at [307, 736] on p "Submit" at bounding box center [311, 731] width 40 height 16
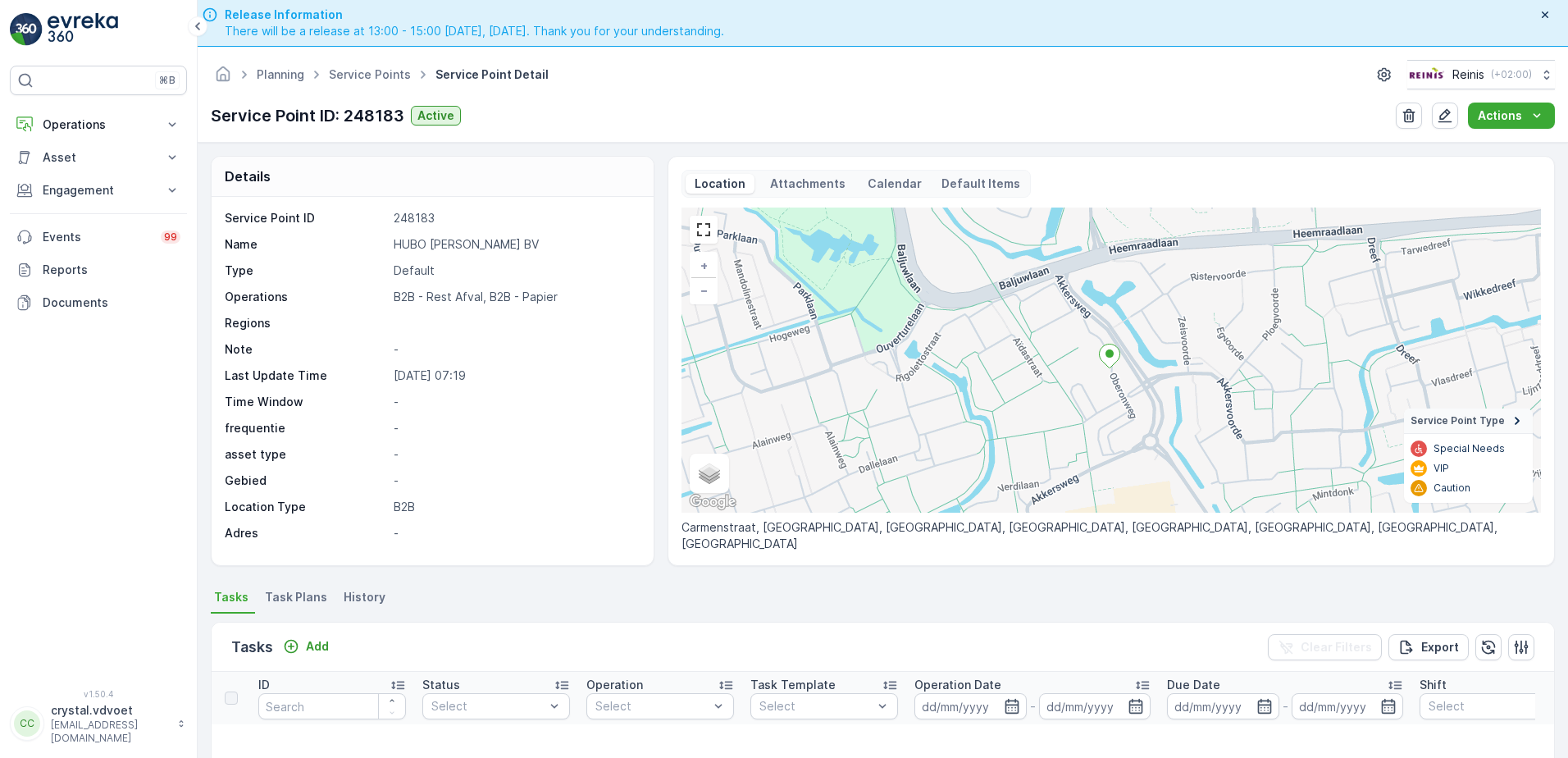
drag, startPoint x: 538, startPoint y: 245, endPoint x: 366, endPoint y: 244, distance: 172.0
click at [366, 244] on div "Name HUBO [PERSON_NAME] BV" at bounding box center [430, 244] width 411 height 16
drag, startPoint x: 366, startPoint y: 244, endPoint x: 414, endPoint y: 248, distance: 48.2
copy div "HUBO [PERSON_NAME] BV"
click at [307, 594] on span "Task Plans" at bounding box center [296, 596] width 62 height 16
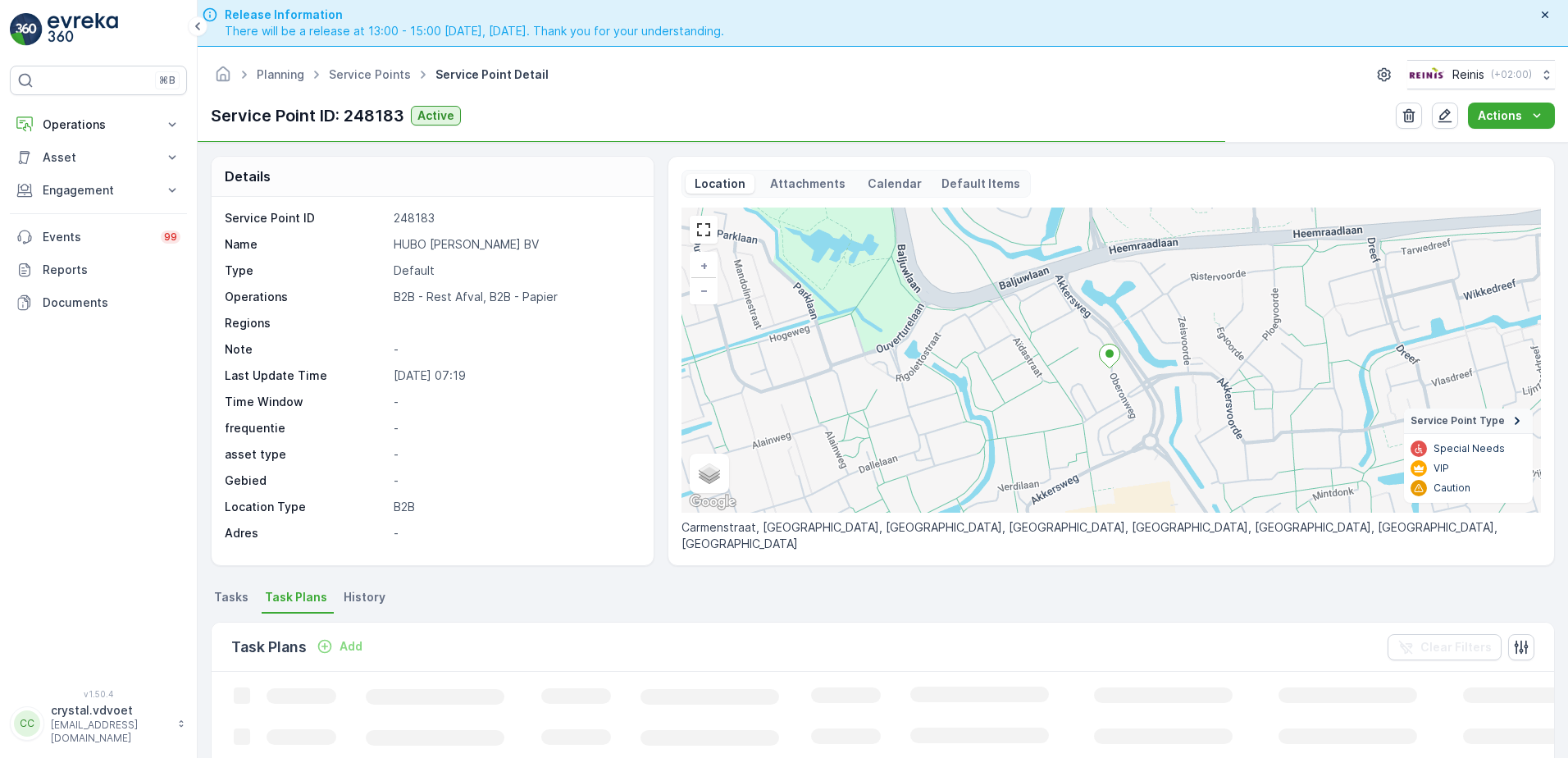
scroll to position [82, 0]
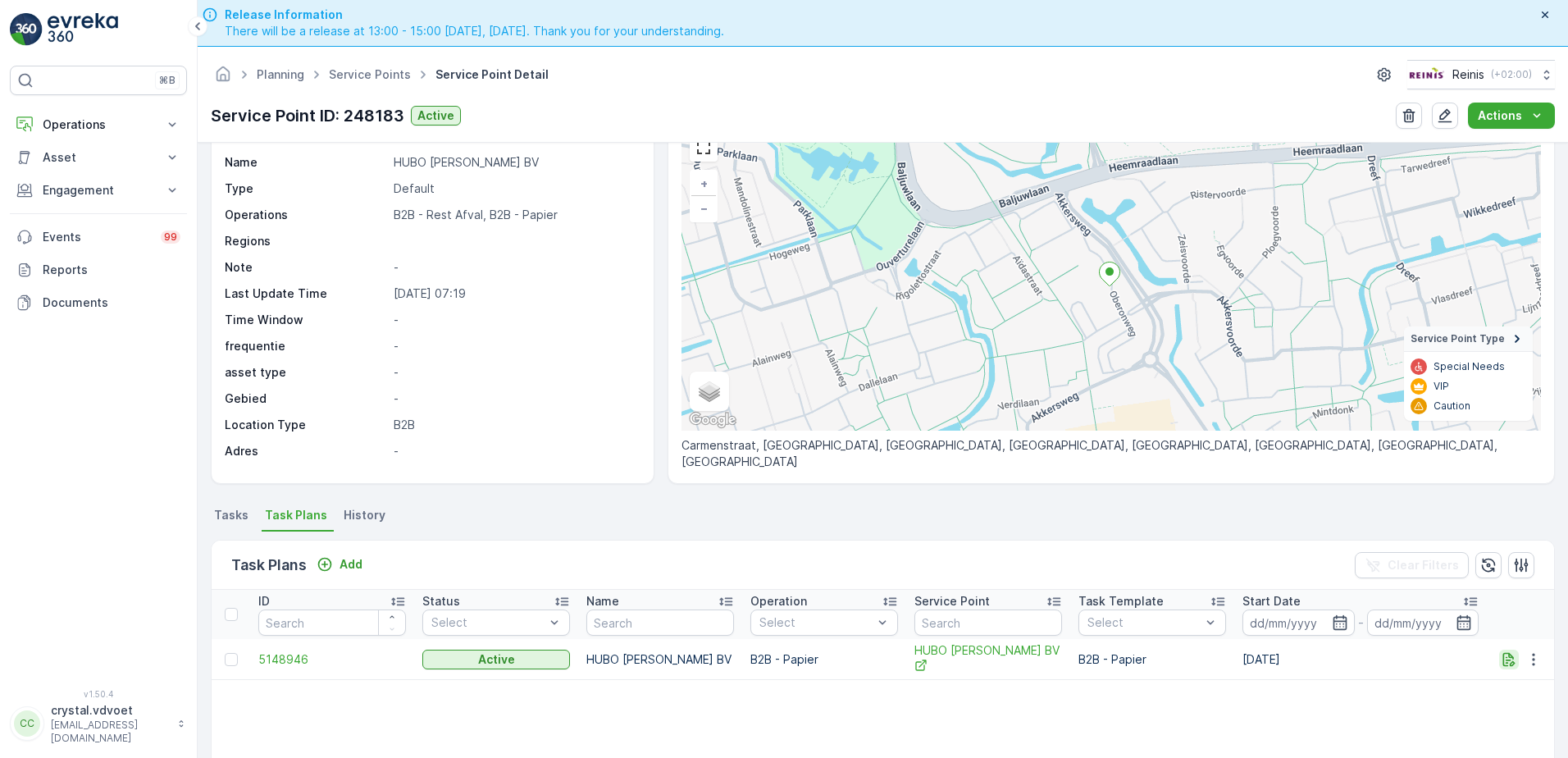
click at [1506, 662] on icon "button" at bounding box center [1509, 659] width 12 height 14
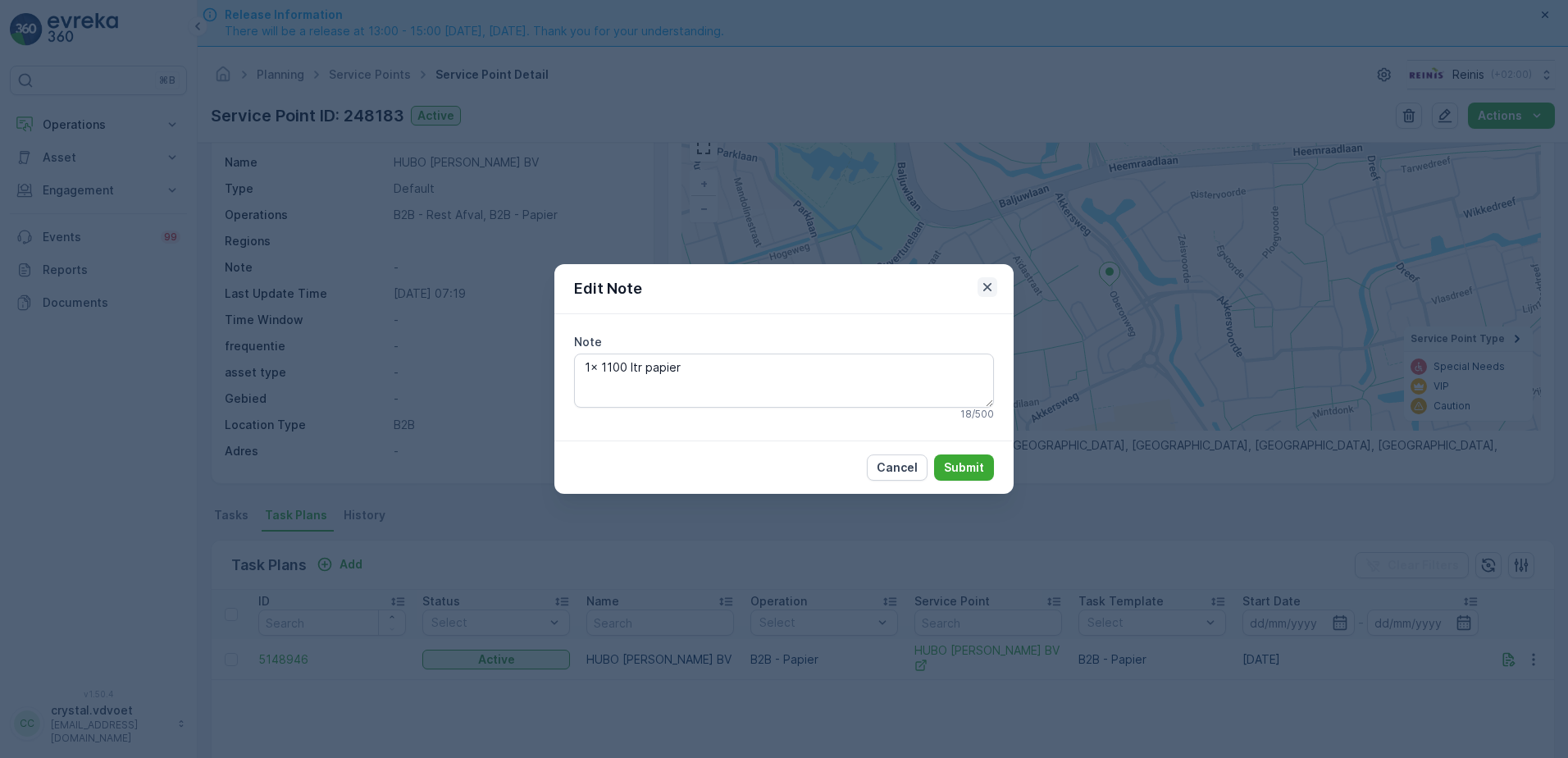
click at [994, 285] on icon "button" at bounding box center [987, 287] width 16 height 16
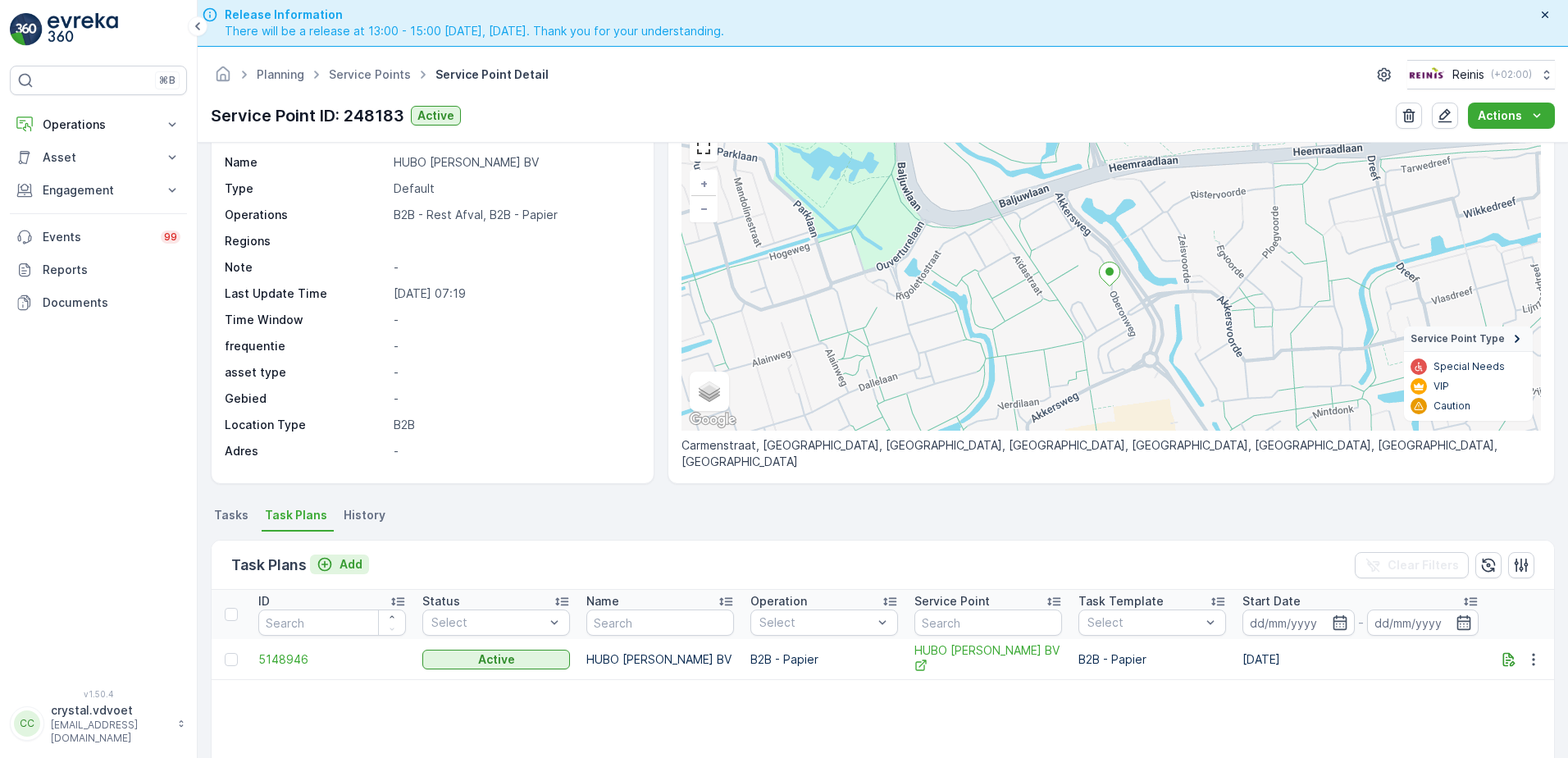
click at [355, 565] on p "Add" at bounding box center [351, 564] width 23 height 16
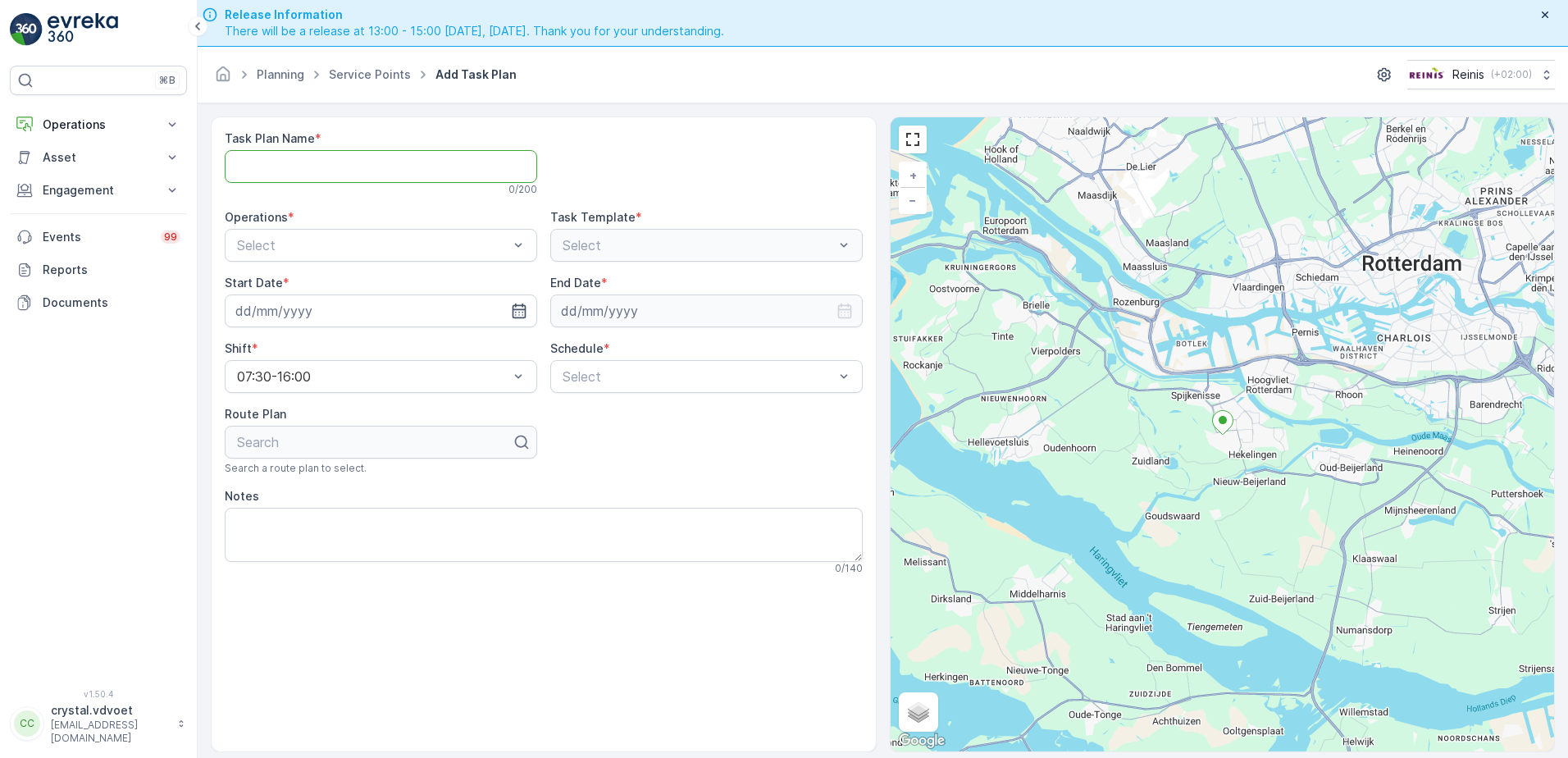
paste Name "HUBO [PERSON_NAME] BV"
type Name "HUBO Ron Eijgelsheim BV"
click at [351, 314] on div "B2B - Rest Afval" at bounding box center [381, 313] width 293 height 15
click at [468, 303] on input at bounding box center [381, 311] width 313 height 33
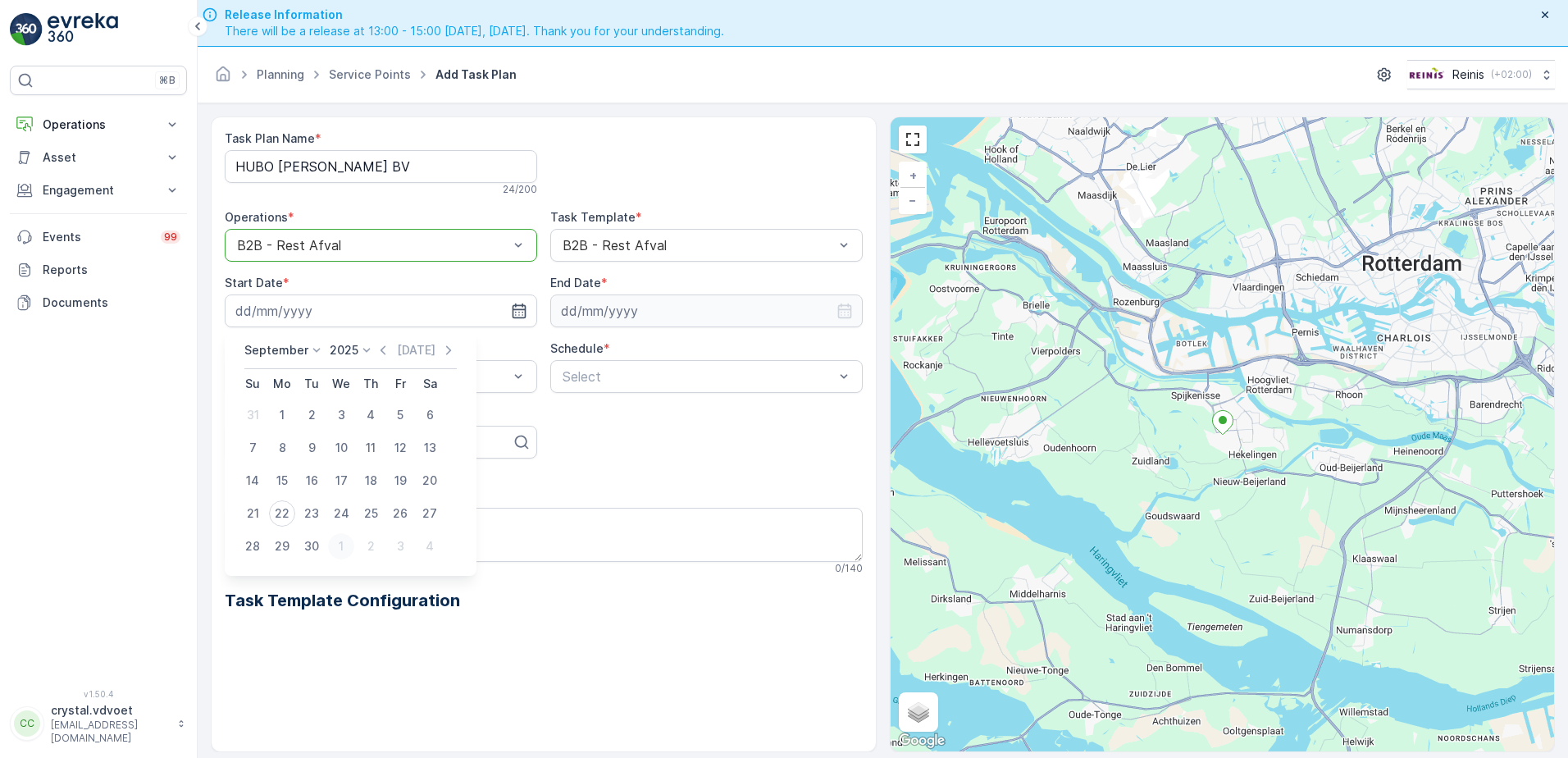
click at [333, 542] on div "1" at bounding box center [341, 546] width 26 height 26
type input "[DATE]"
click at [643, 310] on input at bounding box center [706, 311] width 313 height 33
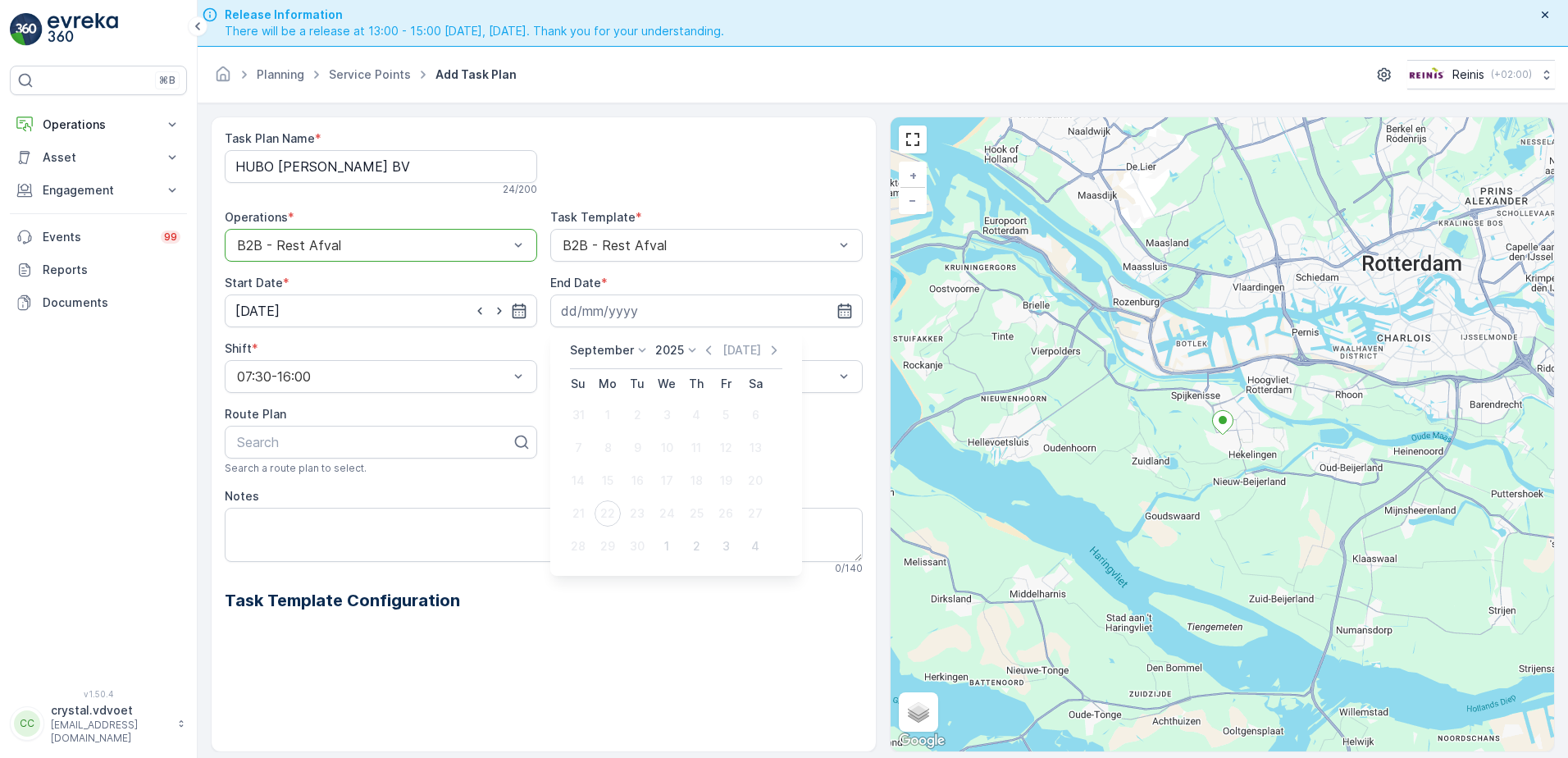
click at [592, 348] on p "September" at bounding box center [602, 350] width 64 height 16
click at [586, 498] on span "December" at bounding box center [607, 500] width 57 height 16
click at [679, 355] on icon at bounding box center [687, 350] width 16 height 16
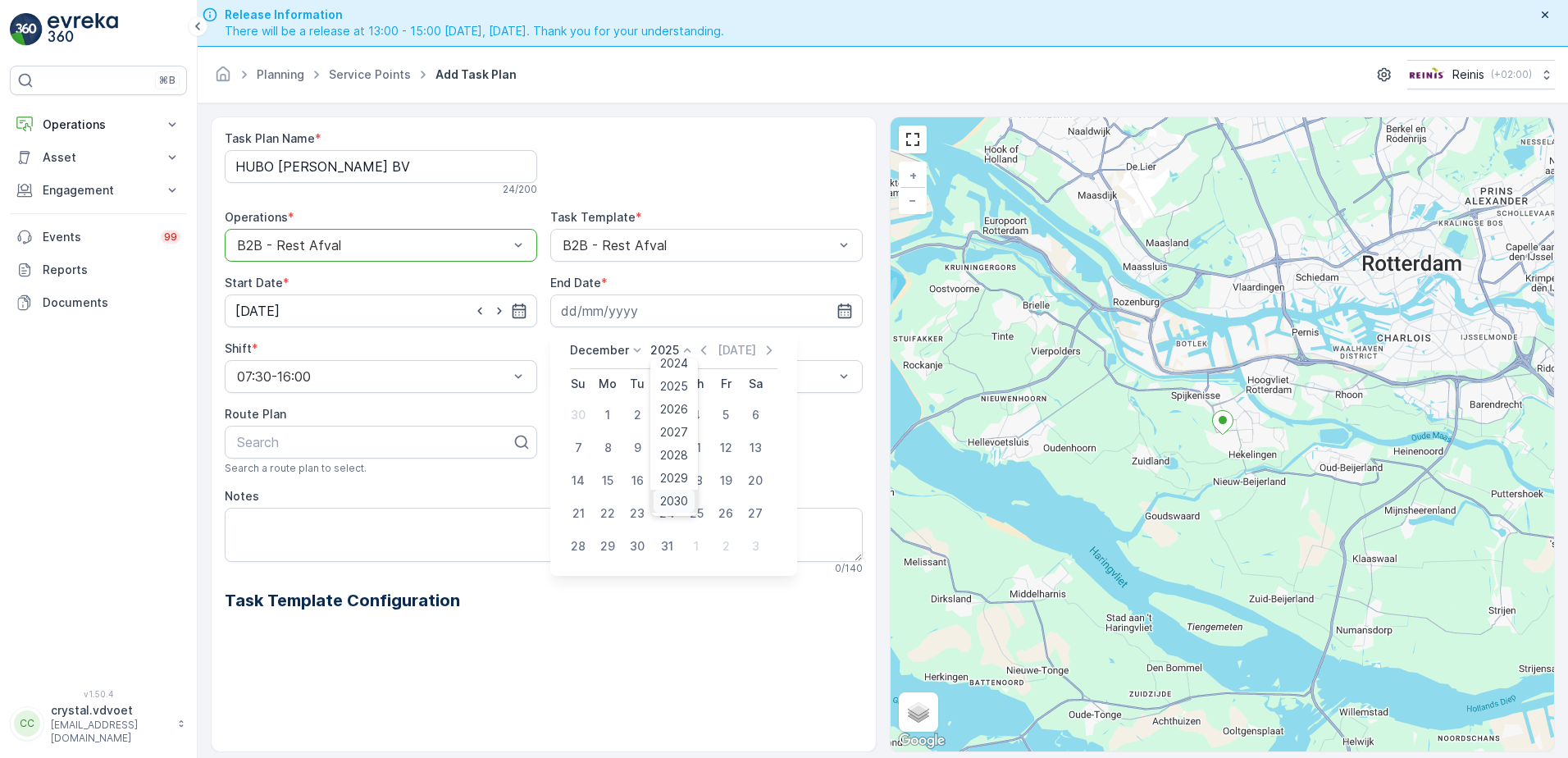
click at [667, 498] on span "2030" at bounding box center [674, 500] width 28 height 16
click at [637, 544] on div "31" at bounding box center [637, 546] width 26 height 26
type input "[DATE]"
click at [598, 445] on span "Weekly" at bounding box center [581, 444] width 43 height 15
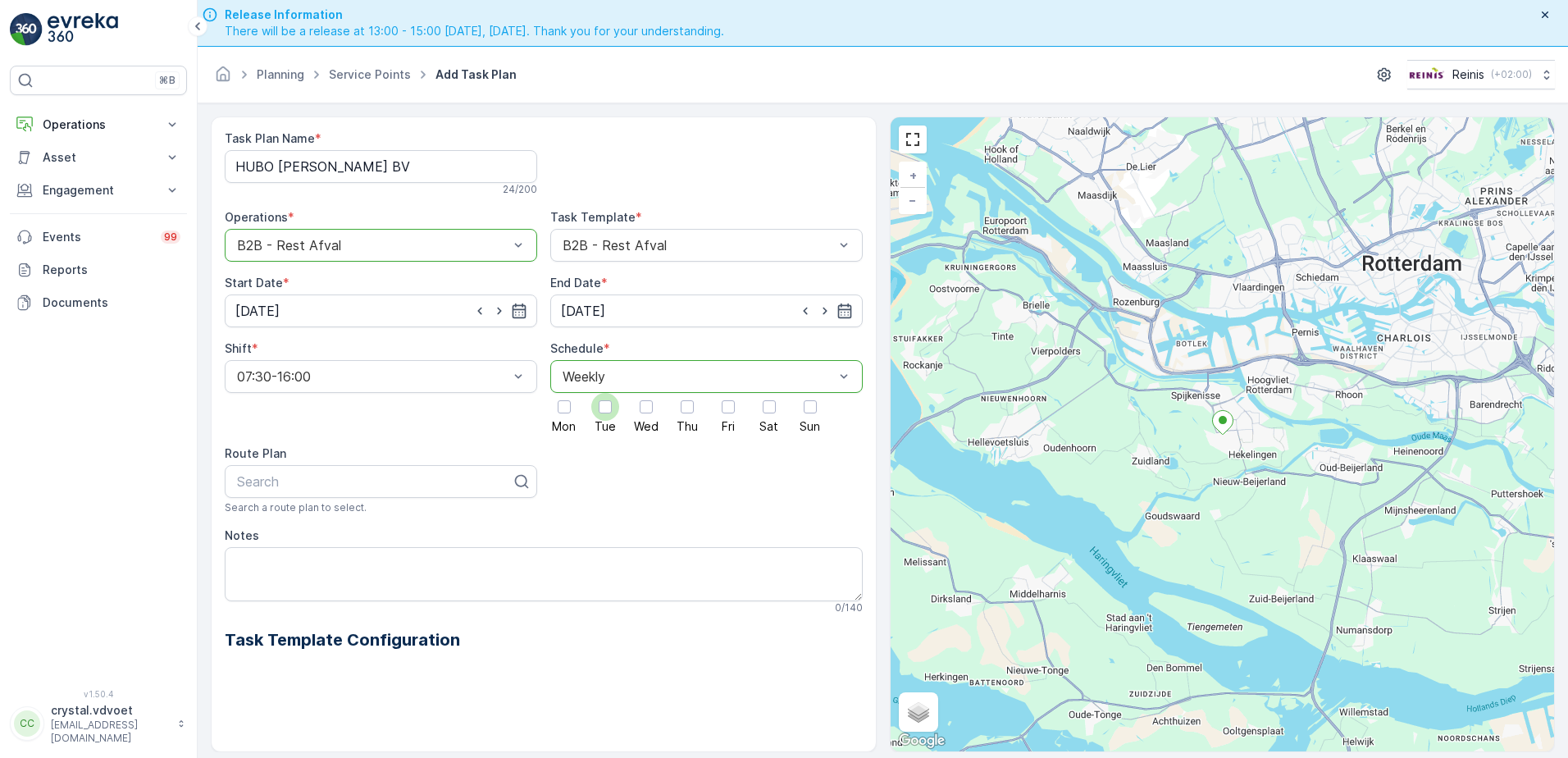
click at [600, 415] on div at bounding box center [605, 406] width 28 height 28
click at [605, 392] on input "Tue" at bounding box center [605, 392] width 0 height 0
click at [732, 413] on div at bounding box center [727, 406] width 13 height 13
click at [728, 392] on input "Fri" at bounding box center [728, 392] width 0 height 0
click at [244, 557] on textarea "Notes" at bounding box center [543, 574] width 638 height 54
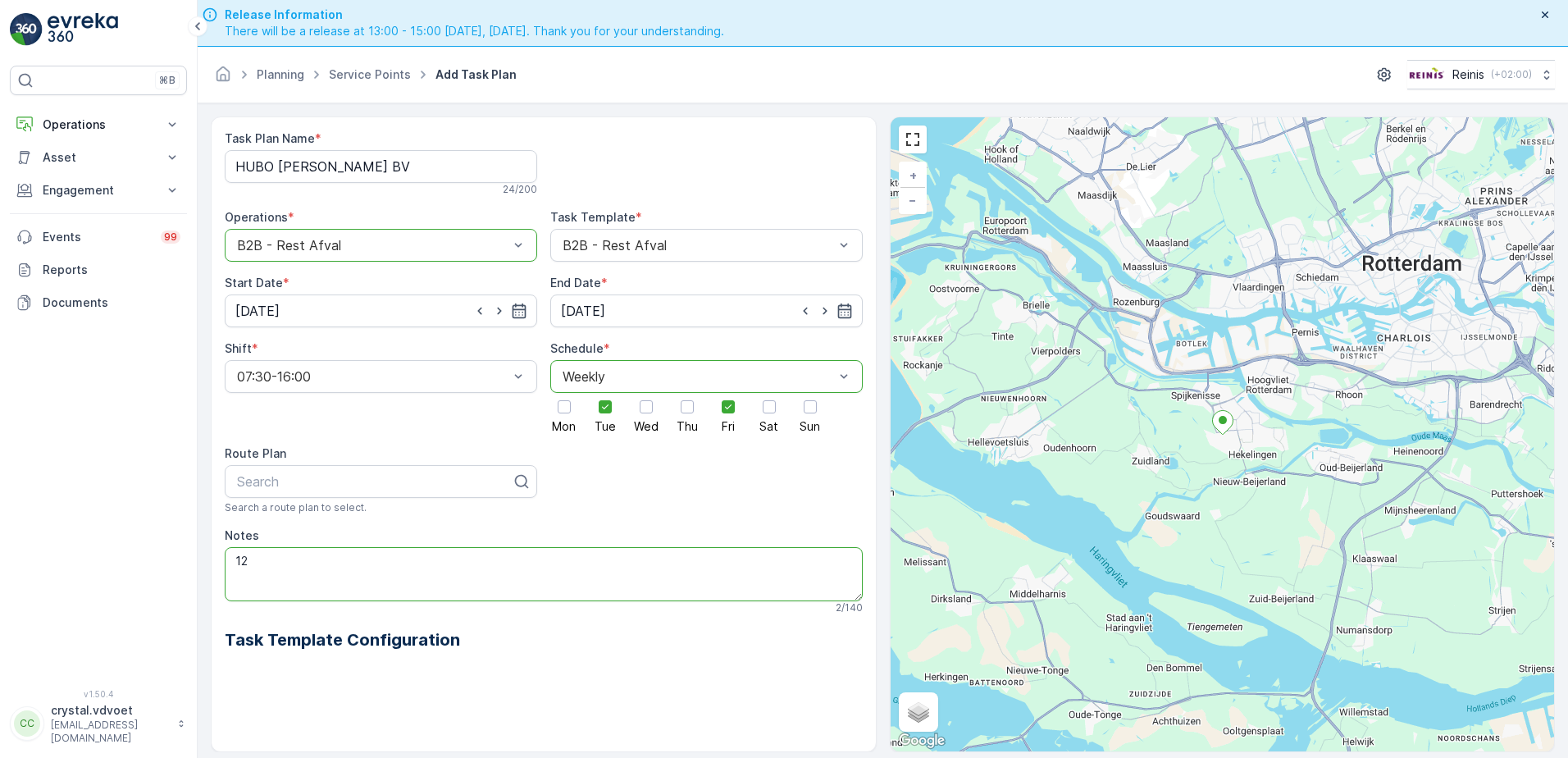
type textarea "1"
type textarea "x"
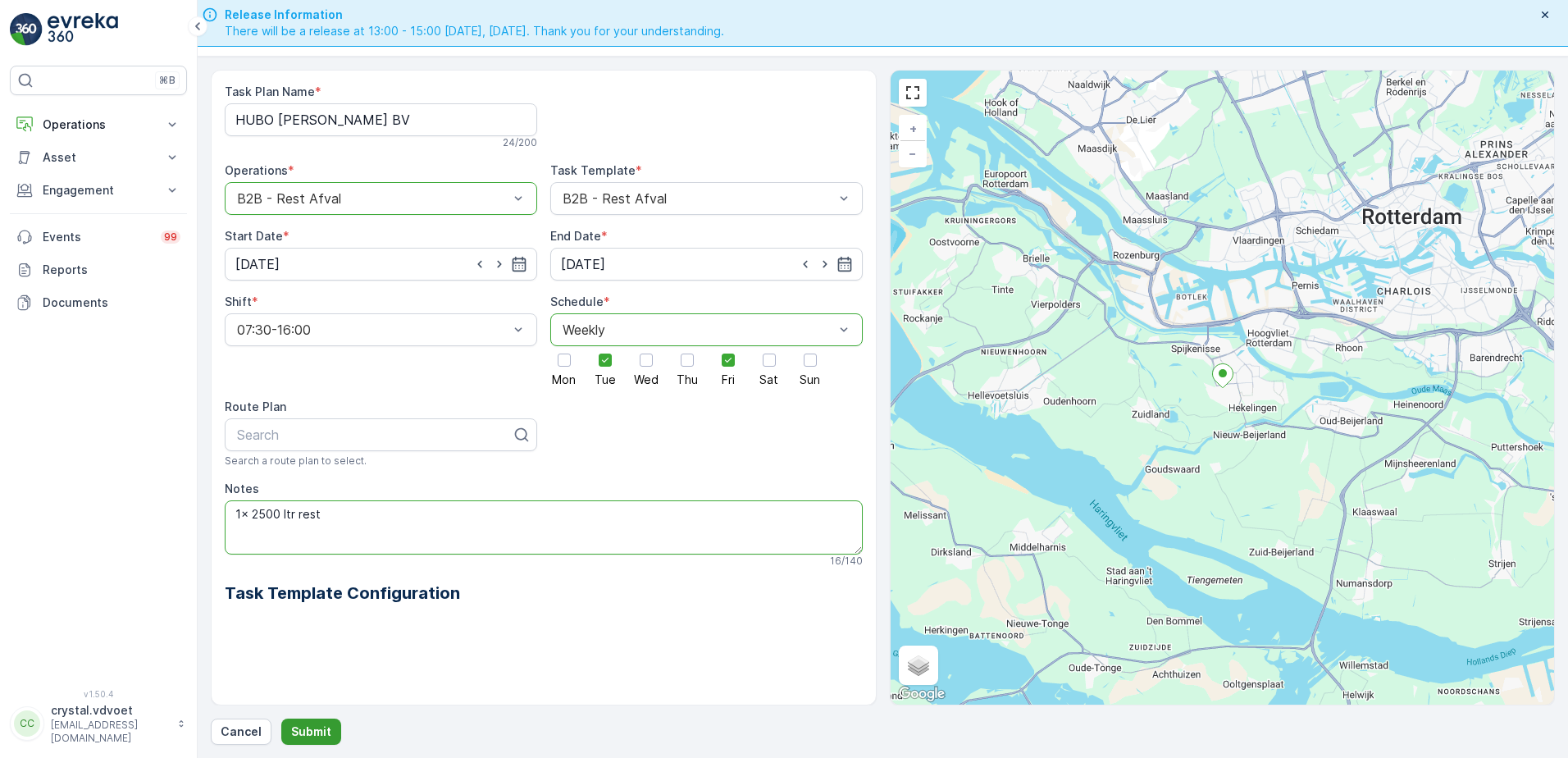
type textarea "1x 2500 ltr rest"
click at [324, 740] on button "Submit" at bounding box center [312, 731] width 60 height 26
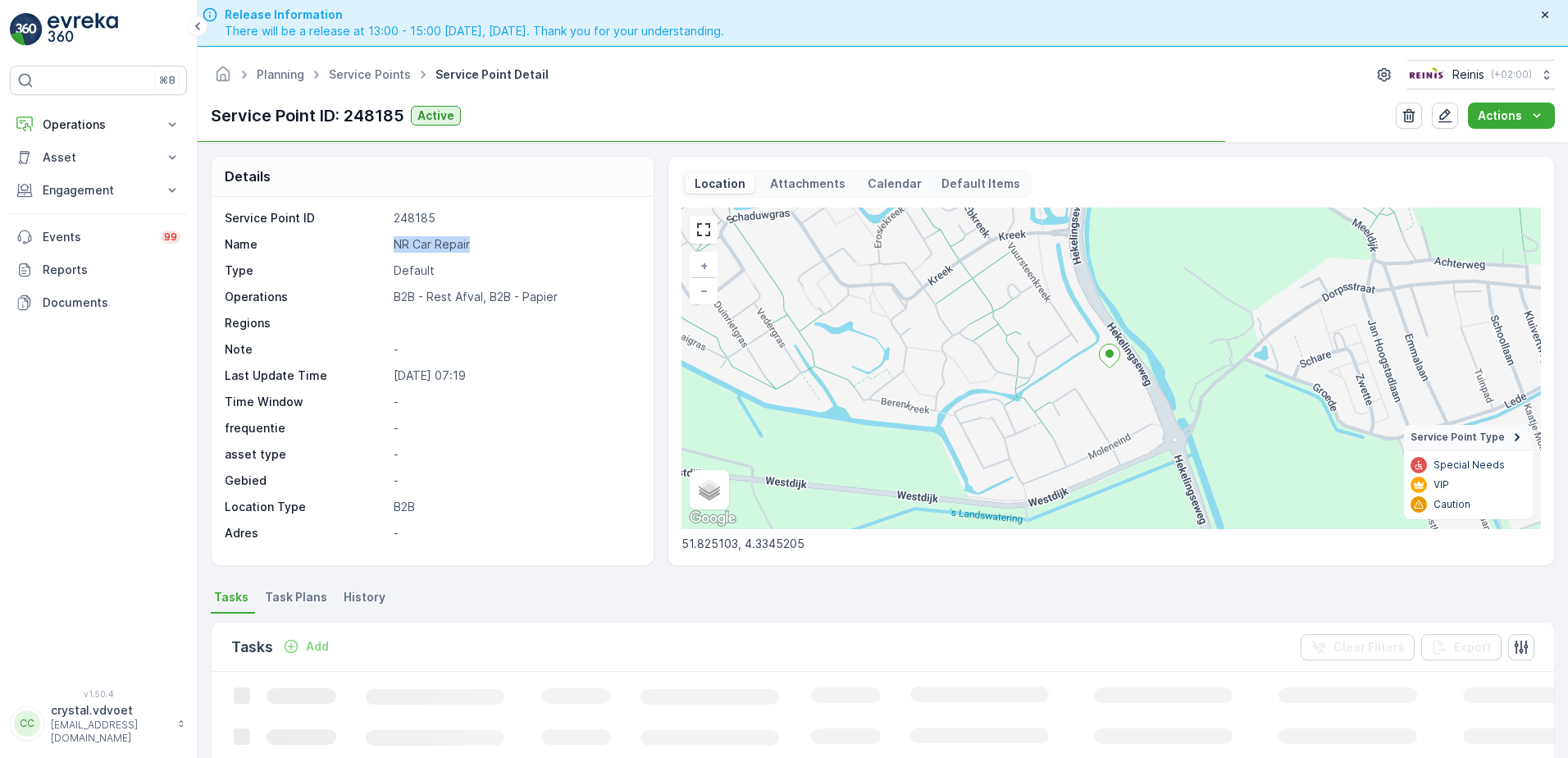
drag, startPoint x: 477, startPoint y: 241, endPoint x: 346, endPoint y: 241, distance: 131.0
click at [346, 241] on div "Name NR Car Repair" at bounding box center [430, 244] width 411 height 16
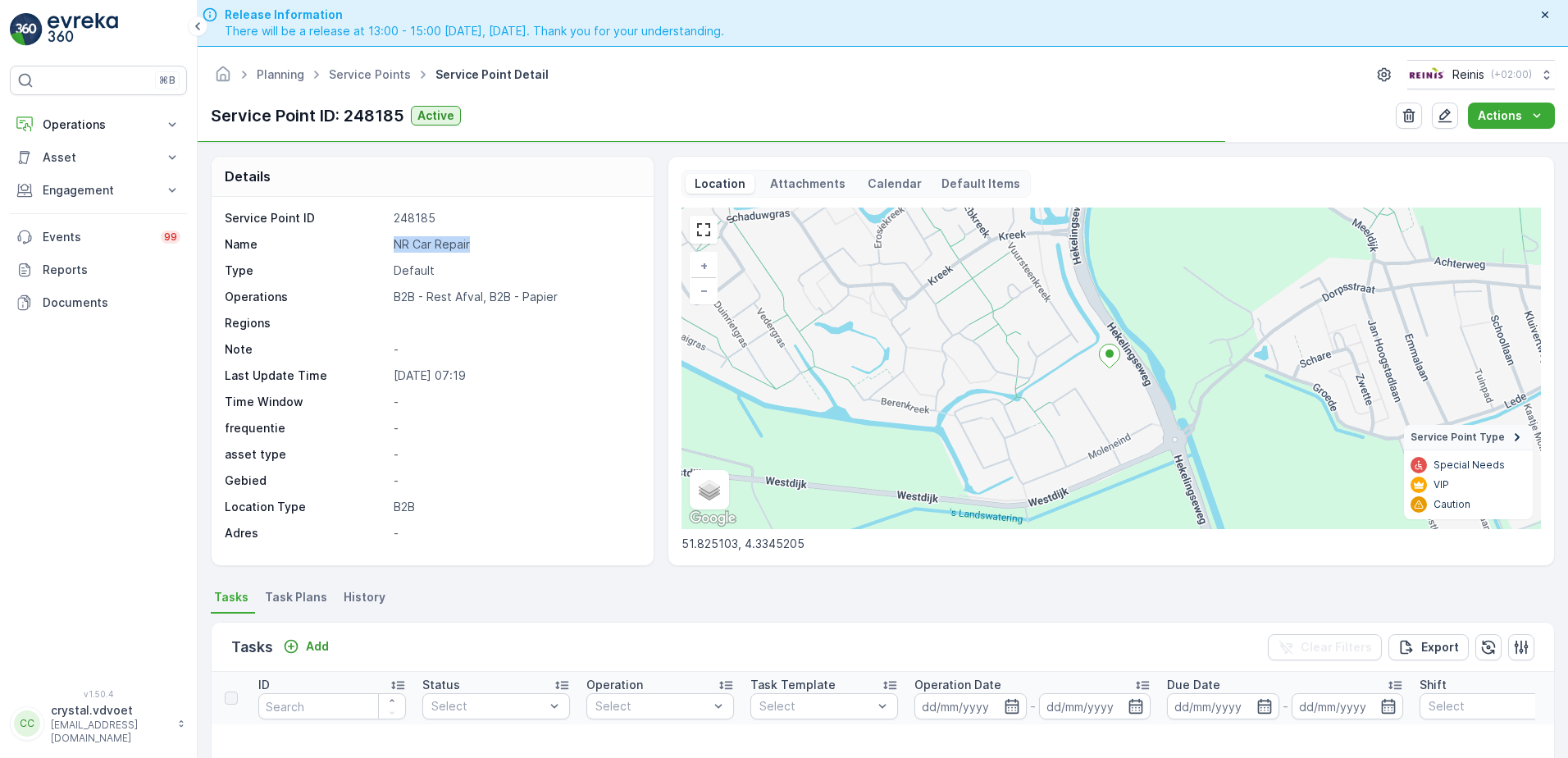
drag, startPoint x: 346, startPoint y: 241, endPoint x: 442, endPoint y: 241, distance: 96.0
copy div "NR Car Repair"
click at [302, 588] on li "Task Plans" at bounding box center [298, 599] width 72 height 28
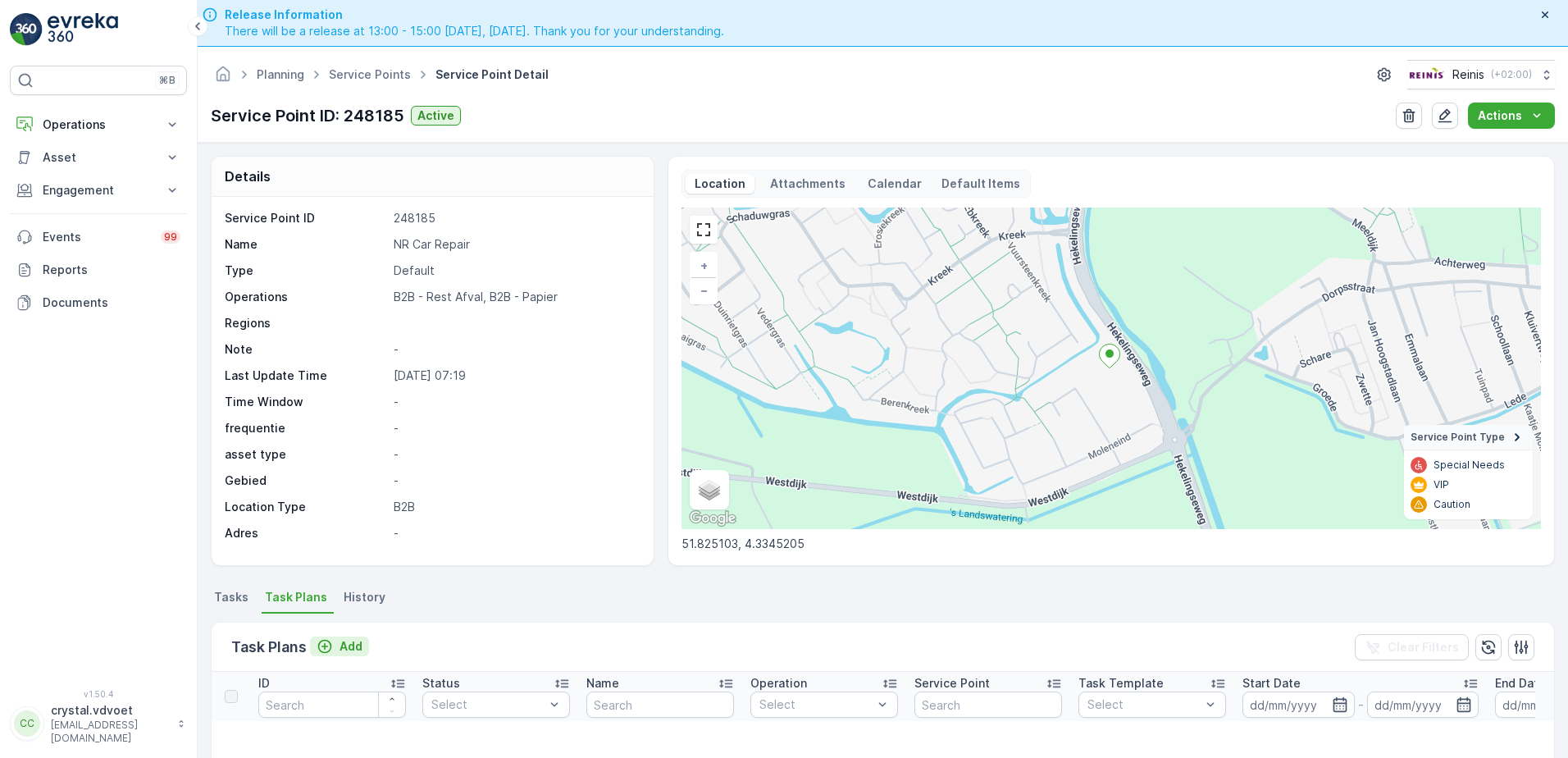
click at [344, 648] on p "Add" at bounding box center [351, 646] width 23 height 16
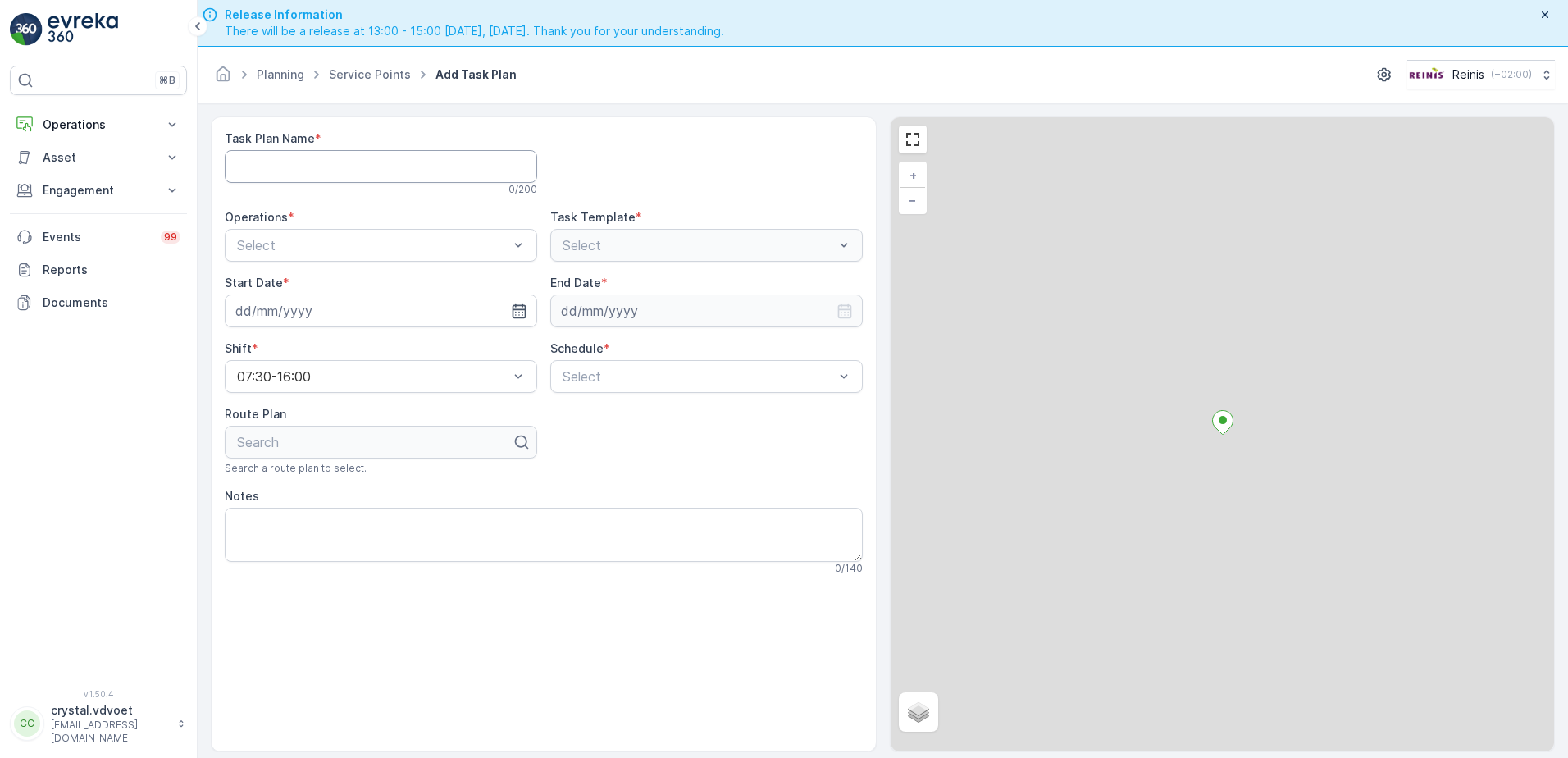
click at [318, 158] on Name "Task Plan Name" at bounding box center [381, 166] width 313 height 33
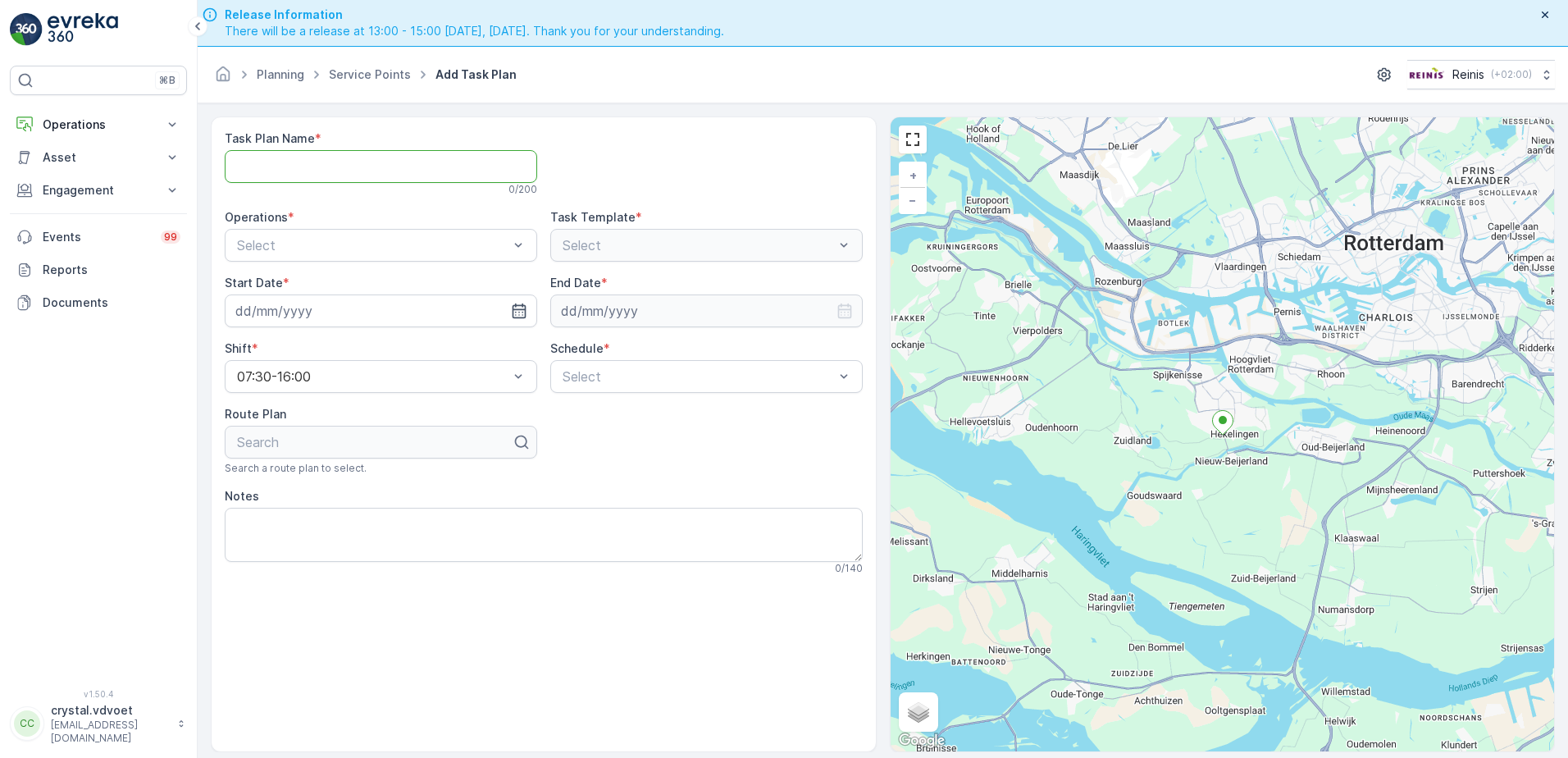
paste Name "NR Car Repair"
type Name "NR Car Repair"
click at [346, 309] on div "B2B - Rest Afval" at bounding box center [381, 313] width 293 height 15
click at [440, 305] on input at bounding box center [381, 311] width 313 height 33
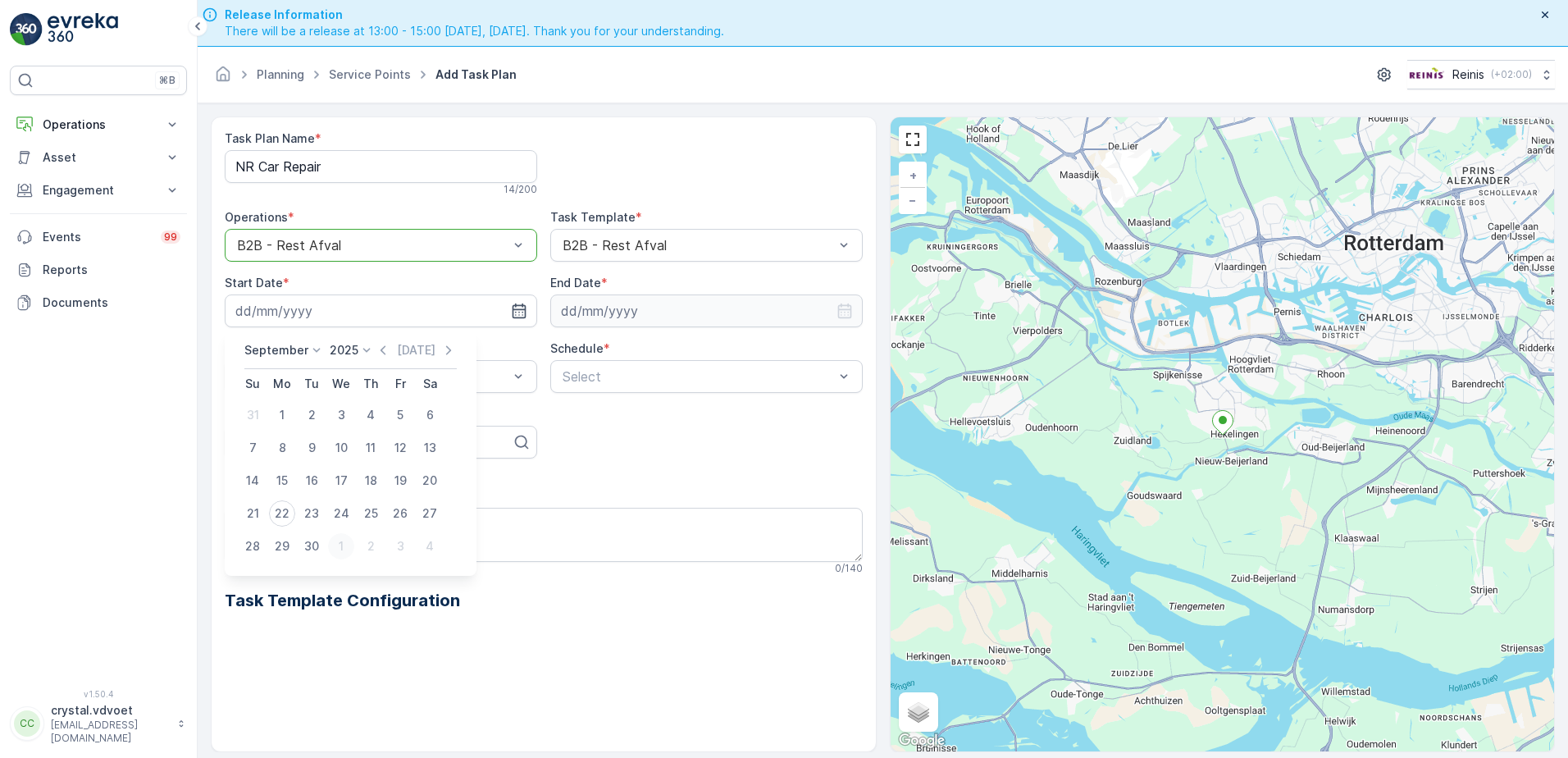
click at [334, 550] on div "1" at bounding box center [341, 546] width 26 height 26
type input "[DATE]"
click at [666, 319] on input at bounding box center [706, 311] width 313 height 33
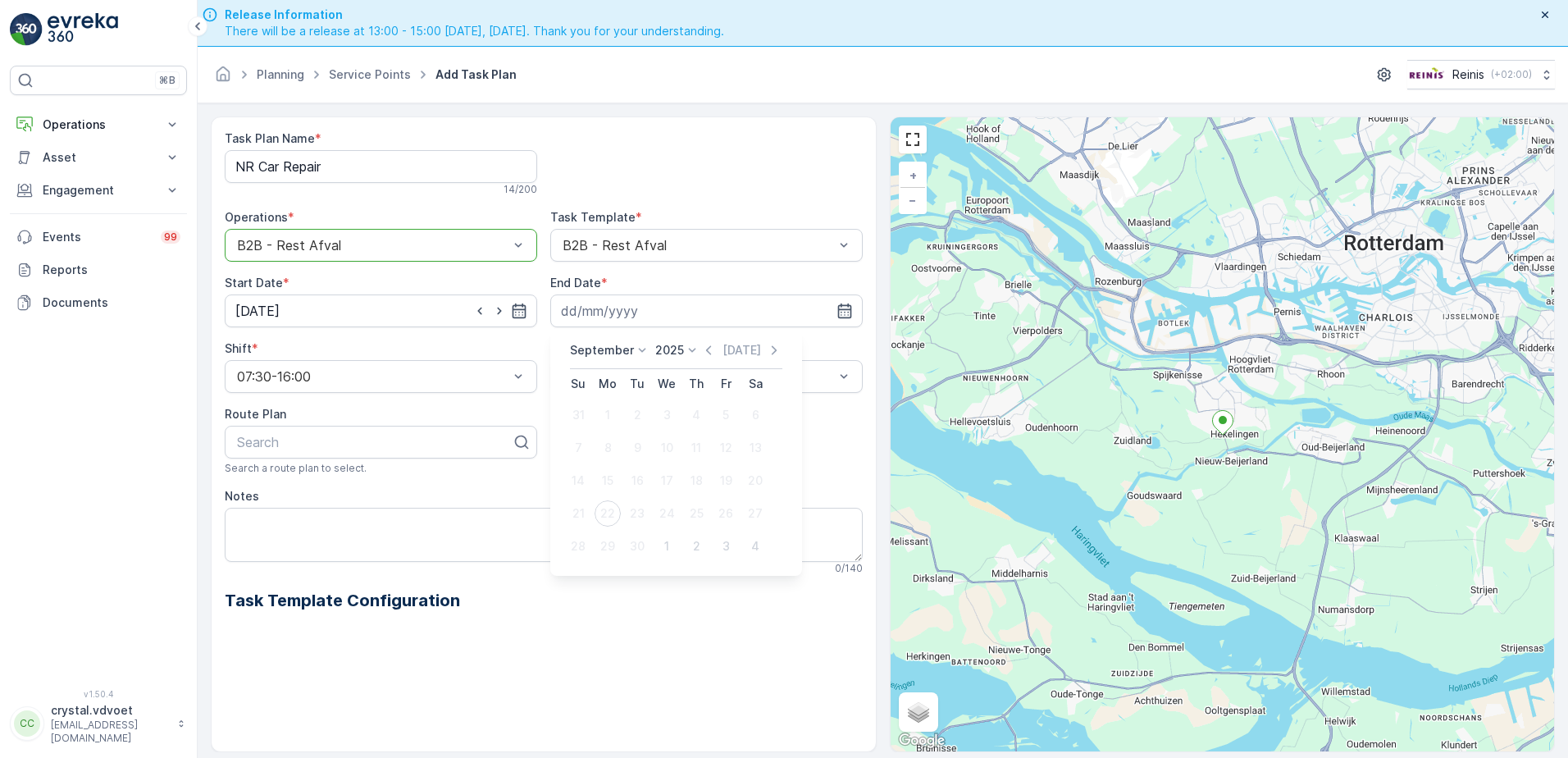
click at [612, 351] on p "September" at bounding box center [602, 350] width 64 height 16
click at [624, 502] on span "December" at bounding box center [607, 500] width 57 height 16
click at [680, 346] on icon at bounding box center [687, 350] width 16 height 16
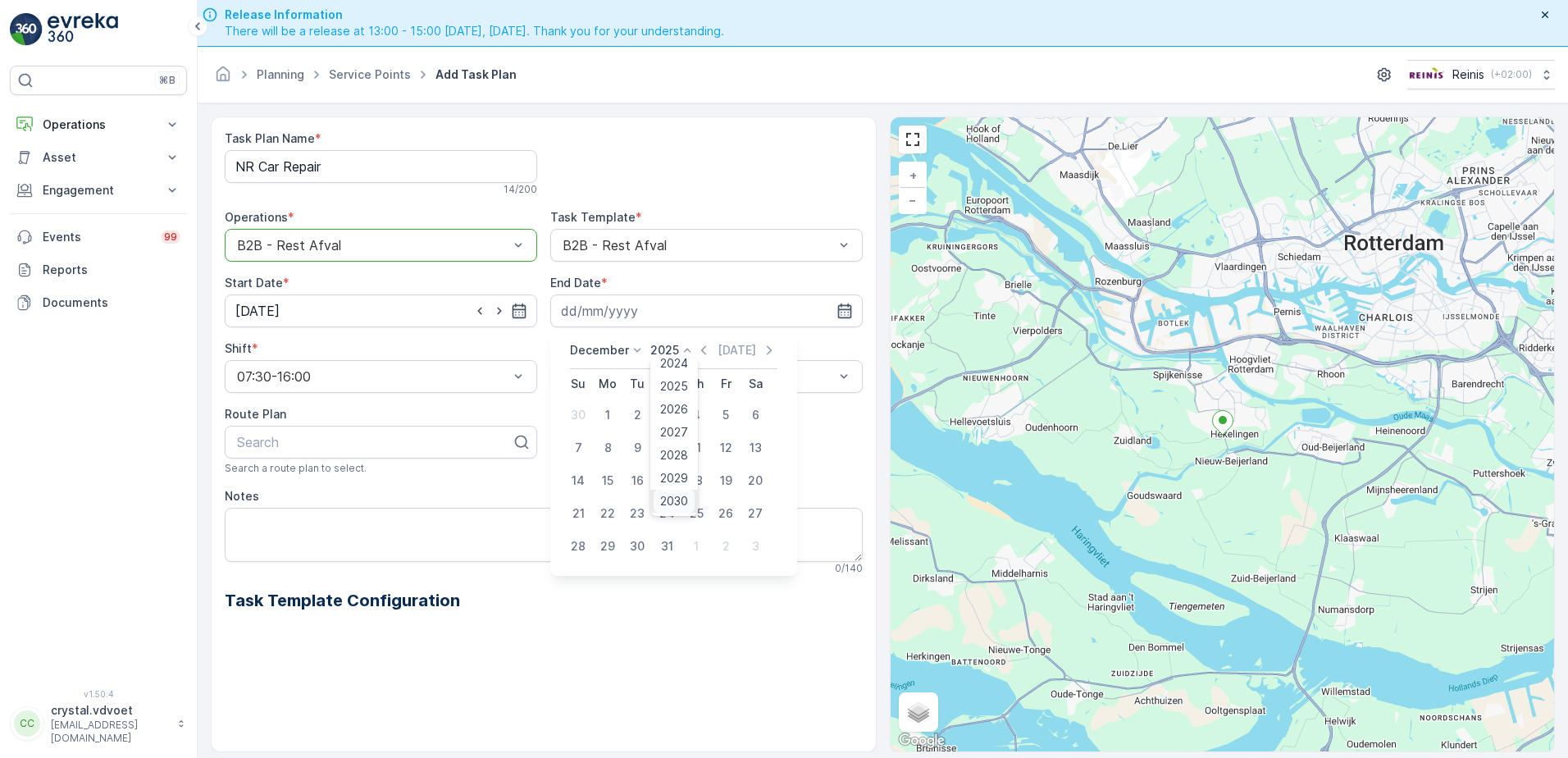
click at [664, 502] on span "2030" at bounding box center [674, 500] width 28 height 16
click at [634, 548] on div "31" at bounding box center [637, 546] width 26 height 26
type input "[DATE]"
click at [656, 448] on div "Weekly" at bounding box center [706, 444] width 293 height 15
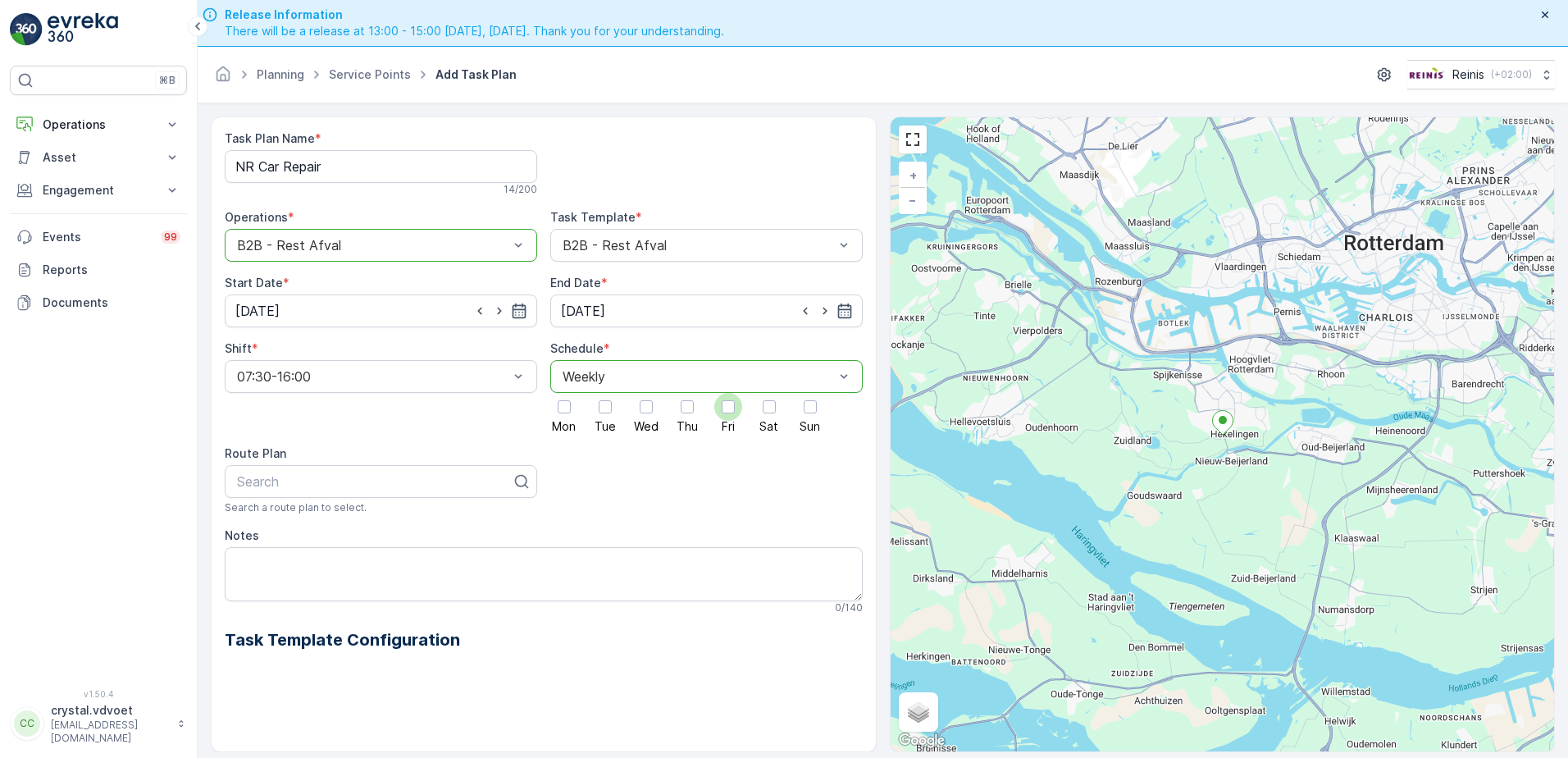
click at [727, 410] on div at bounding box center [727, 406] width 13 height 13
click at [728, 392] on input "Fri" at bounding box center [728, 392] width 0 height 0
click at [247, 562] on textarea "Notes" at bounding box center [543, 574] width 638 height 54
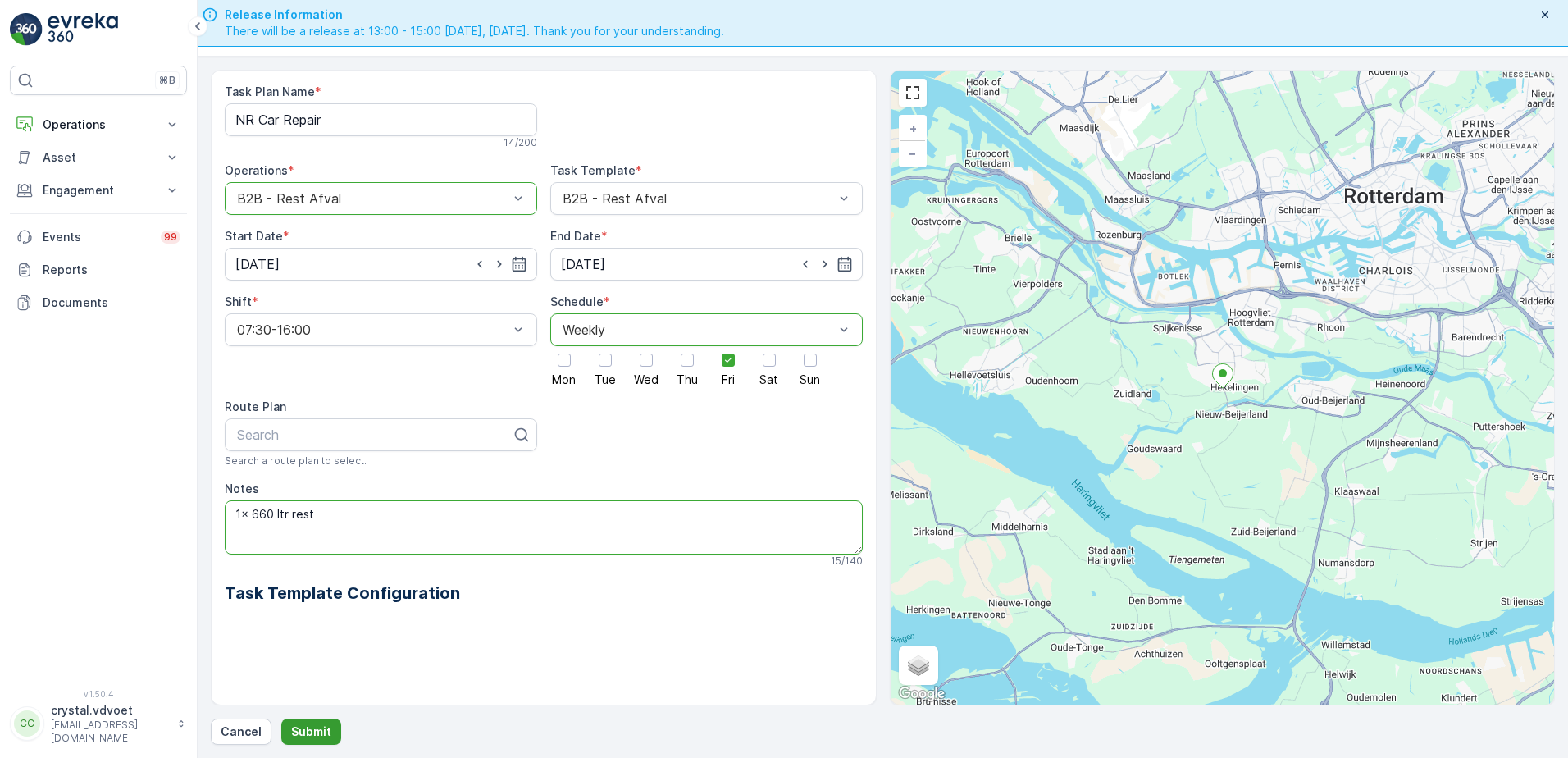
type textarea "1x 660 ltr rest"
click at [319, 730] on p "Submit" at bounding box center [311, 731] width 40 height 16
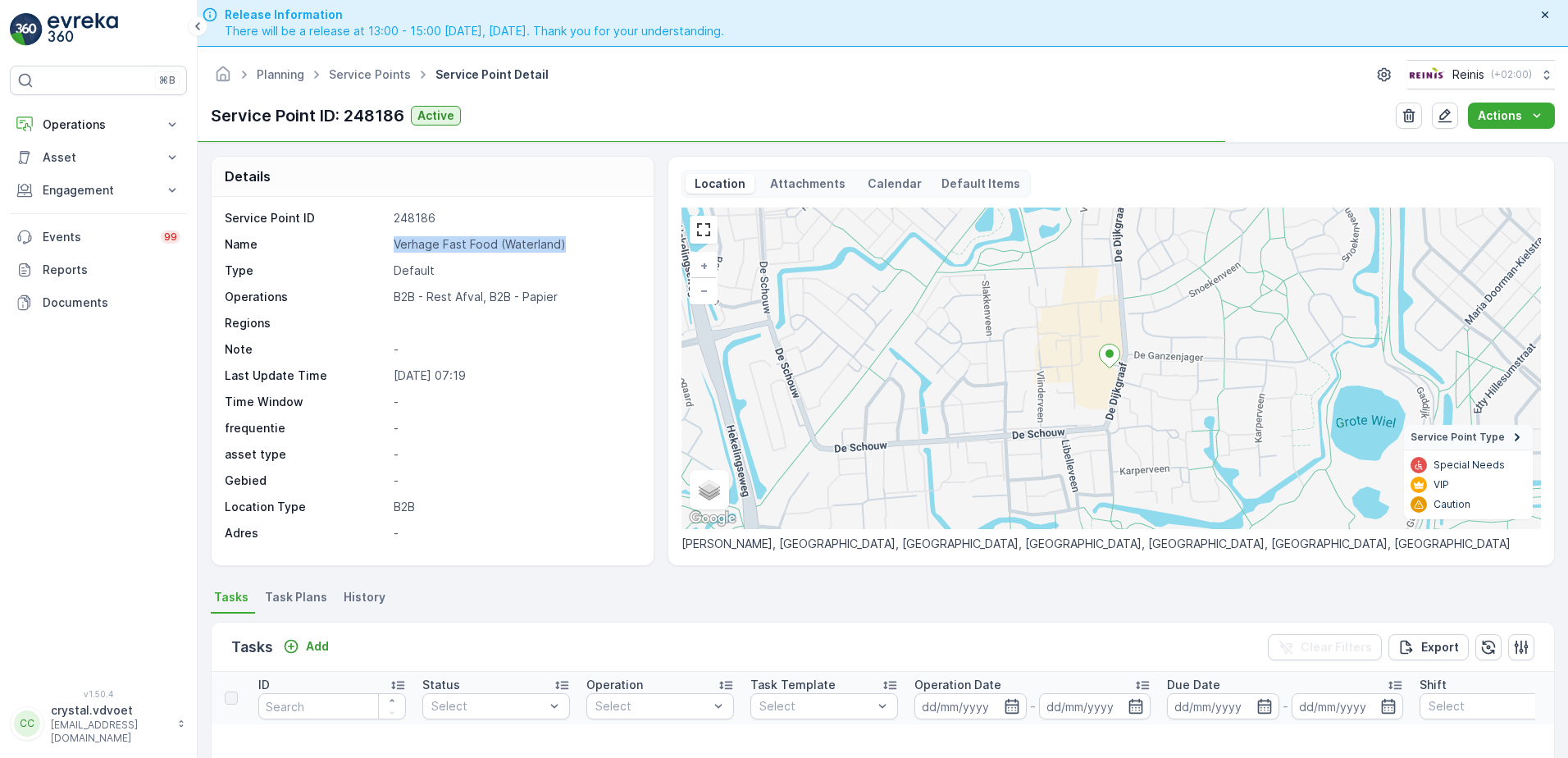
drag, startPoint x: 559, startPoint y: 248, endPoint x: 374, endPoint y: 256, distance: 185.2
click at [374, 256] on div "Service Point ID 248186 Name Verhage Fast Food (Waterland) Type Default Operati…" at bounding box center [430, 376] width 411 height 332
drag, startPoint x: 374, startPoint y: 256, endPoint x: 435, endPoint y: 241, distance: 62.8
copy div "Verhage Fast Food (Waterland)"
click at [302, 604] on span "Task Plans" at bounding box center [296, 596] width 62 height 16
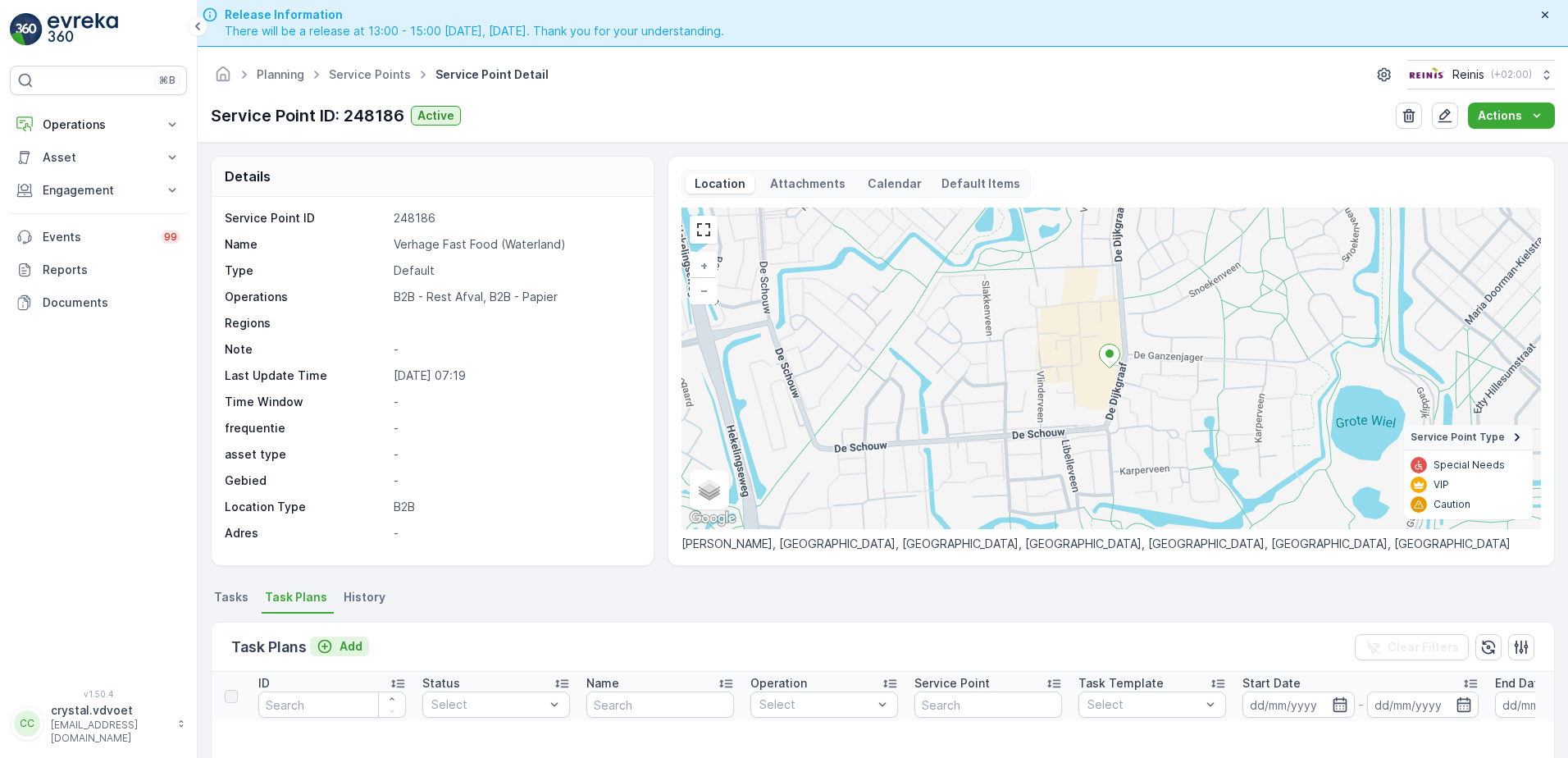
click at [360, 649] on p "Add" at bounding box center [351, 646] width 23 height 16
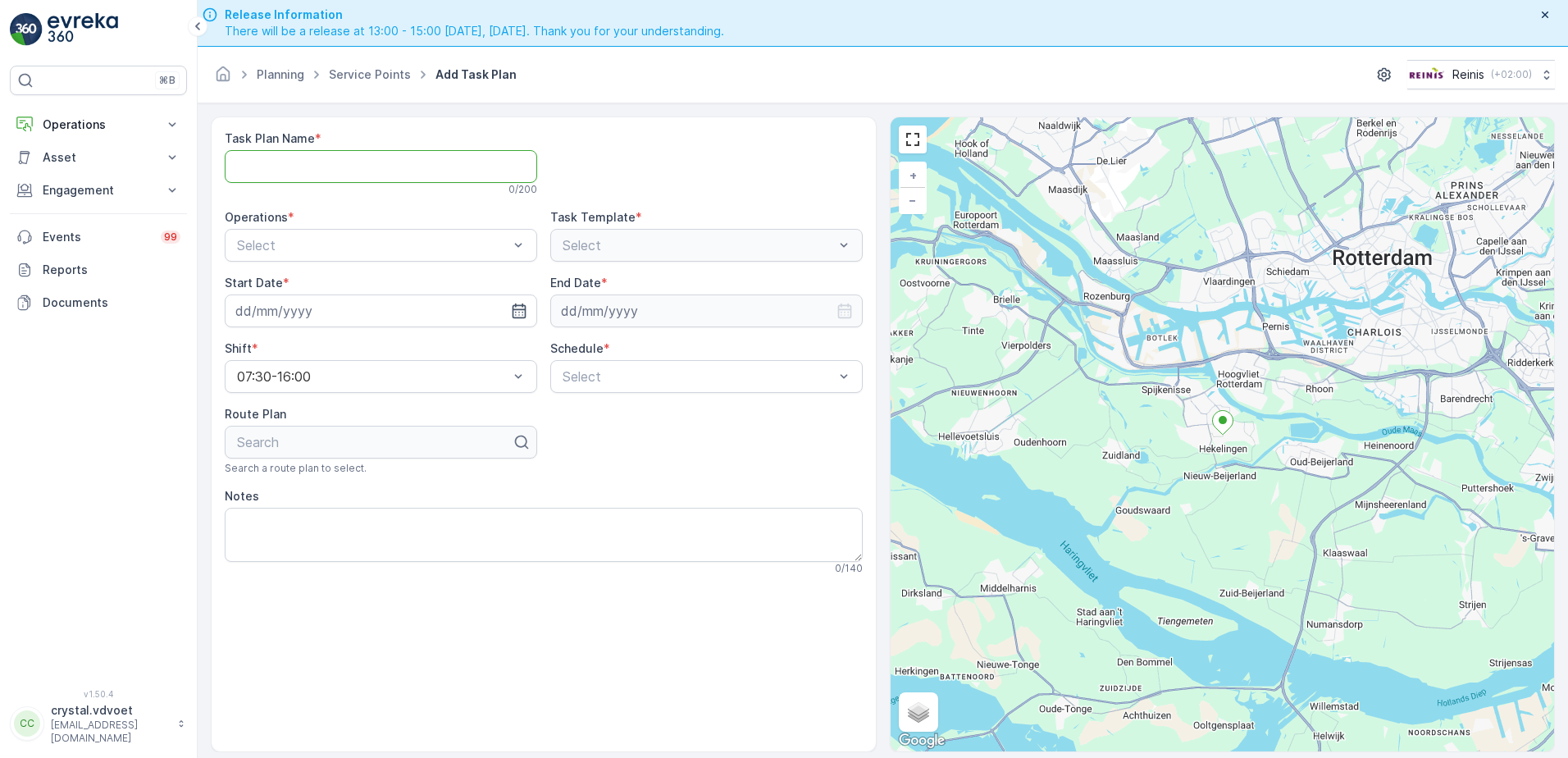
paste Name "Verhage Fast Food (Waterland)"
type Name "Verhage Fast Food (Waterland)"
click at [352, 306] on div "B2B - Rest Afval" at bounding box center [381, 313] width 293 height 15
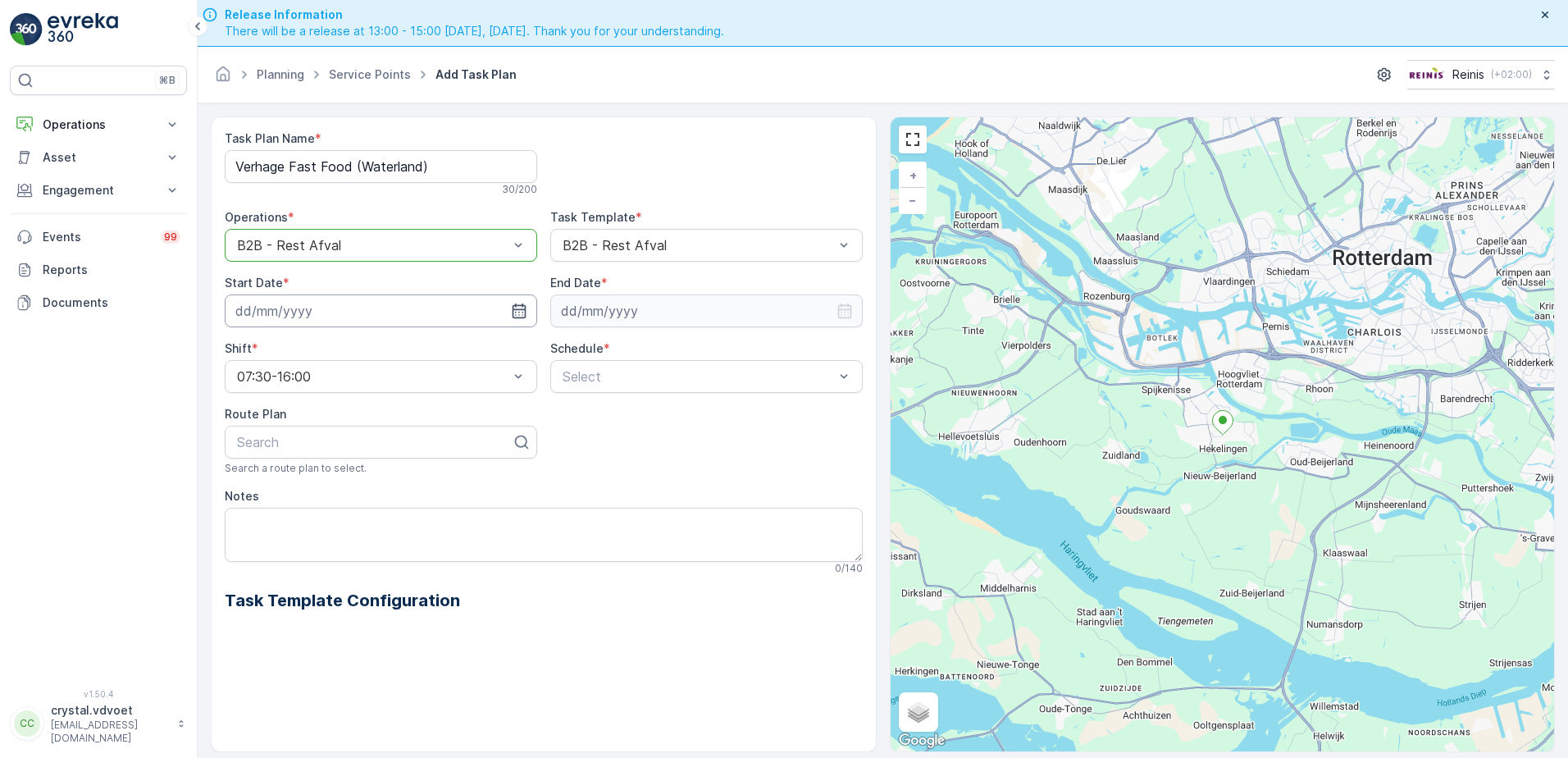
click at [415, 315] on input at bounding box center [381, 311] width 313 height 33
click at [342, 552] on div "1" at bounding box center [341, 546] width 26 height 26
type input "[DATE]"
click at [657, 313] on input at bounding box center [706, 311] width 313 height 33
click at [615, 346] on p "September" at bounding box center [602, 350] width 64 height 16
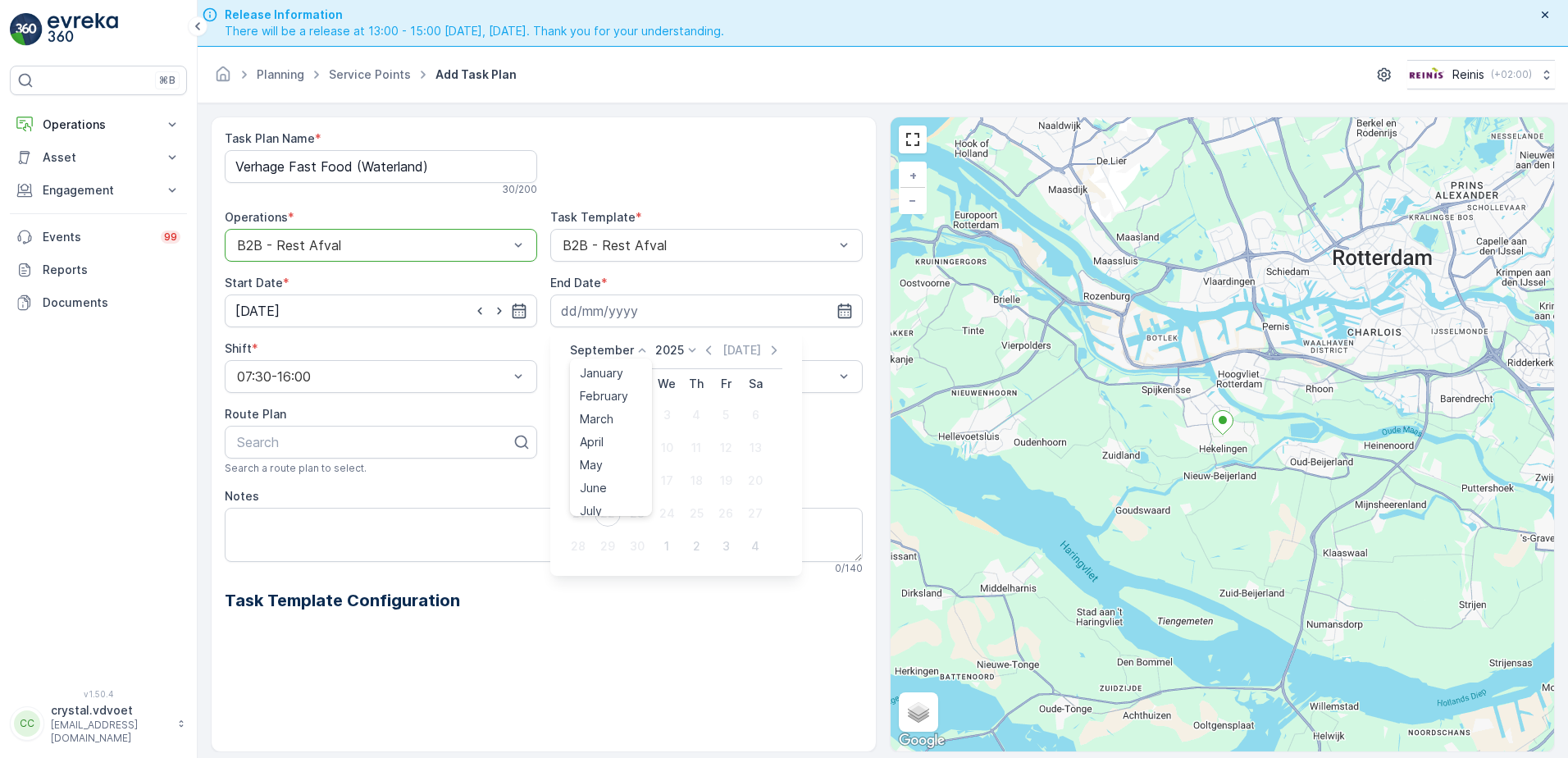
scroll to position [125, 0]
click at [620, 503] on span "December" at bounding box center [607, 500] width 57 height 16
click at [666, 345] on p "2025" at bounding box center [664, 350] width 29 height 16
click at [675, 502] on span "2030" at bounding box center [674, 500] width 28 height 16
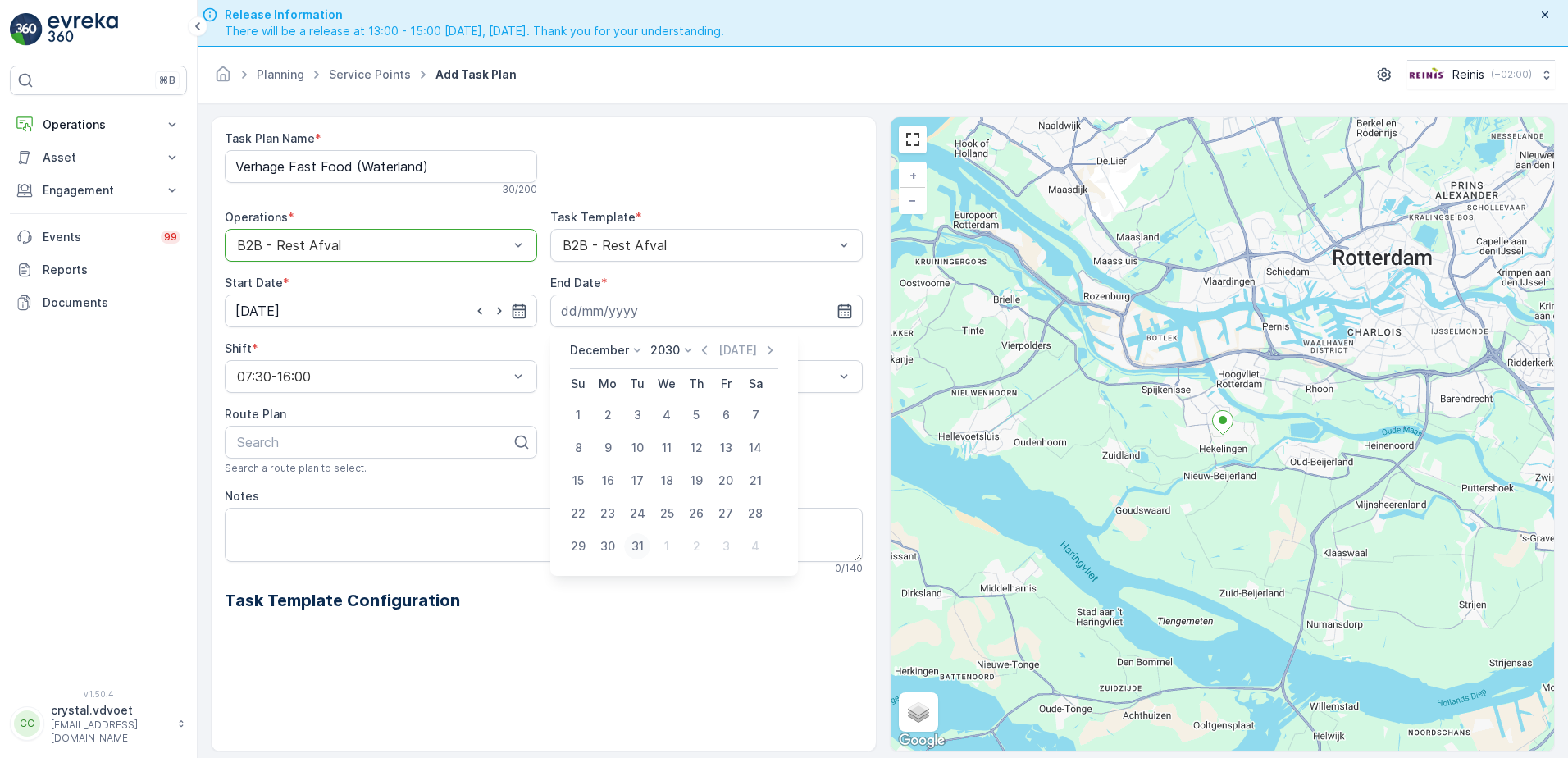
click at [641, 547] on div "31" at bounding box center [637, 546] width 26 height 26
type input "[DATE]"
click at [610, 446] on div "Weekly" at bounding box center [706, 444] width 293 height 15
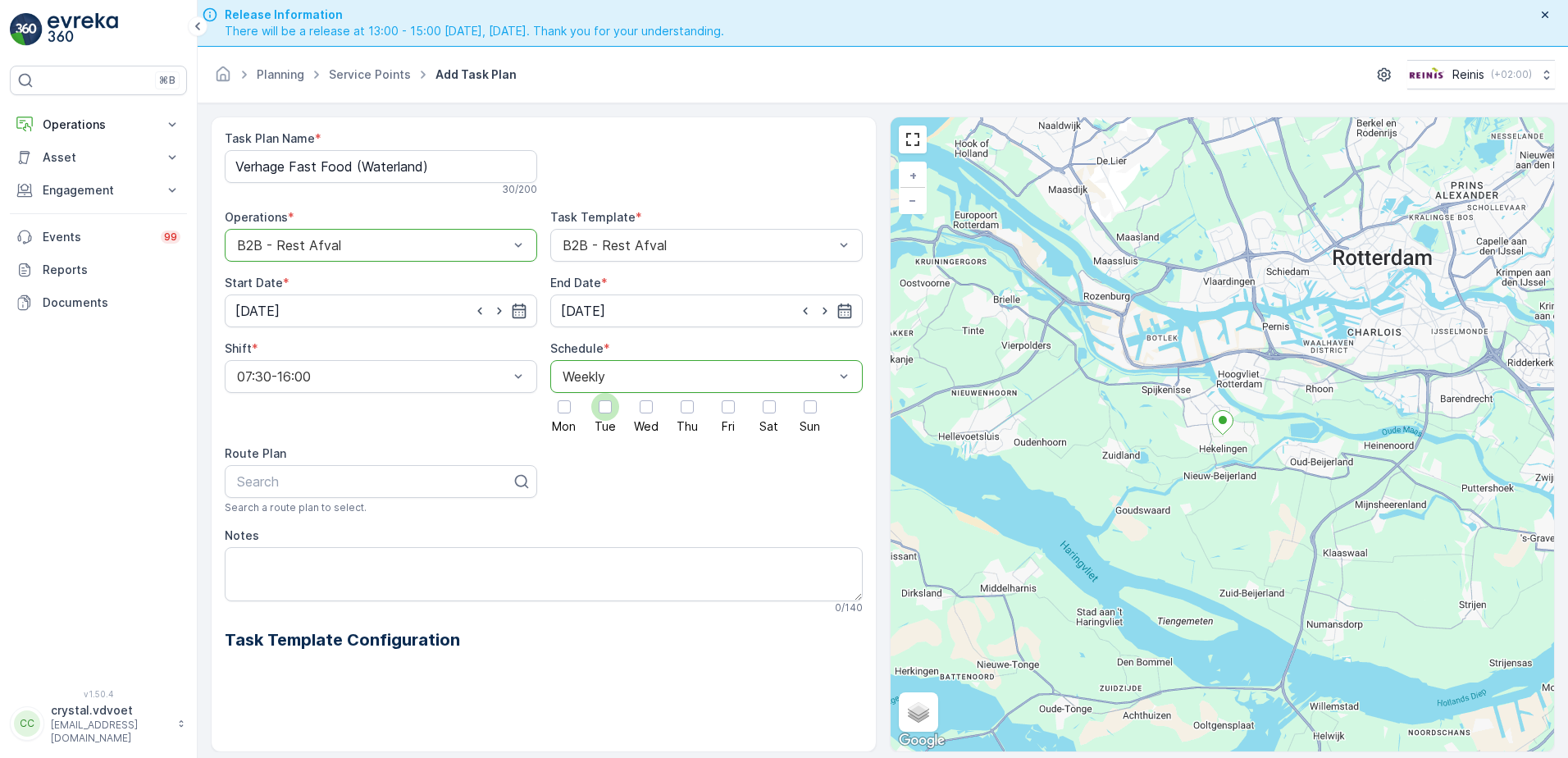
click at [612, 407] on div at bounding box center [605, 406] width 28 height 28
click at [605, 392] on input "Tue" at bounding box center [605, 392] width 0 height 0
click at [735, 412] on div at bounding box center [728, 406] width 28 height 28
click at [728, 392] on input "Fri" at bounding box center [728, 392] width 0 height 0
click at [250, 546] on div "Notes 0 / 140" at bounding box center [543, 570] width 638 height 87
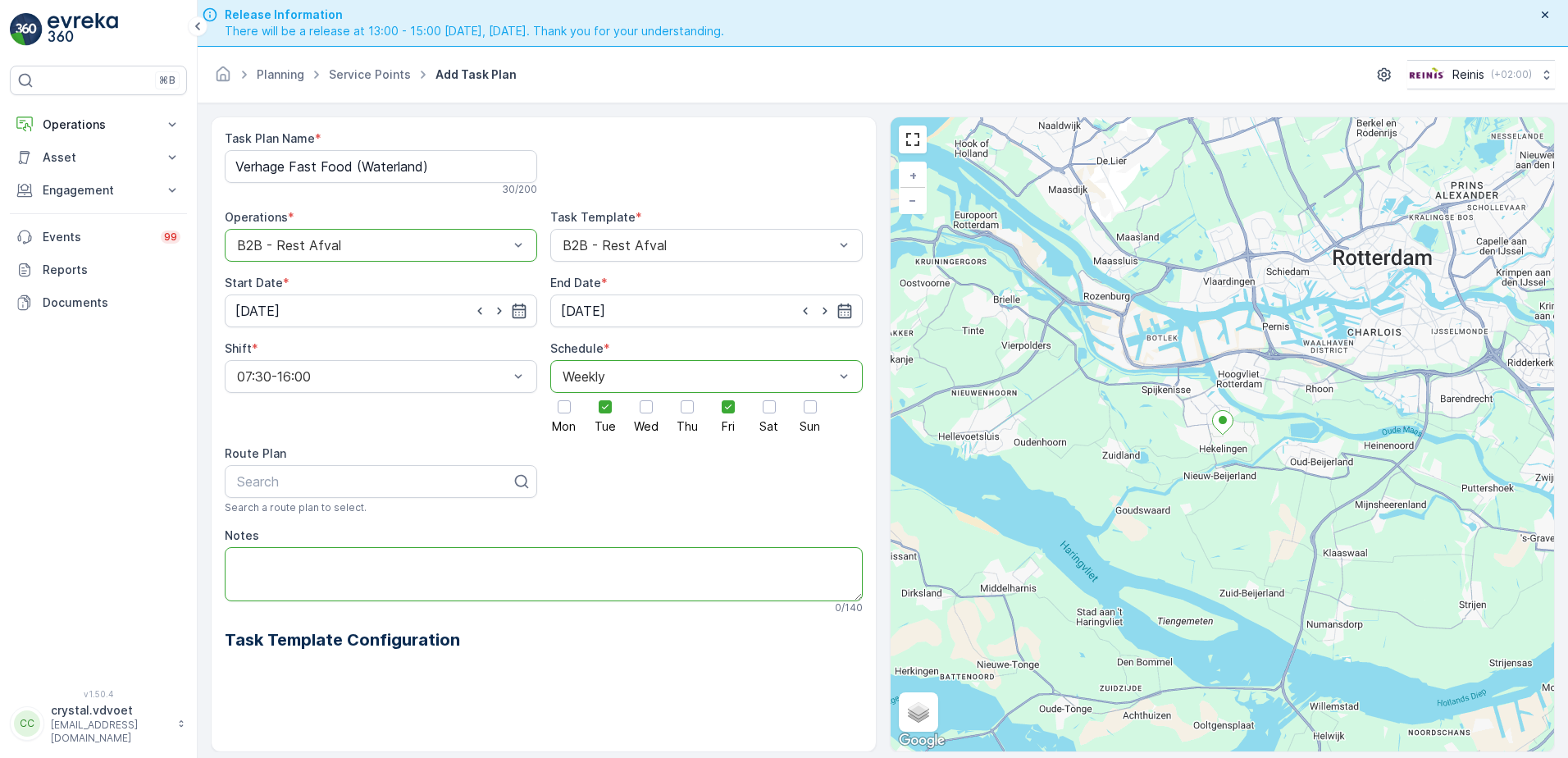
click at [248, 556] on textarea "Notes" at bounding box center [543, 574] width 638 height 54
click at [247, 570] on textarea "1x 660 ltr rest" at bounding box center [543, 574] width 638 height 54
paste textarea "met slot!"
type textarea "1x 660 ltr rest met slot!"
click at [342, 535] on div "Notes" at bounding box center [543, 535] width 638 height 16
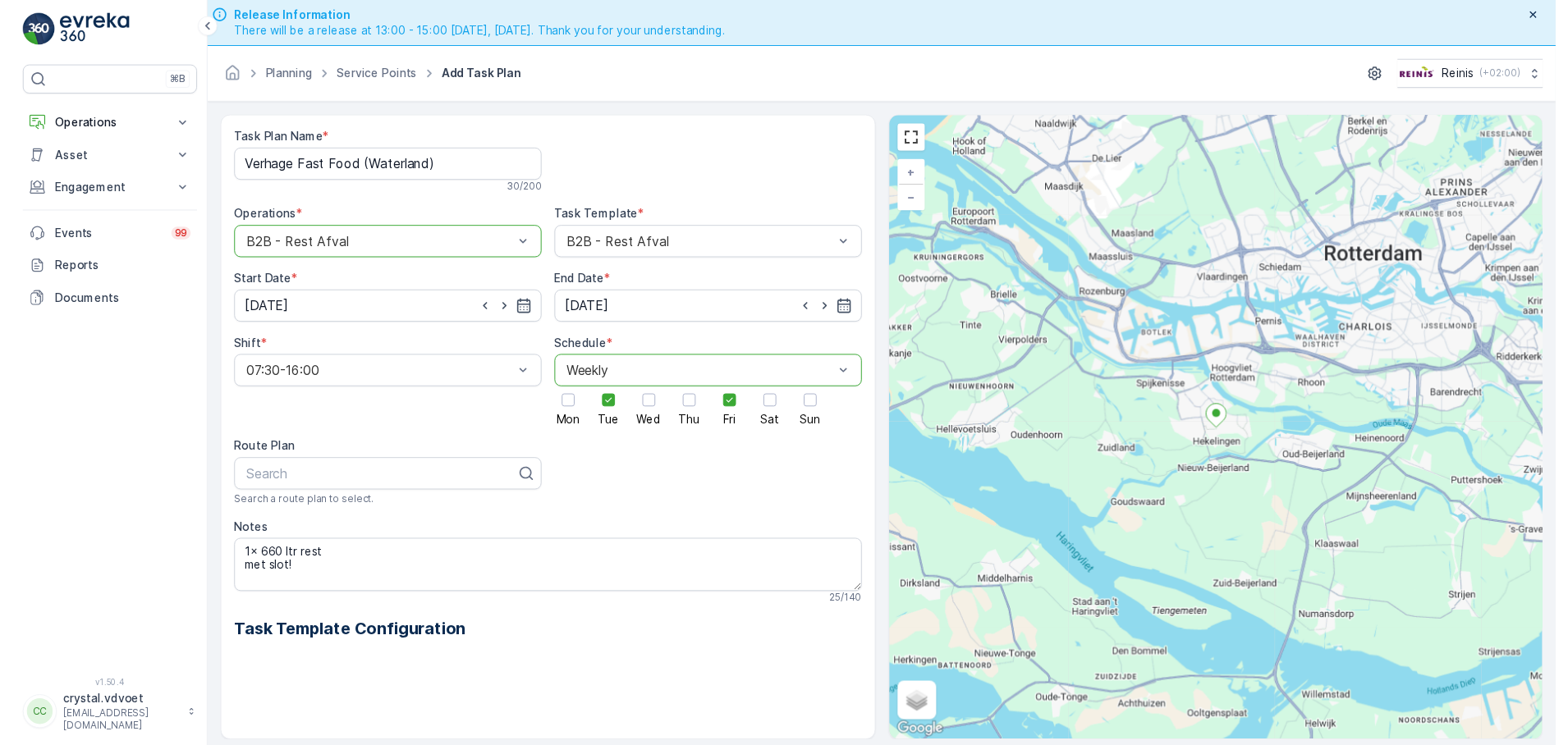
scroll to position [47, 0]
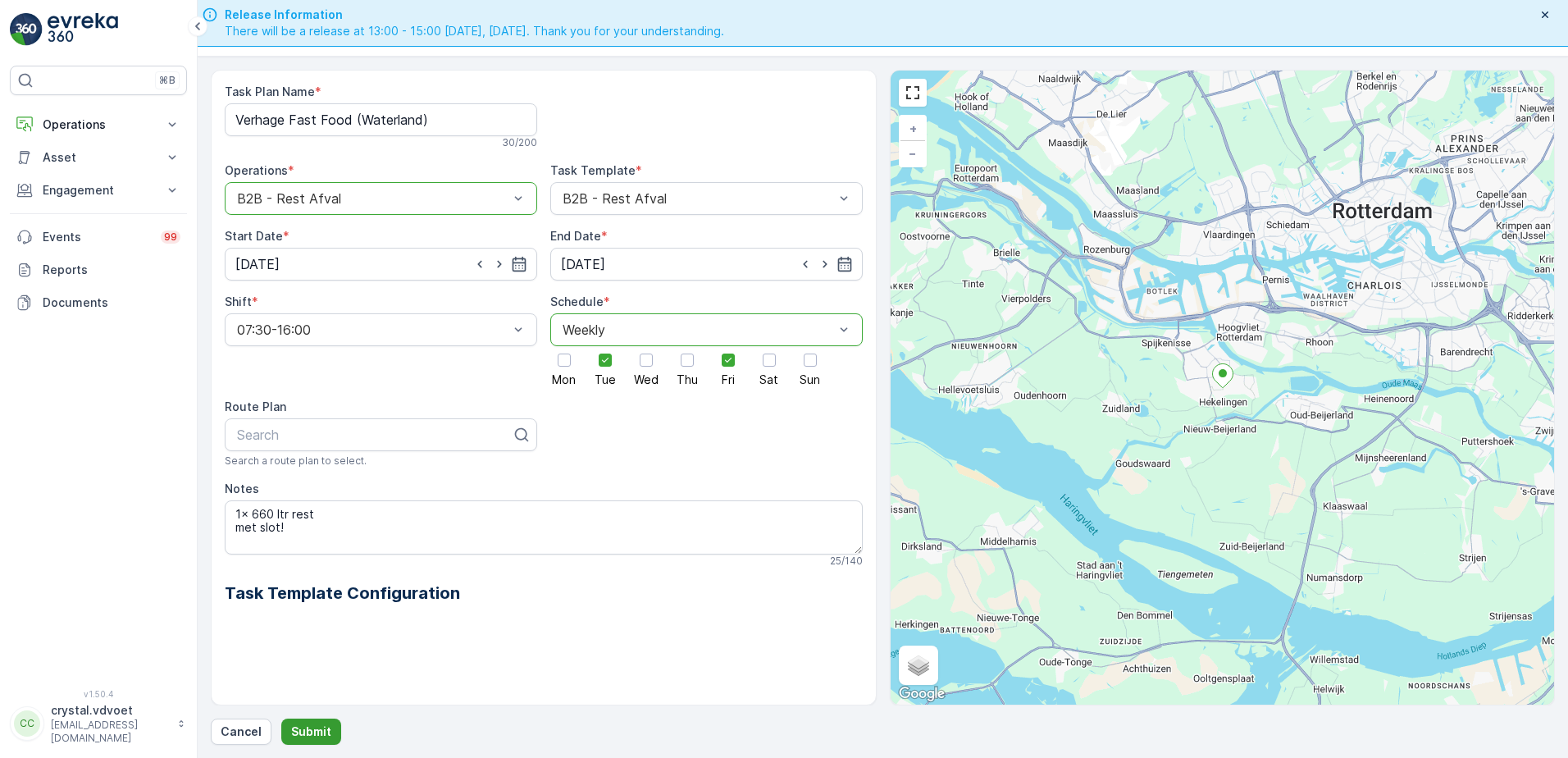
click at [313, 737] on p "Submit" at bounding box center [311, 731] width 40 height 16
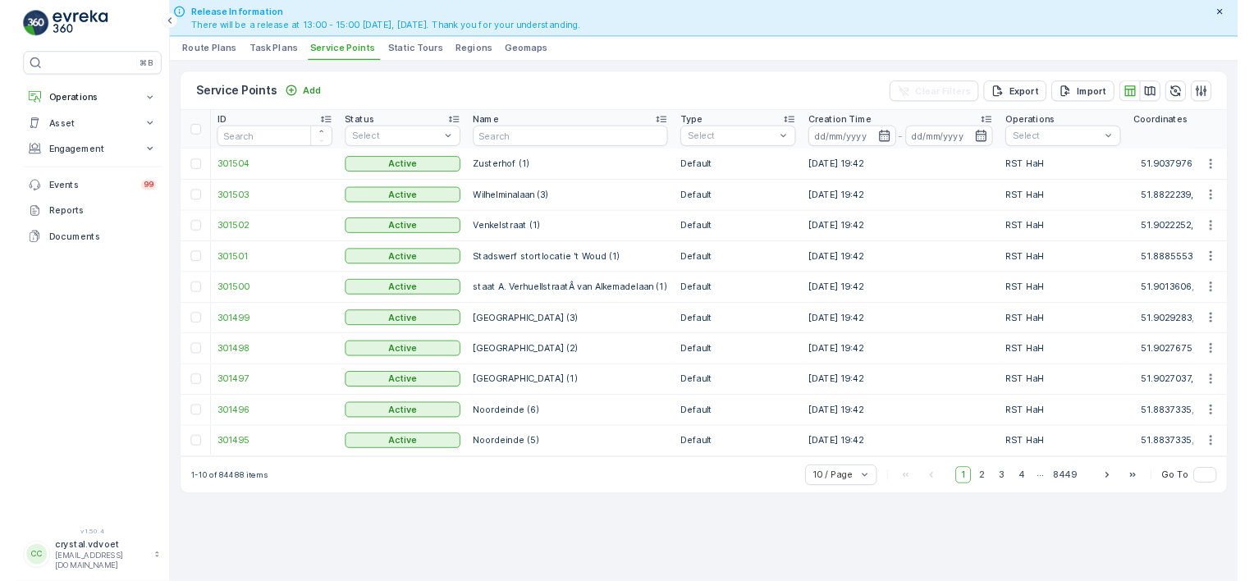
scroll to position [46, 0]
